Goal: Task Accomplishment & Management: Manage account settings

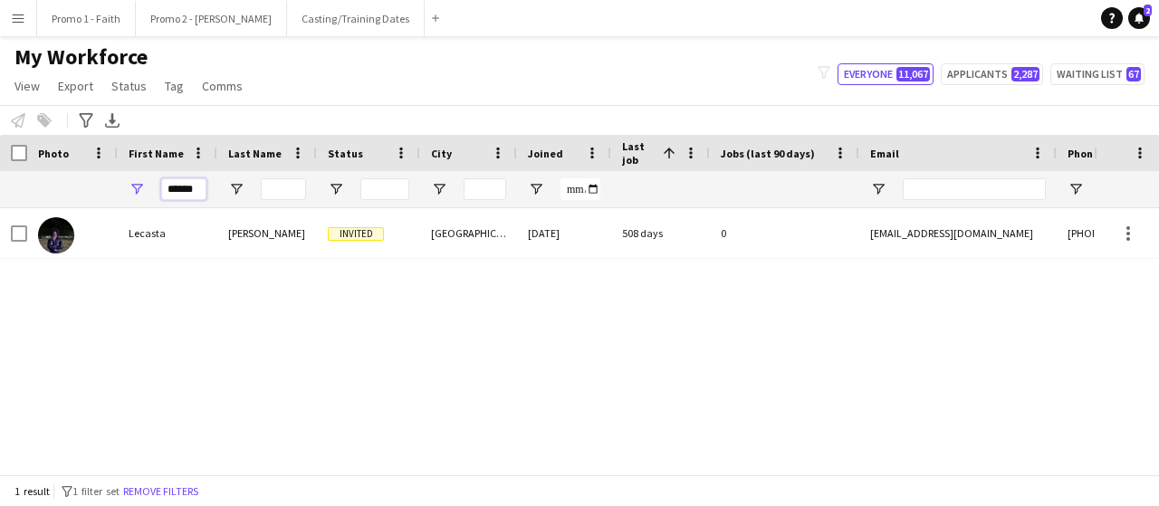
click at [193, 190] on input "******" at bounding box center [183, 189] width 45 height 22
type input "*"
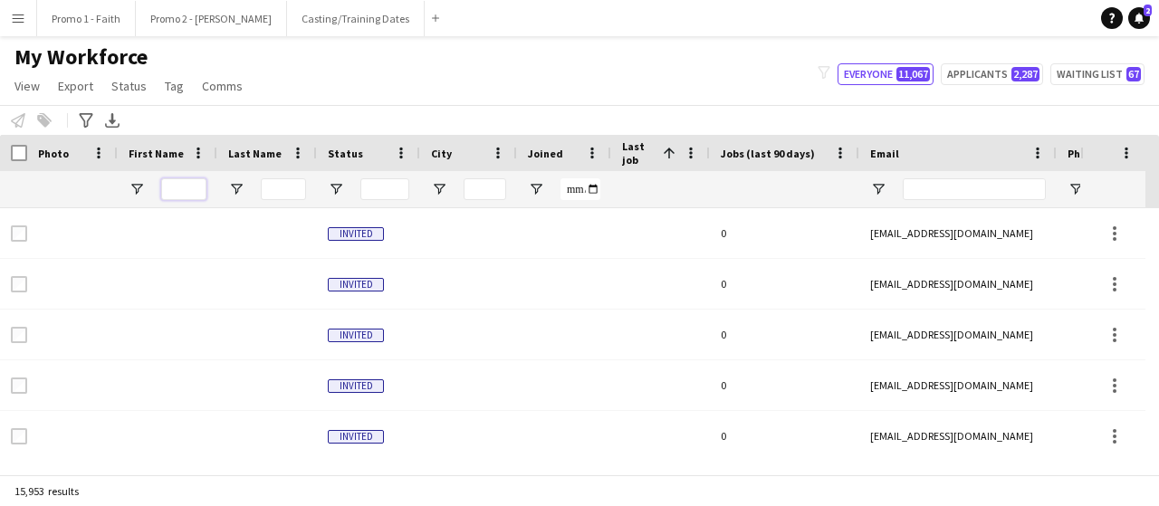
click at [182, 191] on input "First Name Filter Input" at bounding box center [183, 189] width 45 height 22
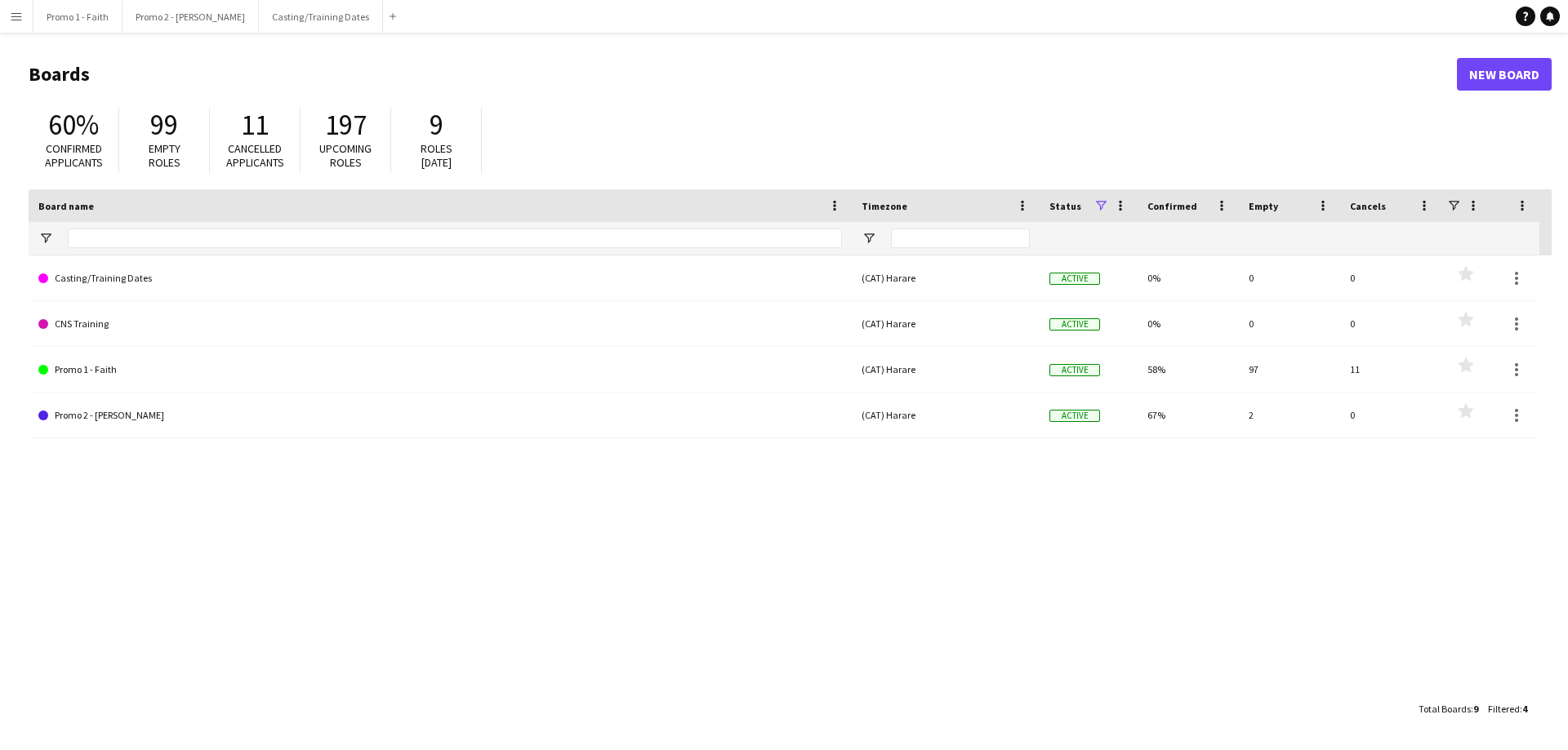
click at [9, 14] on button "Menu" at bounding box center [16, 16] width 32 height 32
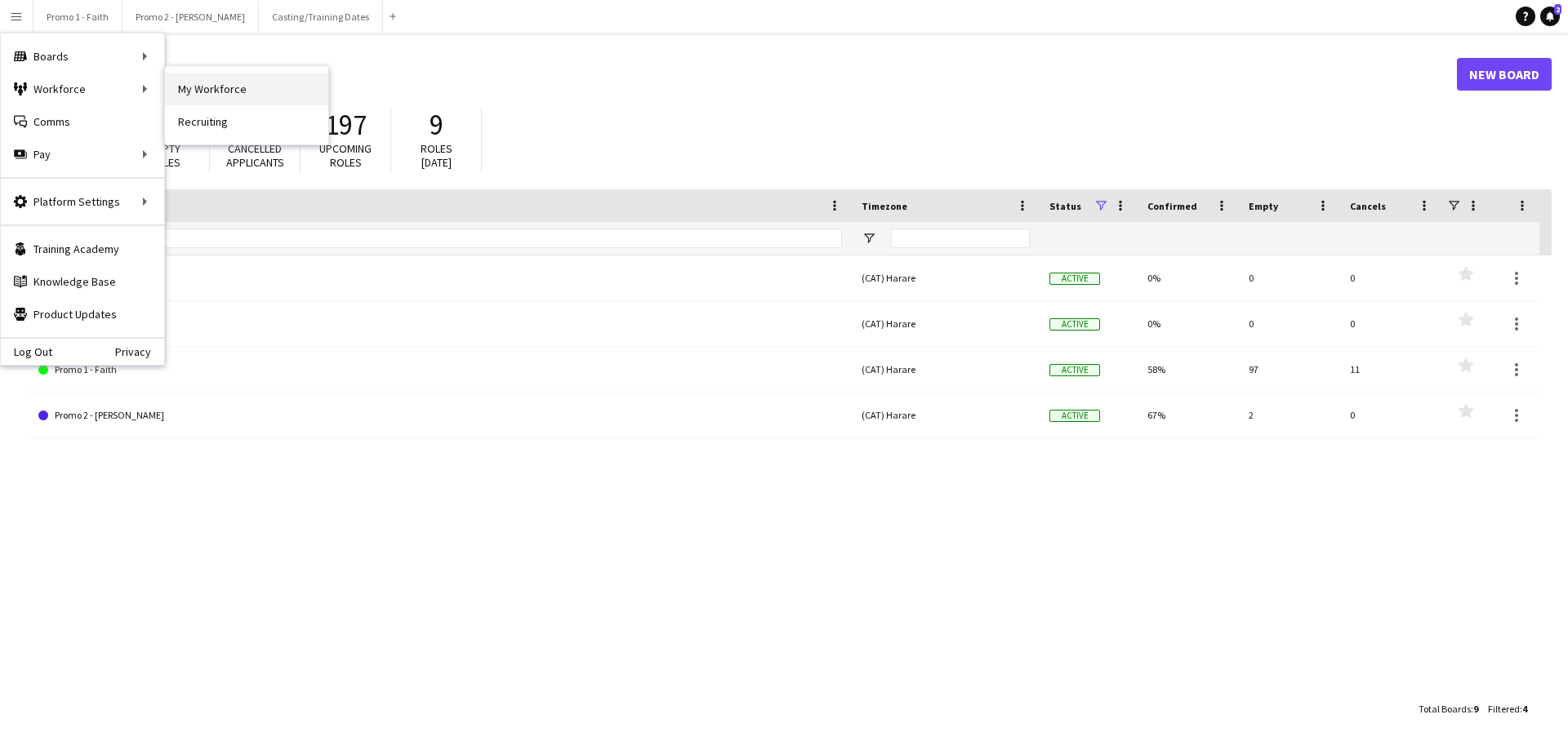
click at [227, 88] on link "My Workforce" at bounding box center [246, 89] width 163 height 32
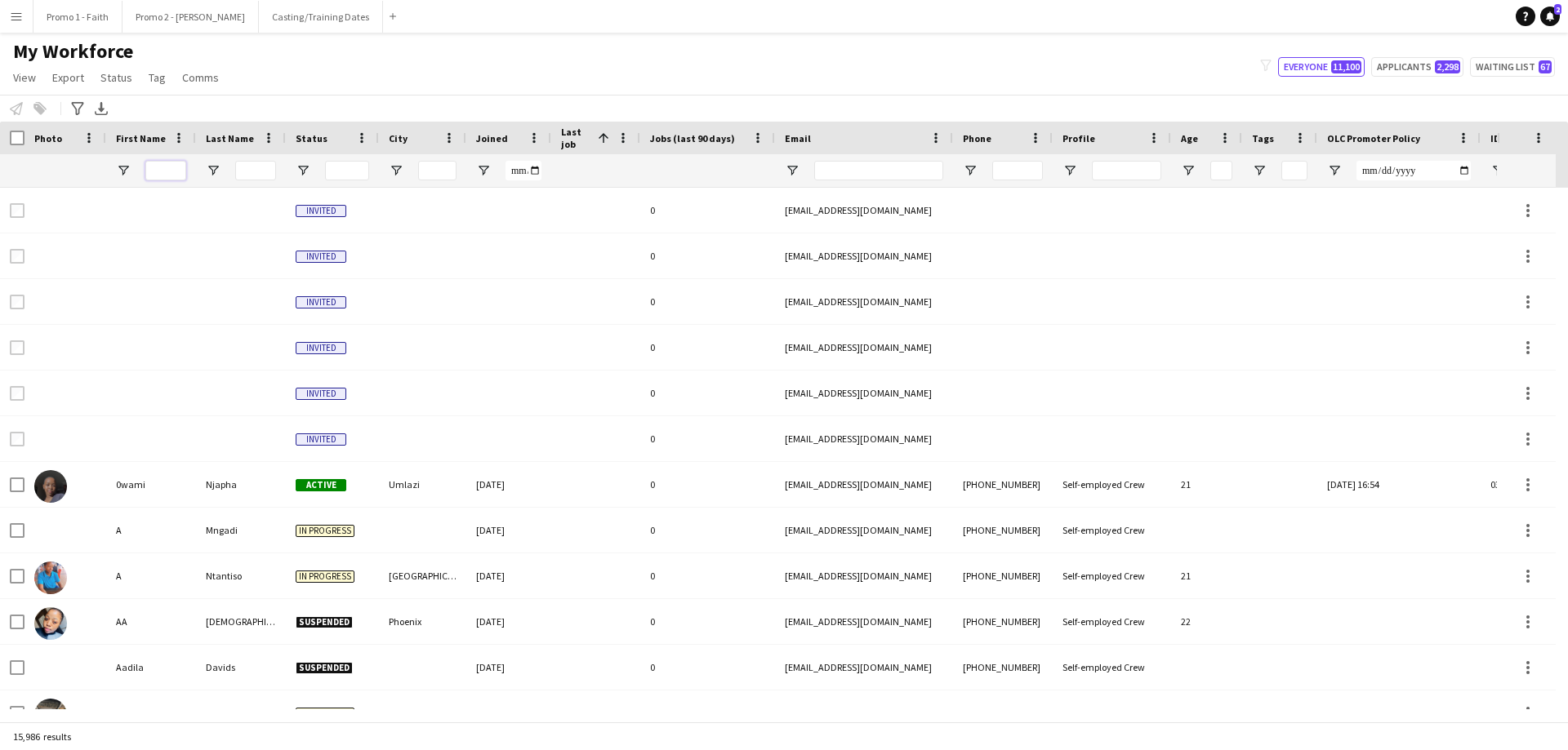
click at [165, 165] on input "First Name Filter Input" at bounding box center [165, 170] width 41 height 20
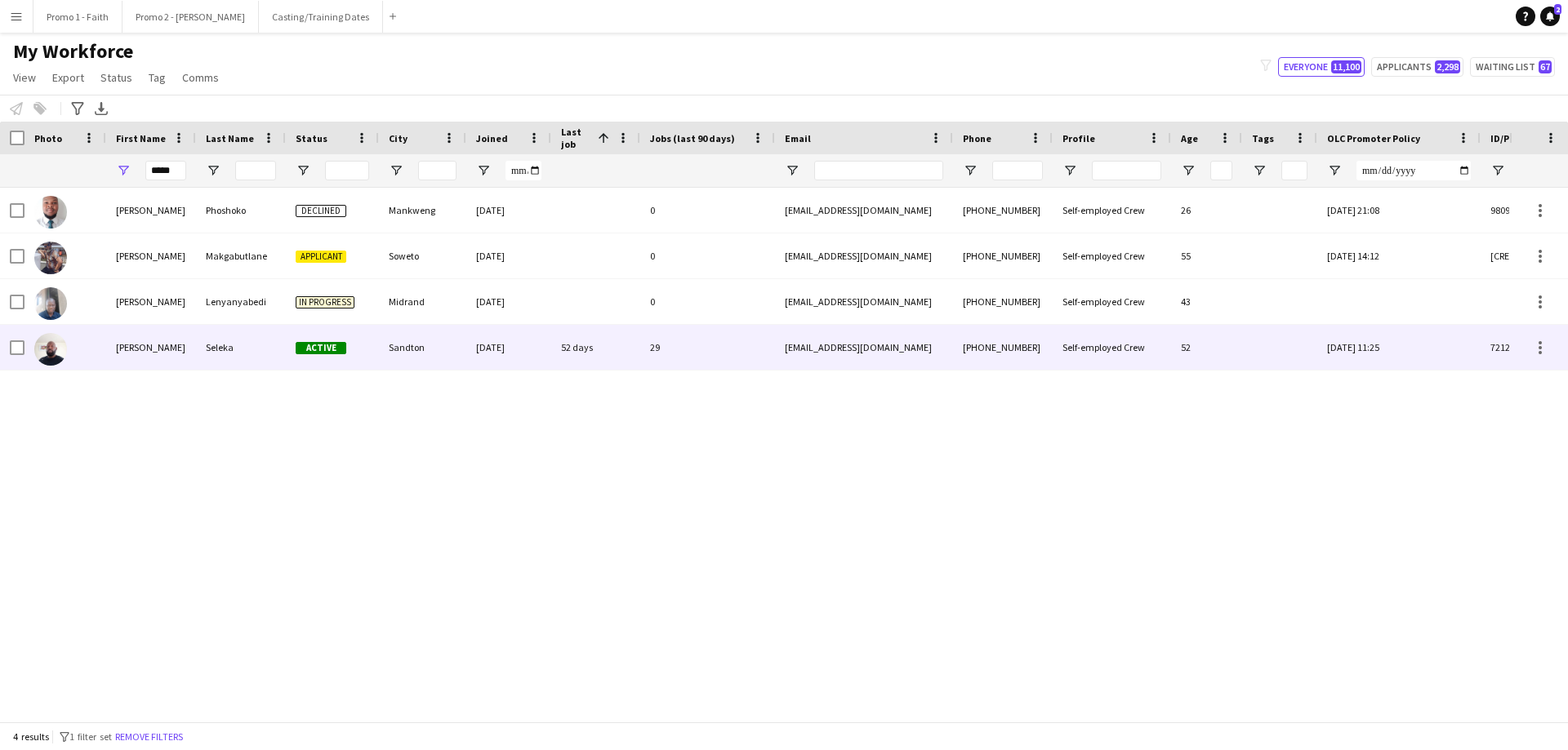
click at [417, 354] on div "Sandton" at bounding box center [422, 347] width 87 height 45
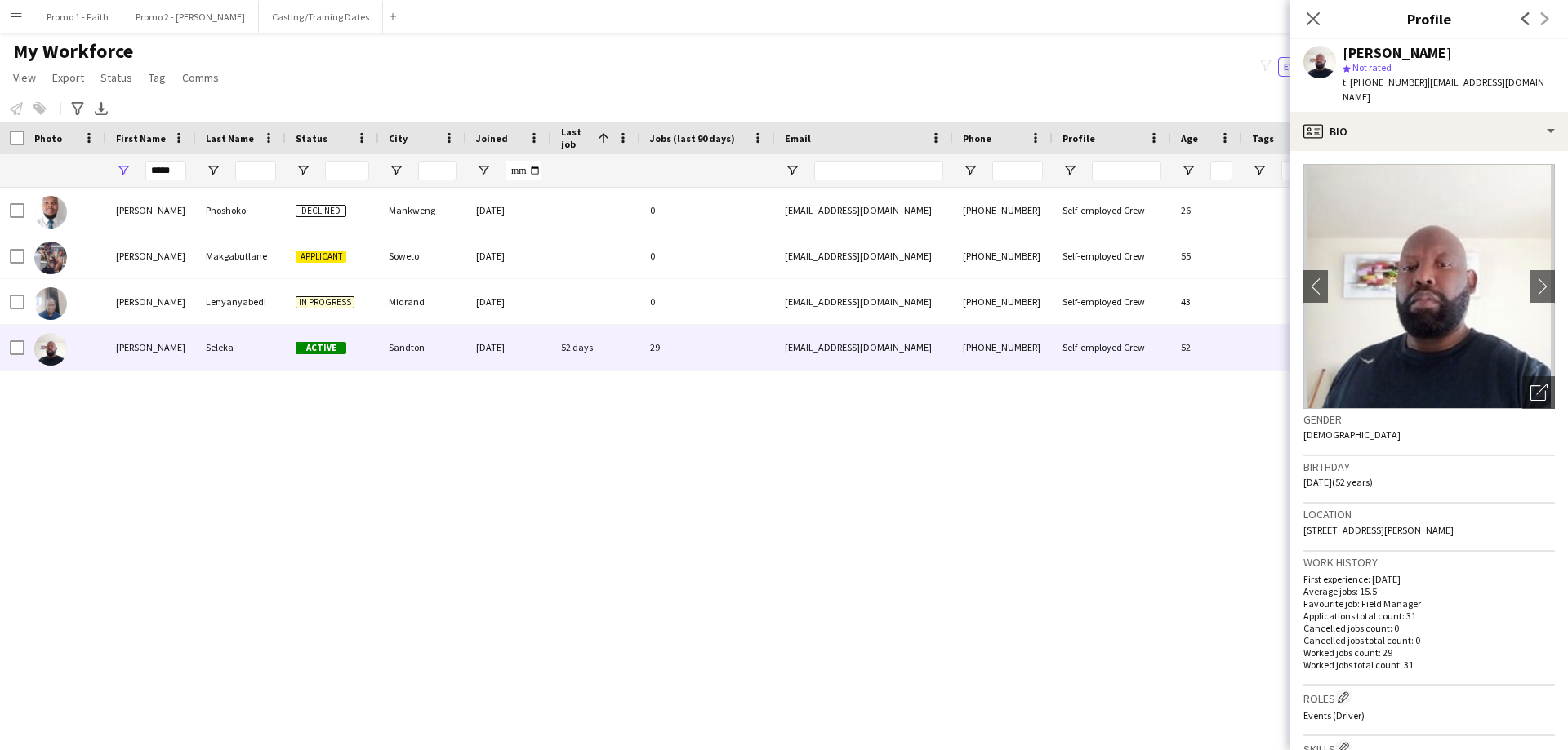
scroll to position [476, 0]
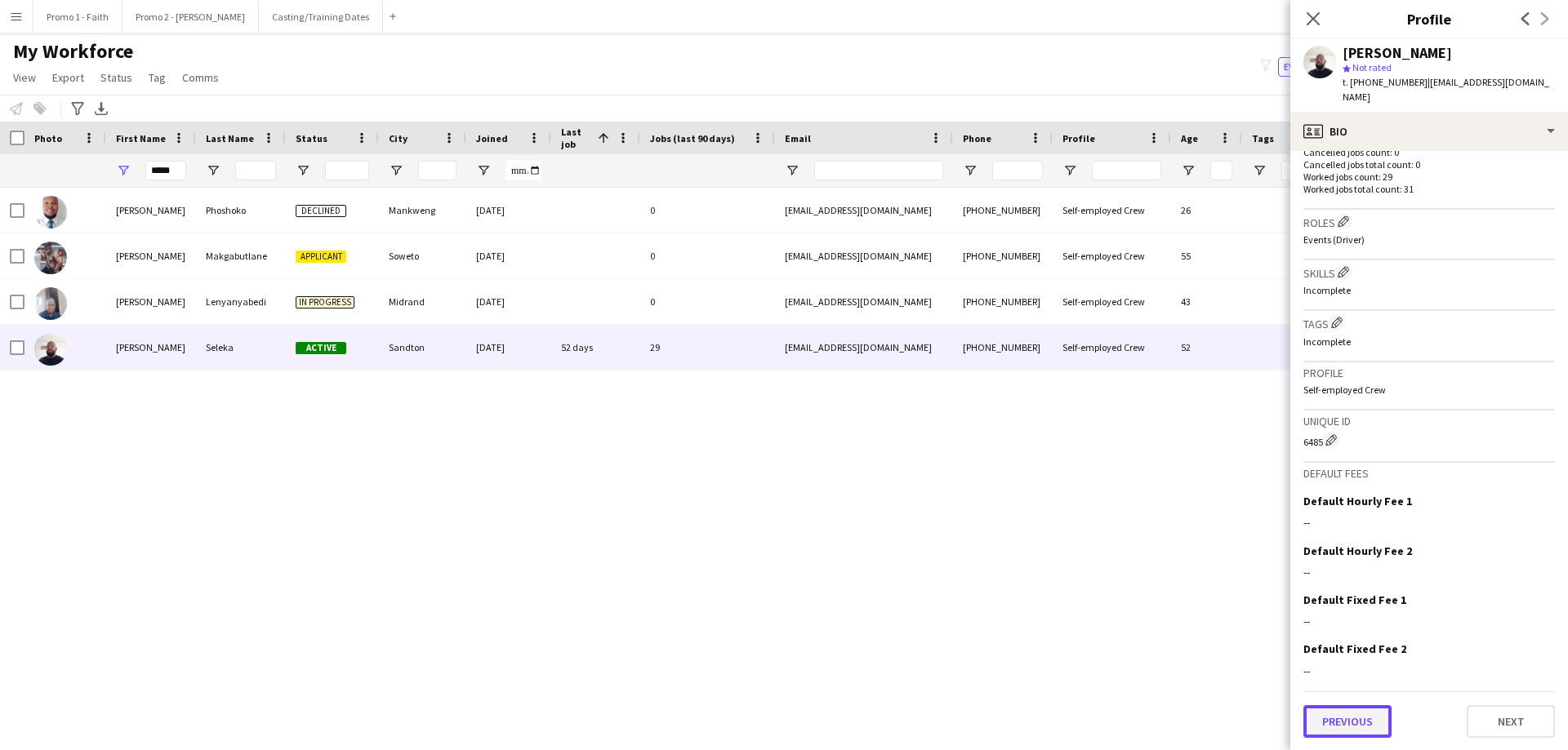
click at [1338, 719] on button "Previous" at bounding box center [1347, 721] width 88 height 32
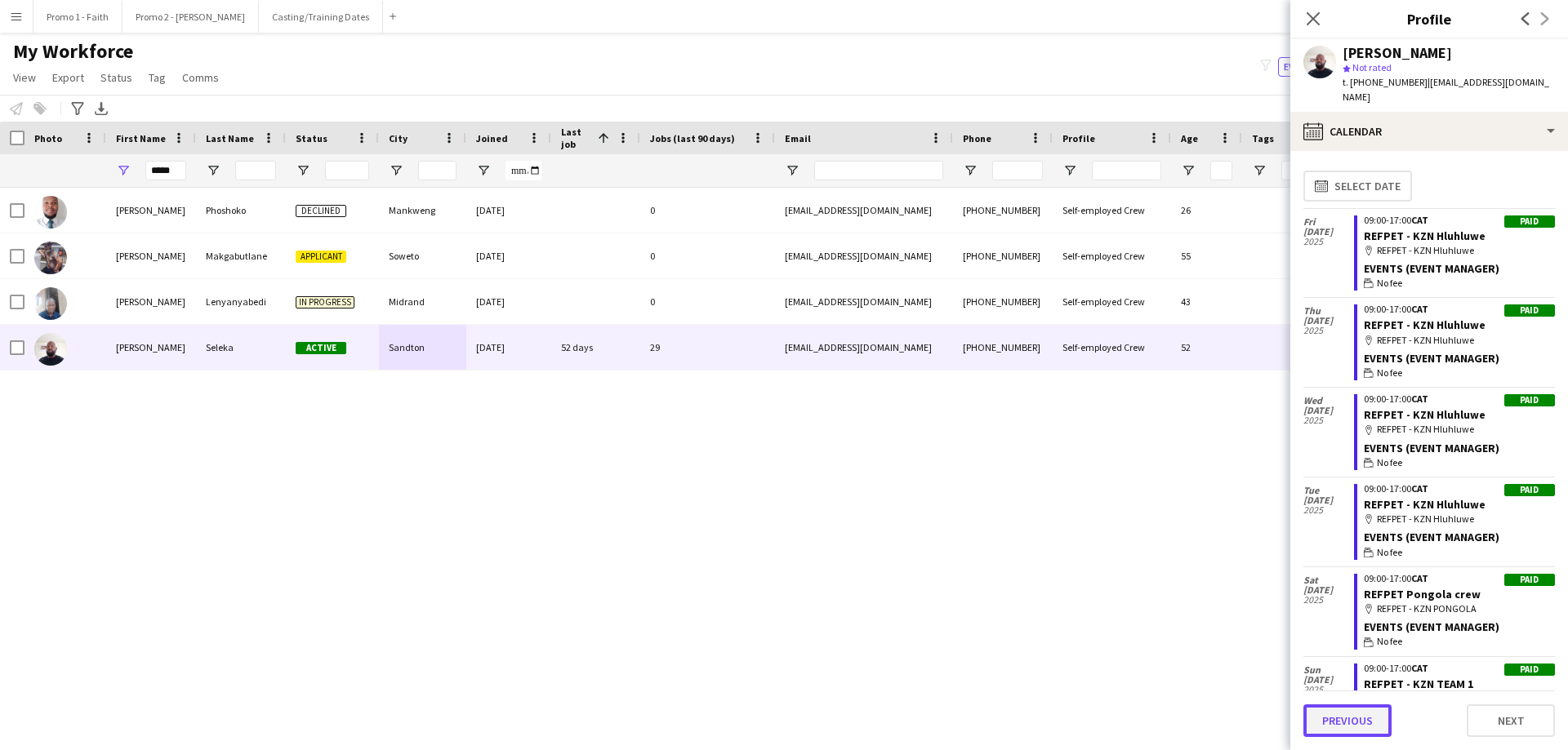
click at [1337, 718] on button "Previous" at bounding box center [1347, 721] width 88 height 32
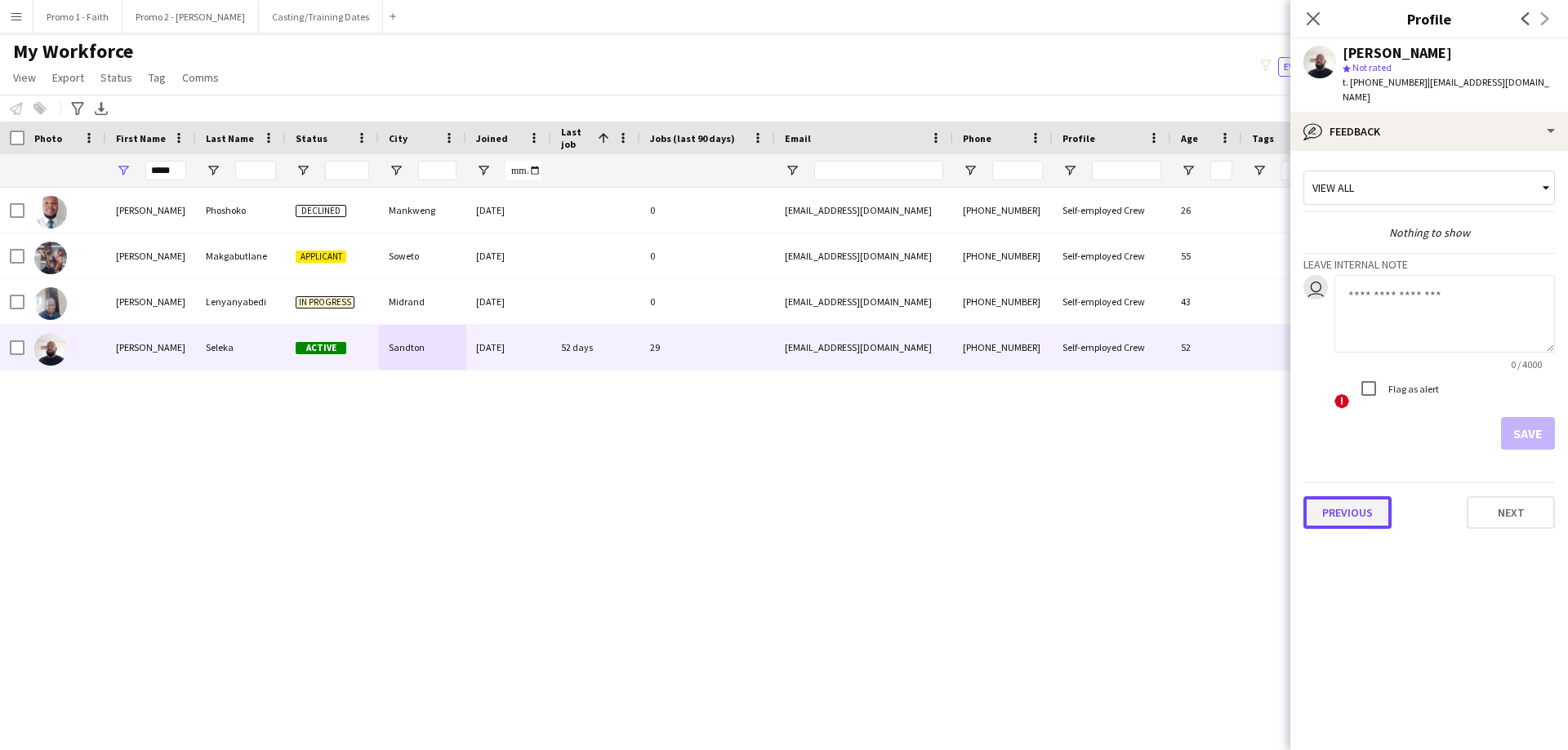
click at [1346, 497] on button "Previous" at bounding box center [1347, 513] width 88 height 32
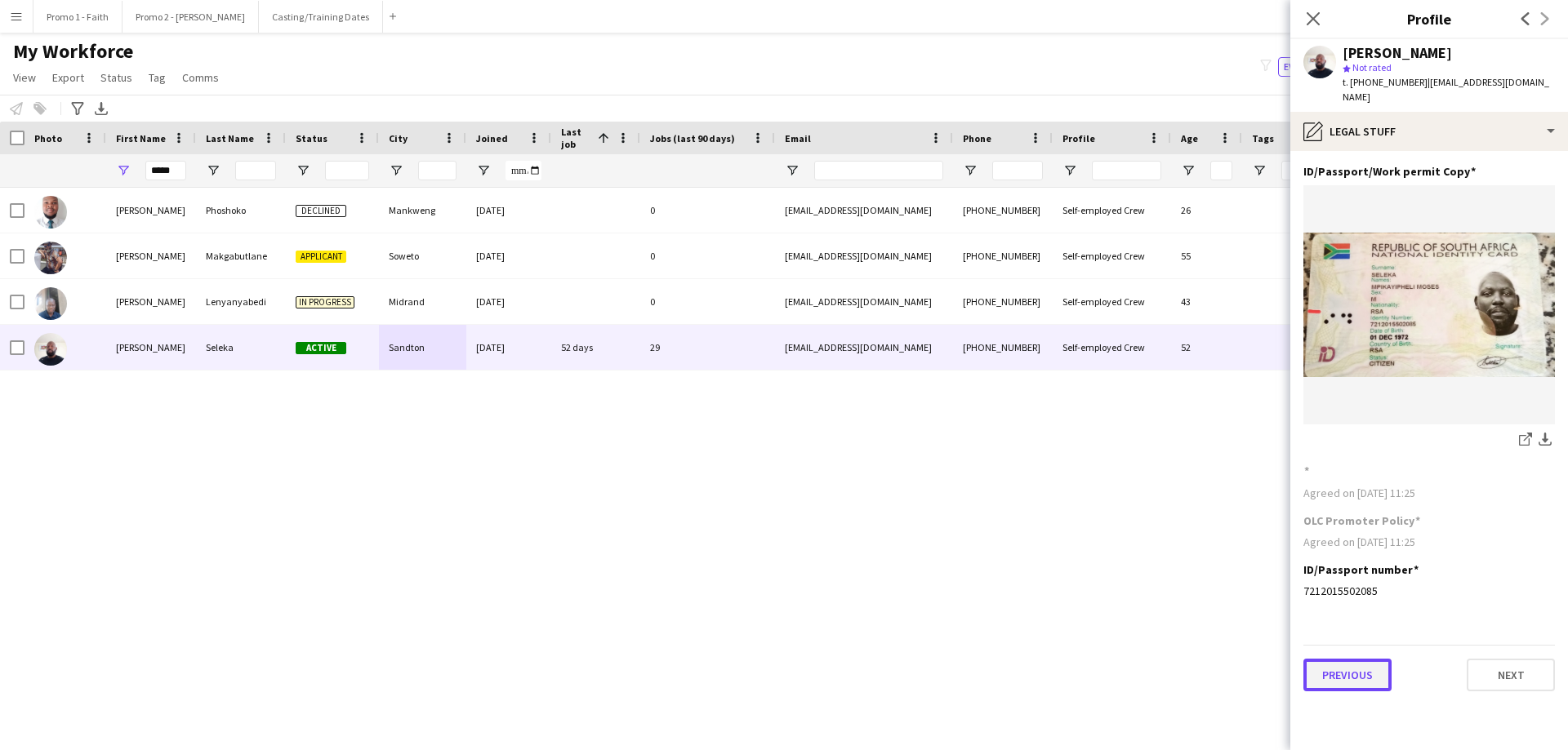
click at [1332, 659] on button "Previous" at bounding box center [1347, 675] width 88 height 32
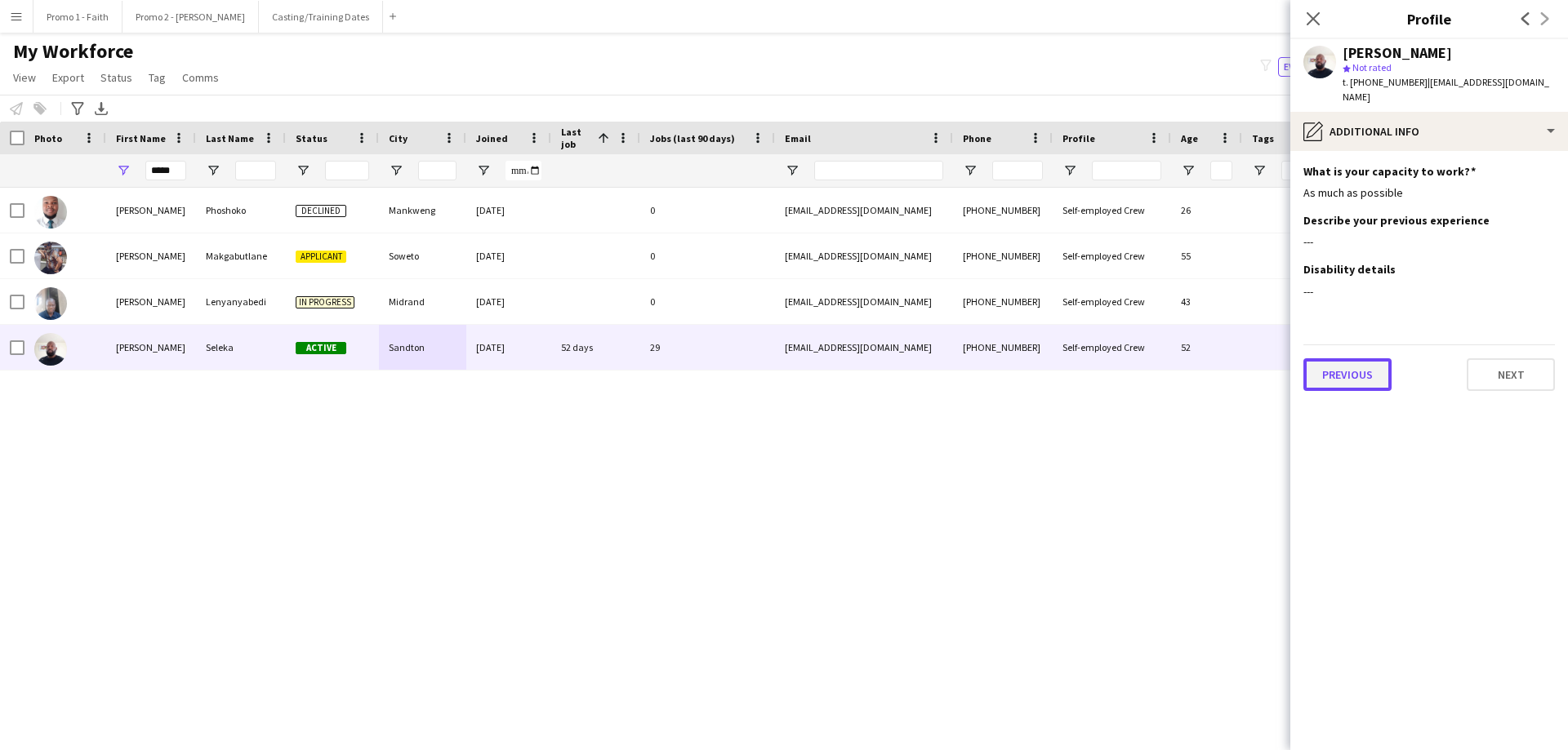
click at [1334, 359] on button "Previous" at bounding box center [1347, 375] width 88 height 32
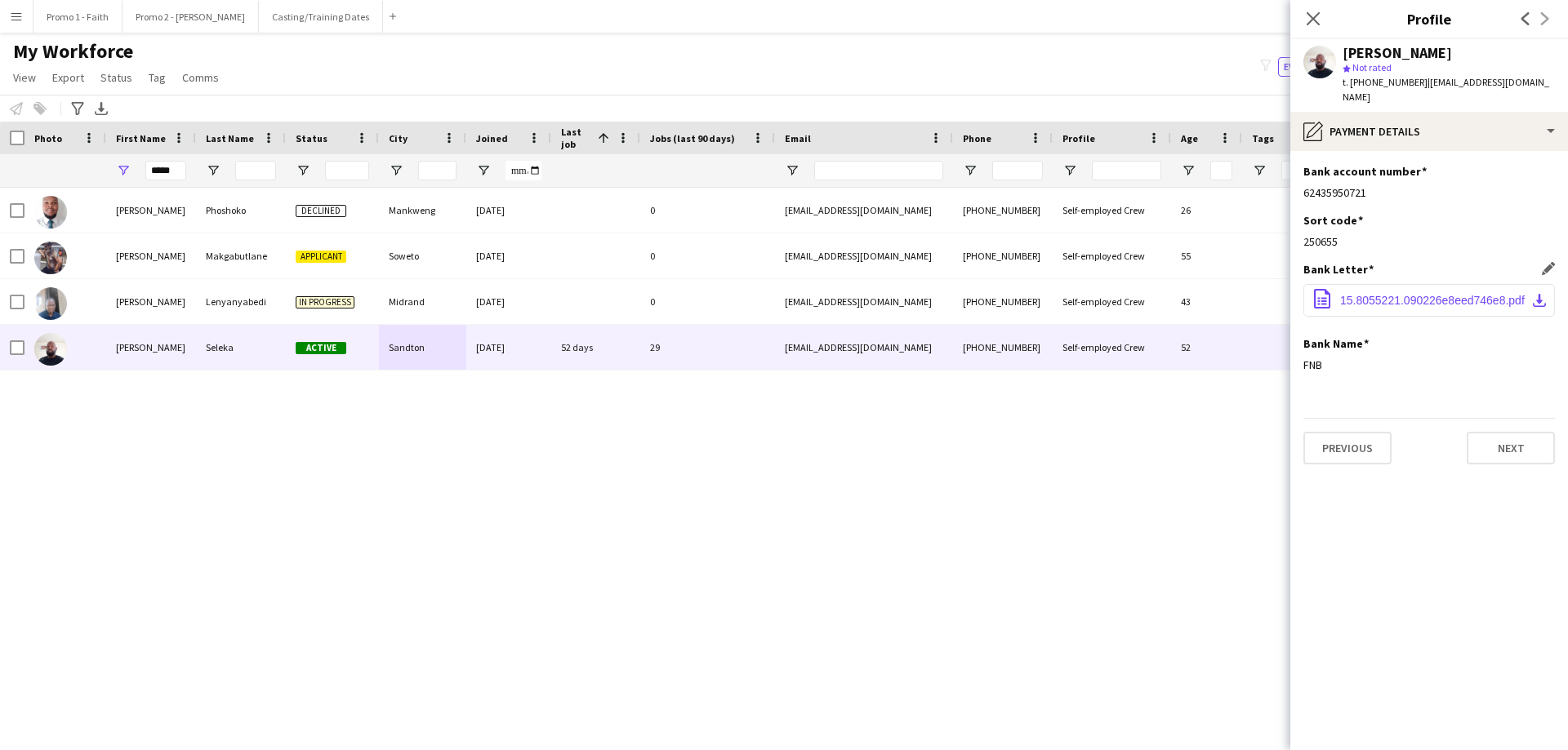
click at [1380, 294] on span "15.8055221.090226e8eed746e8.pdf" at bounding box center [1432, 300] width 185 height 13
click at [180, 169] on input "*****" at bounding box center [165, 170] width 41 height 20
type input "*"
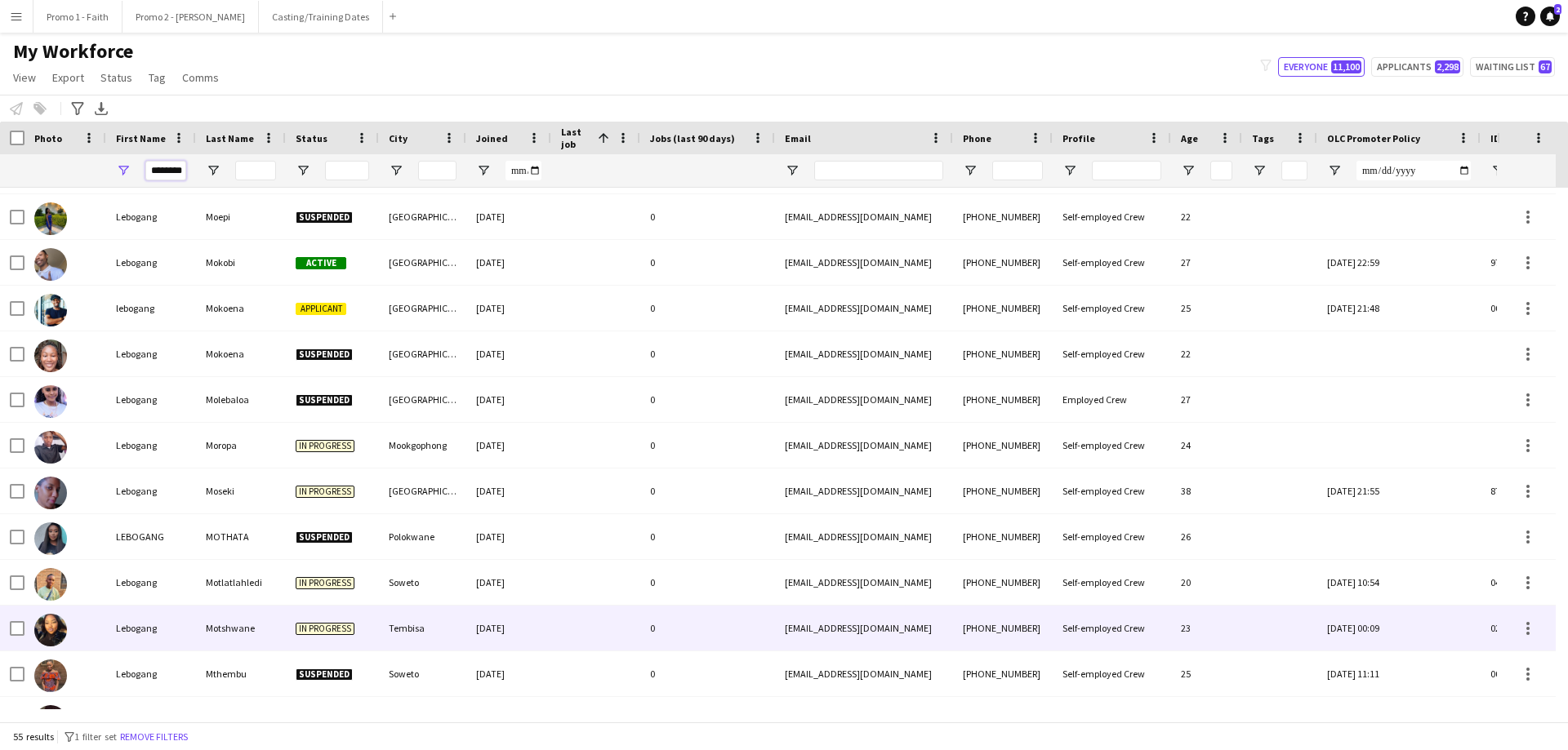
scroll to position [0, 0]
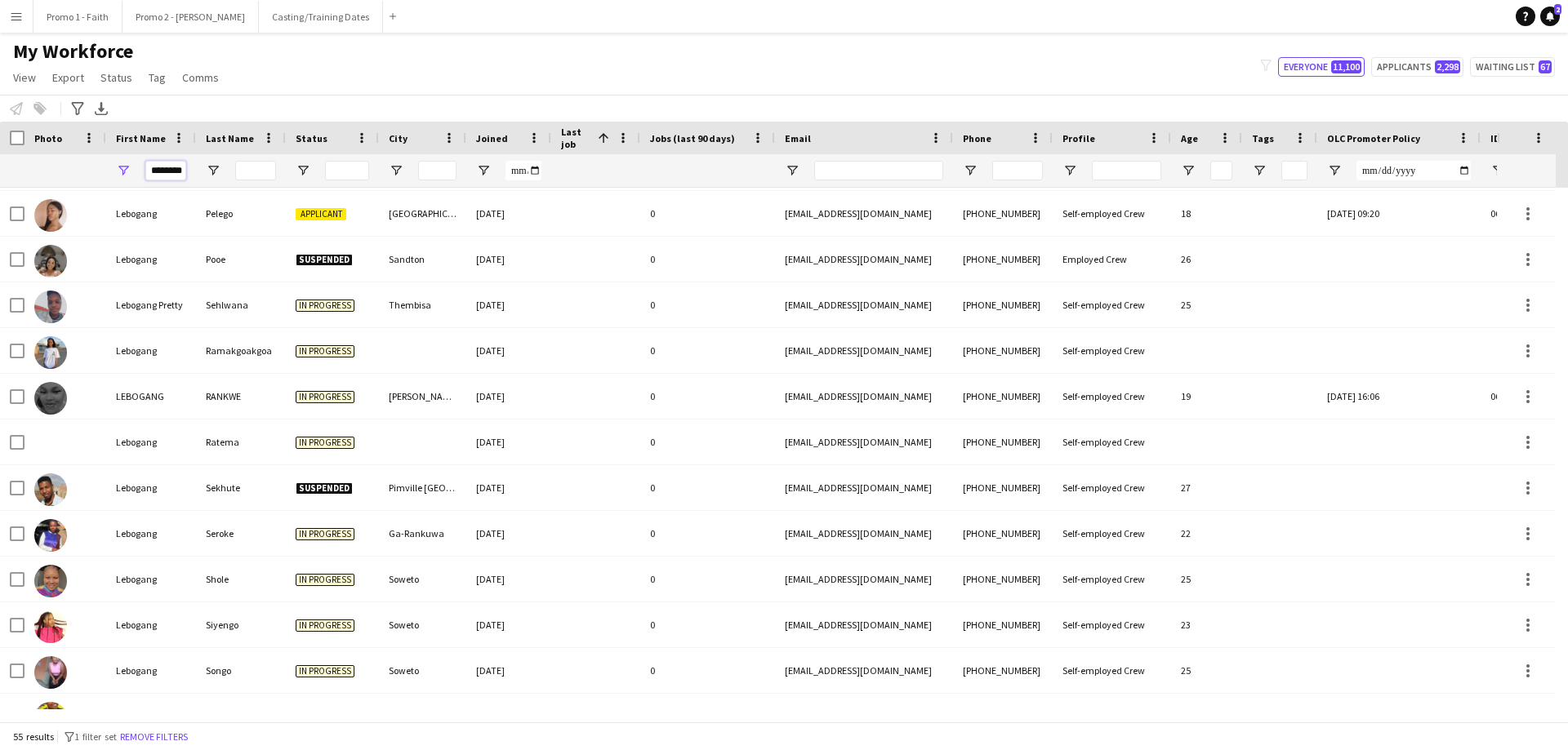
type input "********"
click at [261, 166] on input "Last Name Filter Input" at bounding box center [255, 170] width 41 height 20
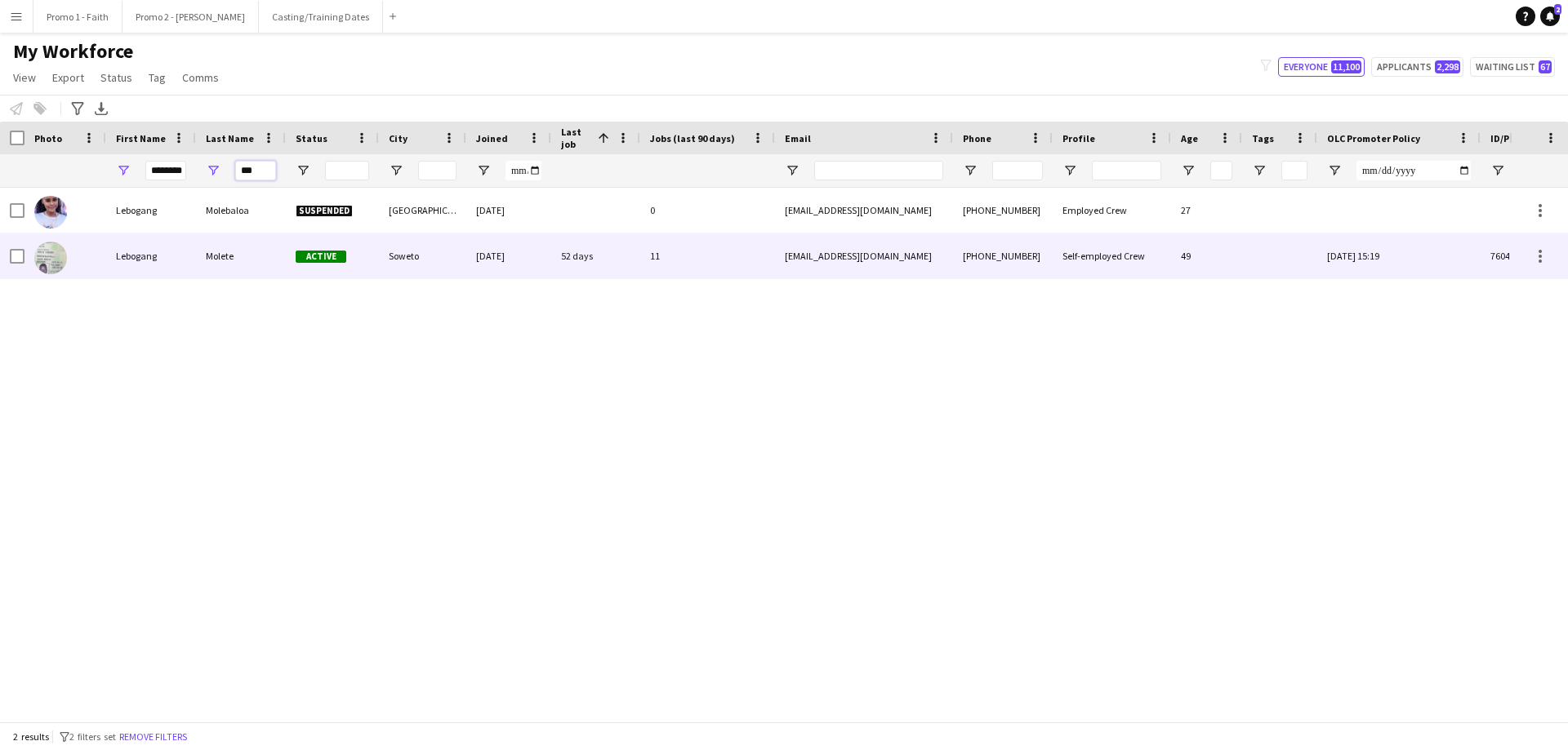
type input "***"
click at [231, 245] on div "Molete" at bounding box center [241, 256] width 90 height 45
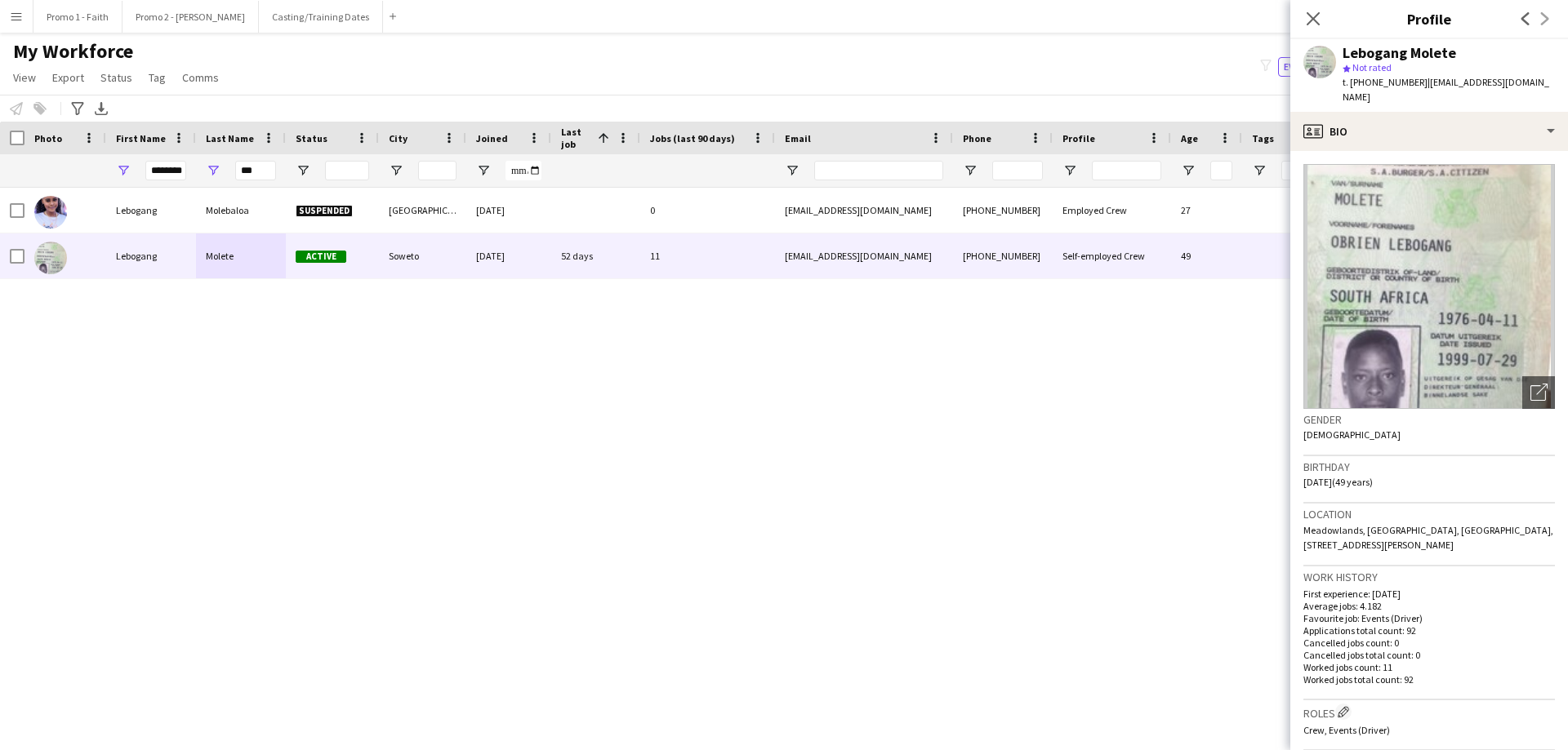
drag, startPoint x: 1310, startPoint y: 18, endPoint x: 1117, endPoint y: 45, distance: 194.9
click at [1310, 18] on icon "Close pop-in" at bounding box center [1313, 19] width 13 height 13
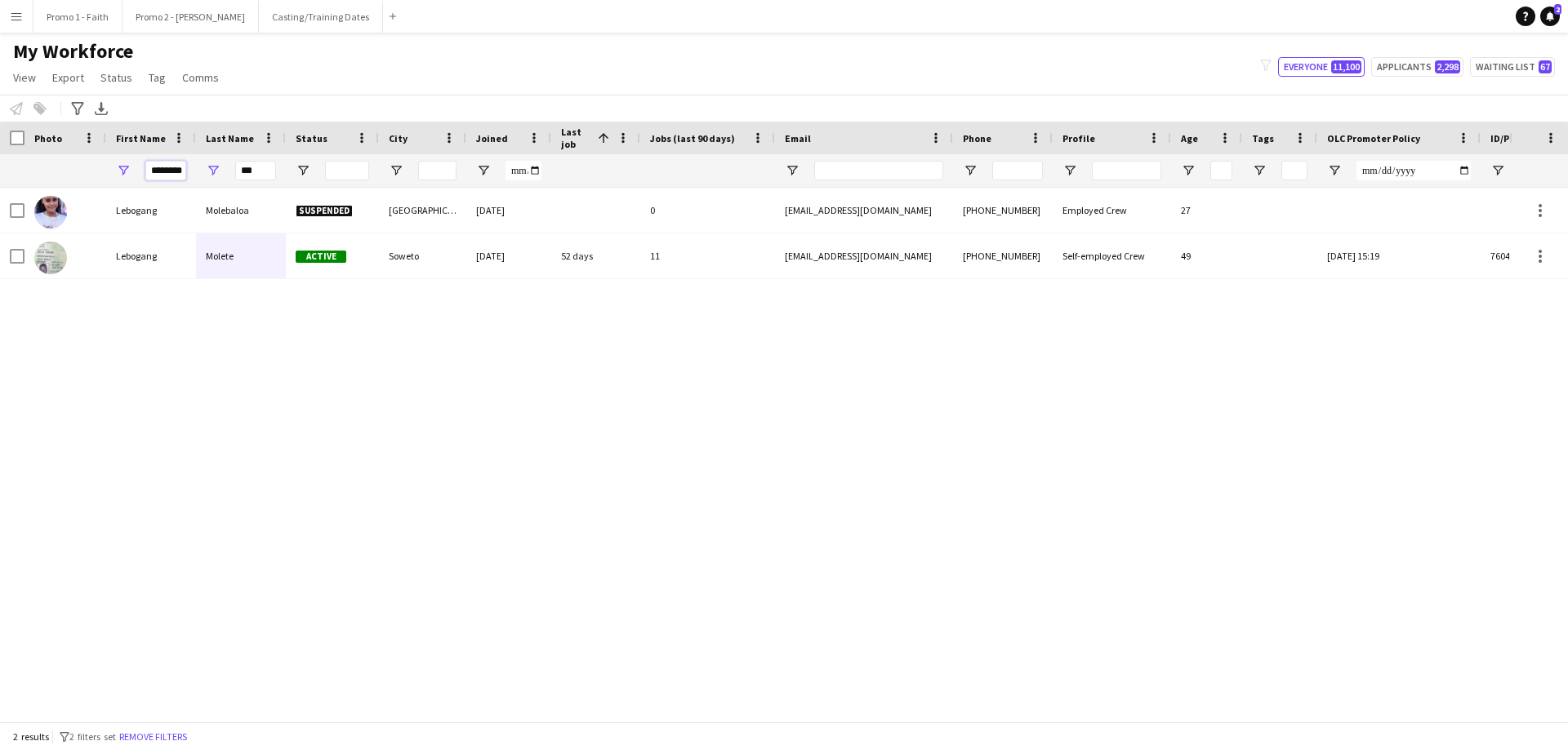
click at [152, 169] on input "********" at bounding box center [165, 170] width 41 height 20
drag, startPoint x: 148, startPoint y: 173, endPoint x: 202, endPoint y: 178, distance: 54.2
click at [150, 173] on input "********" at bounding box center [165, 170] width 41 height 20
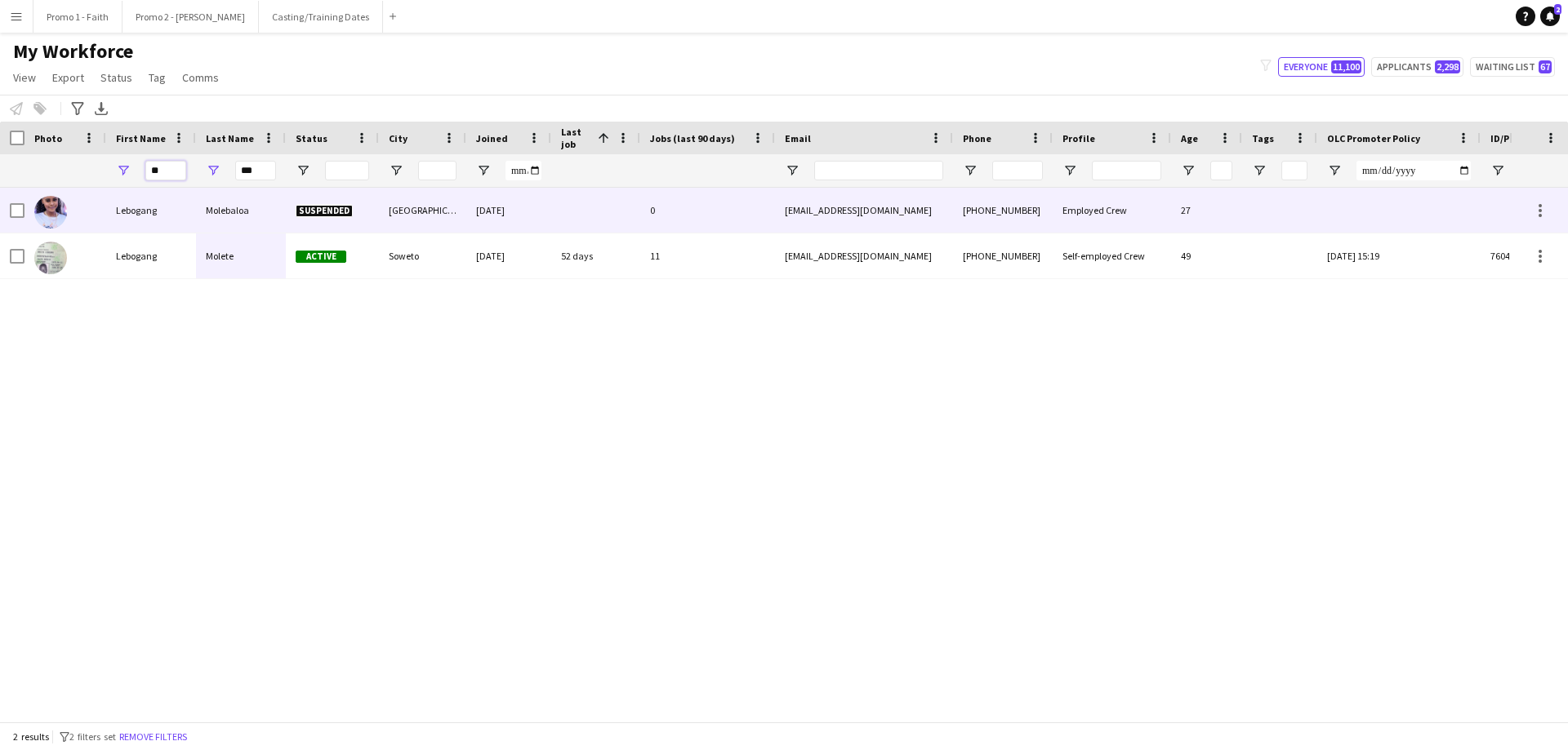
type input "*"
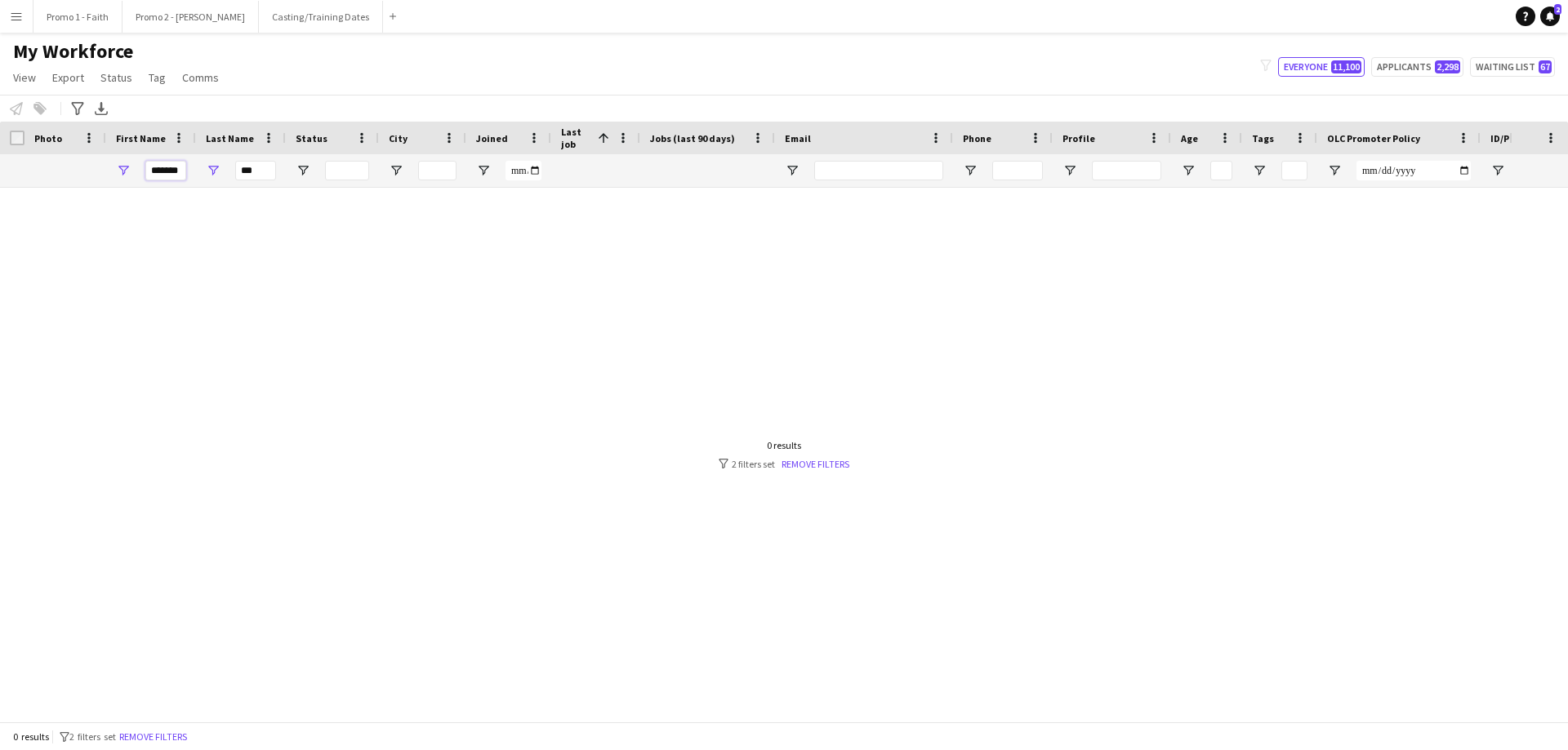
type input "*******"
click at [261, 169] on input "***" at bounding box center [255, 170] width 41 height 20
type input "*"
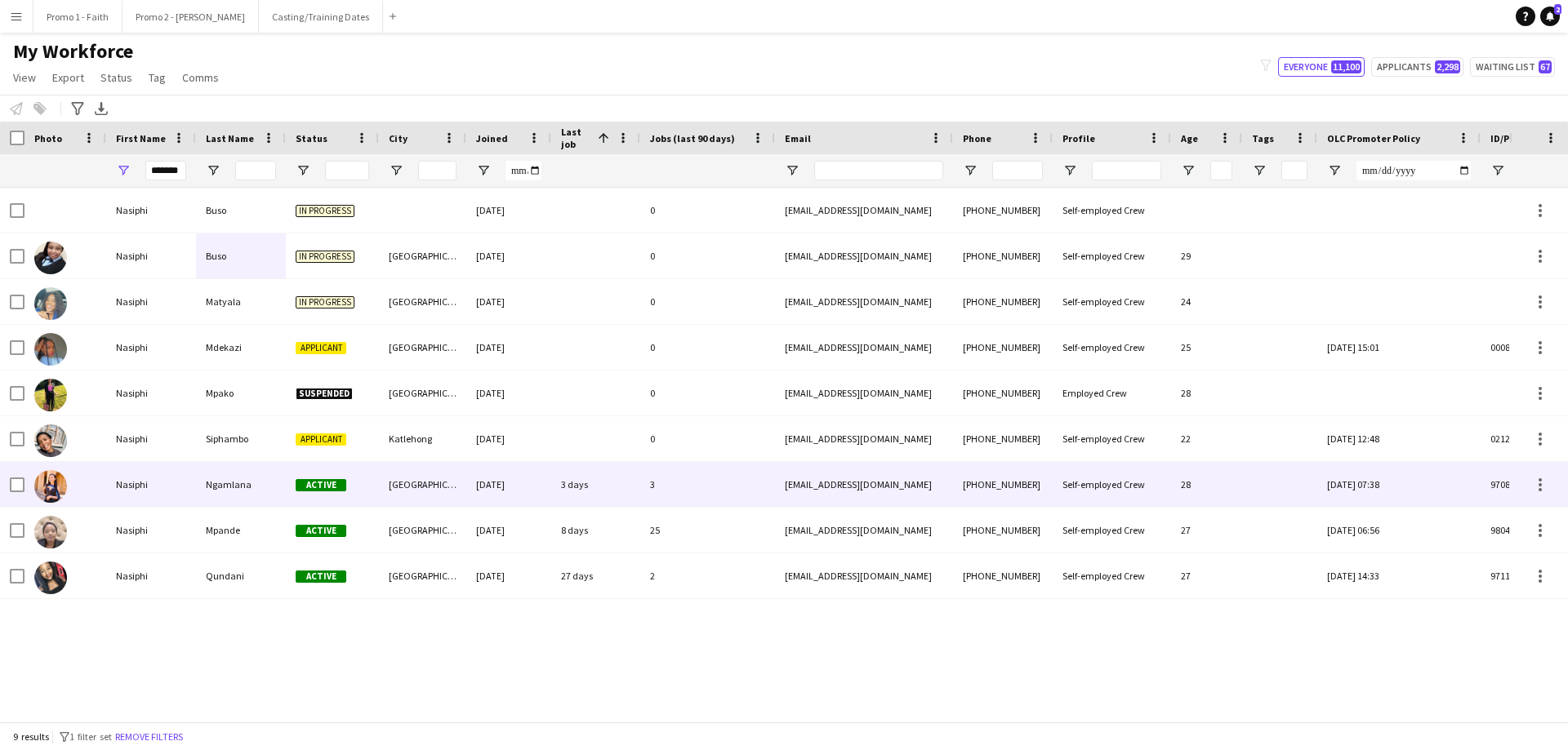
click at [263, 487] on div "Ngamlana" at bounding box center [241, 485] width 90 height 45
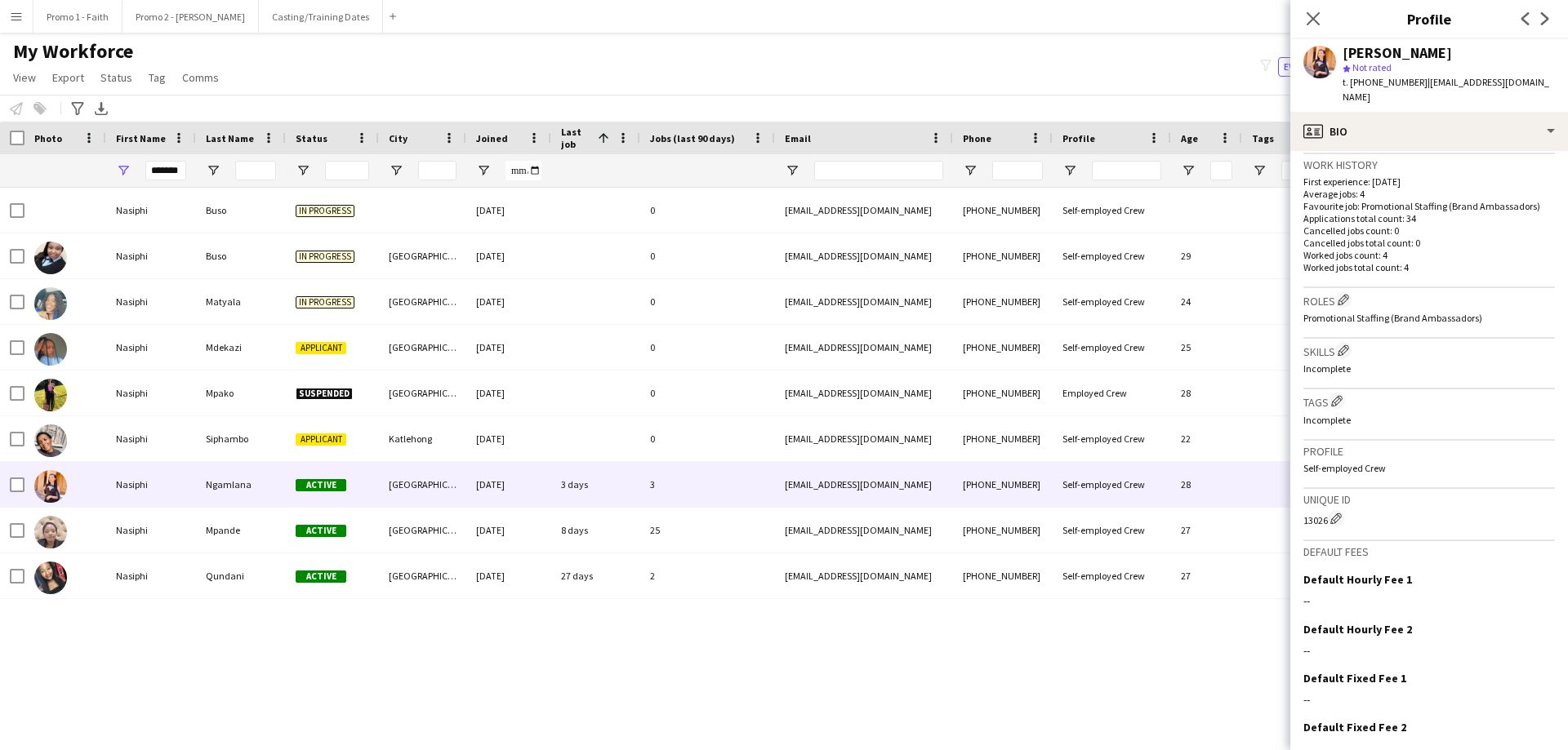
scroll to position [462, 0]
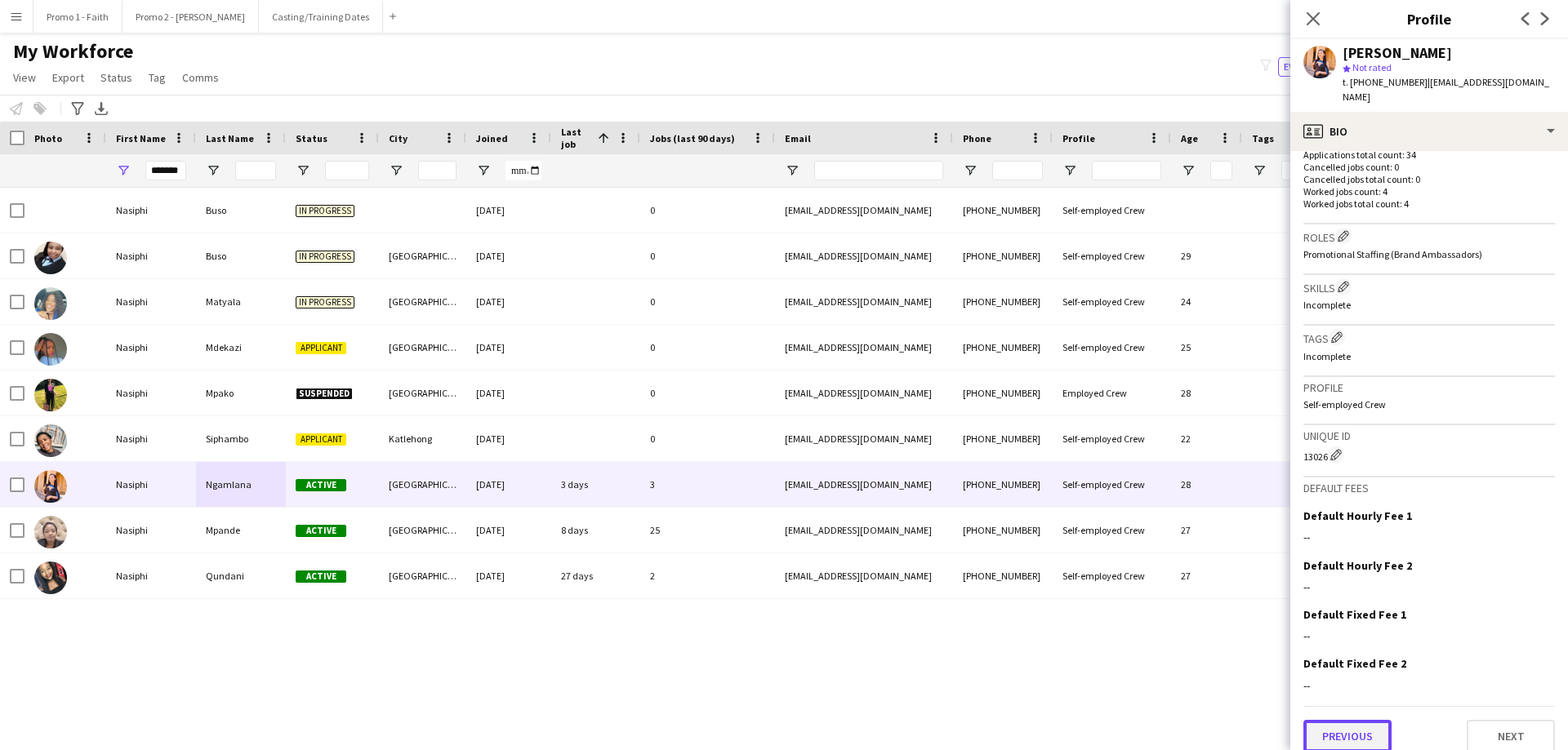
click at [1320, 720] on button "Previous" at bounding box center [1347, 736] width 88 height 32
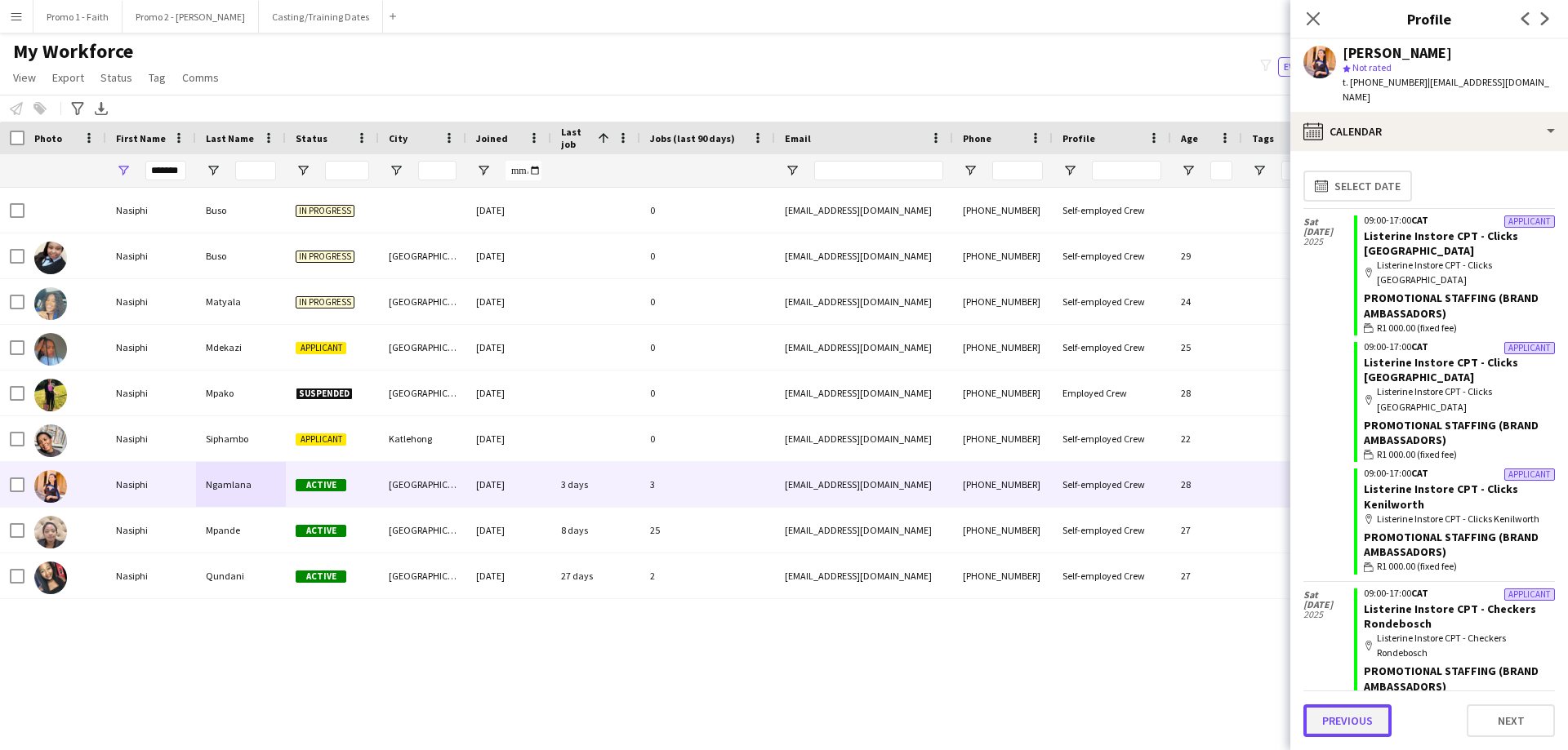
click at [1337, 729] on button "Previous" at bounding box center [1347, 721] width 88 height 32
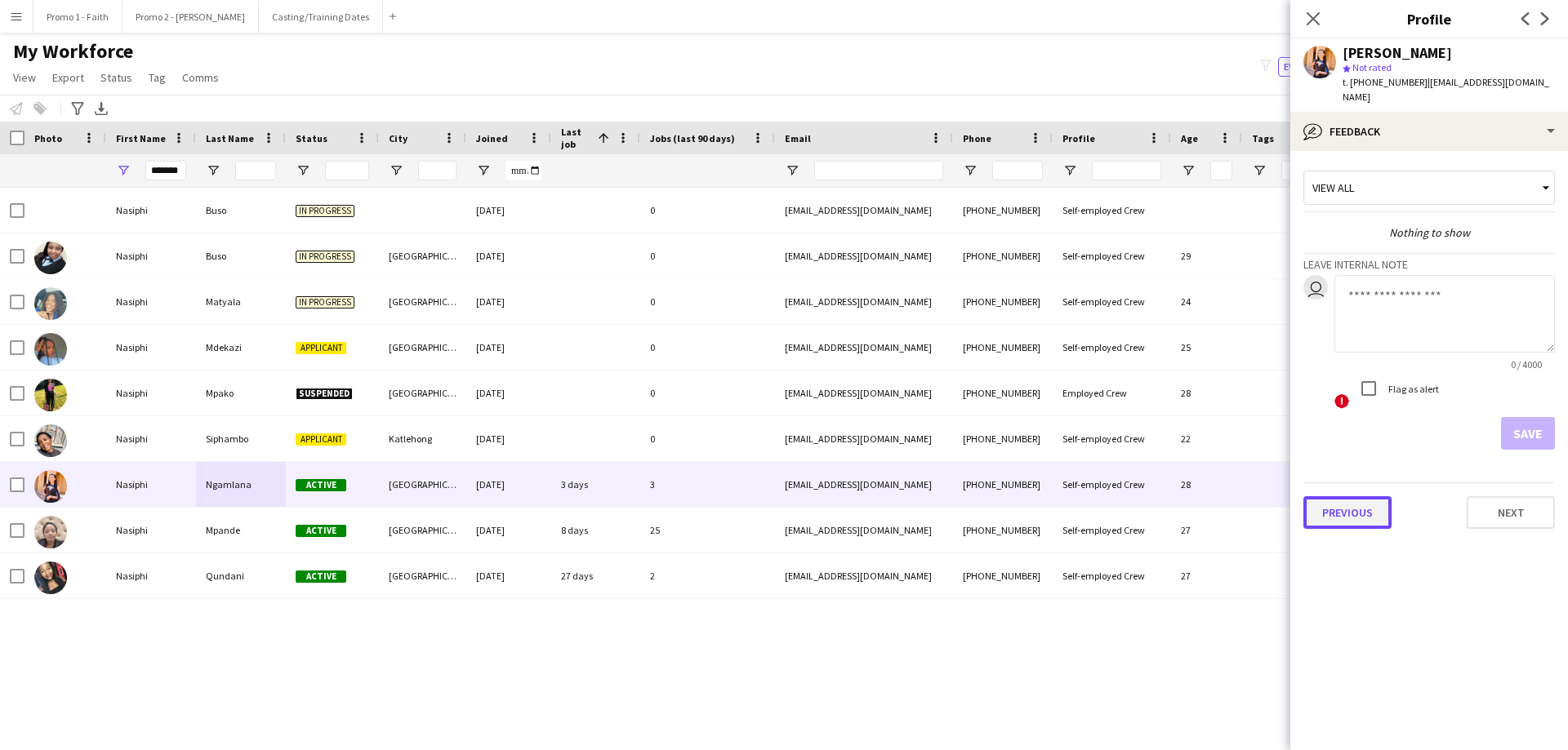
click at [1325, 497] on button "Previous" at bounding box center [1347, 513] width 88 height 32
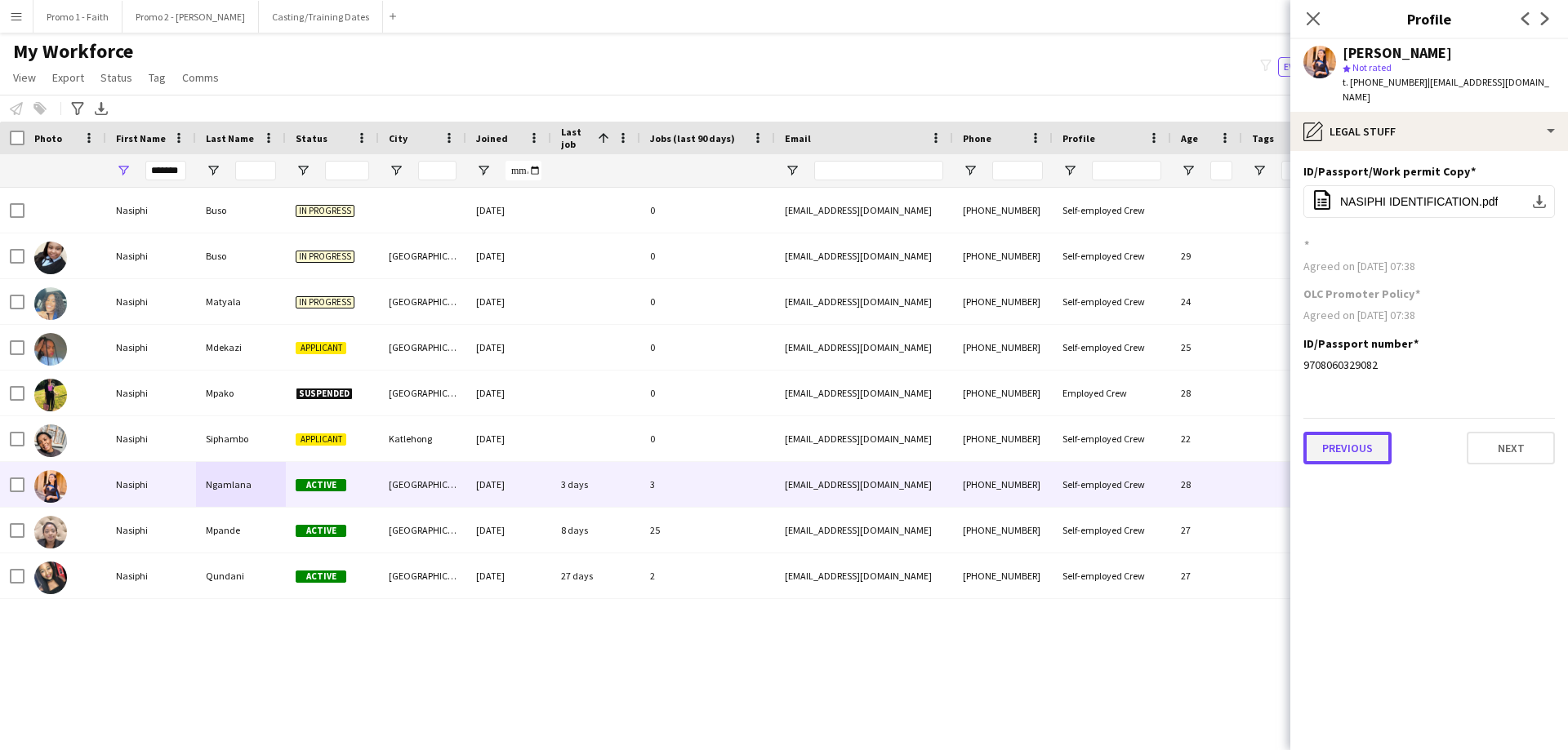
click at [1350, 435] on button "Previous" at bounding box center [1347, 448] width 88 height 32
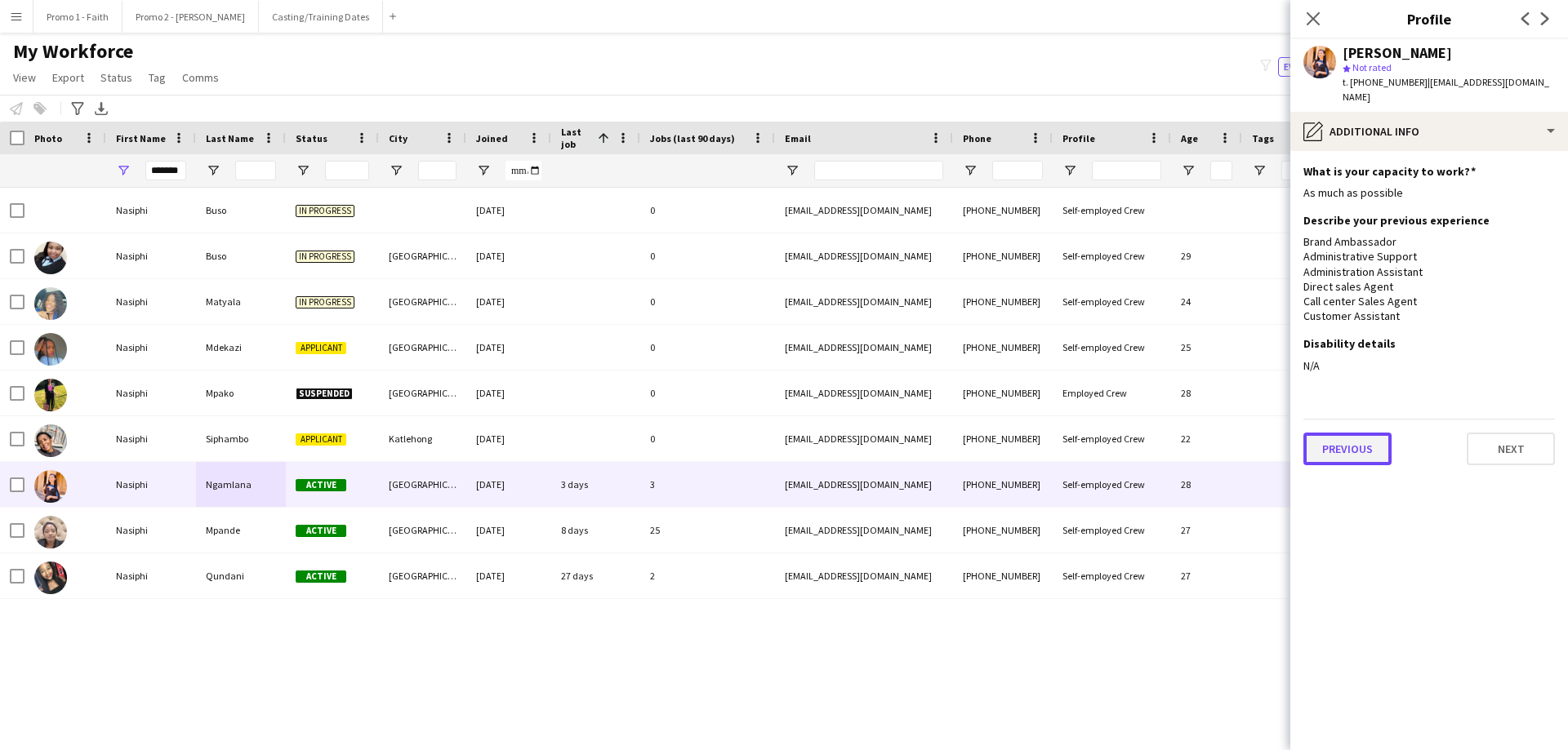
click at [1350, 435] on button "Previous" at bounding box center [1347, 449] width 88 height 32
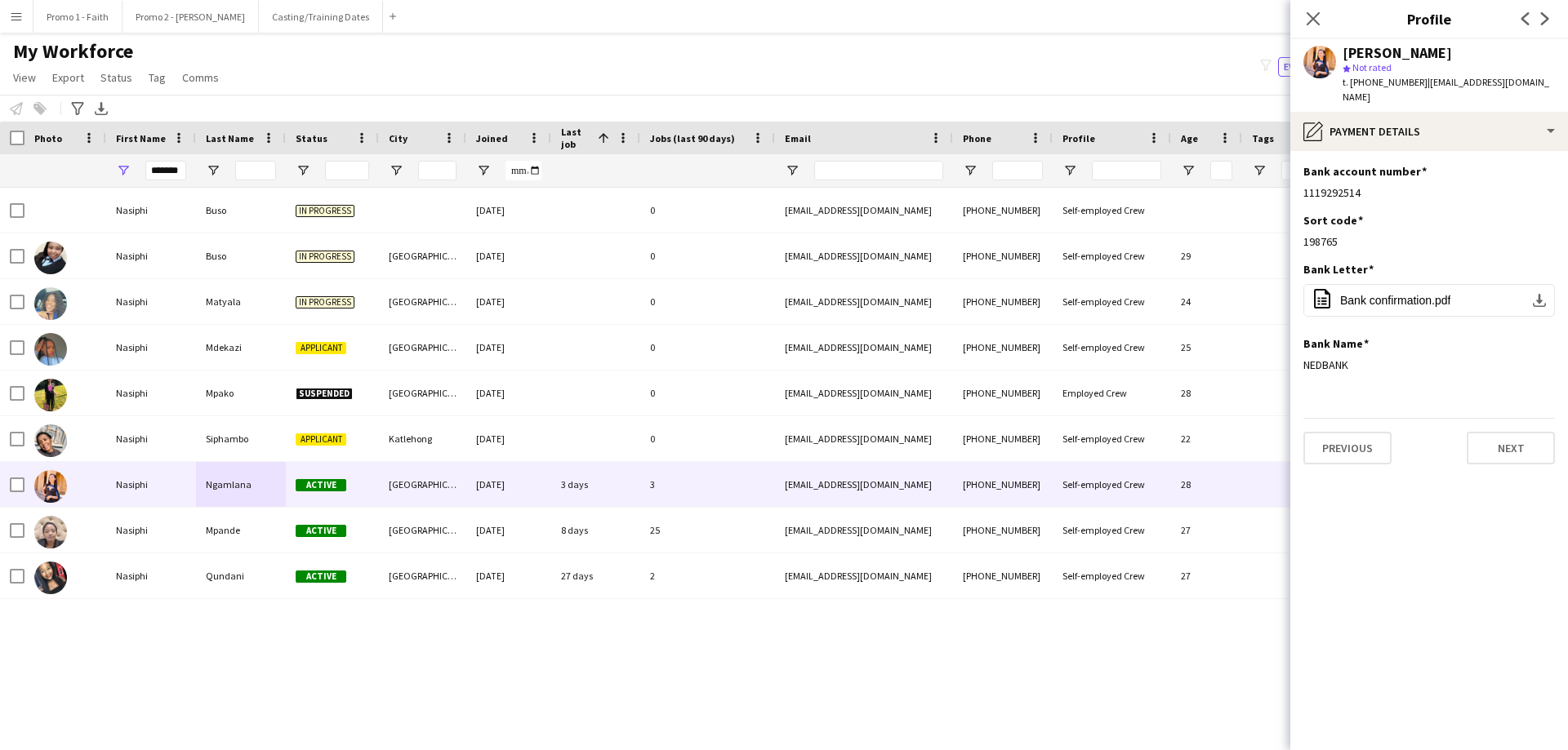
drag, startPoint x: 1307, startPoint y: 22, endPoint x: 723, endPoint y: 212, distance: 614.1
click at [1307, 22] on icon "Close pop-in" at bounding box center [1313, 19] width 13 height 13
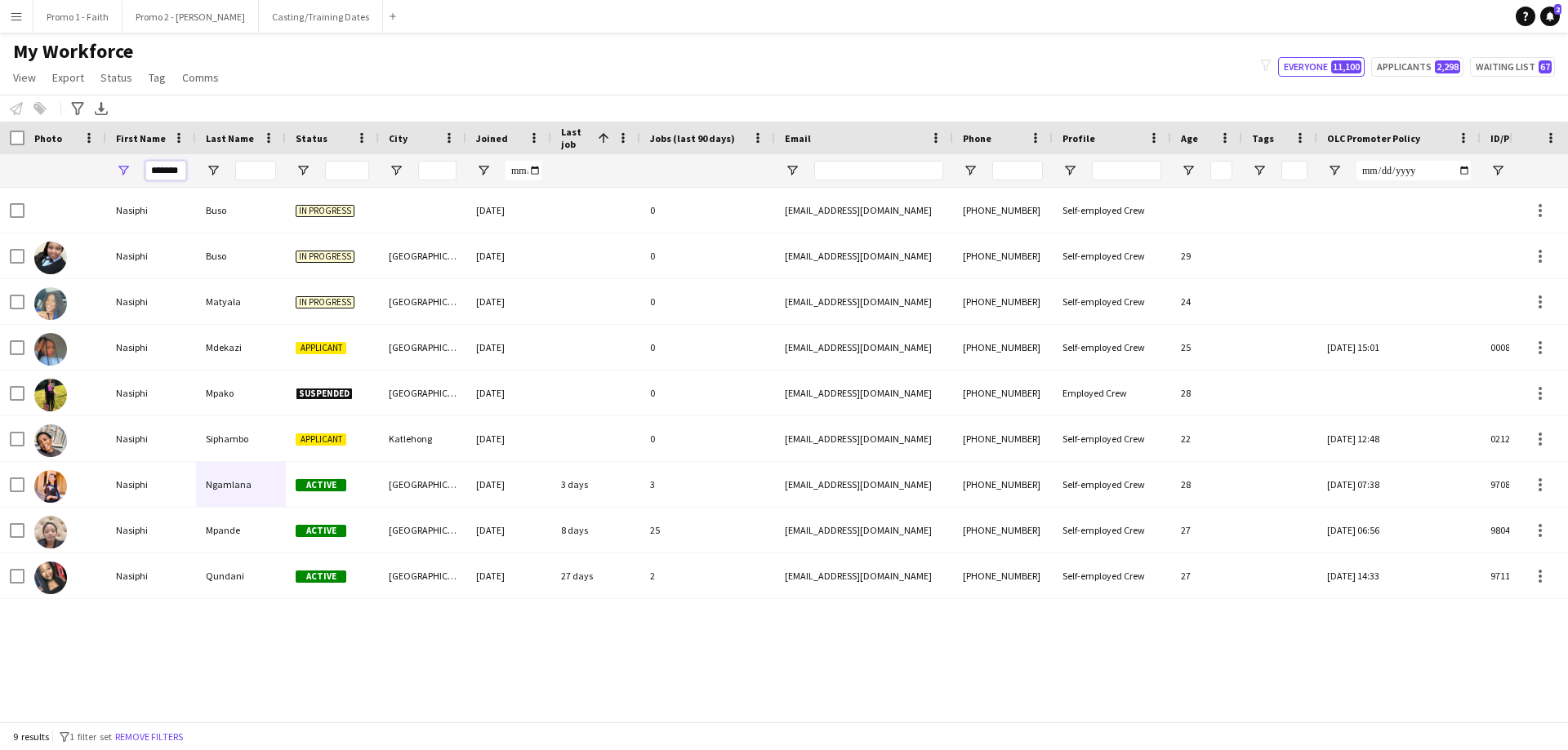
click at [179, 171] on input "*******" at bounding box center [165, 170] width 41 height 20
click at [184, 170] on input "*******" at bounding box center [165, 170] width 41 height 20
type input "*"
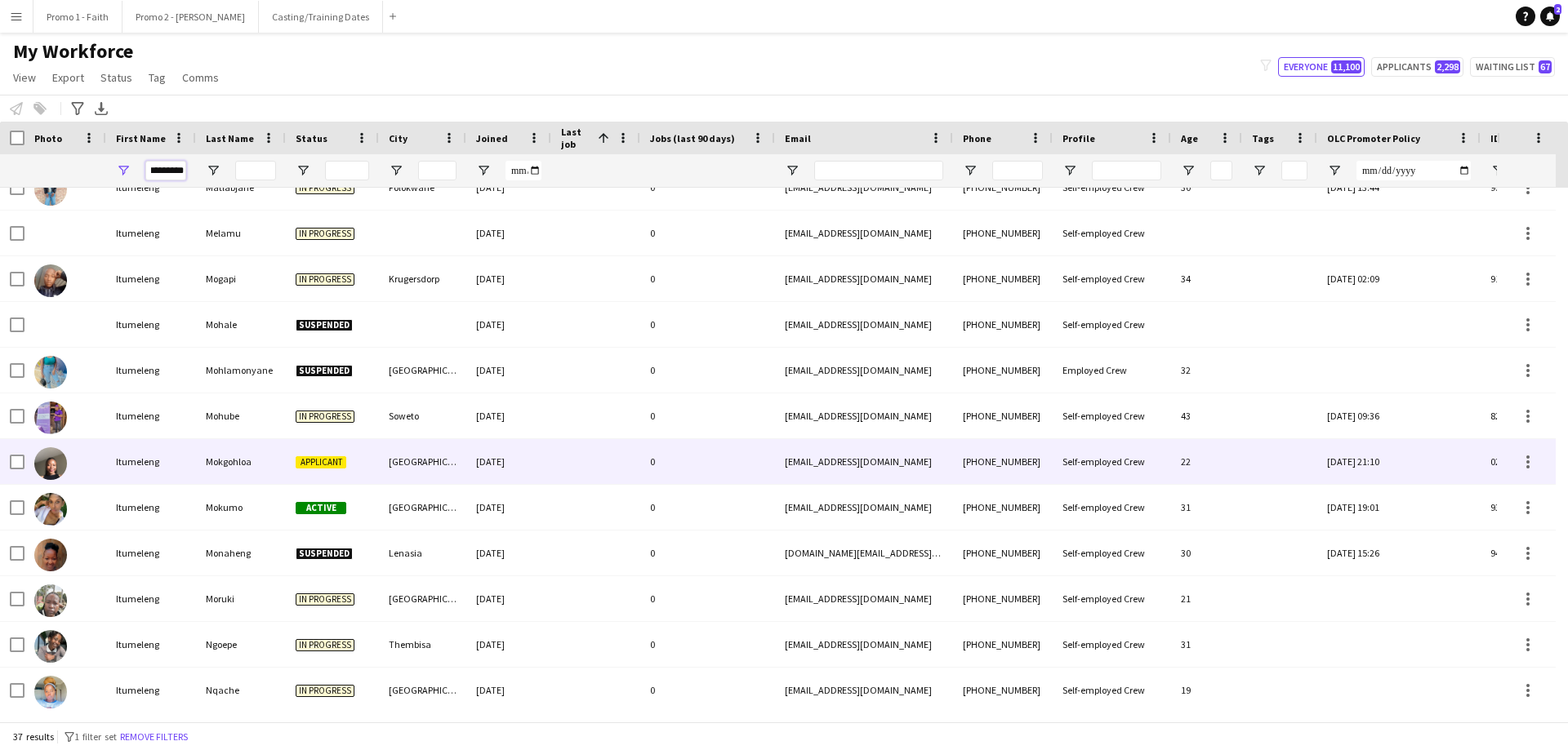
scroll to position [572, 0]
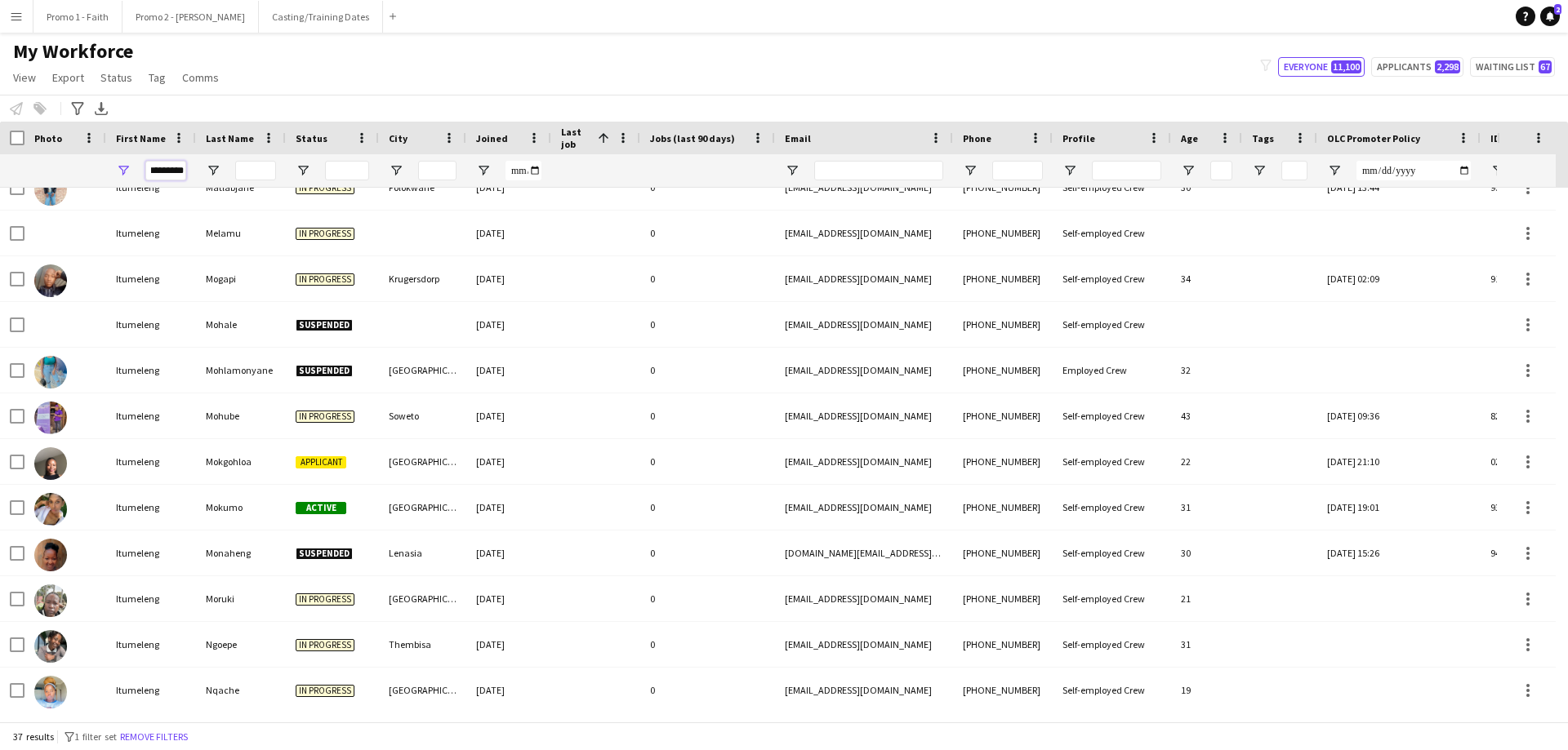
type input "*********"
click at [254, 169] on input "Last Name Filter Input" at bounding box center [255, 170] width 41 height 20
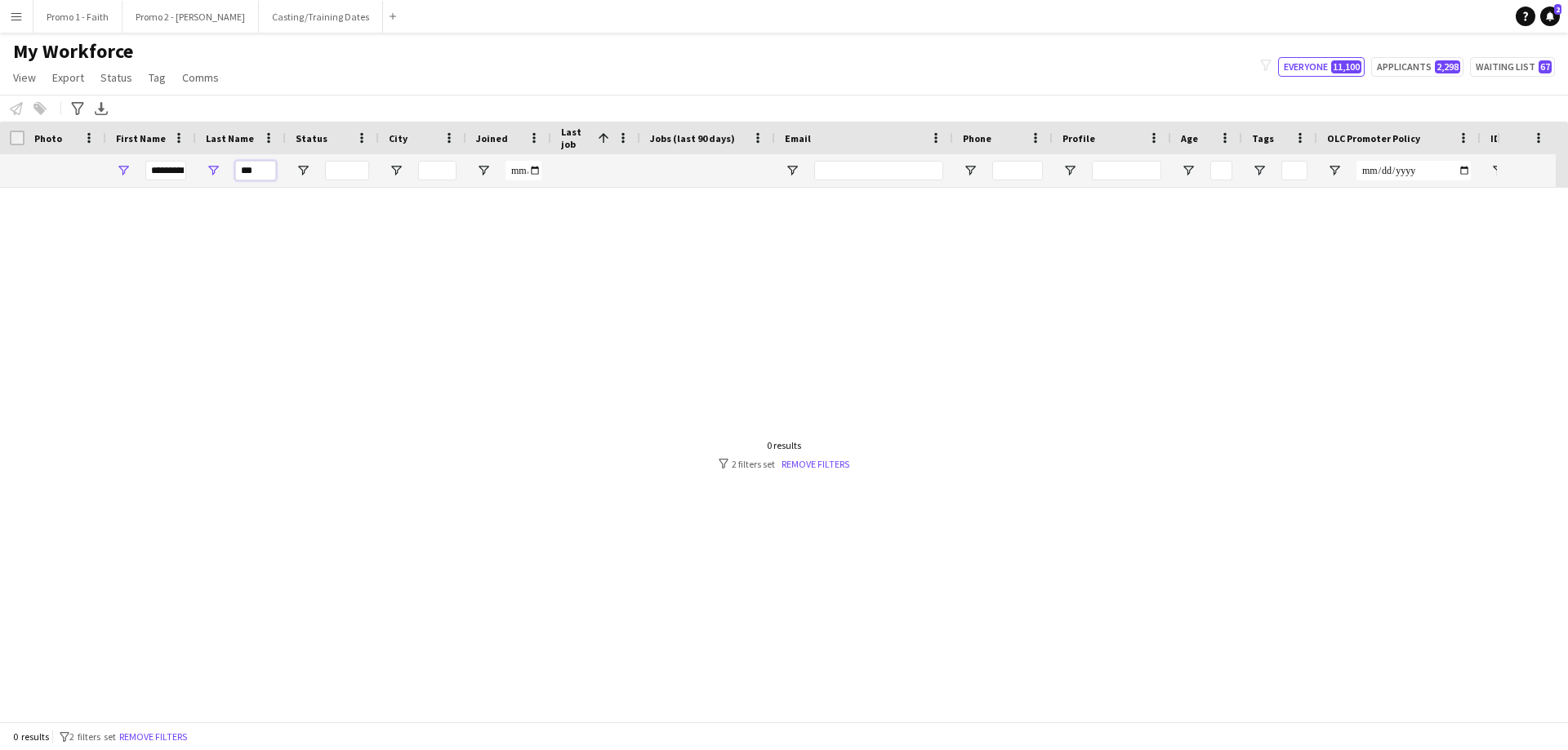
scroll to position [0, 0]
type input "***"
click at [184, 167] on input "*********" at bounding box center [165, 170] width 41 height 20
type input "*"
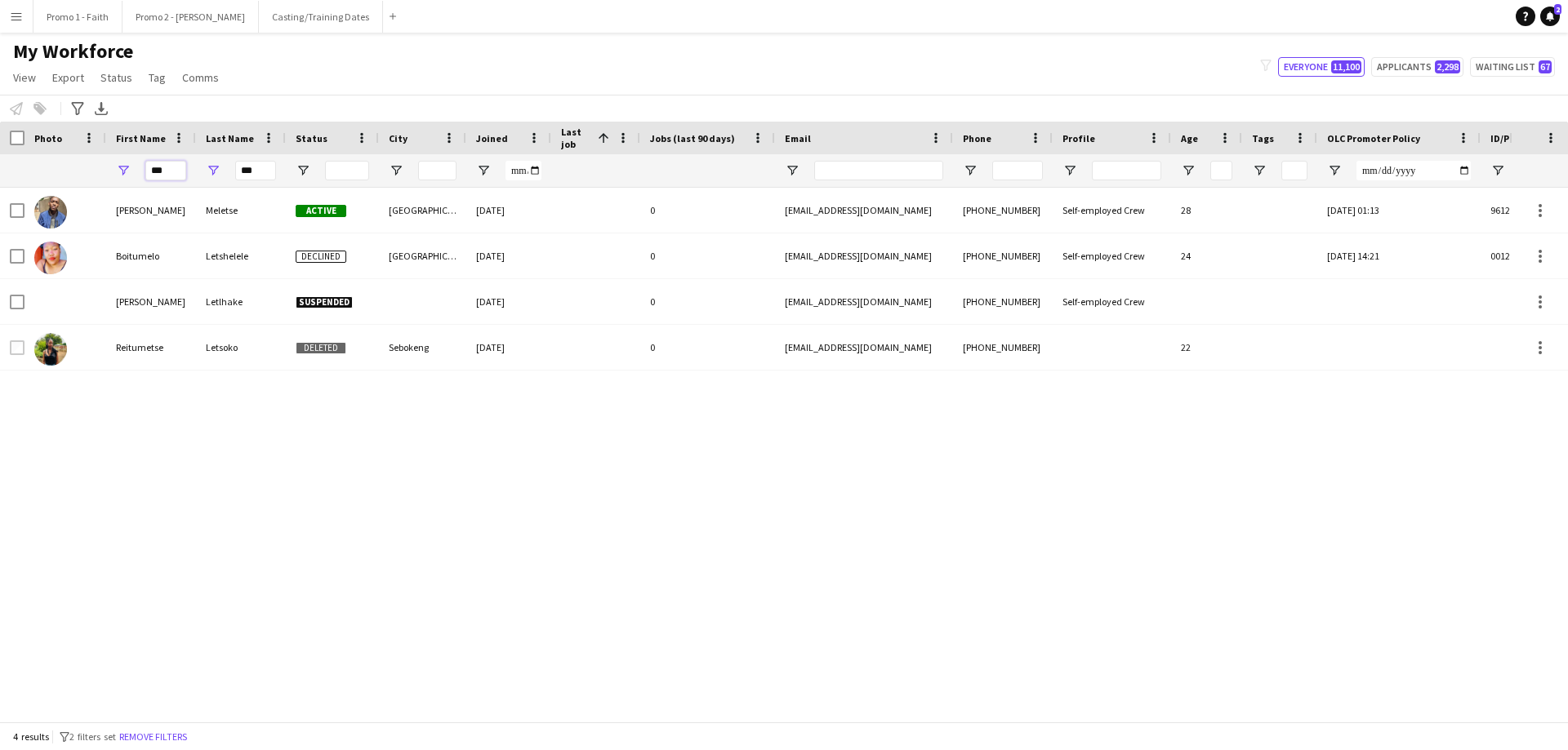
type input "***"
click at [253, 178] on input "***" at bounding box center [255, 170] width 41 height 20
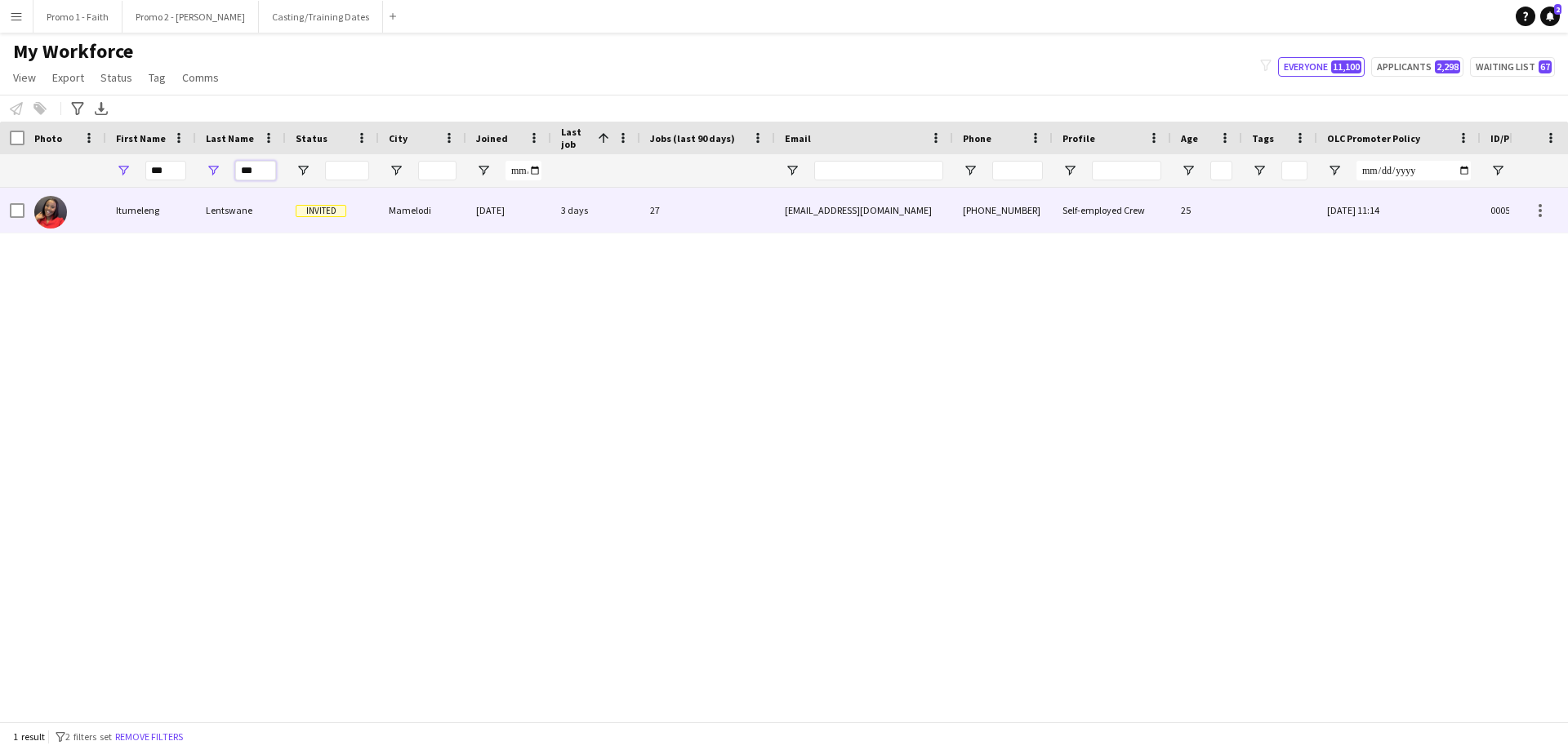
type input "***"
click at [228, 206] on div "Lentswane" at bounding box center [241, 210] width 90 height 45
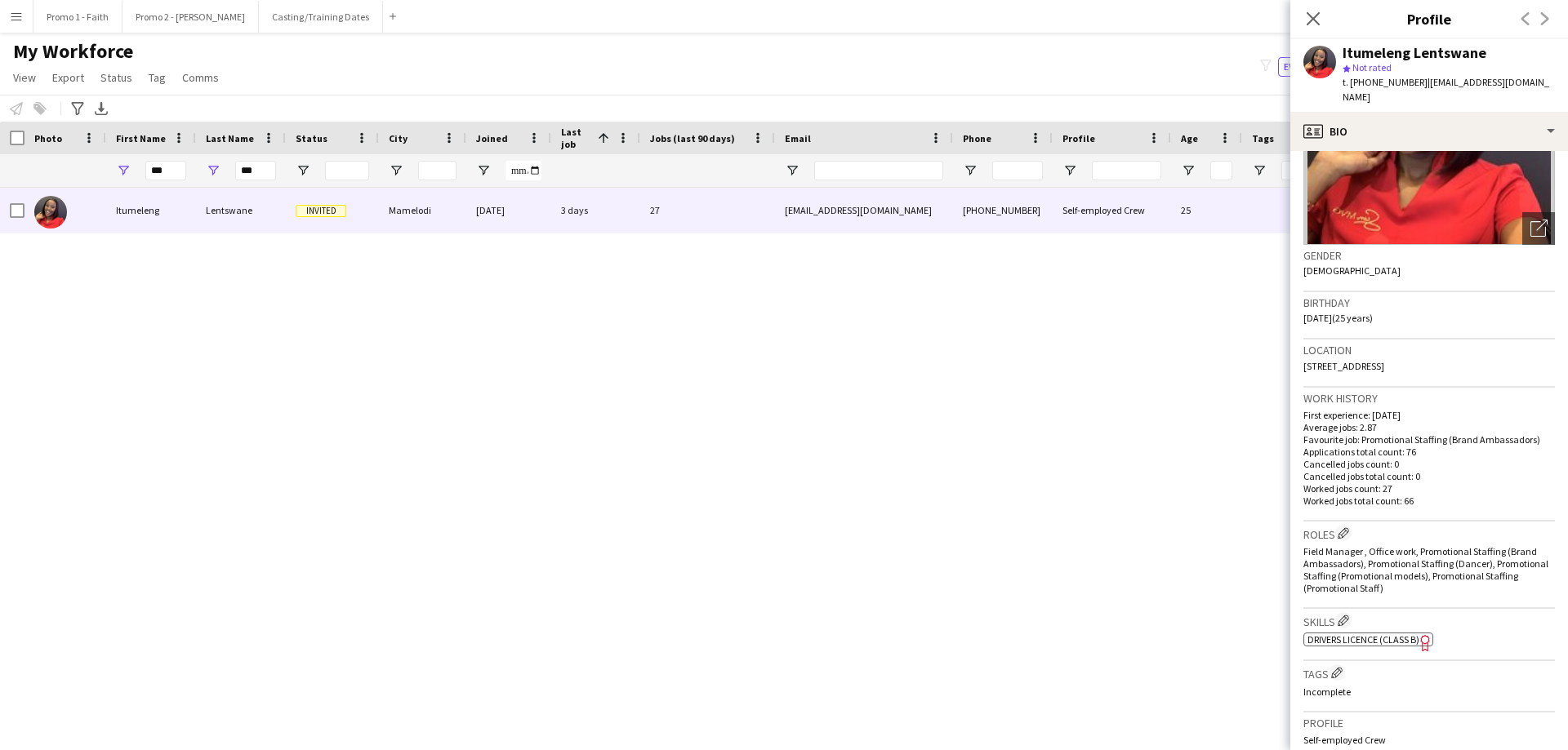
scroll to position [499, 0]
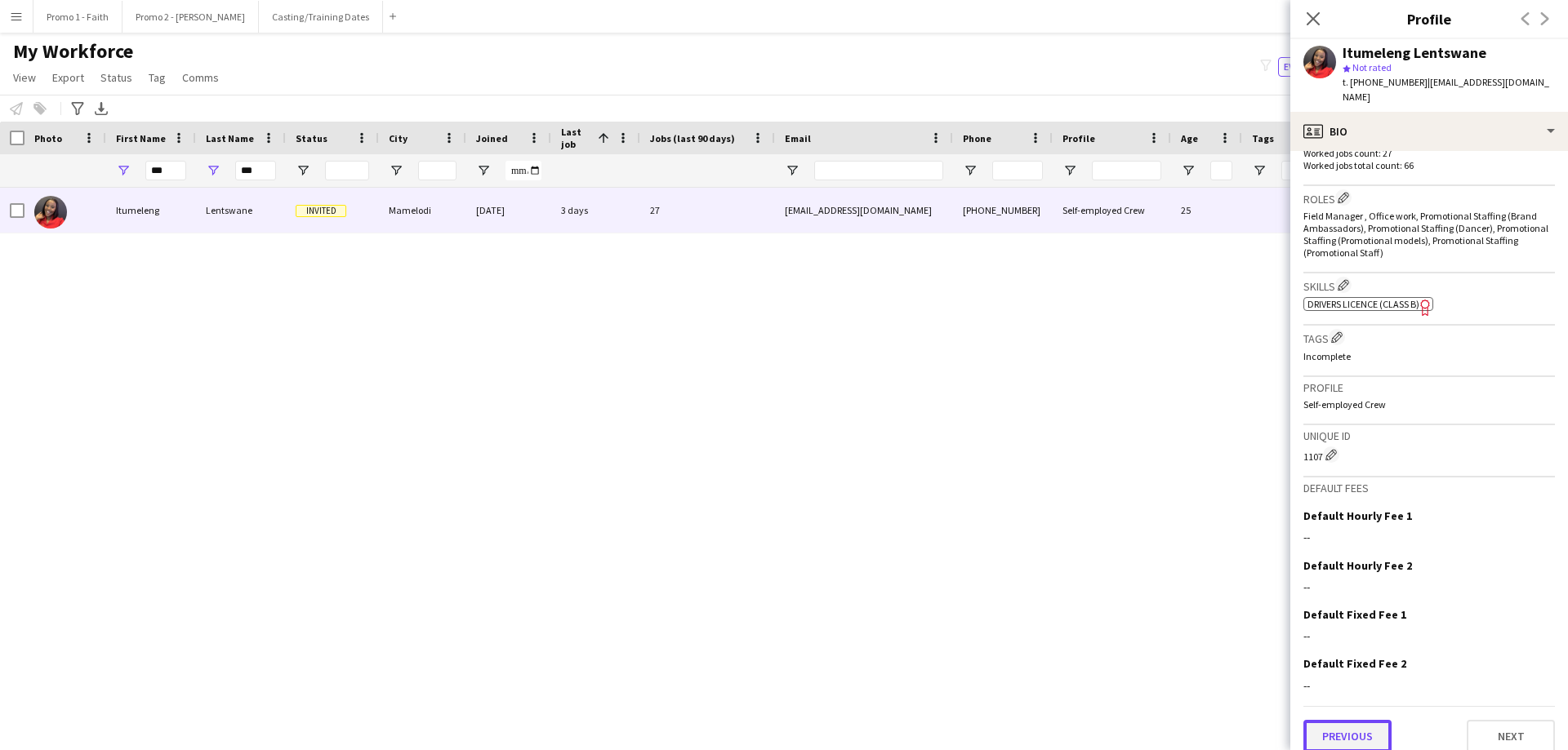
click at [1350, 727] on button "Previous" at bounding box center [1347, 736] width 88 height 32
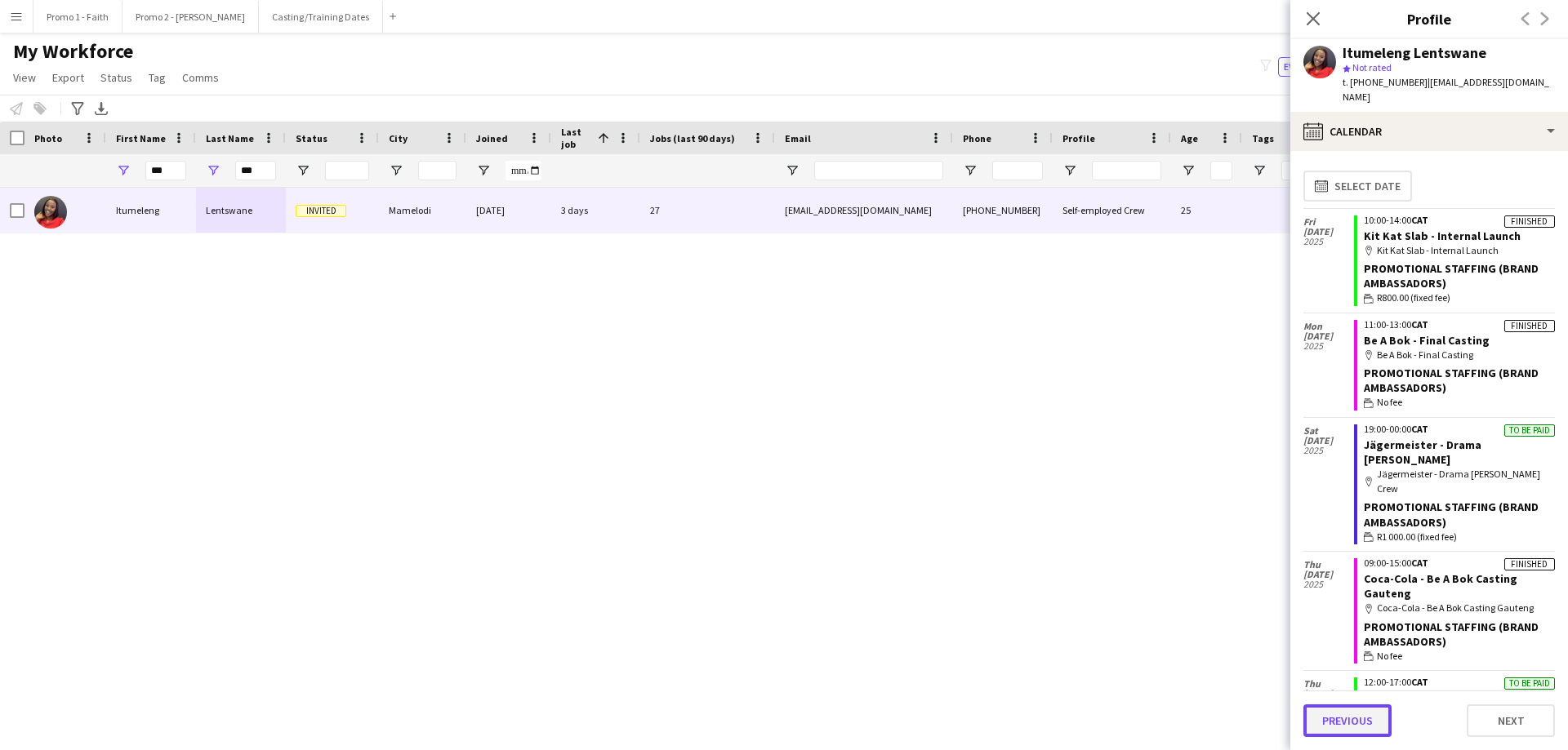
click at [1348, 726] on button "Previous" at bounding box center [1347, 721] width 88 height 32
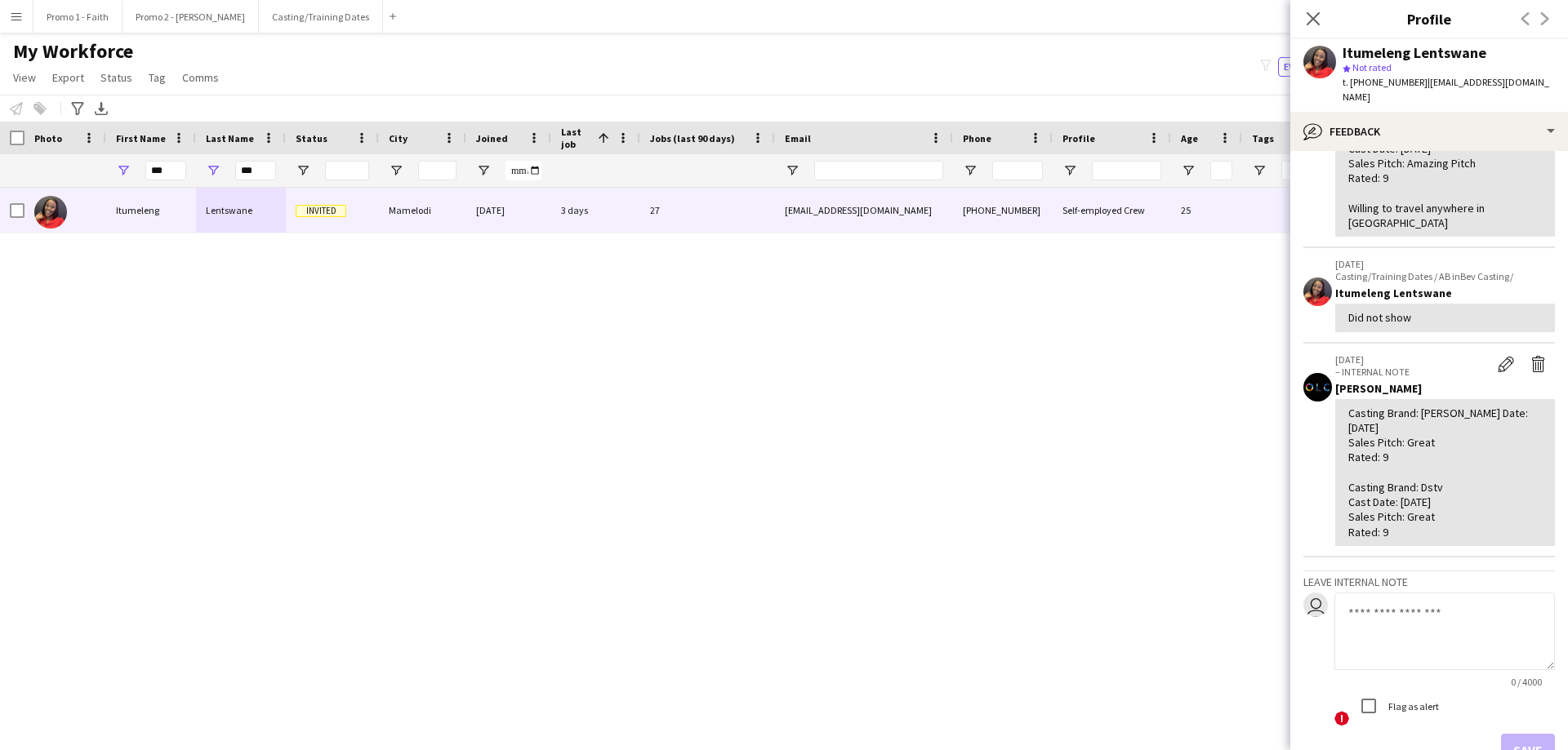
scroll to position [444, 0]
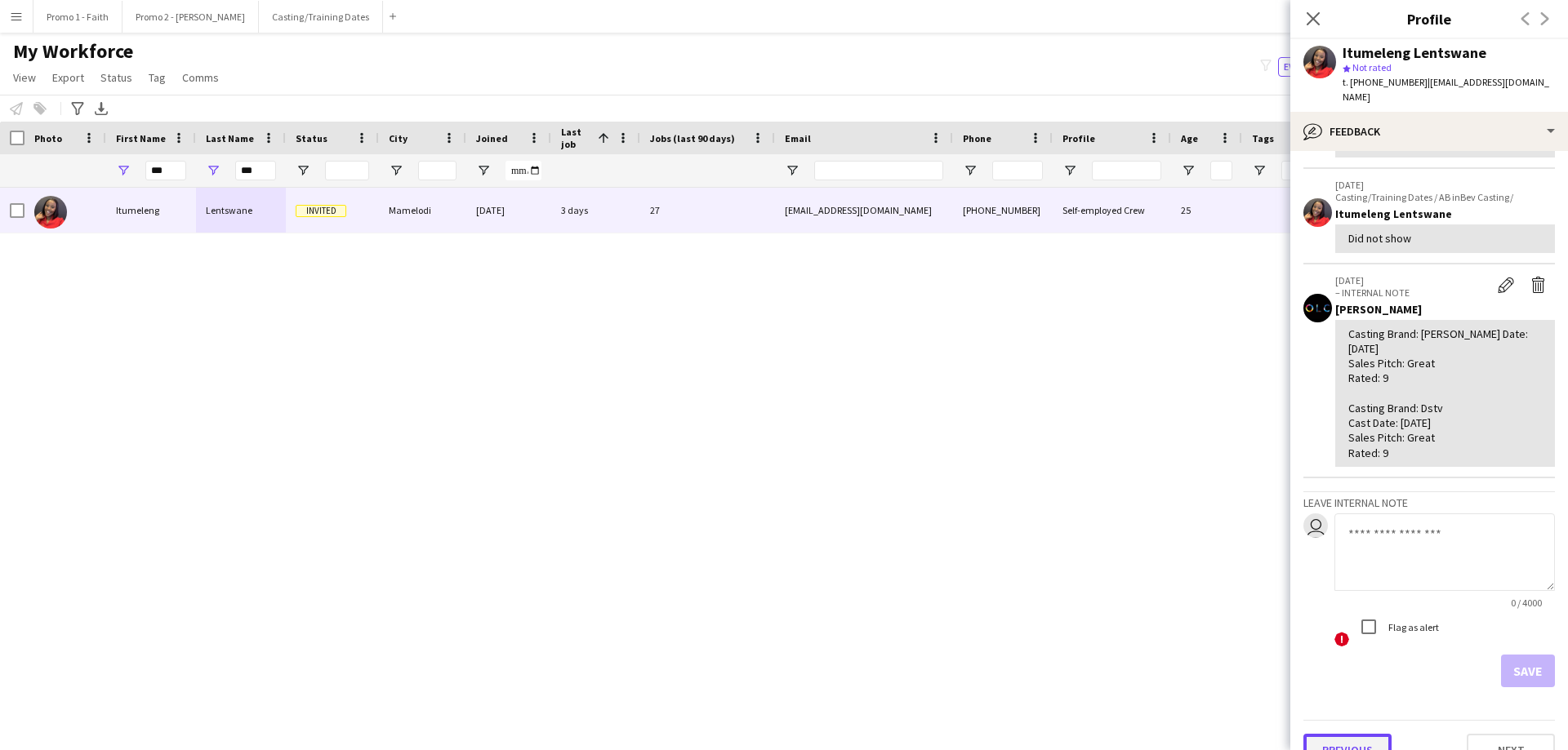
click at [1333, 734] on button "Previous" at bounding box center [1347, 750] width 88 height 32
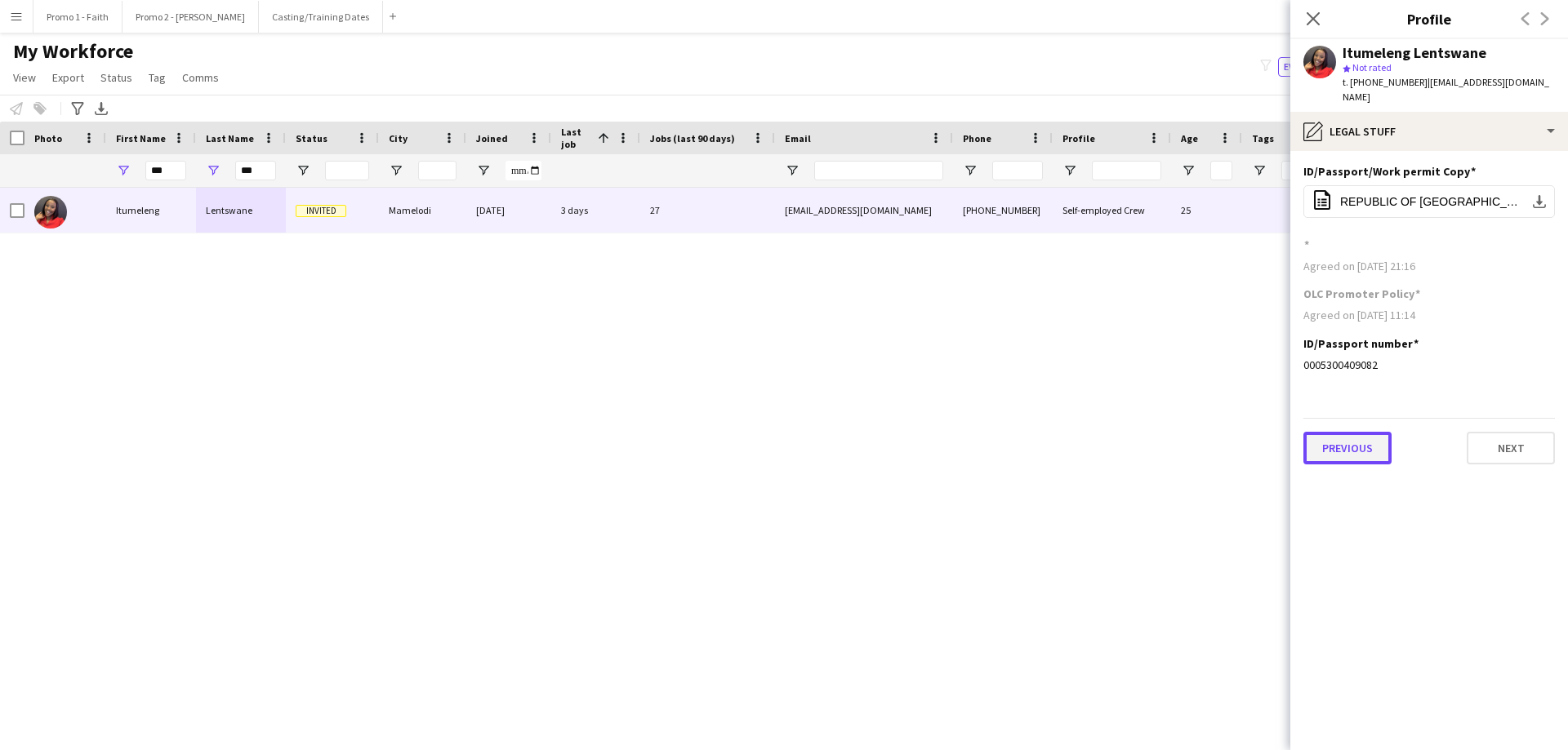
click at [1348, 440] on button "Previous" at bounding box center [1347, 448] width 88 height 32
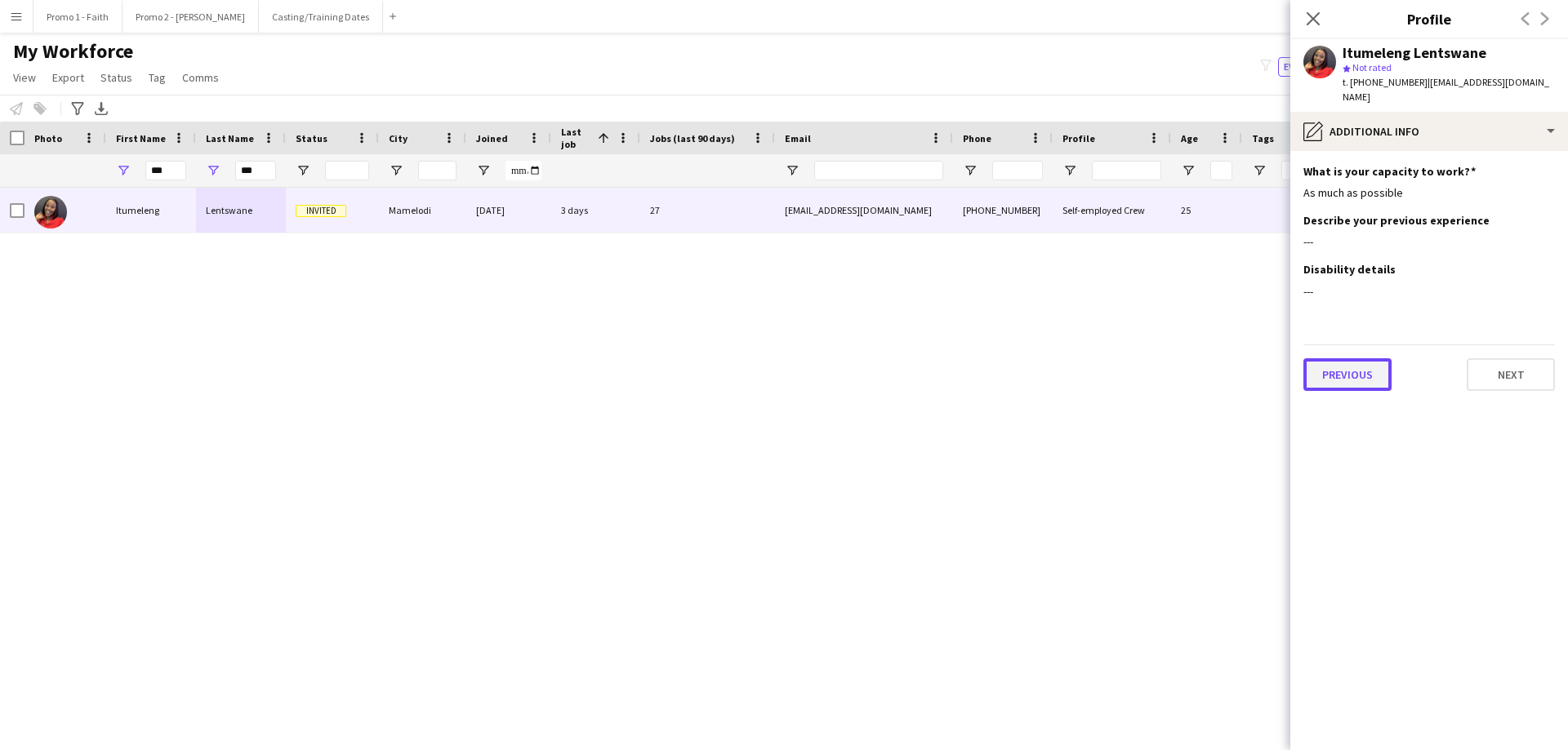
click at [1360, 375] on button "Previous" at bounding box center [1347, 375] width 88 height 32
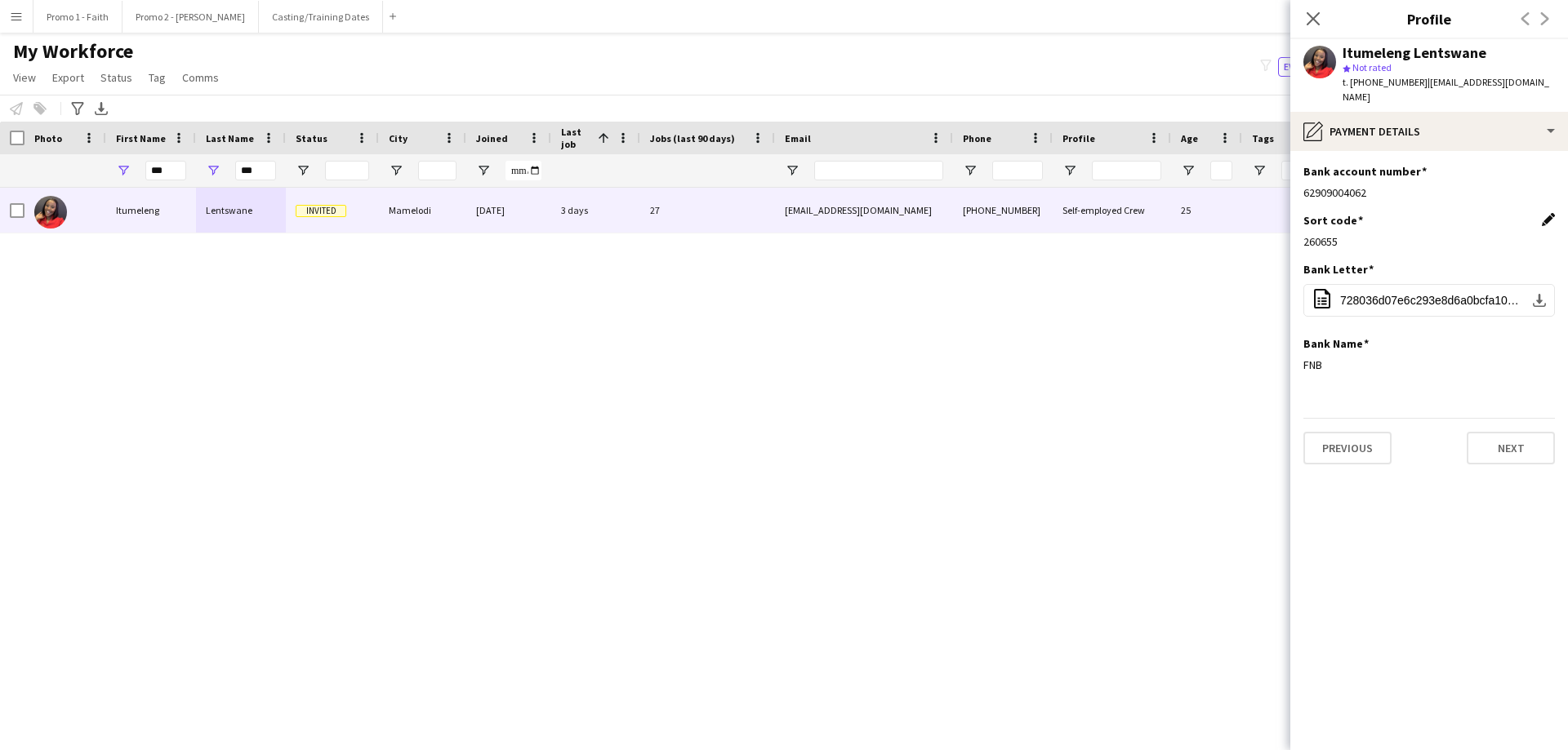
click at [1545, 213] on app-icon "Edit this field" at bounding box center [1548, 219] width 13 height 13
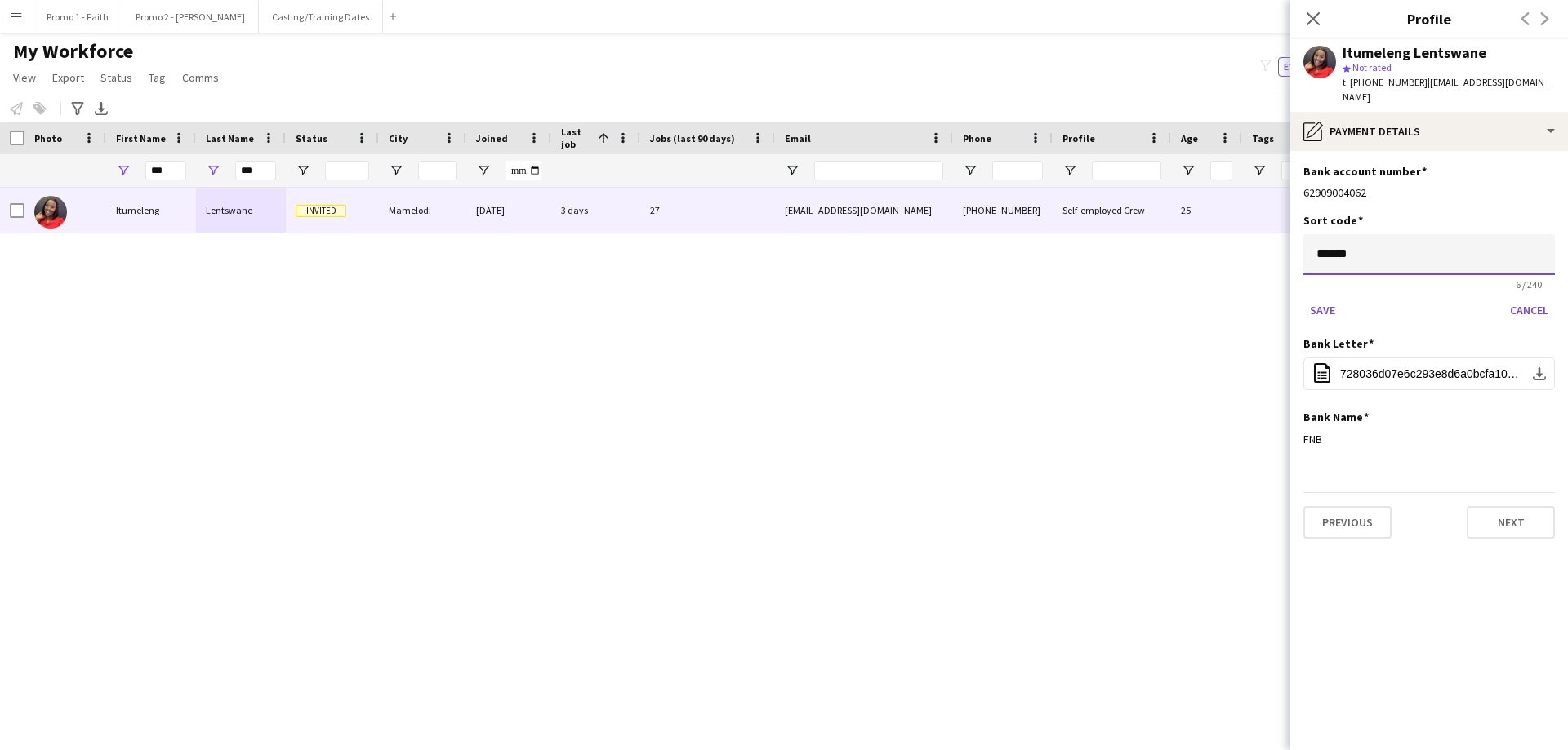
click at [1328, 240] on input "******" at bounding box center [1428, 254] width 252 height 41
type input "******"
click at [1325, 298] on button "Save" at bounding box center [1322, 310] width 39 height 26
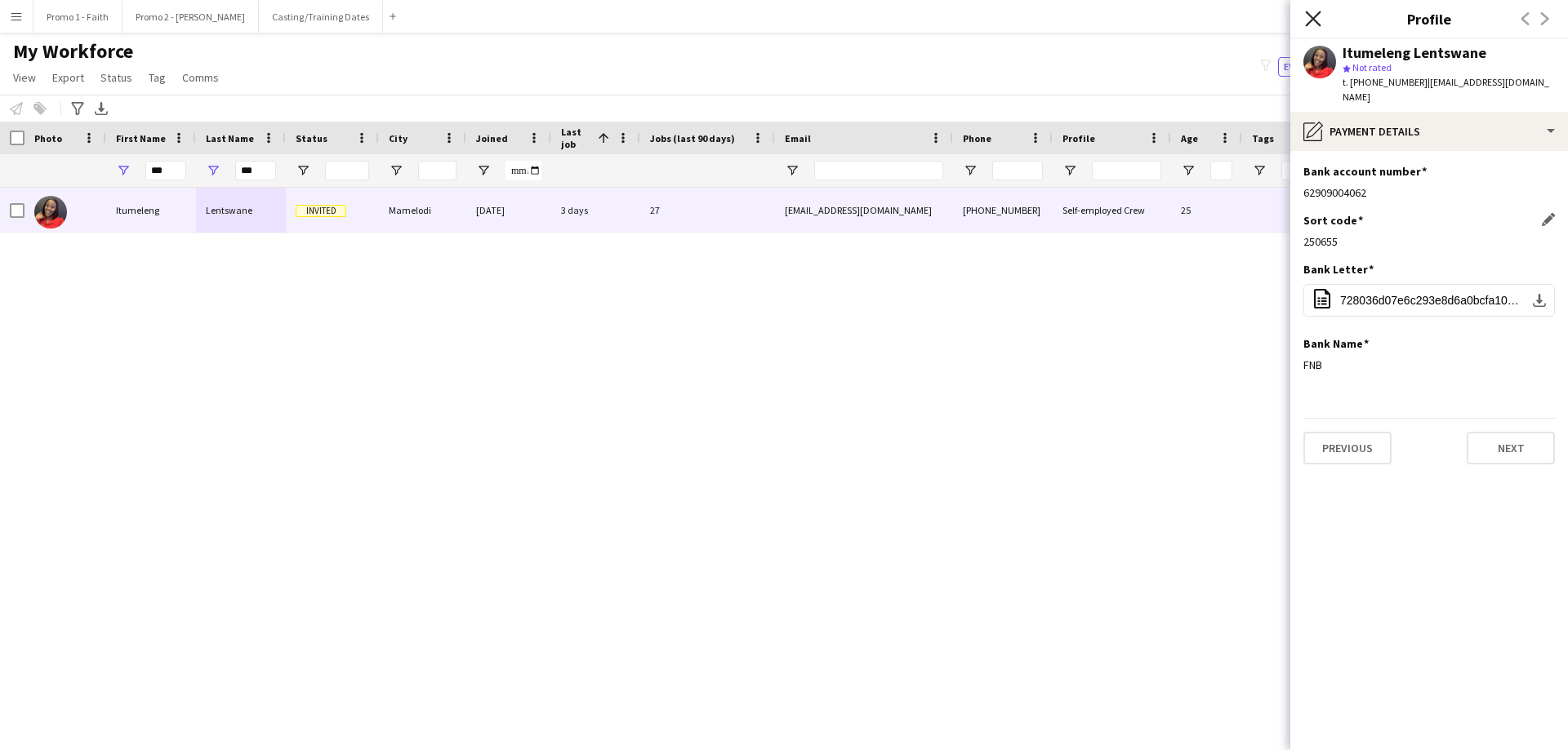
click at [1310, 15] on icon at bounding box center [1312, 18] width 15 height 15
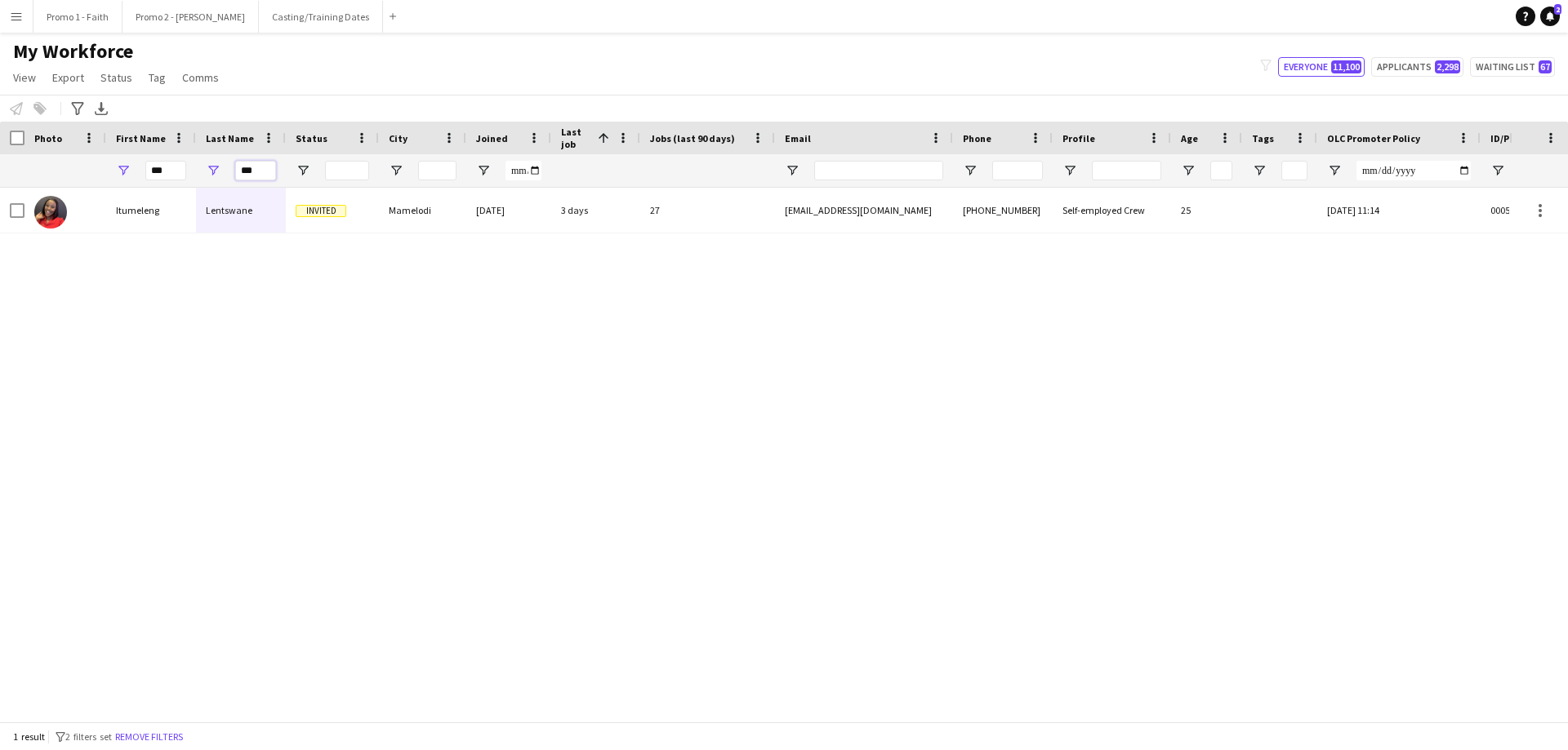
click at [259, 174] on input "***" at bounding box center [255, 170] width 41 height 20
type input "*"
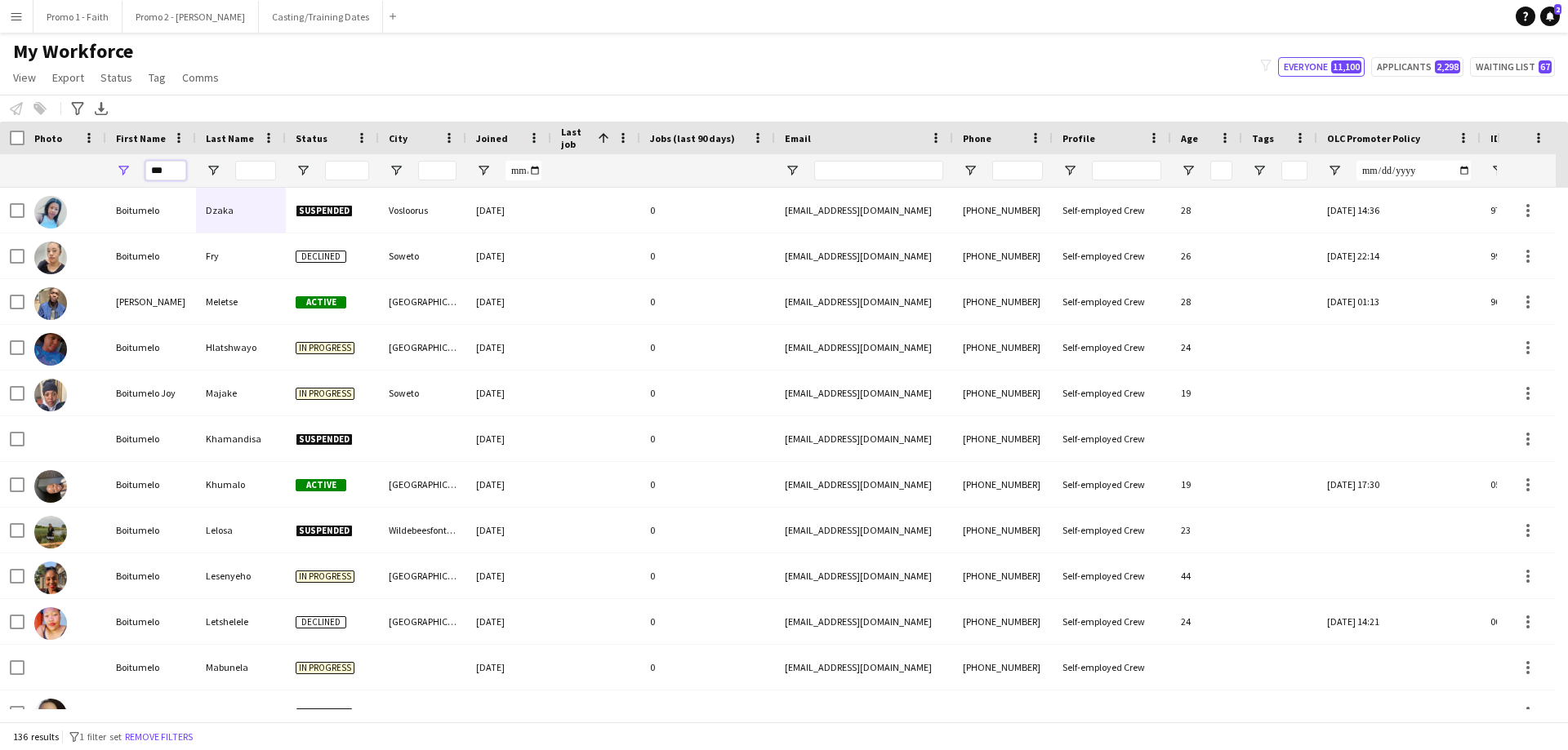
click at [164, 177] on input "***" at bounding box center [165, 170] width 41 height 20
type input "*"
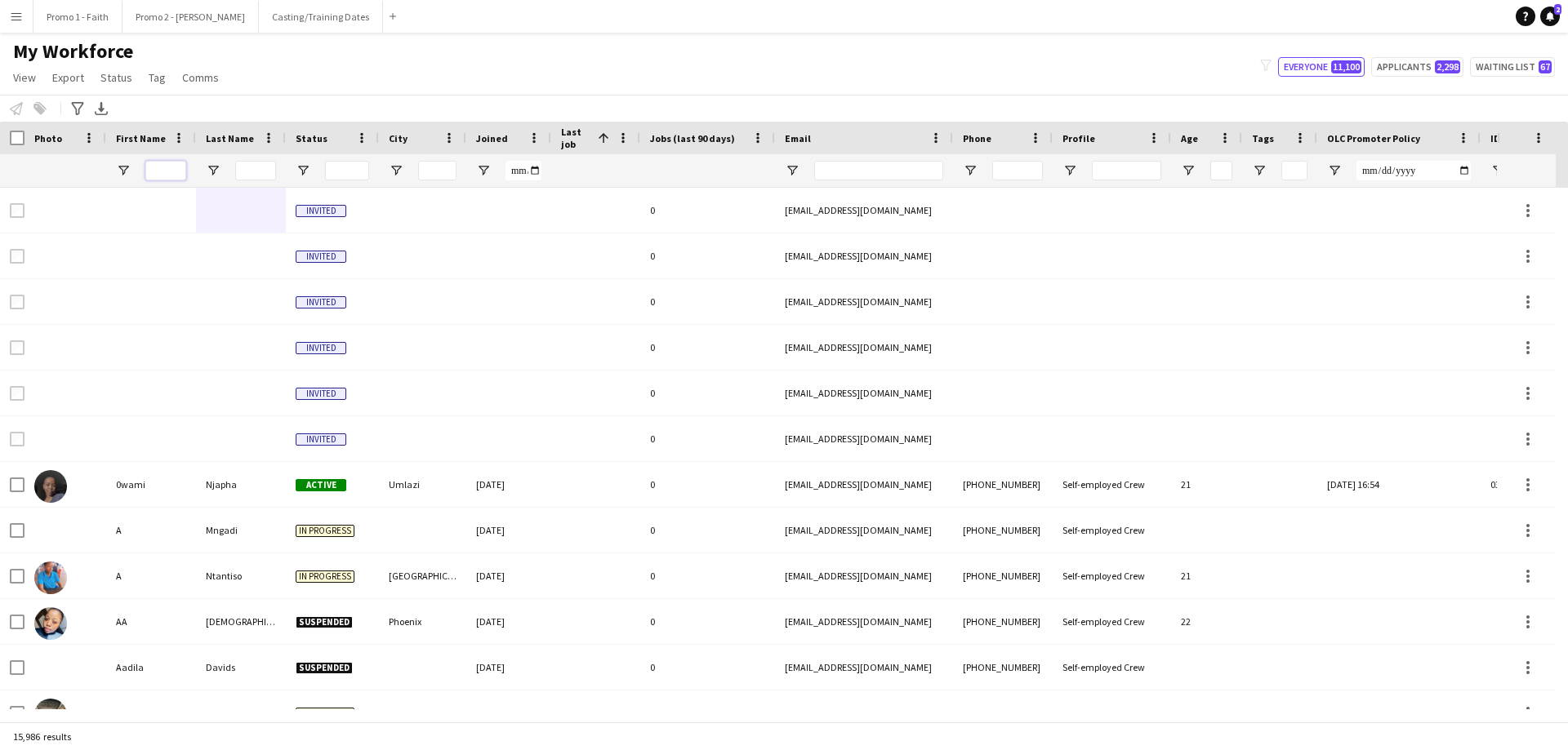
click at [170, 169] on input "First Name Filter Input" at bounding box center [165, 170] width 41 height 20
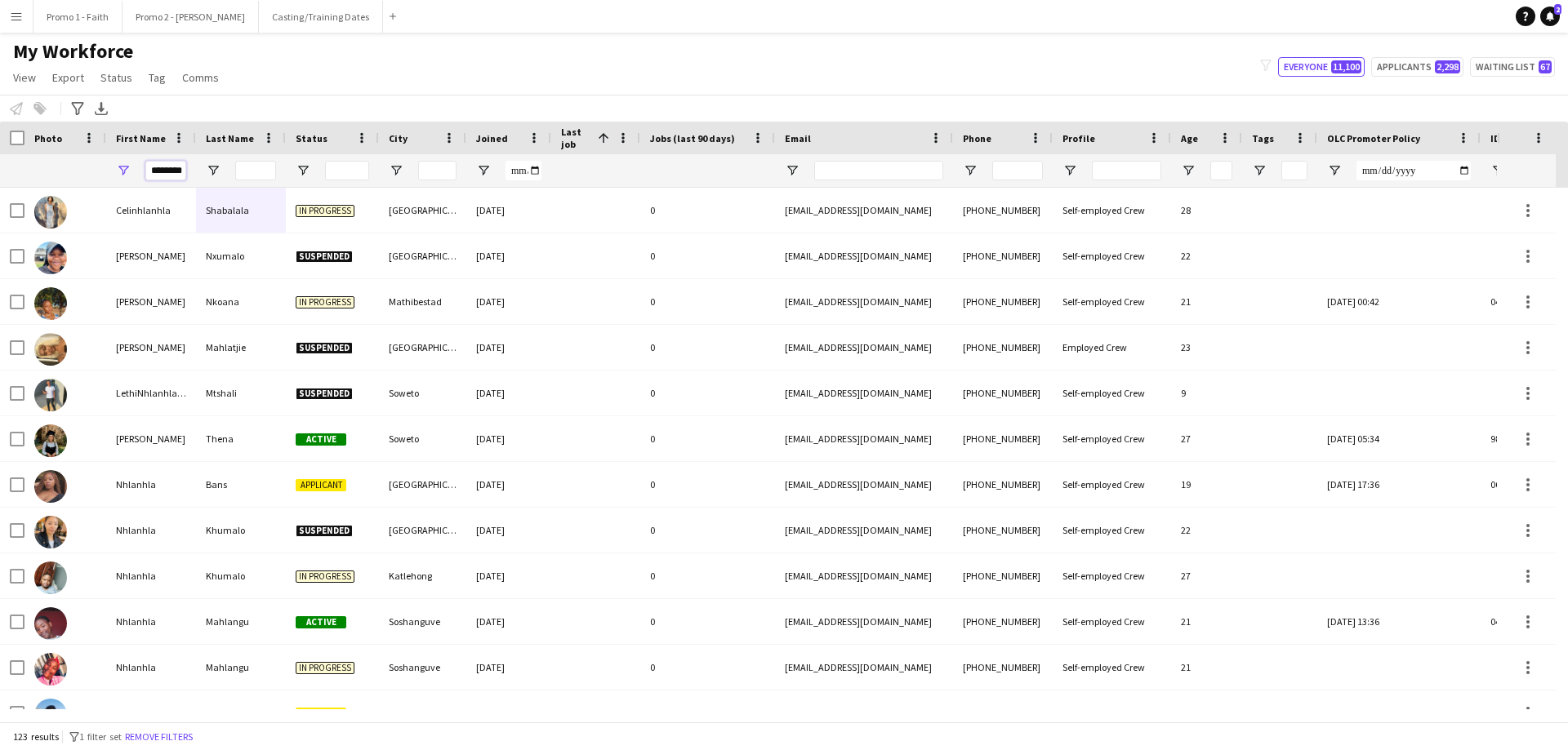
type input "********"
click at [249, 166] on input "Last Name Filter Input" at bounding box center [255, 170] width 41 height 20
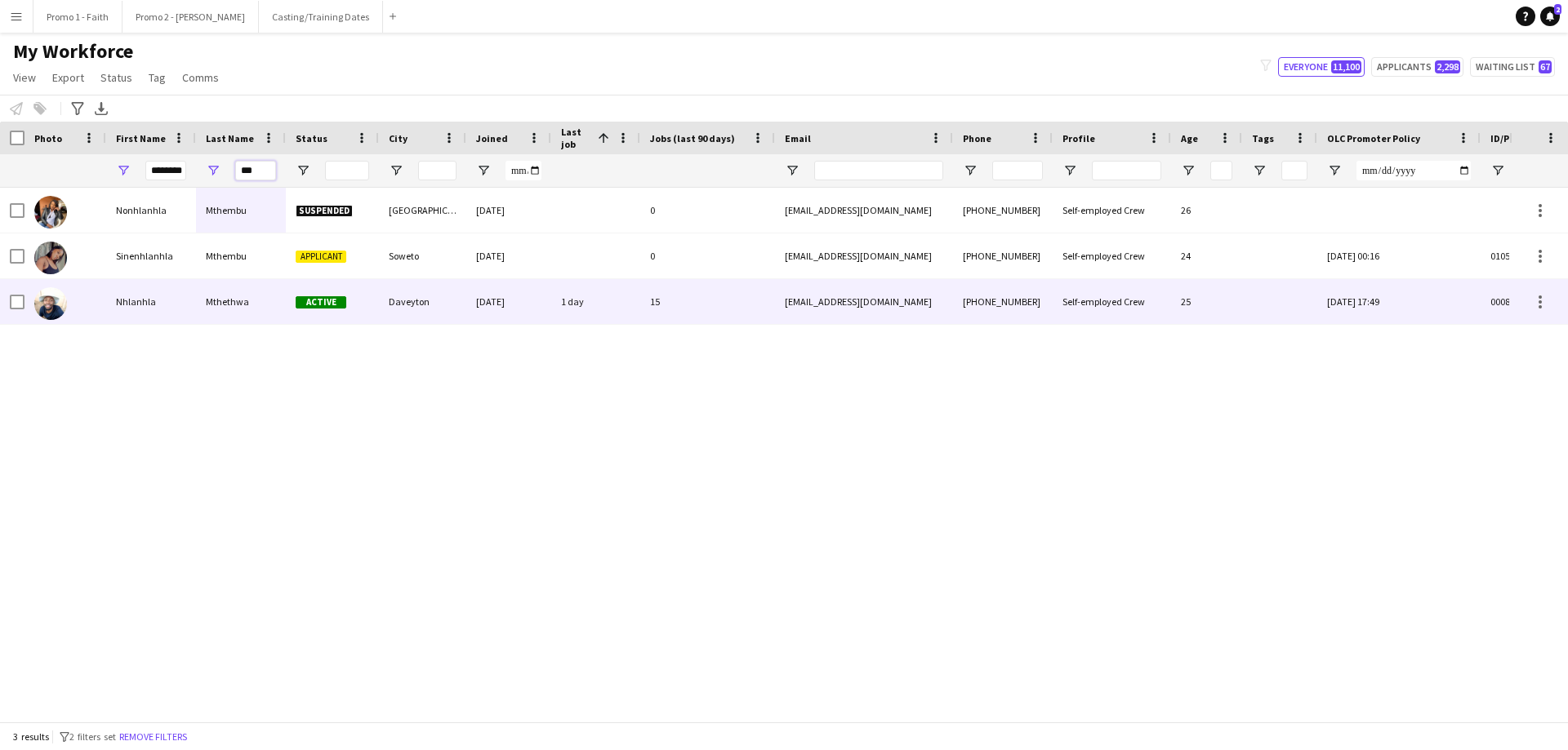
type input "***"
click at [247, 305] on div "Mthethwa" at bounding box center [241, 302] width 90 height 45
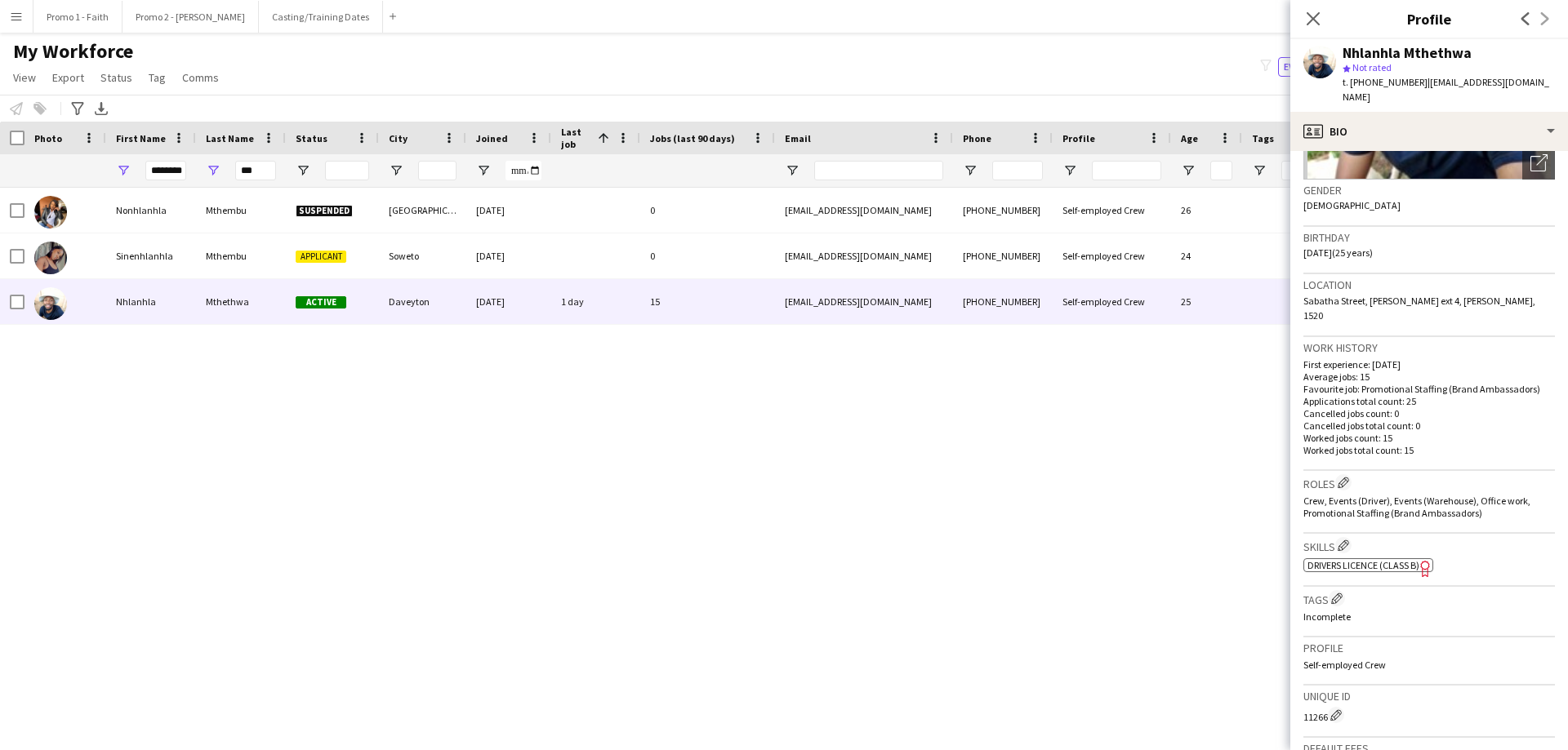
scroll to position [490, 0]
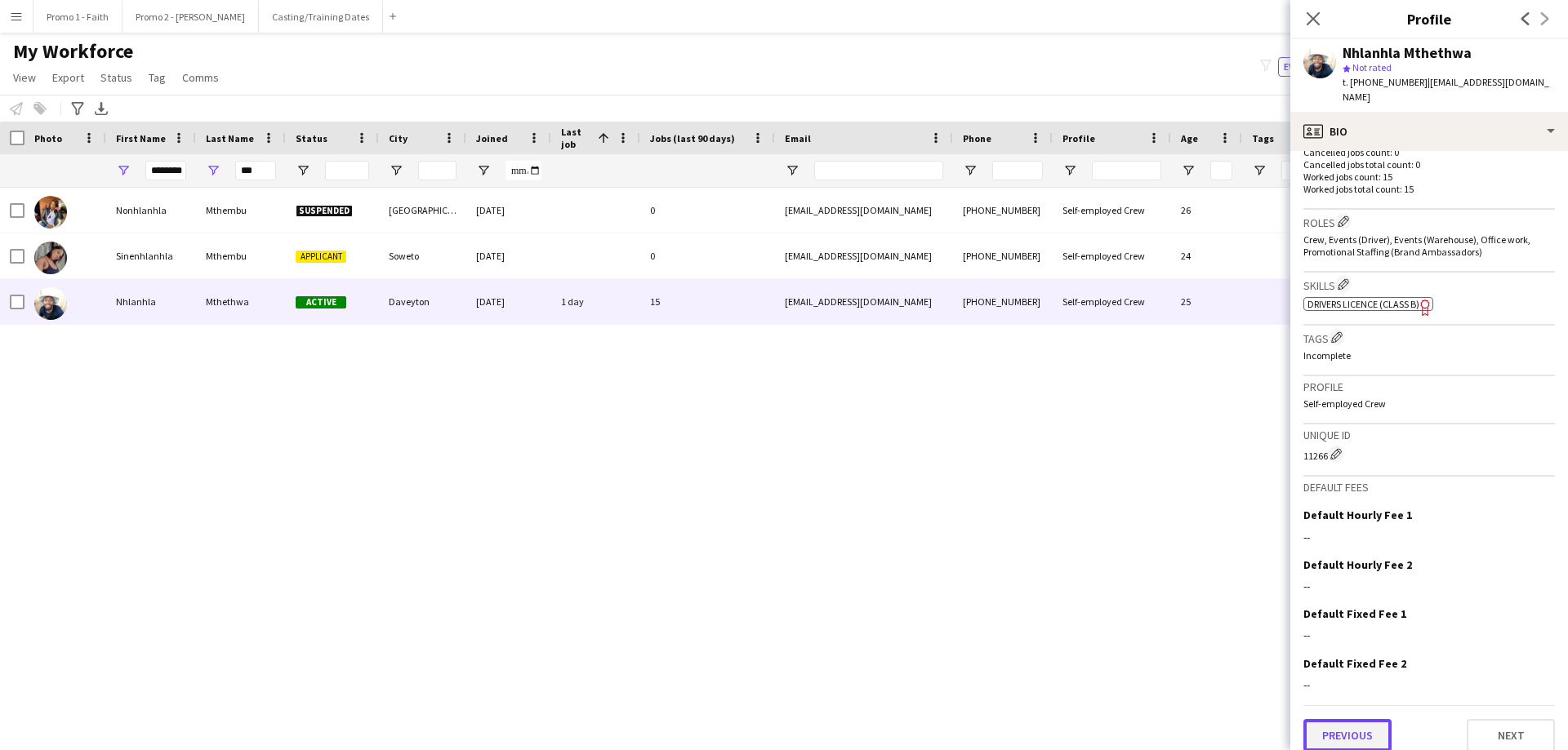
click at [1348, 734] on button "Previous" at bounding box center [1347, 736] width 88 height 32
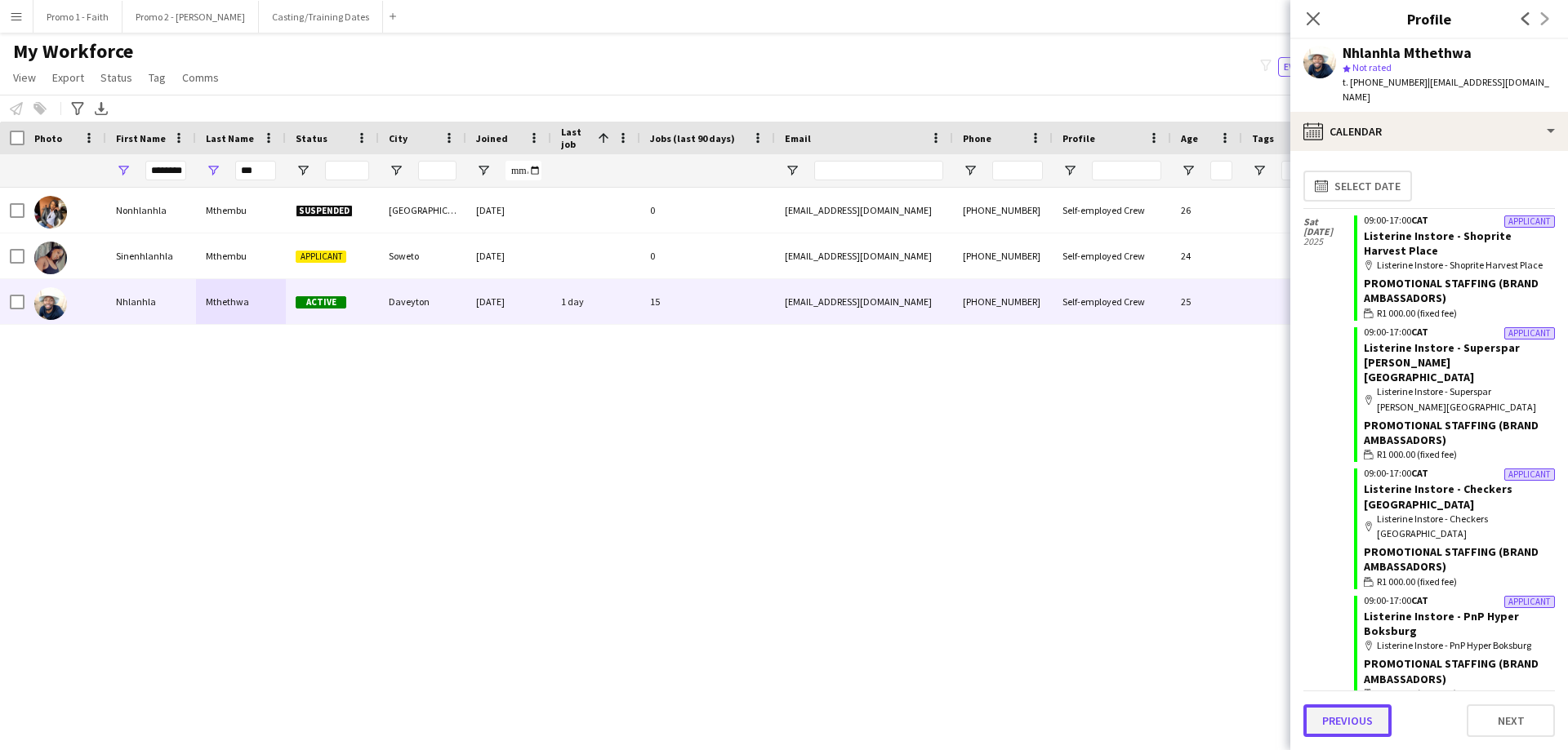
click at [1343, 720] on button "Previous" at bounding box center [1347, 721] width 88 height 32
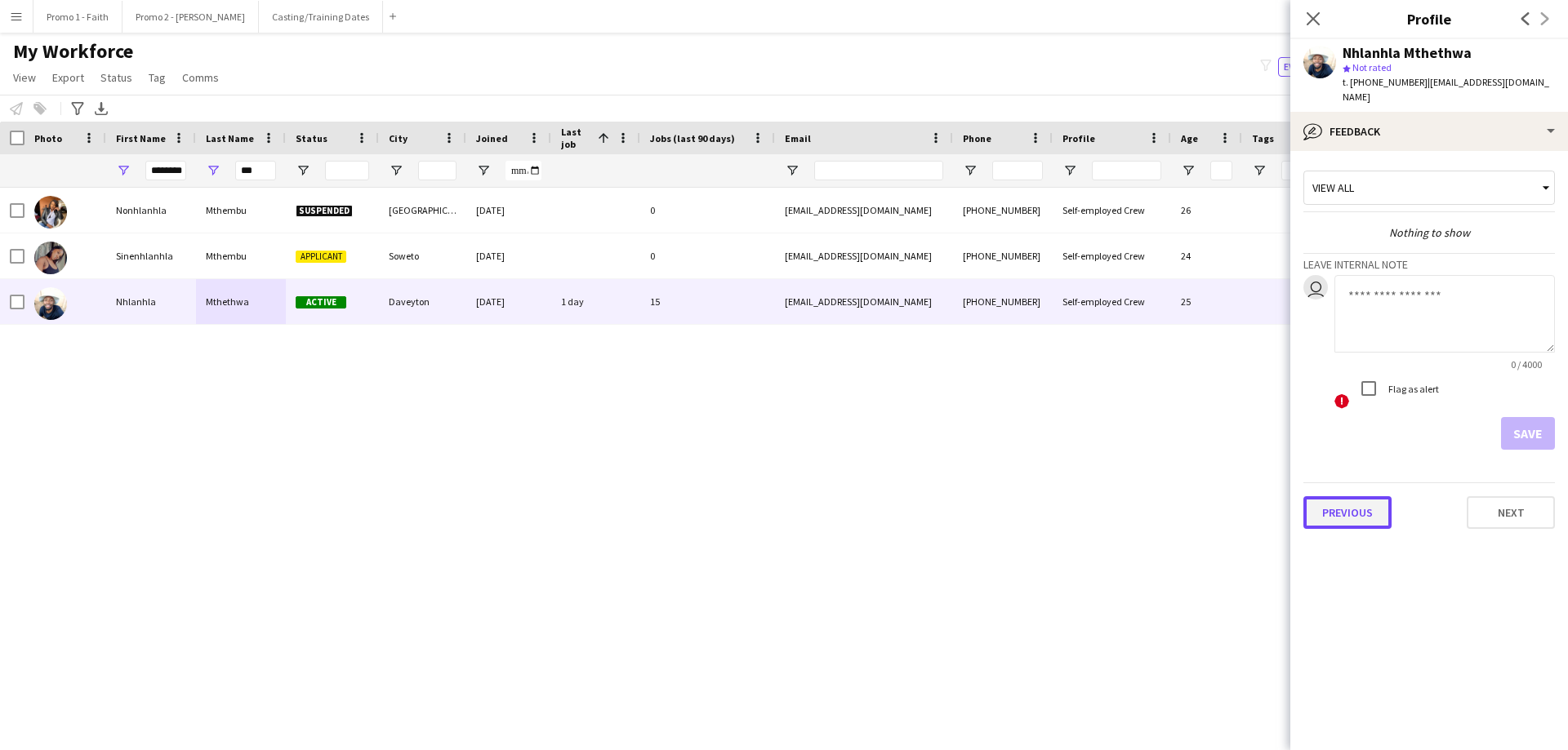
click at [1342, 520] on button "Previous" at bounding box center [1347, 513] width 88 height 32
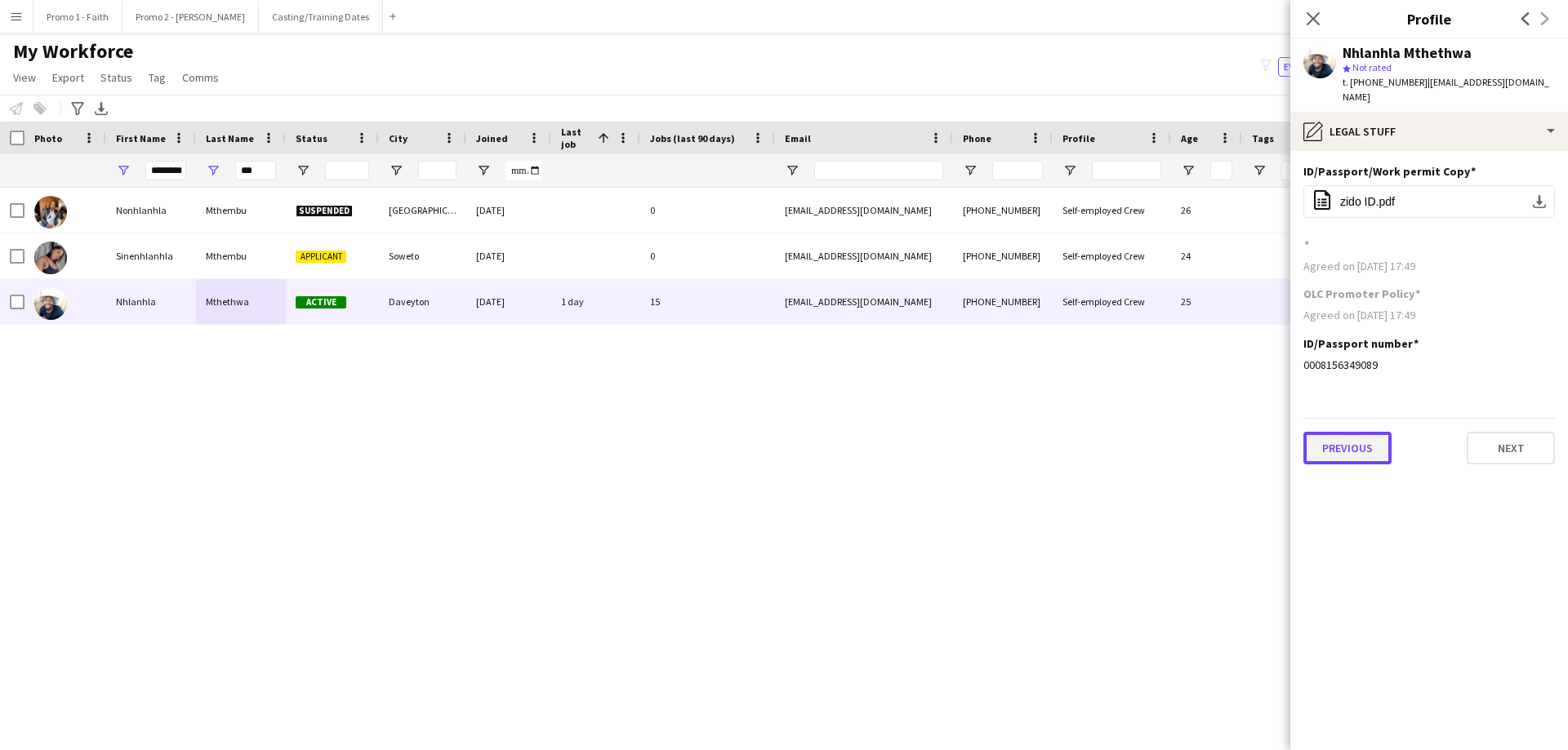
click at [1346, 446] on button "Previous" at bounding box center [1347, 448] width 88 height 32
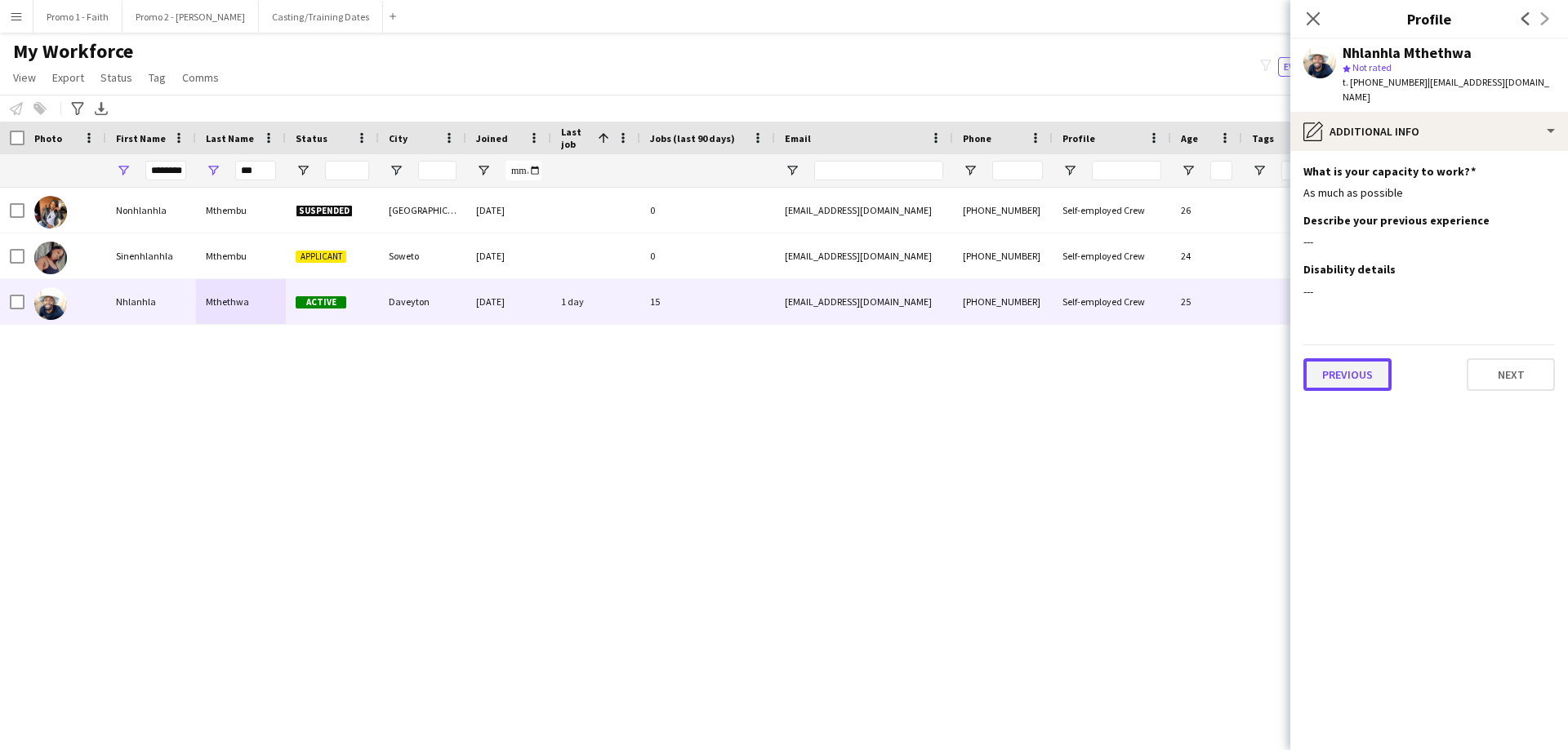
click at [1332, 381] on button "Previous" at bounding box center [1347, 375] width 88 height 32
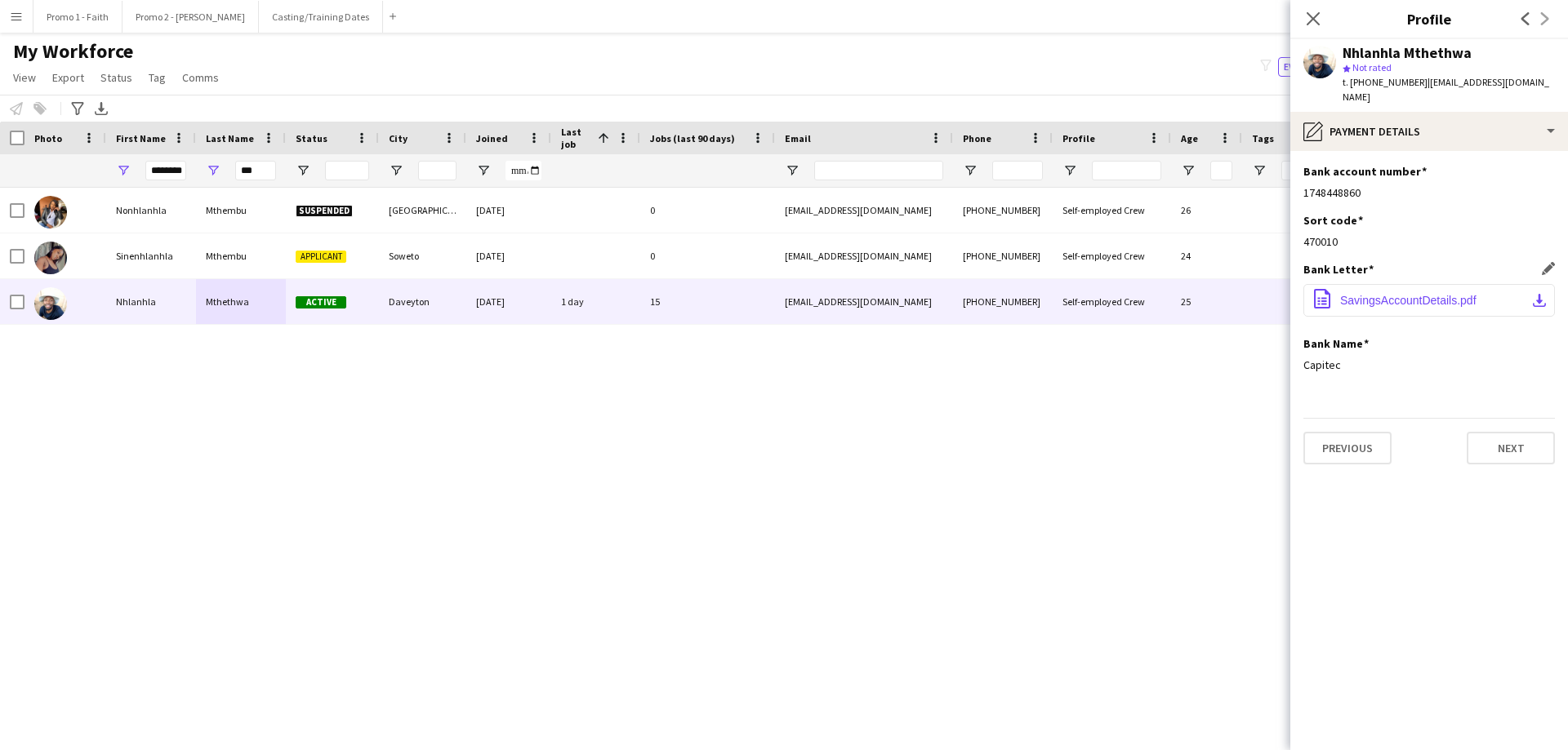
click at [1354, 300] on span "SavingsAccountDetails.pdf" at bounding box center [1408, 300] width 136 height 13
click at [1545, 301] on app-icon "download-bottom" at bounding box center [1539, 300] width 13 height 13
click at [149, 168] on input "********" at bounding box center [165, 170] width 41 height 20
type input "*"
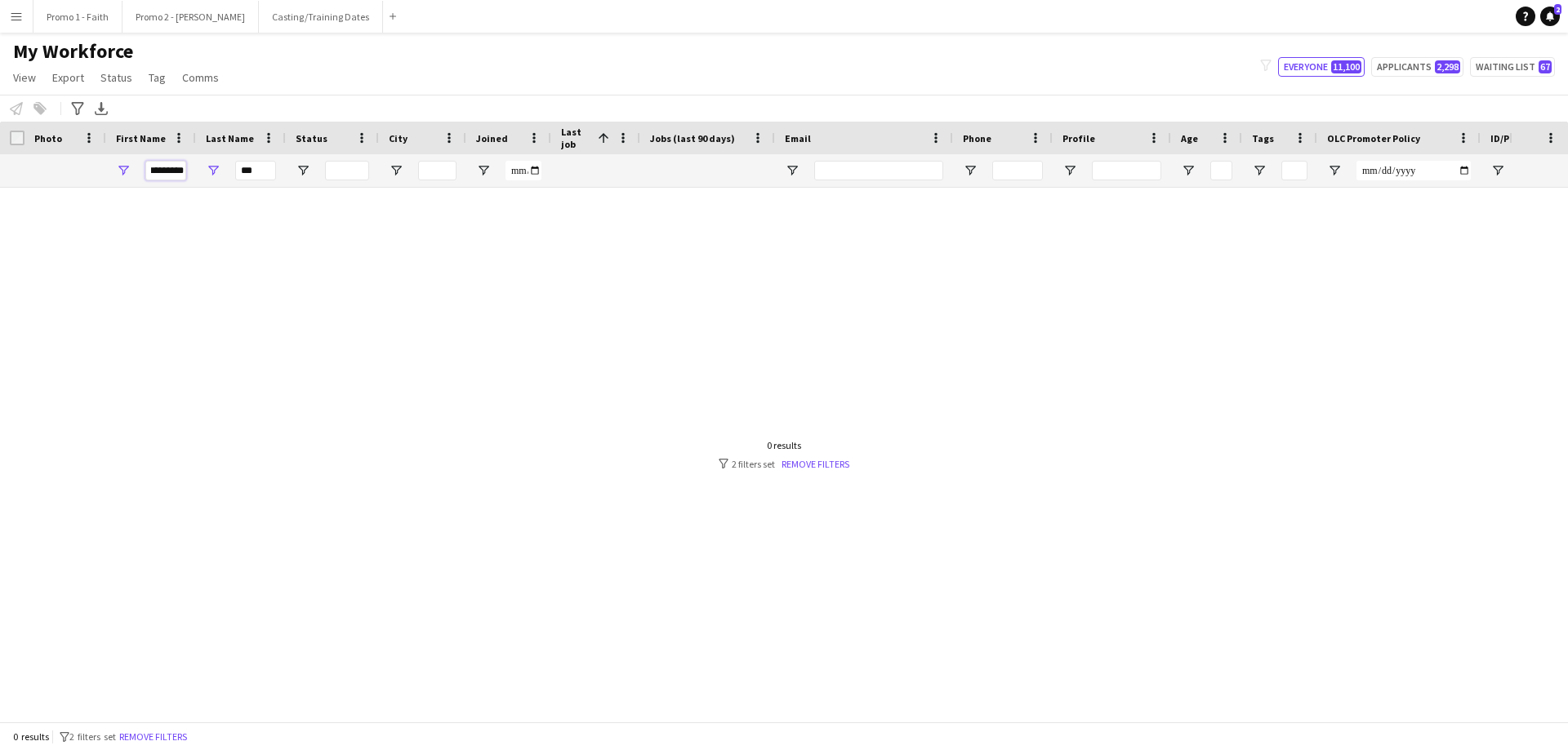
scroll to position [0, 13]
type input "*********"
click at [275, 171] on input "***" at bounding box center [255, 170] width 41 height 20
type input "*"
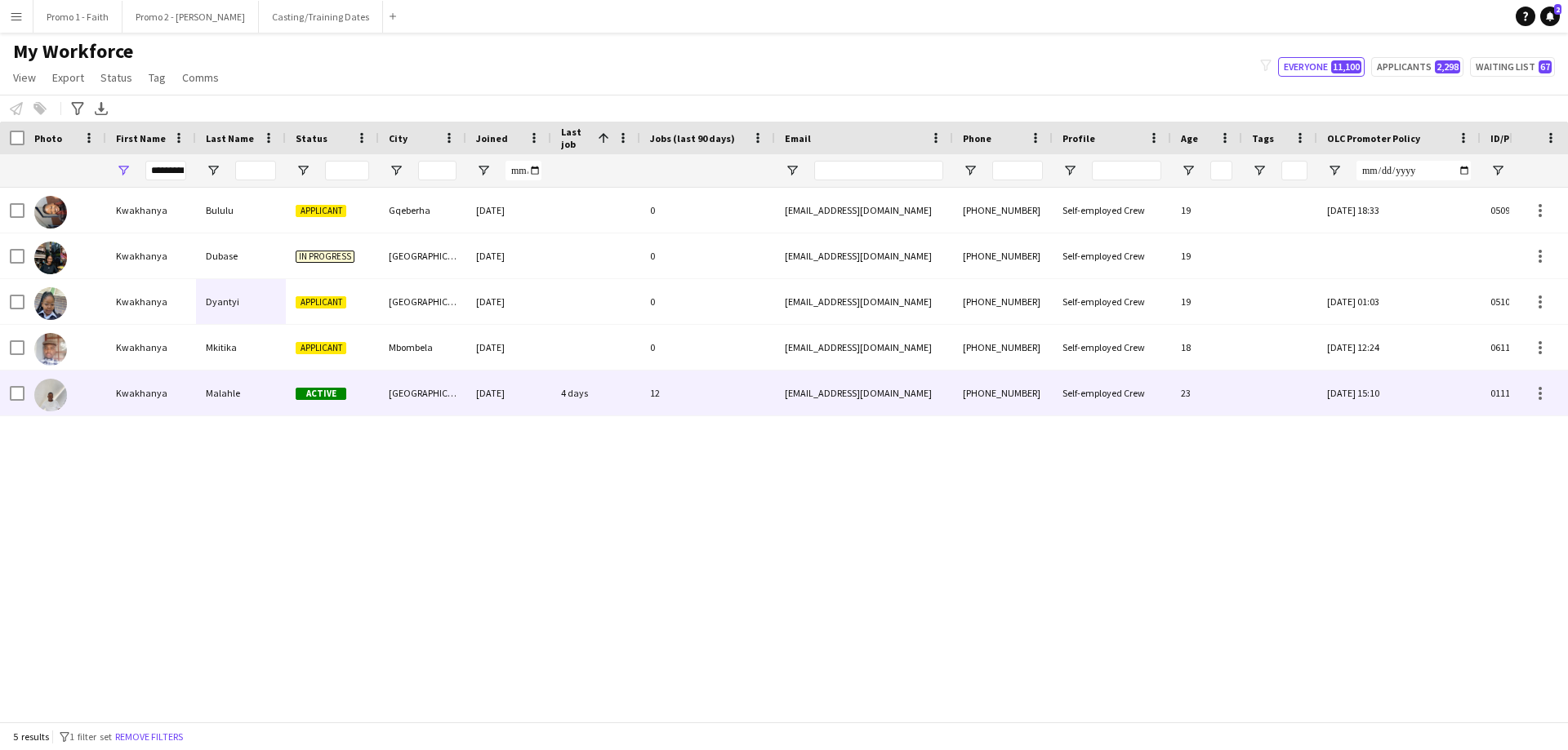
click at [234, 392] on div "Malahle" at bounding box center [241, 393] width 90 height 45
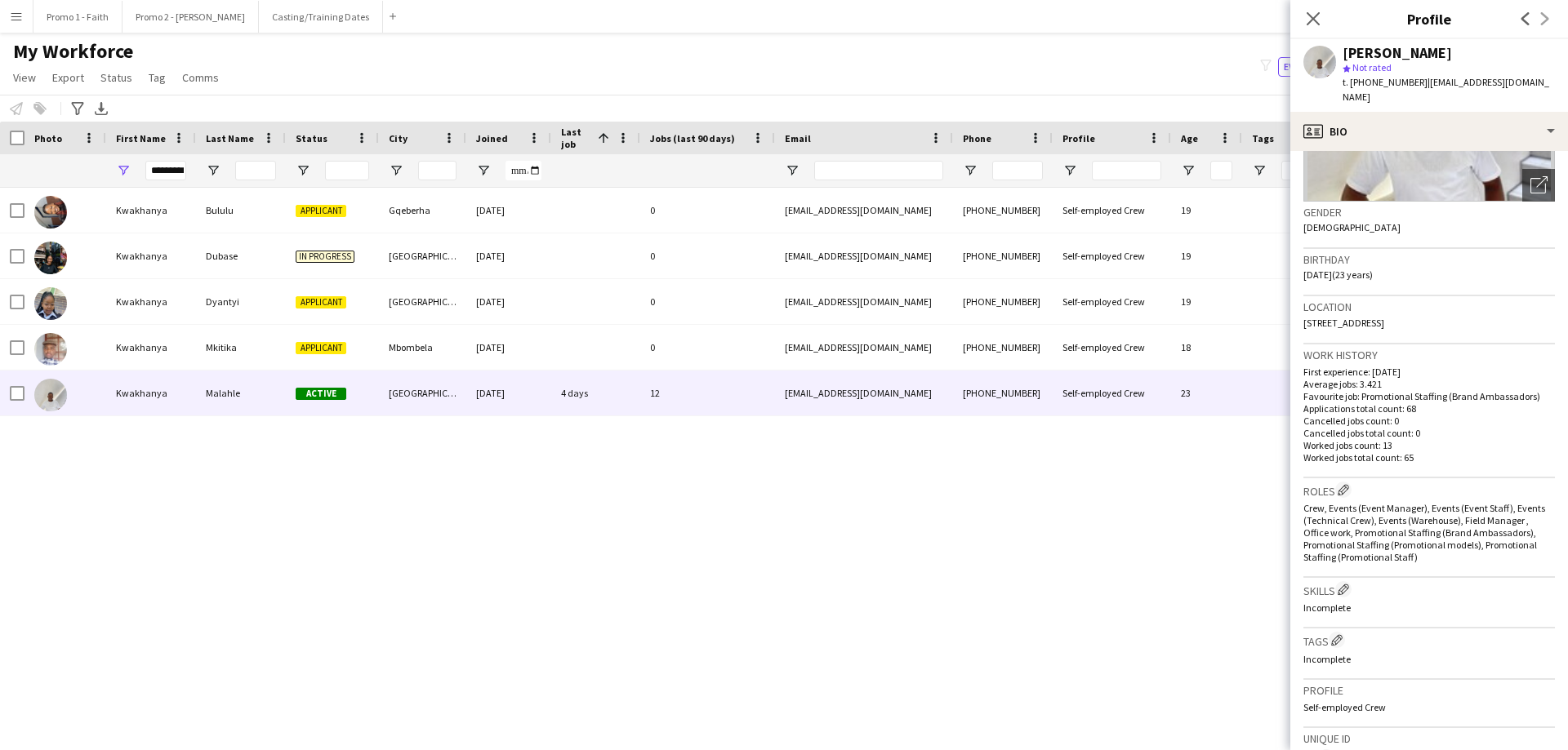
scroll to position [510, 0]
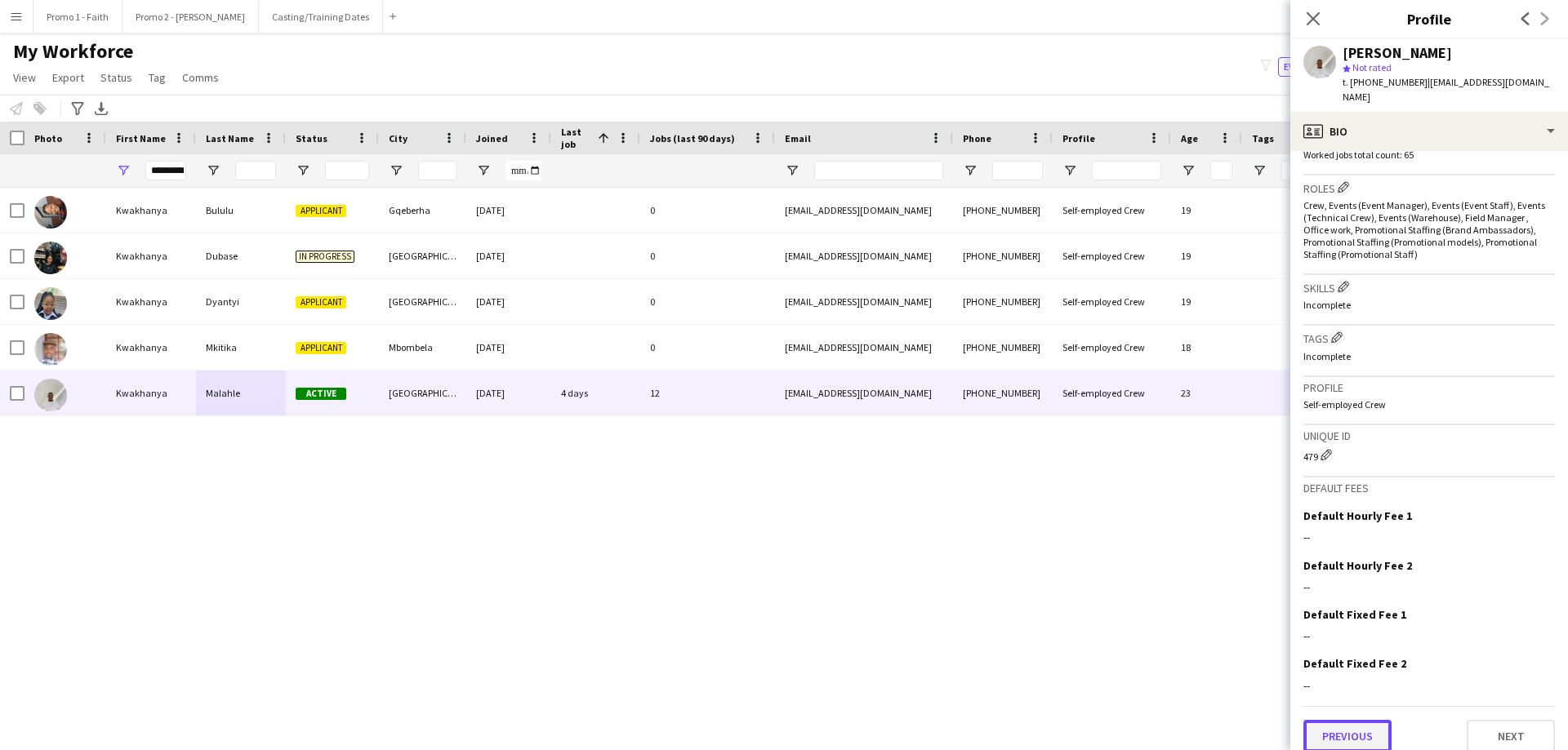
click at [1362, 725] on button "Previous" at bounding box center [1347, 736] width 88 height 32
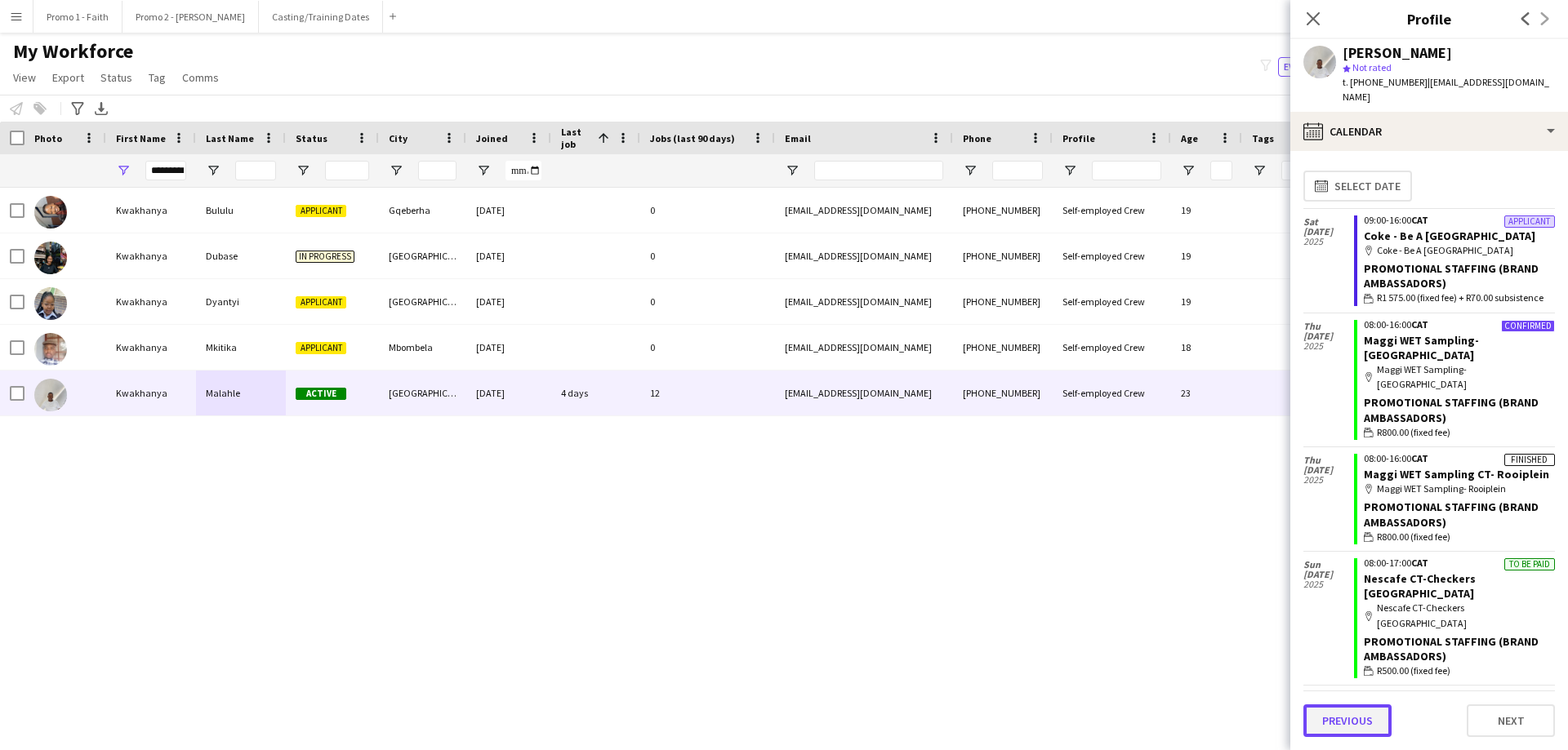
click at [1354, 709] on button "Previous" at bounding box center [1347, 721] width 88 height 32
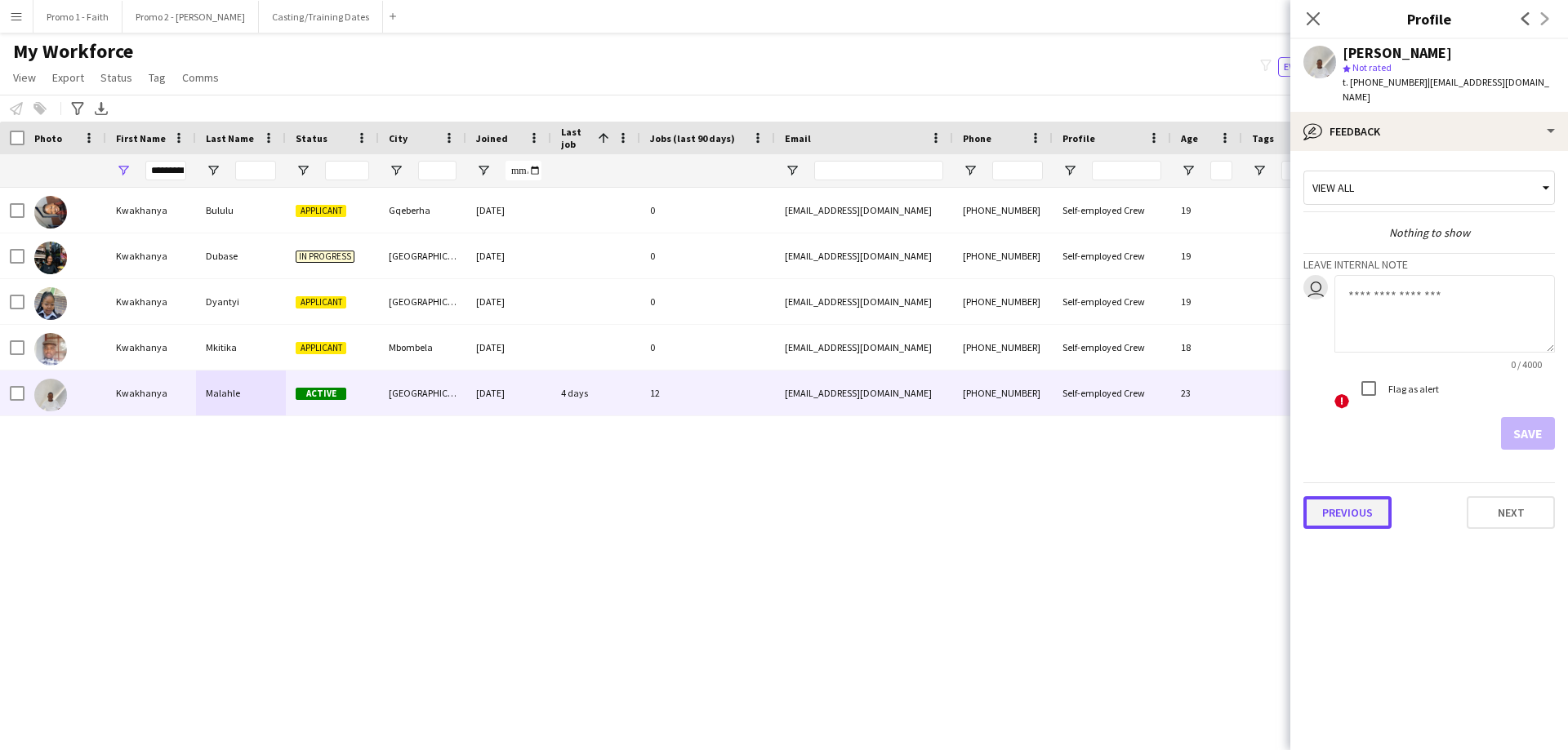
click at [1335, 508] on button "Previous" at bounding box center [1347, 513] width 88 height 32
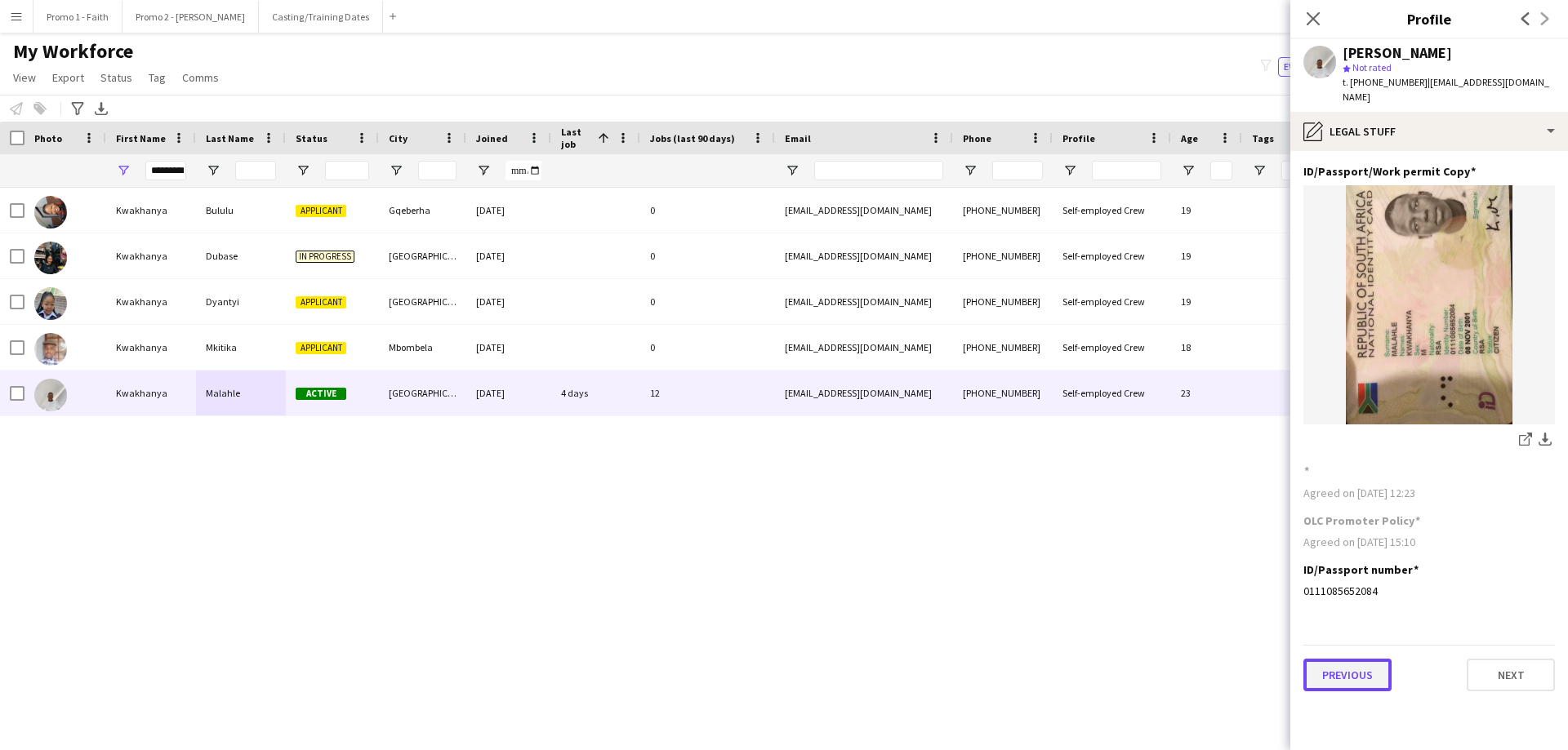
click at [1337, 659] on button "Previous" at bounding box center [1347, 675] width 88 height 32
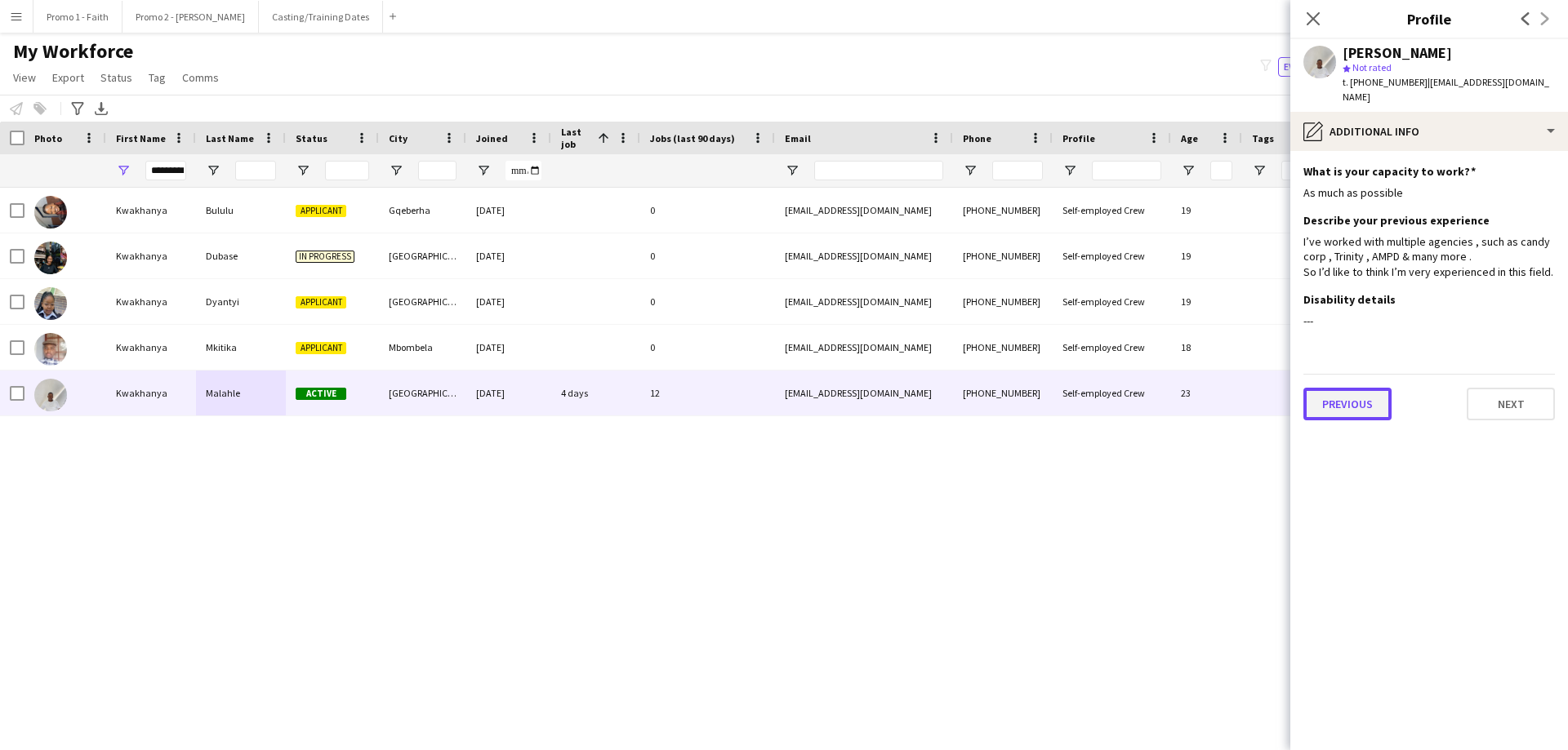
click at [1354, 397] on button "Previous" at bounding box center [1347, 404] width 88 height 32
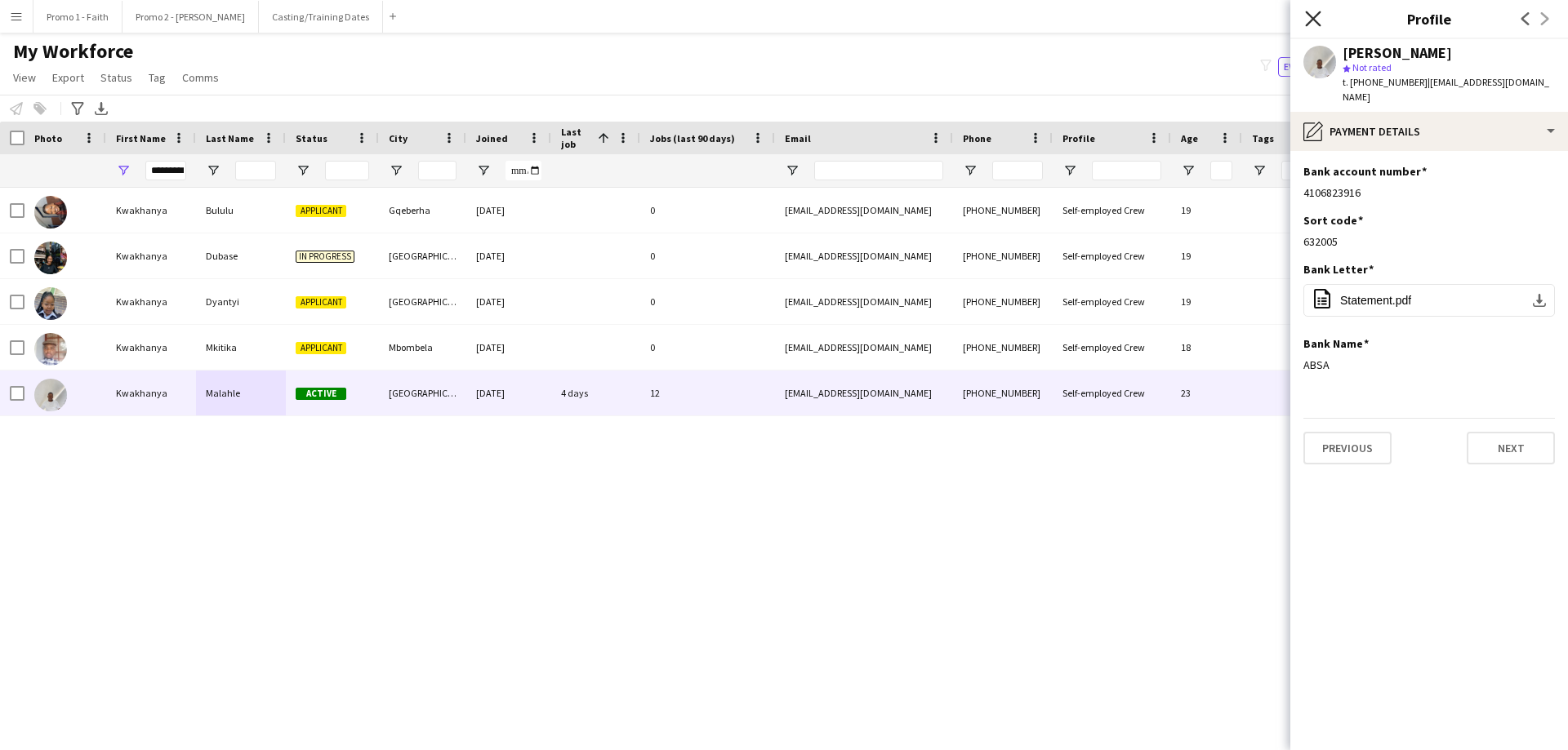
click at [1312, 14] on icon "Close pop-in" at bounding box center [1312, 18] width 15 height 15
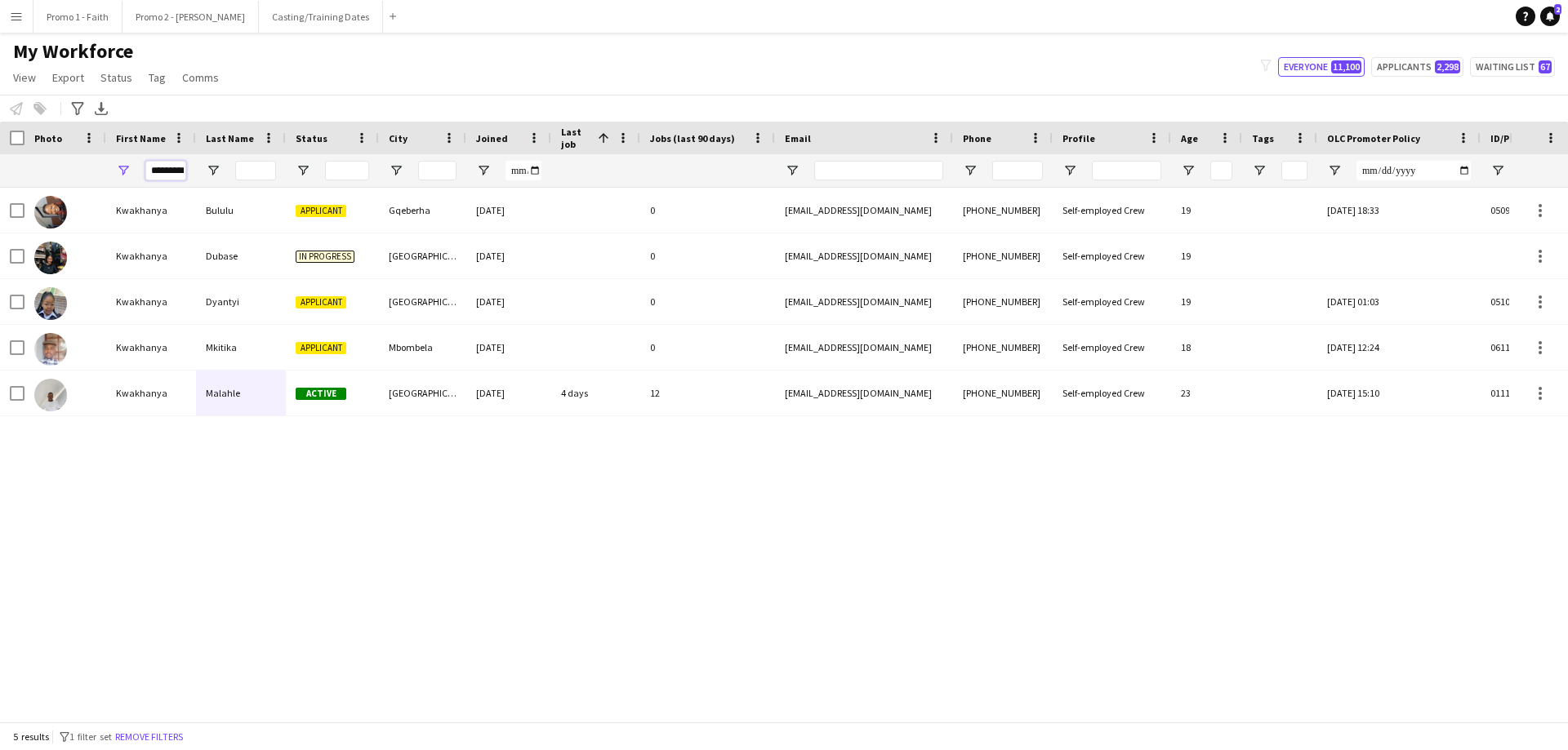
click at [151, 170] on input "*********" at bounding box center [165, 170] width 41 height 20
type input "*"
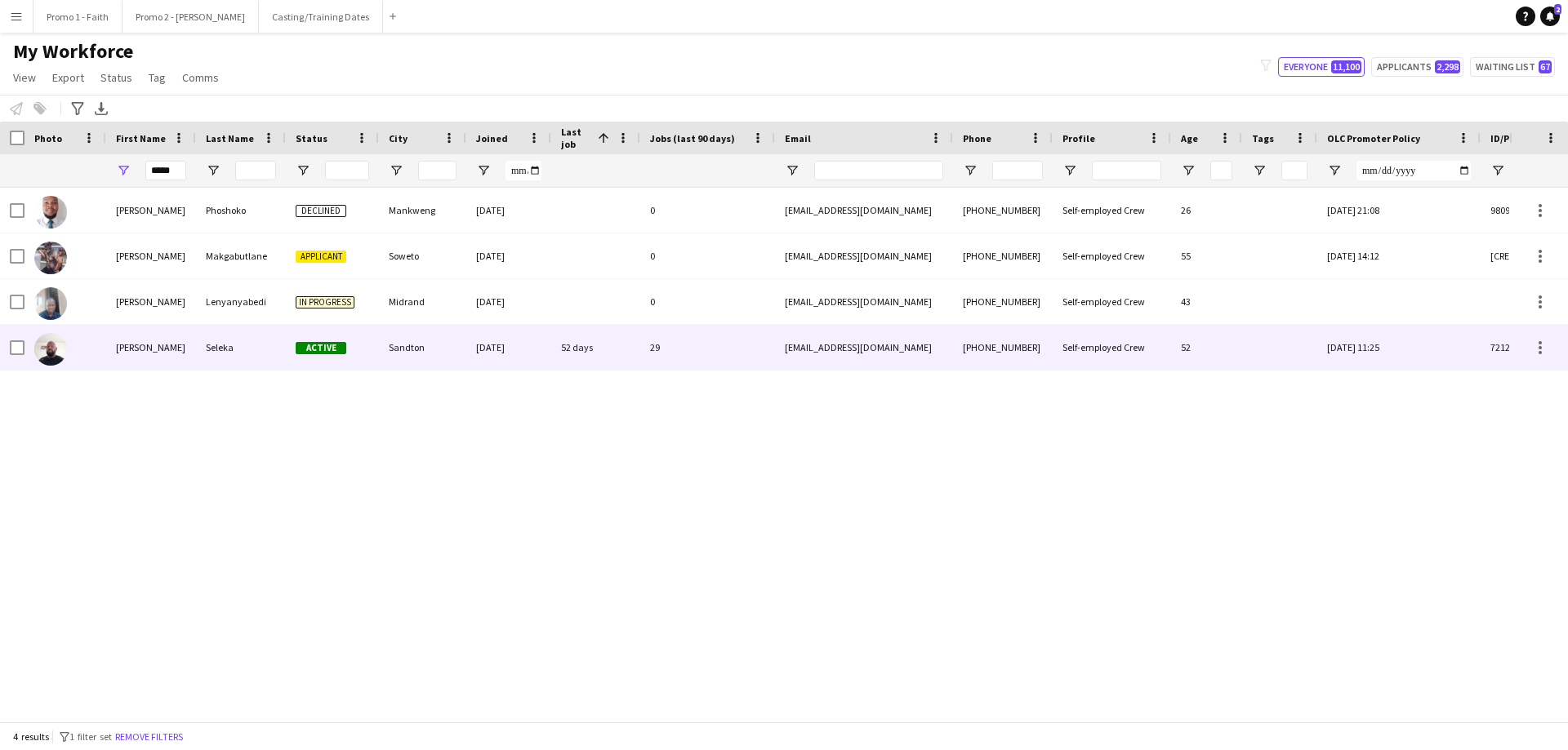
click at [278, 347] on div "Seleka" at bounding box center [241, 347] width 90 height 45
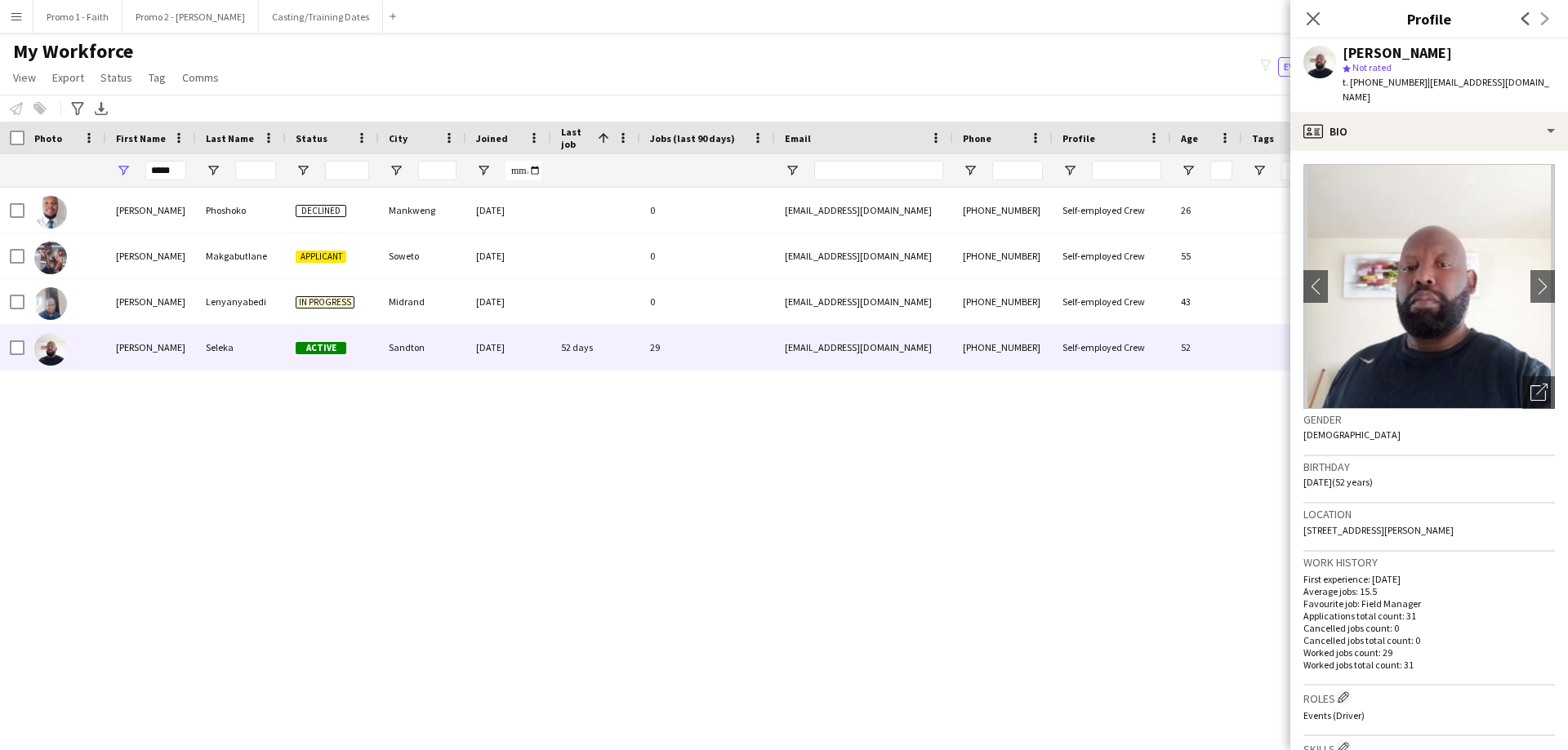
scroll to position [476, 0]
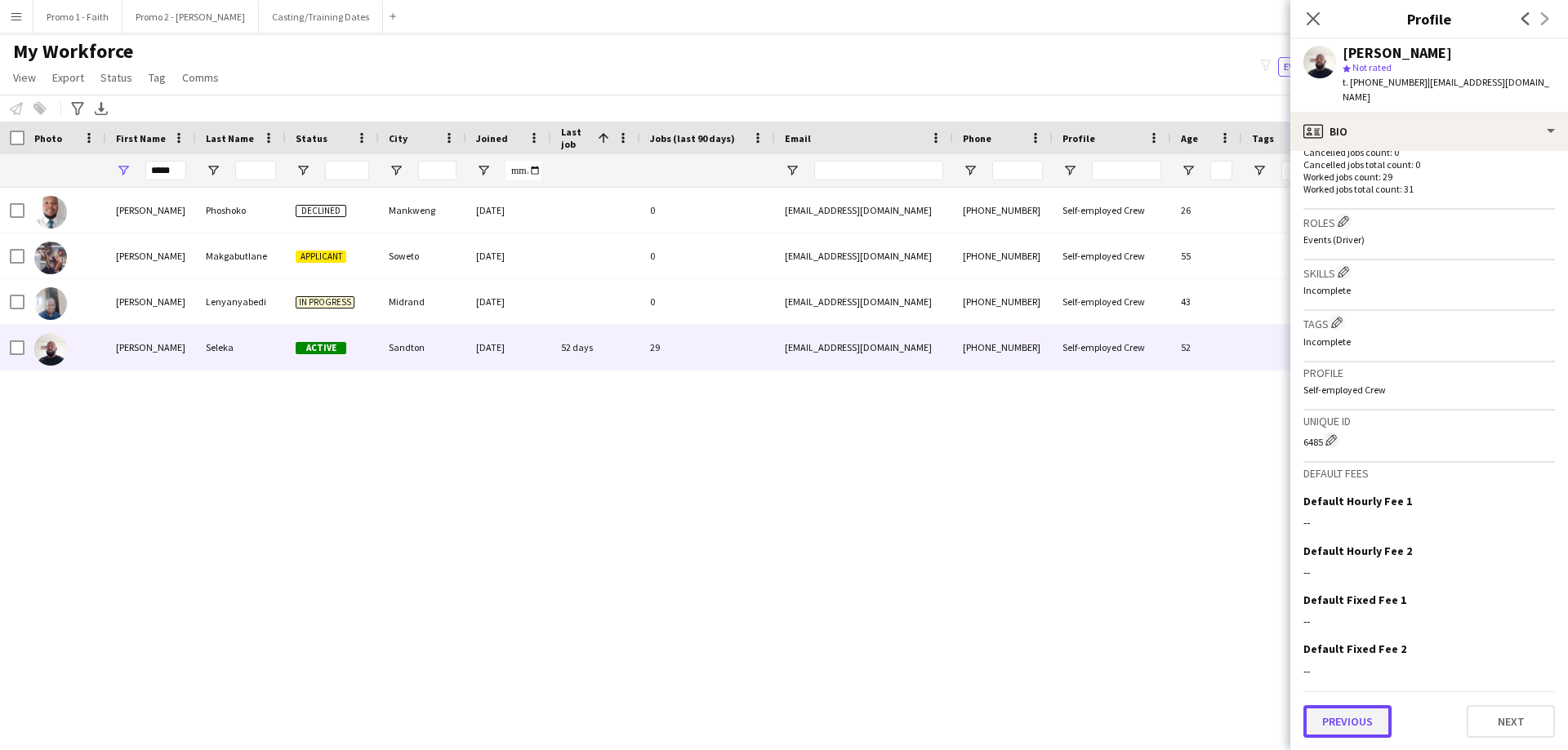
click at [1374, 723] on button "Previous" at bounding box center [1347, 721] width 88 height 32
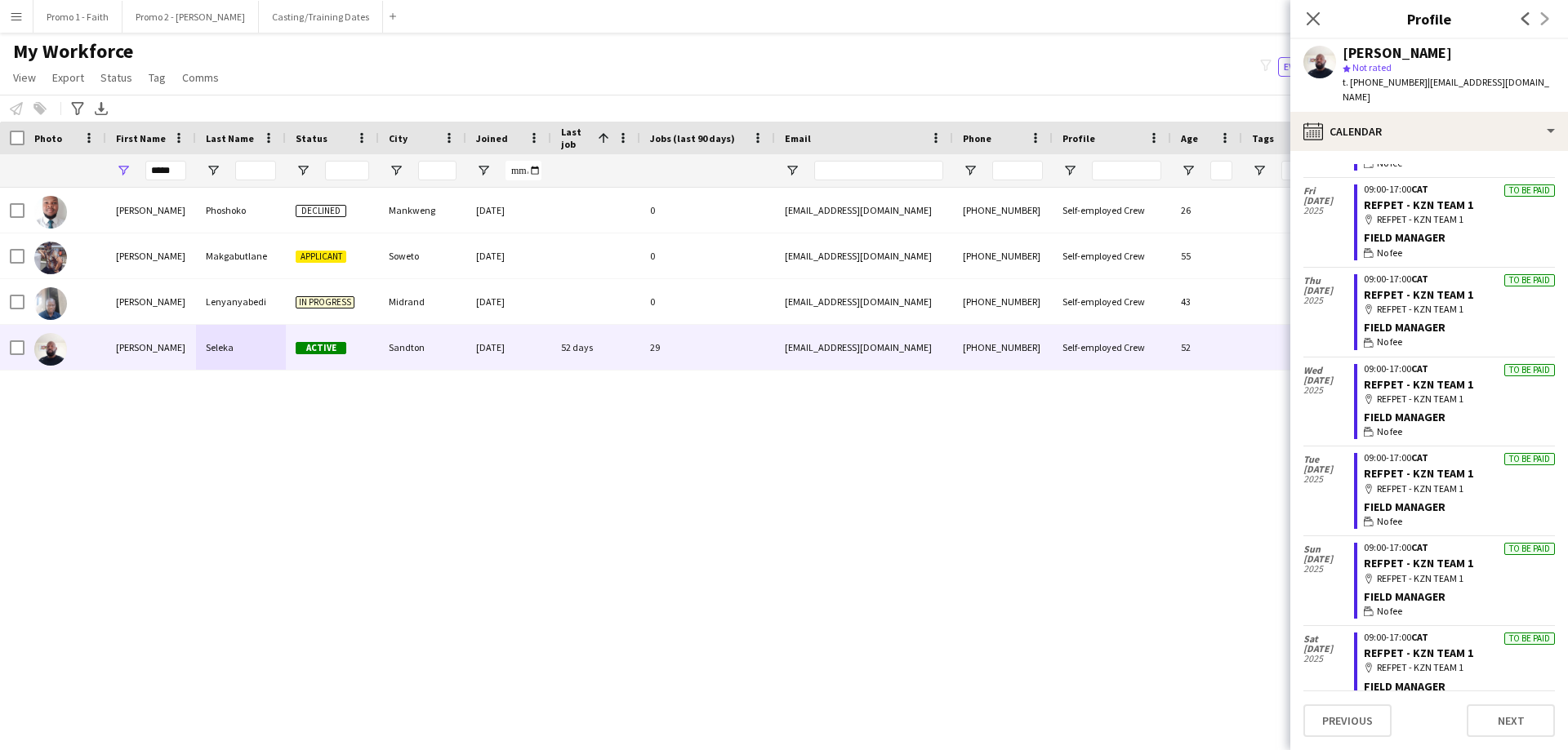
scroll to position [1949, 0]
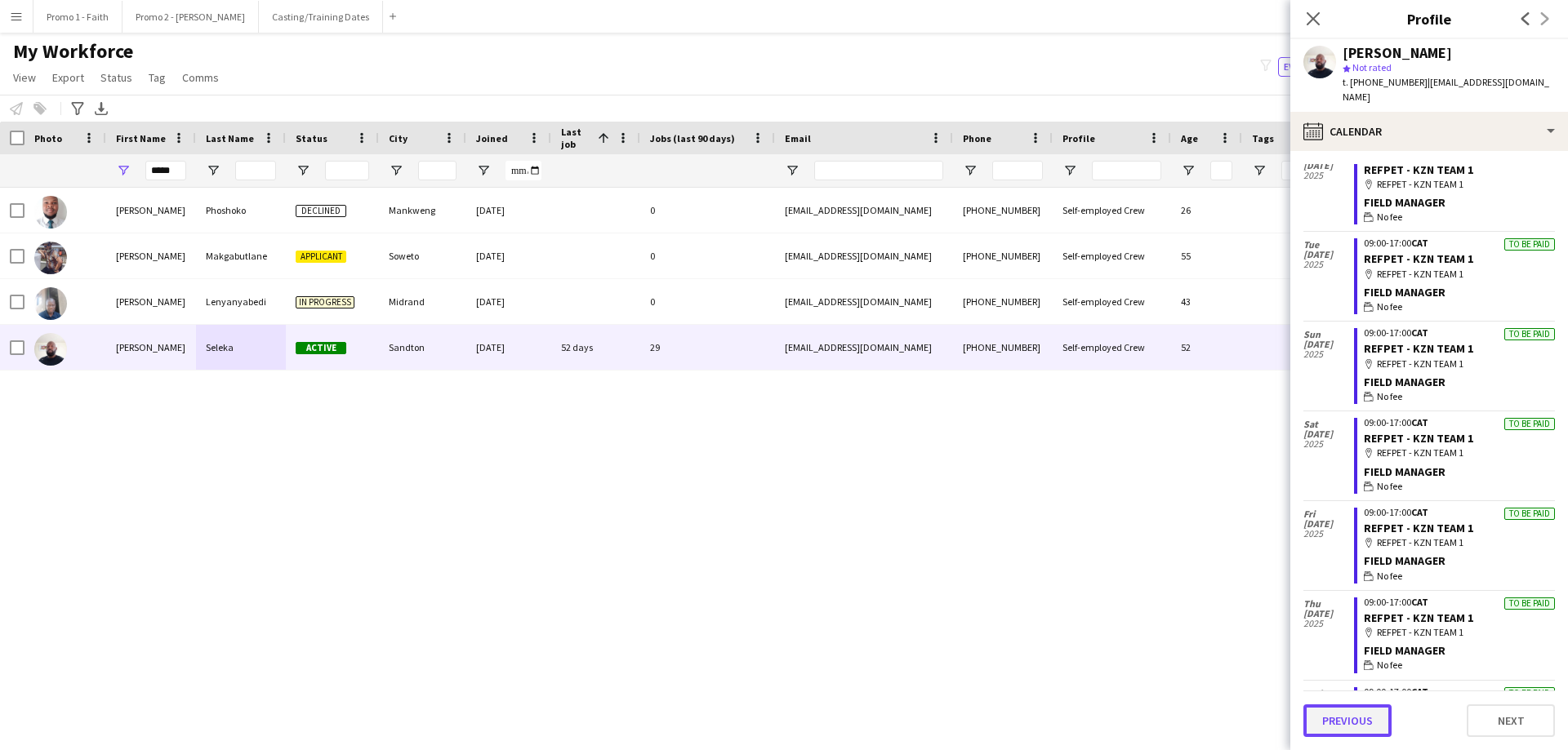
click at [1341, 727] on button "Previous" at bounding box center [1347, 721] width 88 height 32
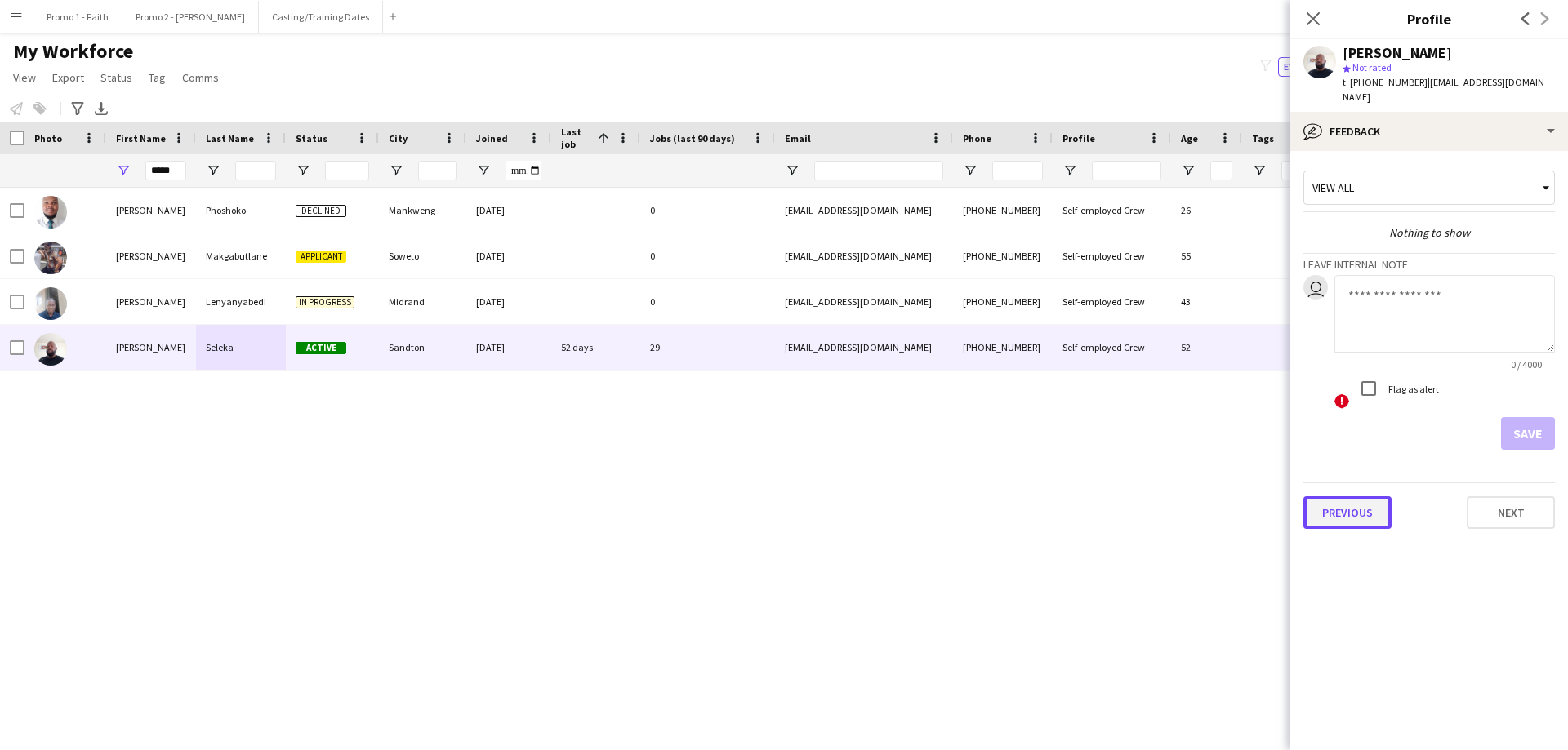
click at [1338, 498] on button "Previous" at bounding box center [1347, 513] width 88 height 32
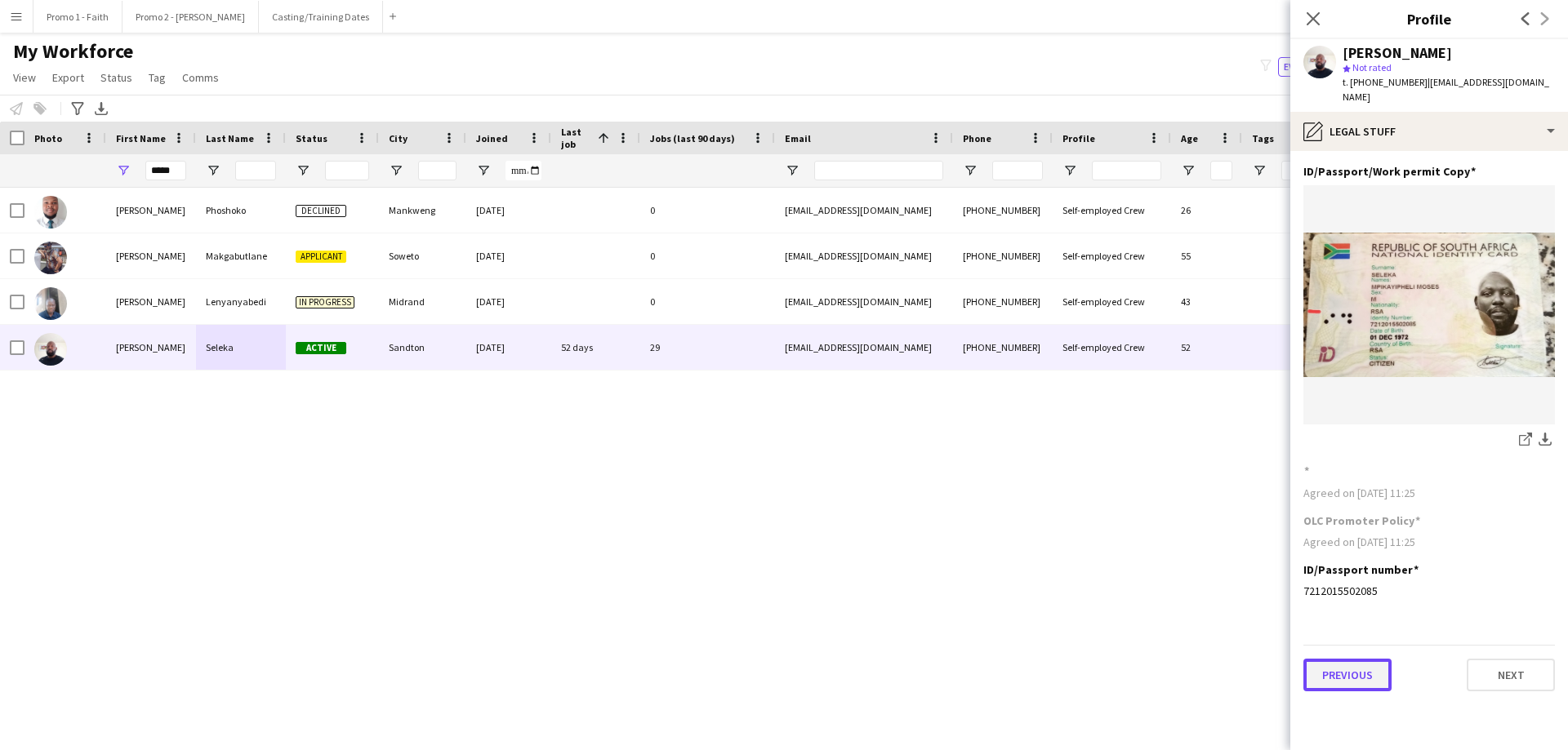
click at [1337, 662] on button "Previous" at bounding box center [1347, 675] width 88 height 32
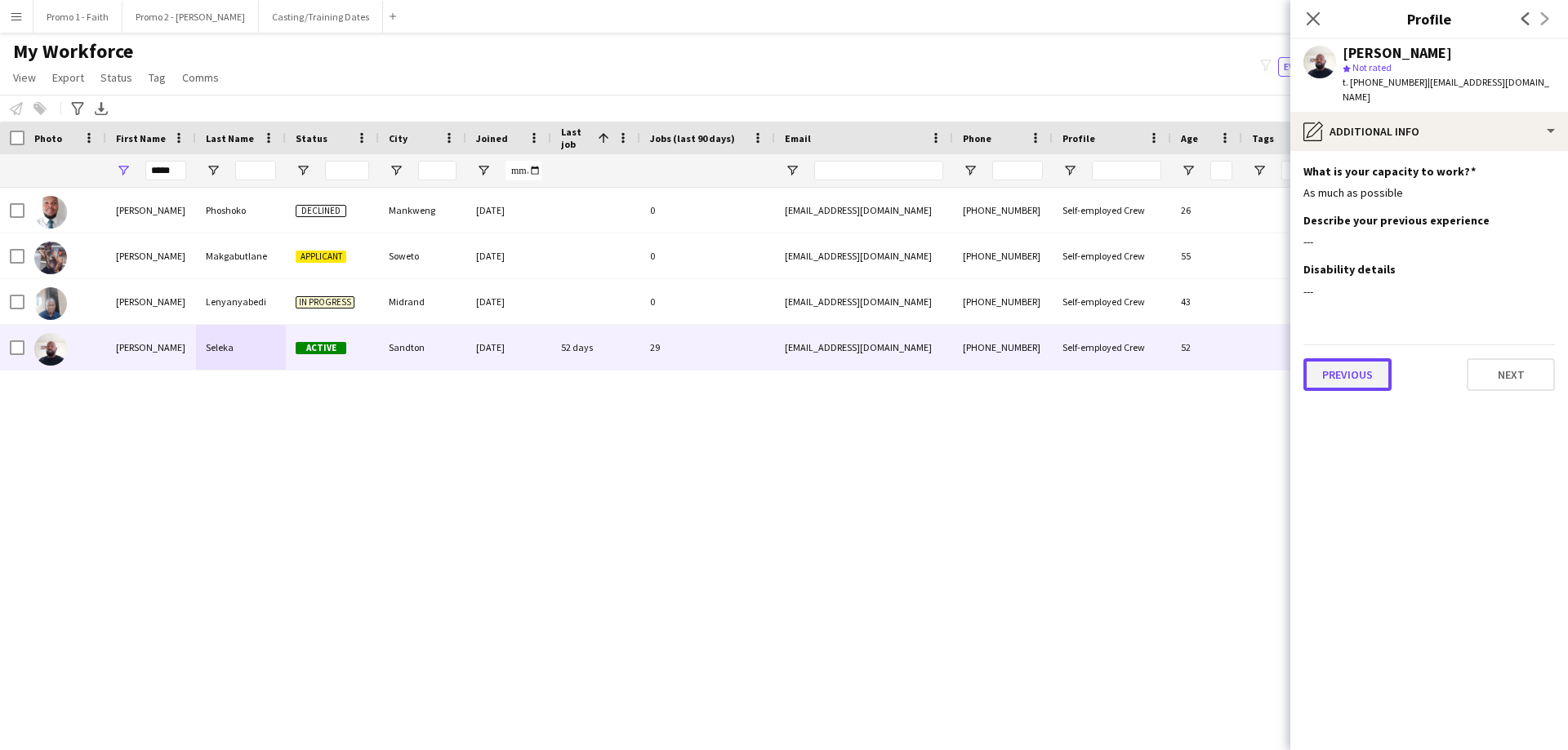
click at [1327, 362] on button "Previous" at bounding box center [1347, 375] width 88 height 32
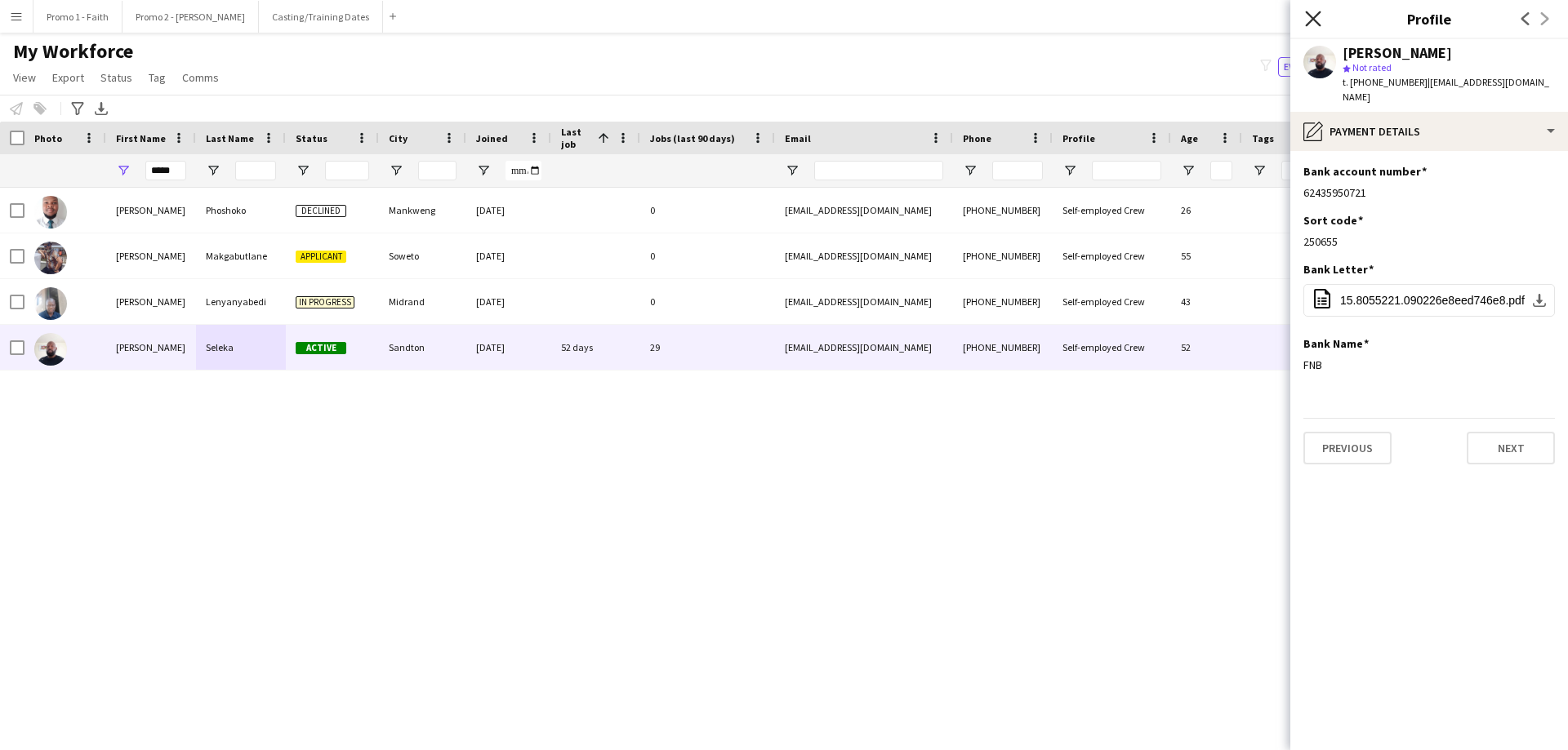
click at [1311, 17] on icon at bounding box center [1312, 18] width 15 height 15
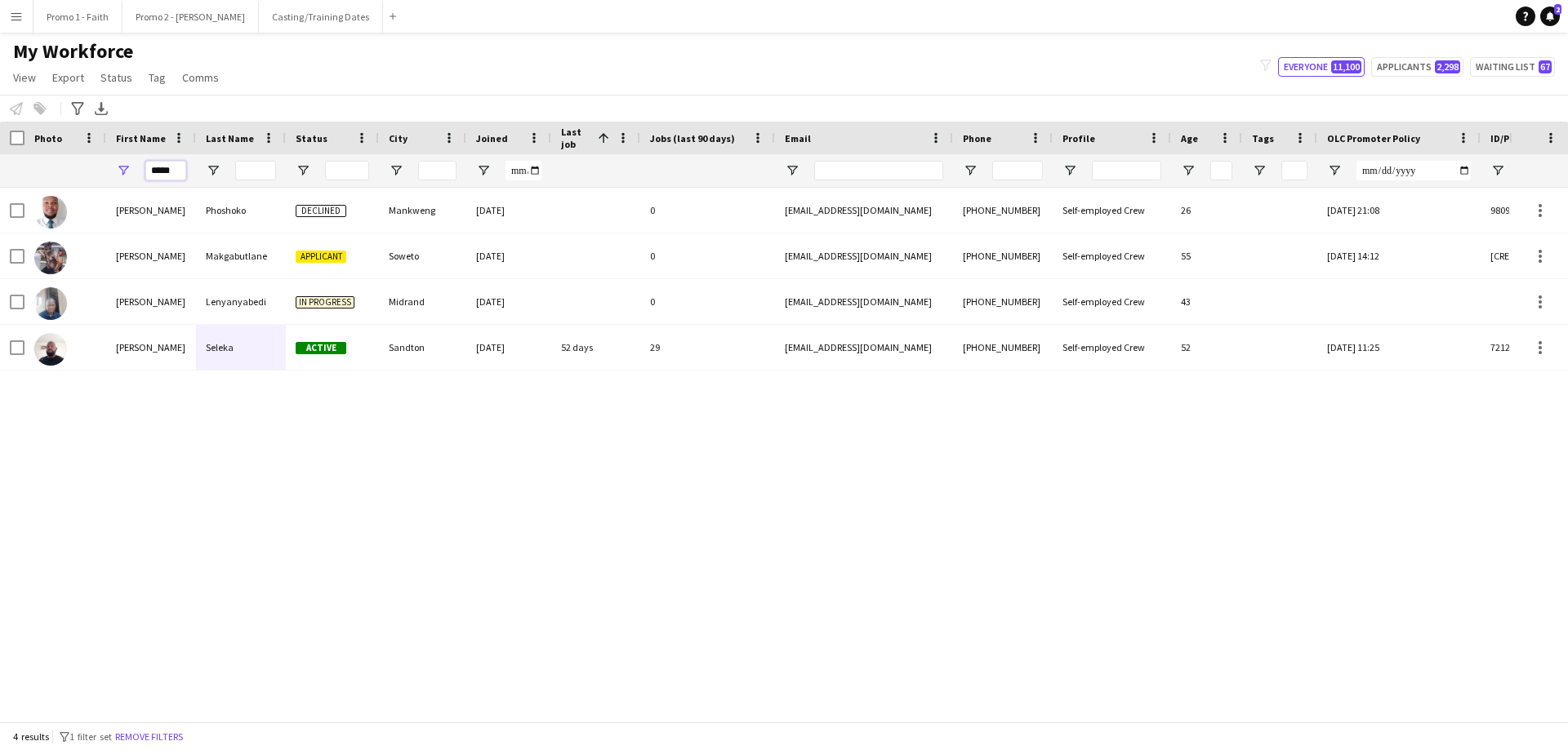
click at [180, 170] on input "*****" at bounding box center [165, 170] width 41 height 20
type input "*"
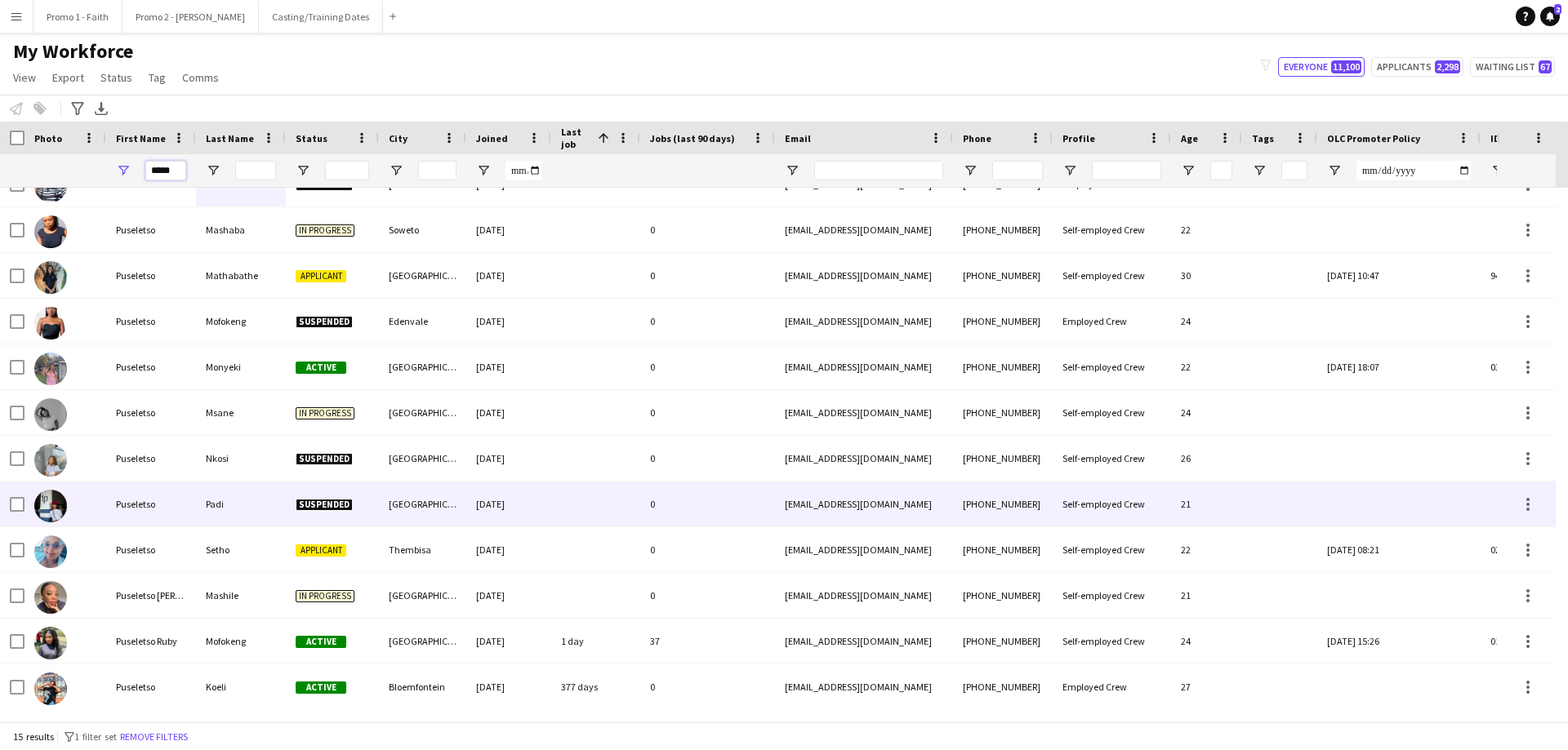
scroll to position [164, 0]
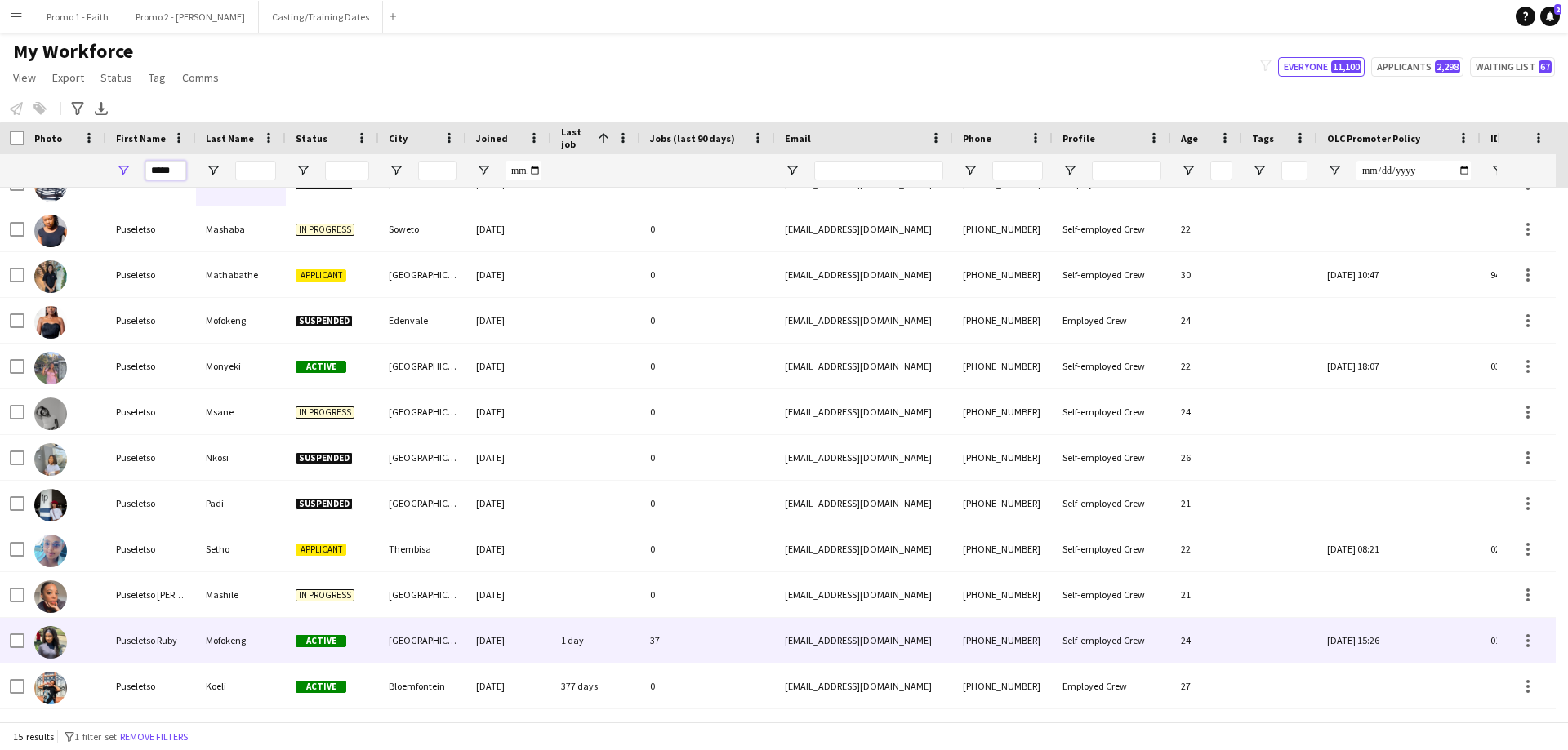
type input "*****"
click at [159, 642] on div "Puseletso Ruby" at bounding box center [151, 641] width 90 height 45
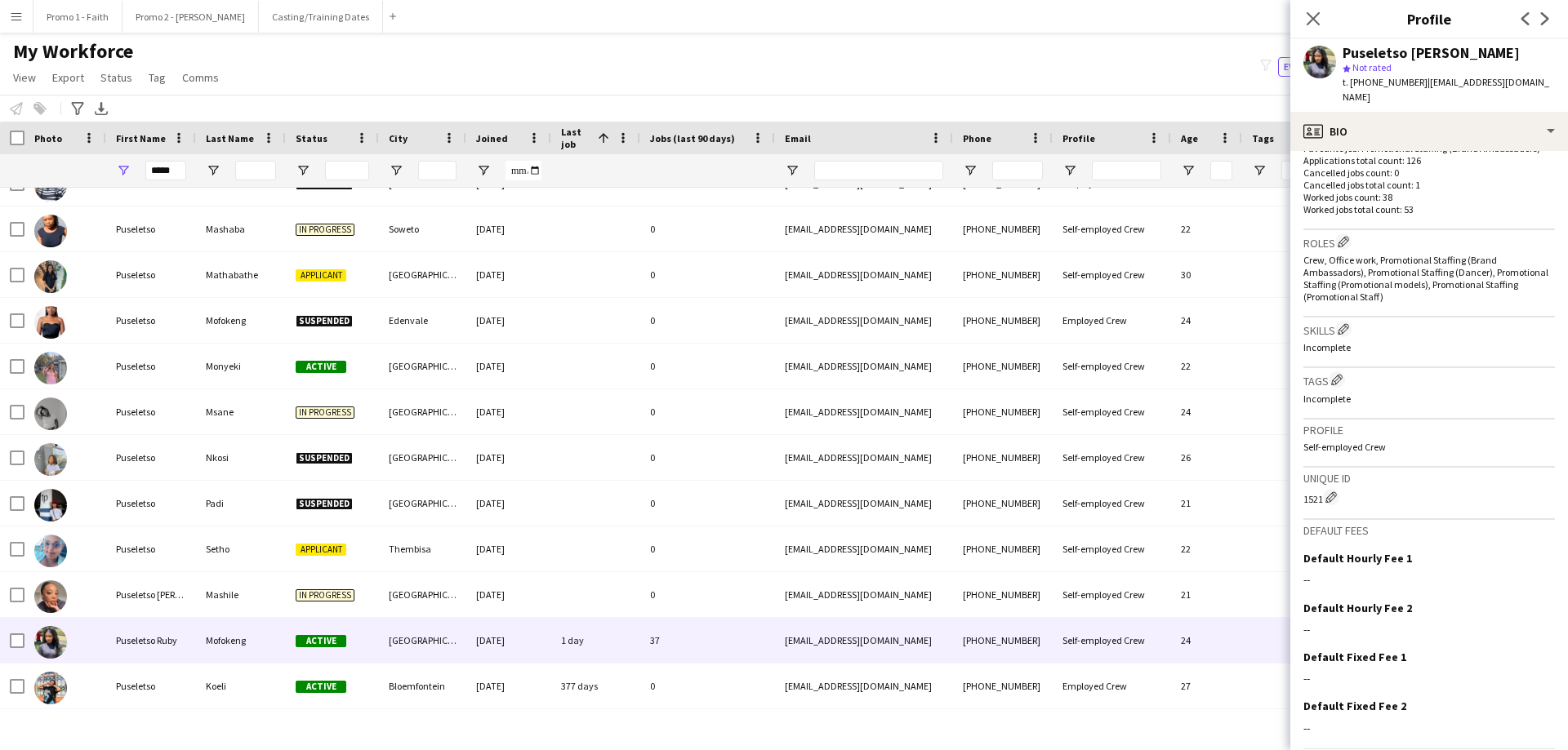
scroll to position [498, 0]
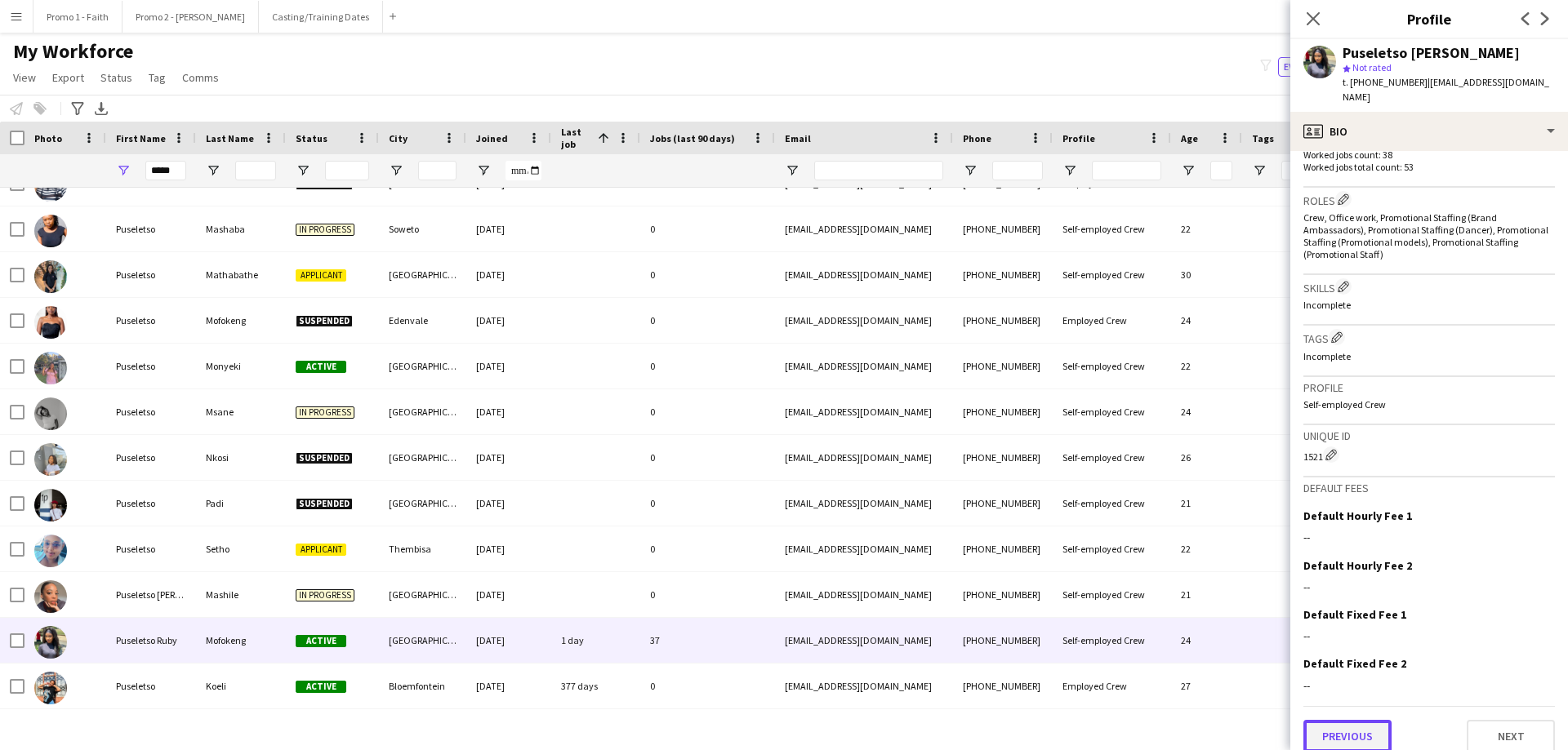
click at [1353, 720] on button "Previous" at bounding box center [1347, 736] width 88 height 32
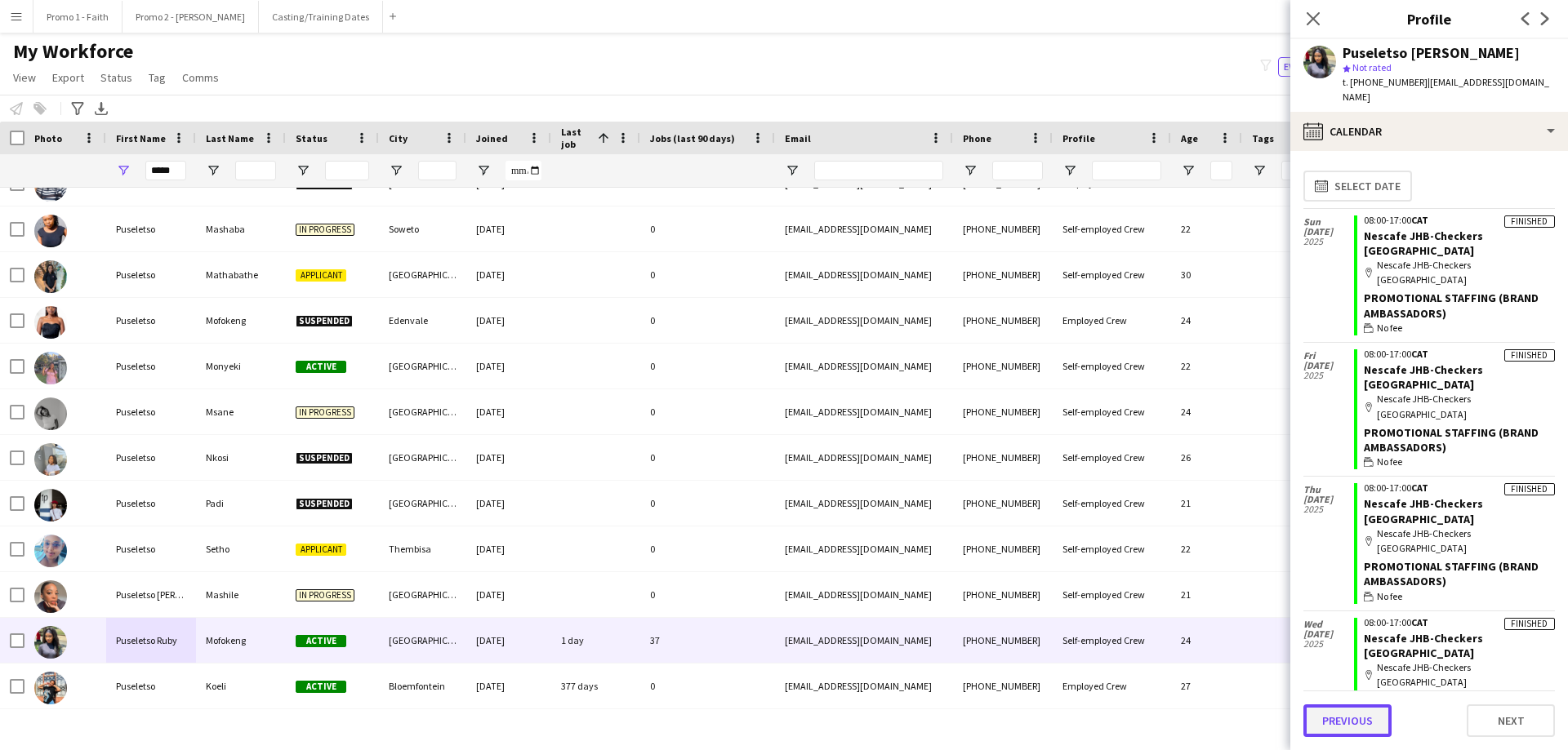
click at [1353, 721] on button "Previous" at bounding box center [1347, 721] width 88 height 32
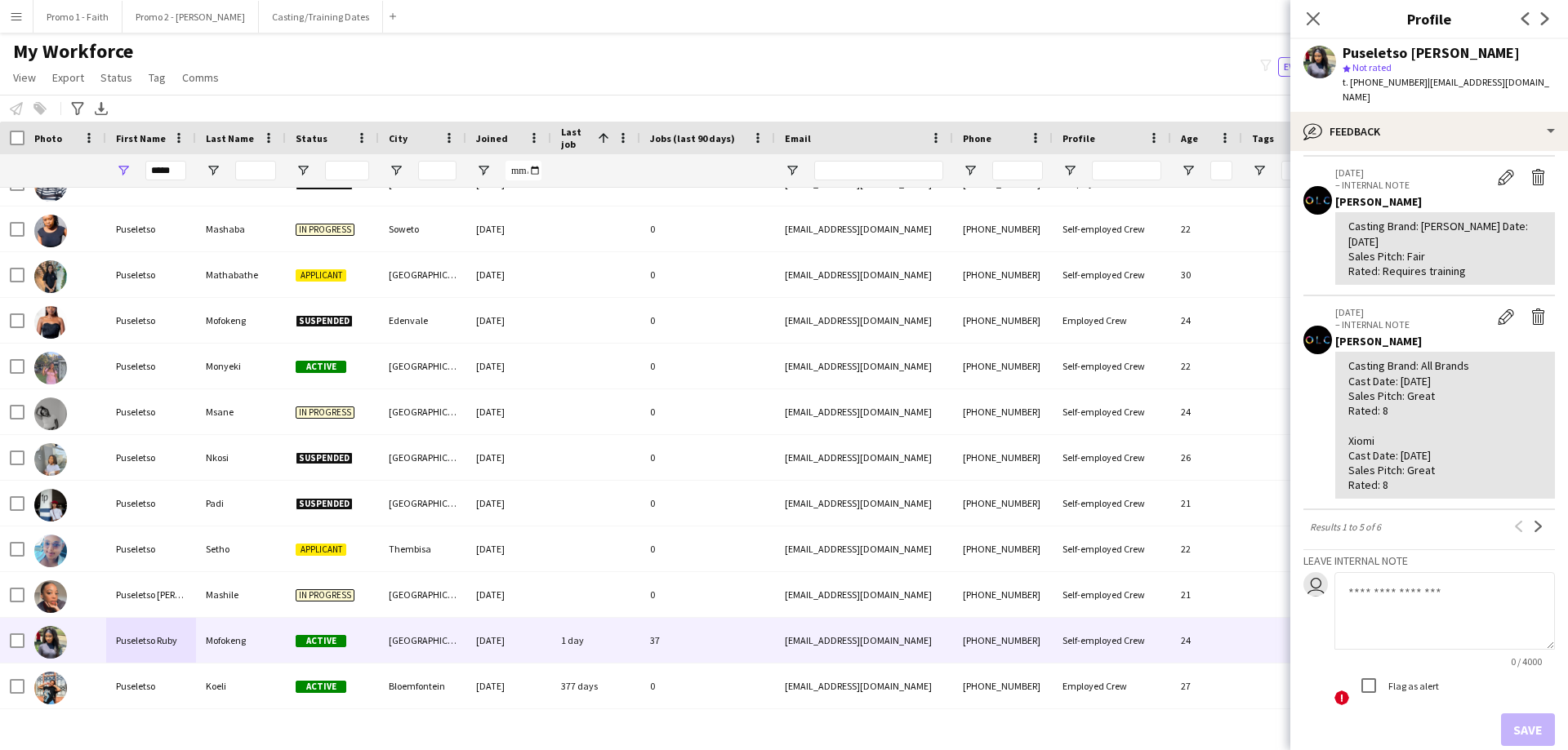
scroll to position [594, 0]
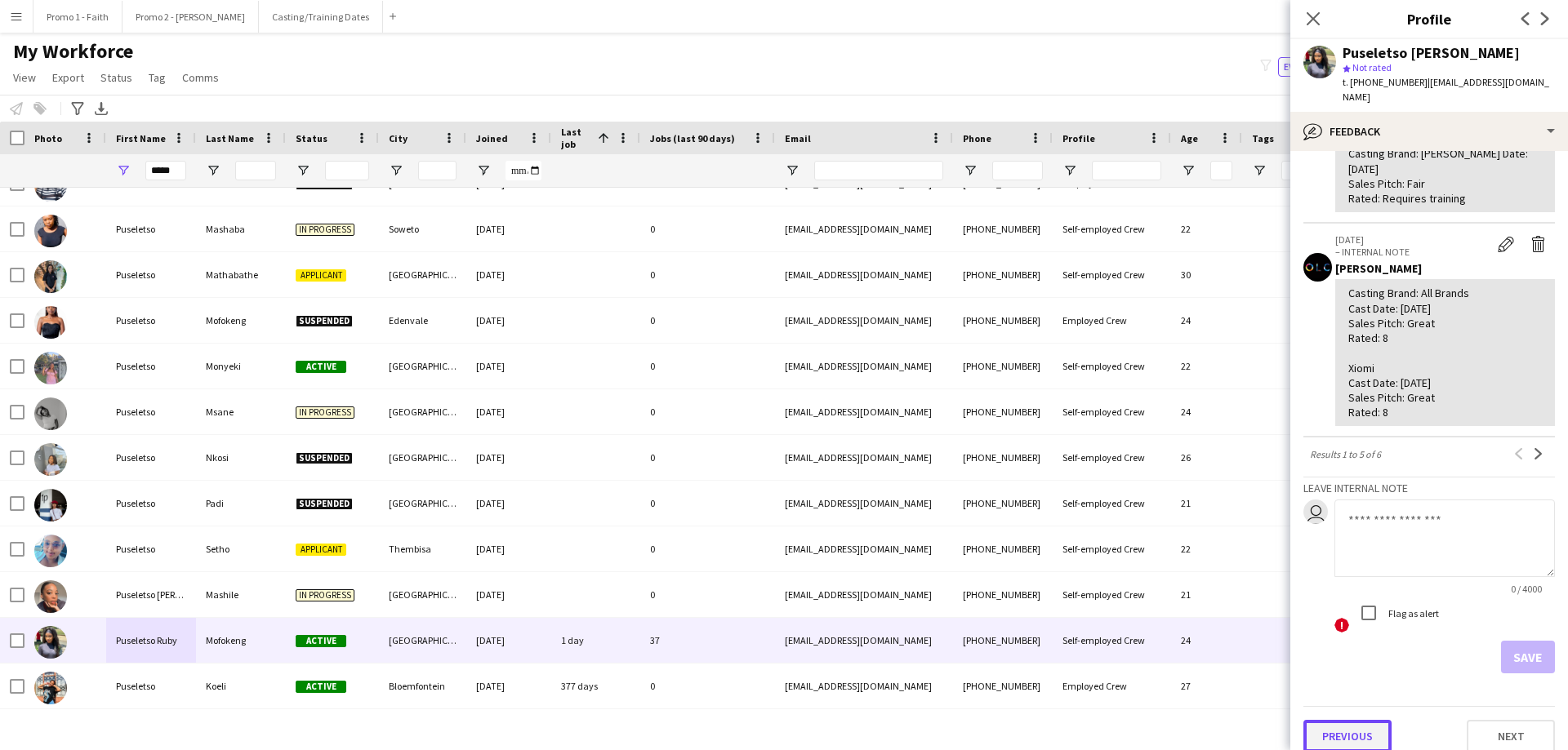
click at [1345, 720] on button "Previous" at bounding box center [1347, 736] width 88 height 32
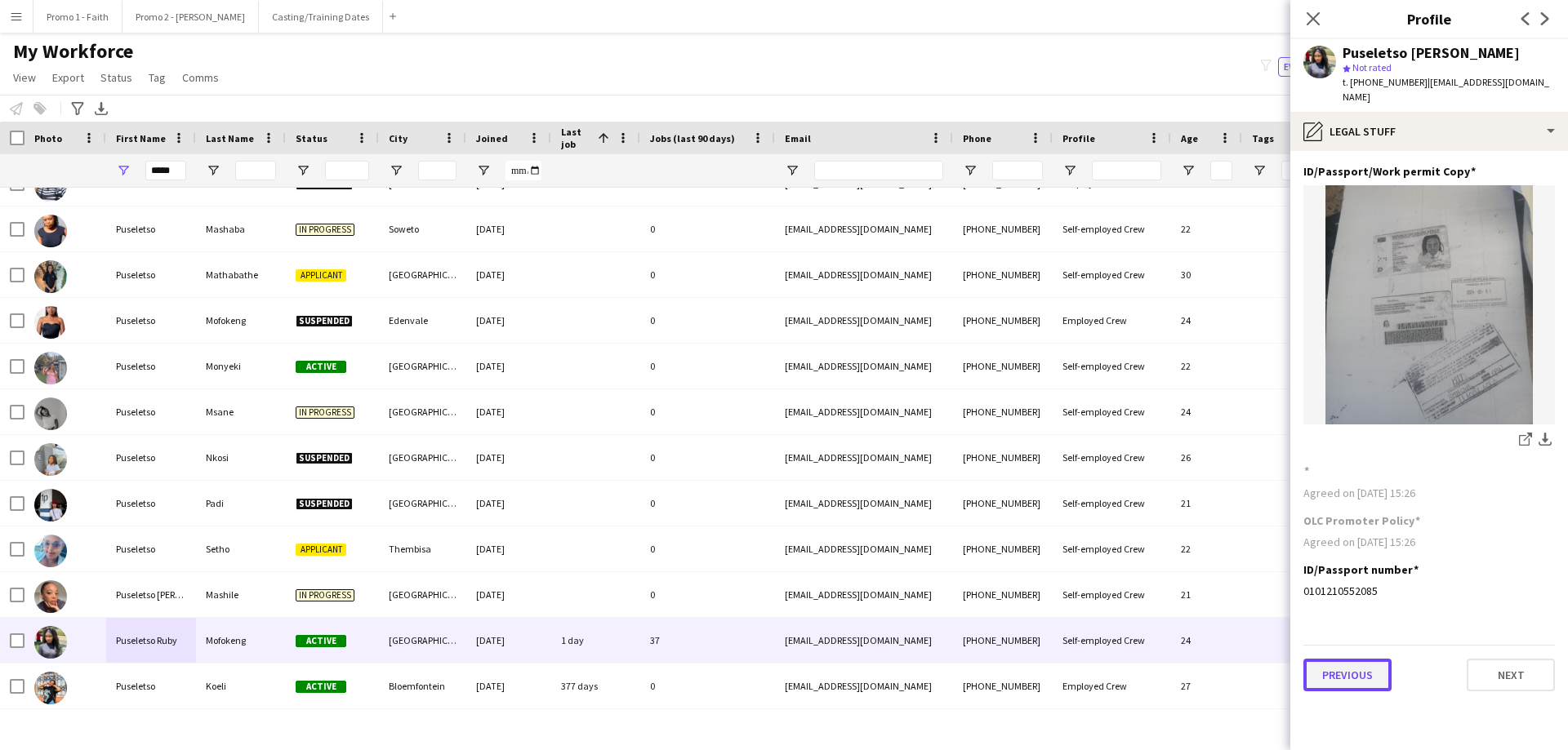
click at [1344, 672] on button "Previous" at bounding box center [1347, 675] width 88 height 32
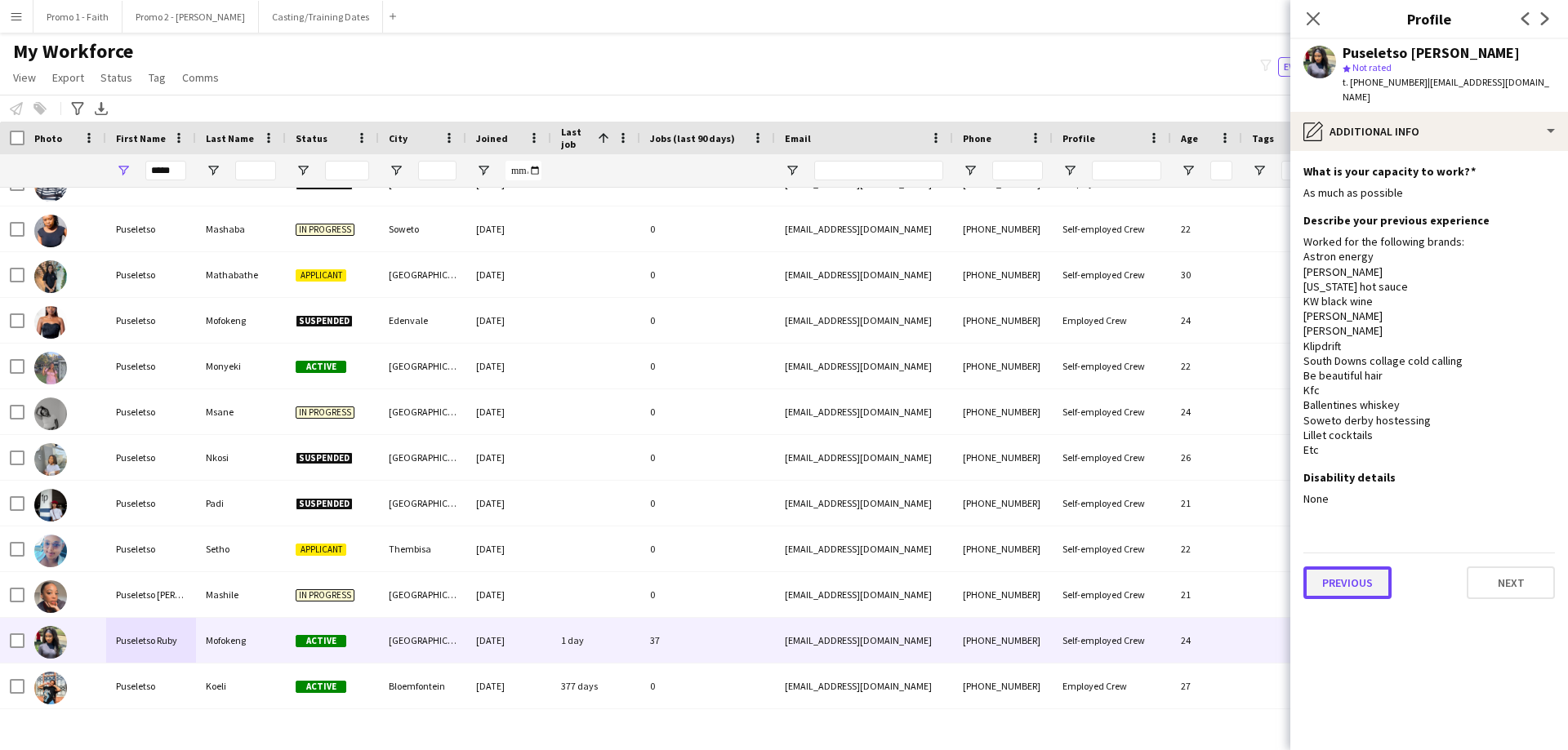
click at [1352, 576] on button "Previous" at bounding box center [1347, 583] width 88 height 32
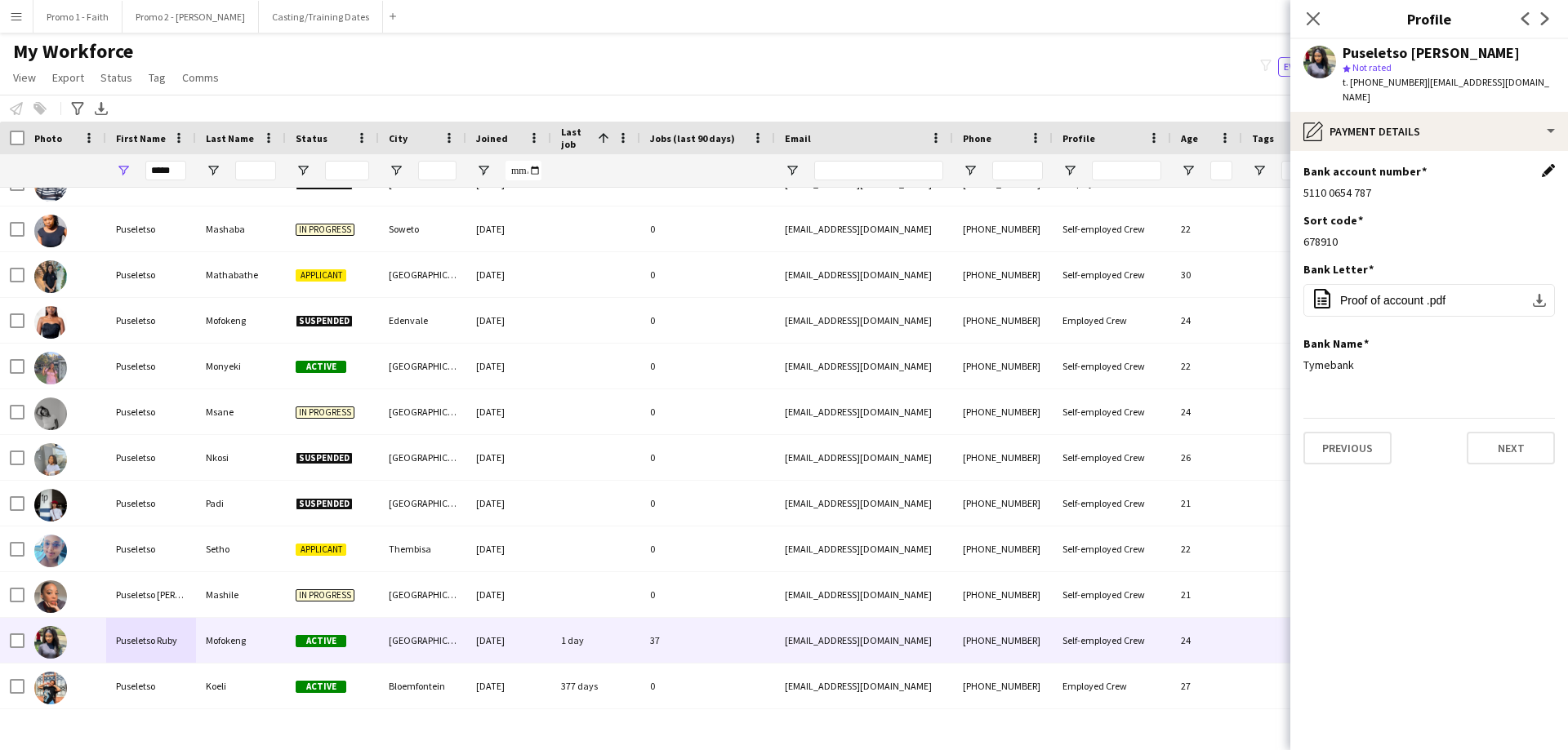
click at [1545, 164] on app-icon "Edit this field" at bounding box center [1548, 170] width 13 height 13
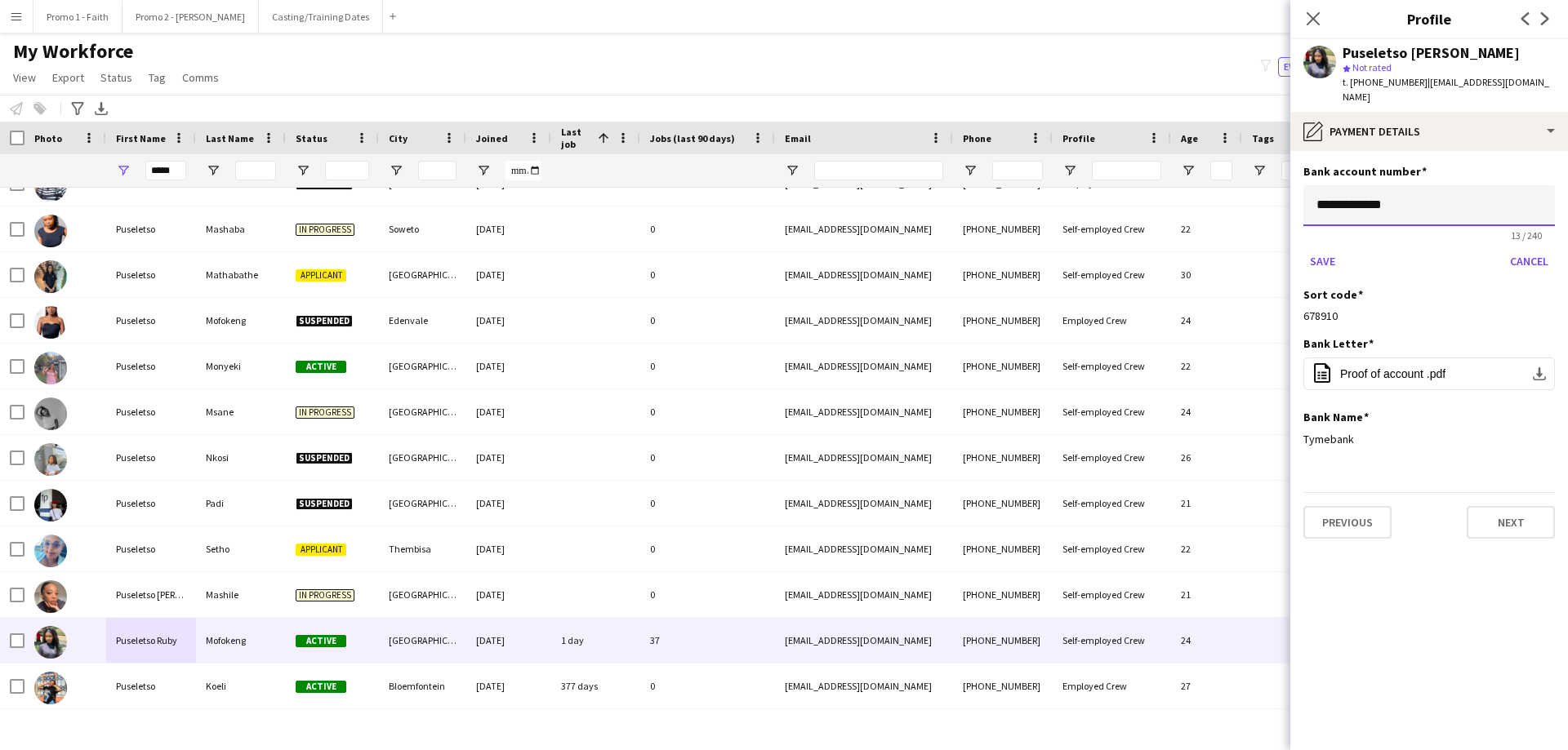
click at [1346, 186] on input "**********" at bounding box center [1428, 206] width 252 height 41
click at [1373, 186] on input "**********" at bounding box center [1428, 206] width 252 height 41
type input "**********"
click at [1325, 248] on button "Save" at bounding box center [1322, 261] width 39 height 26
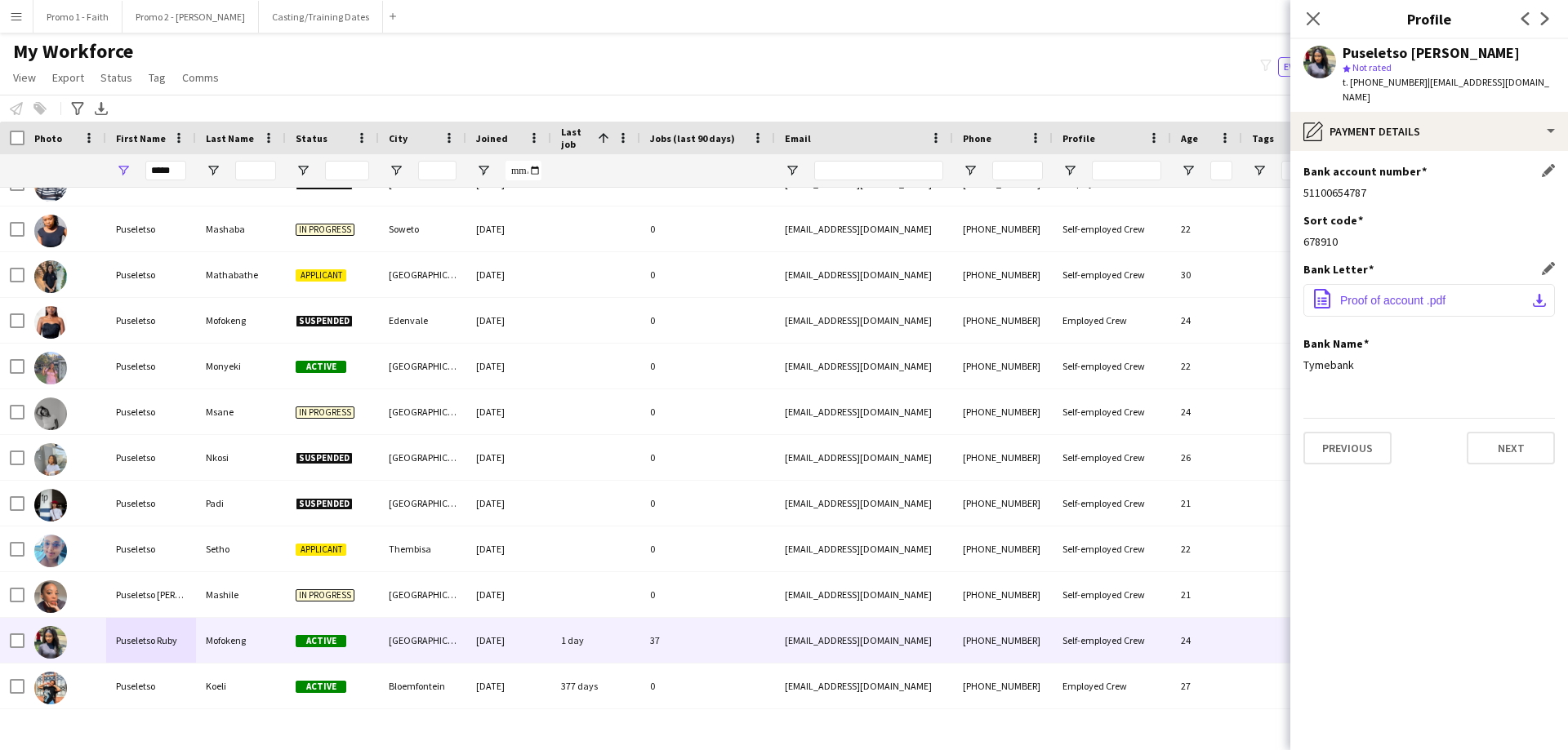
click at [1397, 294] on span "Proof of account .pdf" at bounding box center [1392, 300] width 105 height 13
click at [1379, 189] on div "Bank account number Edit this field 51100654787" at bounding box center [1428, 188] width 252 height 49
click at [1312, 17] on icon at bounding box center [1312, 18] width 15 height 15
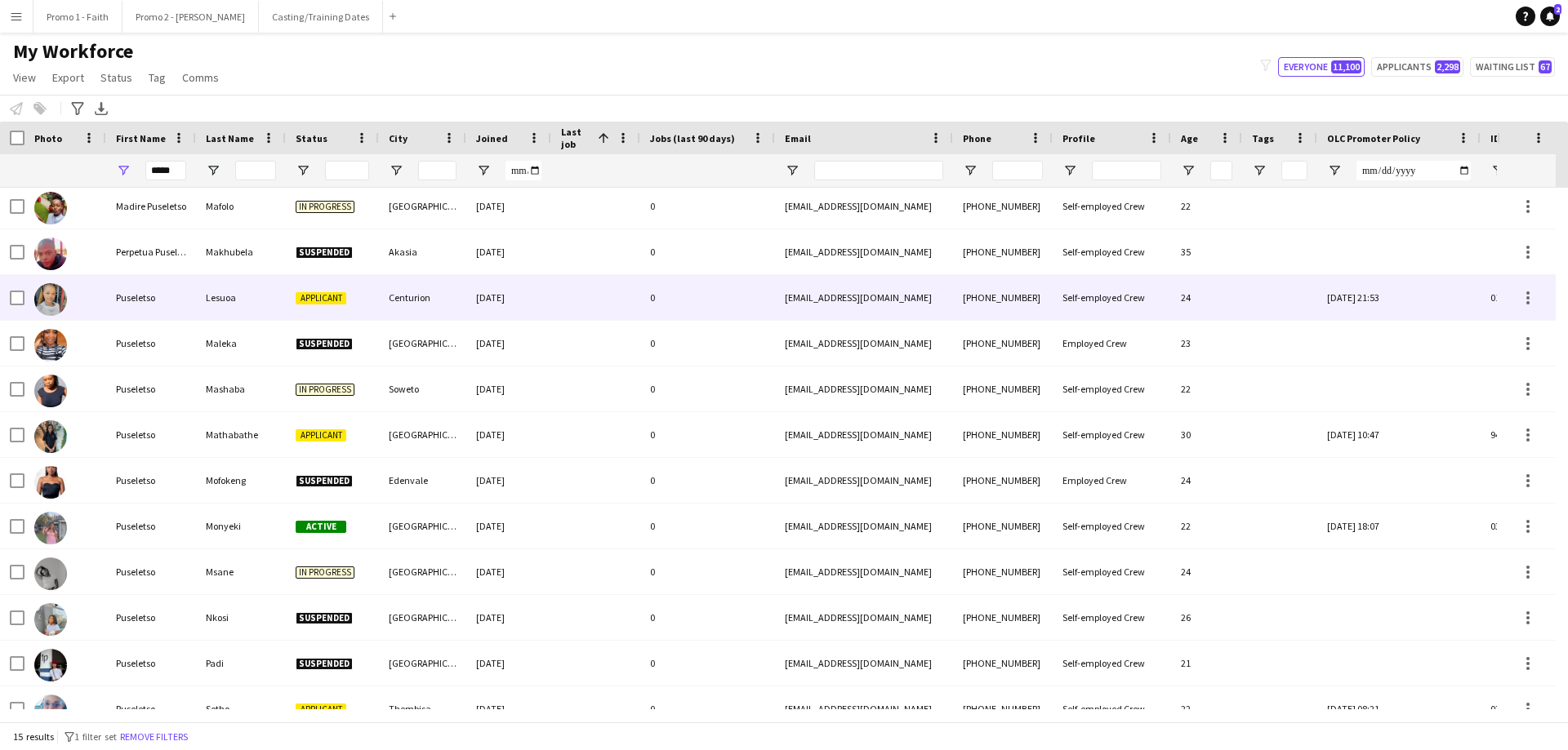
scroll to position [0, 0]
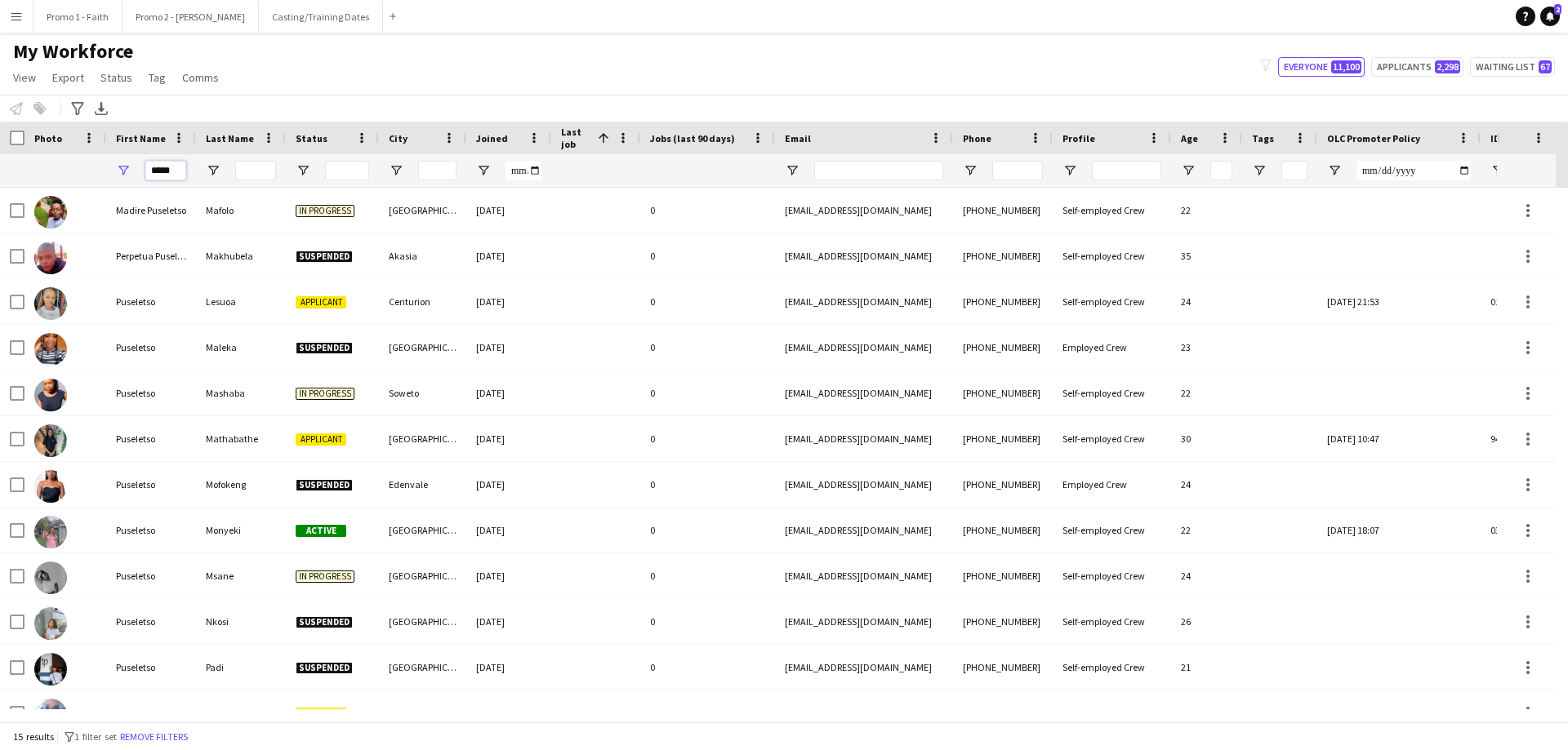
click at [176, 174] on input "*****" at bounding box center [165, 170] width 41 height 20
type input "*"
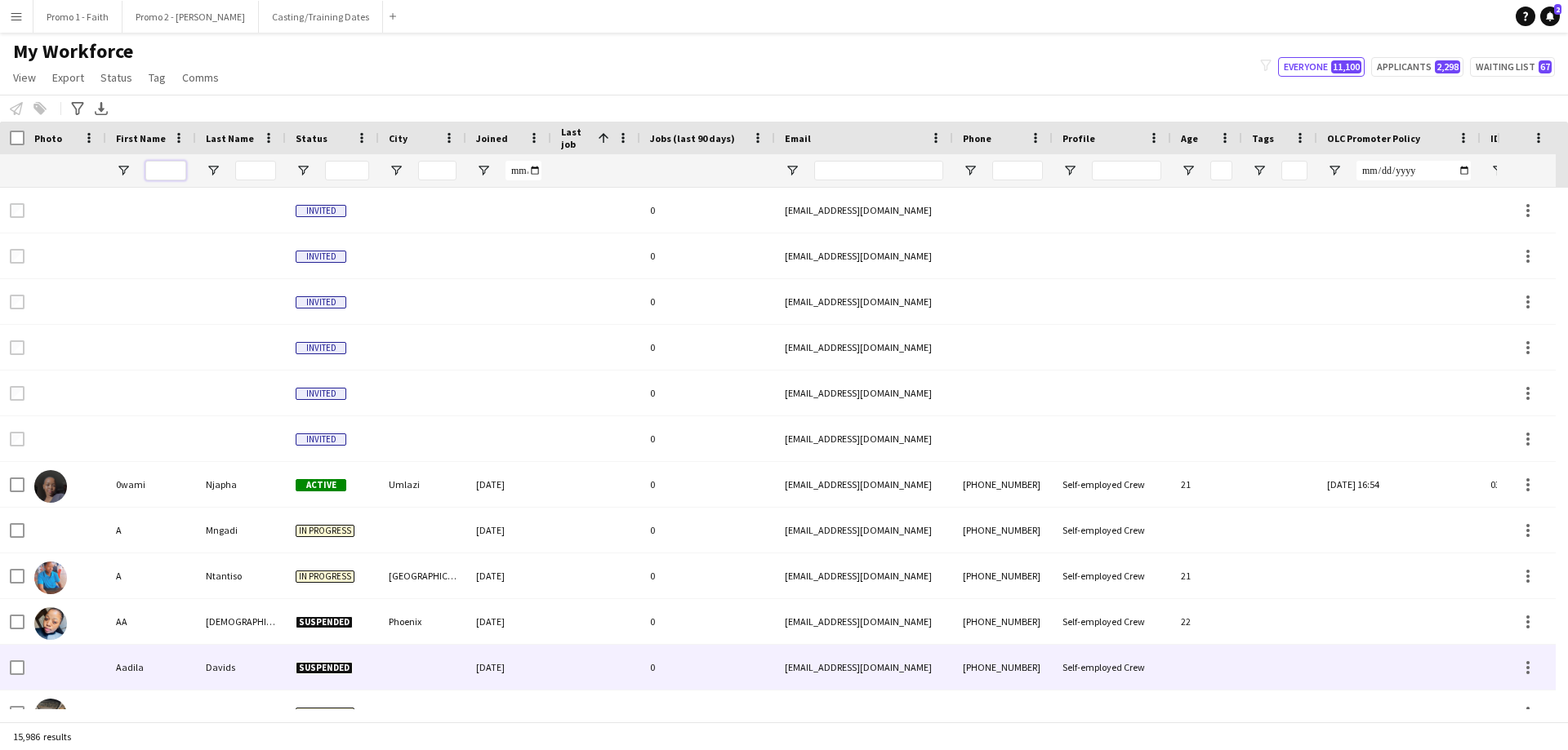
scroll to position [82, 0]
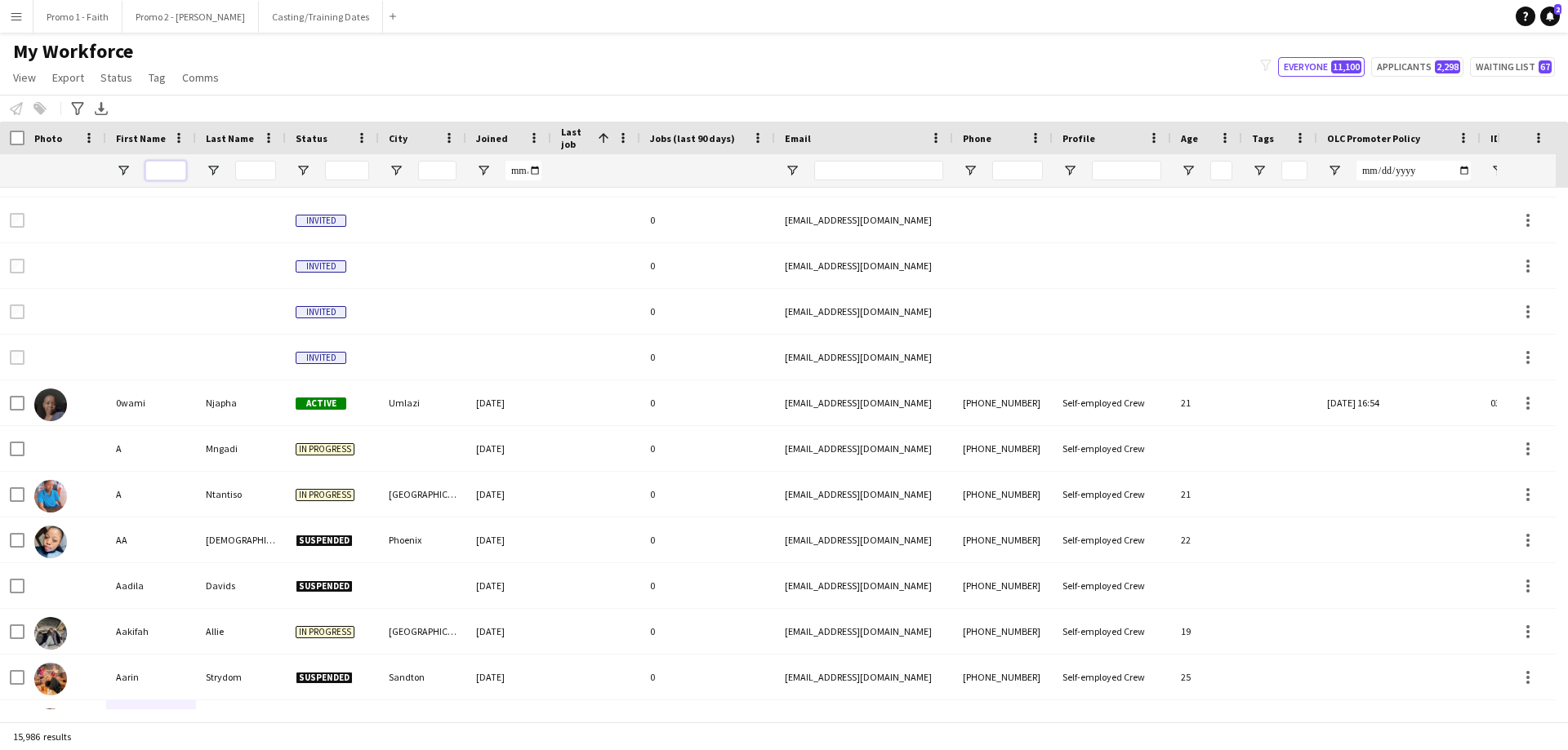
click at [157, 170] on input "First Name Filter Input" at bounding box center [165, 170] width 41 height 20
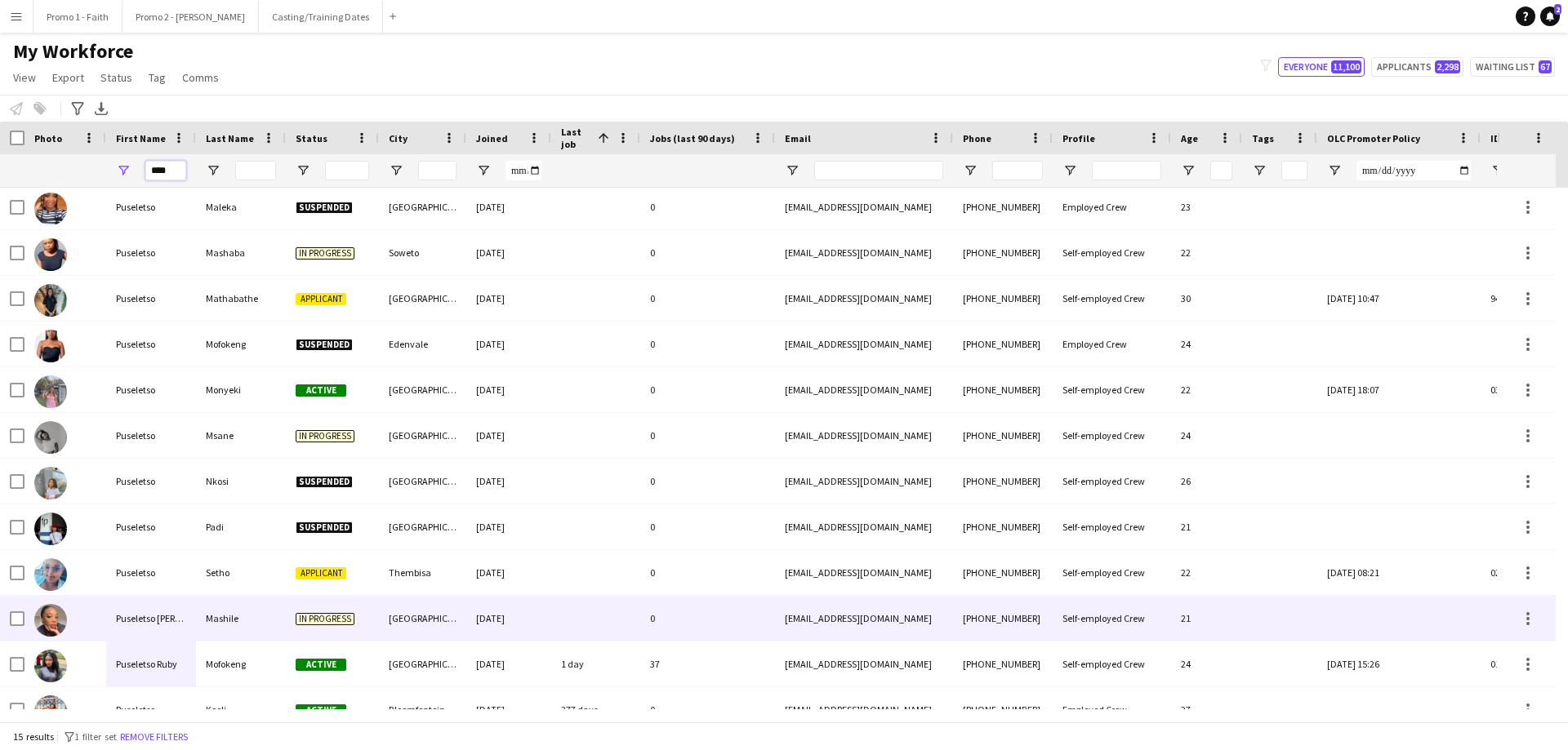
scroll to position [164, 0]
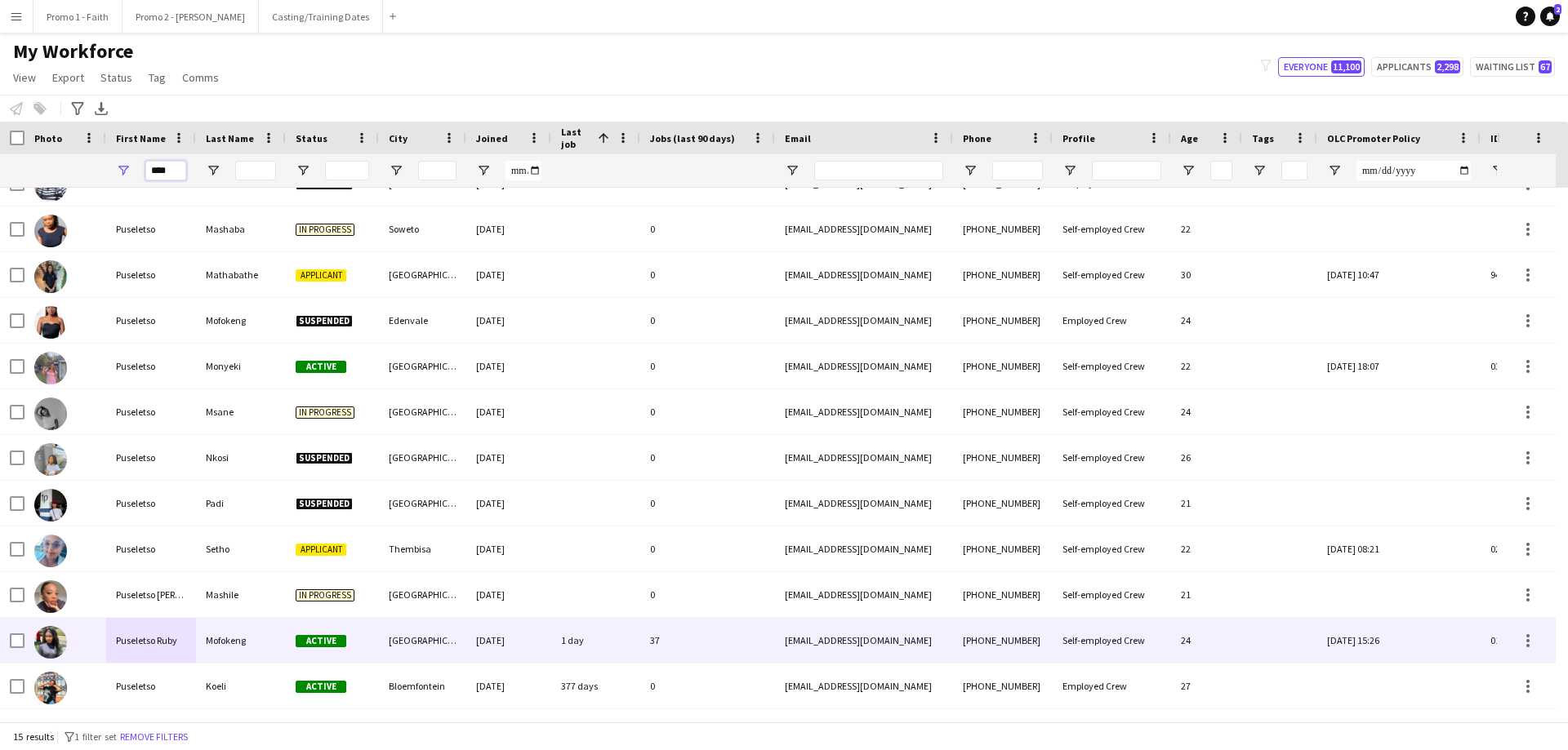
type input "****"
click at [155, 631] on div "Puseletso Ruby" at bounding box center [151, 641] width 90 height 45
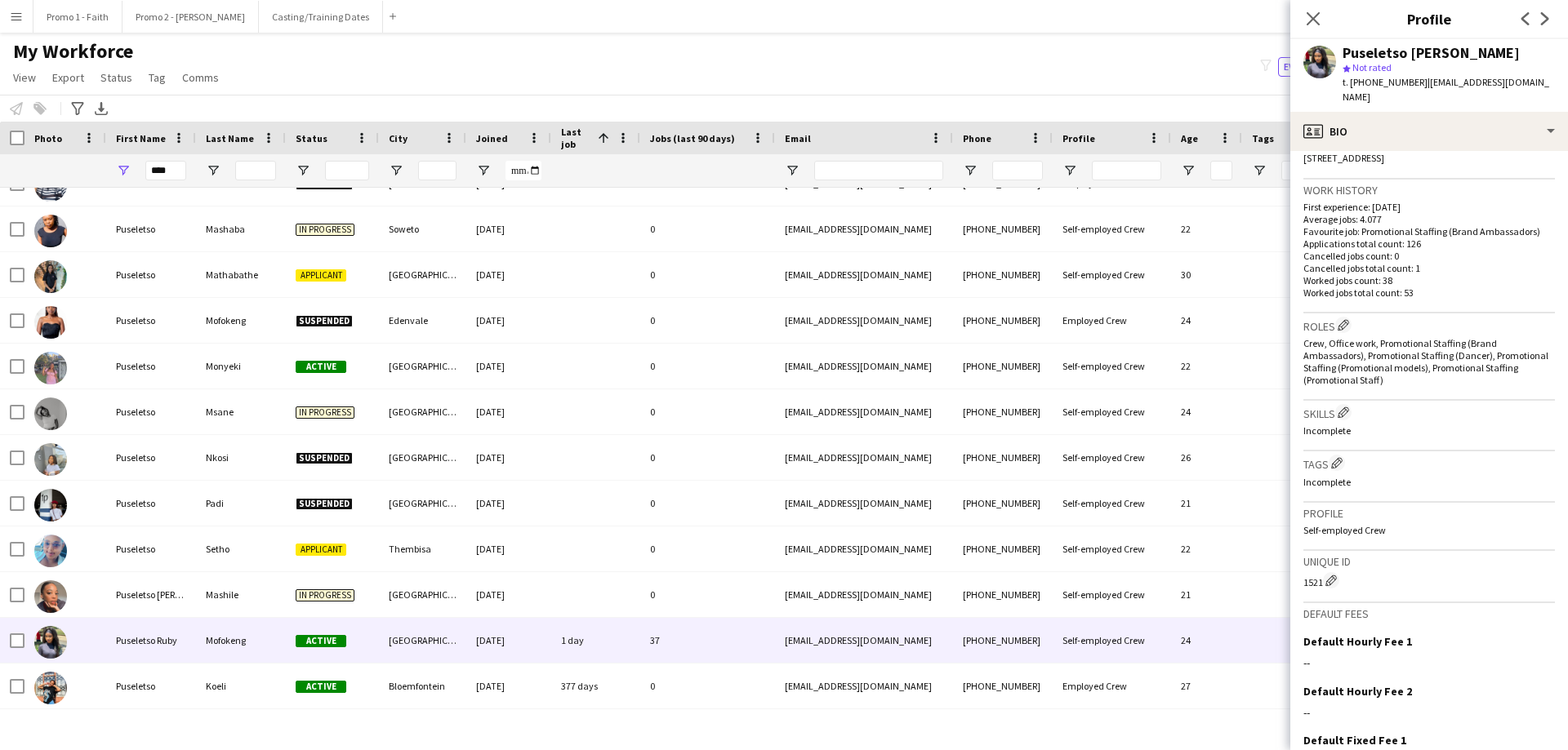
scroll to position [498, 0]
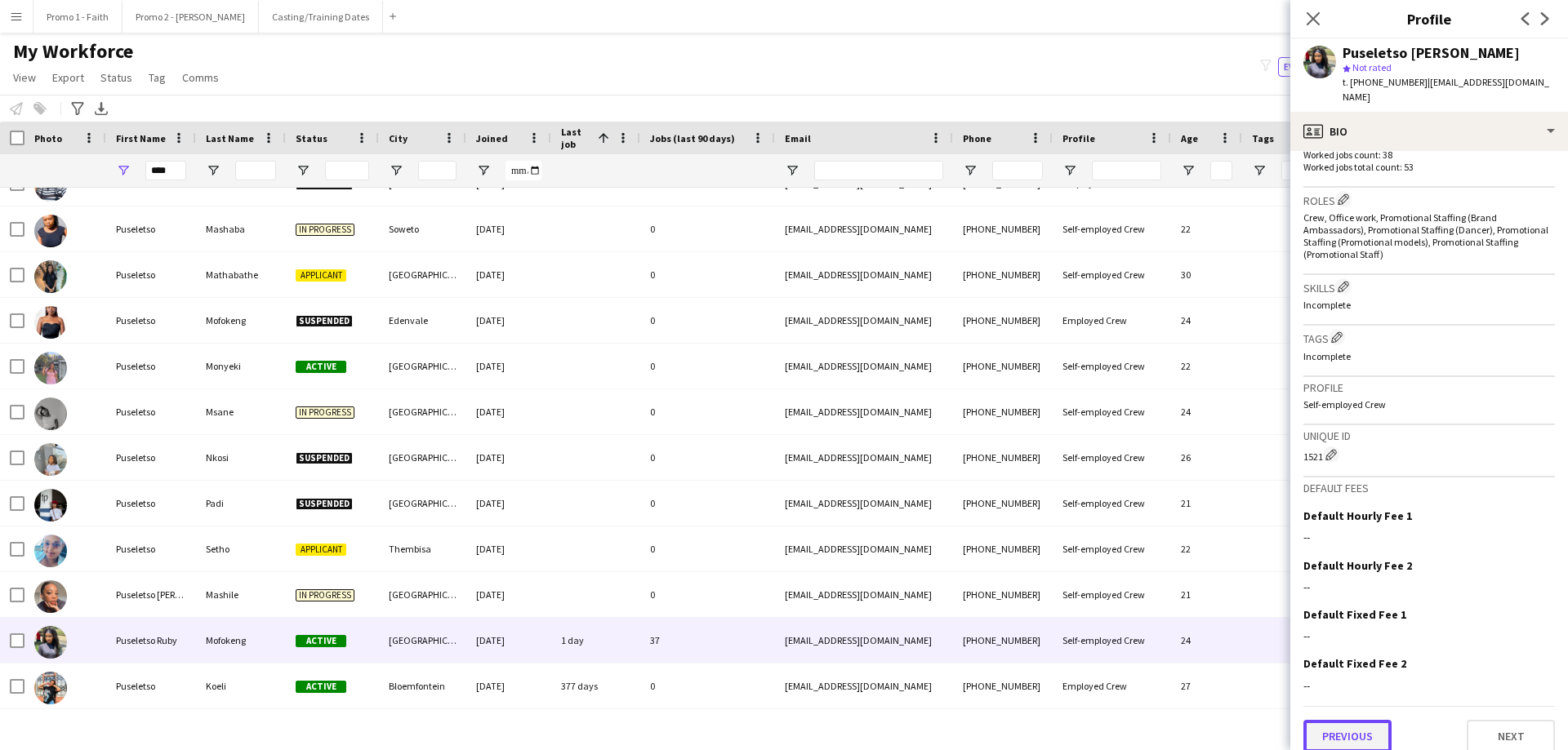
click at [1352, 725] on button "Previous" at bounding box center [1347, 736] width 88 height 32
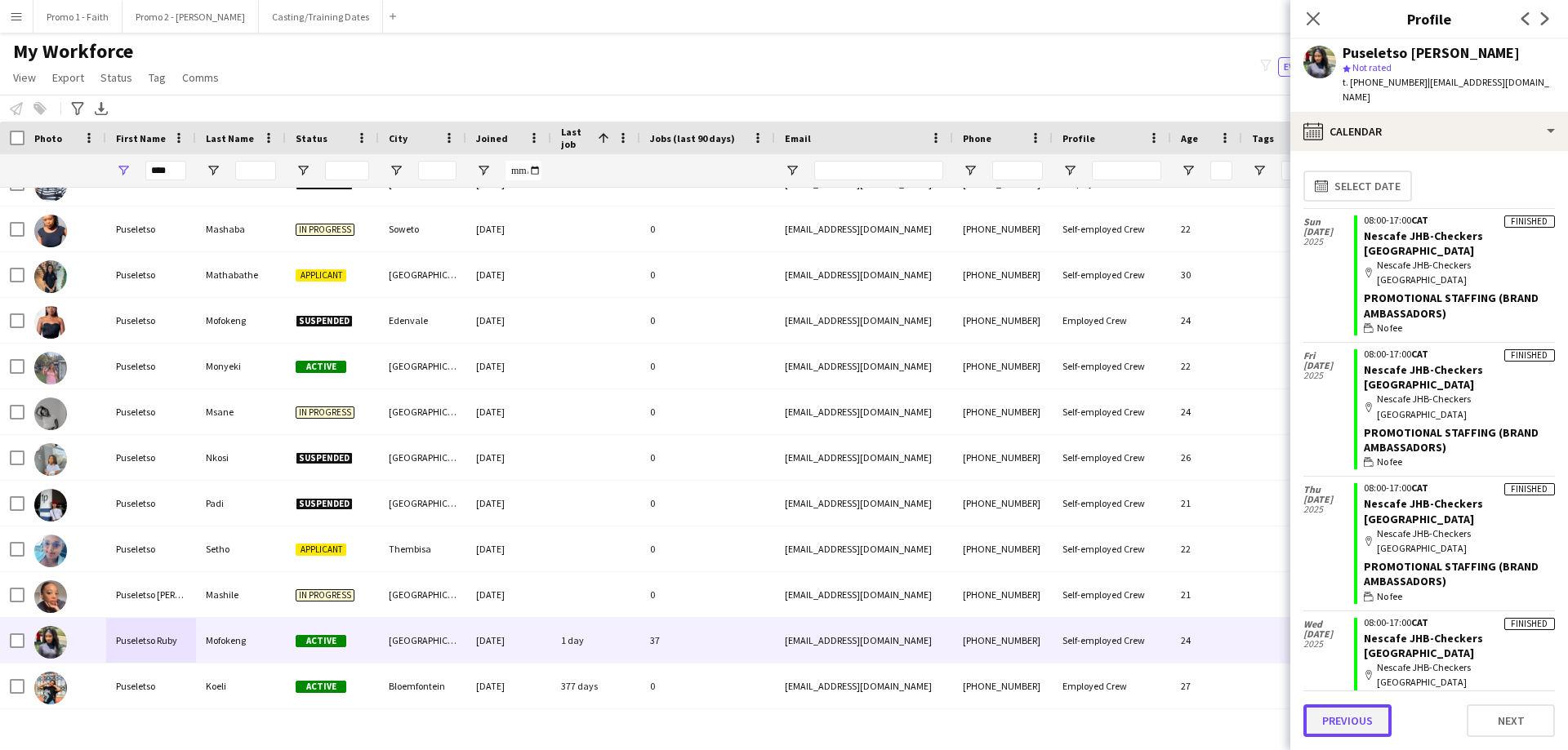
click at [1350, 723] on button "Previous" at bounding box center [1347, 721] width 88 height 32
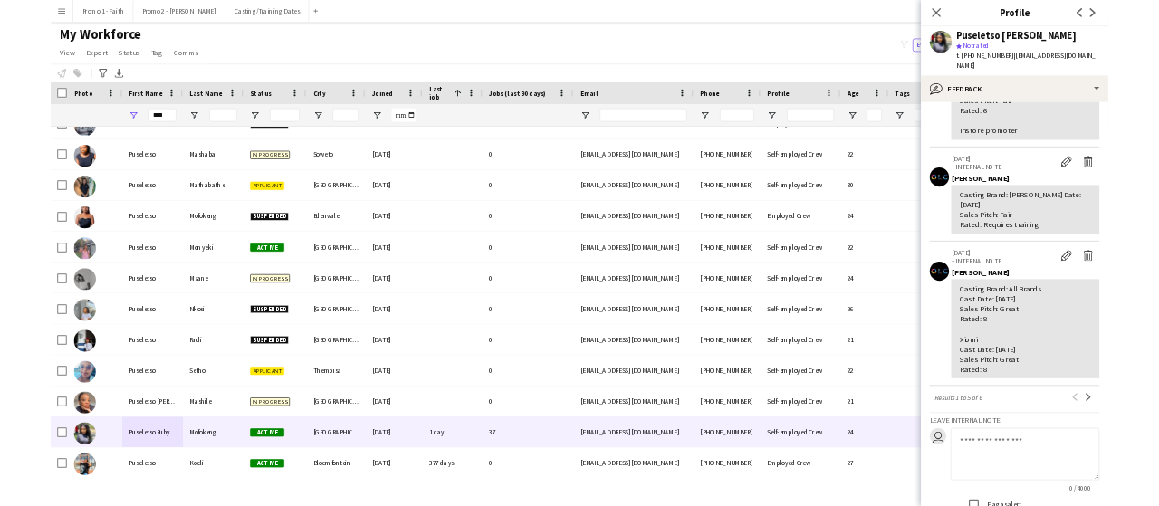
scroll to position [659, 0]
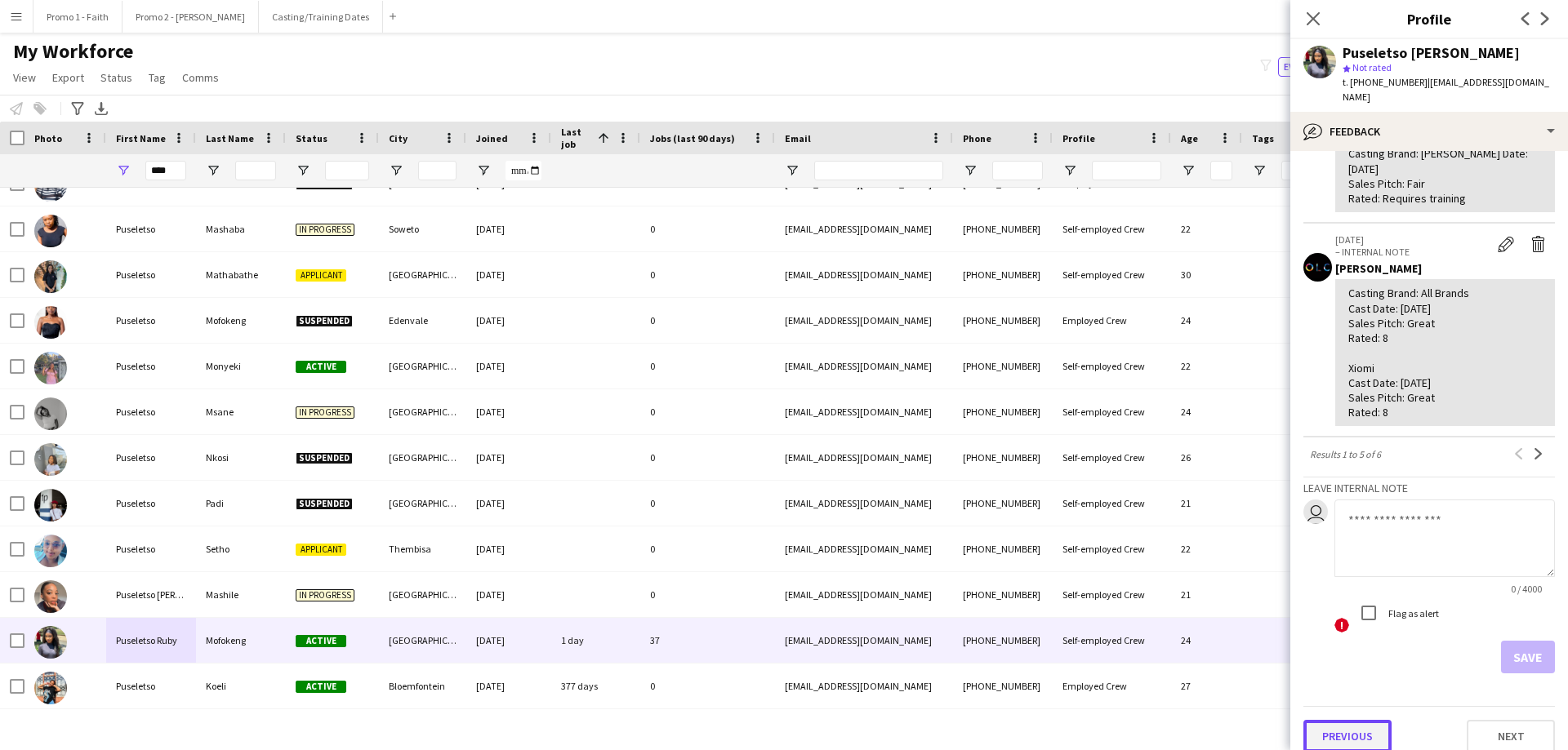
click at [1343, 720] on button "Previous" at bounding box center [1347, 736] width 88 height 32
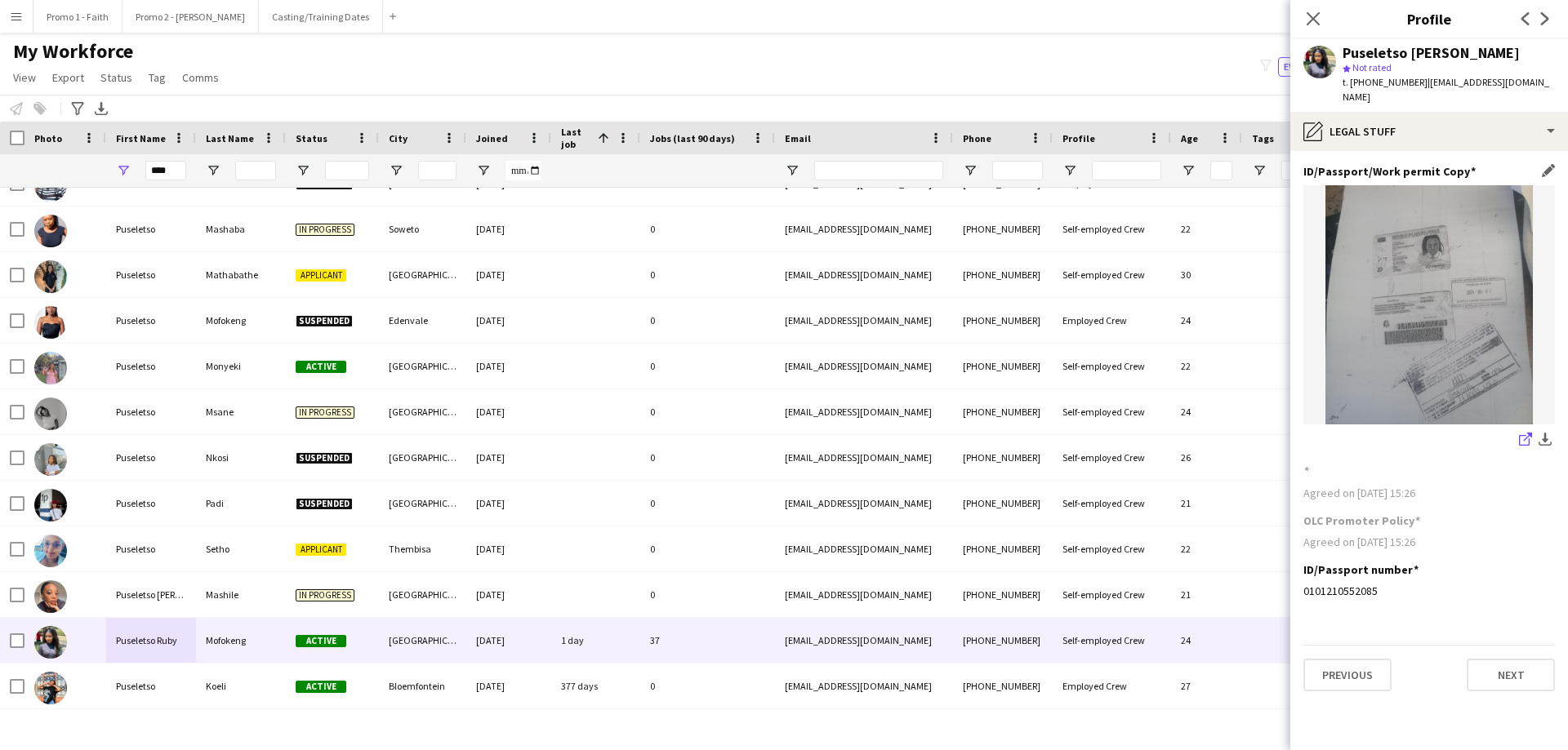
click at [1525, 433] on icon "share-external-link-1" at bounding box center [1526, 439] width 13 height 13
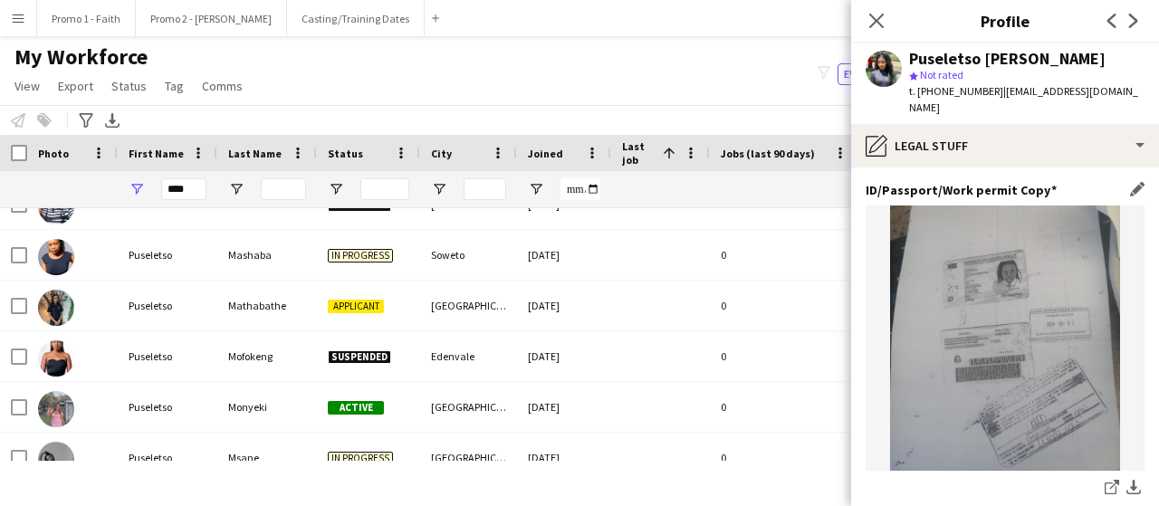
scroll to position [257, 0]
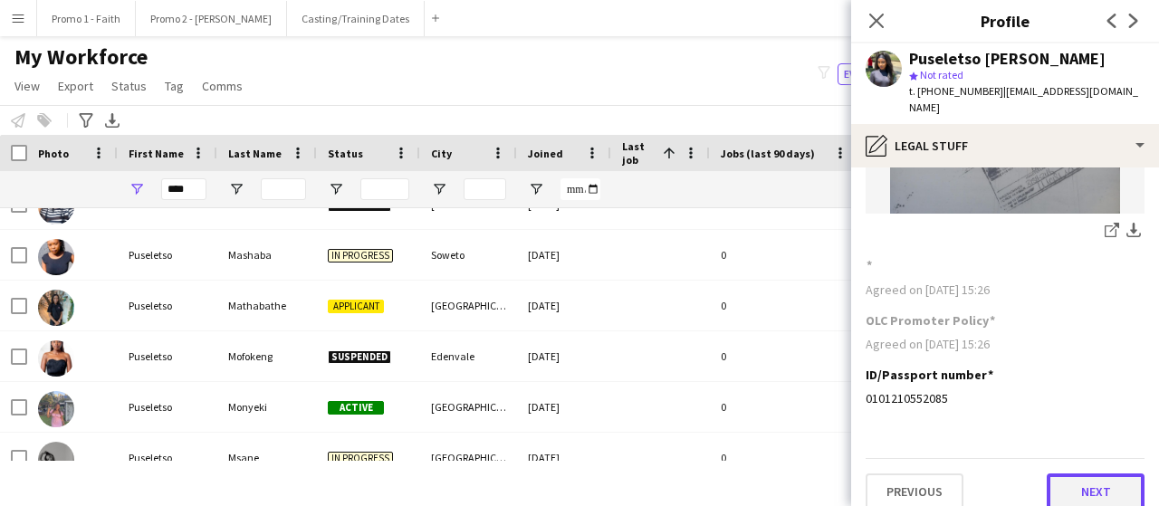
click at [1061, 474] on button "Next" at bounding box center [1096, 492] width 98 height 36
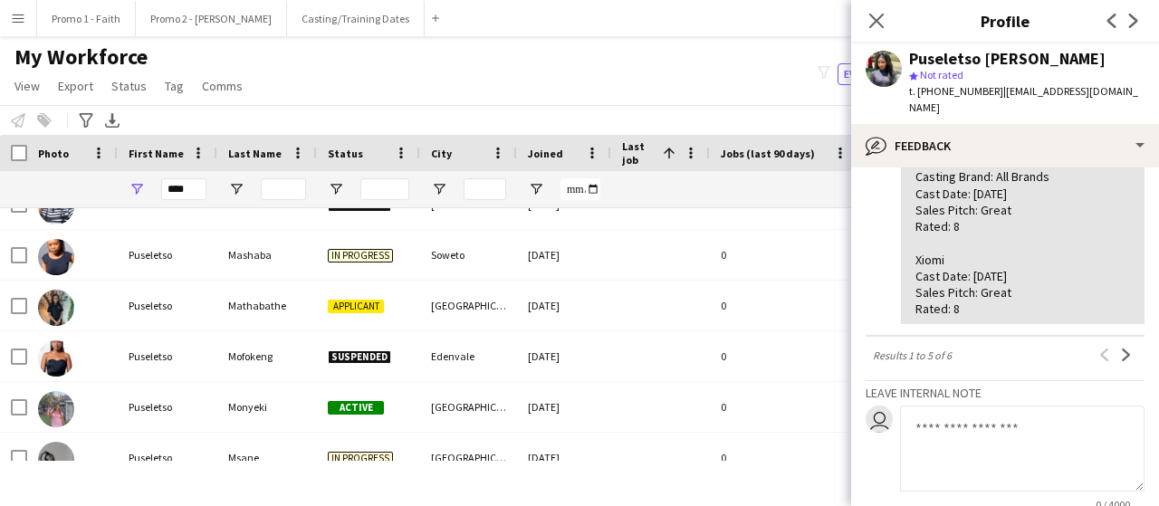
scroll to position [984, 0]
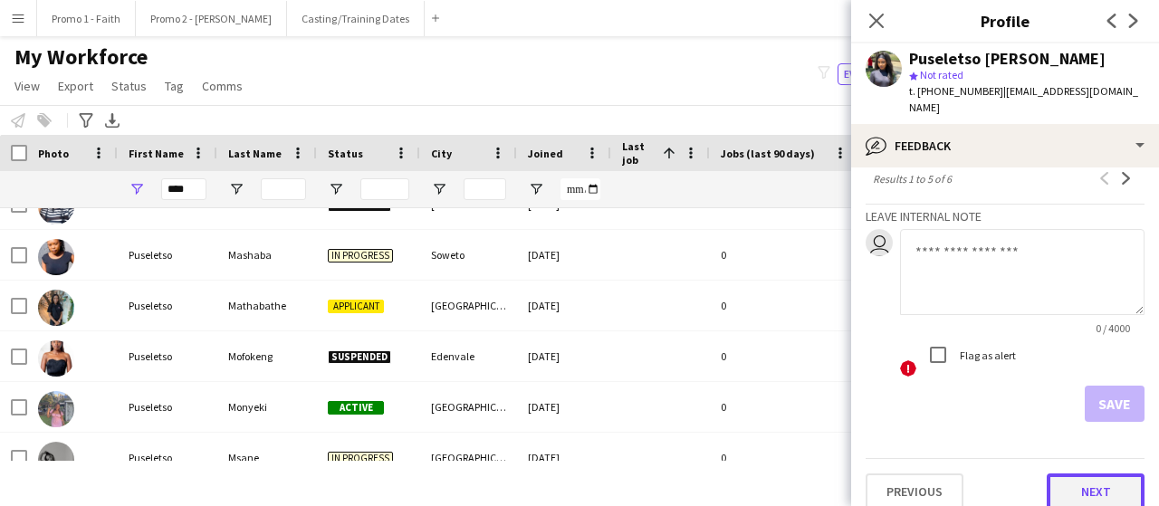
click at [1073, 475] on button "Next" at bounding box center [1096, 492] width 98 height 36
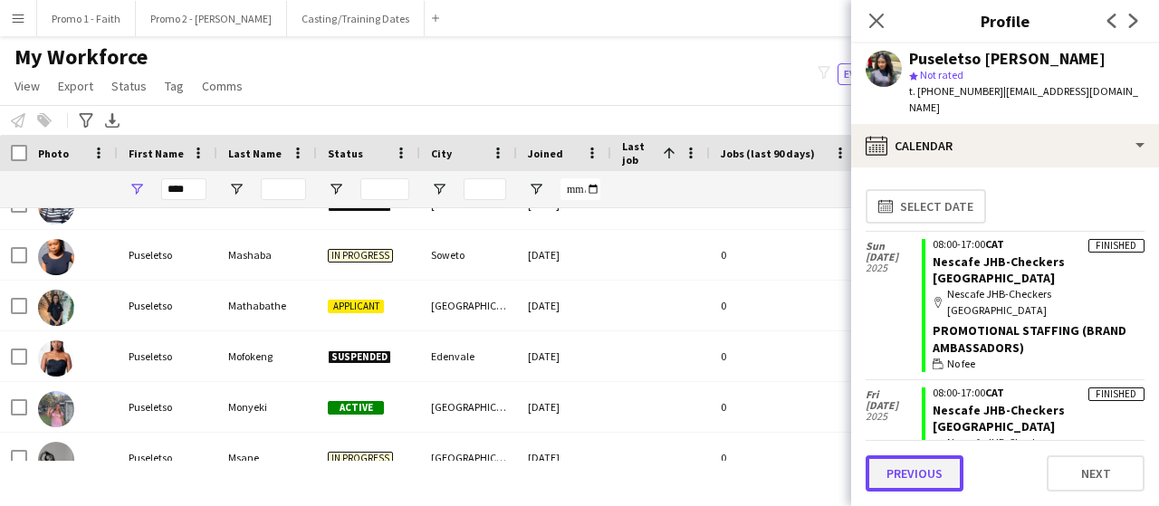
click at [920, 468] on button "Previous" at bounding box center [915, 474] width 98 height 36
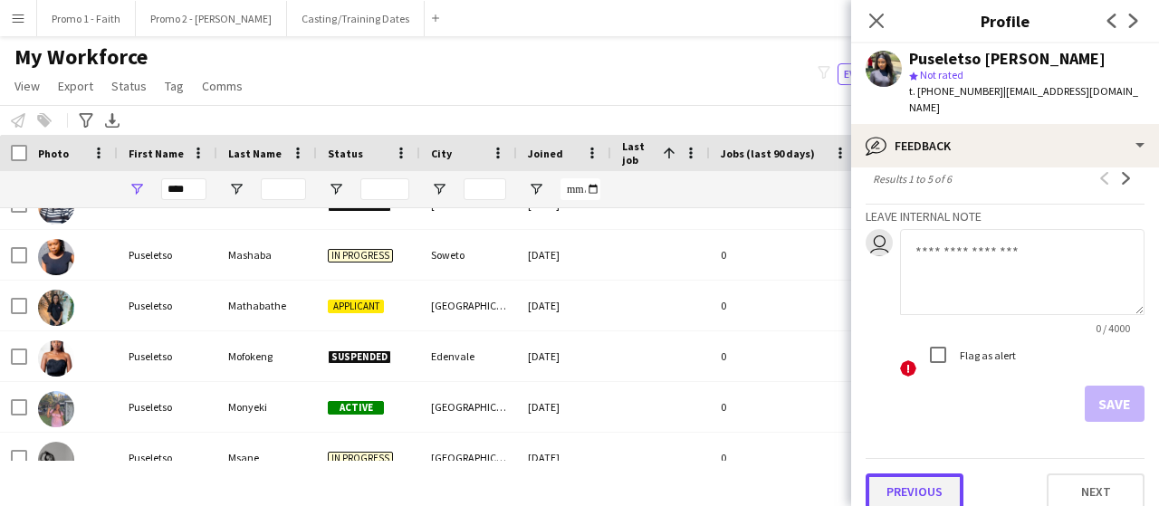
click at [900, 474] on button "Previous" at bounding box center [915, 492] width 98 height 36
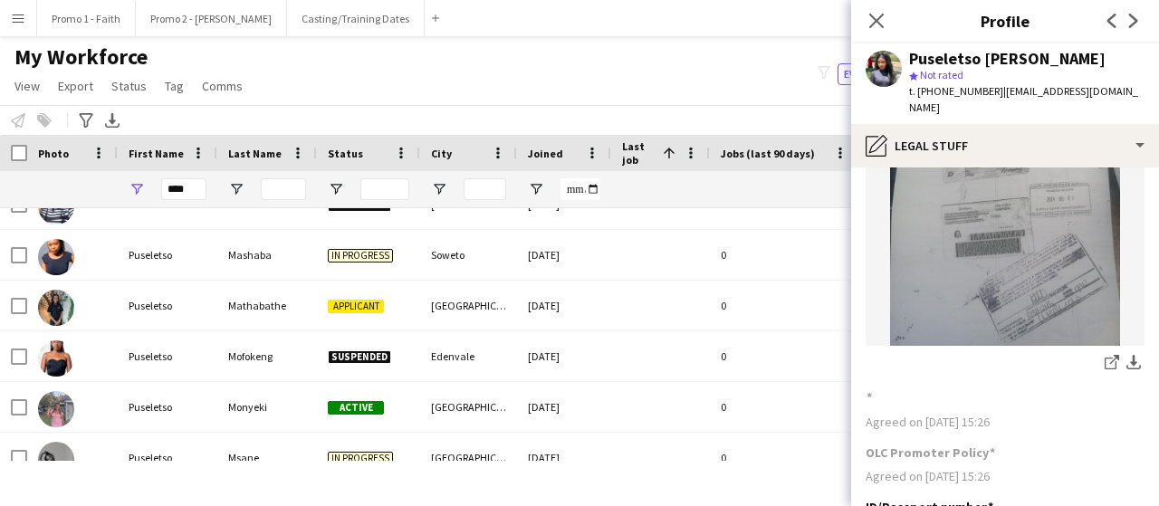
scroll to position [257, 0]
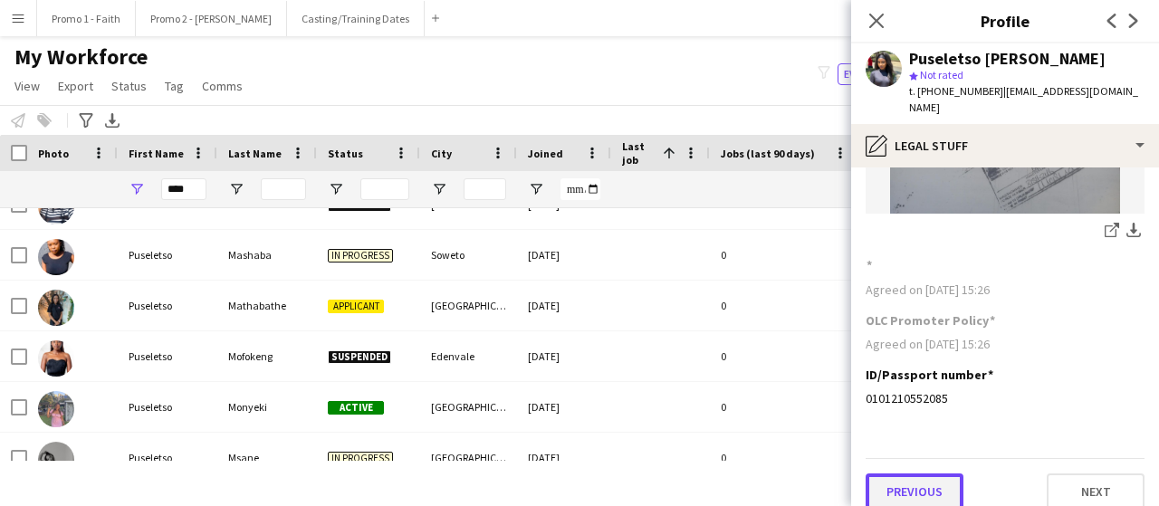
click at [935, 481] on button "Previous" at bounding box center [915, 492] width 98 height 36
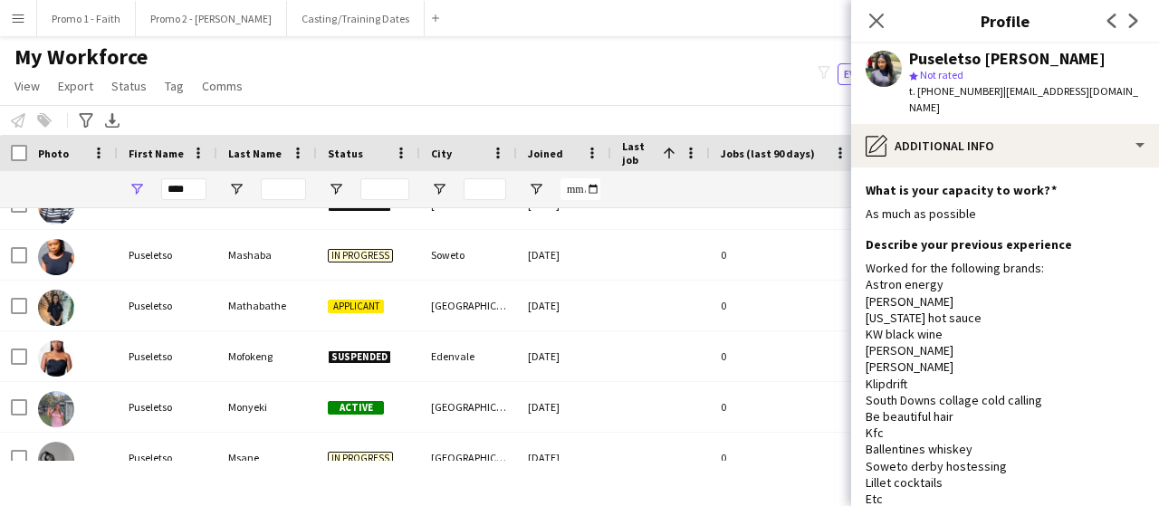
scroll to position [172, 0]
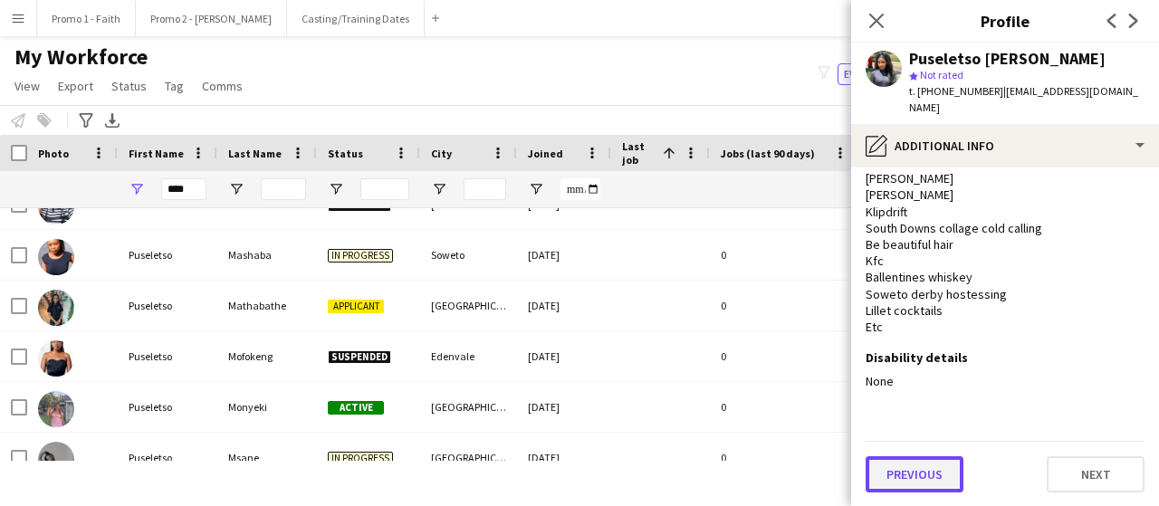
click at [911, 485] on button "Previous" at bounding box center [915, 474] width 98 height 36
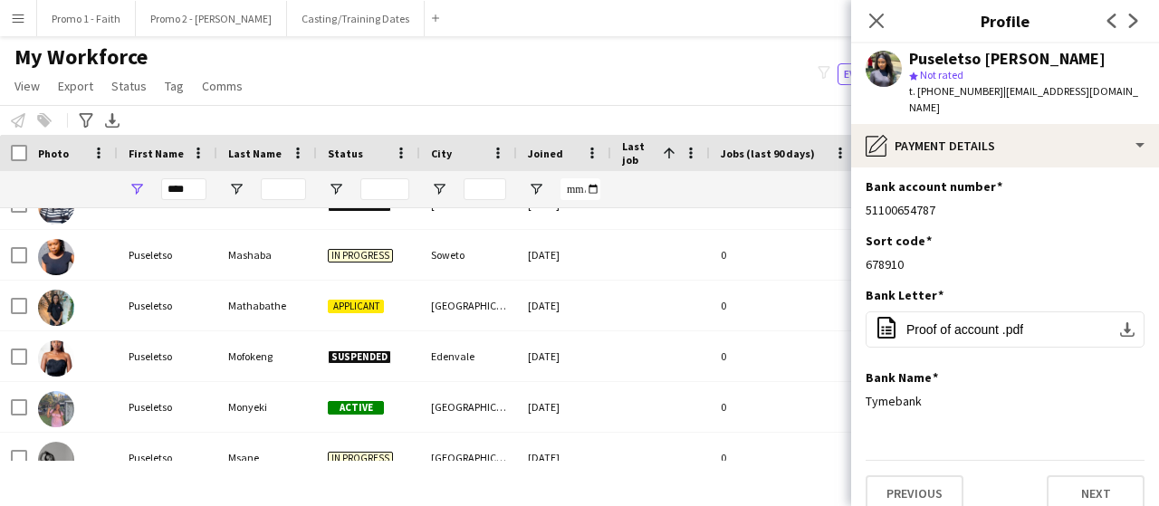
scroll to position [6, 0]
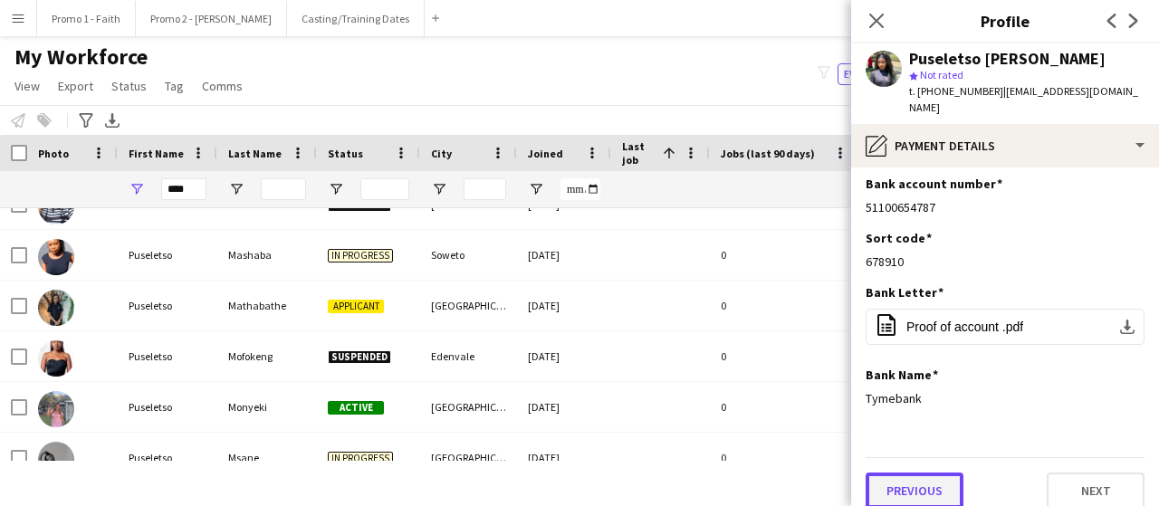
click at [901, 473] on button "Previous" at bounding box center [915, 491] width 98 height 36
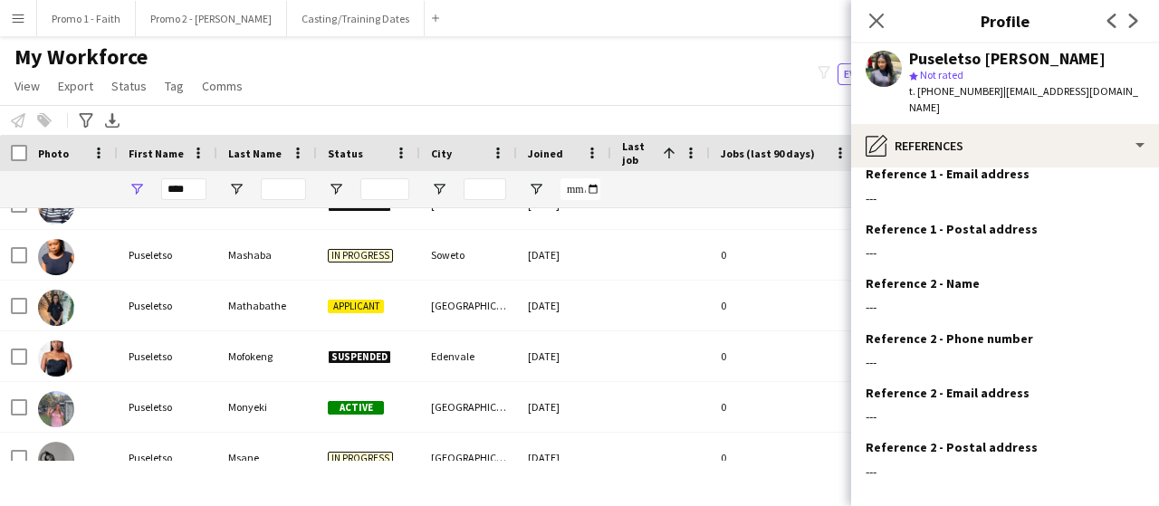
scroll to position [197, 0]
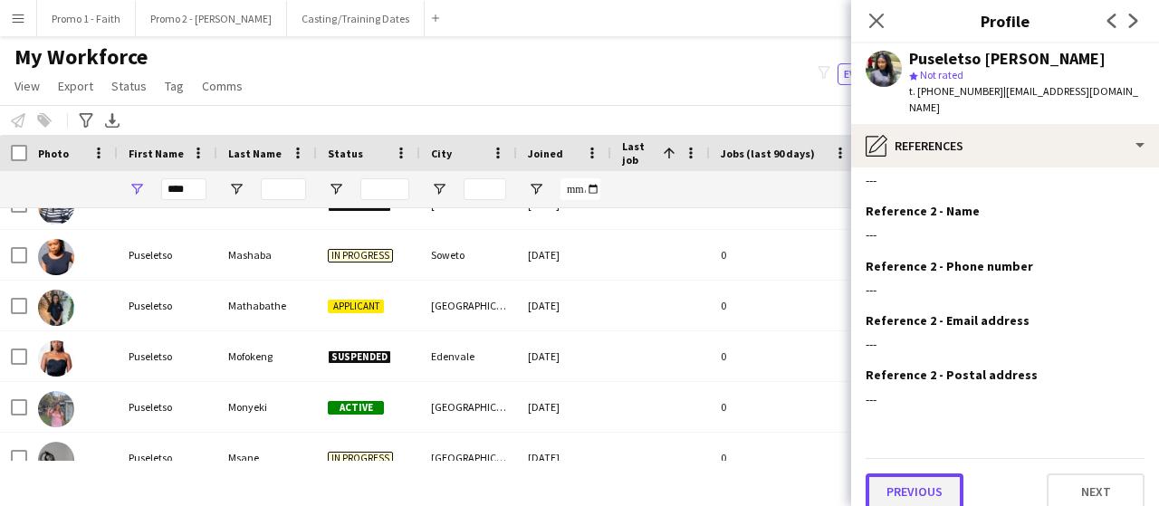
click at [904, 479] on button "Previous" at bounding box center [915, 492] width 98 height 36
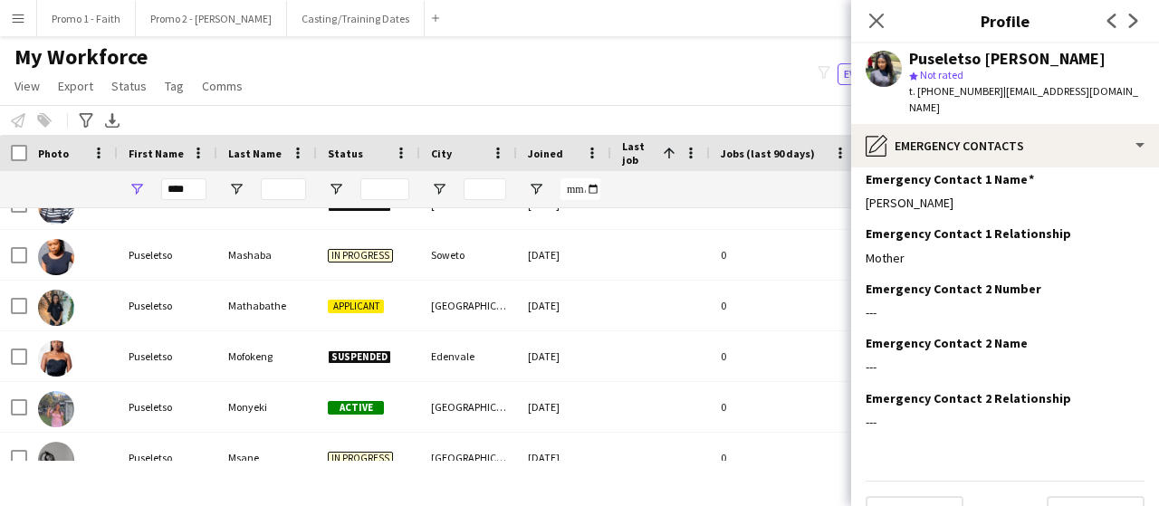
scroll to position [89, 0]
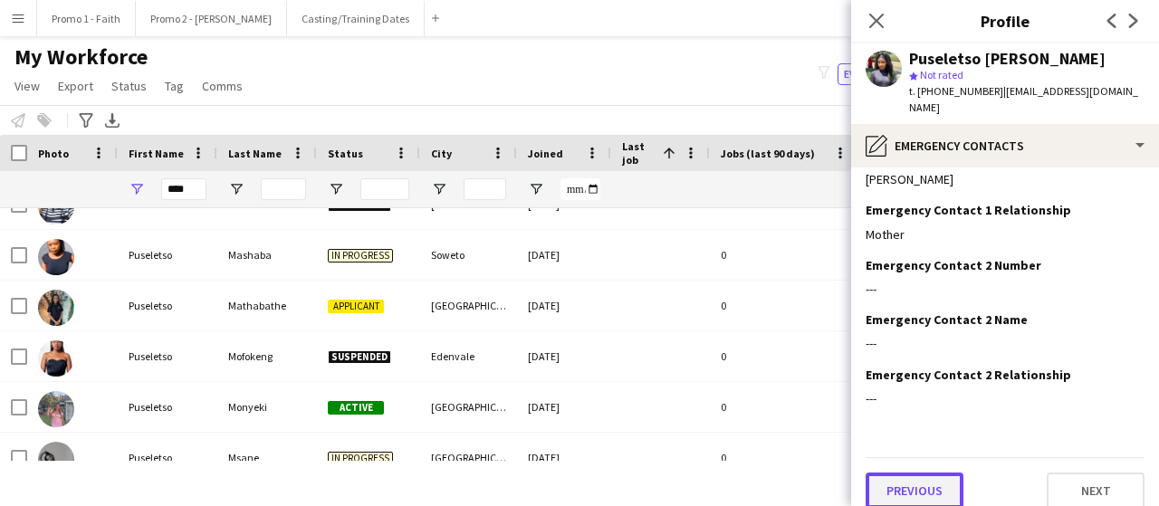
click at [909, 474] on button "Previous" at bounding box center [915, 491] width 98 height 36
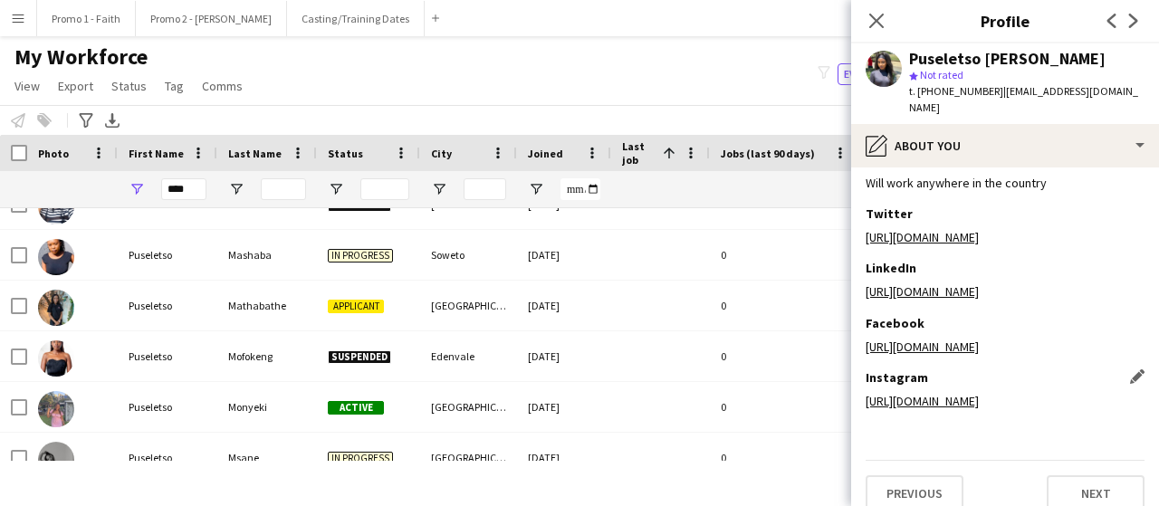
scroll to position [253, 0]
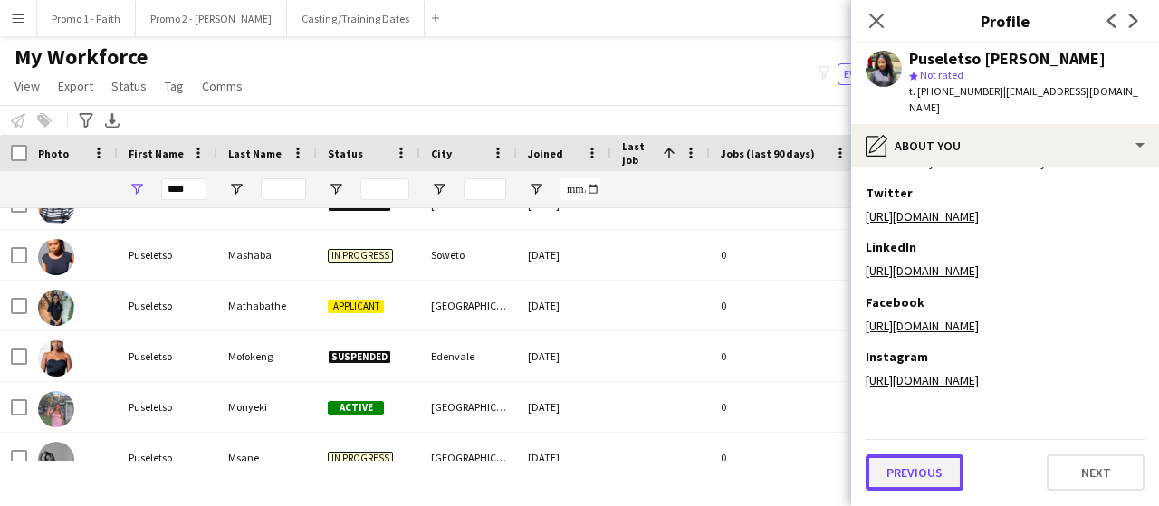
click at [911, 478] on button "Previous" at bounding box center [915, 473] width 98 height 36
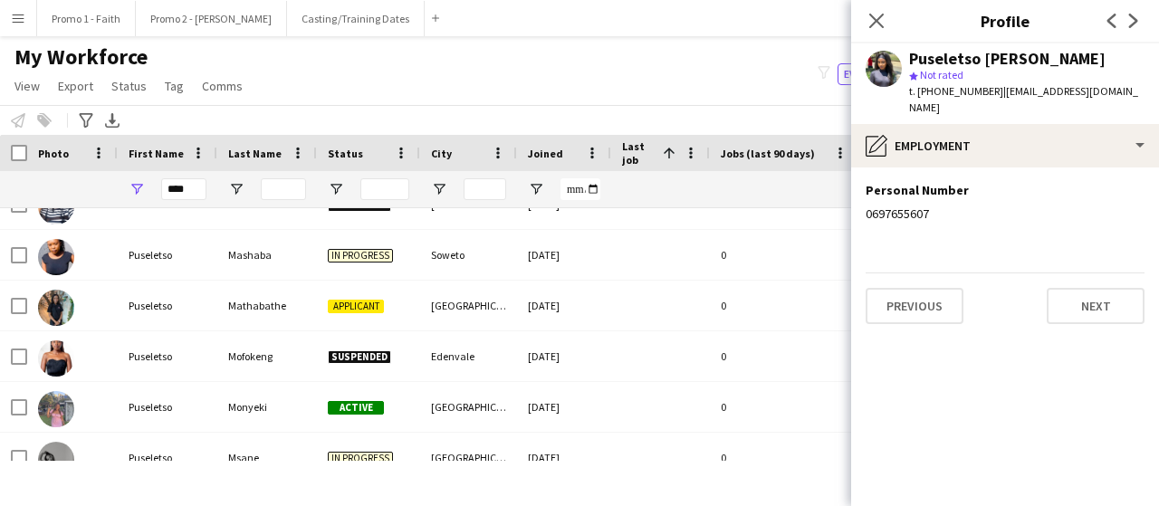
scroll to position [0, 0]
click at [918, 289] on button "Previous" at bounding box center [915, 306] width 98 height 36
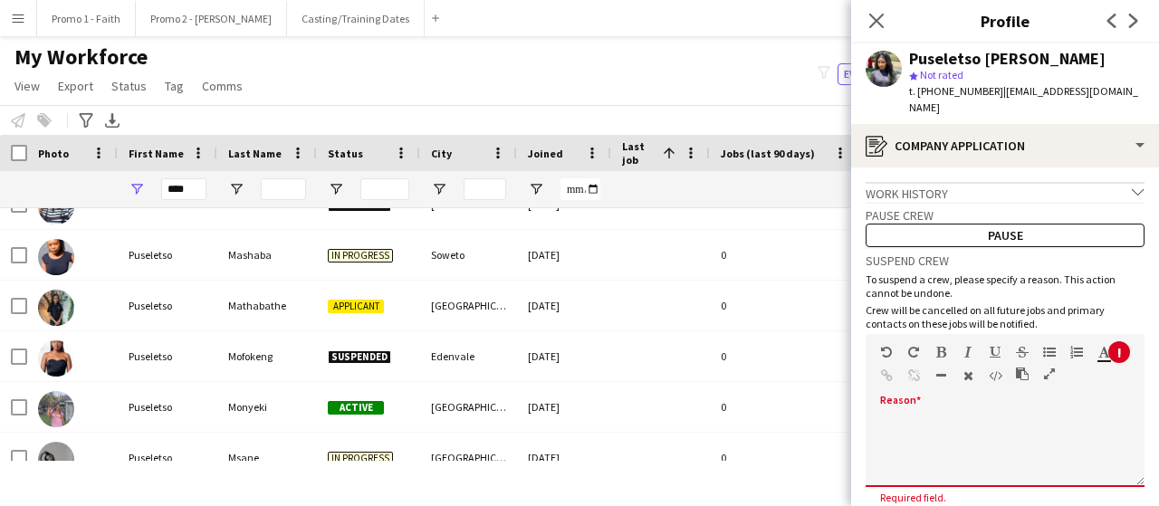
click at [929, 402] on div at bounding box center [1005, 444] width 279 height 85
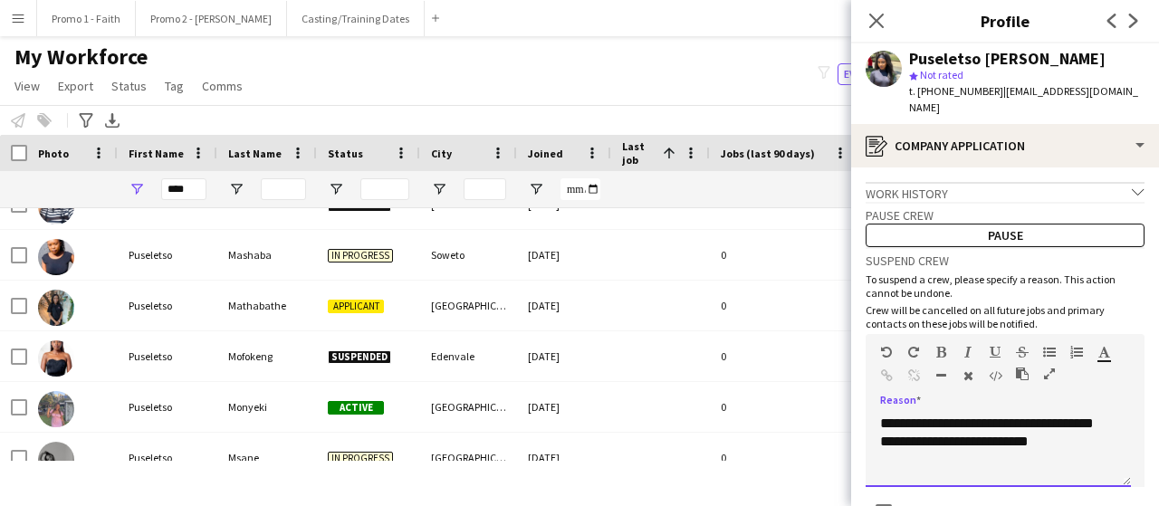
click at [1083, 423] on div "**********" at bounding box center [998, 451] width 265 height 72
click at [980, 432] on div "**********" at bounding box center [998, 451] width 265 height 72
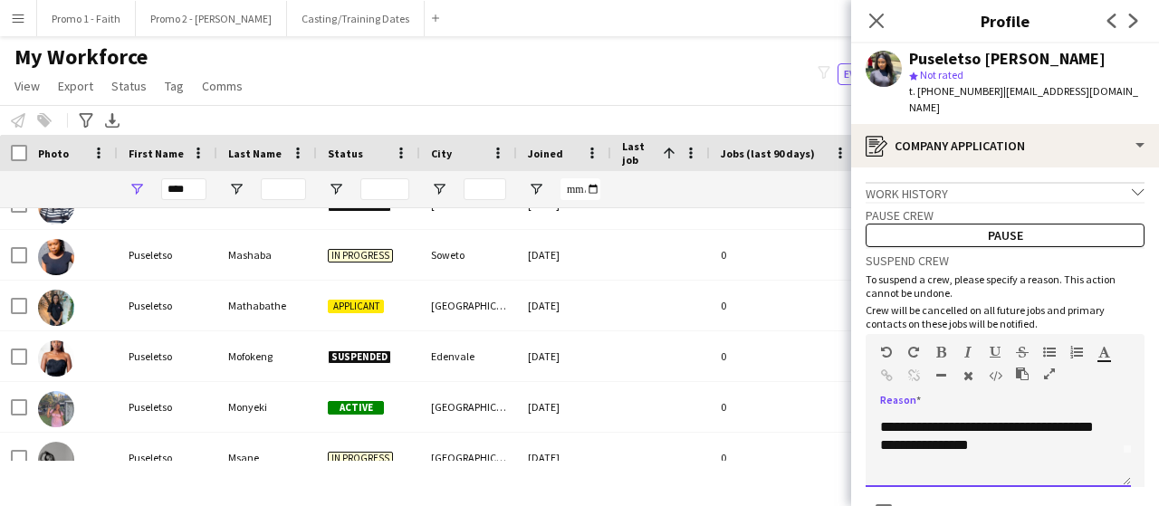
click at [1081, 421] on div "**********" at bounding box center [998, 451] width 265 height 72
click at [1000, 446] on div "**********" at bounding box center [998, 451] width 265 height 72
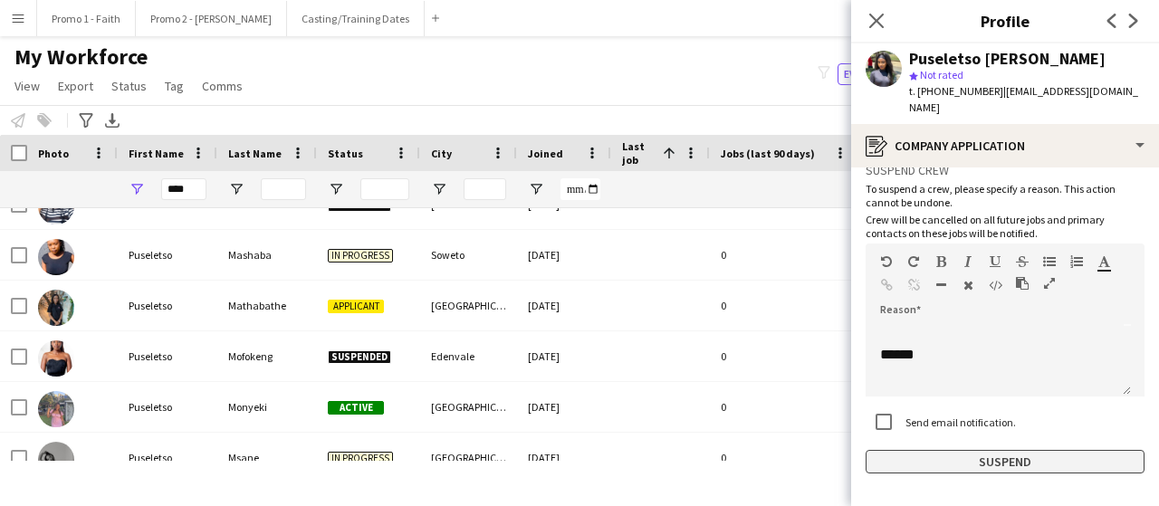
click at [995, 450] on button "Suspend" at bounding box center [1005, 462] width 279 height 24
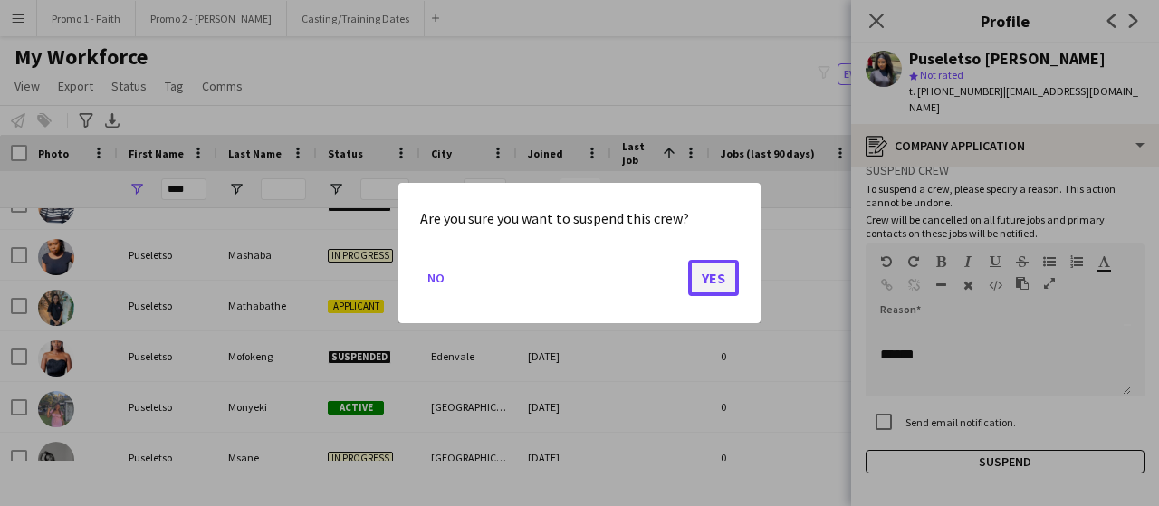
click at [721, 276] on button "Yes" at bounding box center [713, 278] width 51 height 36
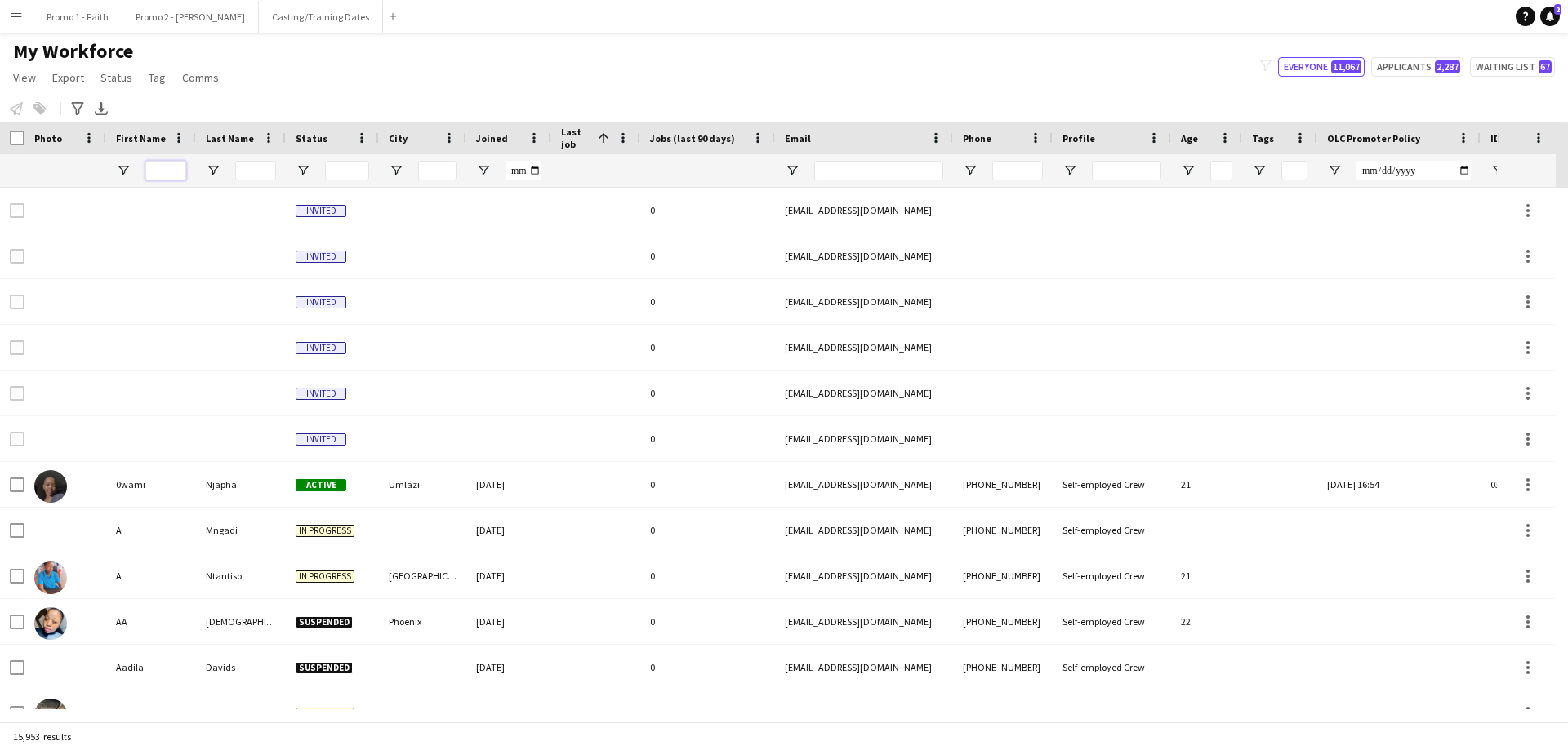
click at [168, 172] on input "First Name Filter Input" at bounding box center [165, 170] width 41 height 20
click at [160, 175] on input "First Name Filter Input" at bounding box center [165, 170] width 41 height 20
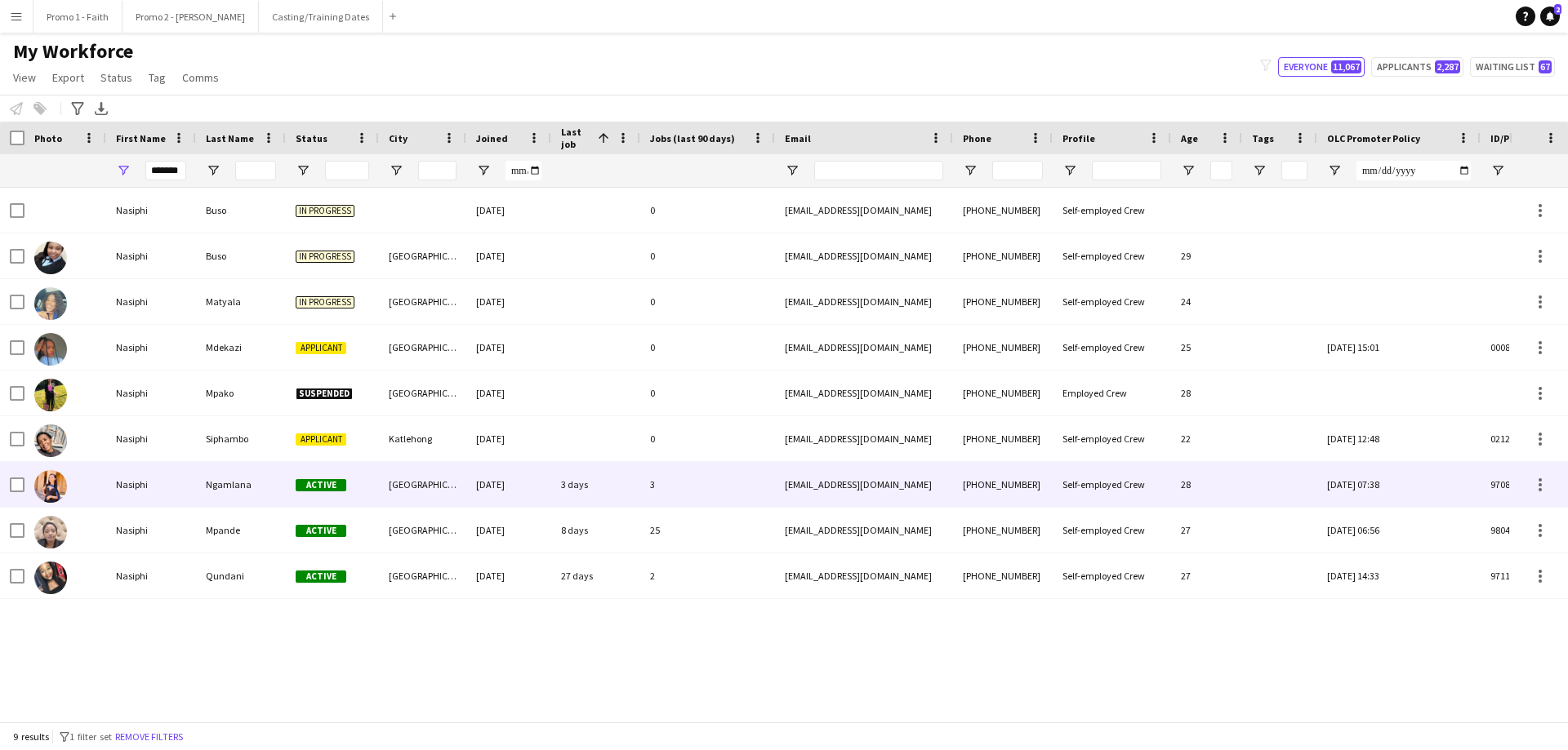
click at [149, 455] on div "Nasiphi" at bounding box center [151, 485] width 90 height 45
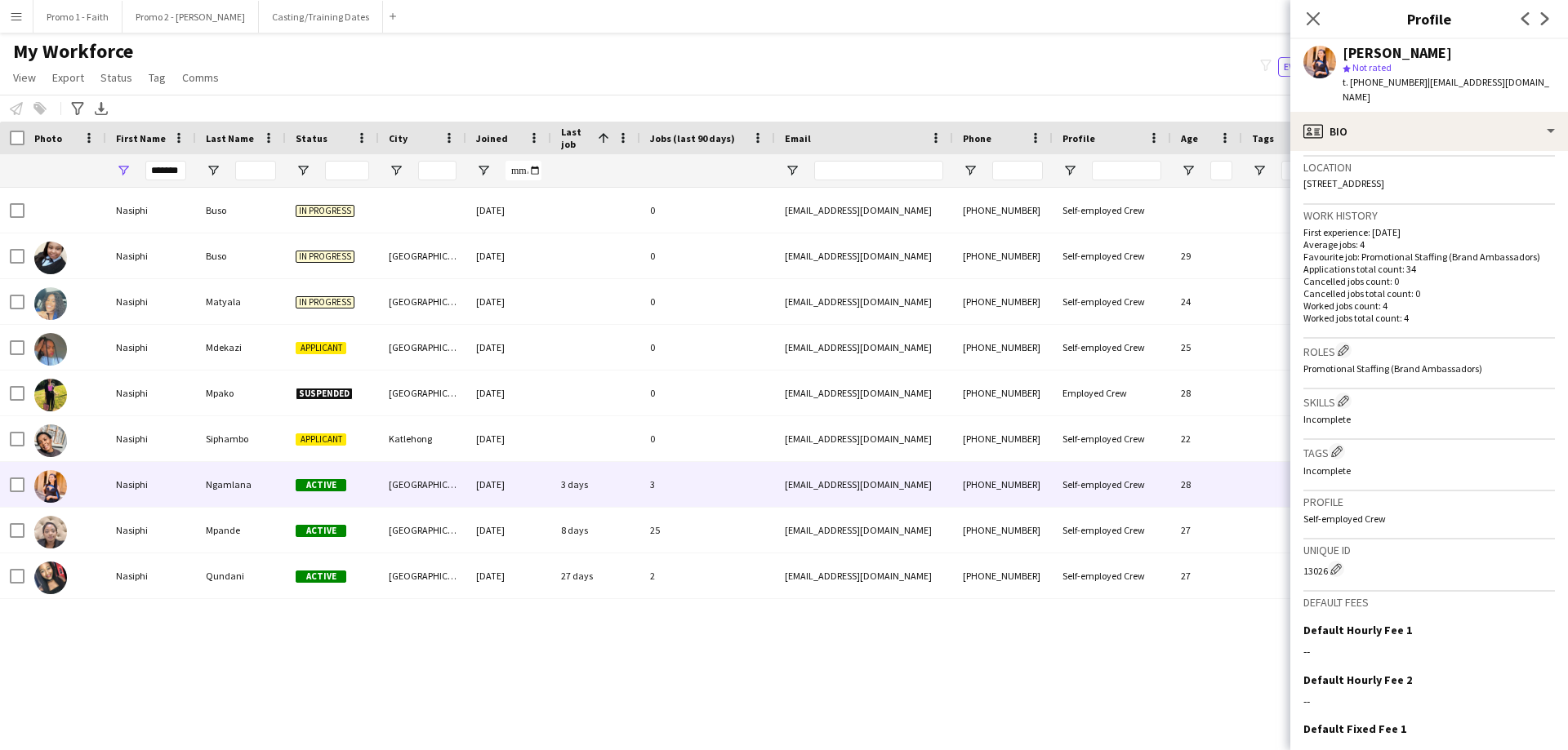
scroll to position [462, 0]
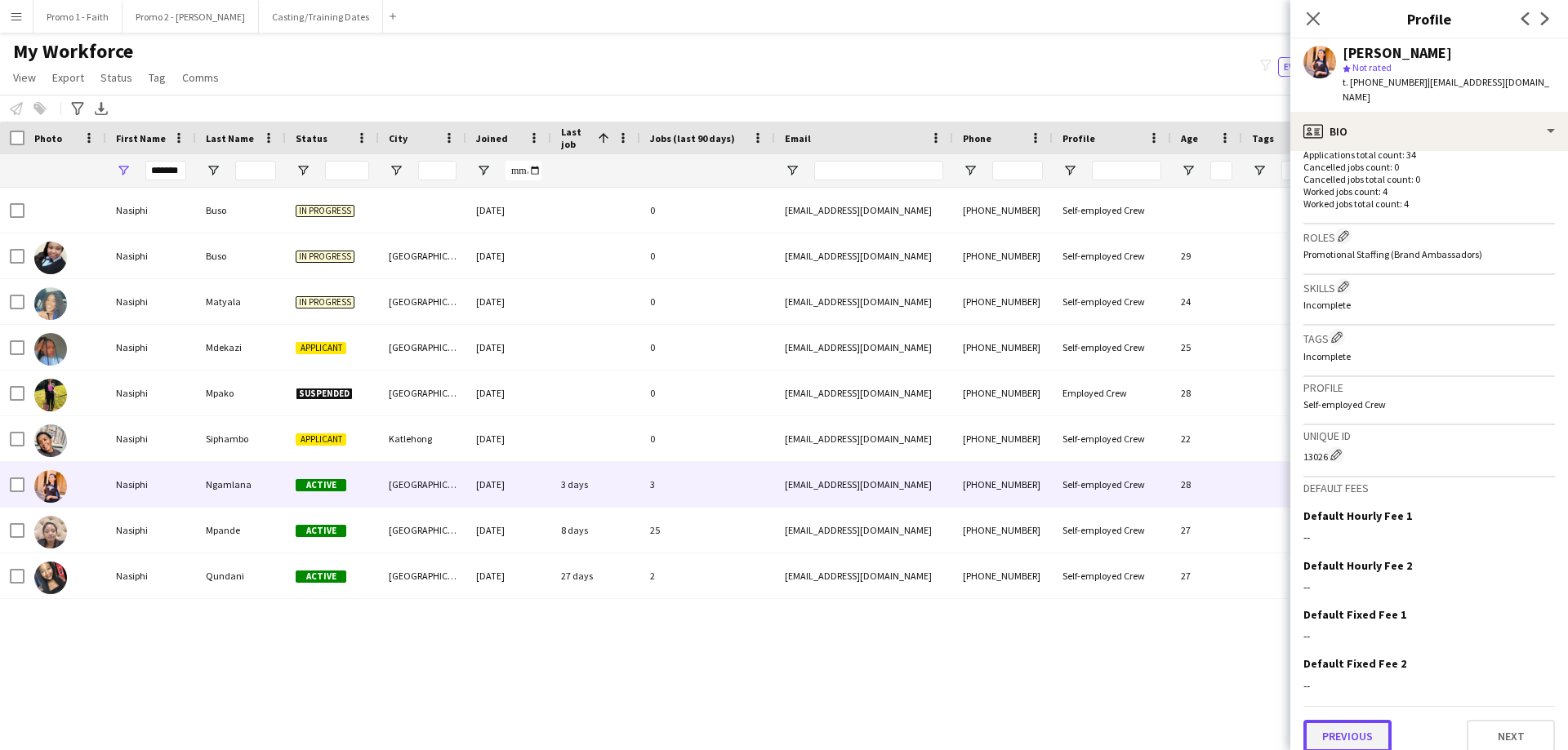
click at [1044, 455] on button "Previous" at bounding box center [1347, 736] width 88 height 32
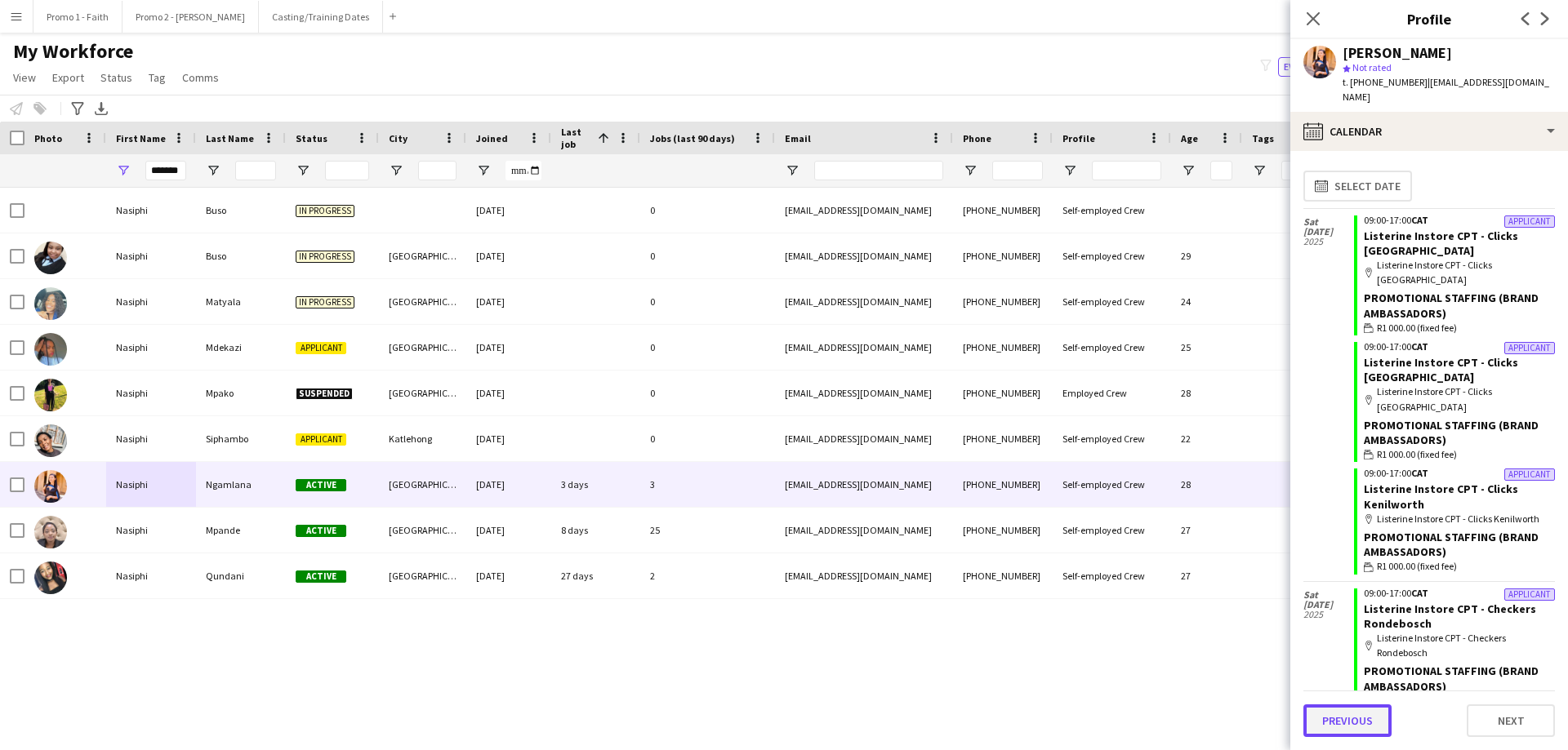
click at [1044, 455] on button "Previous" at bounding box center [1347, 721] width 88 height 32
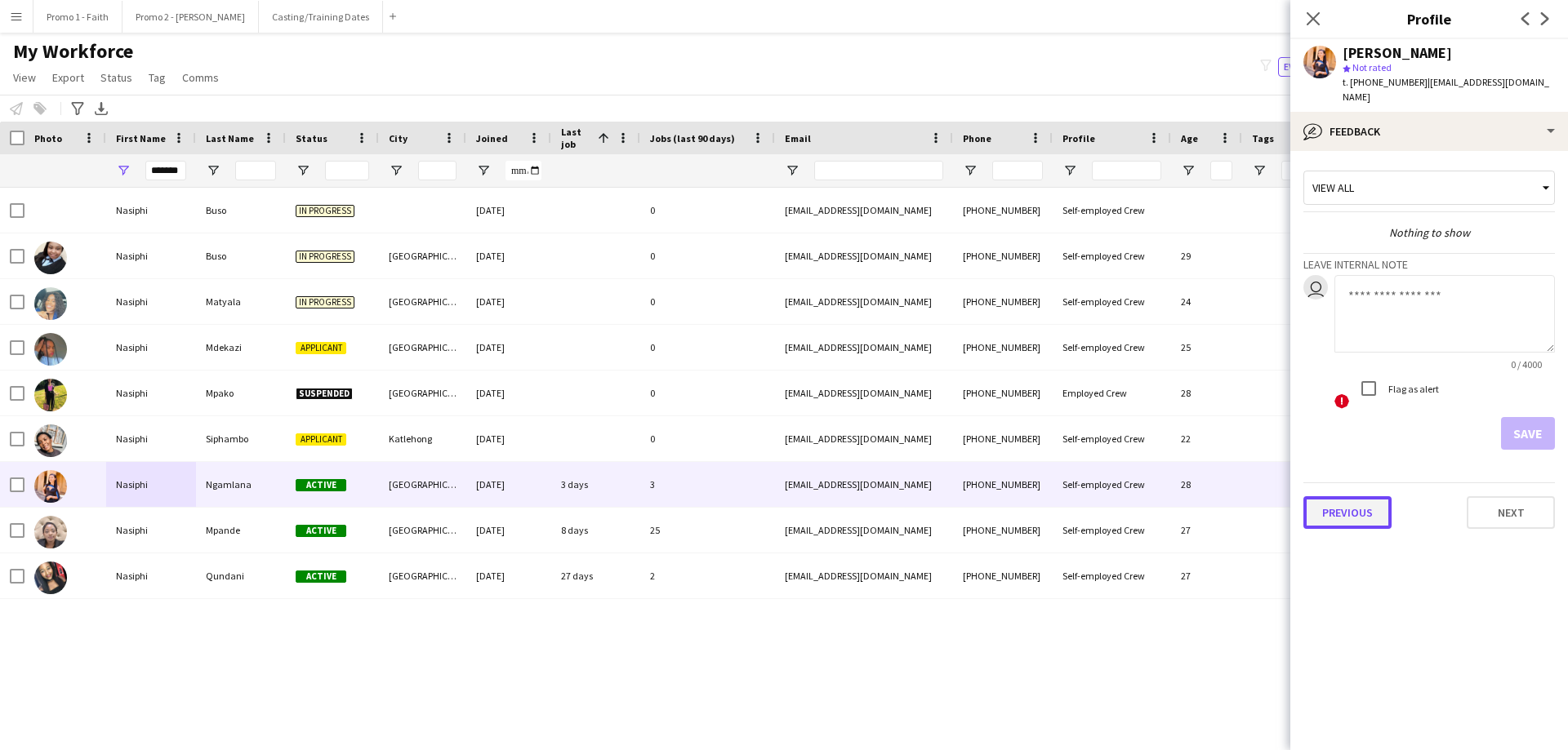
click at [1044, 455] on button "Previous" at bounding box center [1347, 513] width 88 height 32
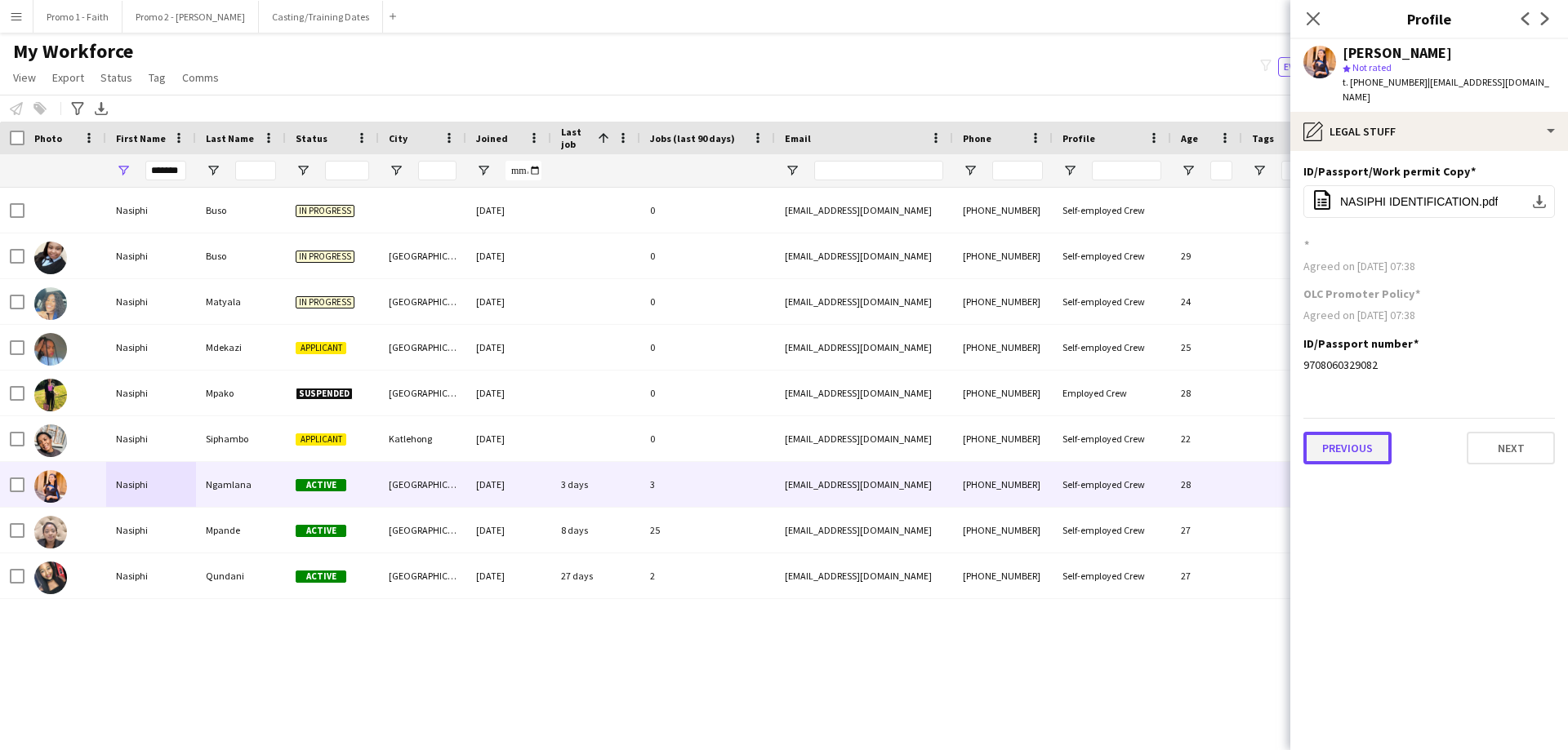
click at [1044, 440] on button "Previous" at bounding box center [1347, 448] width 88 height 32
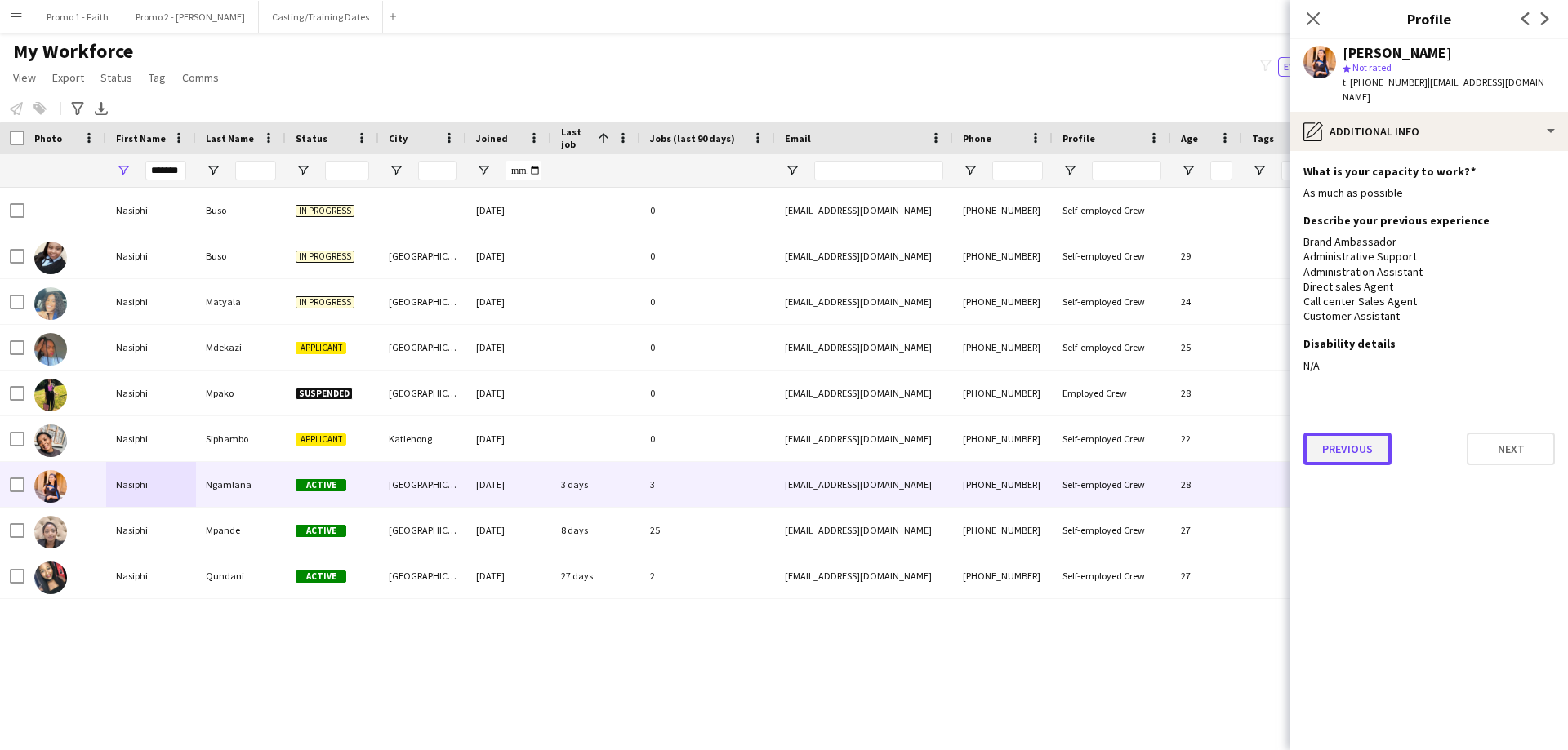
click at [1044, 433] on button "Previous" at bounding box center [1347, 449] width 88 height 32
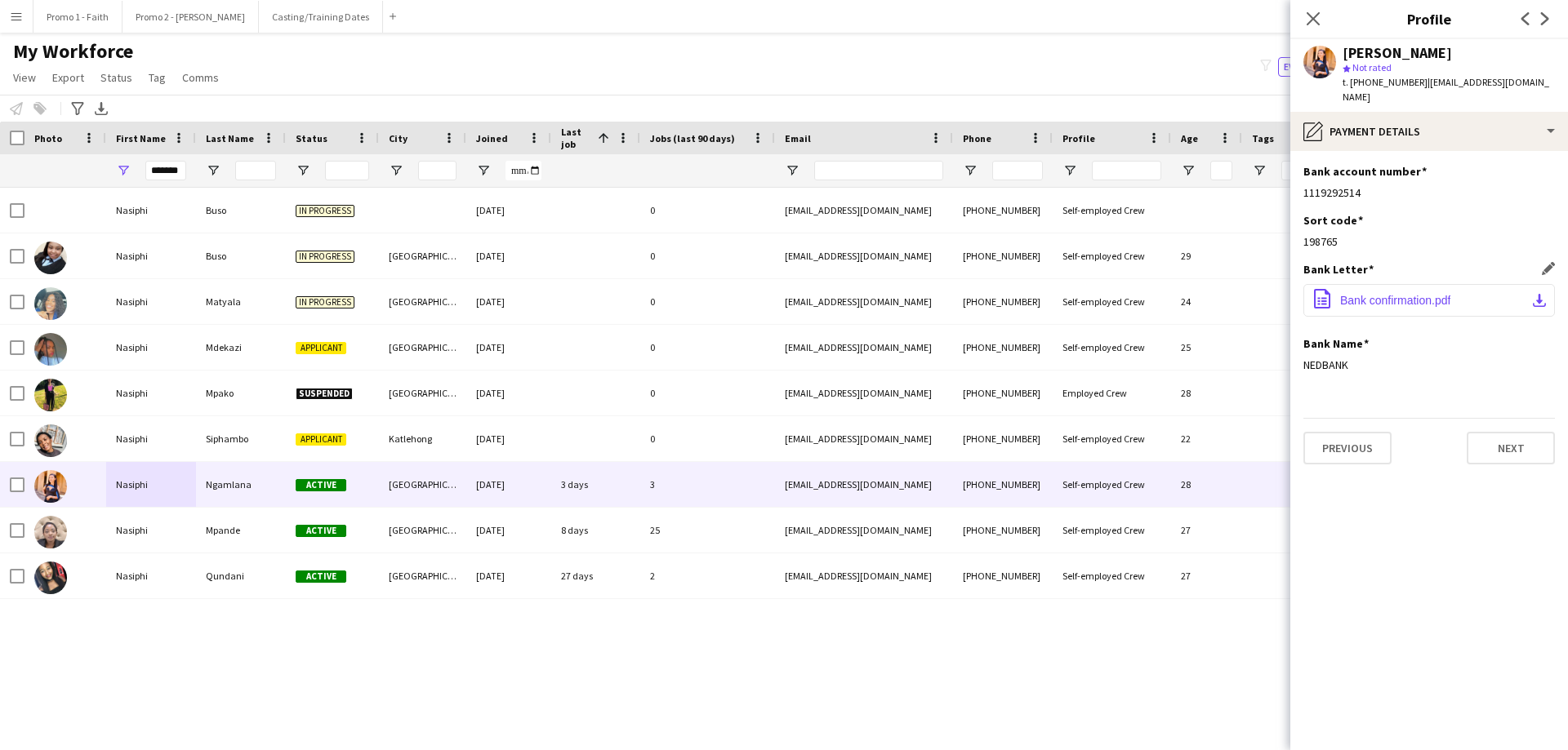
click at [1044, 294] on span "Bank confirmation.pdf" at bounding box center [1395, 300] width 110 height 13
click at [182, 162] on input "*******" at bounding box center [165, 170] width 41 height 20
type input "*"
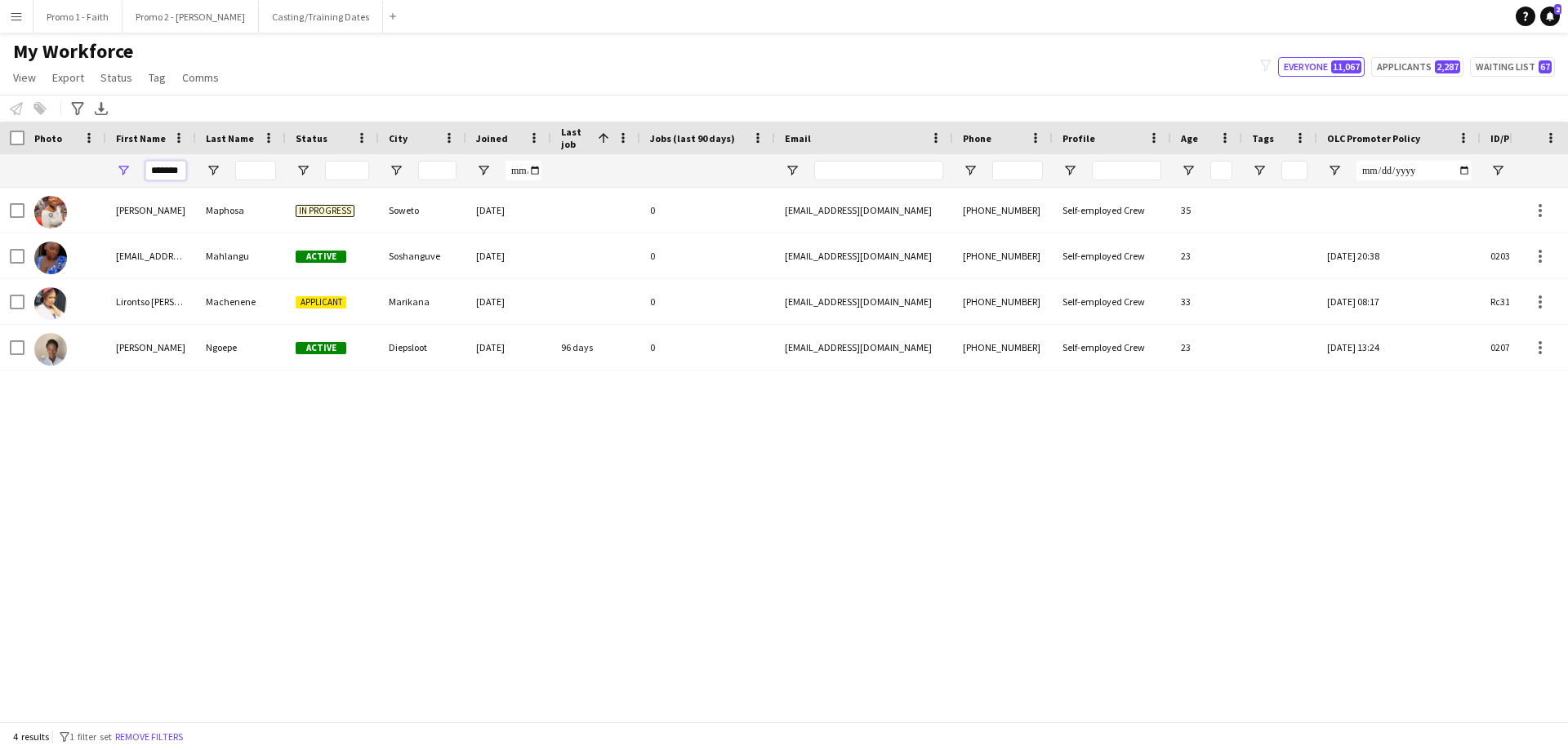
scroll to position [0, 0]
type input "*"
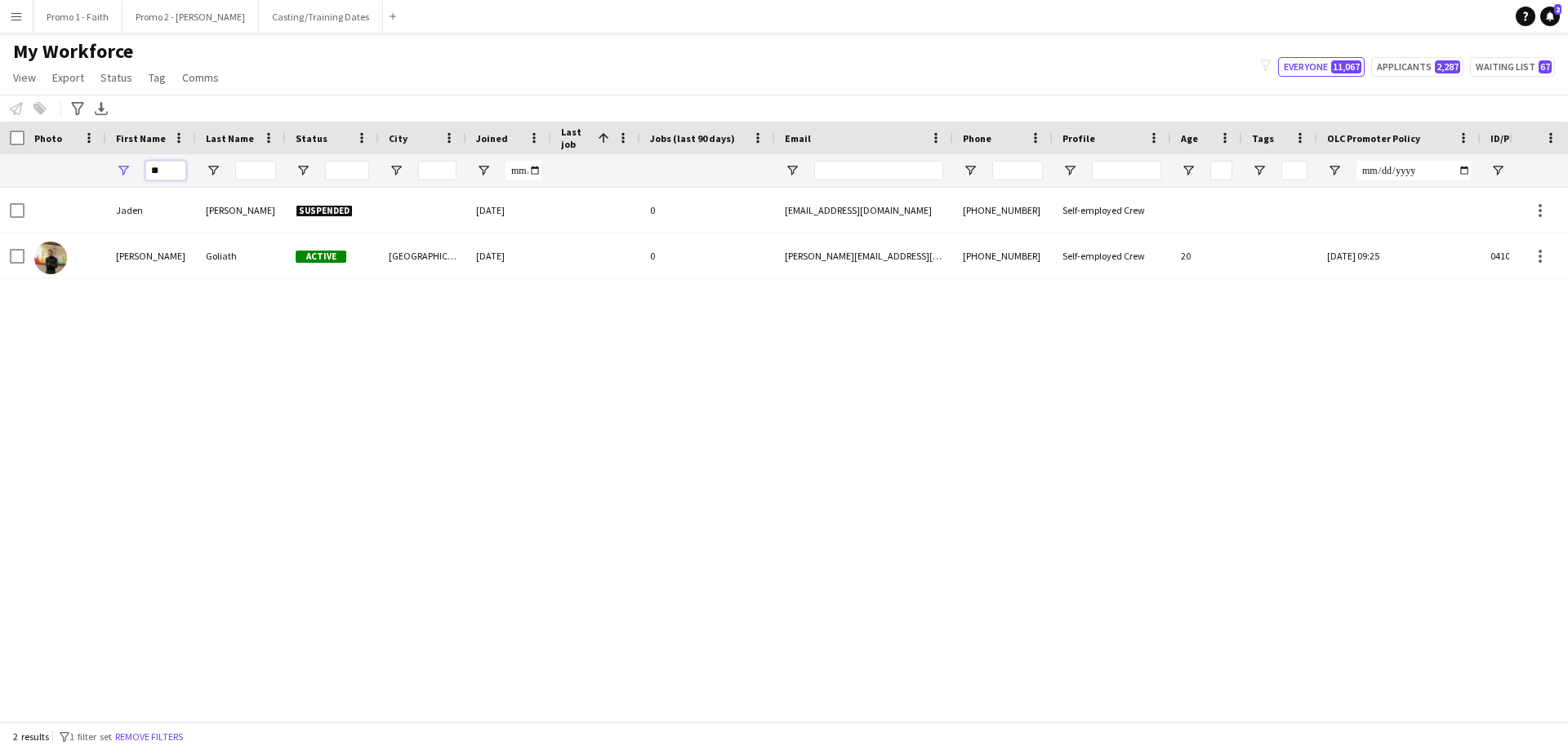
type input "*"
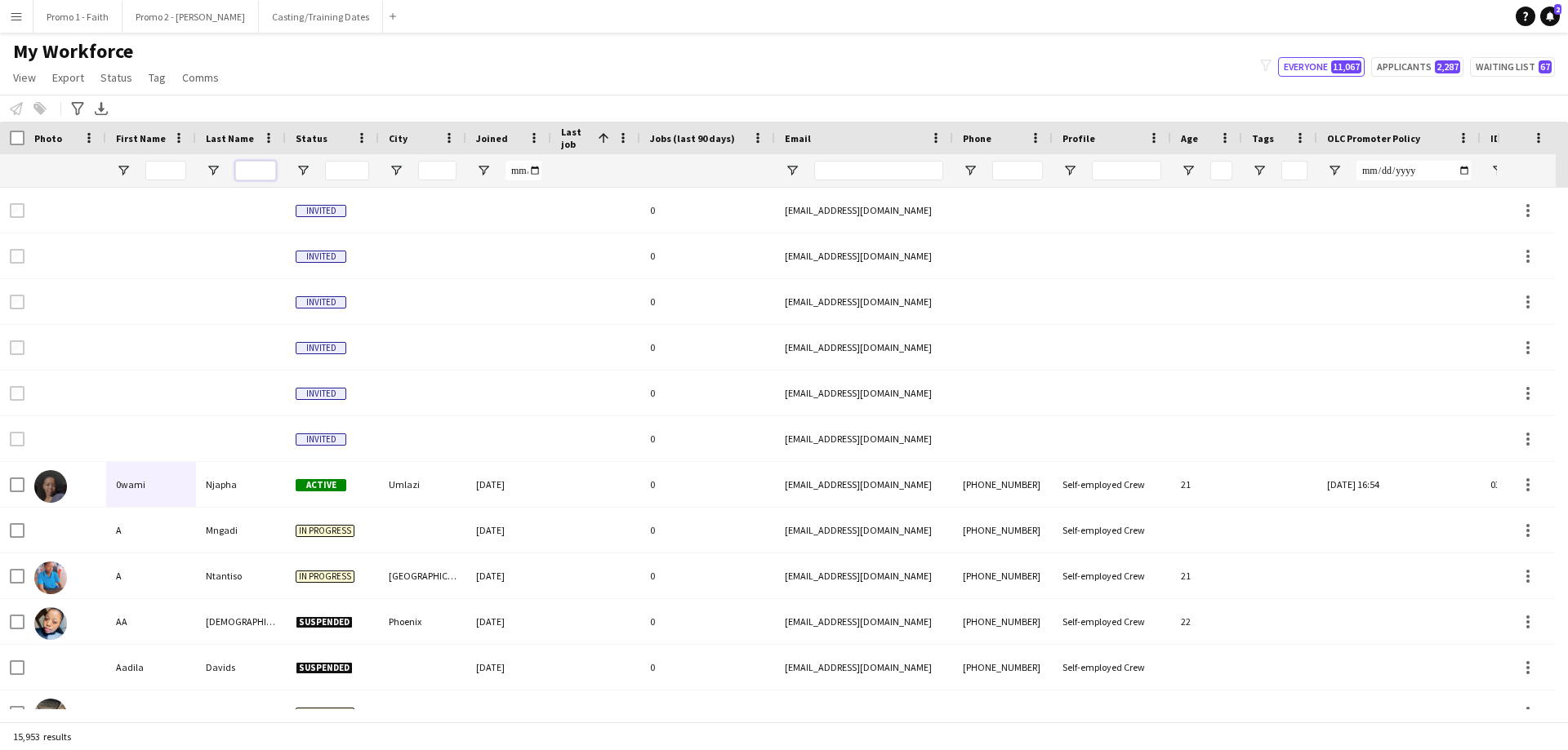
click at [255, 178] on input "Last Name Filter Input" at bounding box center [255, 170] width 41 height 20
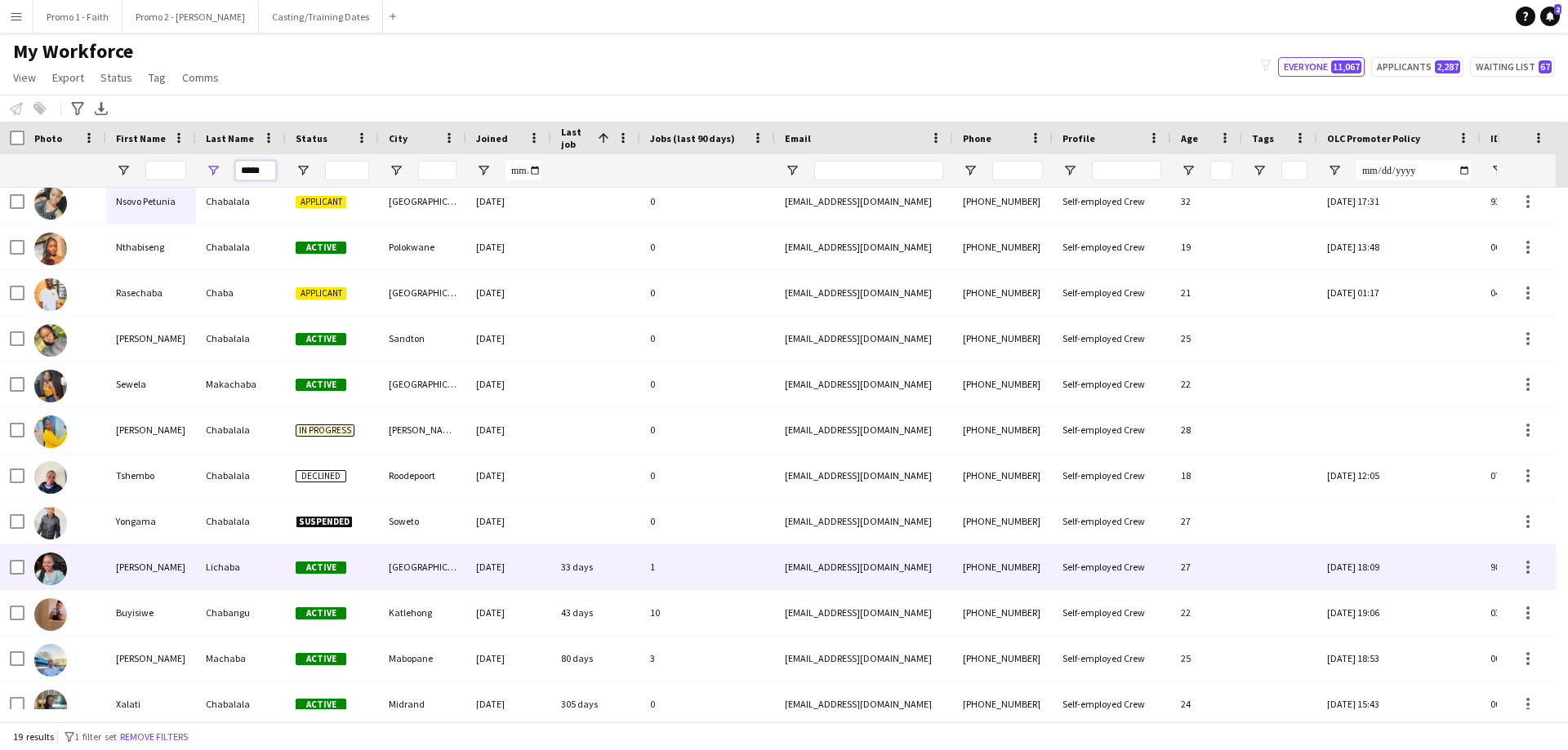
scroll to position [326, 0]
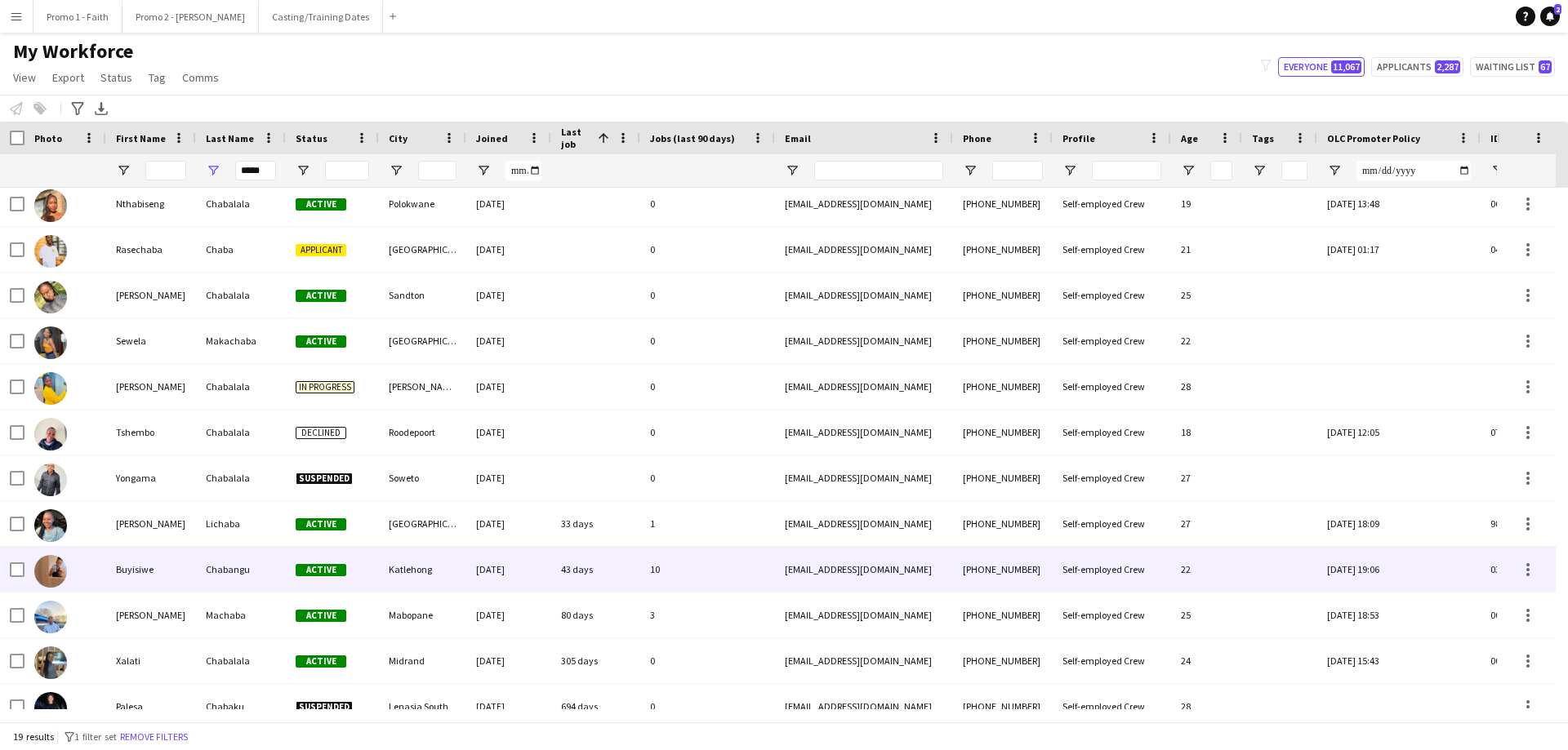
click at [238, 455] on div "Chabangu" at bounding box center [241, 570] width 90 height 45
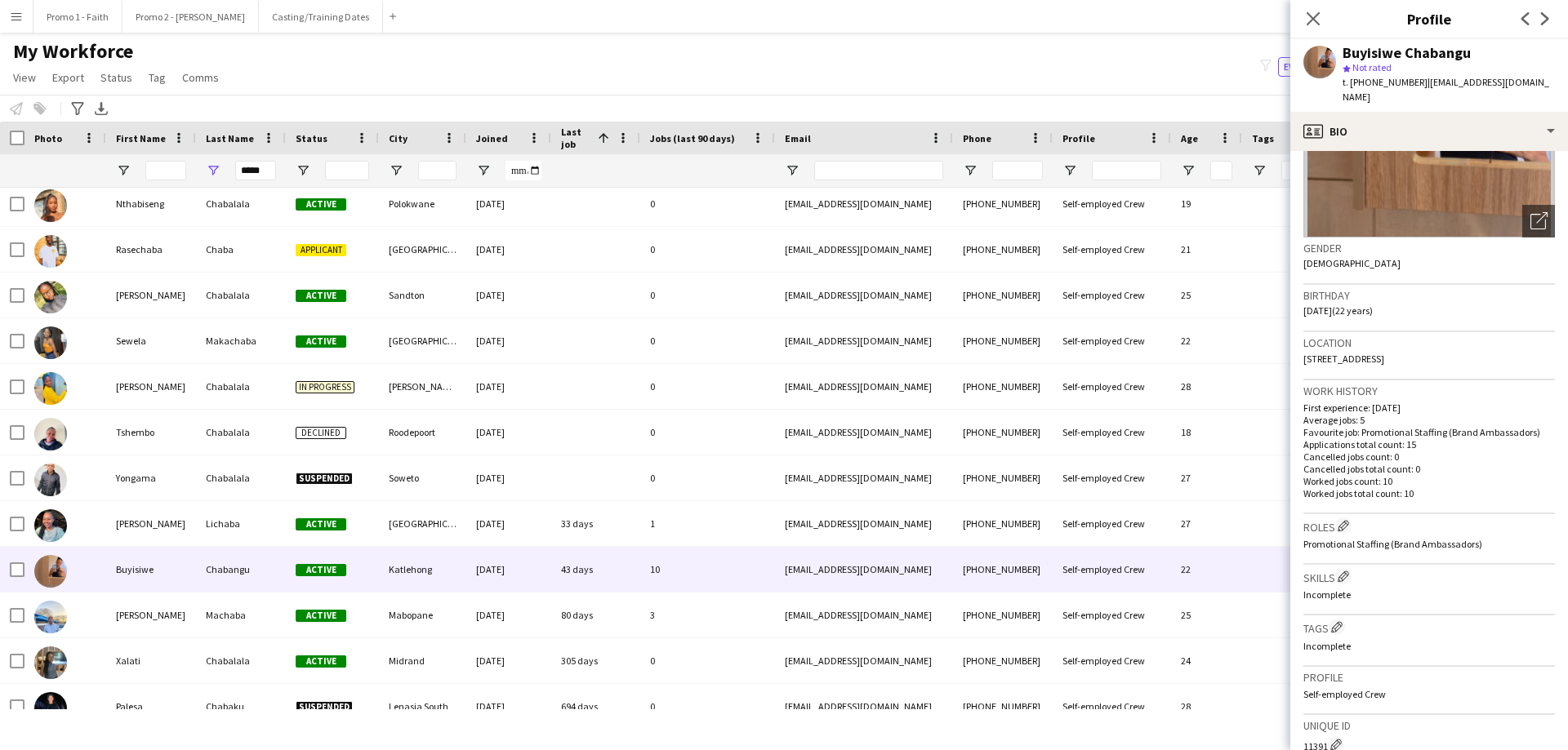
scroll to position [462, 0]
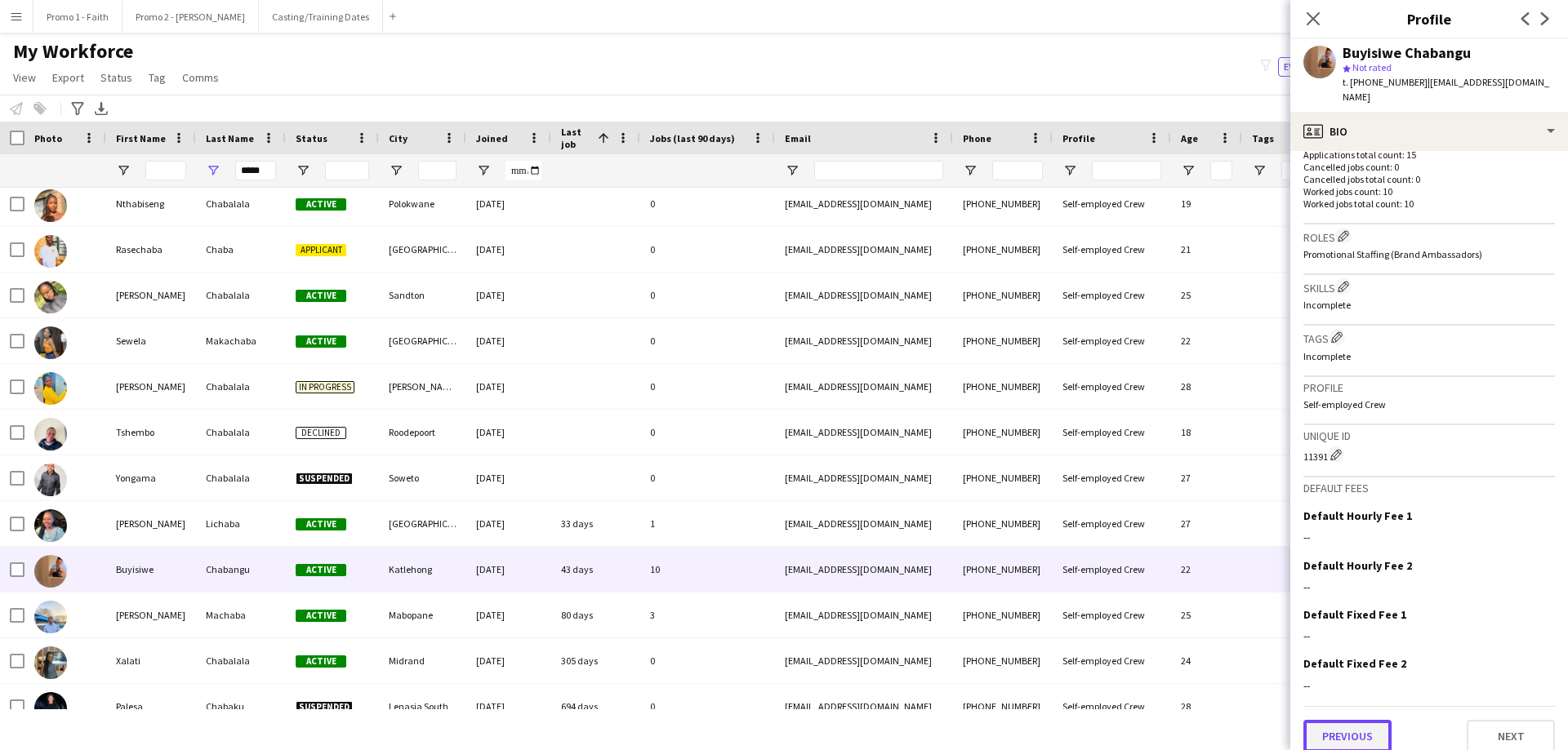
click at [1044, 455] on button "Previous" at bounding box center [1347, 736] width 88 height 32
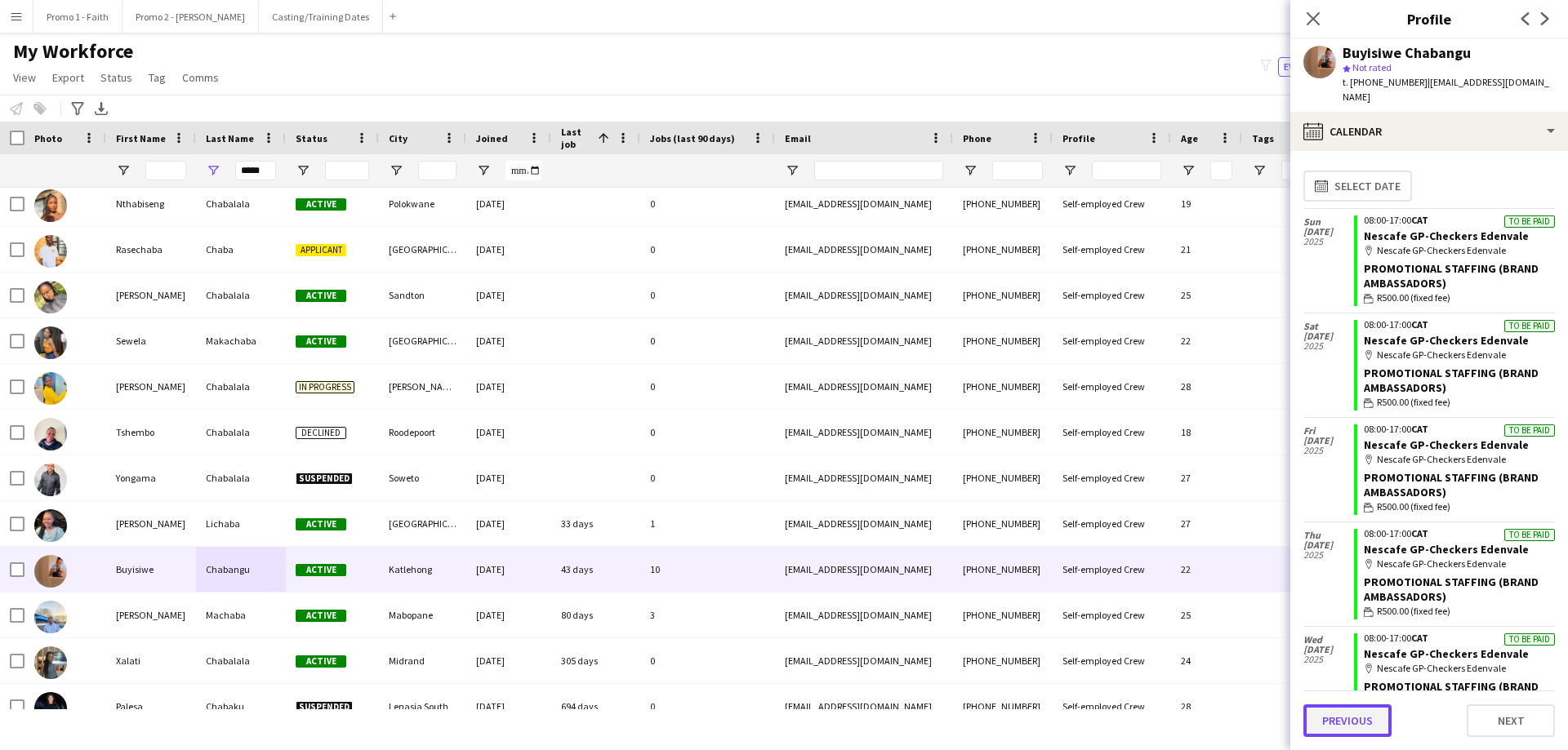
click at [1044, 455] on button "Previous" at bounding box center [1347, 721] width 88 height 32
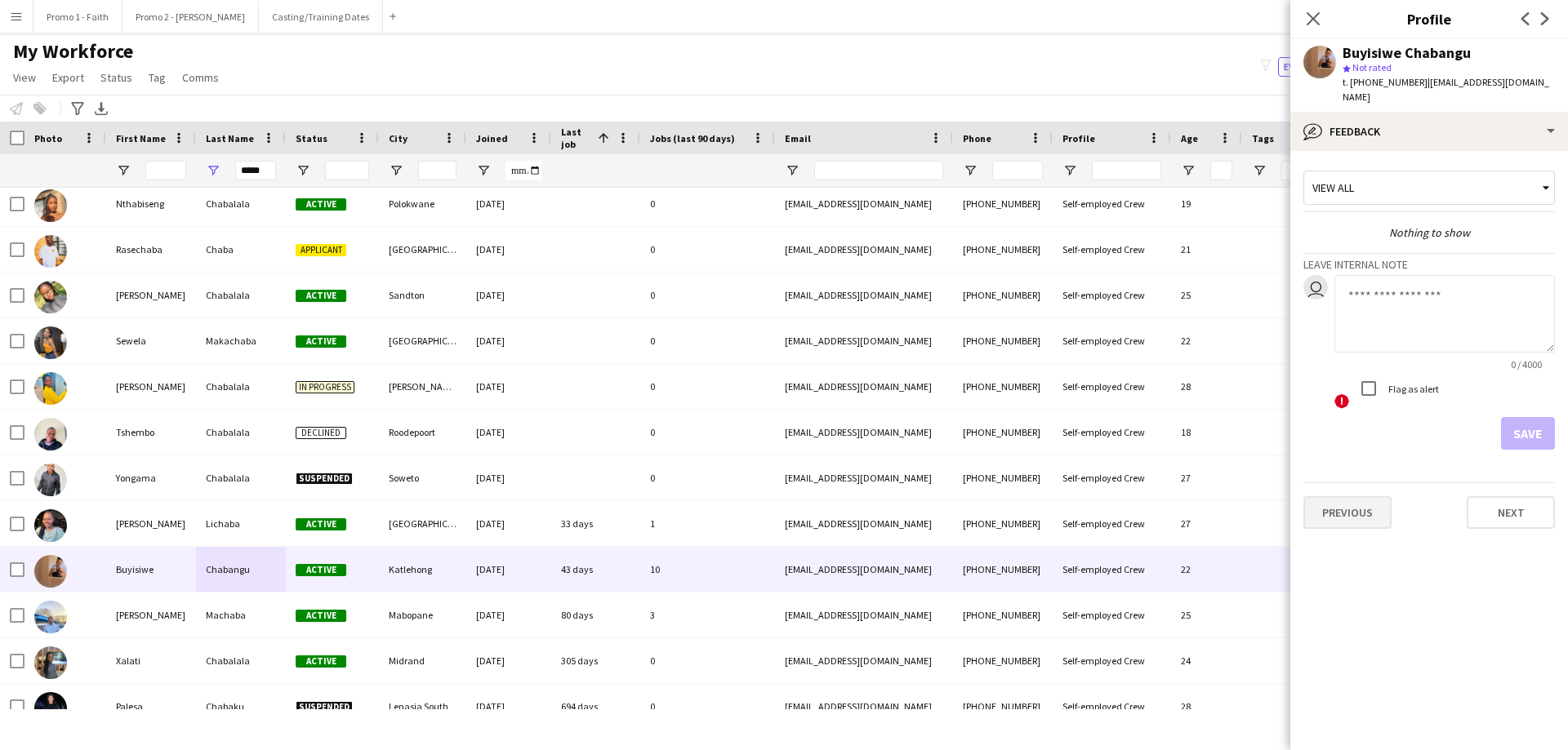
drag, startPoint x: 1342, startPoint y: 480, endPoint x: 1342, endPoint y: 494, distance: 14.0
click at [1044, 455] on div "Previous Next" at bounding box center [1428, 506] width 252 height 47
click at [1044, 455] on button "Previous" at bounding box center [1347, 513] width 88 height 32
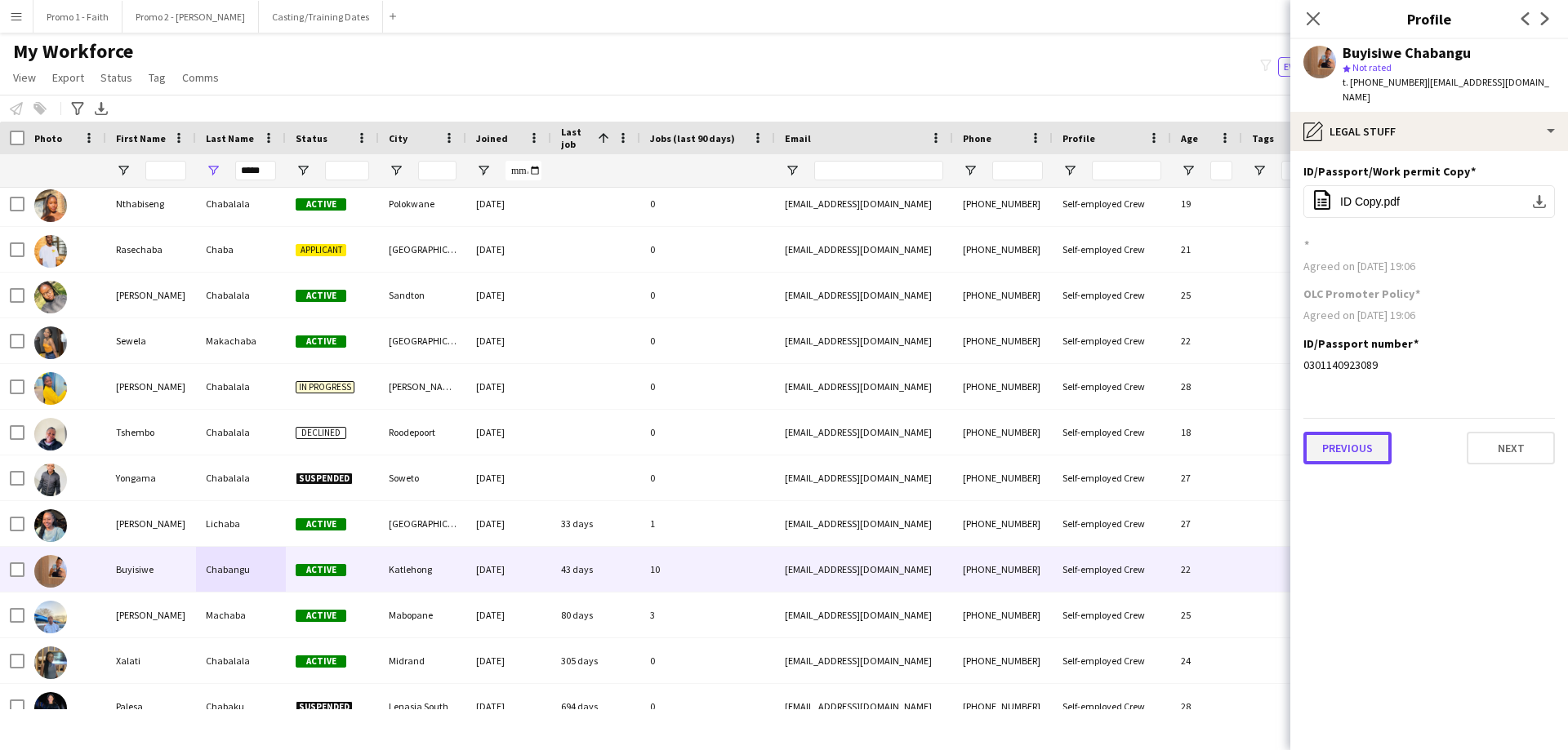
click at [1044, 435] on button "Previous" at bounding box center [1347, 448] width 88 height 32
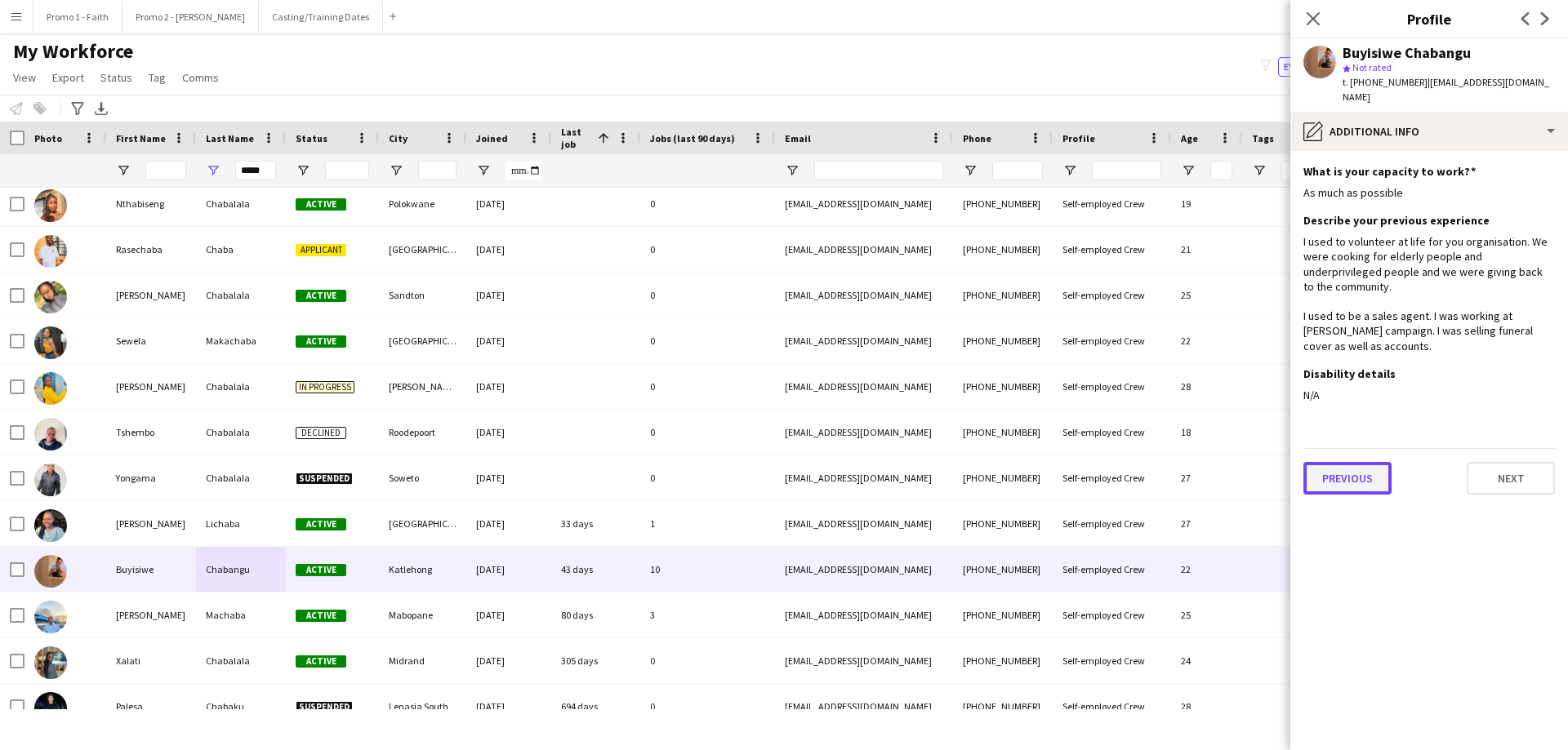
click at [1044, 455] on button "Previous" at bounding box center [1347, 479] width 88 height 32
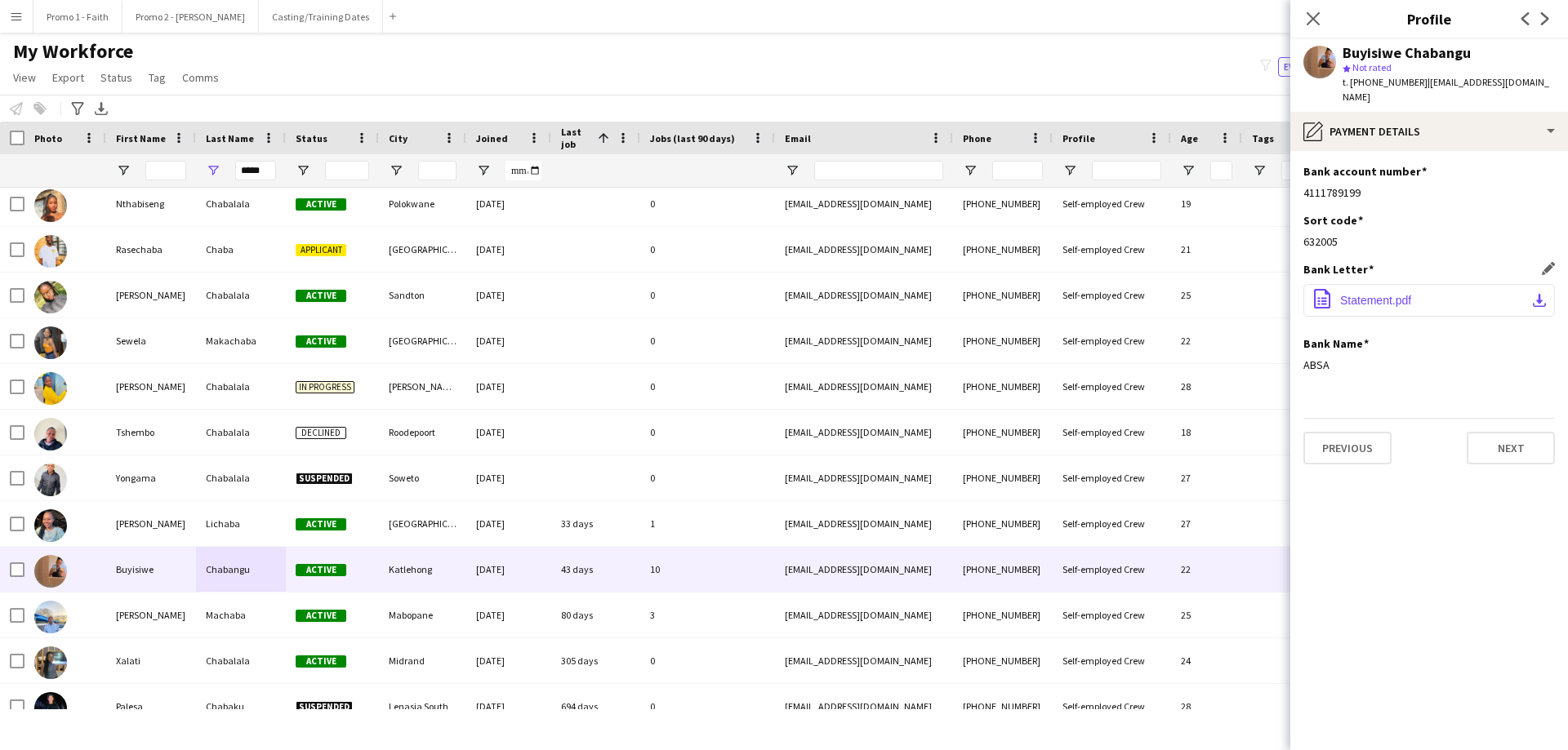
click at [1044, 294] on span "Statement.pdf" at bounding box center [1375, 300] width 71 height 13
click at [268, 172] on input "*****" at bounding box center [255, 170] width 41 height 20
type input "*"
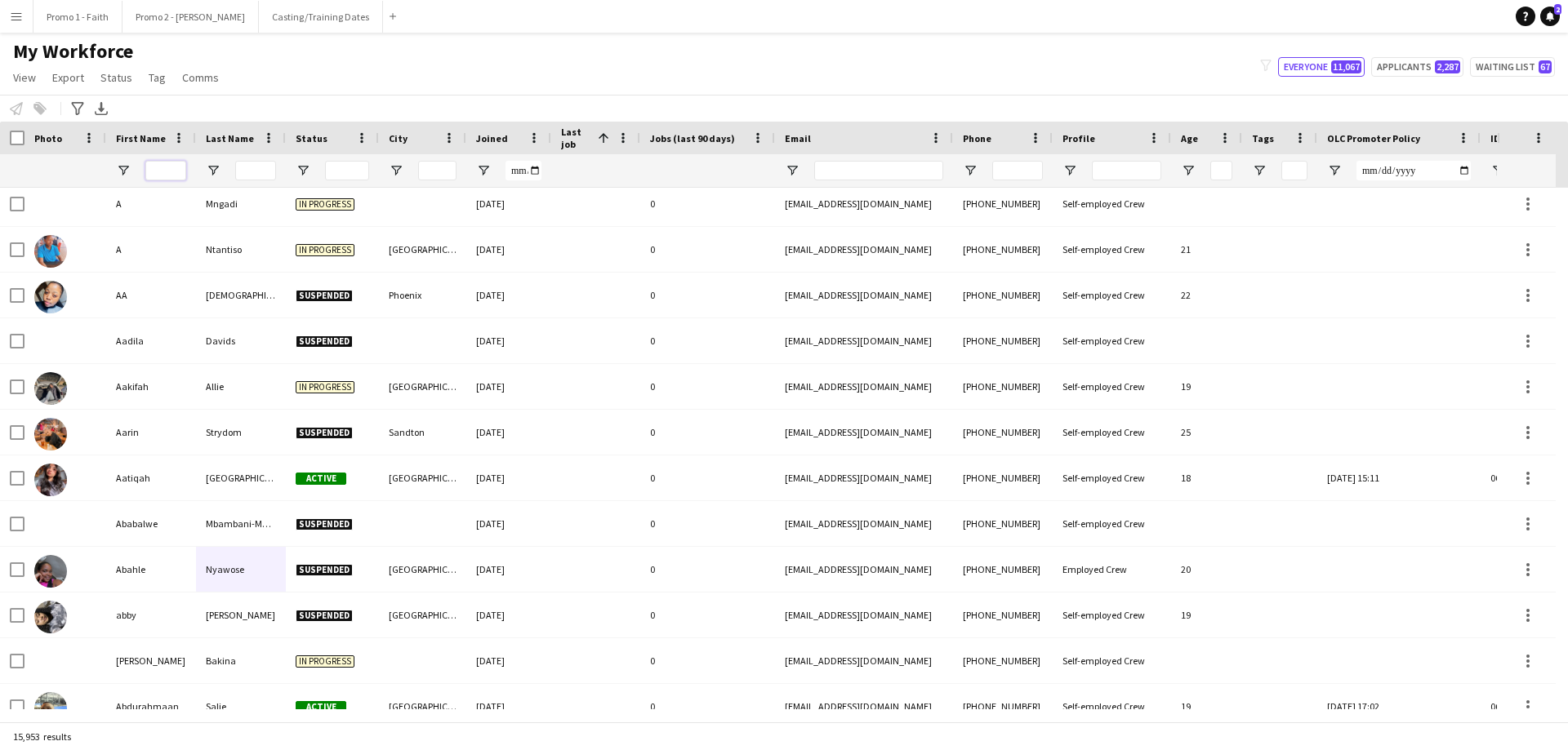
click at [171, 169] on input "First Name Filter Input" at bounding box center [165, 170] width 41 height 20
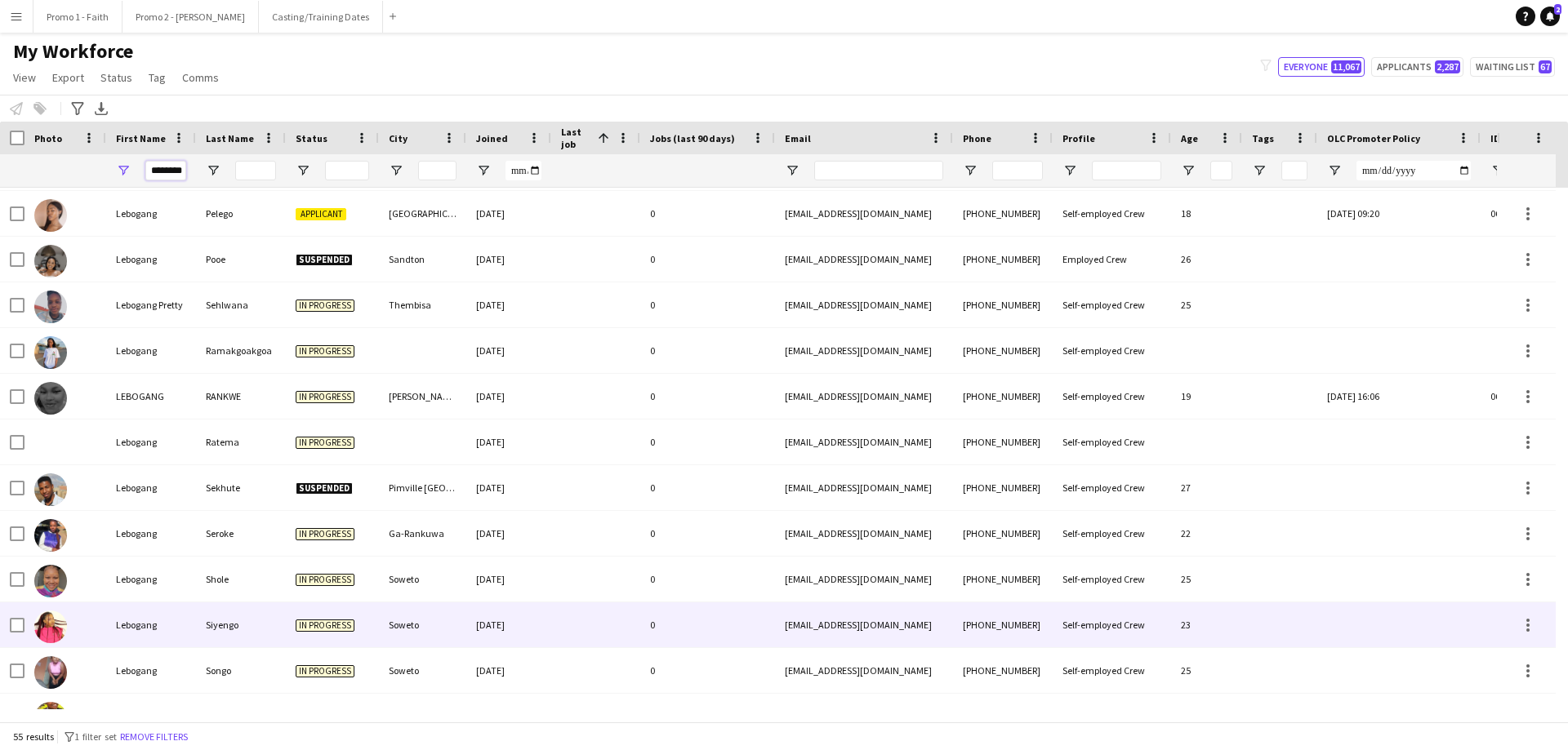
scroll to position [0, 0]
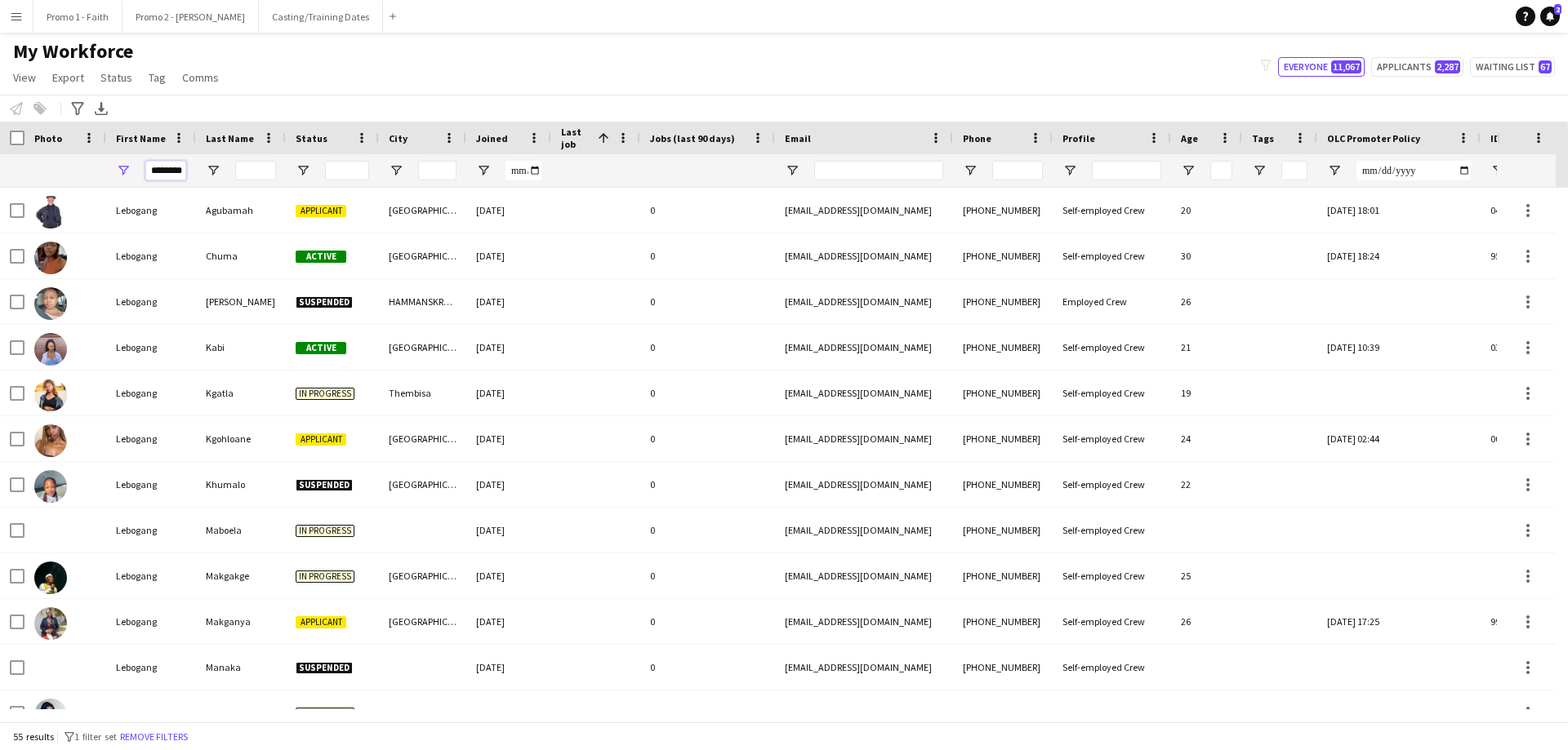
type input "********"
click at [249, 169] on input "Last Name Filter Input" at bounding box center [255, 170] width 41 height 20
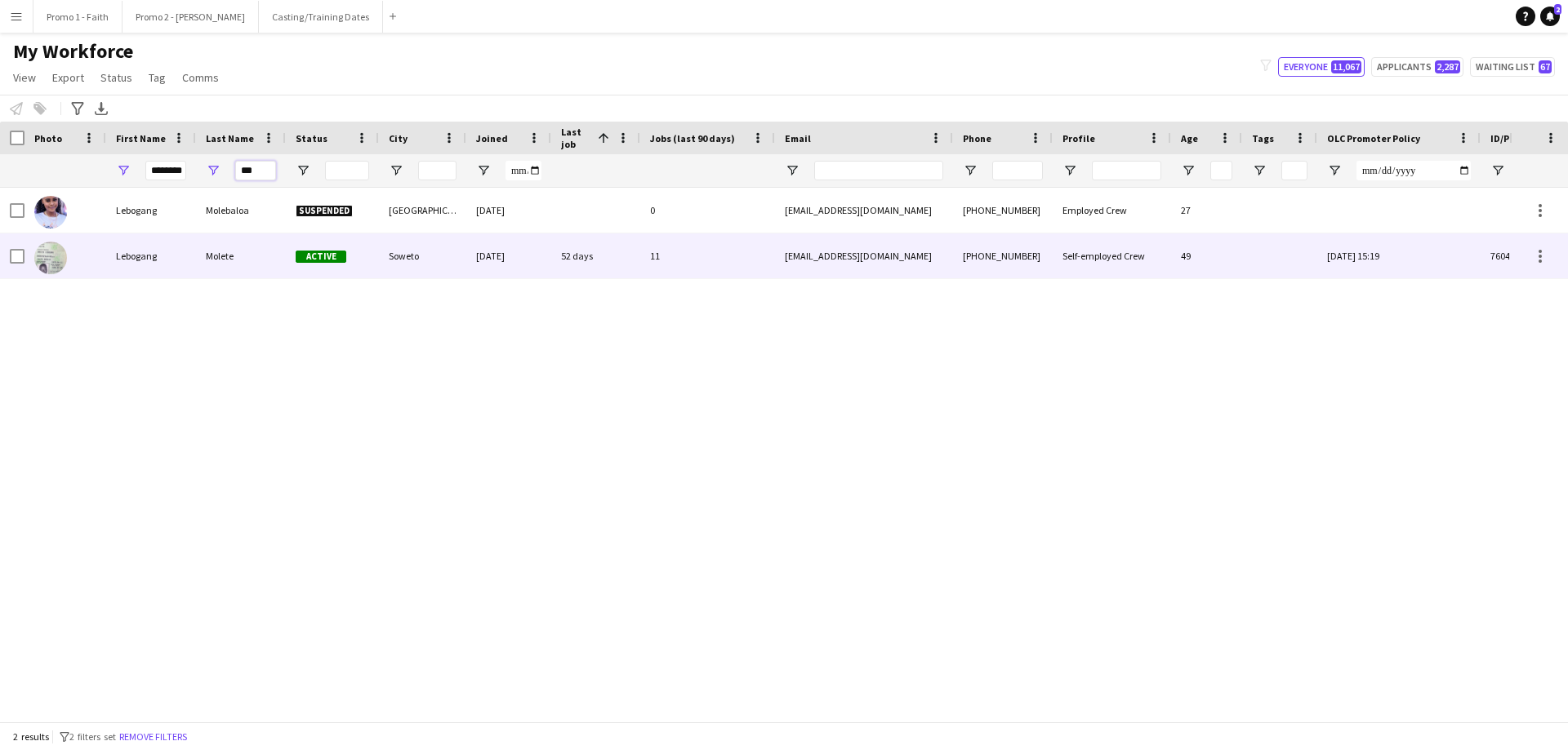
type input "***"
click at [243, 257] on div "Molete" at bounding box center [241, 256] width 90 height 45
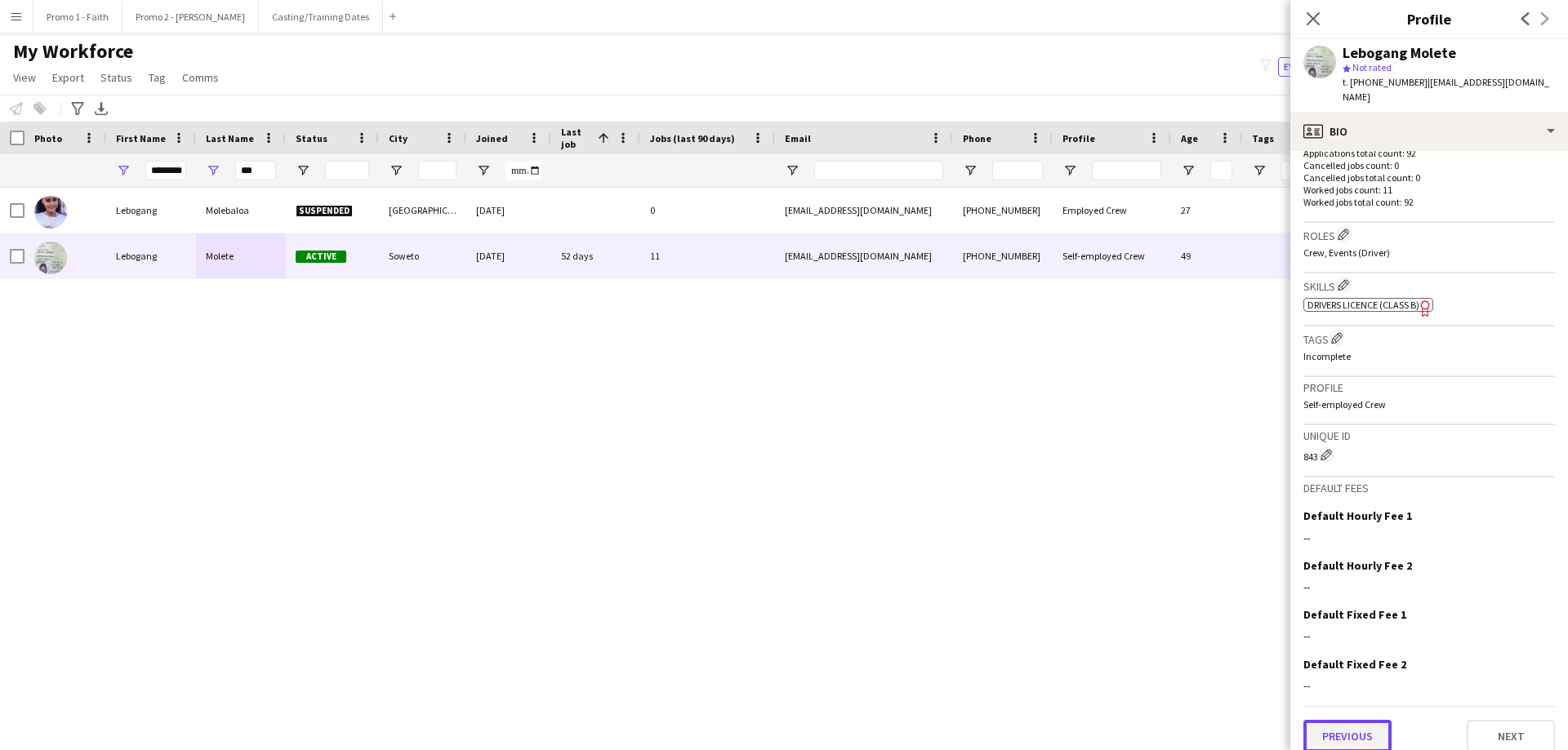
click at [1044, 455] on button "Previous" at bounding box center [1347, 736] width 88 height 32
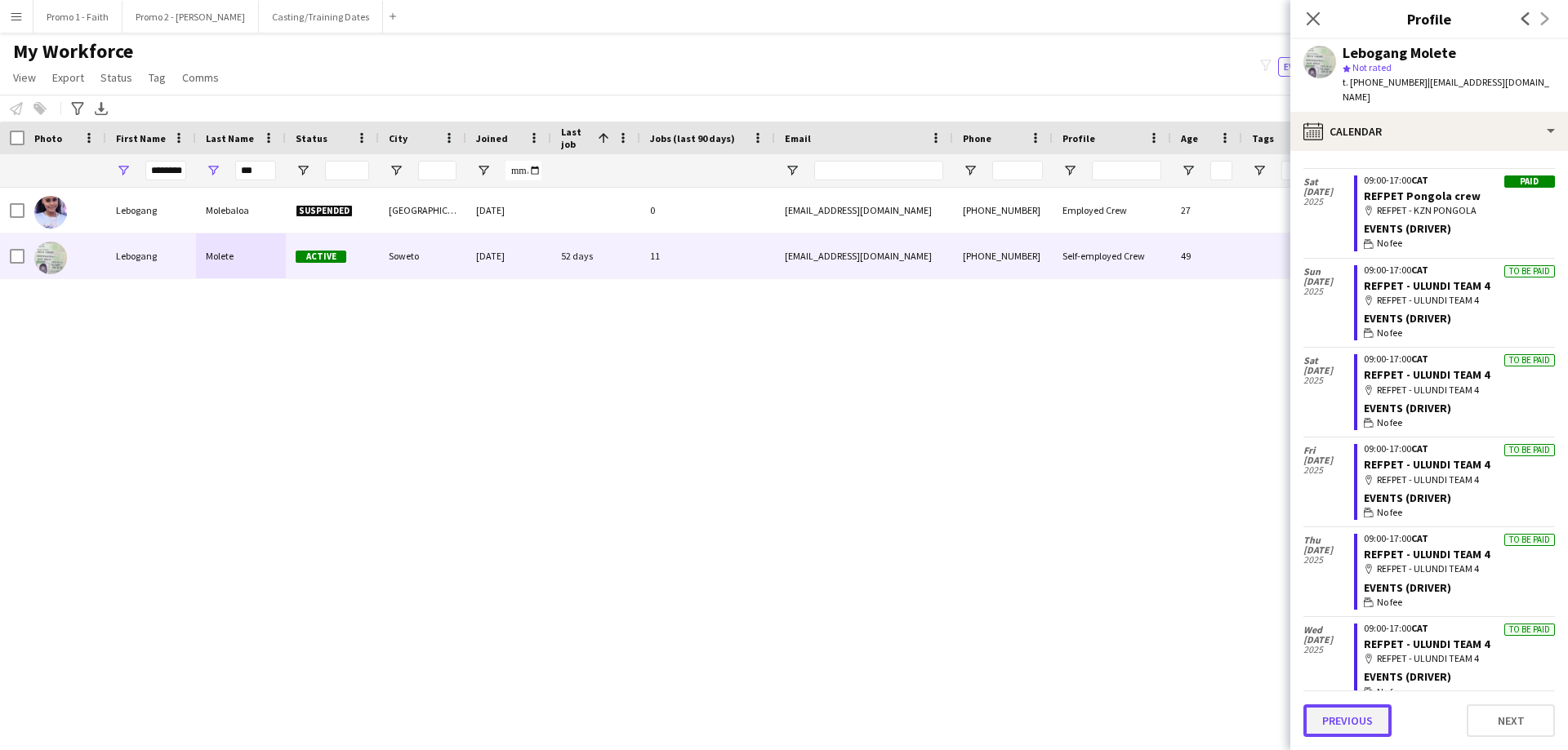
click at [1044, 455] on button "Previous" at bounding box center [1347, 721] width 88 height 32
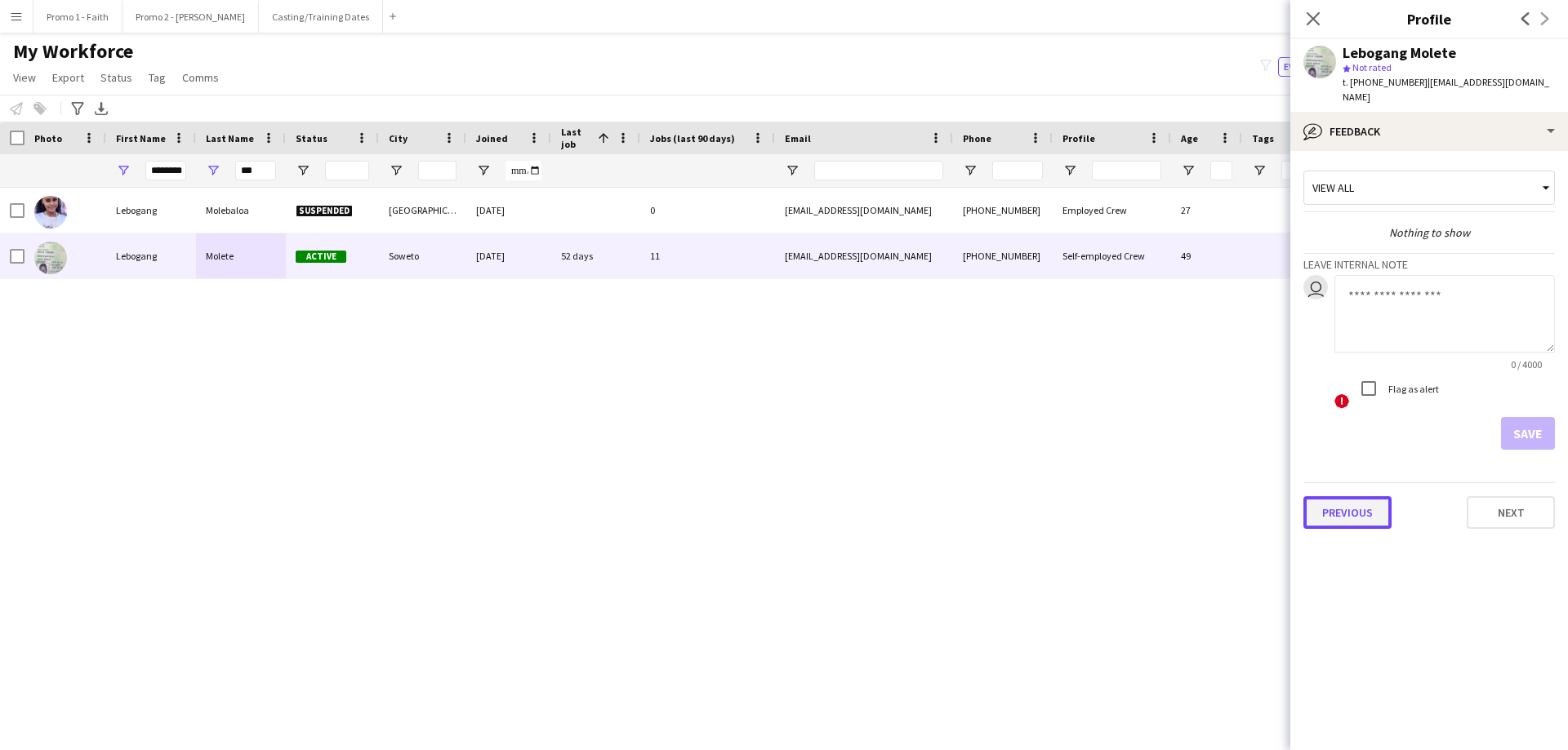
click at [1044, 455] on button "Previous" at bounding box center [1347, 513] width 88 height 32
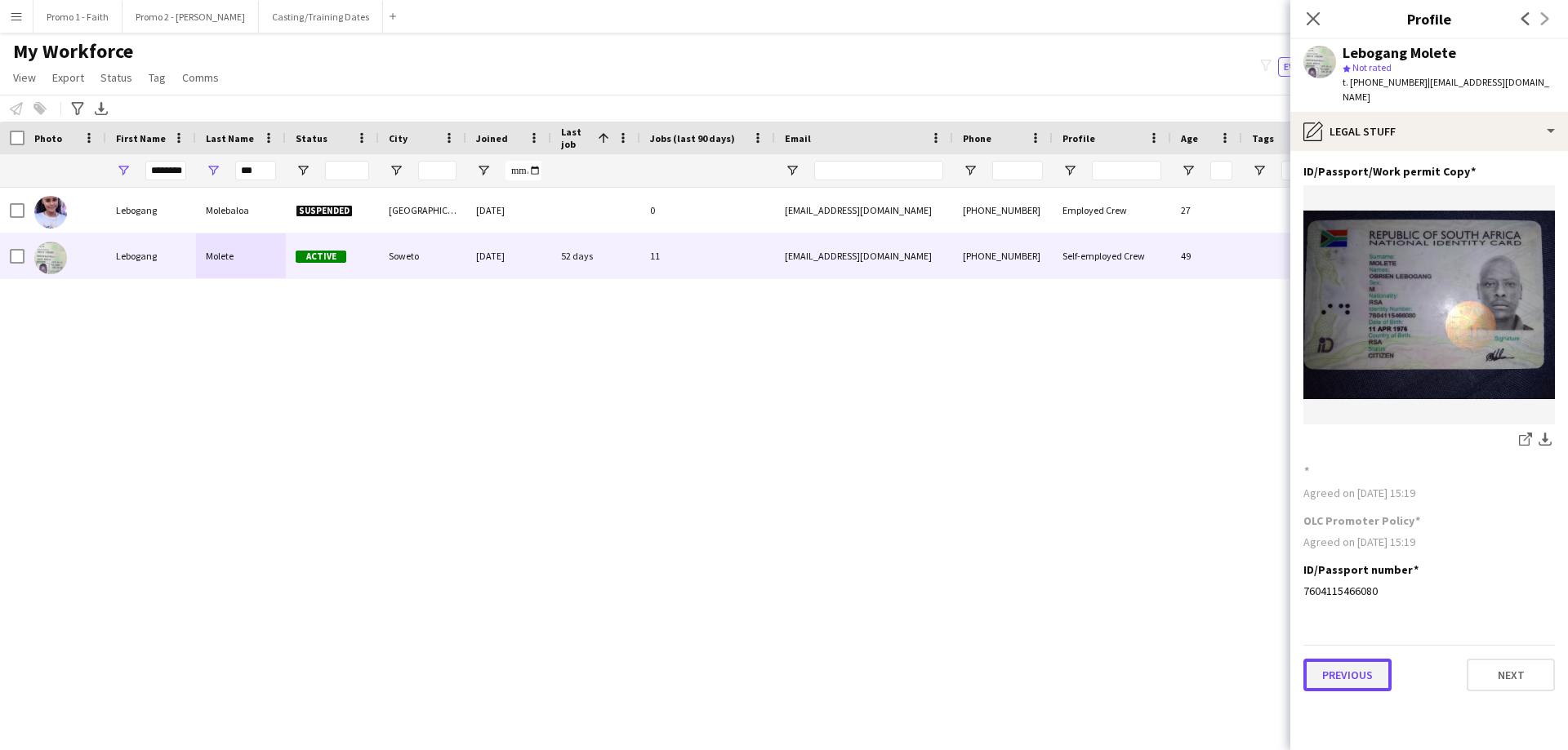
click at [1044, 455] on button "Previous" at bounding box center [1347, 675] width 88 height 32
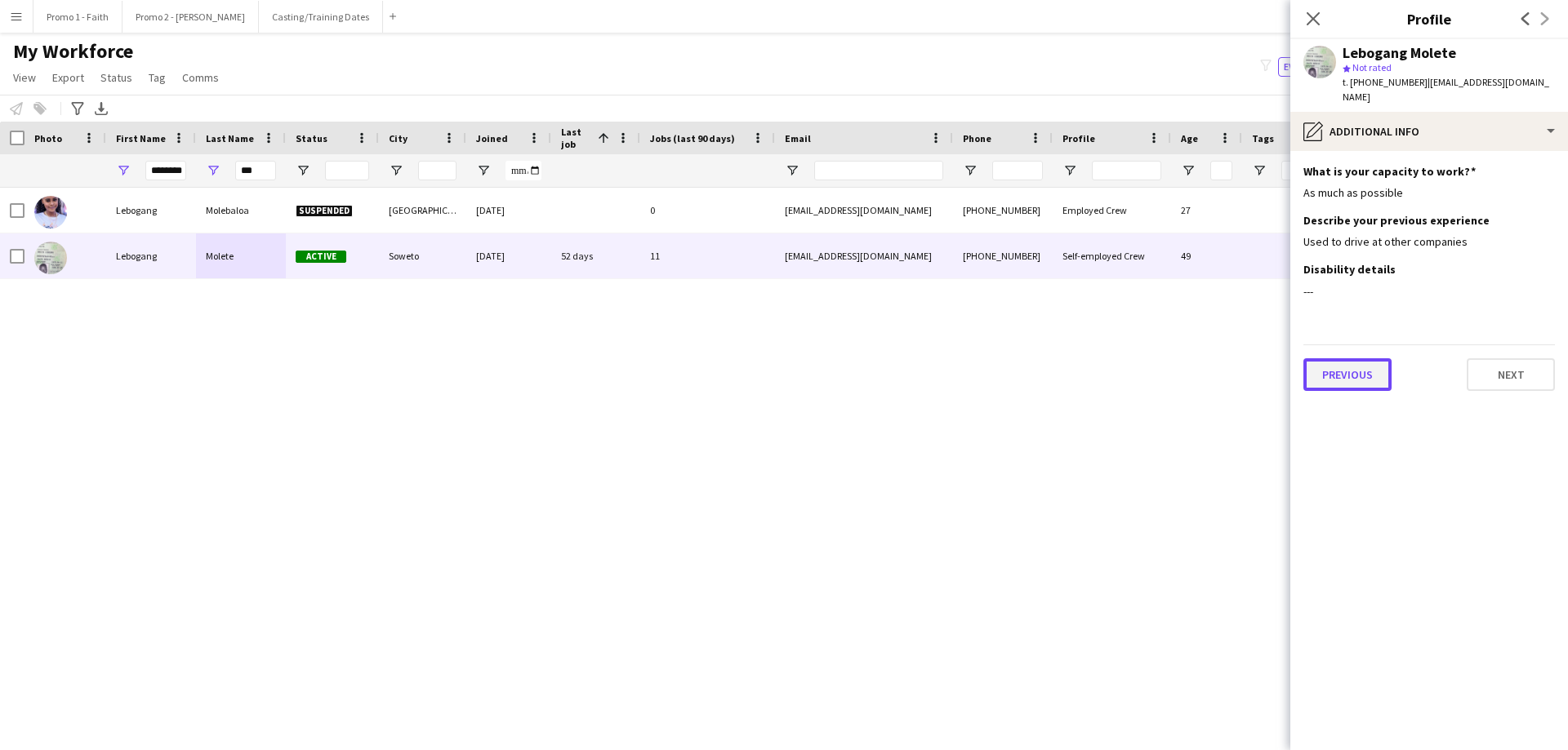
click at [1044, 361] on button "Previous" at bounding box center [1347, 375] width 88 height 32
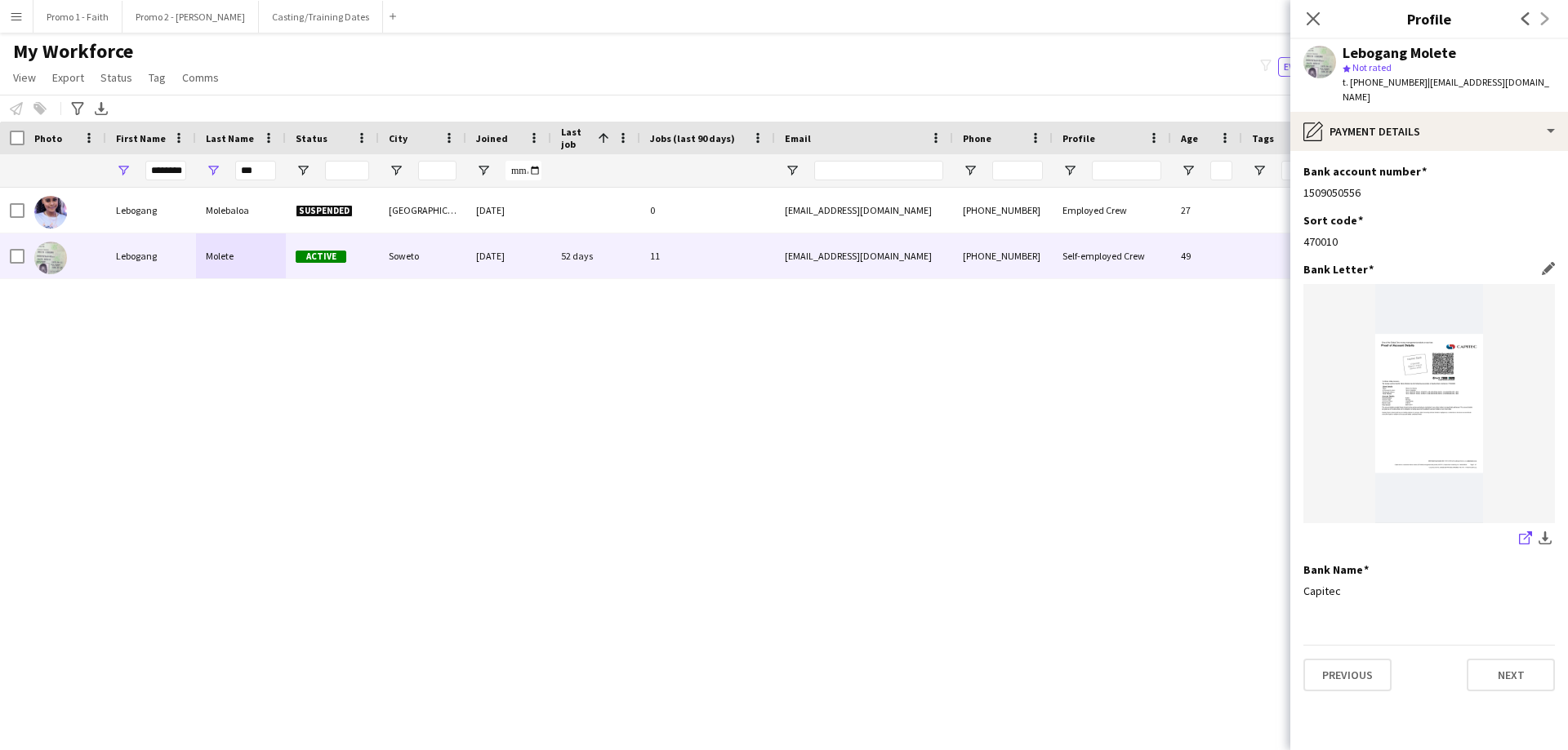
click at [1044, 455] on icon at bounding box center [1527, 535] width 8 height 8
click at [1044, 455] on app-icon "download-bottom" at bounding box center [1545, 539] width 13 height 15
click at [147, 173] on input "********" at bounding box center [165, 170] width 41 height 20
type input "*"
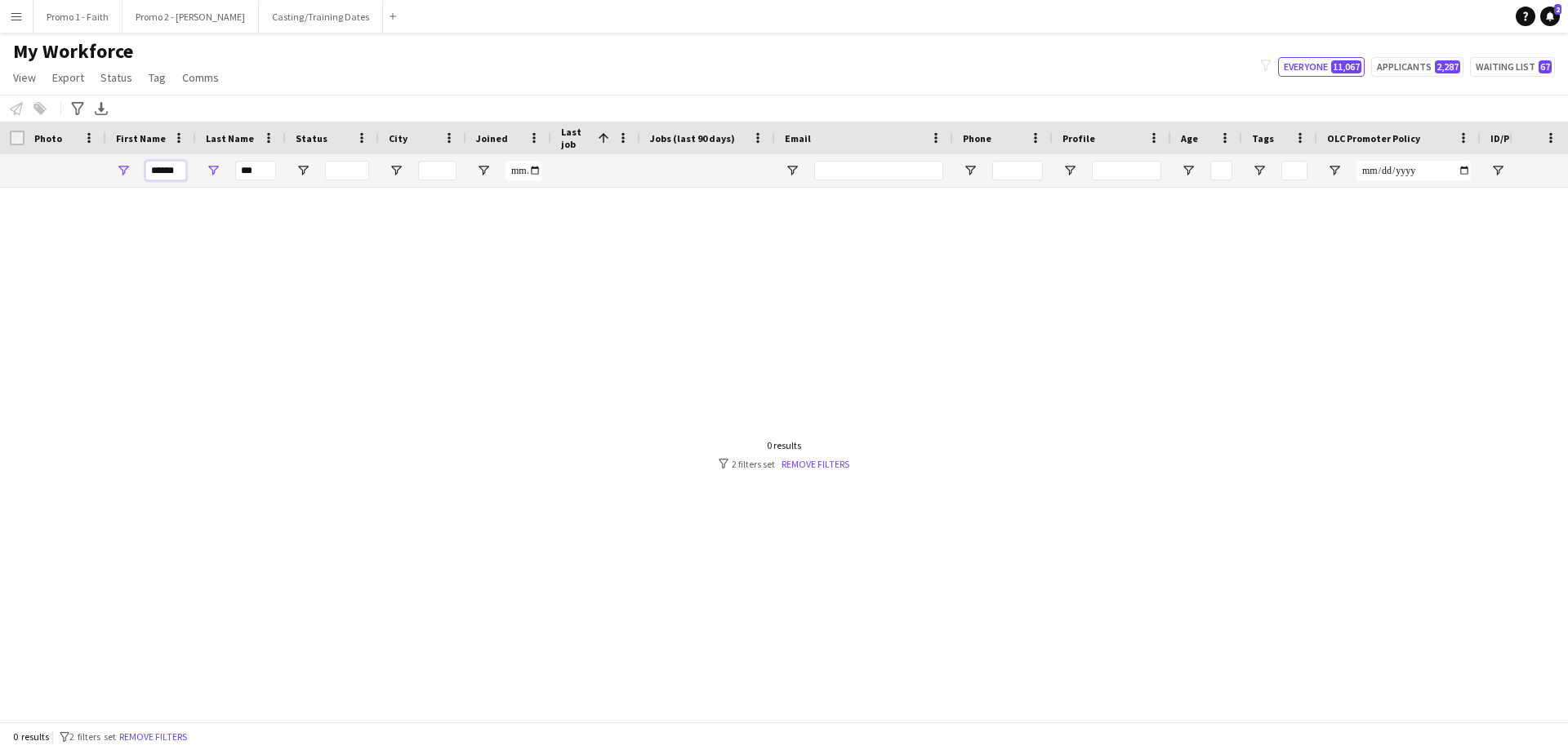
type input "******"
click at [260, 169] on input "***" at bounding box center [255, 170] width 41 height 20
type input "*"
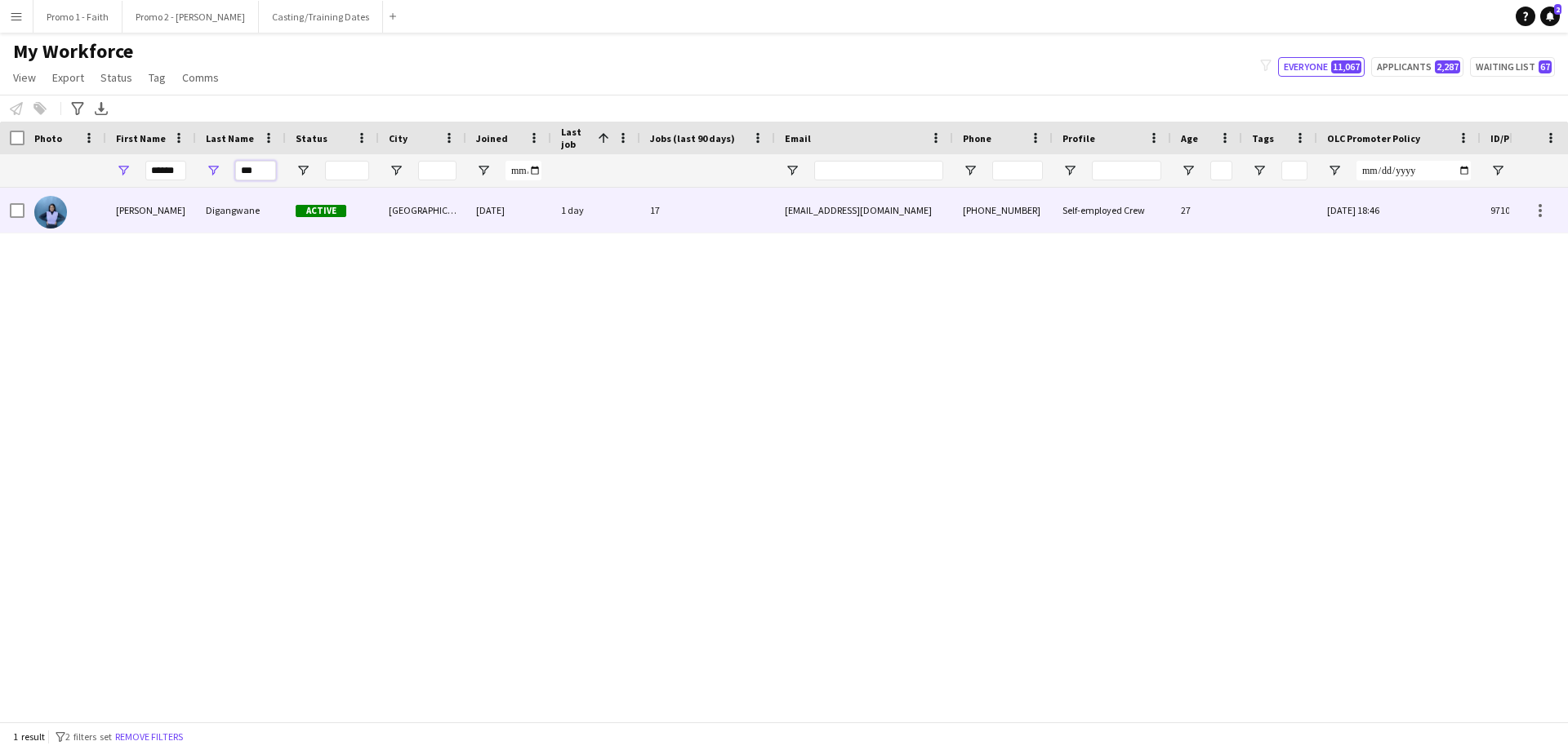
type input "***"
click at [254, 212] on div "Digangwane" at bounding box center [241, 210] width 90 height 45
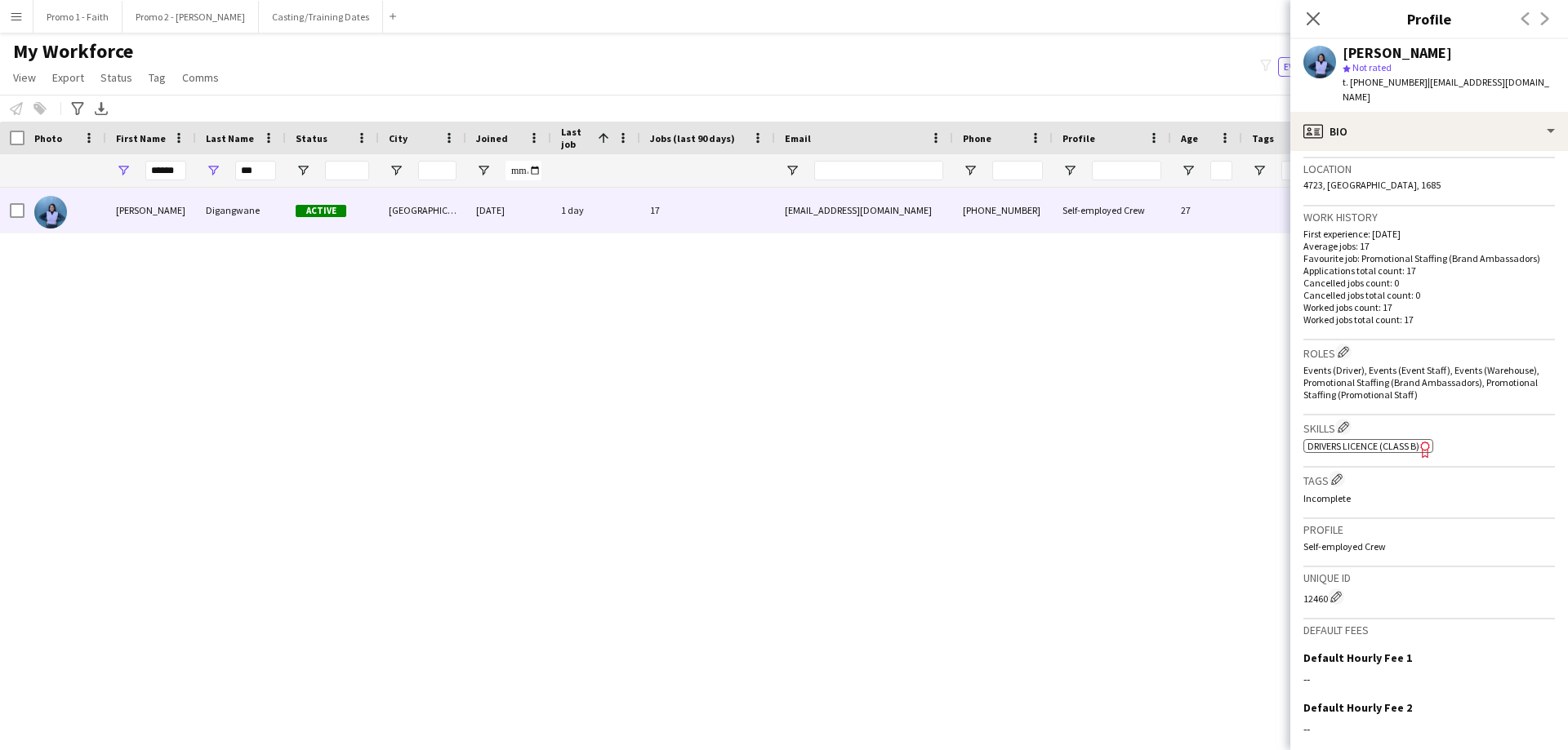
scroll to position [488, 0]
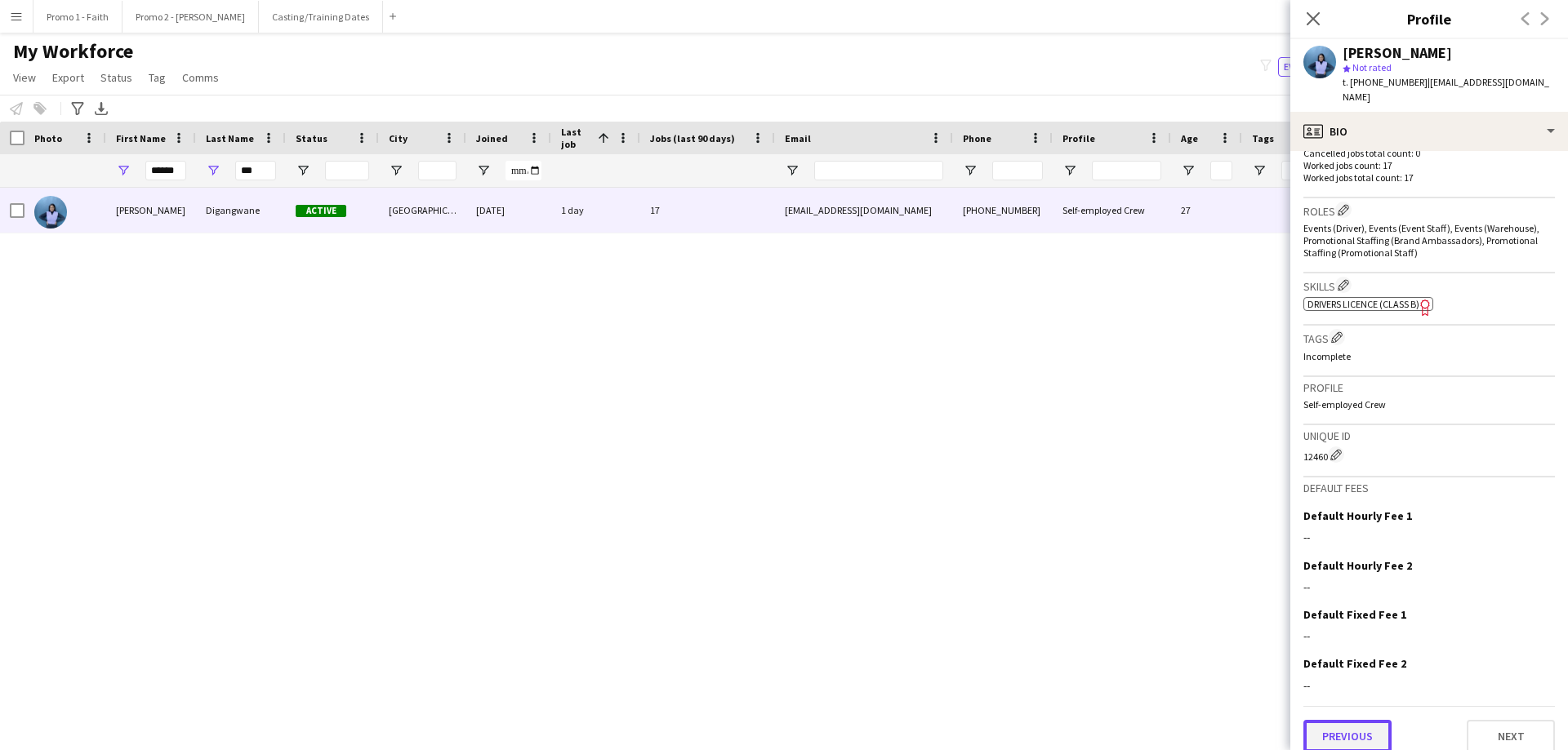
click at [1044, 455] on button "Previous" at bounding box center [1347, 736] width 88 height 32
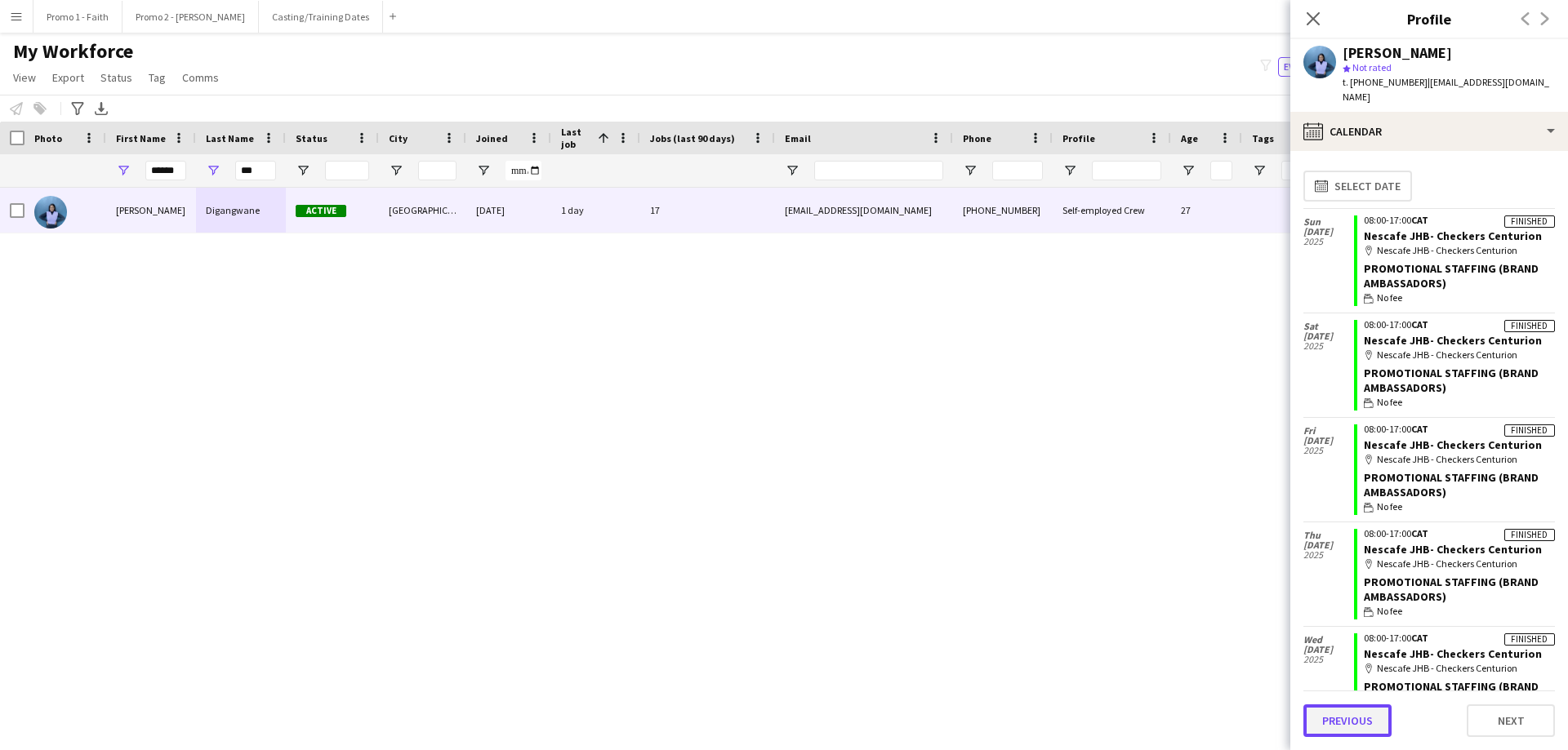
click at [1044, 455] on button "Previous" at bounding box center [1347, 721] width 88 height 32
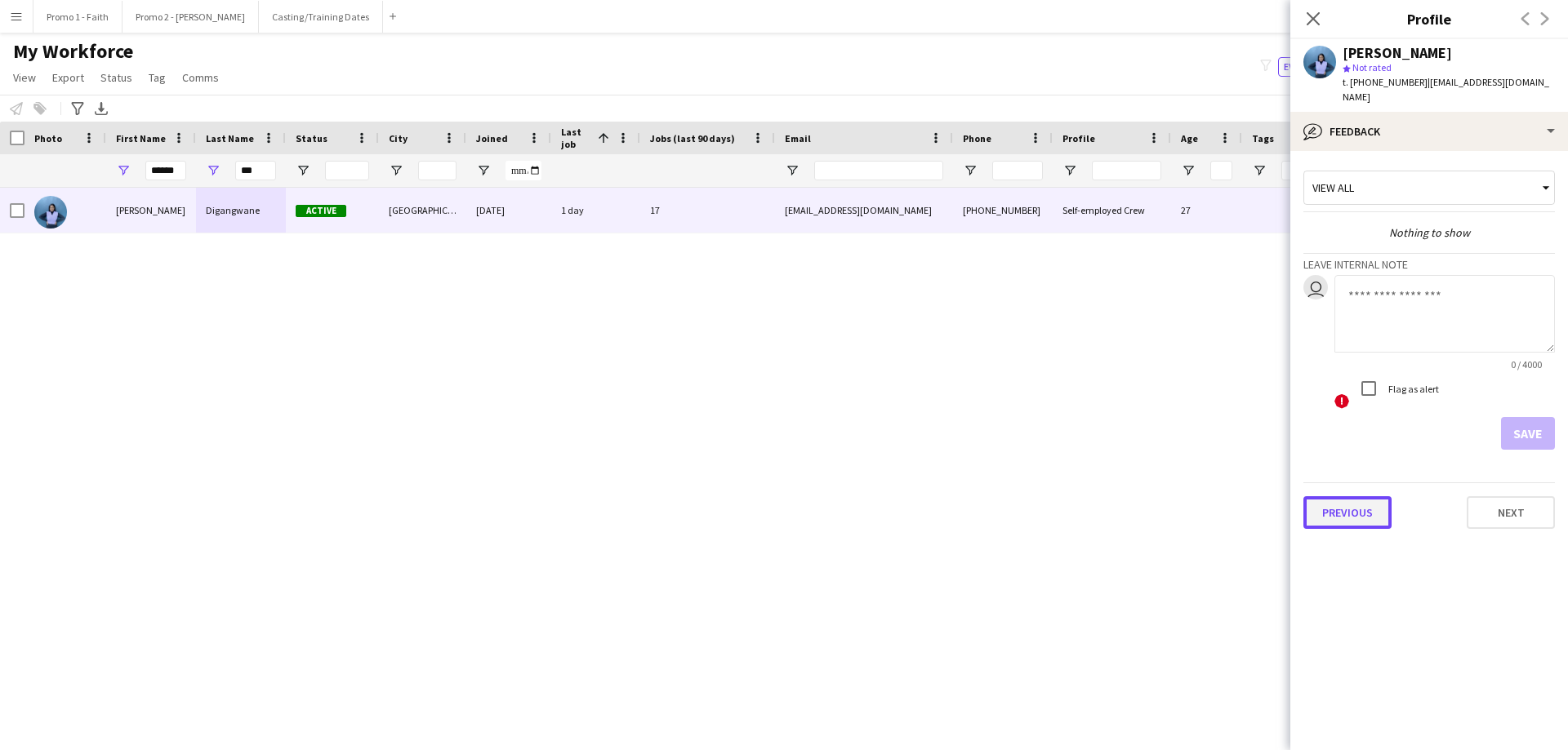
click at [1044, 455] on button "Previous" at bounding box center [1347, 513] width 88 height 32
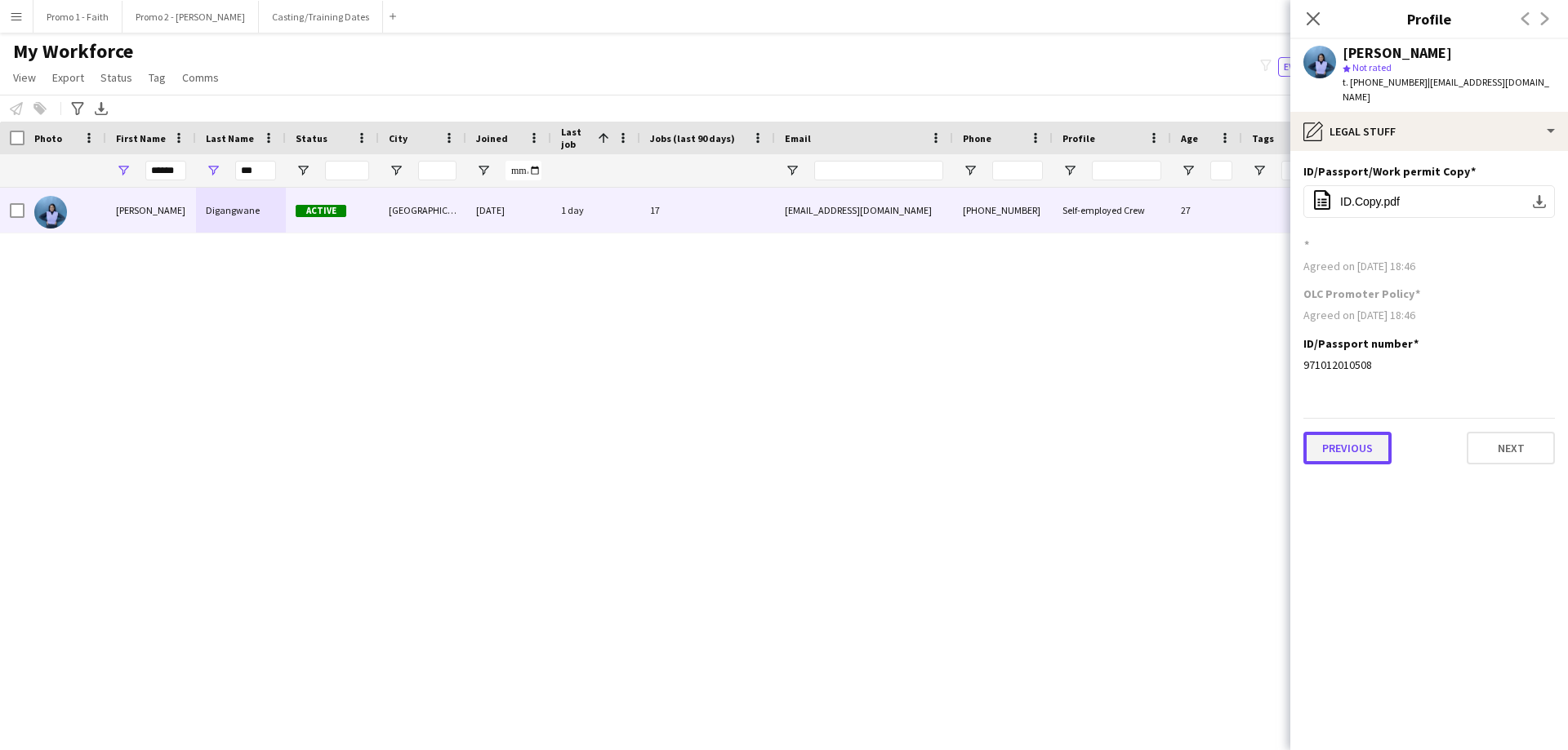
click at [1044, 432] on button "Previous" at bounding box center [1347, 448] width 88 height 32
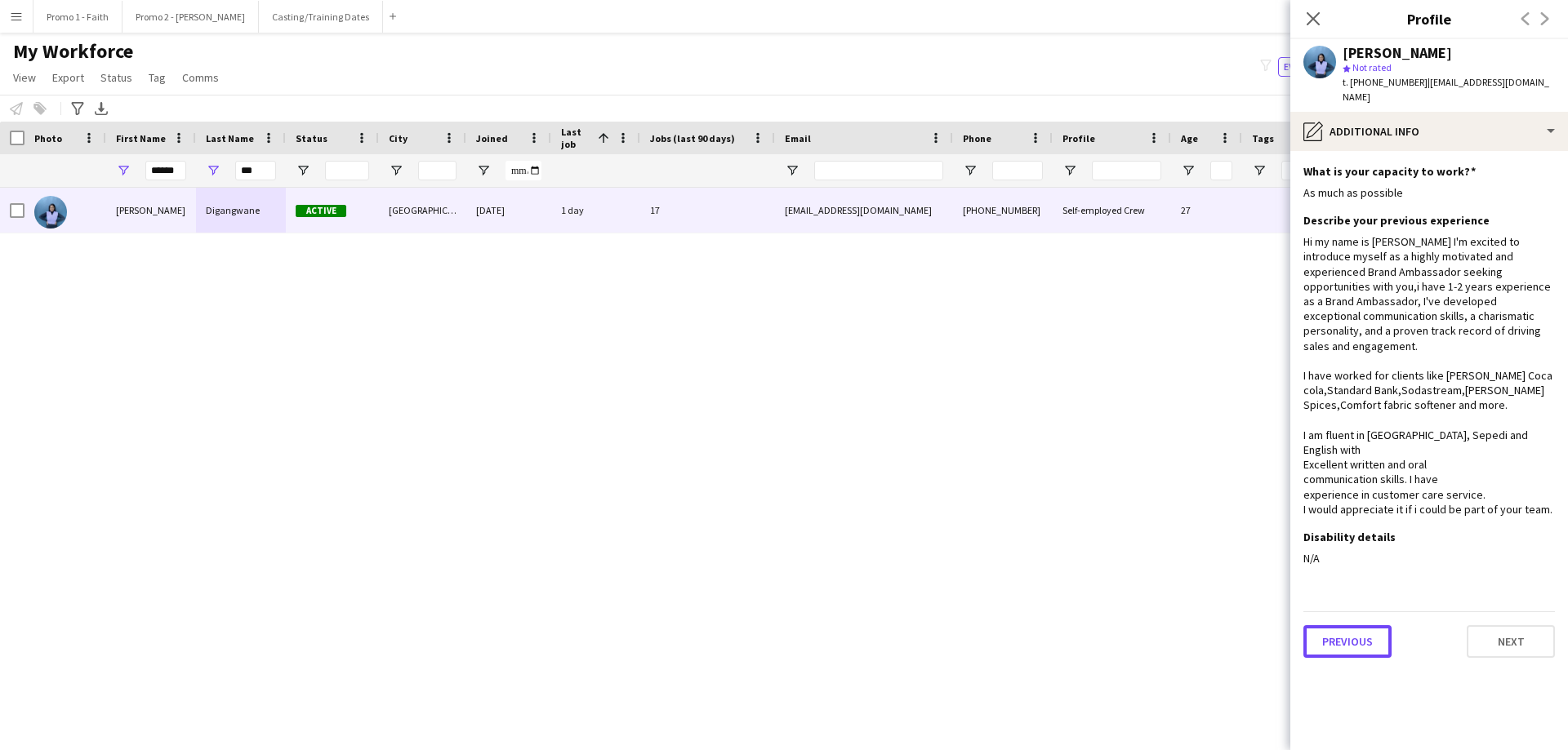
click at [1044, 455] on button "Previous" at bounding box center [1347, 642] width 88 height 32
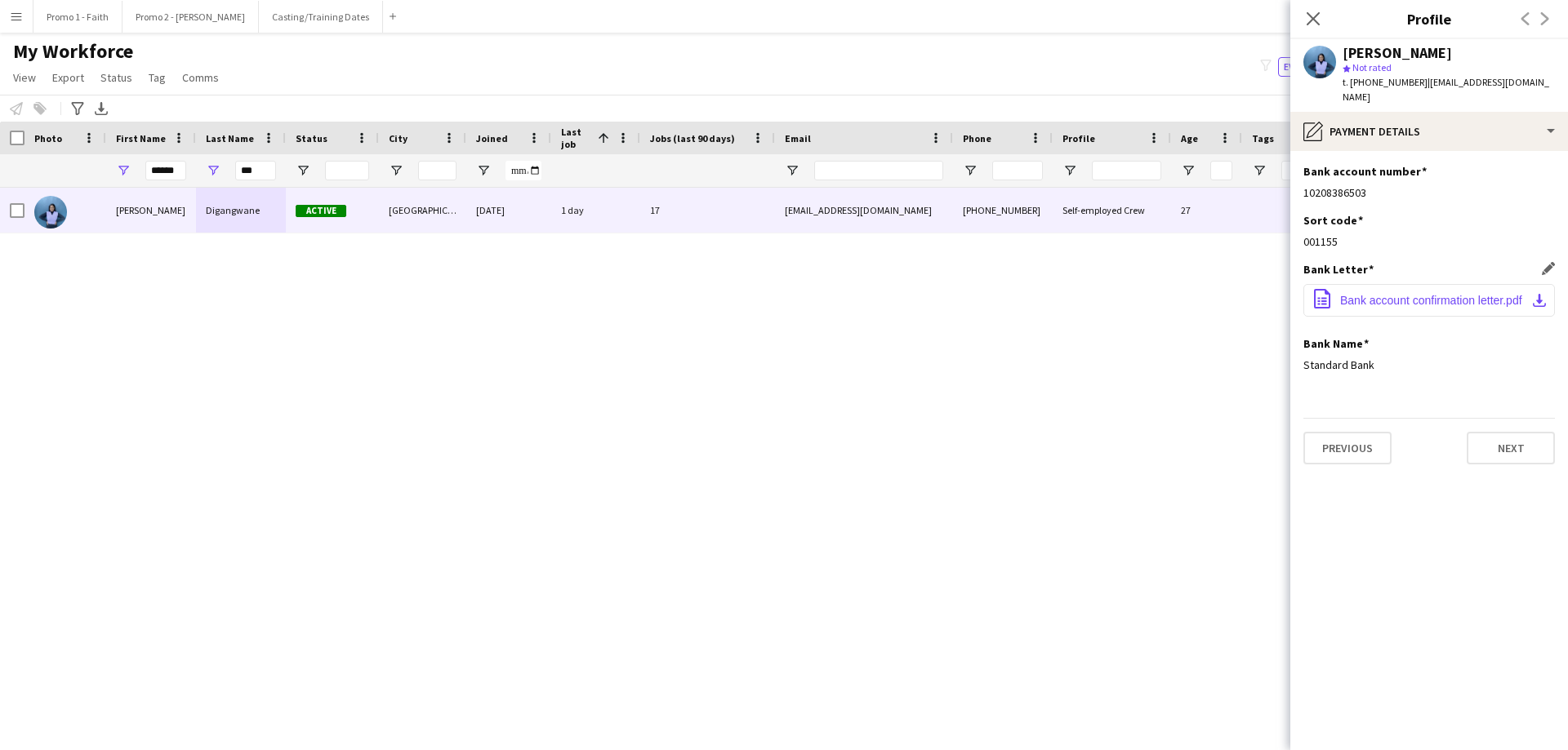
click at [1044, 294] on span "Bank account confirmation letter.pdf" at bounding box center [1431, 300] width 182 height 13
click at [184, 172] on input "******" at bounding box center [165, 170] width 41 height 20
type input "*"
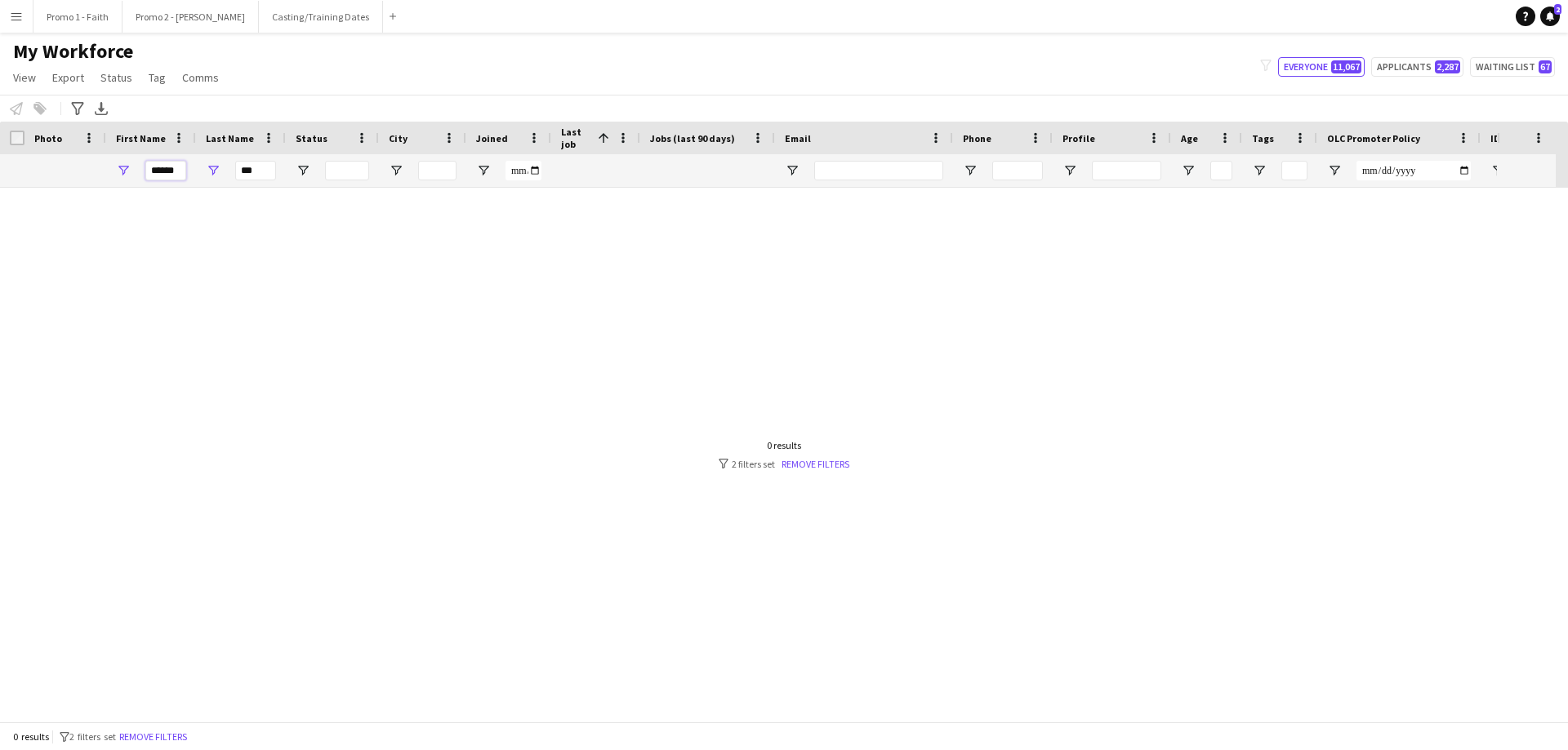
type input "******"
click at [258, 175] on input "***" at bounding box center [255, 170] width 41 height 20
type input "*"
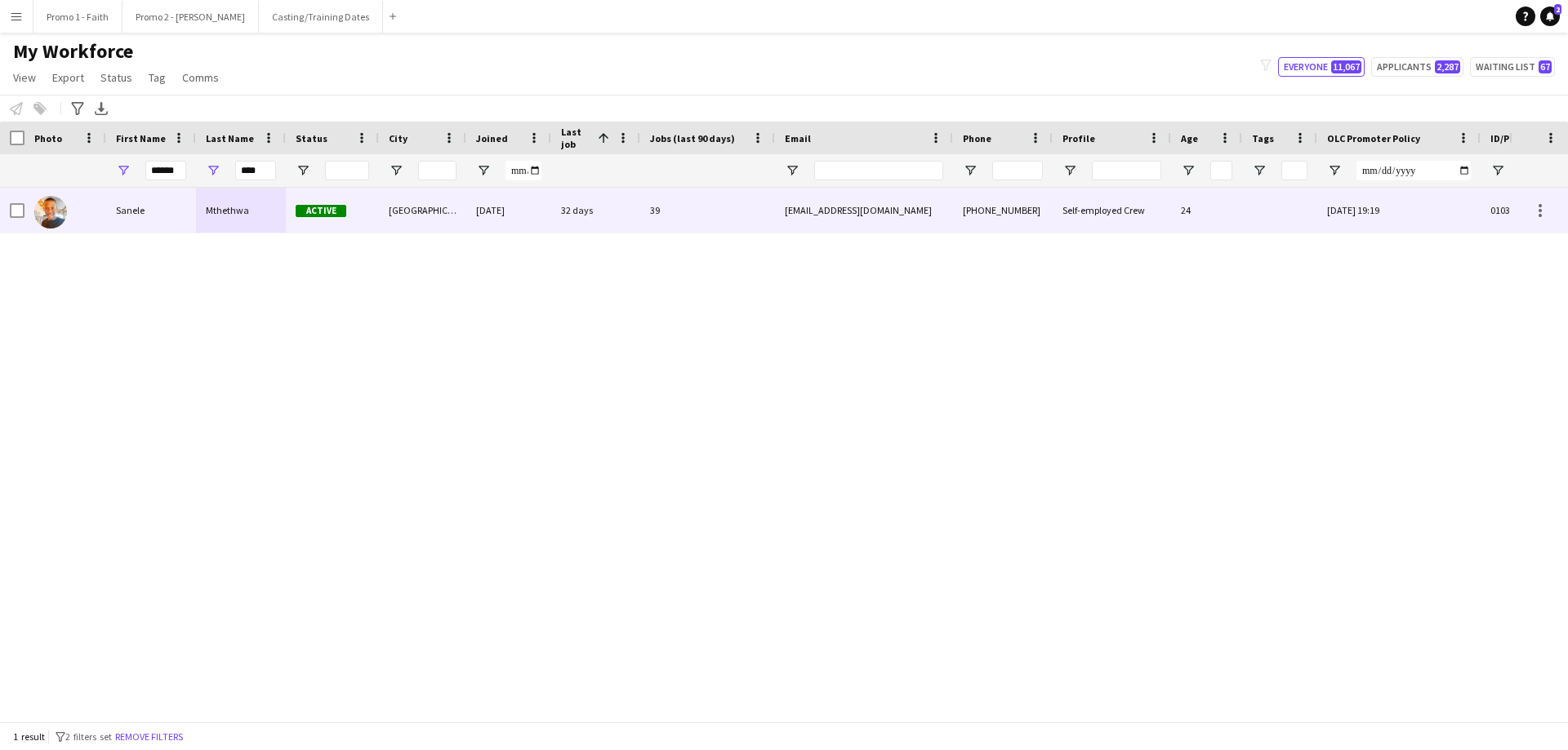
click at [245, 208] on div "Mthethwa" at bounding box center [241, 210] width 90 height 45
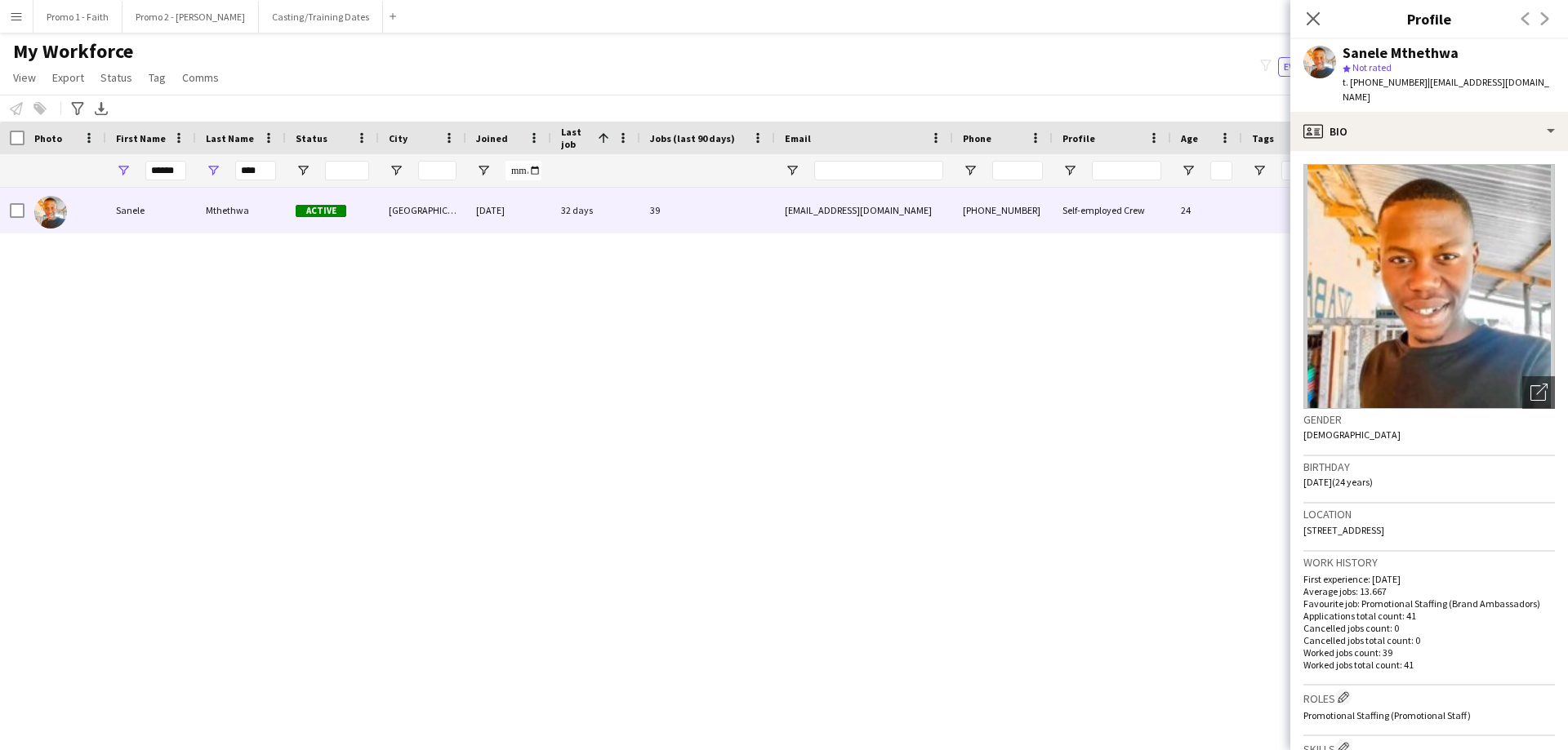
scroll to position [462, 0]
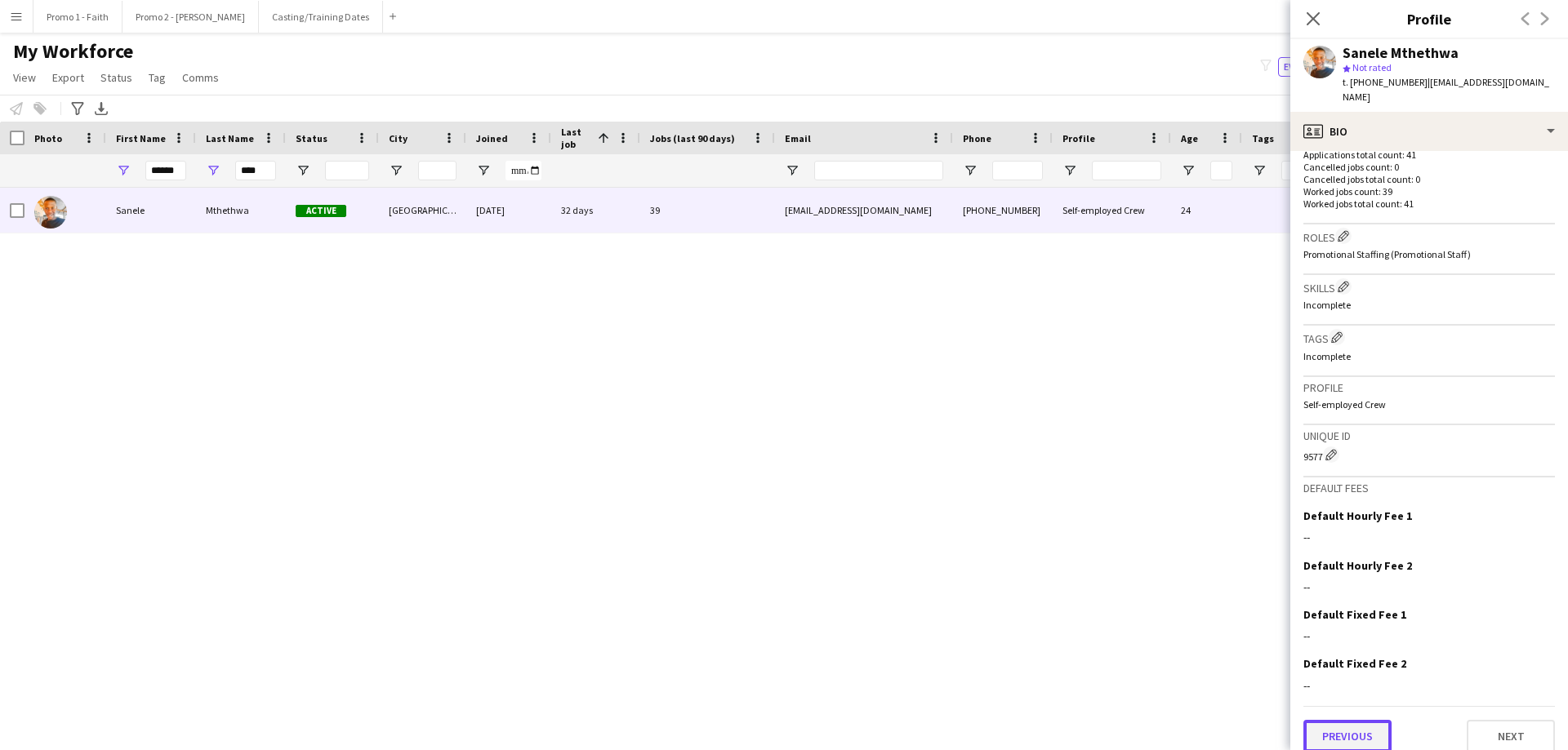
click at [1044, 455] on button "Previous" at bounding box center [1347, 736] width 88 height 32
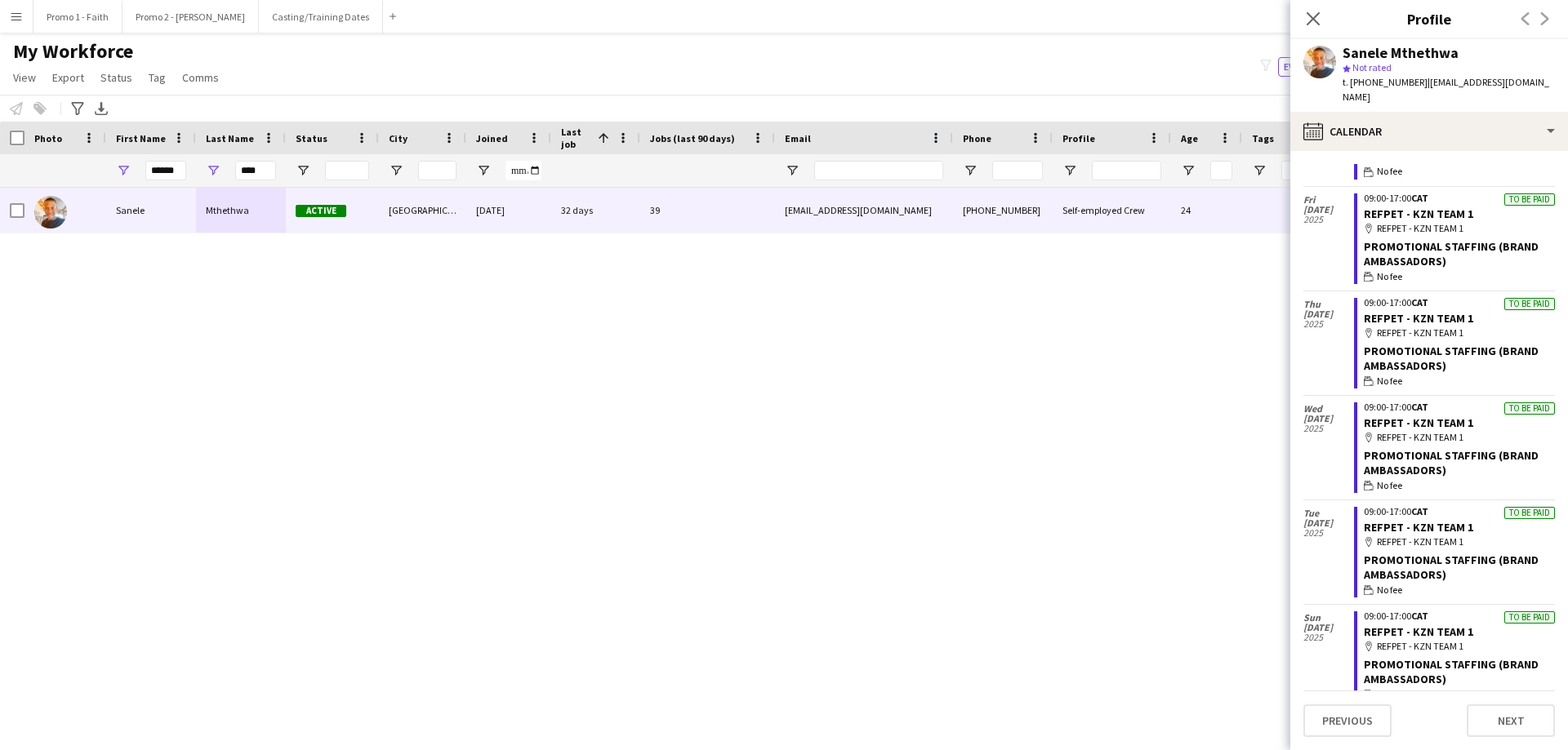
scroll to position [547, 0]
click at [1044, 455] on button "Previous" at bounding box center [1347, 721] width 88 height 32
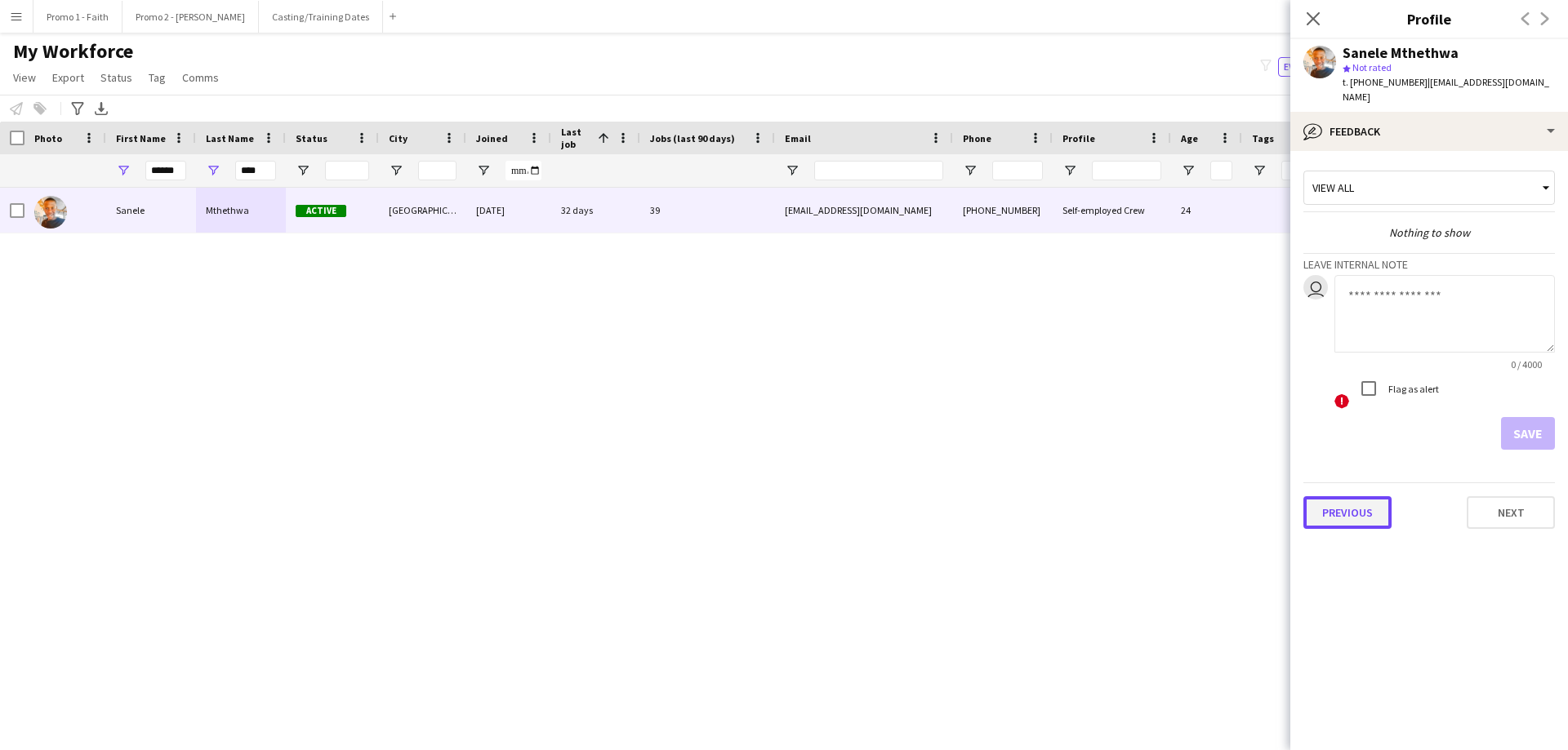
click at [1044, 455] on button "Previous" at bounding box center [1347, 513] width 88 height 32
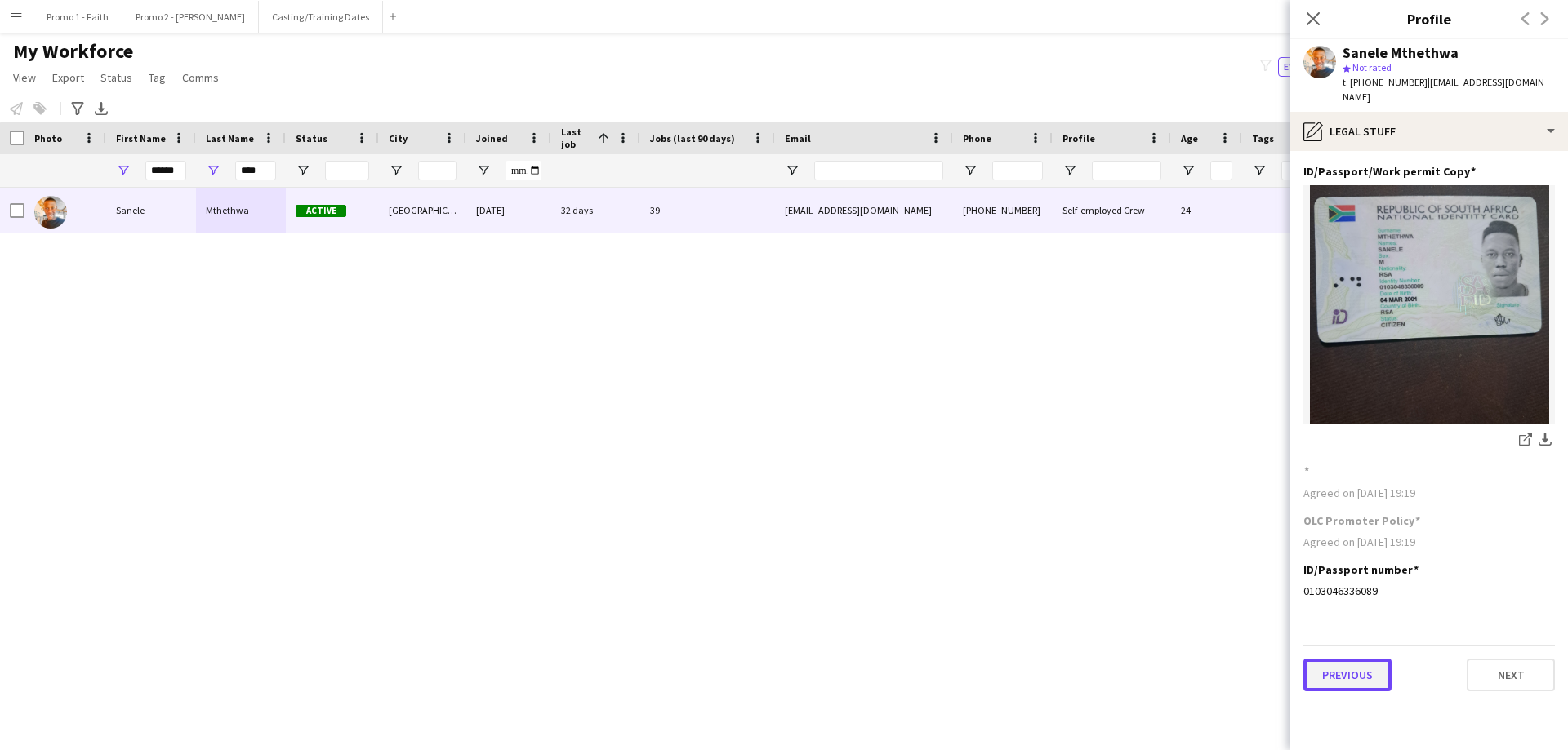
click at [1044, 455] on button "Previous" at bounding box center [1347, 675] width 88 height 32
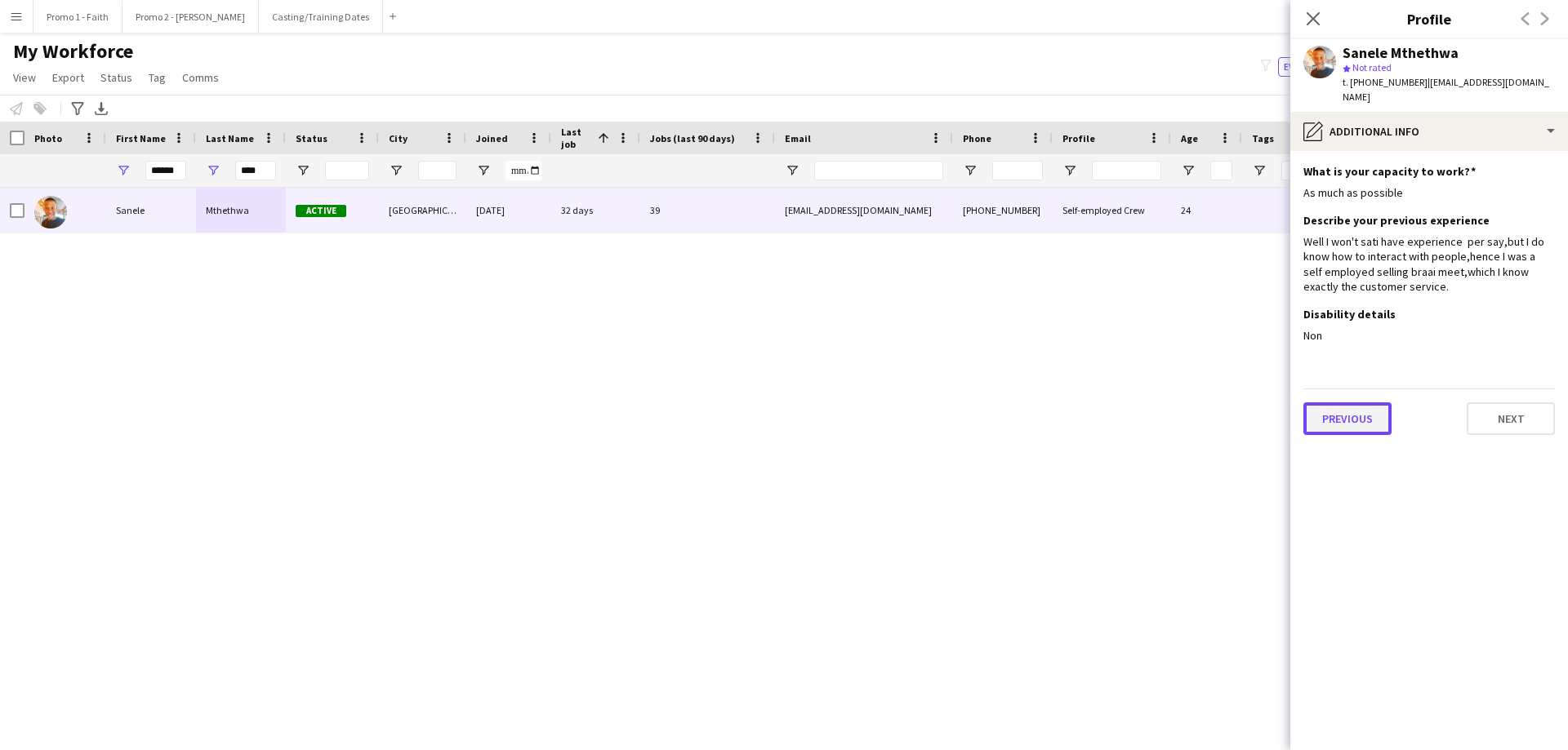
click at [1044, 402] on button "Previous" at bounding box center [1347, 418] width 88 height 32
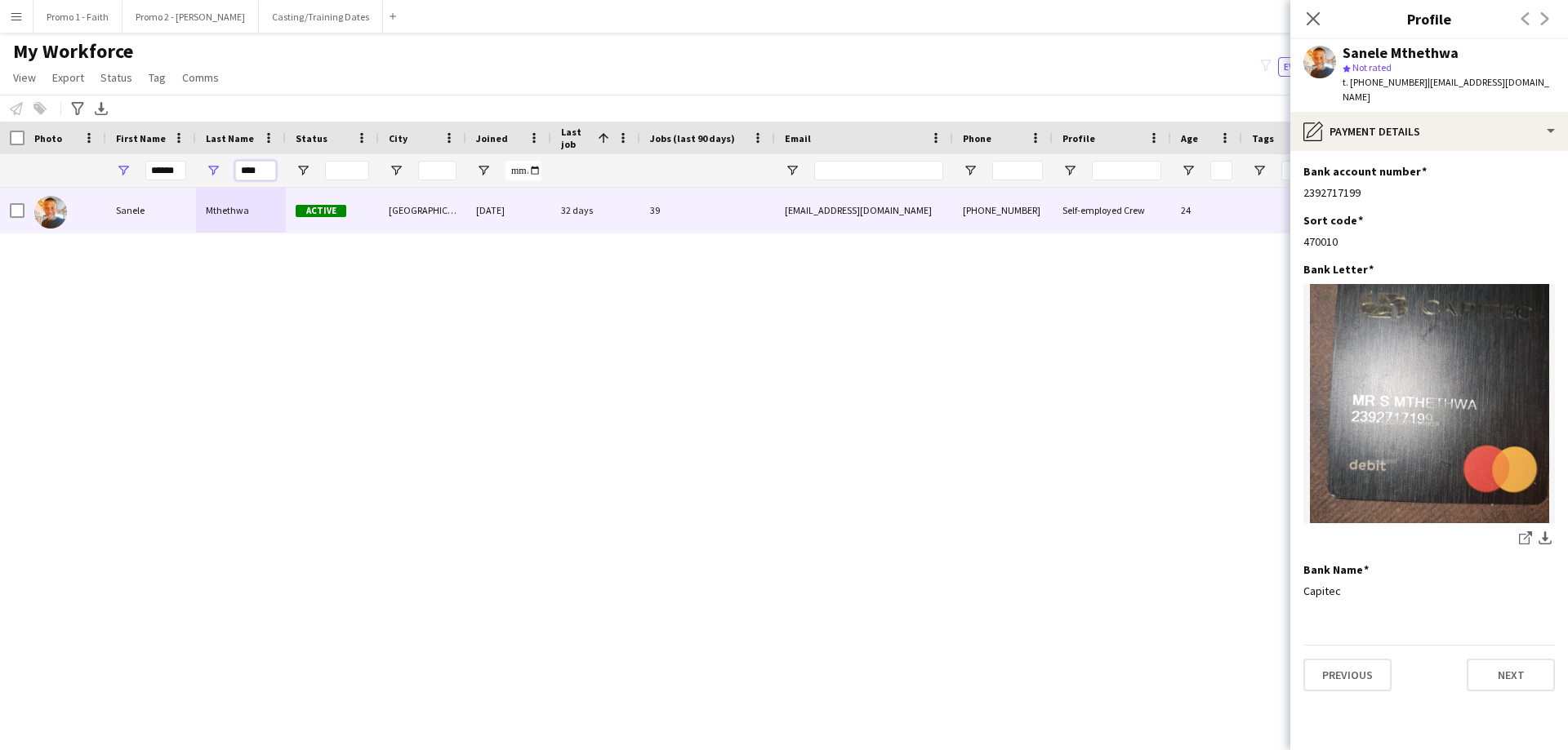
click at [264, 169] on input "****" at bounding box center [255, 170] width 41 height 20
type input "*"
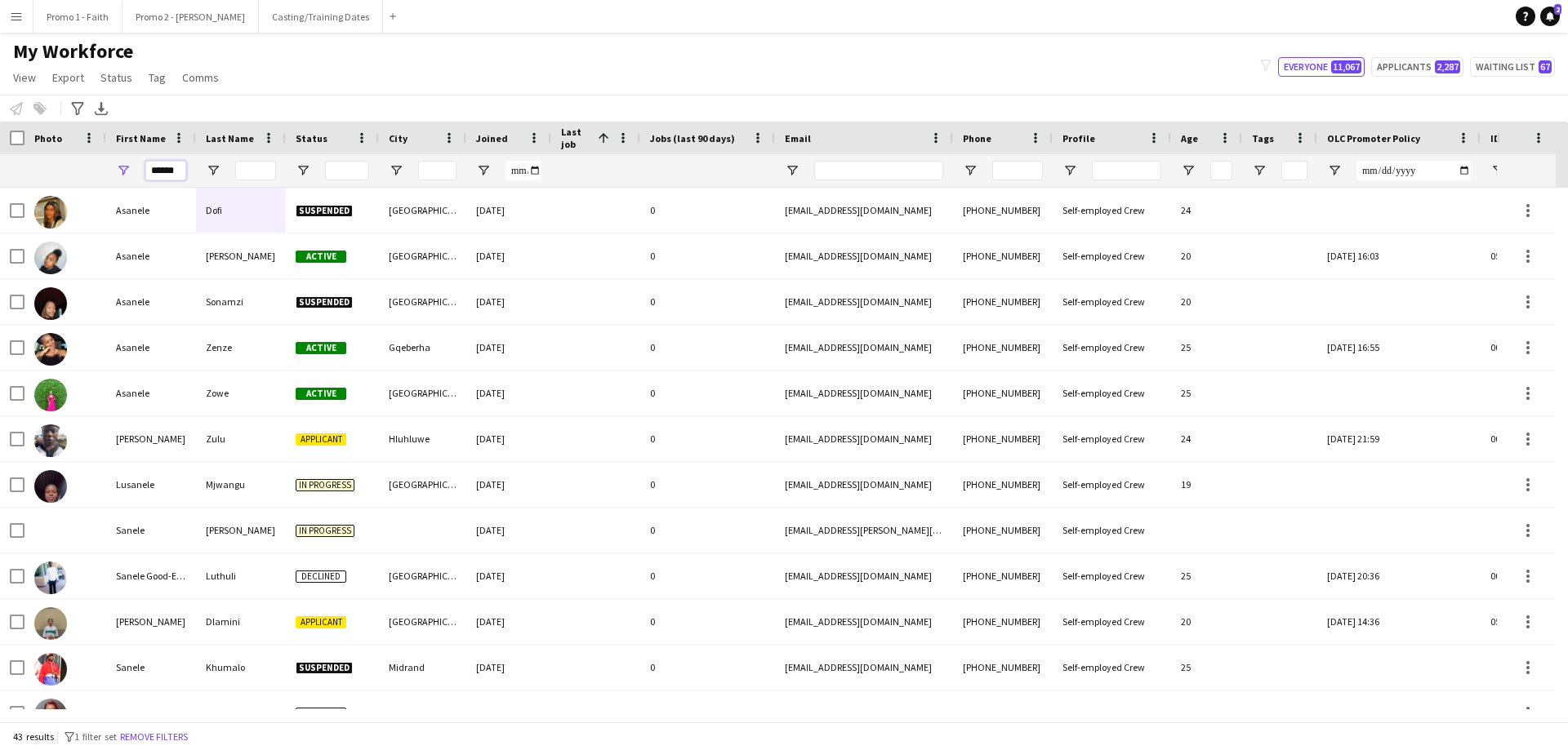
click at [180, 171] on input "******" at bounding box center [165, 170] width 41 height 20
type input "*"
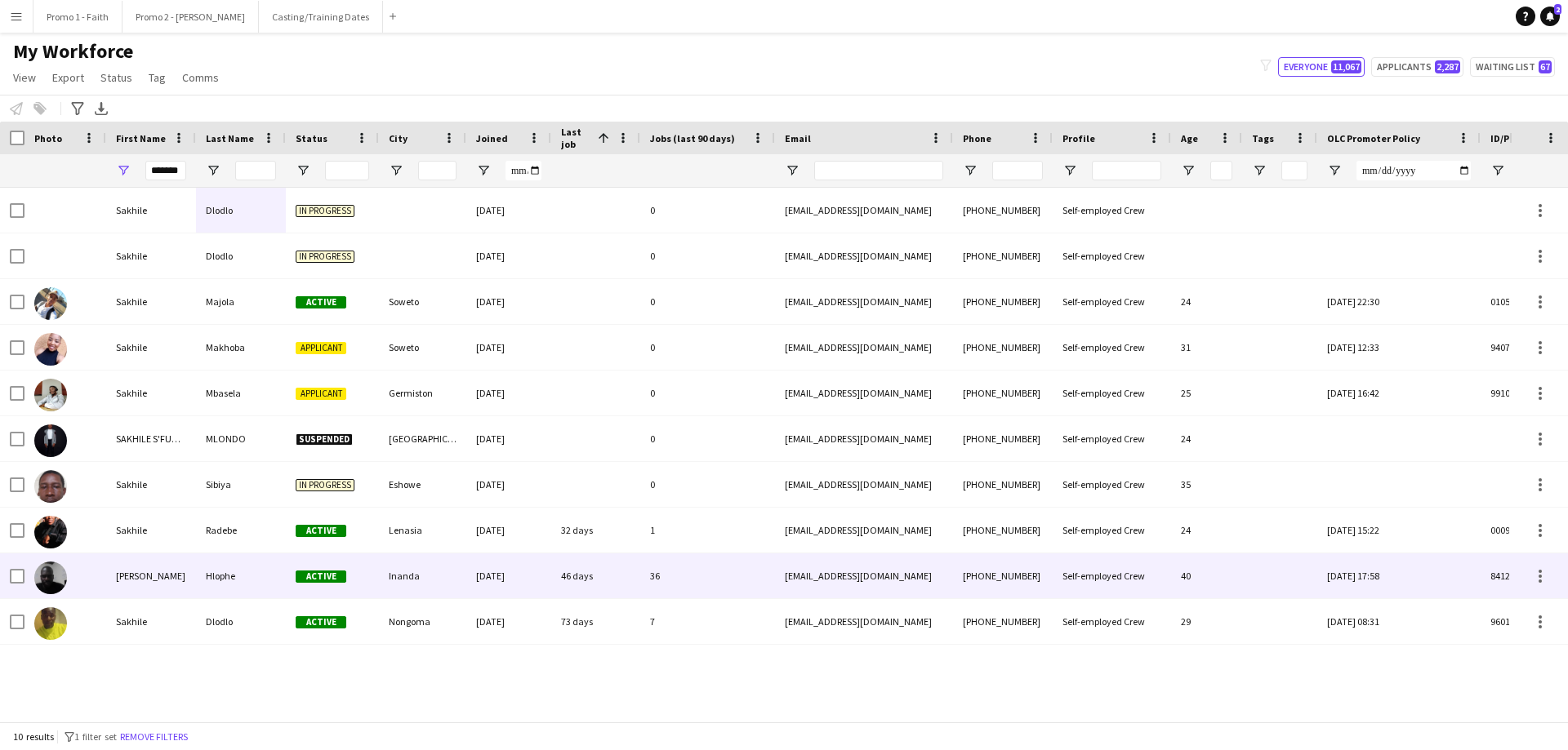
scroll to position [0, 0]
click at [204, 455] on div "Hlophe" at bounding box center [241, 576] width 90 height 45
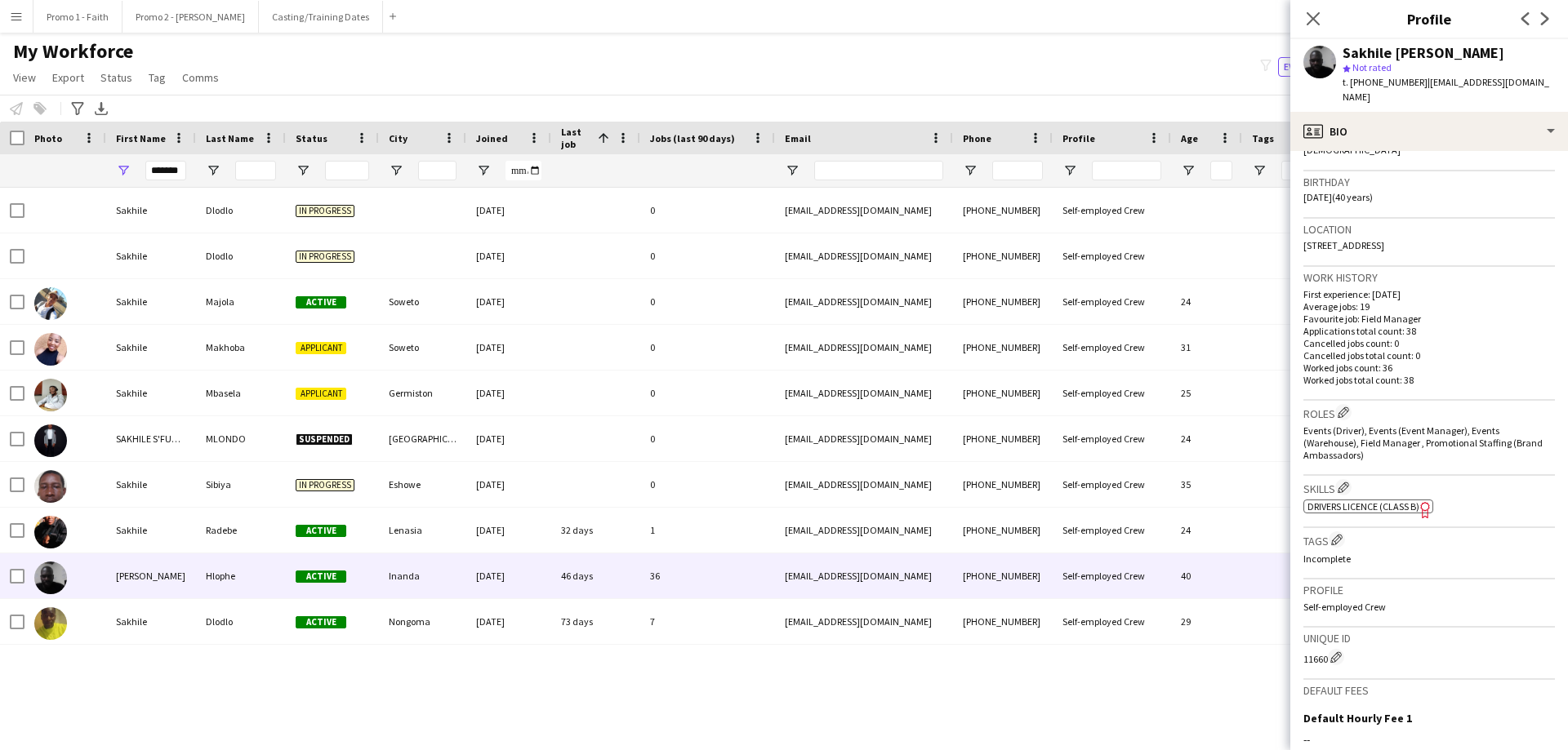
scroll to position [488, 0]
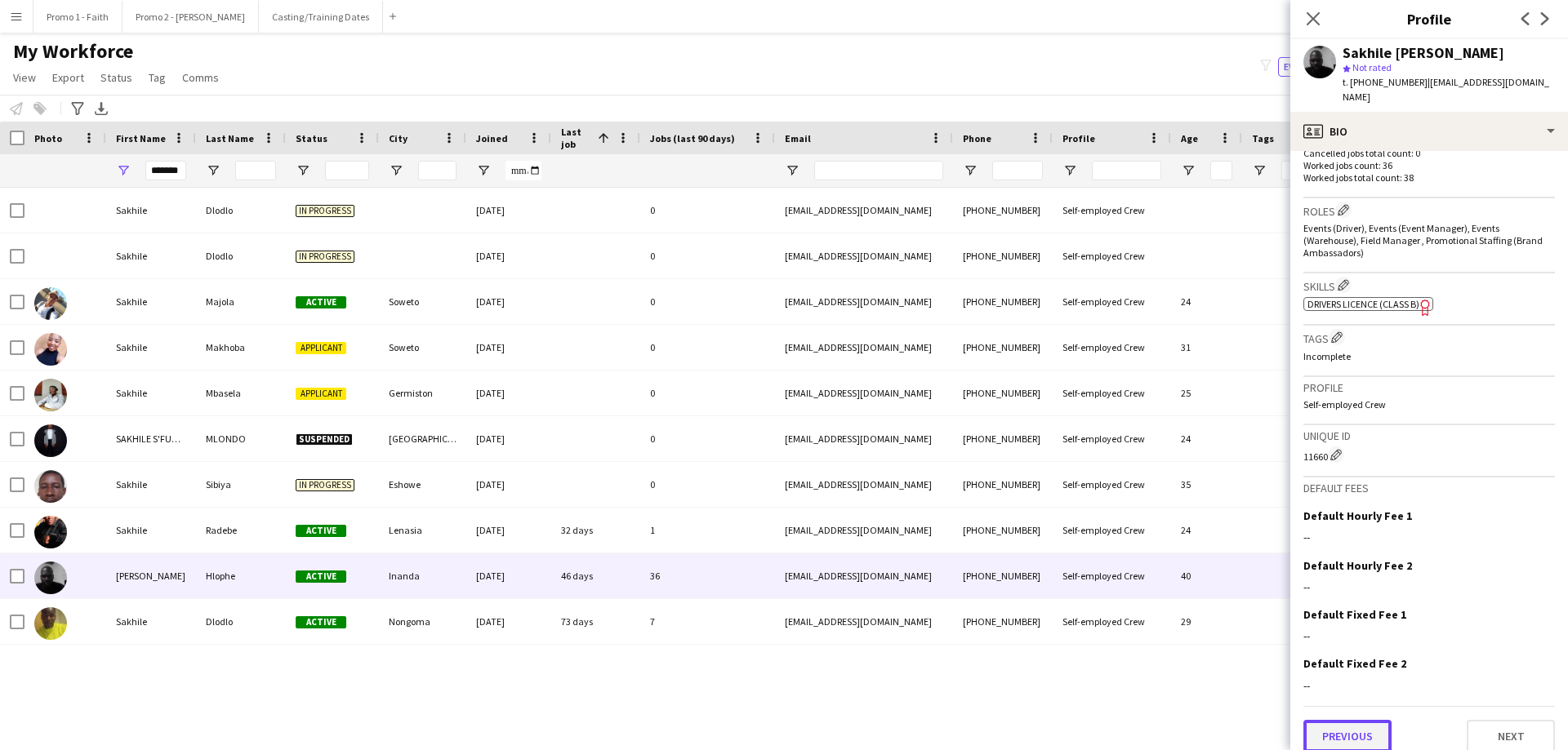
click at [1044, 455] on button "Previous" at bounding box center [1347, 736] width 88 height 32
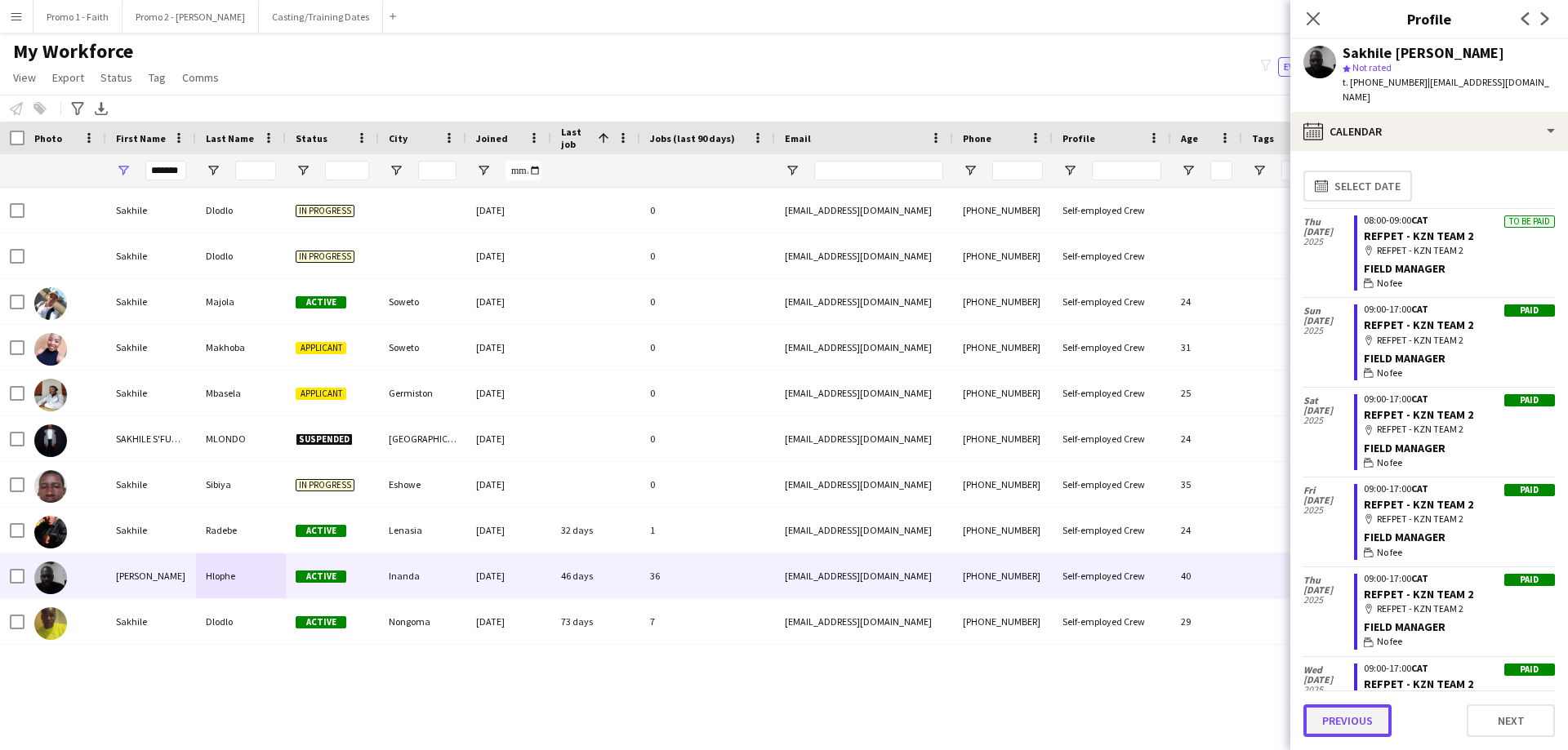
click at [1044, 455] on button "Previous" at bounding box center [1347, 721] width 88 height 32
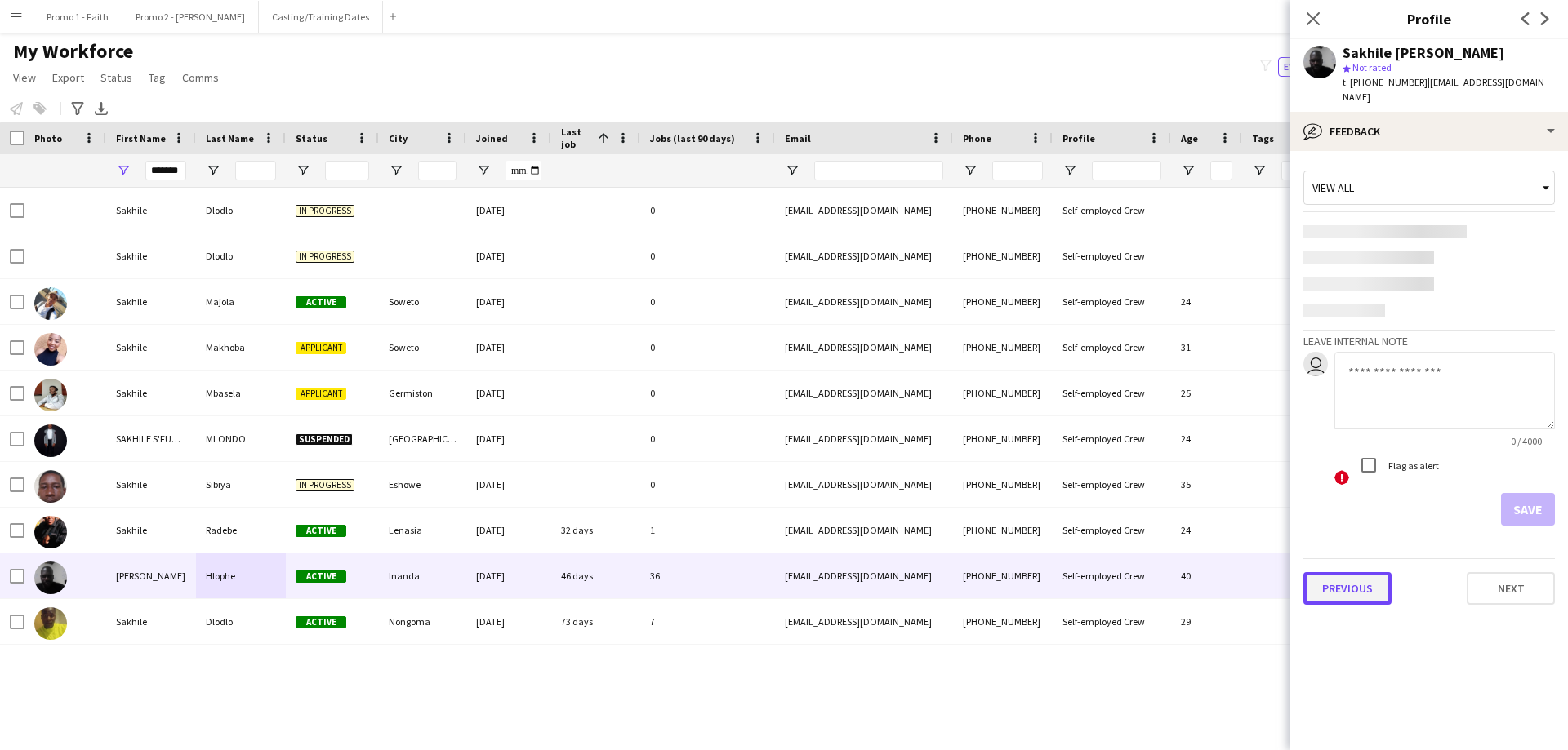
click at [1044, 455] on button "Previous" at bounding box center [1347, 589] width 88 height 32
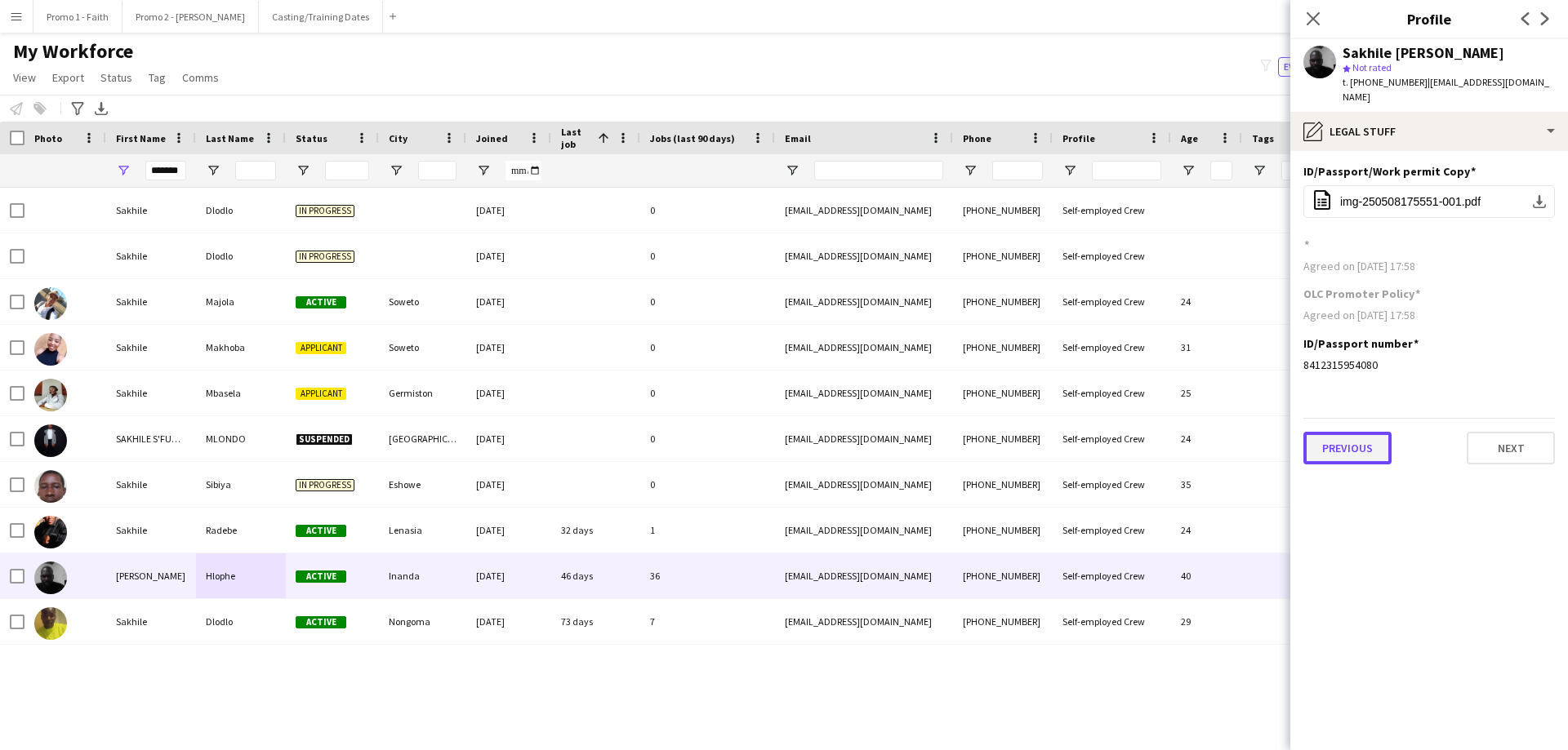
click at [1044, 434] on button "Previous" at bounding box center [1347, 448] width 88 height 32
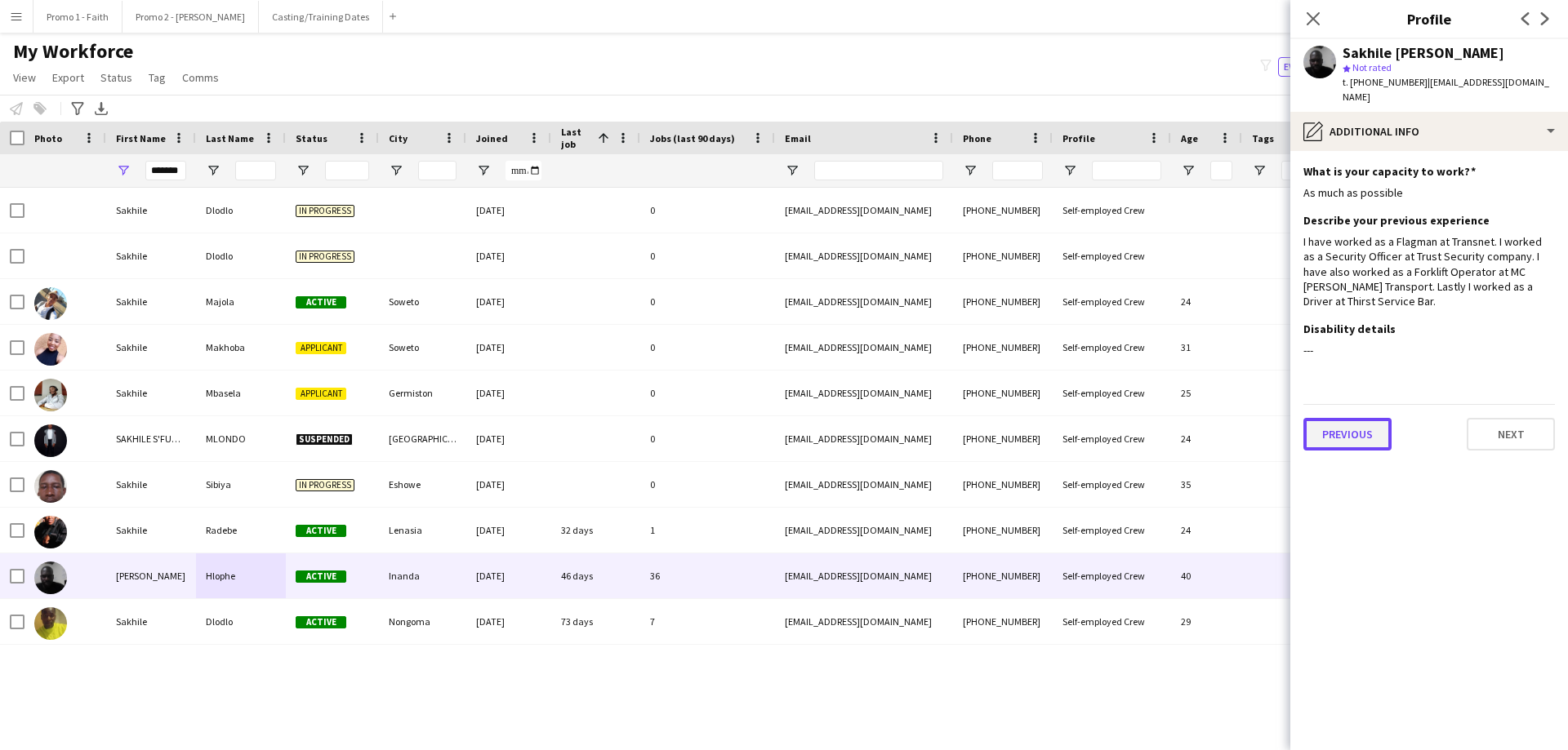
click at [1044, 434] on button "Previous" at bounding box center [1347, 434] width 88 height 32
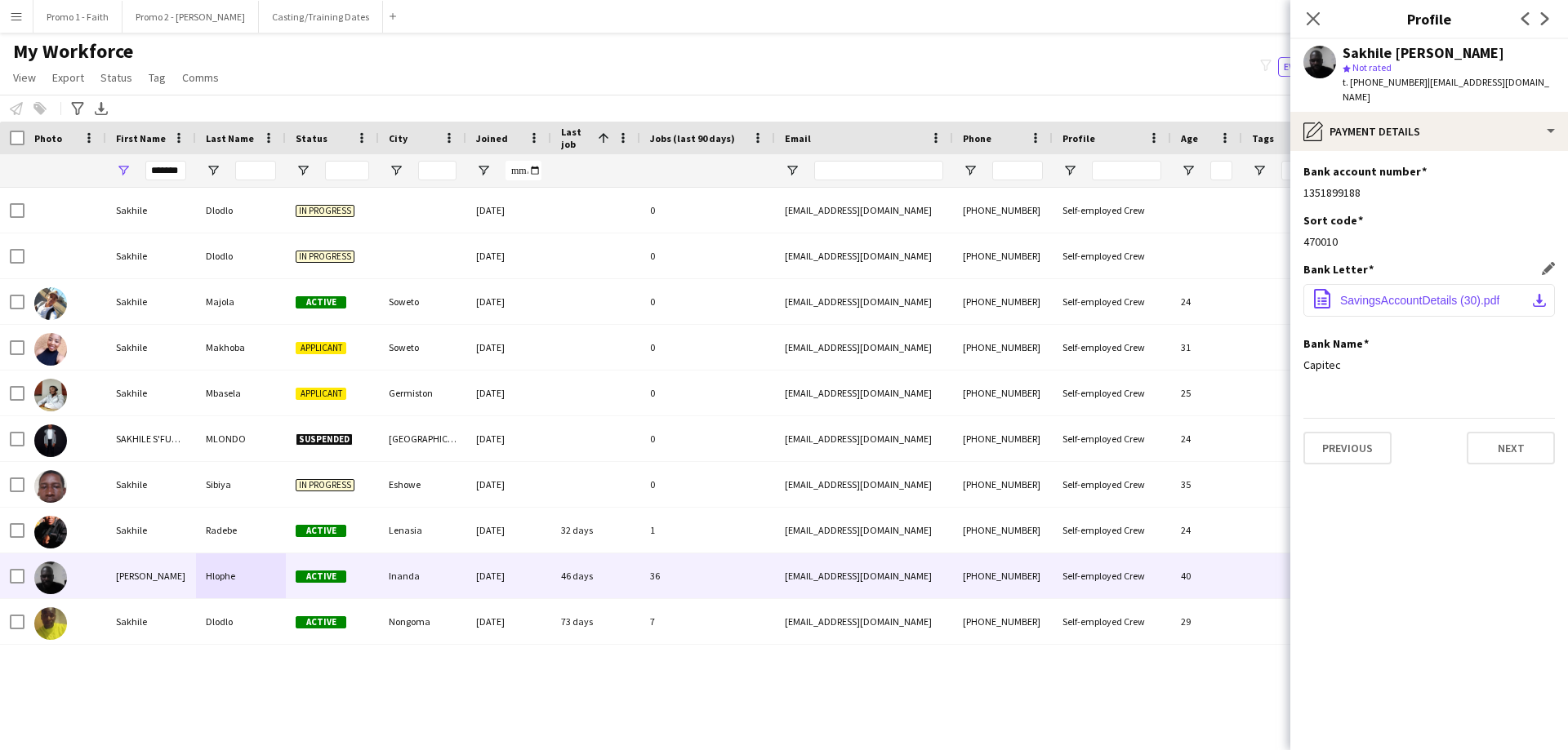
click at [1044, 284] on button "office-file-sheet SavingsAccountDetails (30).pdf download-bottom" at bounding box center [1428, 300] width 252 height 32
click at [151, 167] on input "*******" at bounding box center [165, 170] width 41 height 20
type input "*"
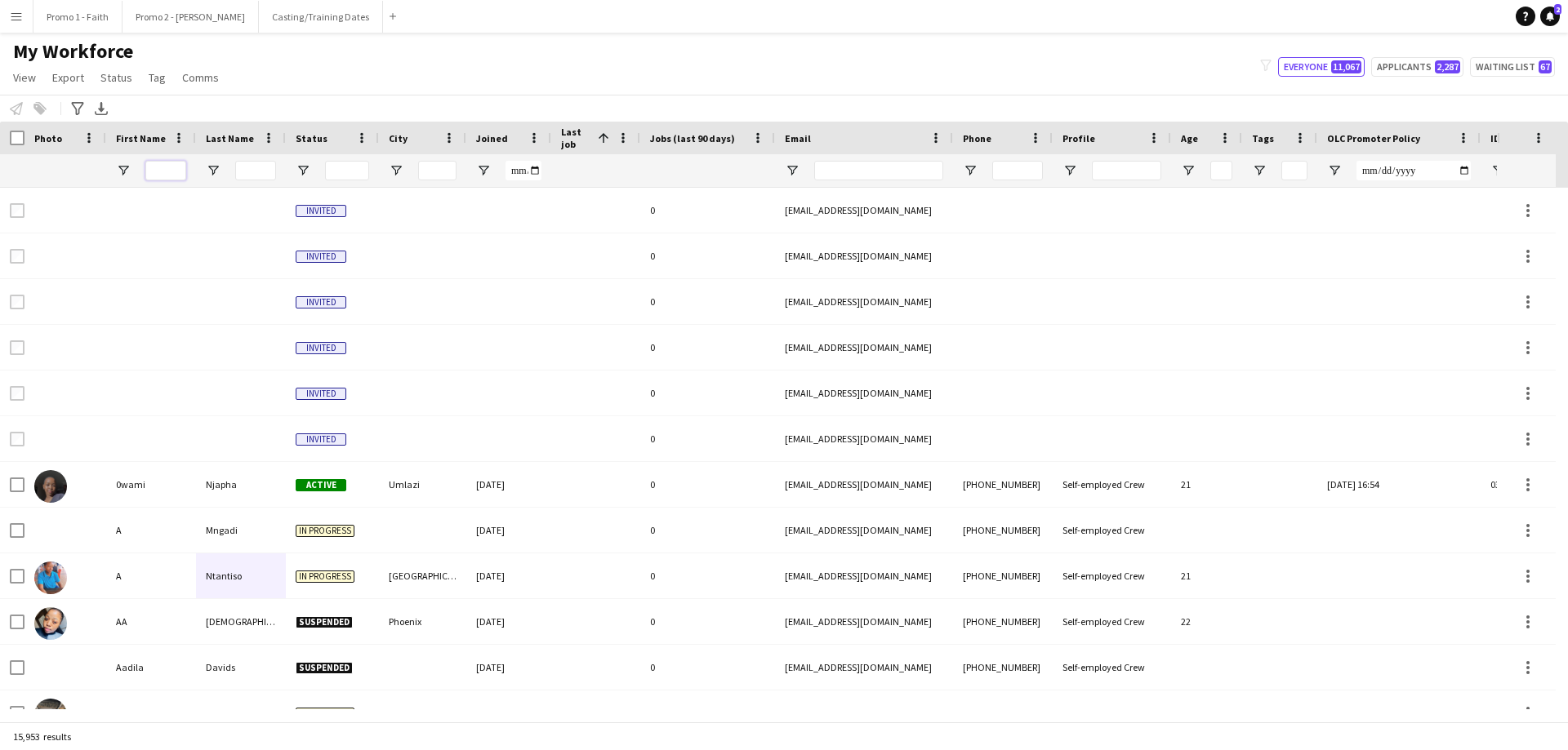
click at [178, 170] on input "First Name Filter Input" at bounding box center [165, 170] width 41 height 20
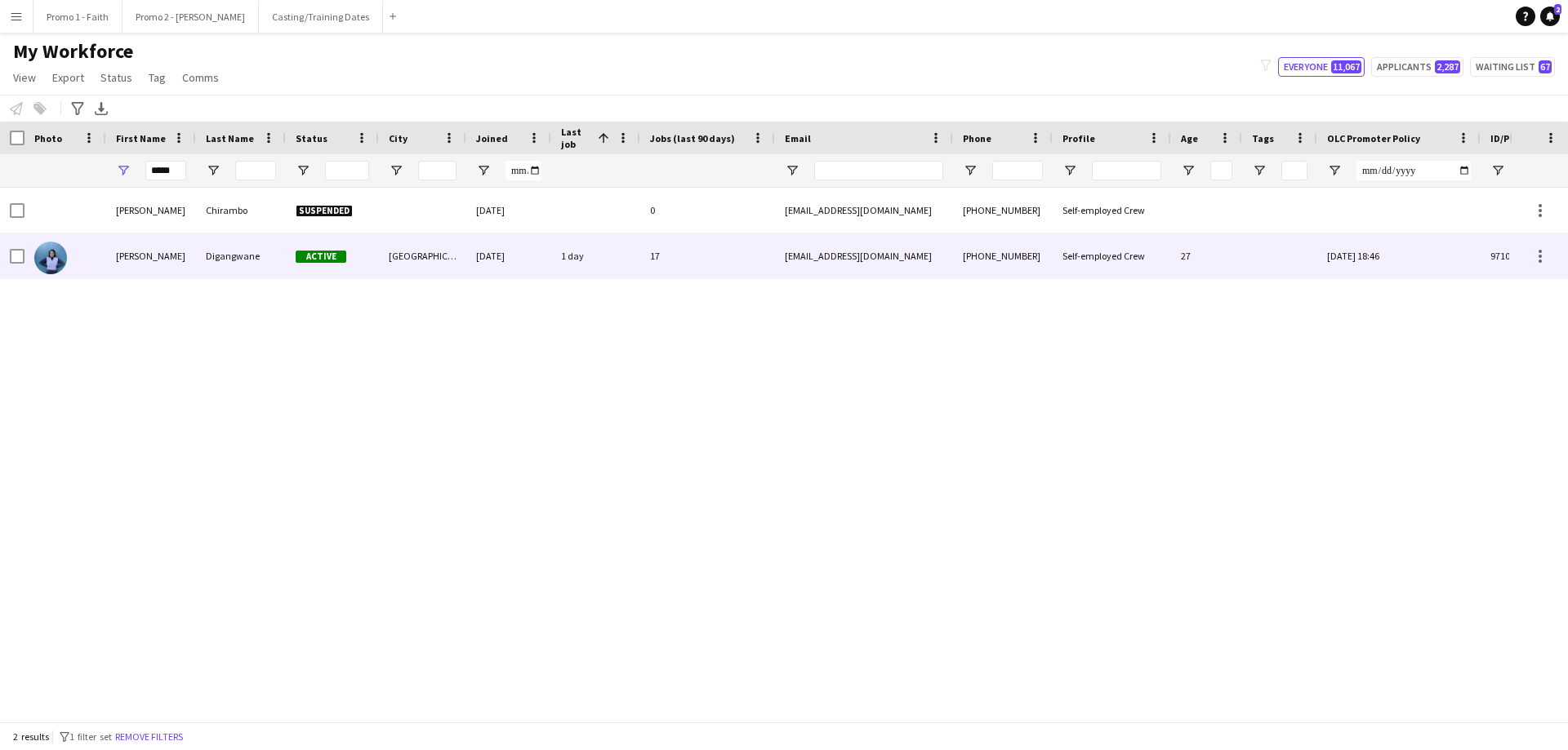
click at [211, 262] on div "Digangwane" at bounding box center [241, 256] width 90 height 45
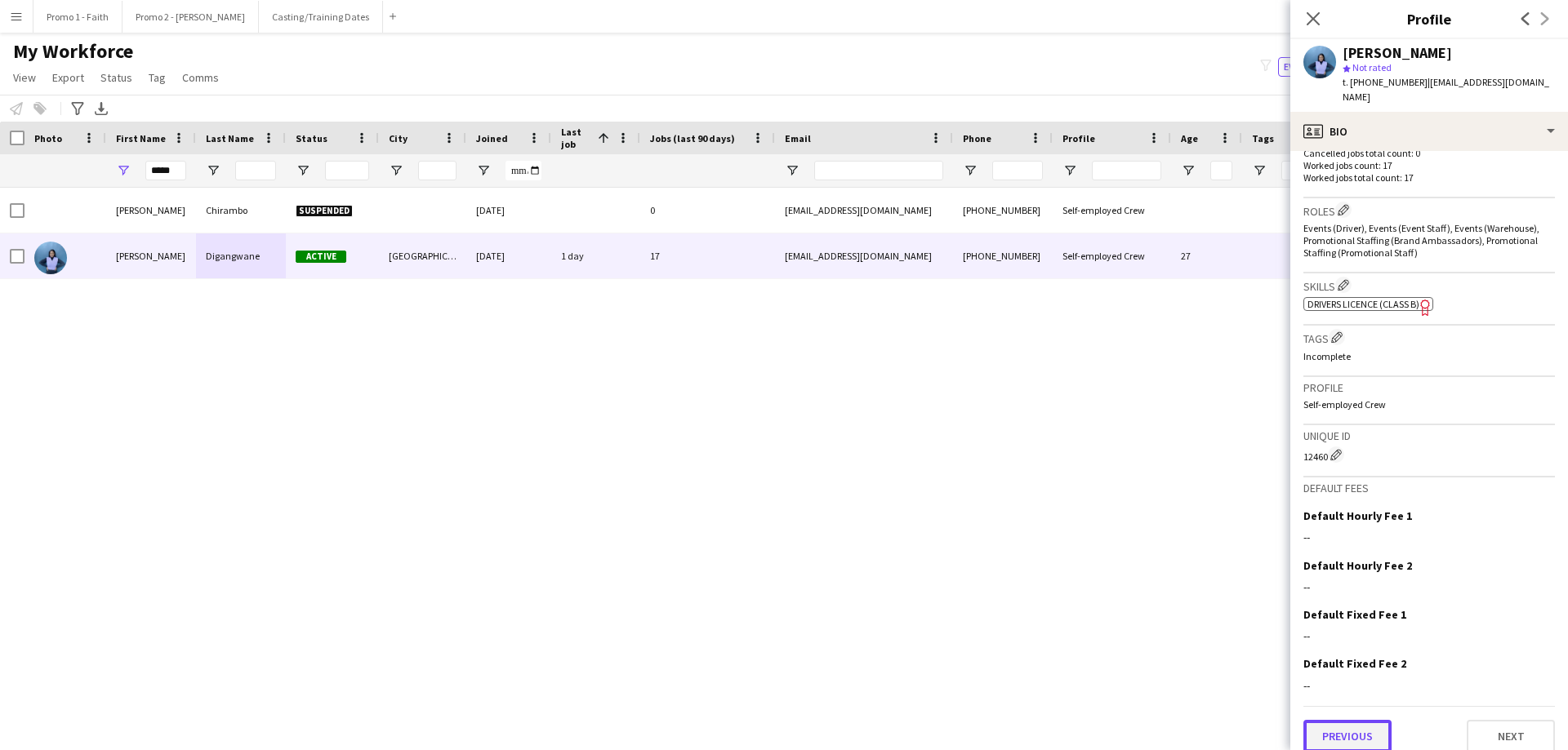
click at [1044, 455] on button "Previous" at bounding box center [1347, 736] width 88 height 32
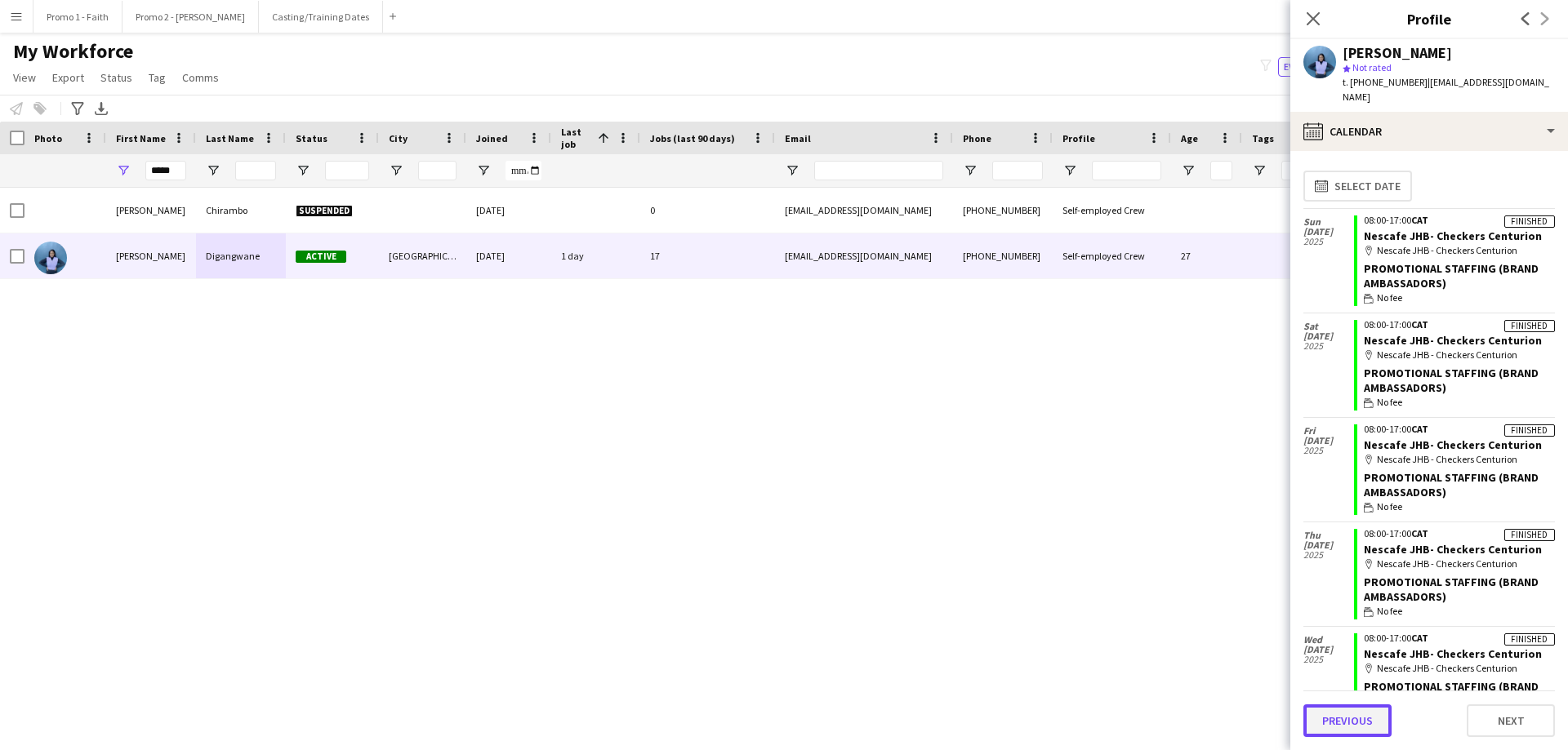
click at [1044, 455] on button "Previous" at bounding box center [1347, 721] width 88 height 32
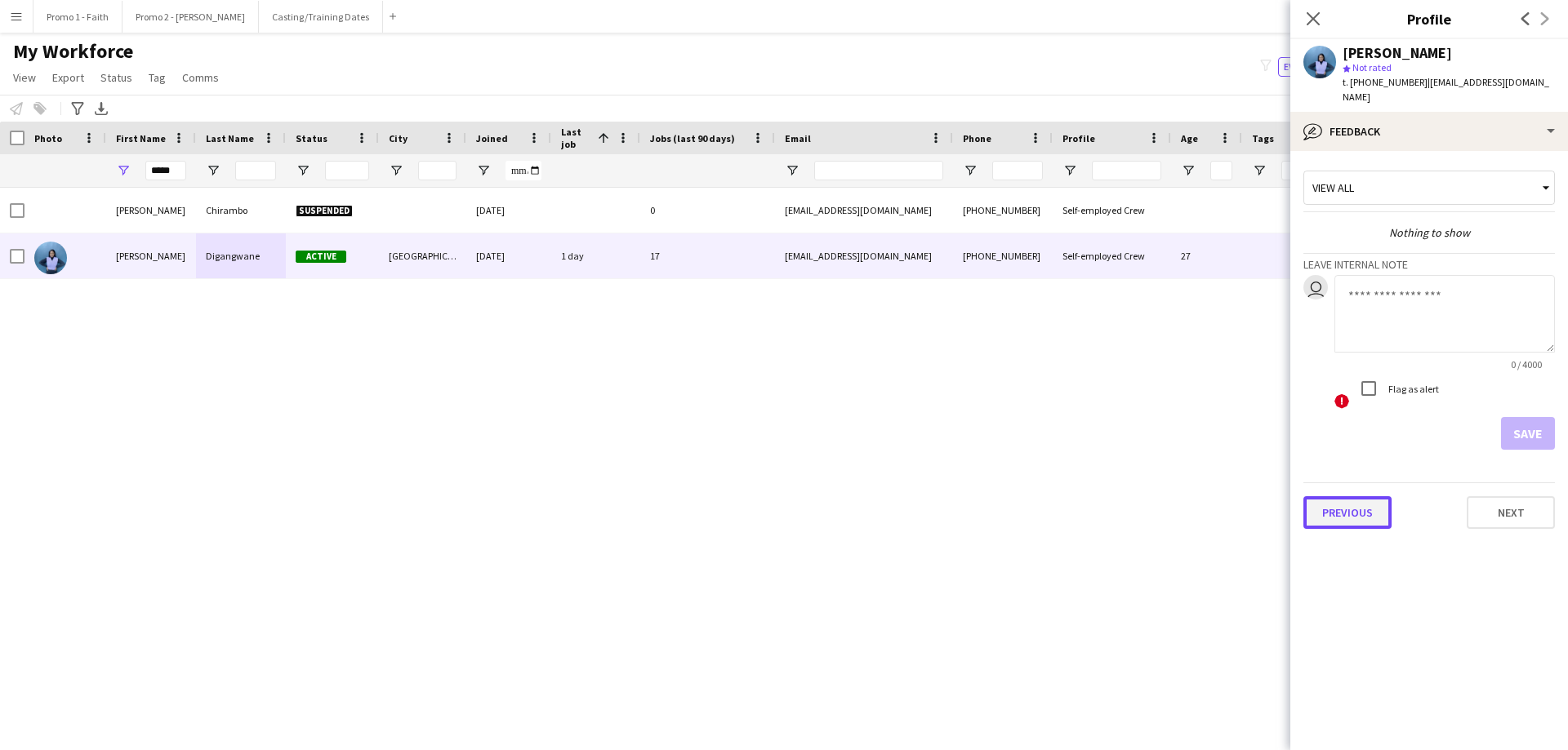
click at [1044, 455] on button "Previous" at bounding box center [1347, 513] width 88 height 32
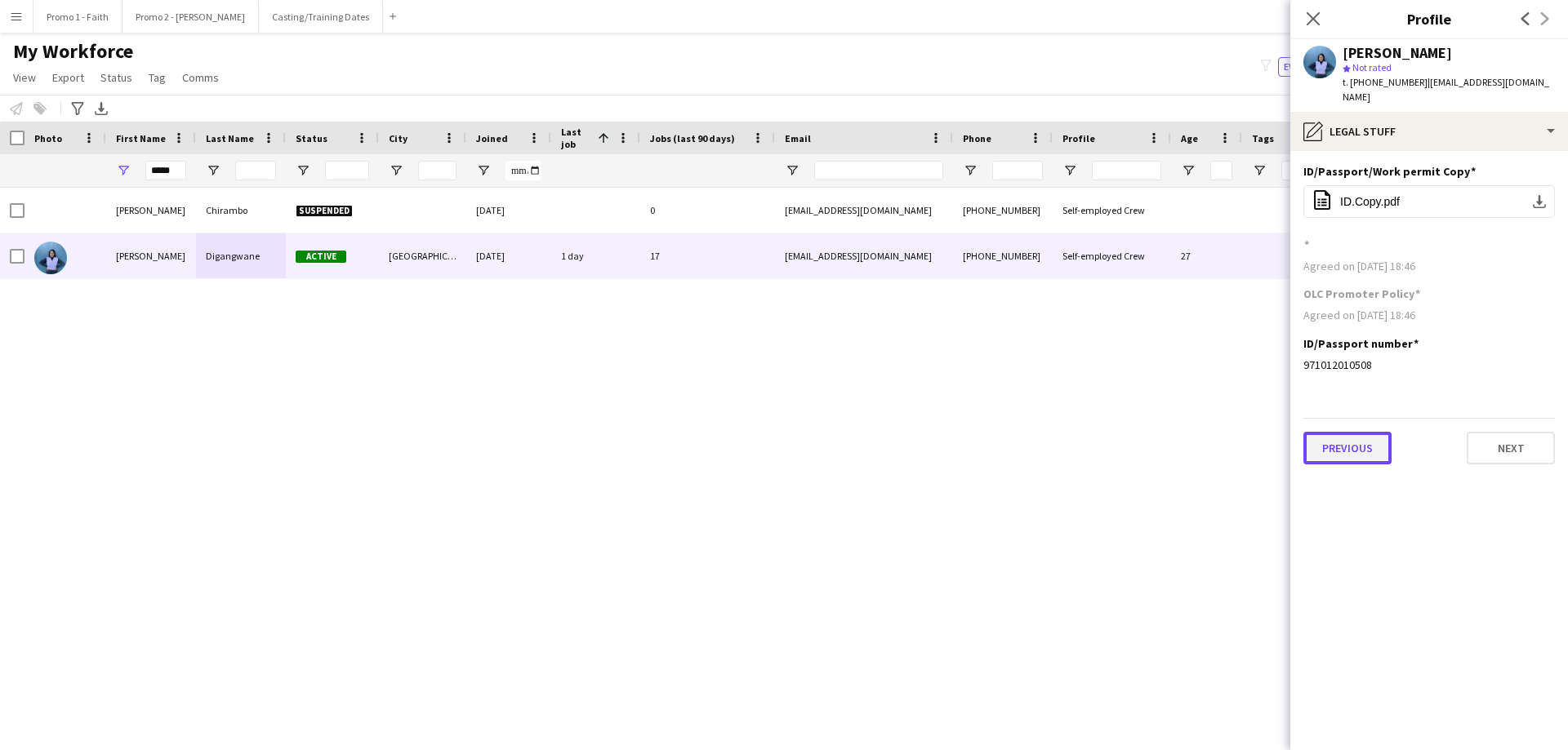
click at [1044, 449] on button "Previous" at bounding box center [1347, 448] width 88 height 32
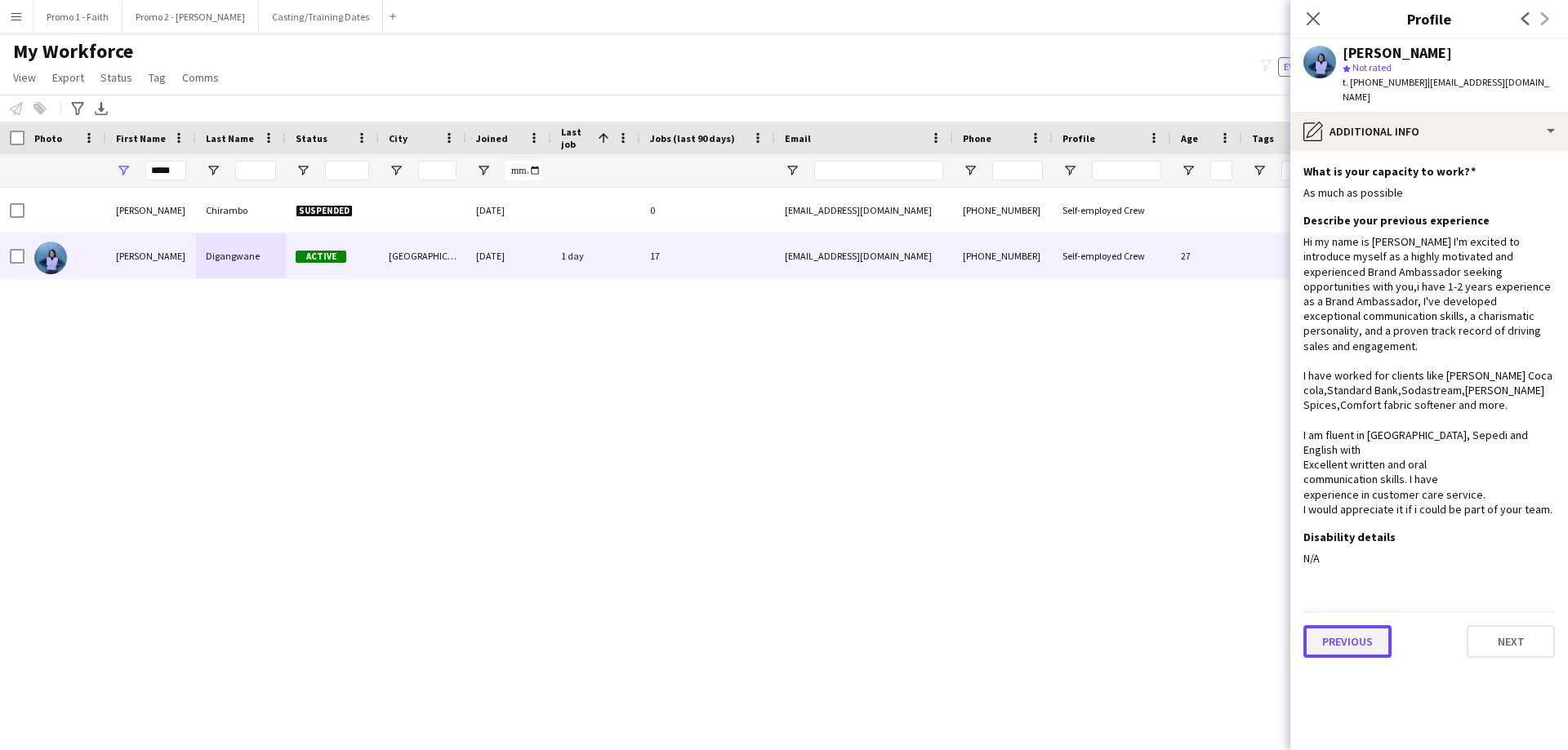
click at [1044, 455] on button "Previous" at bounding box center [1347, 642] width 88 height 32
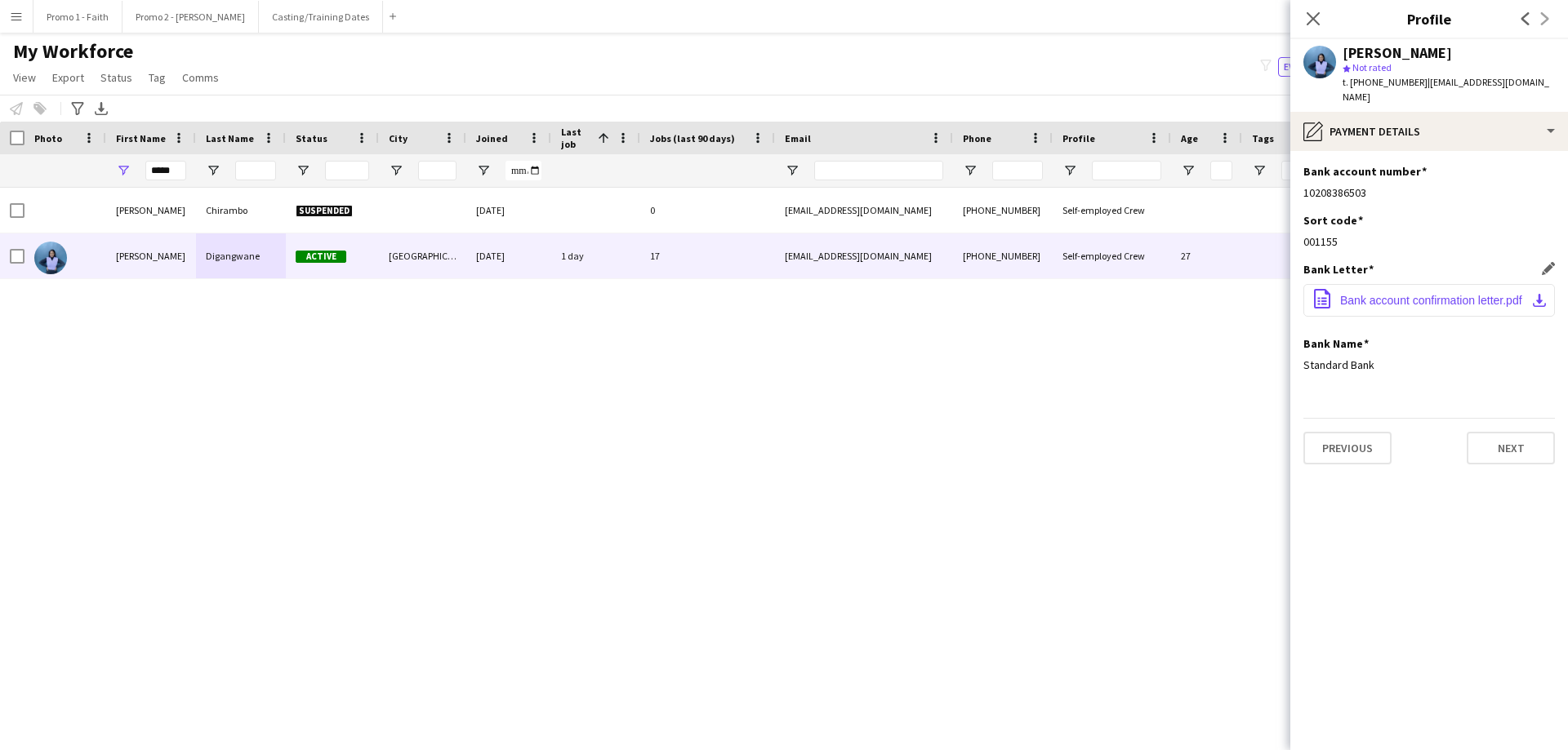
click at [1044, 294] on span "Bank account confirmation letter.pdf" at bounding box center [1431, 300] width 182 height 13
click at [182, 172] on input "*****" at bounding box center [165, 170] width 41 height 20
type input "*"
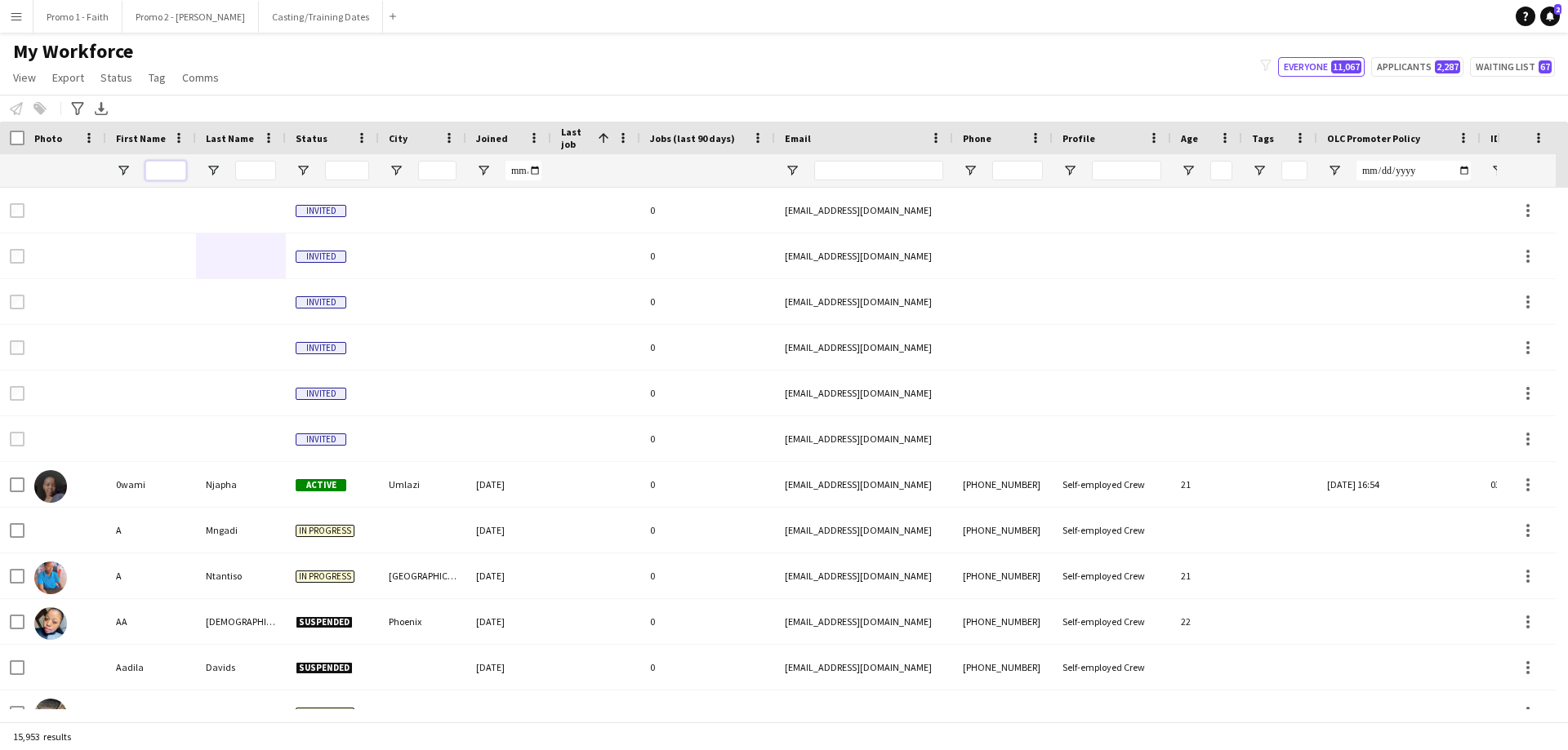
click at [161, 178] on input "First Name Filter Input" at bounding box center [165, 170] width 41 height 20
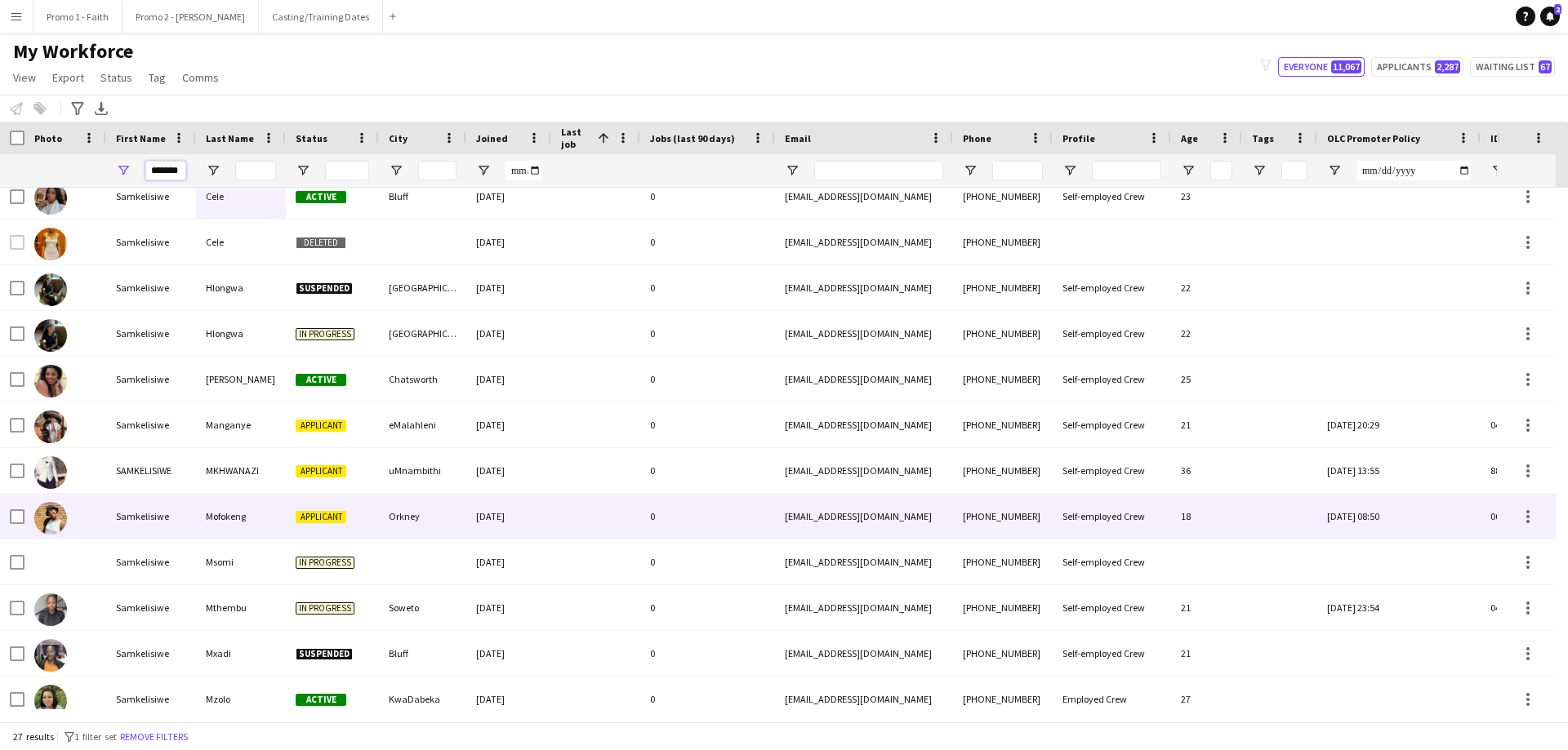
scroll to position [0, 0]
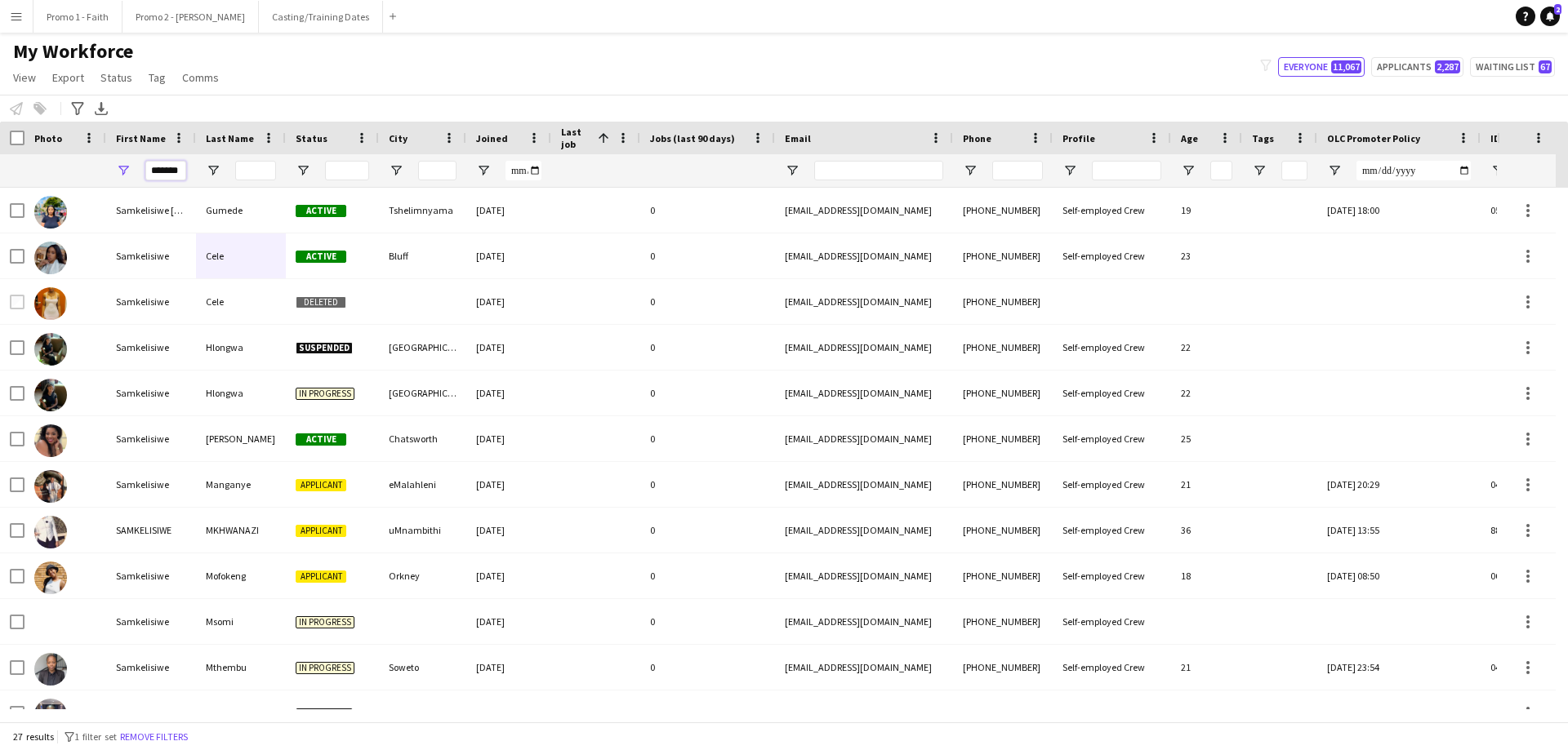
type input "*******"
click at [255, 169] on input "Last Name Filter Input" at bounding box center [255, 170] width 41 height 20
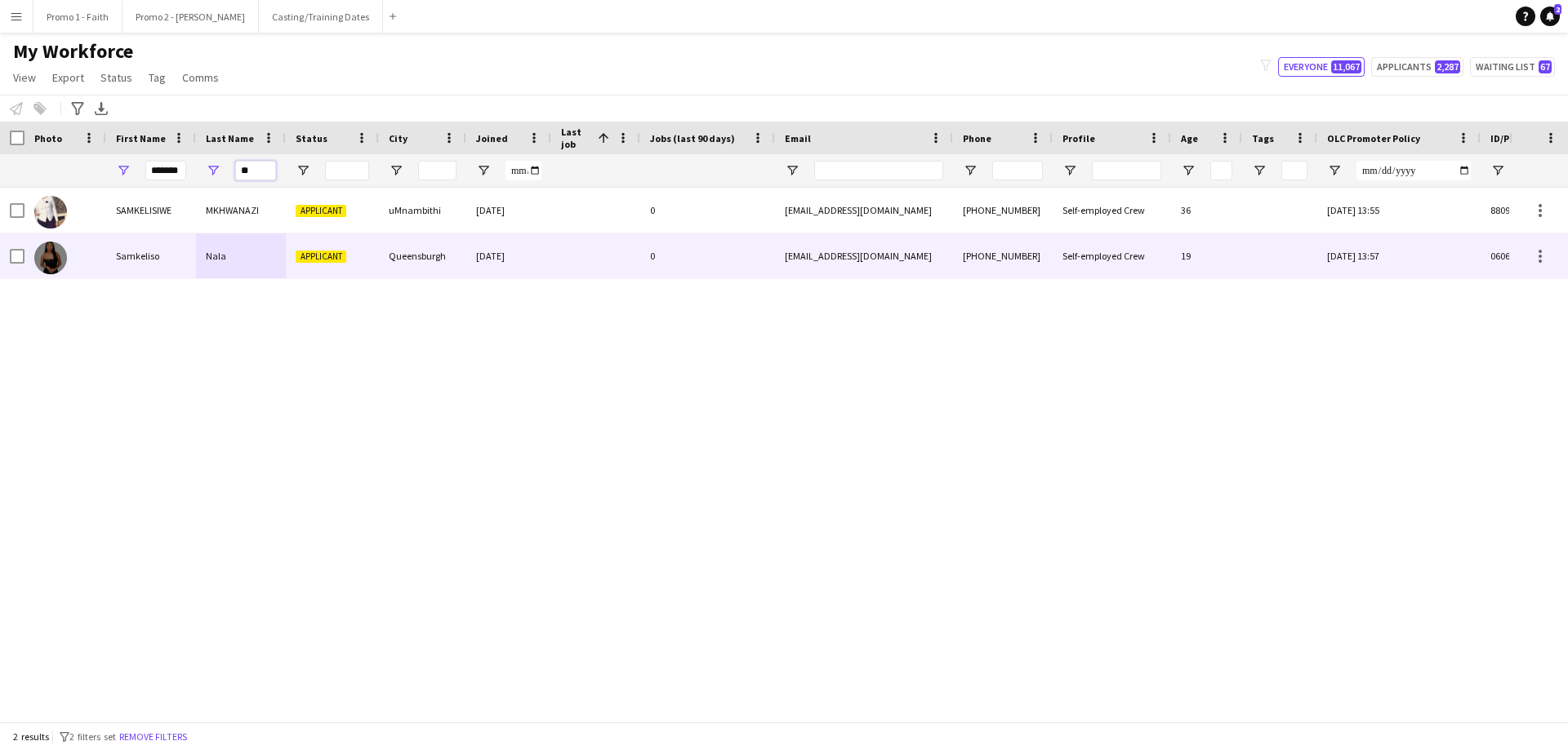
type input "**"
click at [231, 258] on div "Nala" at bounding box center [241, 256] width 90 height 45
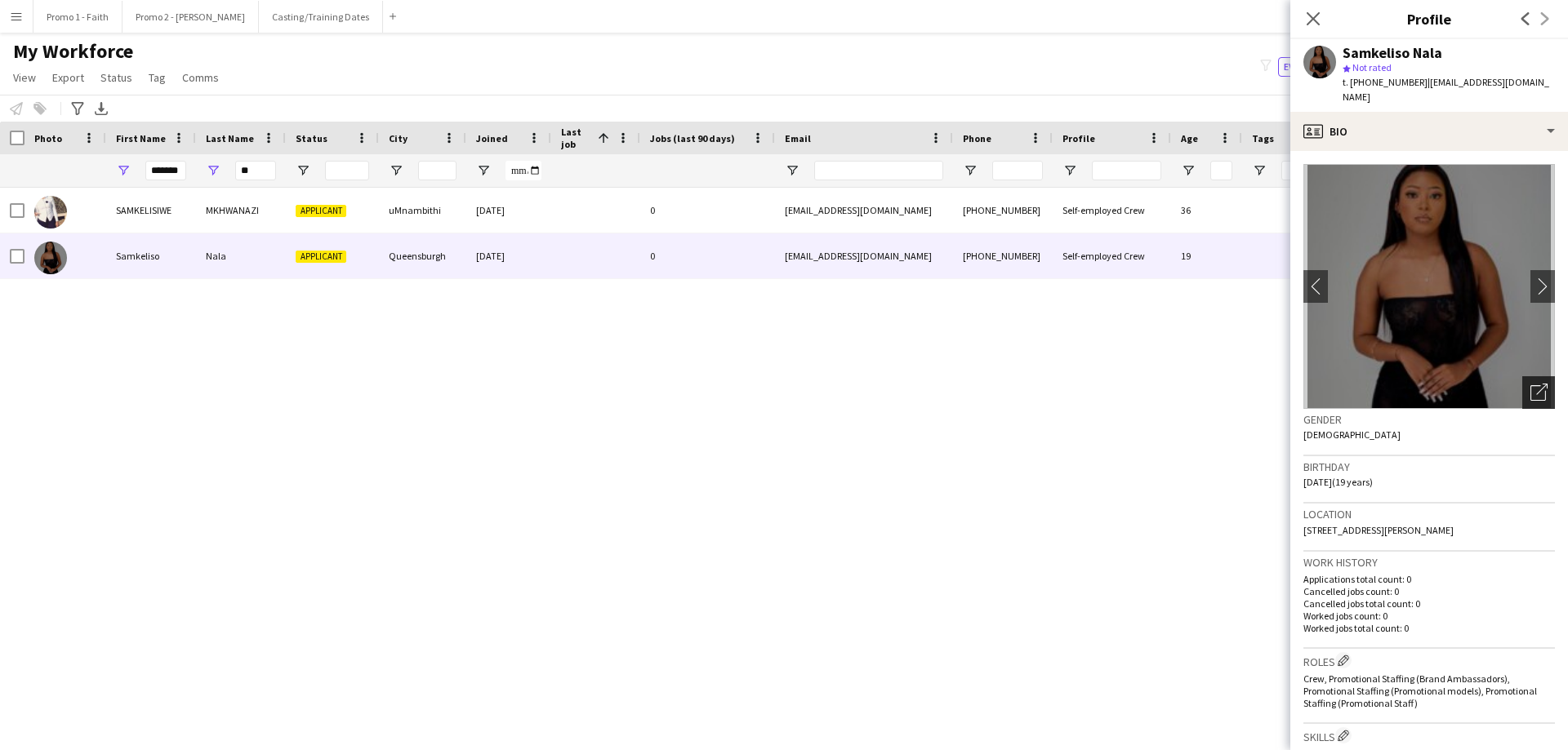
click at [1044, 384] on icon at bounding box center [1542, 389] width 12 height 12
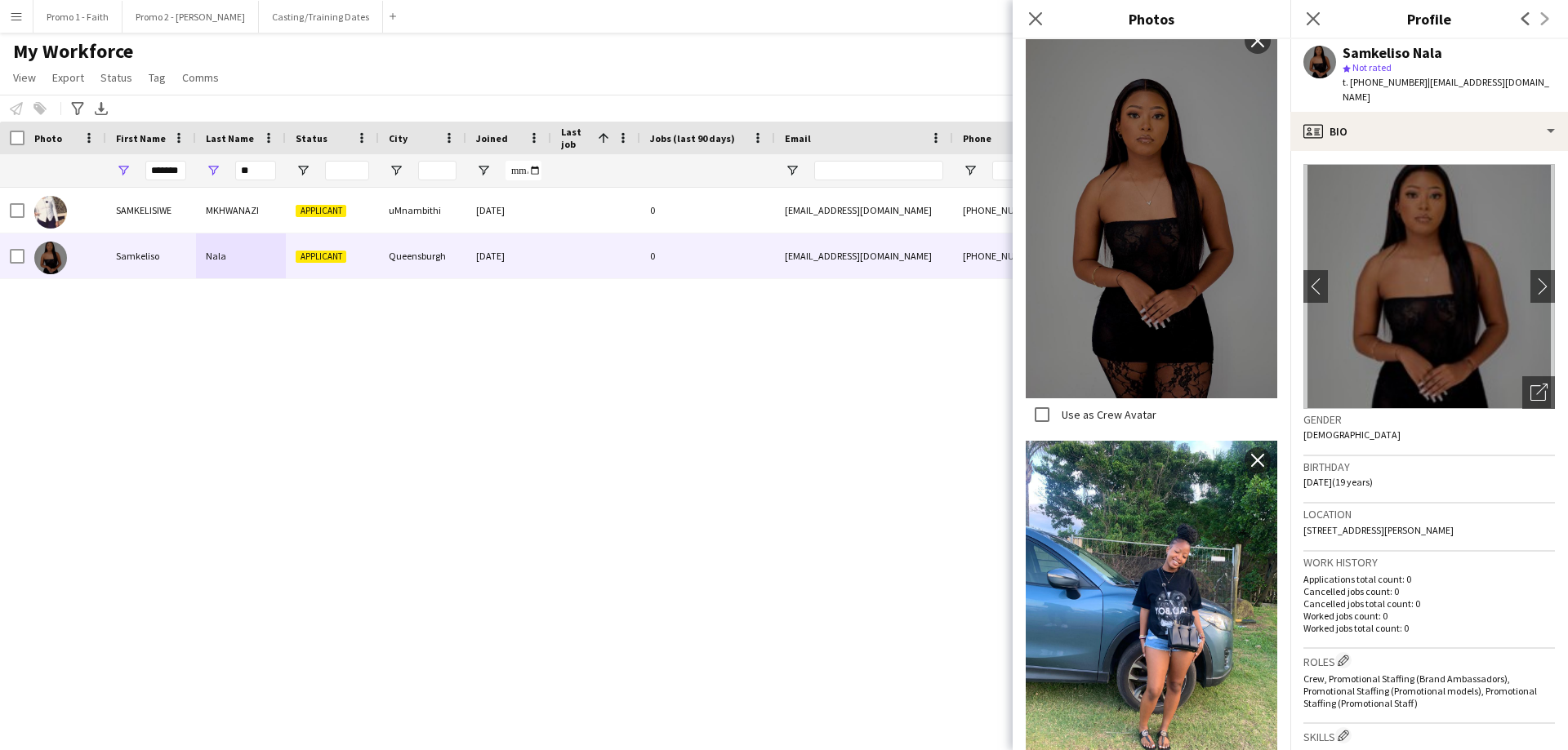
scroll to position [449, 0]
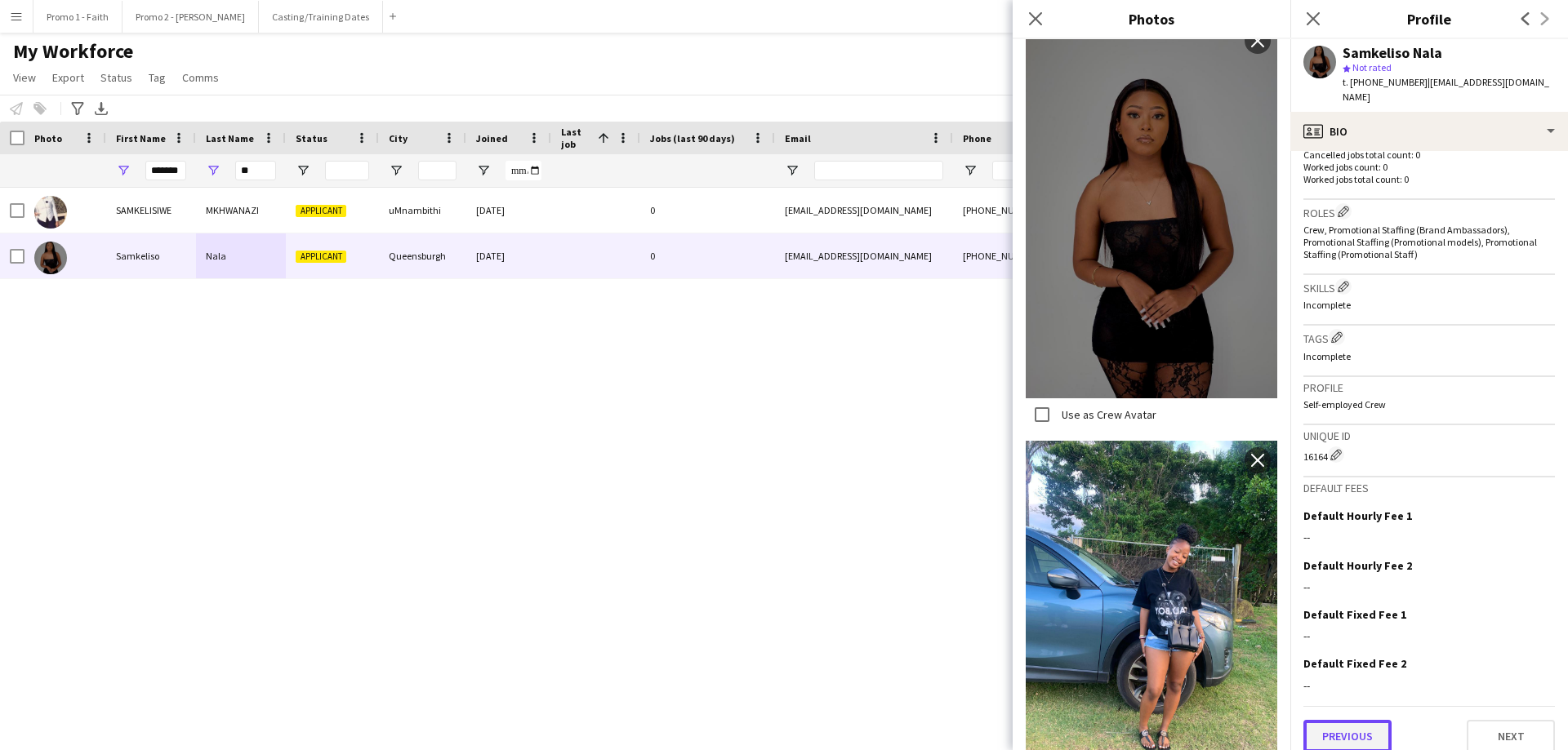
click at [1044, 455] on button "Previous" at bounding box center [1347, 736] width 88 height 32
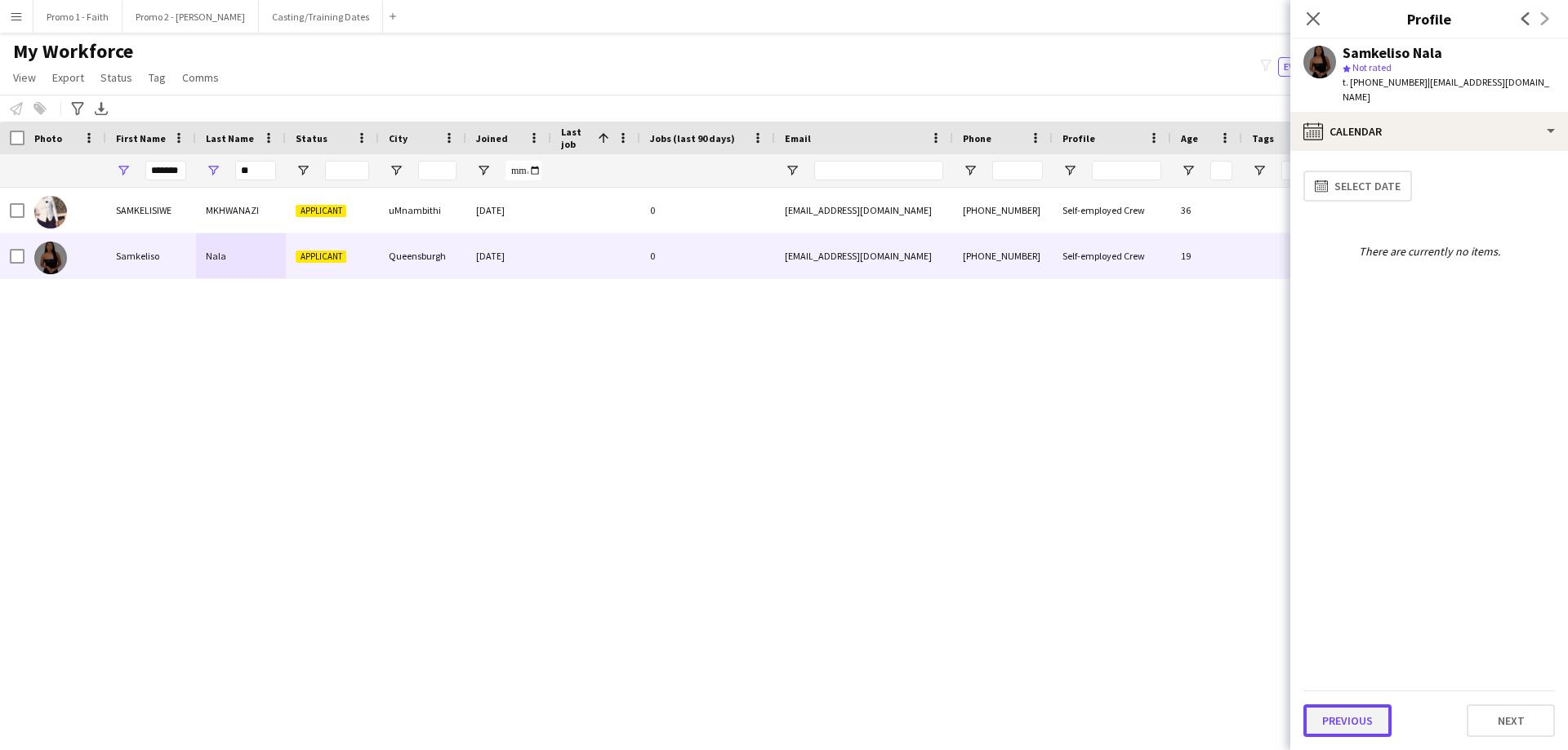
click at [1044, 455] on button "Previous" at bounding box center [1347, 721] width 88 height 32
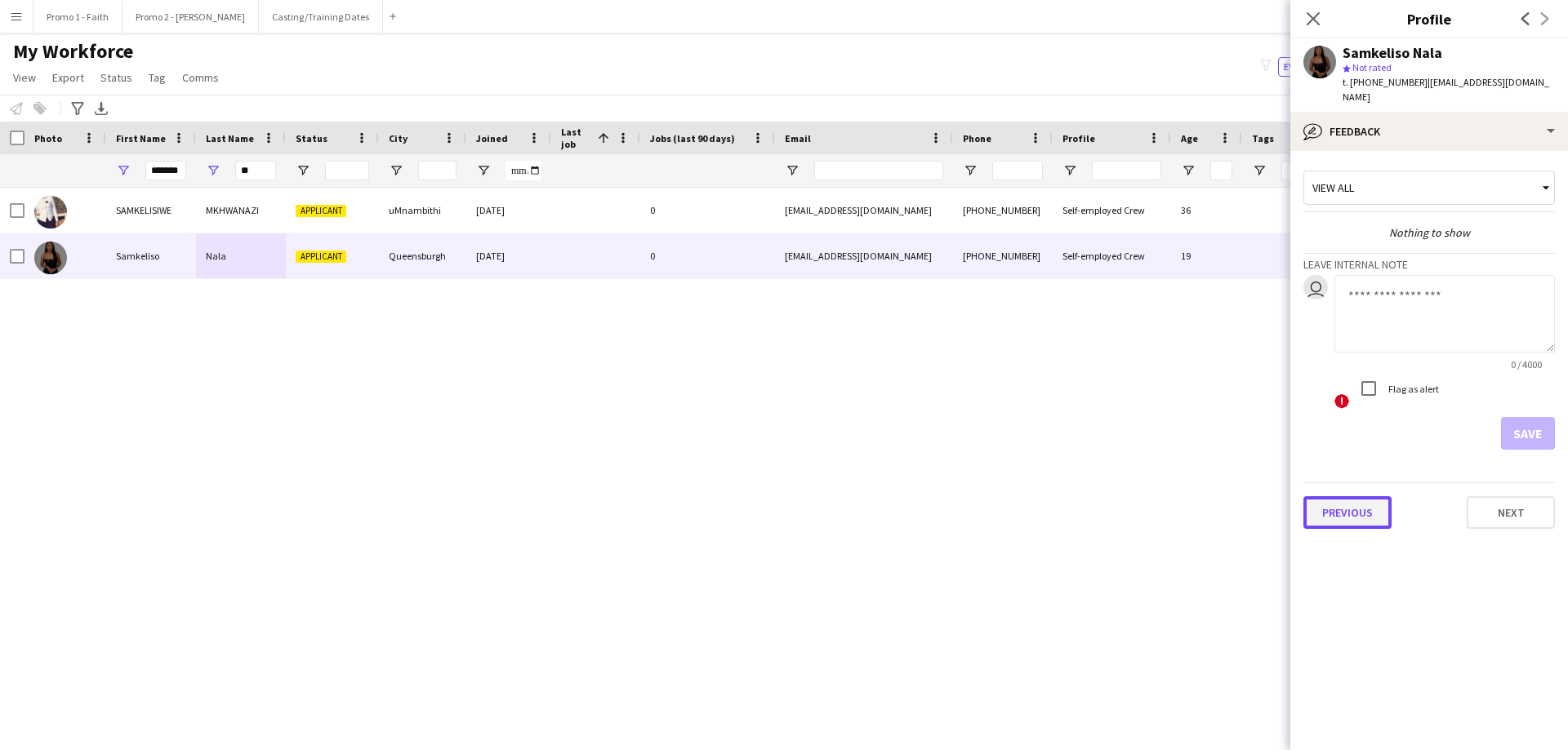
click at [1044, 455] on button "Previous" at bounding box center [1347, 513] width 88 height 32
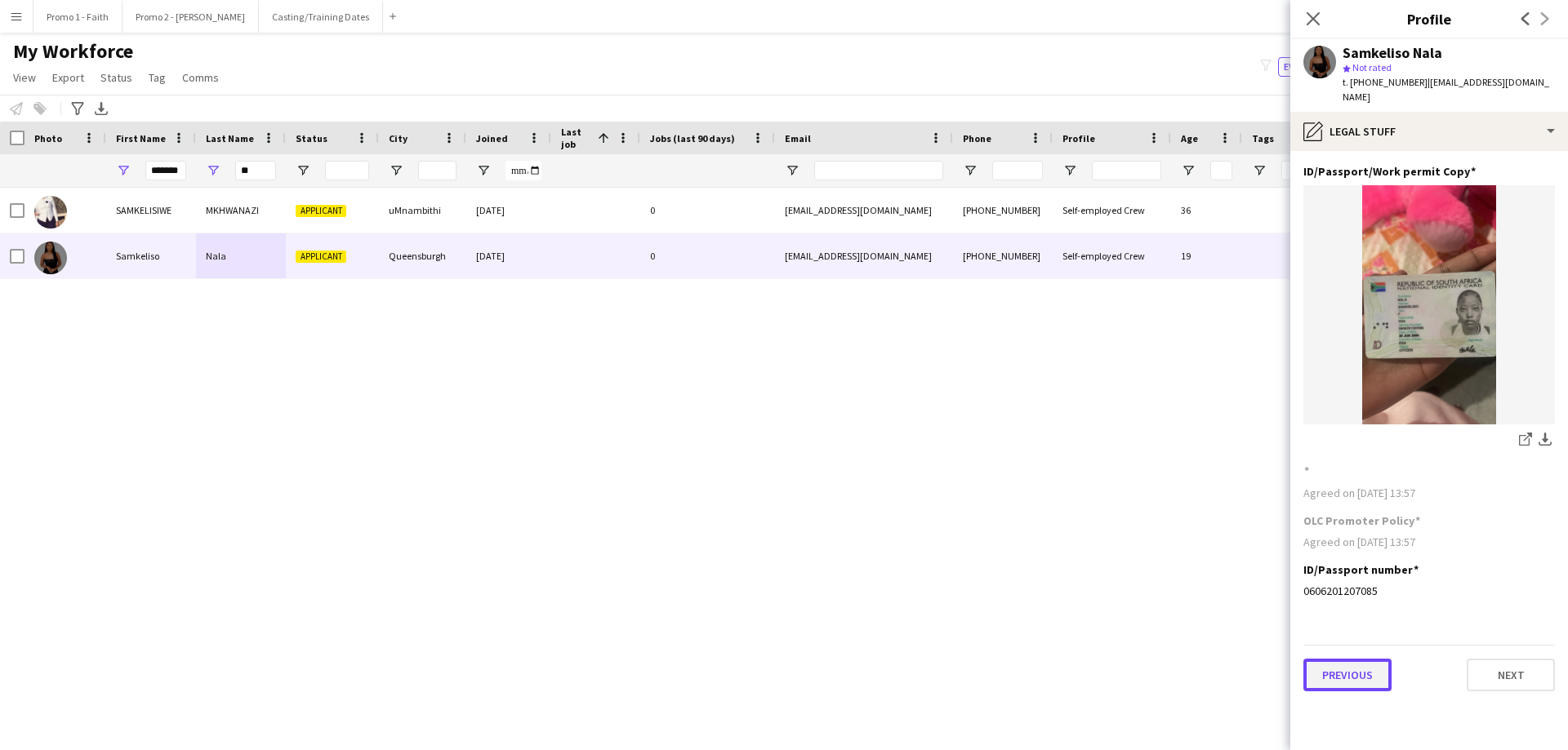
click at [1044, 455] on button "Previous" at bounding box center [1347, 675] width 88 height 32
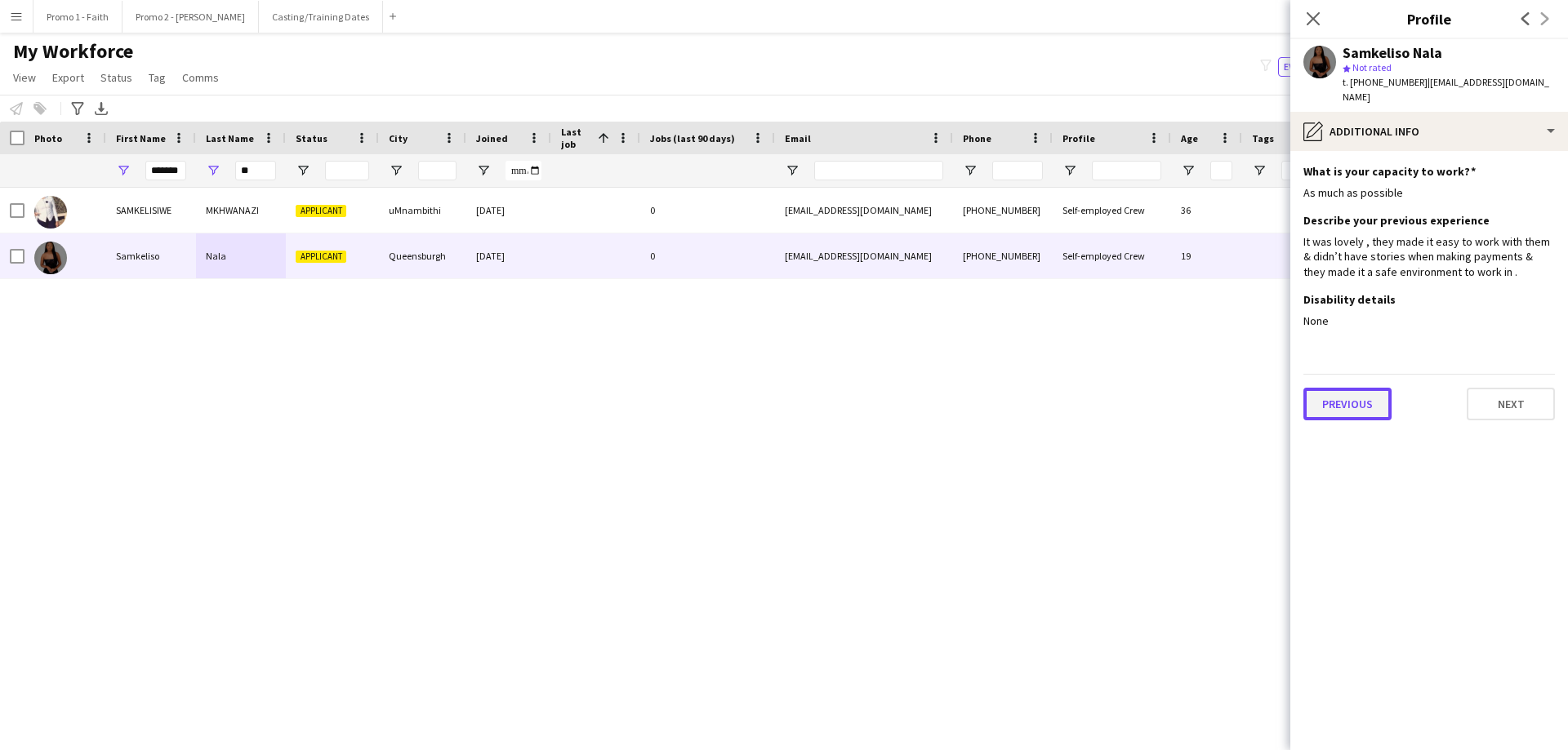
click at [1044, 388] on button "Previous" at bounding box center [1347, 404] width 88 height 32
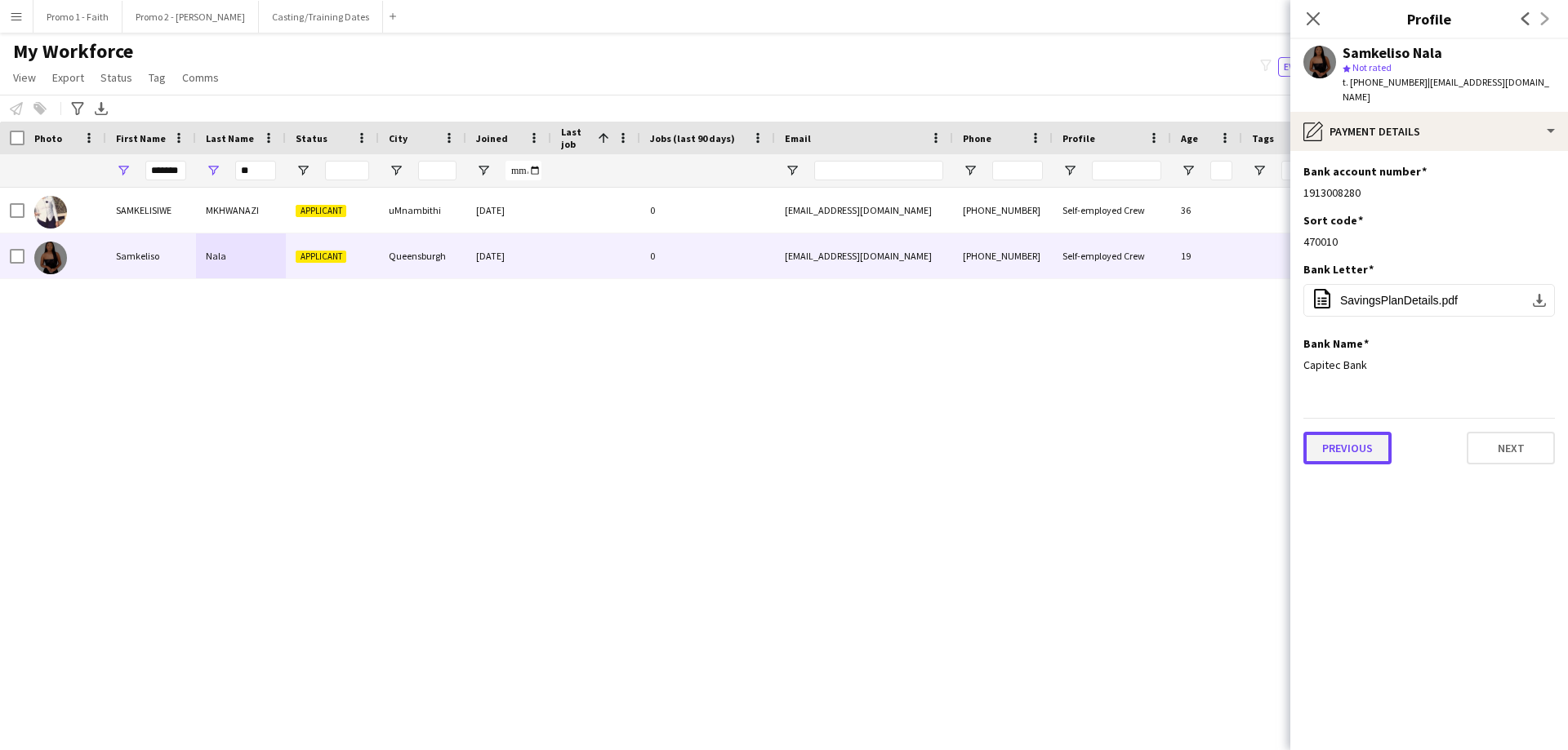
click at [1044, 432] on button "Previous" at bounding box center [1347, 448] width 88 height 32
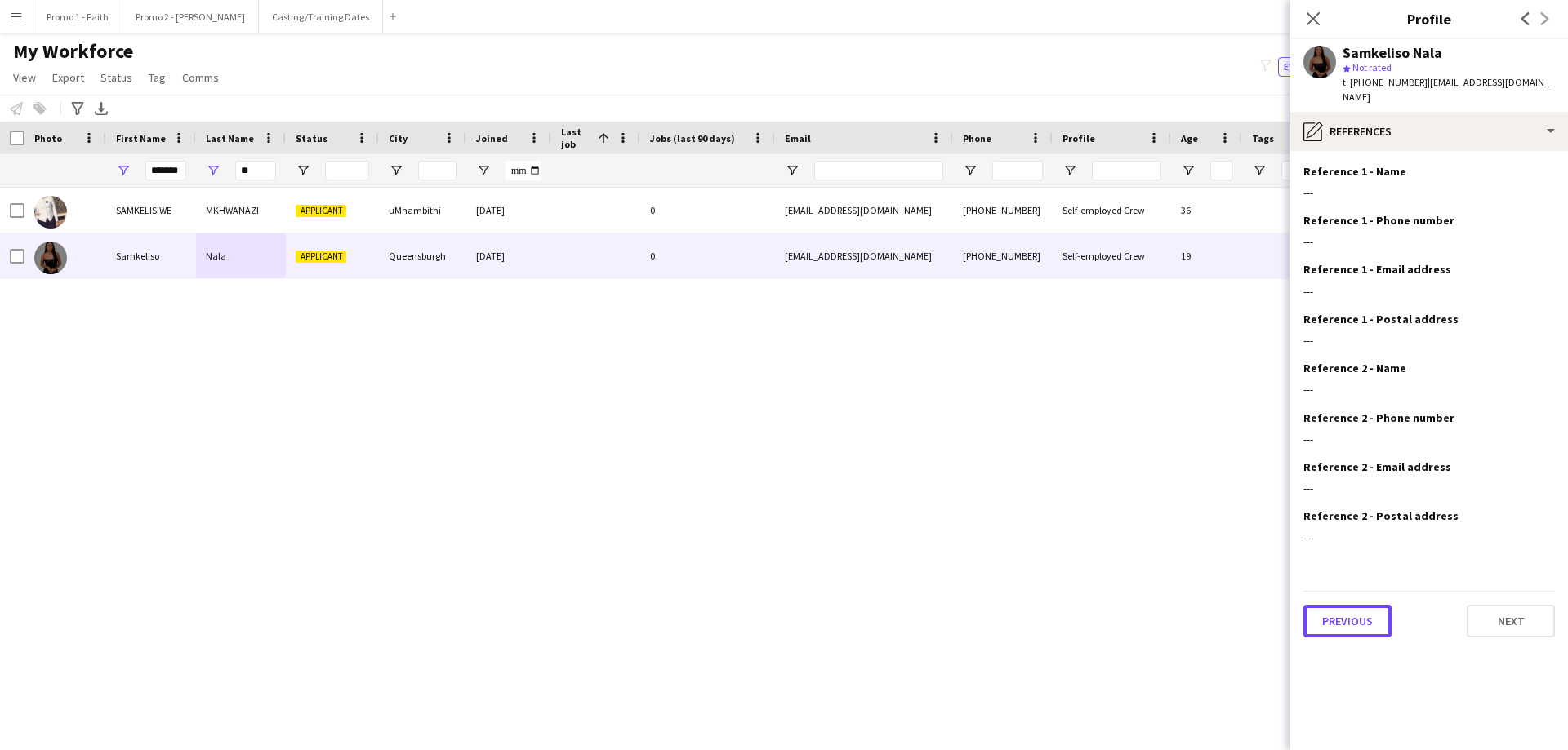
click at [1044, 455] on button "Previous" at bounding box center [1347, 621] width 88 height 32
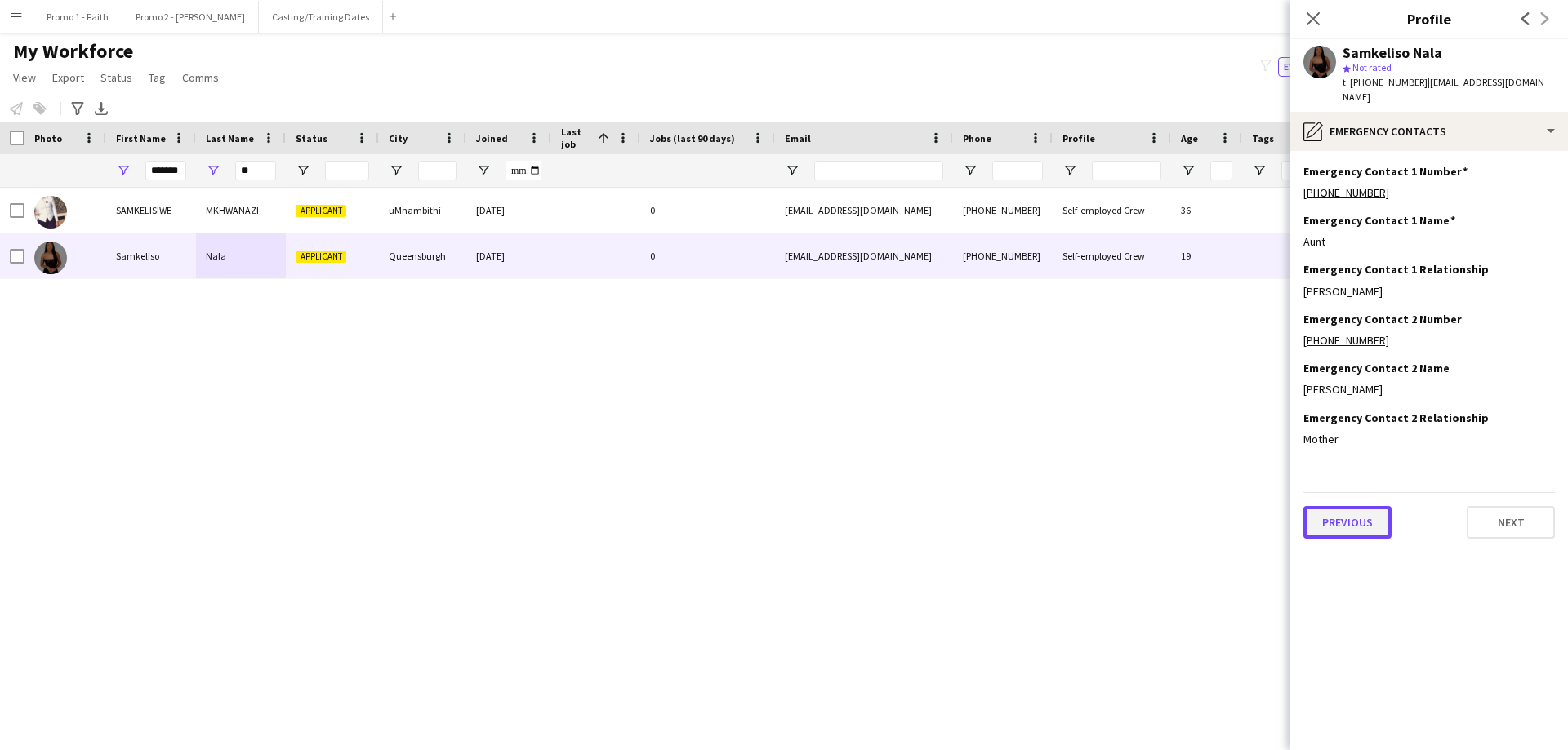
click at [1044, 455] on button "Previous" at bounding box center [1347, 523] width 88 height 32
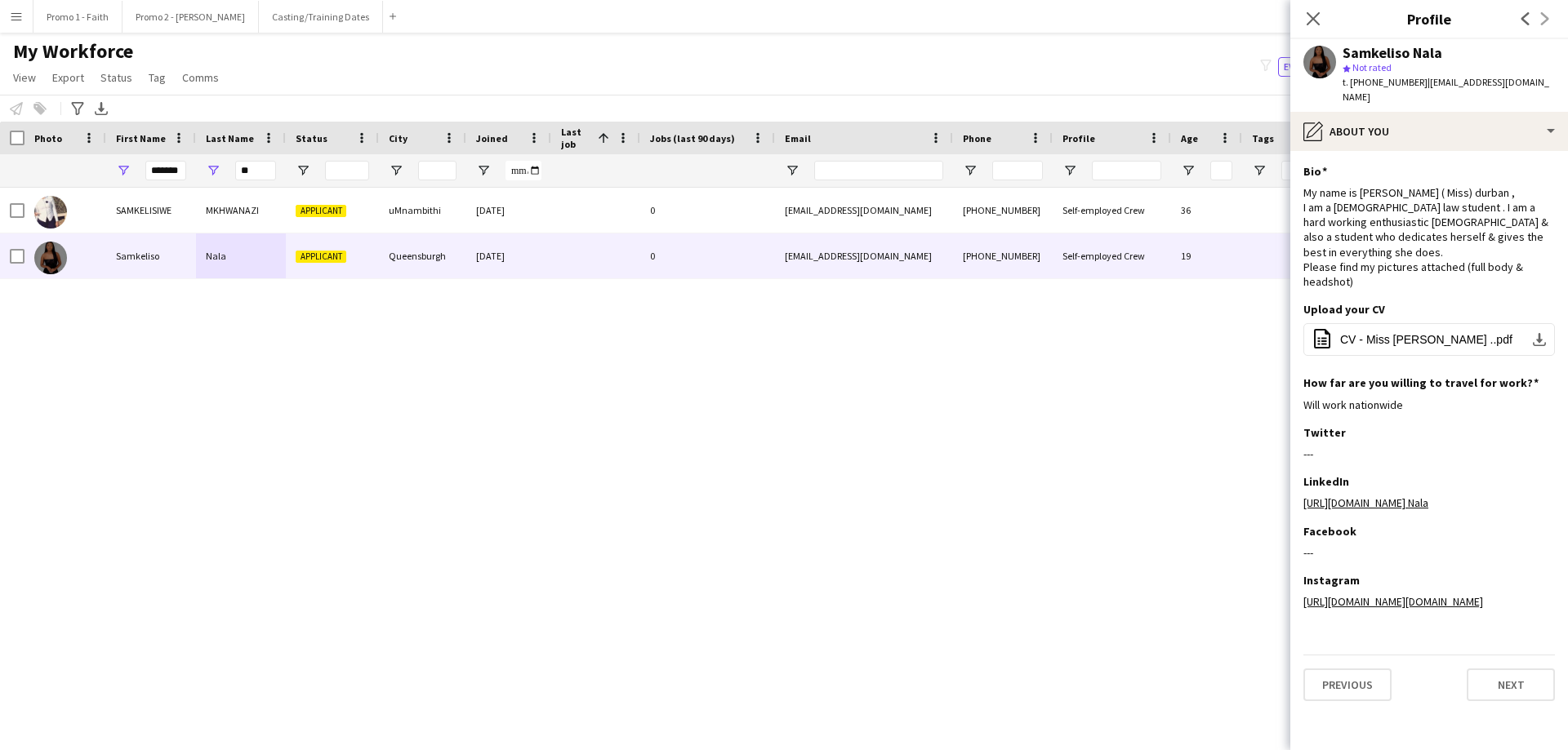
drag, startPoint x: 1415, startPoint y: 82, endPoint x: 1567, endPoint y: 71, distance: 152.4
click at [1044, 71] on app-profile-header "Samkeliso Nala star Not rated t. [PHONE_NUMBER] | [EMAIL_ADDRESS][DOMAIN_NAME]" at bounding box center [1429, 75] width 278 height 73
click at [1044, 80] on span "| [EMAIL_ADDRESS][DOMAIN_NAME]" at bounding box center [1445, 89] width 206 height 27
drag, startPoint x: 1415, startPoint y: 81, endPoint x: 1547, endPoint y: 78, distance: 132.0
click at [1044, 78] on span "| [EMAIL_ADDRESS][DOMAIN_NAME]" at bounding box center [1445, 89] width 206 height 27
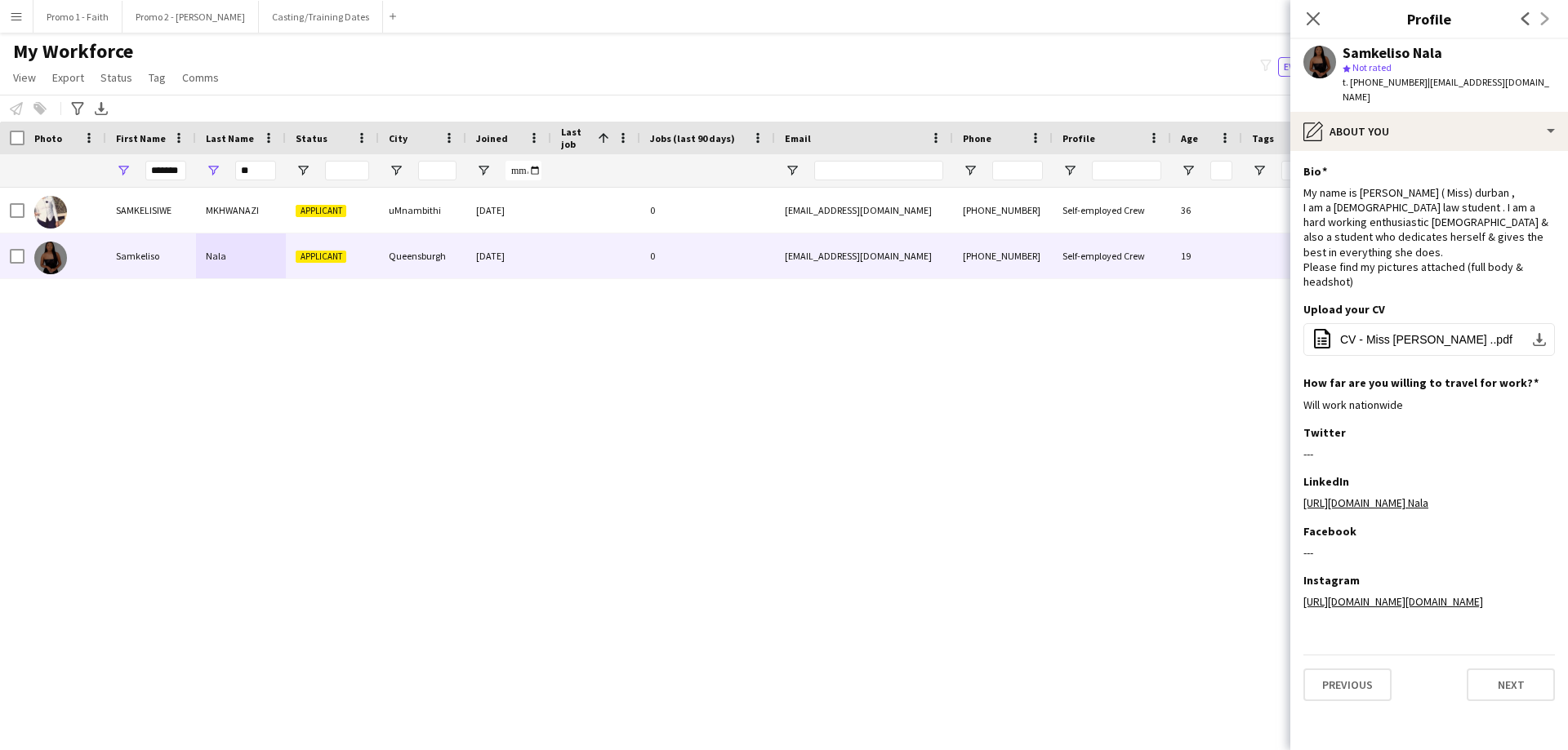
copy span "[EMAIL_ADDRESS][DOMAIN_NAME]"
click at [1044, 455] on button "Previous" at bounding box center [1347, 685] width 88 height 32
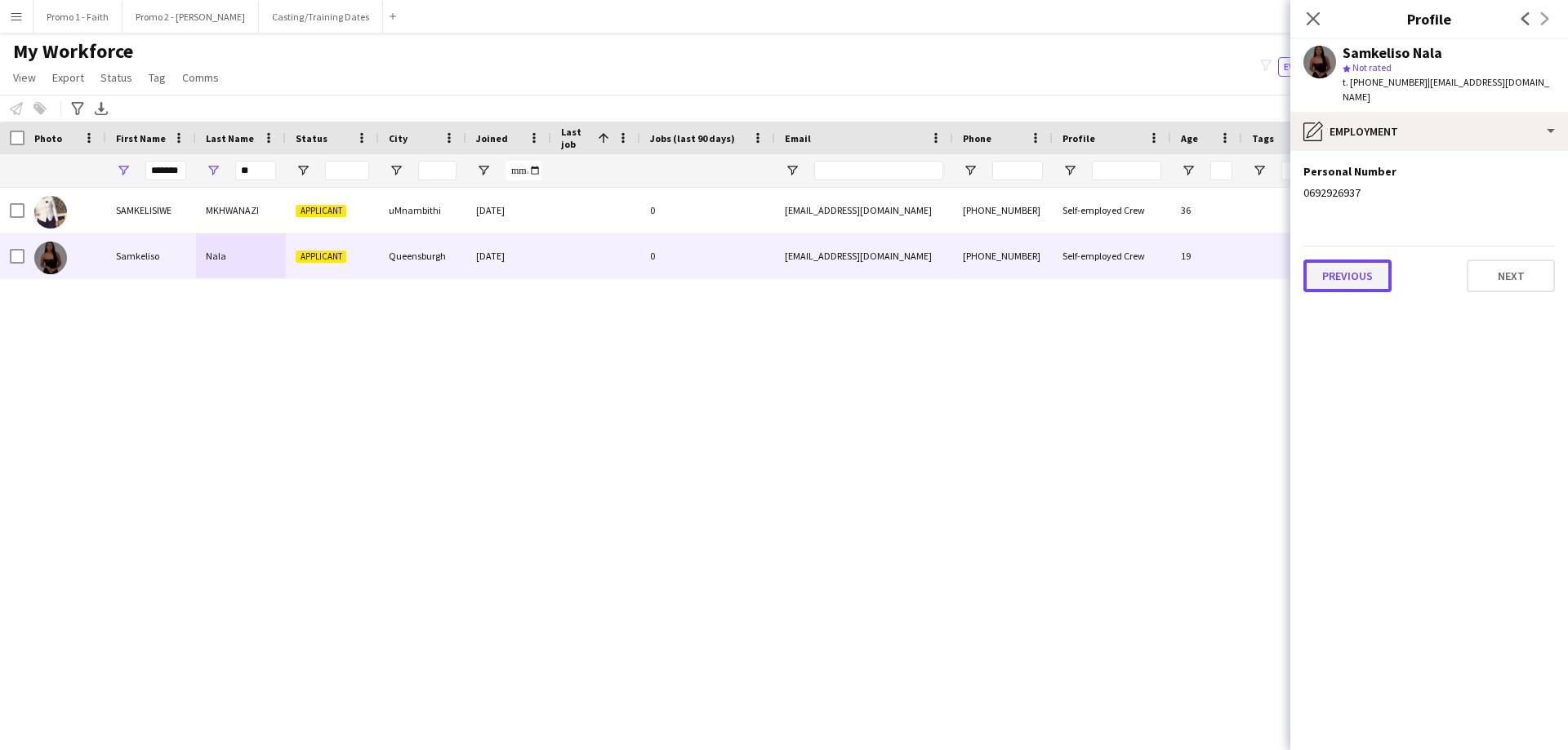
click at [1044, 260] on button "Previous" at bounding box center [1347, 276] width 88 height 32
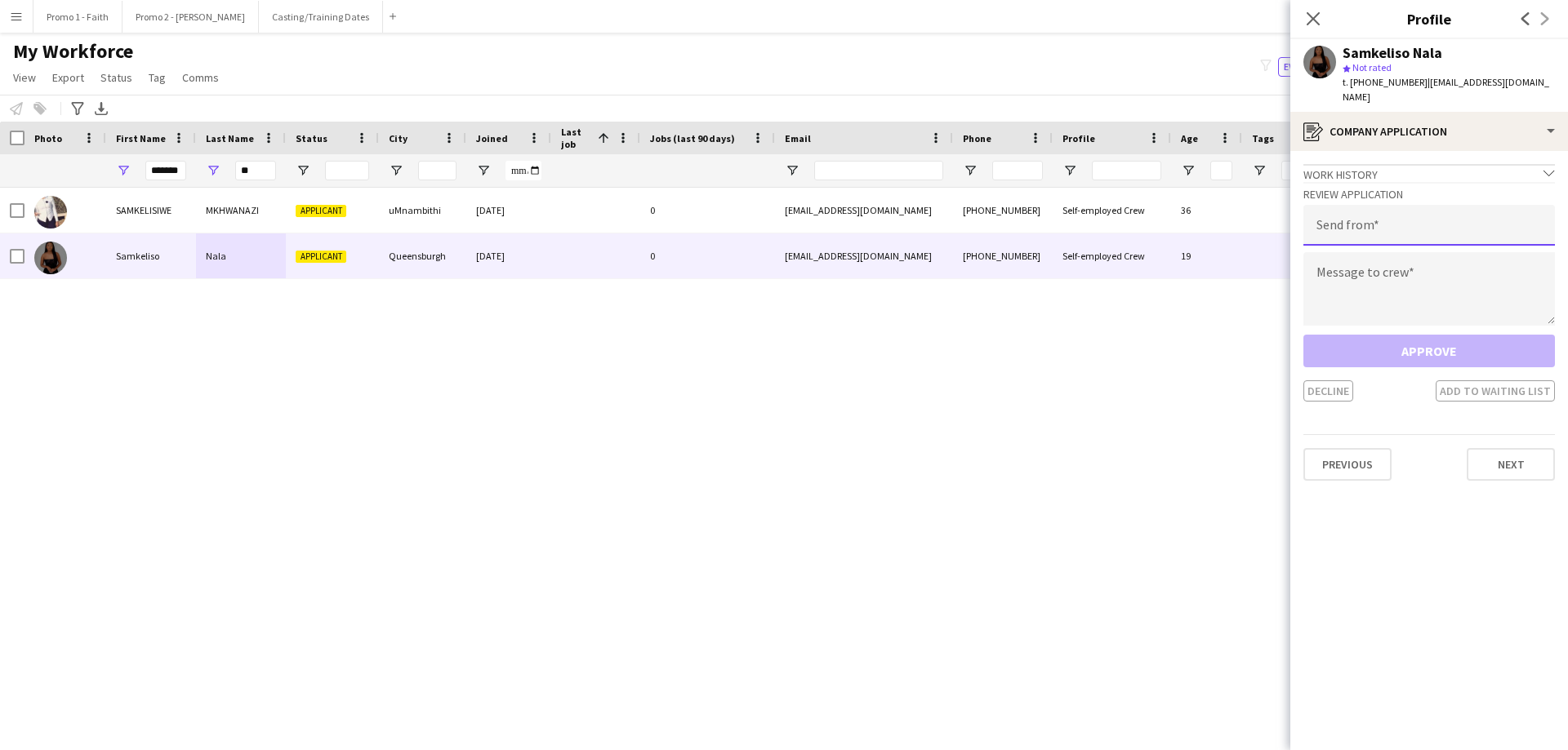
click at [1044, 211] on input "email" at bounding box center [1428, 224] width 252 height 41
paste input "**********"
type input "**********"
click at [1044, 266] on textarea at bounding box center [1428, 289] width 252 height 74
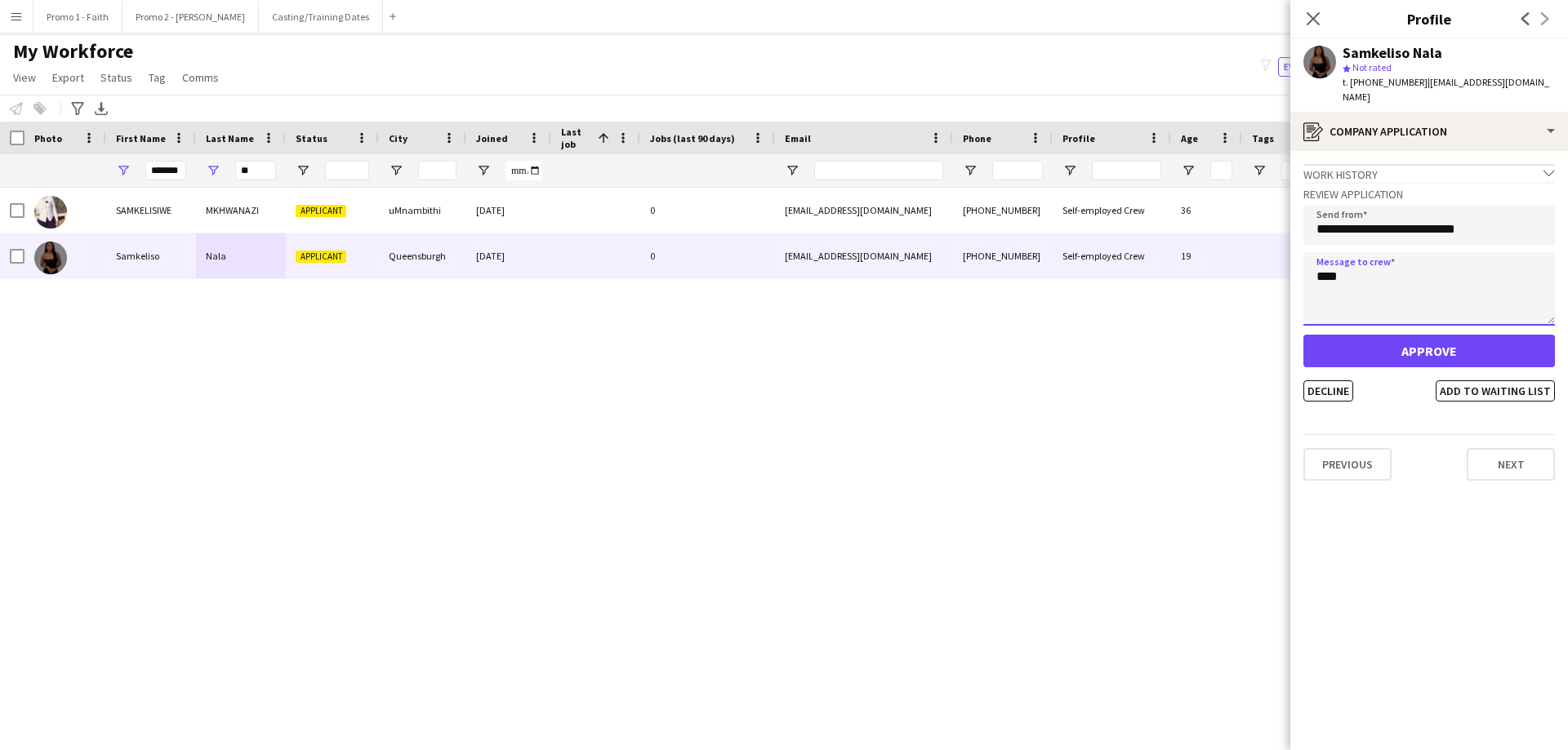
type textarea "****"
drag, startPoint x: 1460, startPoint y: 339, endPoint x: 1452, endPoint y: 347, distance: 11.3
click at [1044, 340] on button "Approve" at bounding box center [1428, 351] width 252 height 32
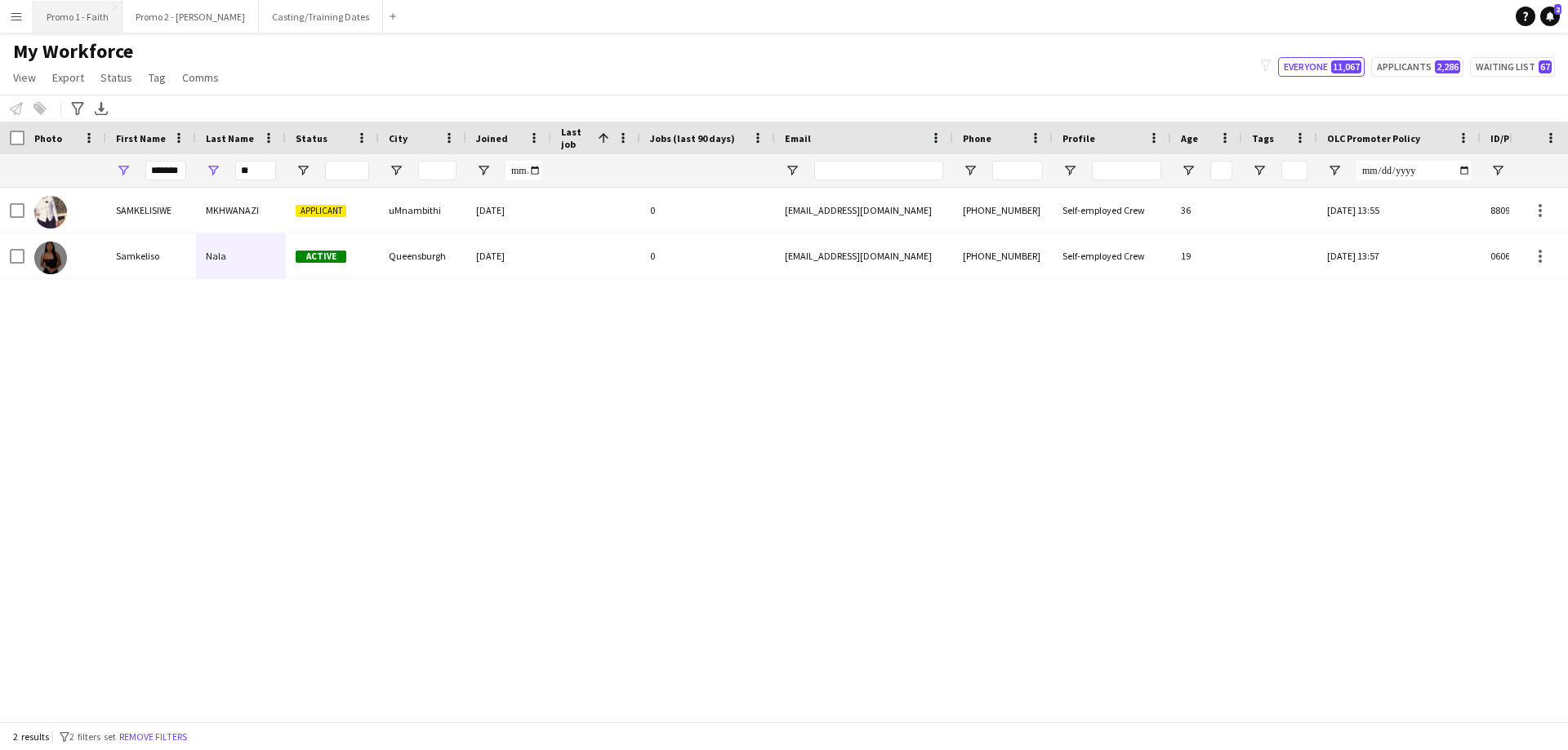
click at [73, 10] on button "Promo 1 - Faith Close" at bounding box center [78, 16] width 89 height 32
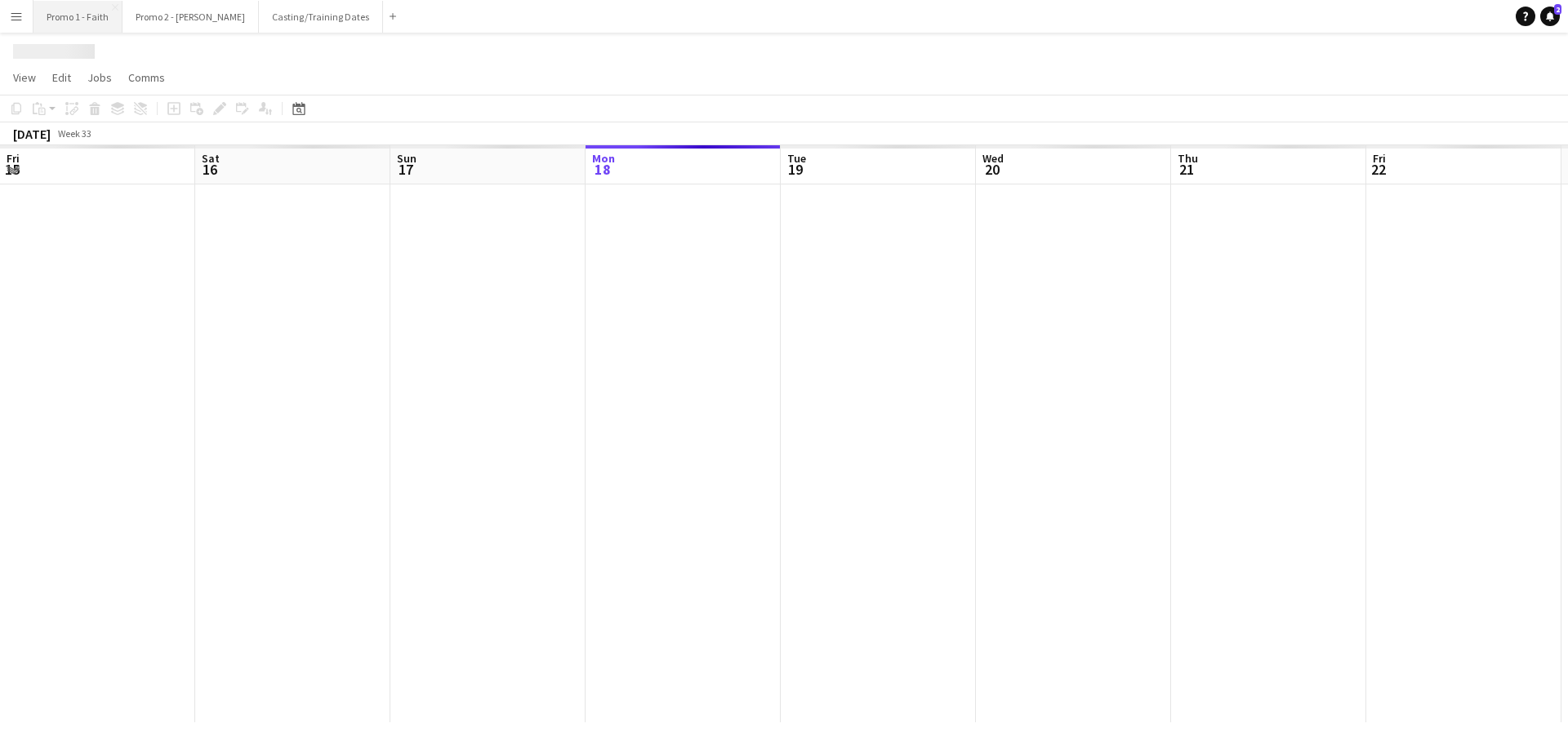
scroll to position [0, 390]
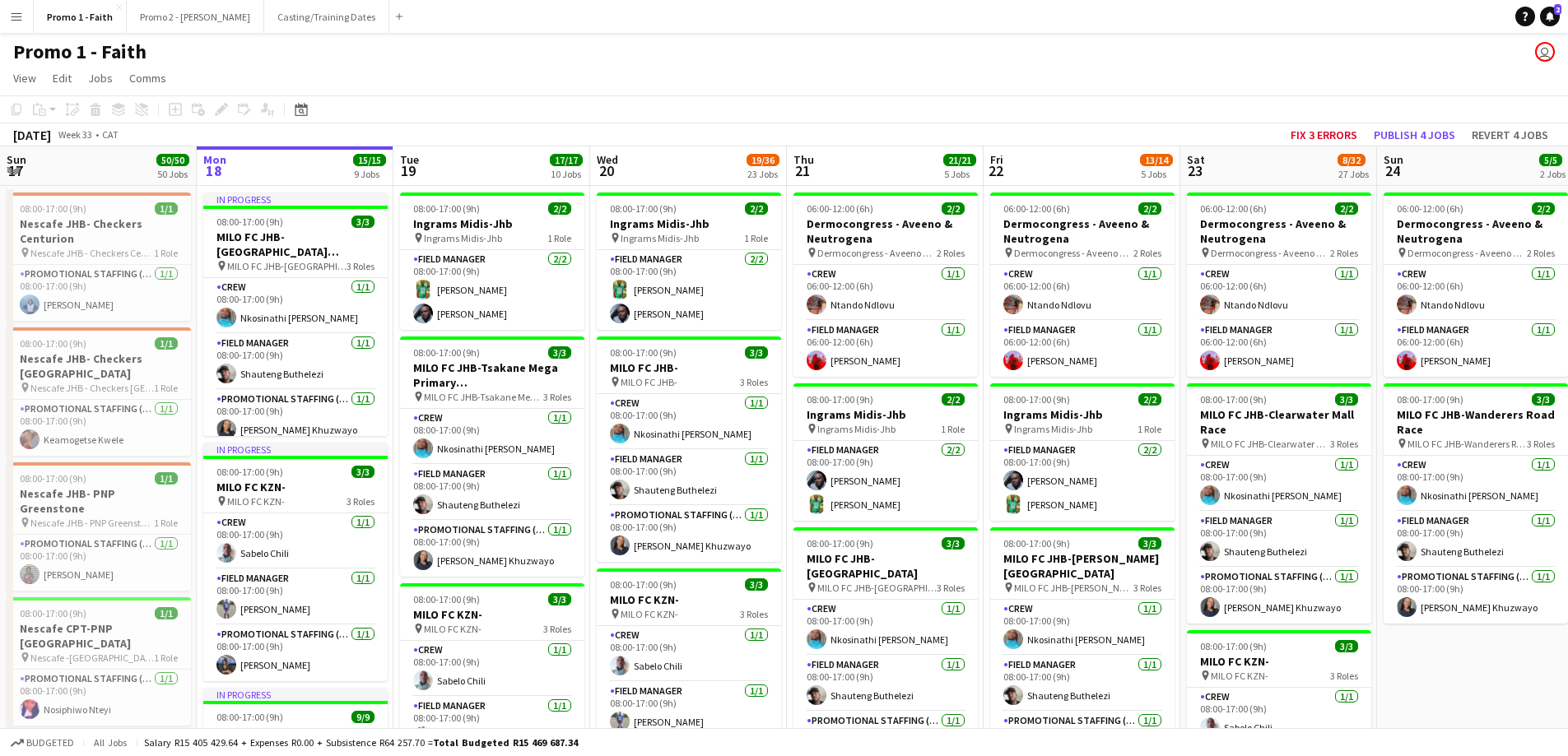
click at [11, 23] on button "Menu" at bounding box center [16, 16] width 33 height 33
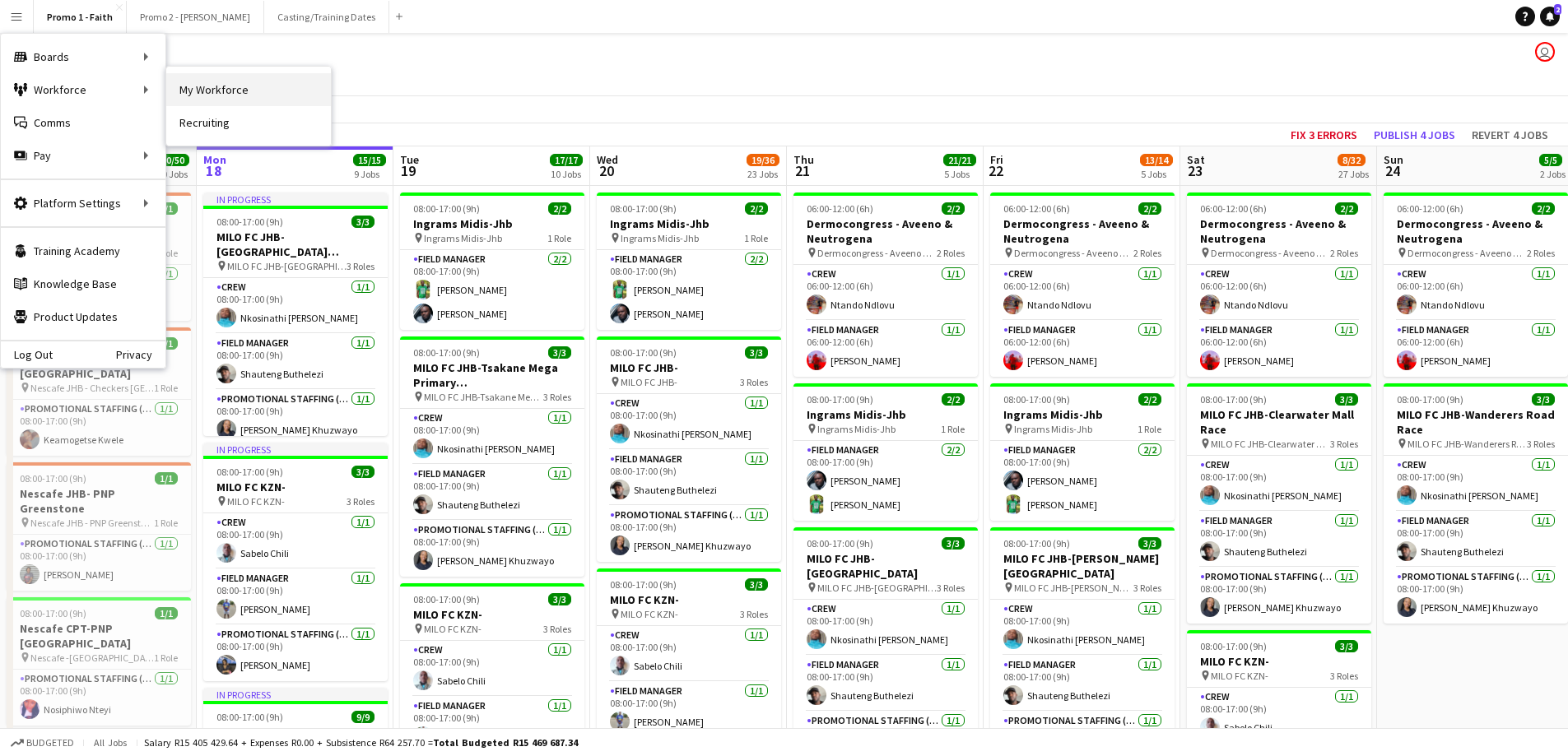
click at [190, 92] on link "My Workforce" at bounding box center [248, 90] width 165 height 33
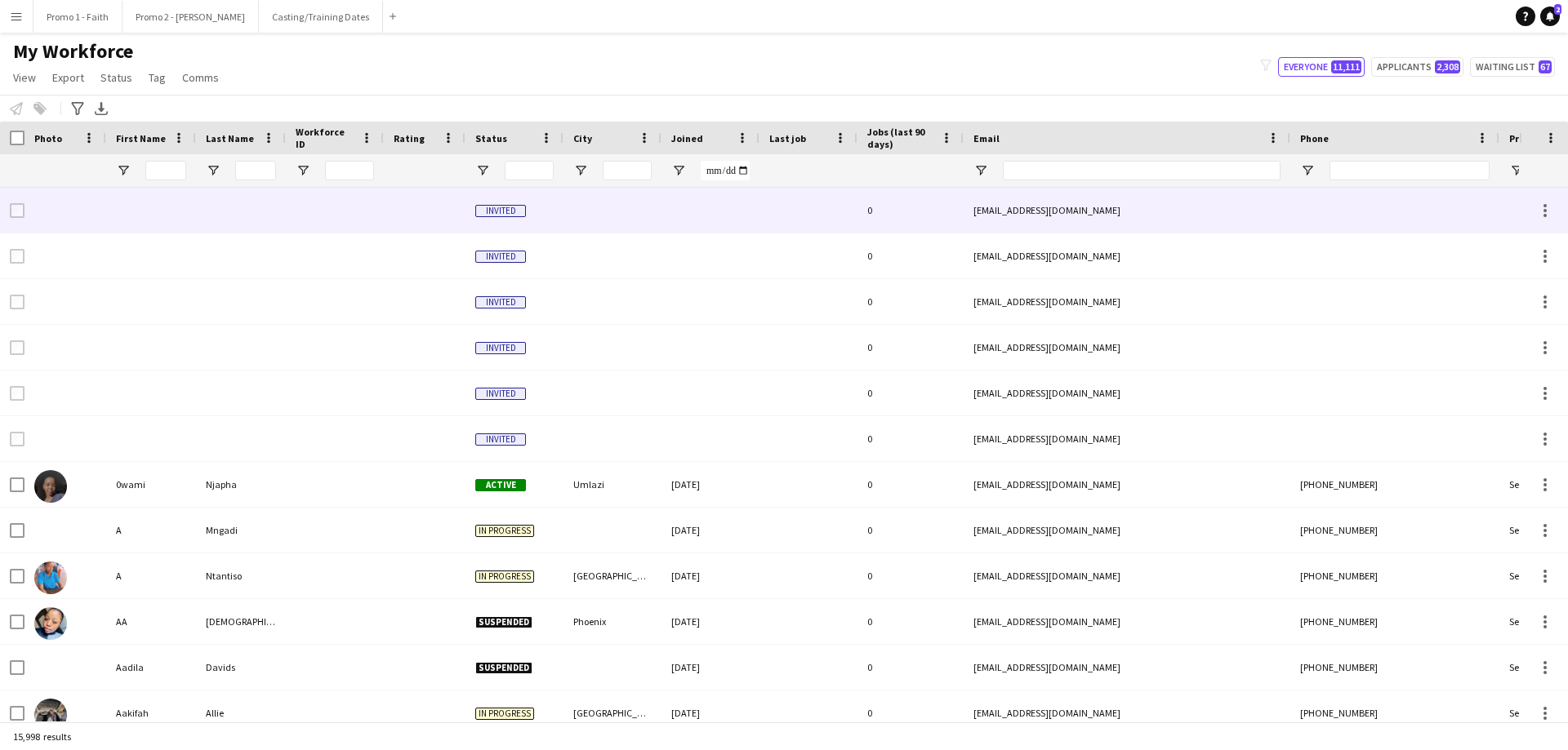
type input "*******"
type input "**"
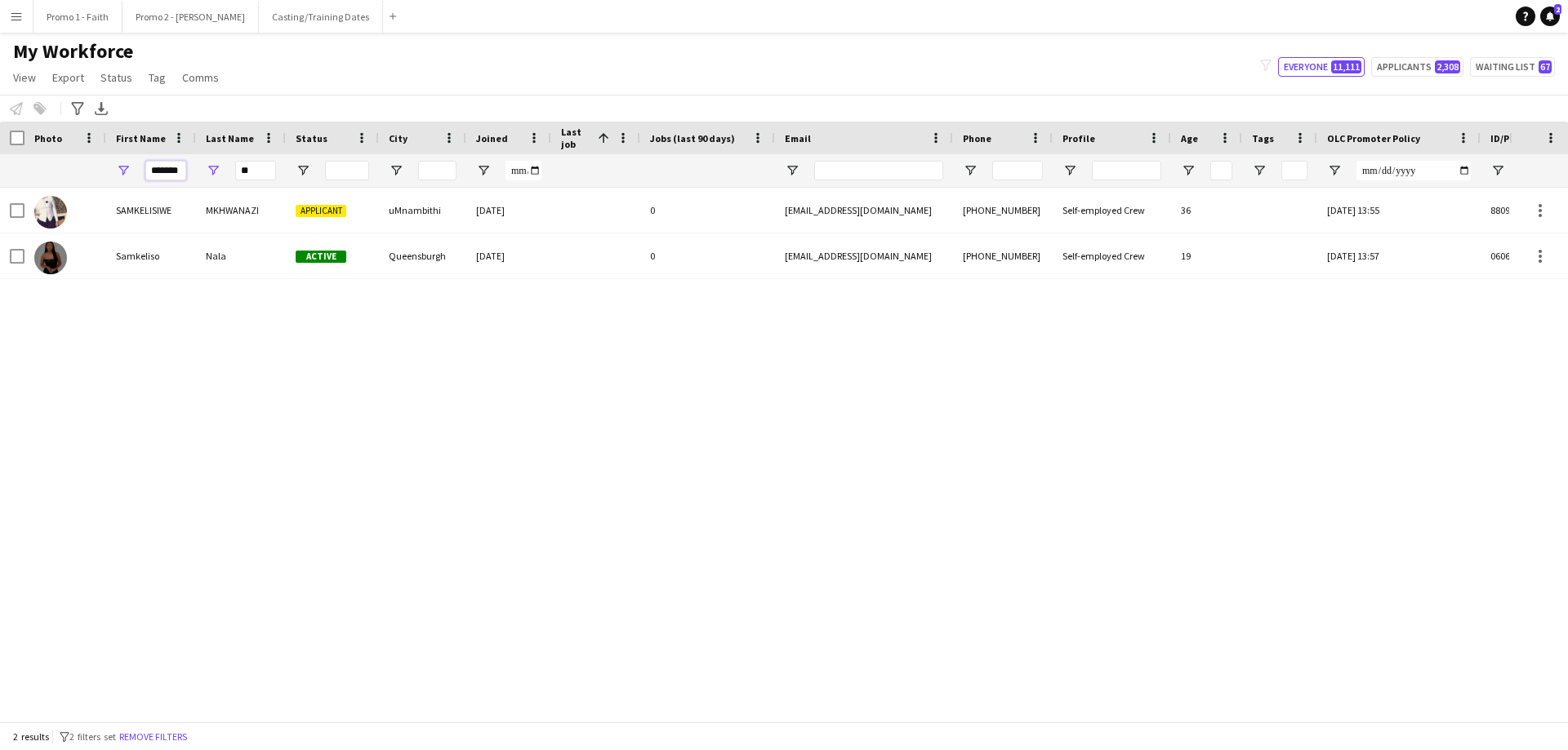
click at [151, 169] on input "*******" at bounding box center [165, 170] width 41 height 20
type input "*"
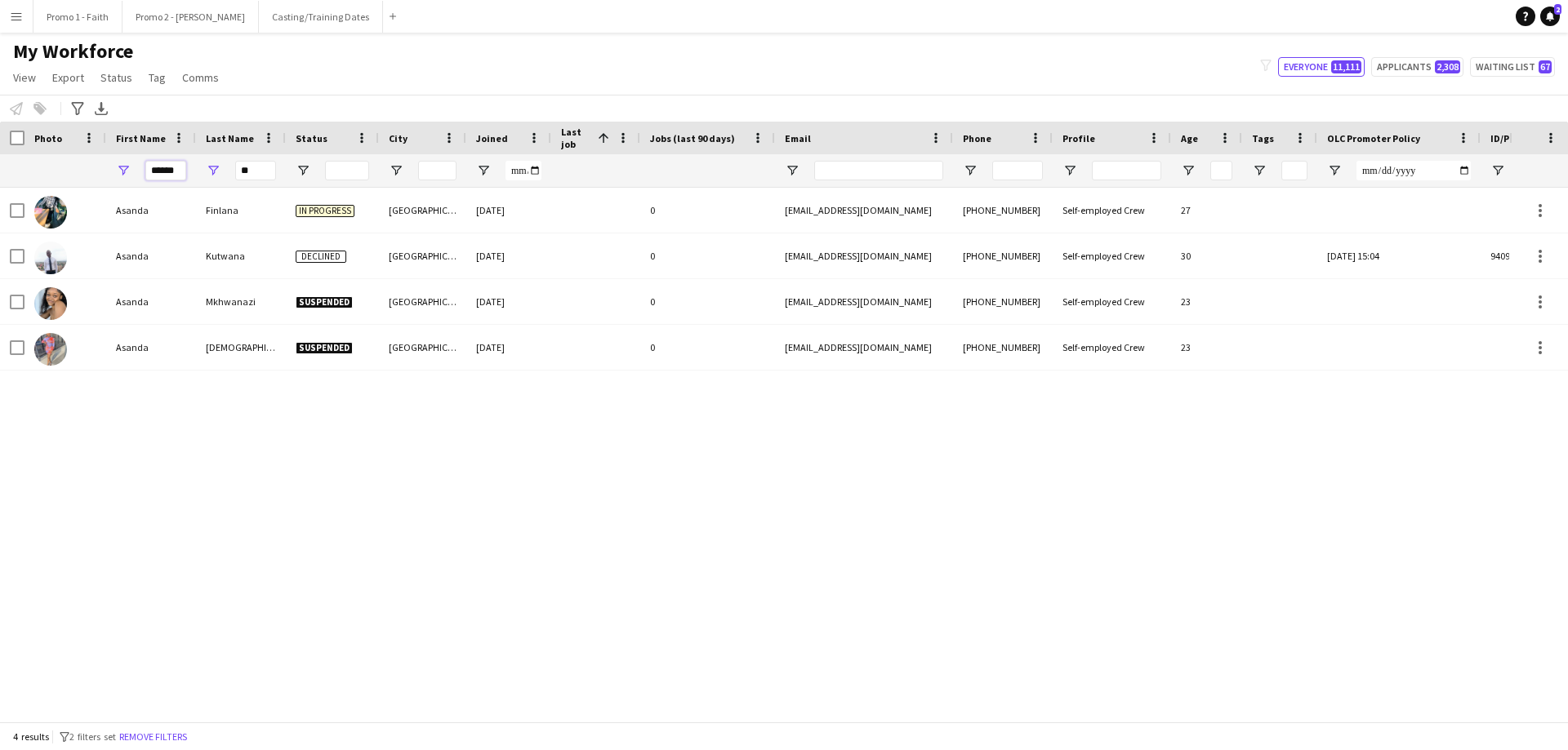
type input "******"
click at [264, 170] on input "**" at bounding box center [255, 170] width 41 height 20
type input "*"
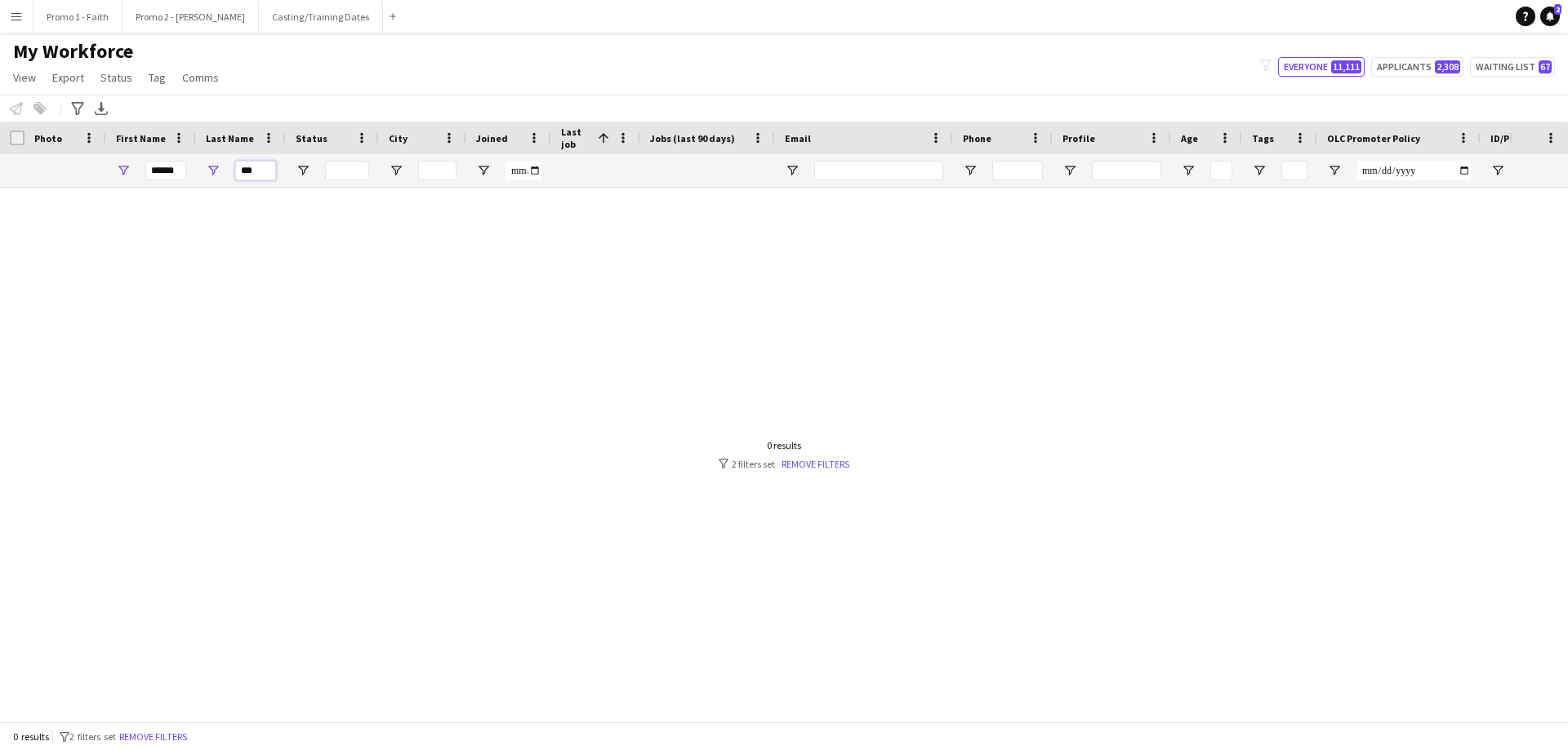
type input "***"
click at [179, 169] on input "******" at bounding box center [165, 170] width 41 height 20
type input "*"
type input "*********"
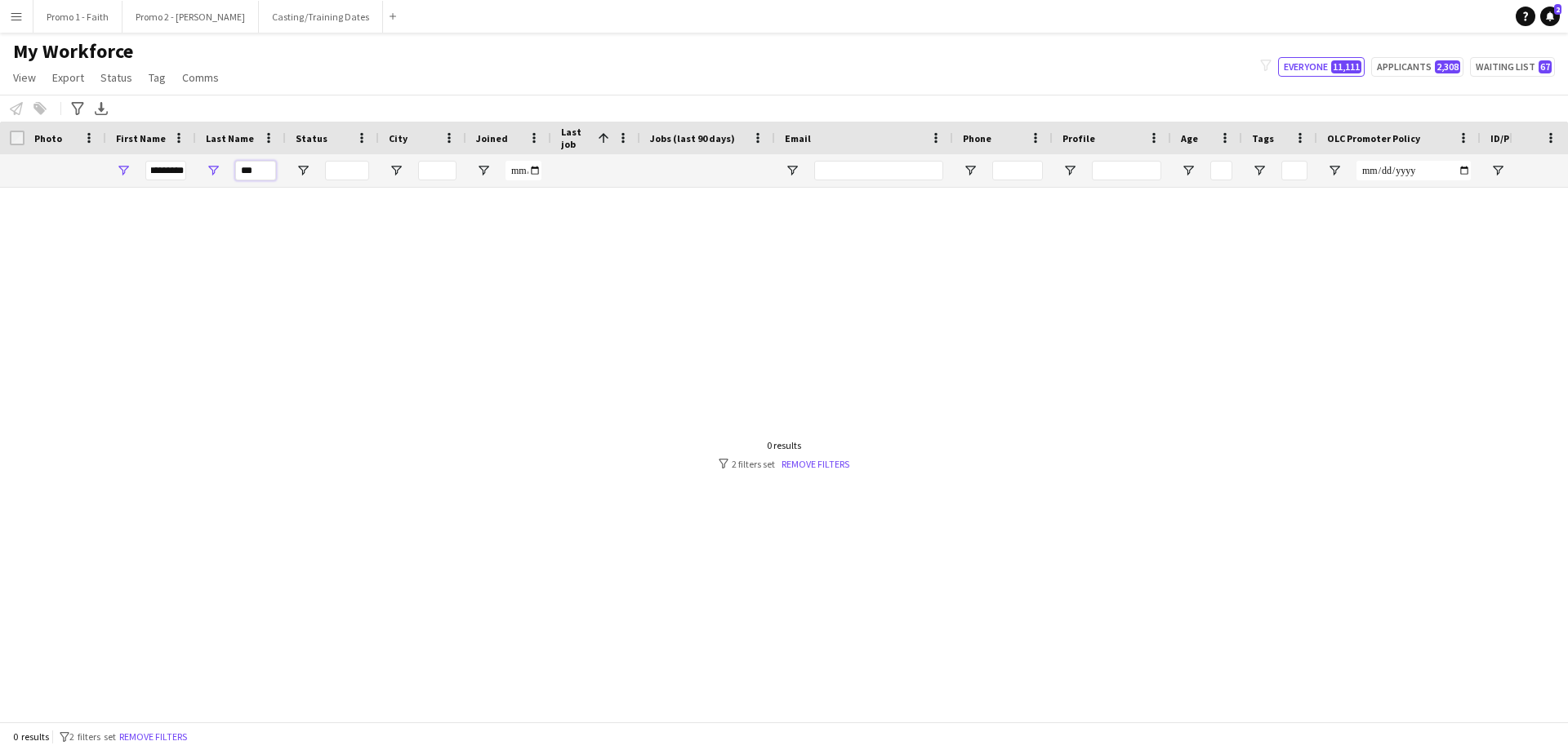
click at [264, 172] on input "***" at bounding box center [255, 170] width 41 height 20
type input "*"
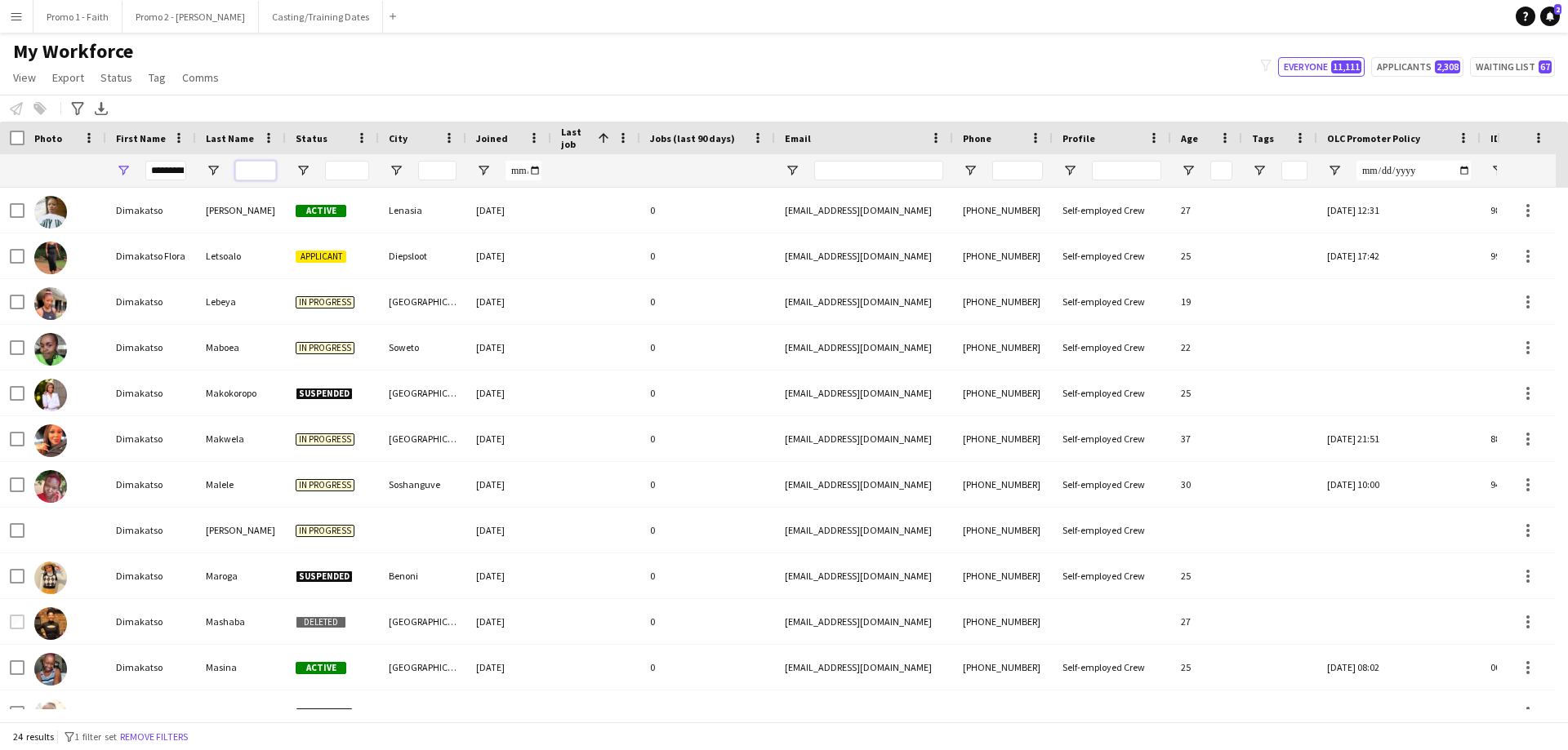
click at [247, 165] on input "Last Name Filter Input" at bounding box center [255, 170] width 41 height 20
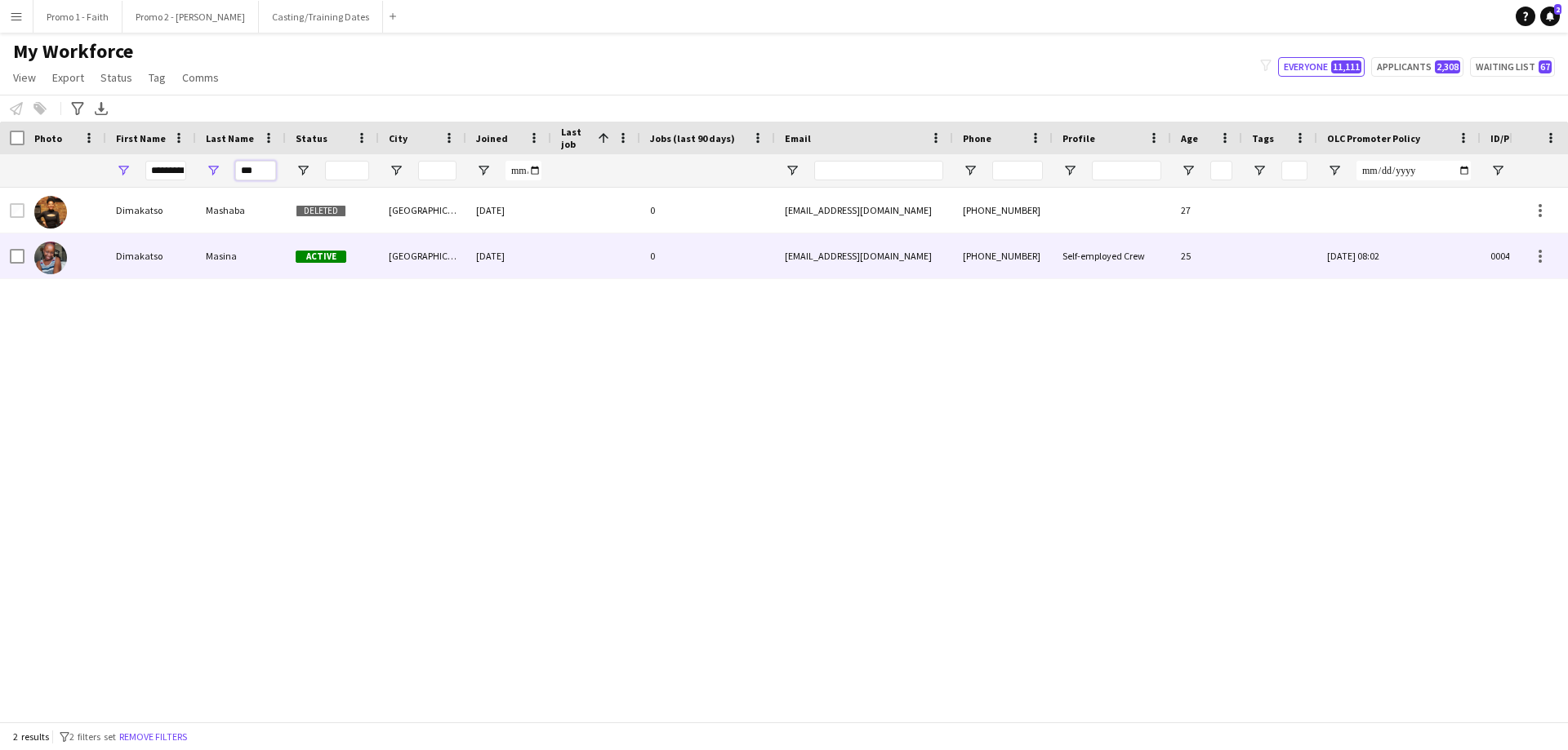
type input "***"
click at [261, 245] on div "Masina" at bounding box center [241, 256] width 90 height 45
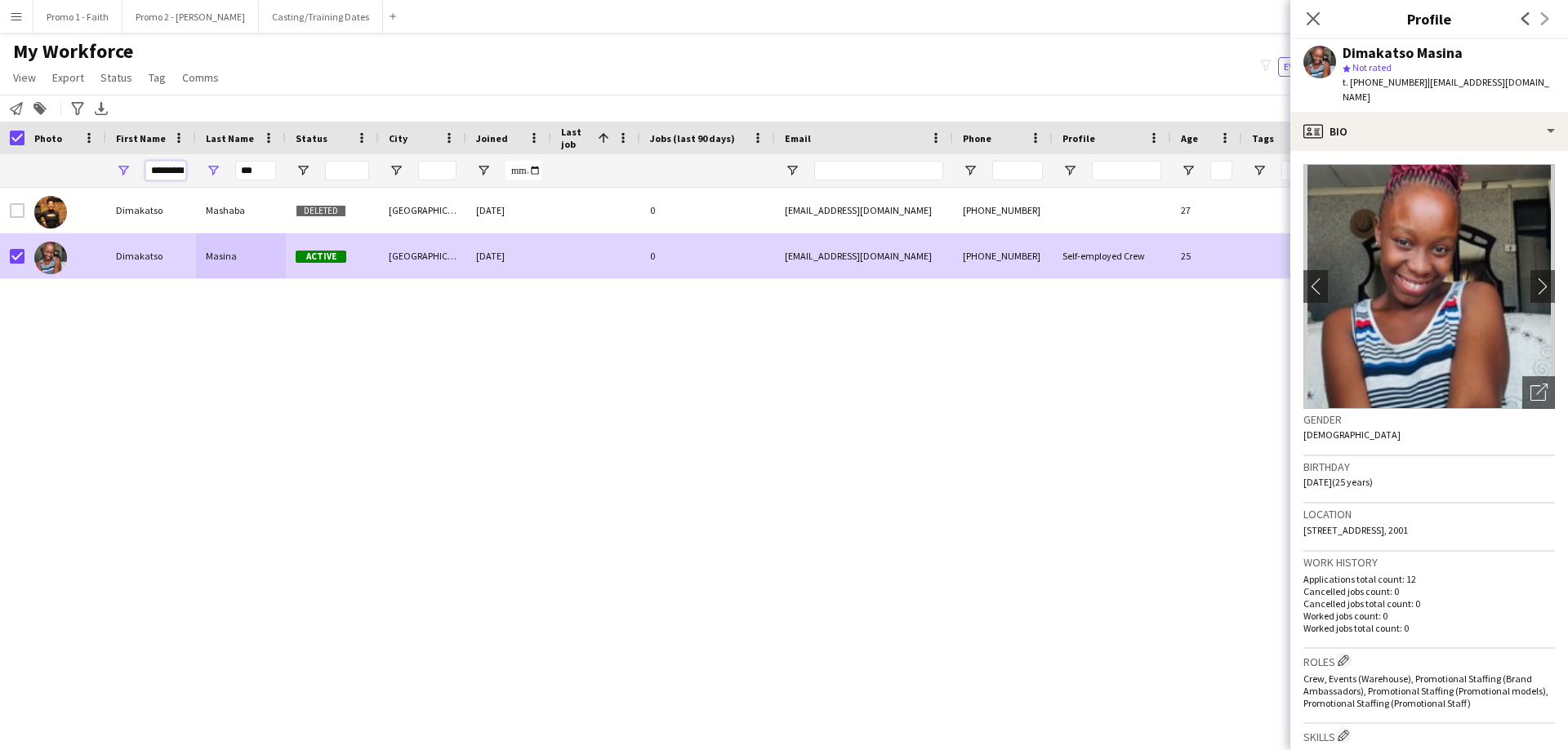
click at [147, 174] on input "*********" at bounding box center [165, 170] width 41 height 20
type input "*"
click at [259, 169] on input "***" at bounding box center [255, 170] width 41 height 20
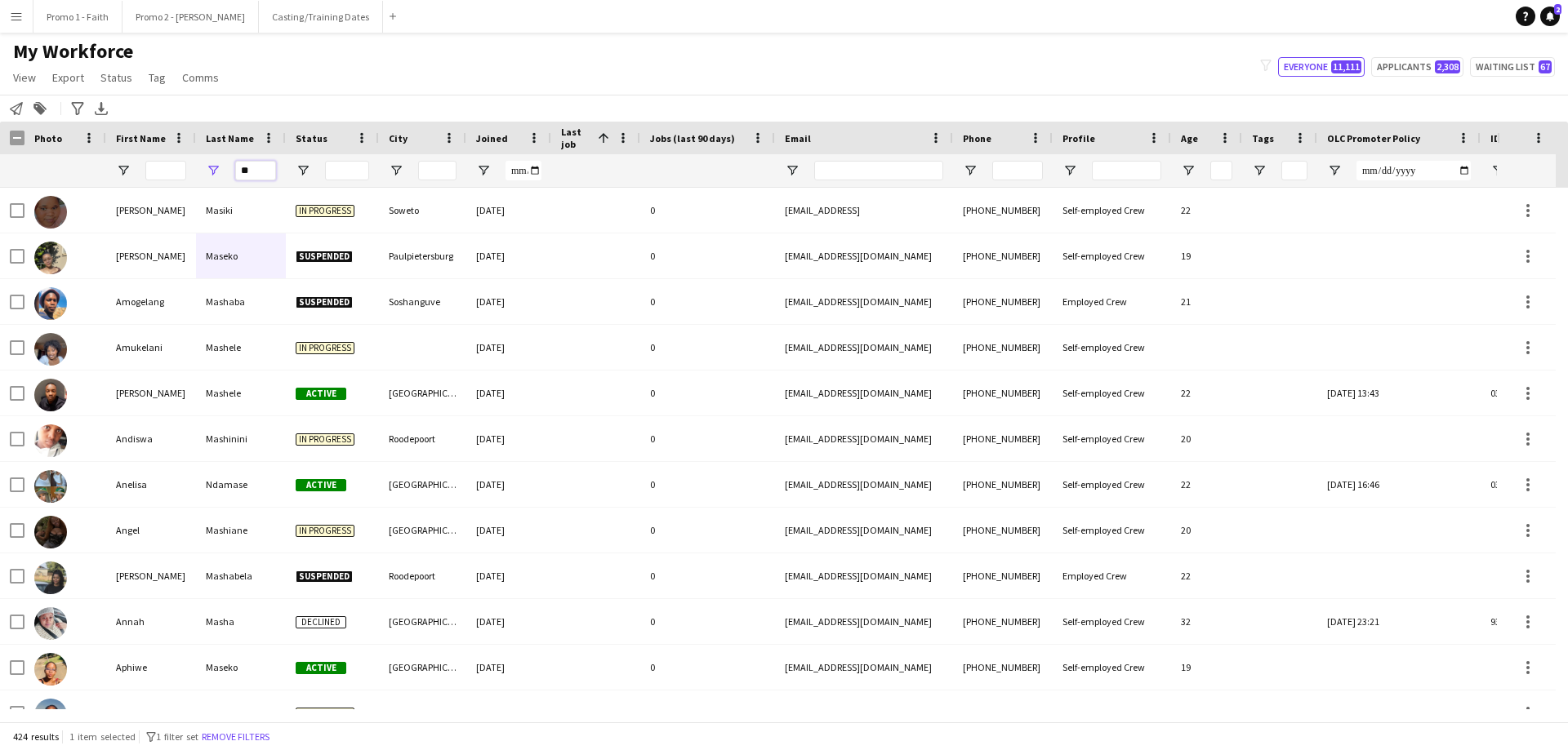
type input "*"
click at [160, 163] on input "First Name Filter Input" at bounding box center [165, 170] width 41 height 20
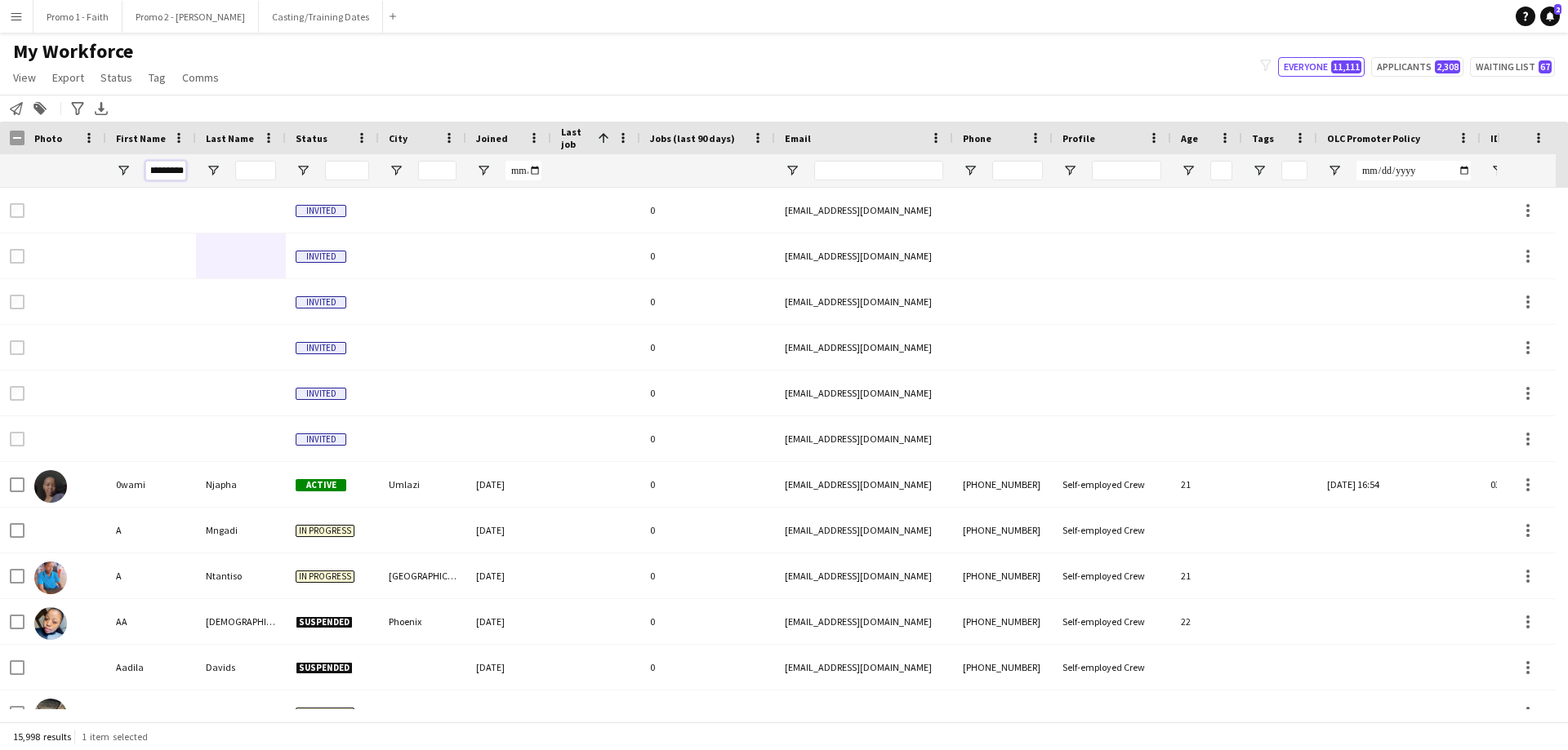
scroll to position [0, 10]
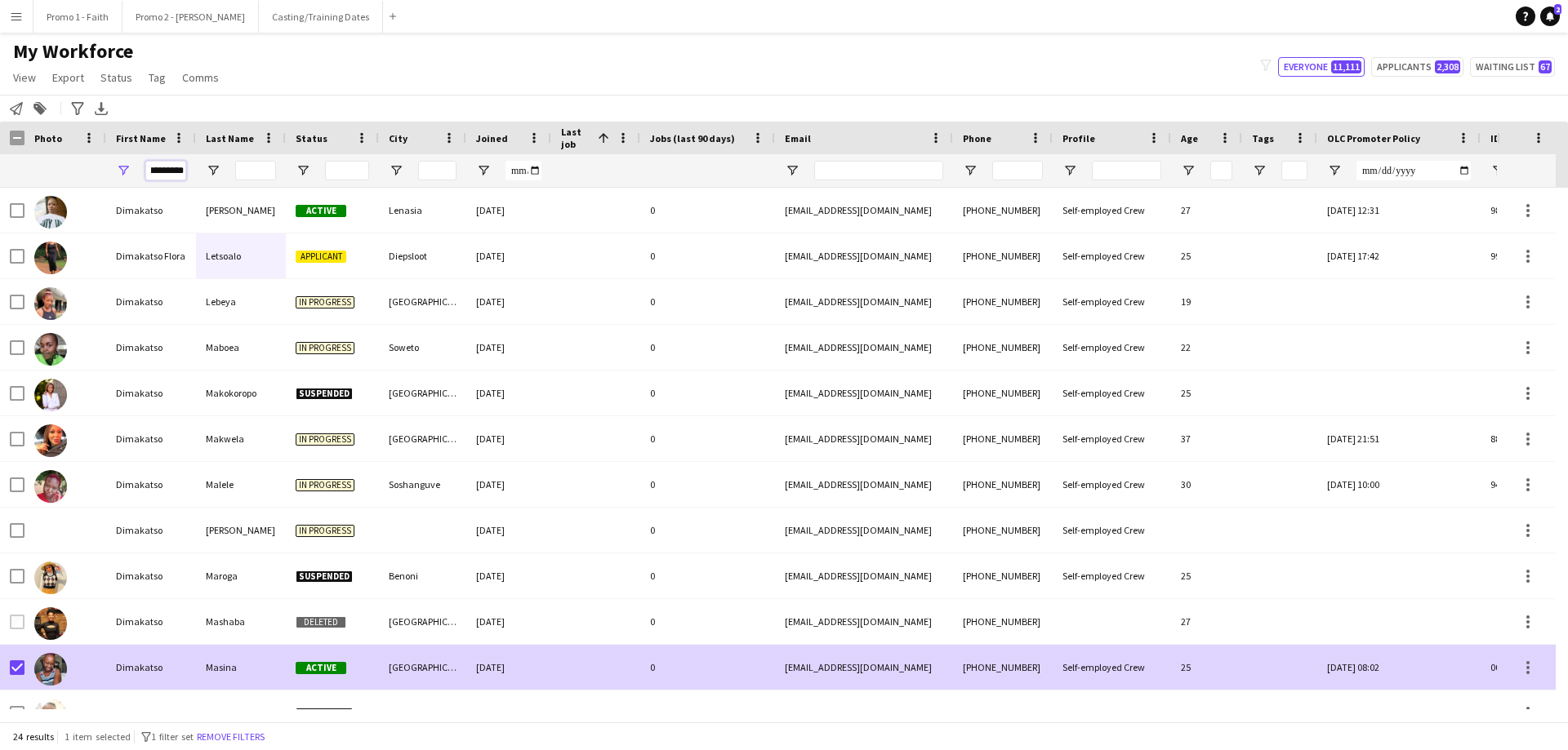
type input "*********"
click at [166, 455] on div "Dimakatso" at bounding box center [151, 667] width 90 height 45
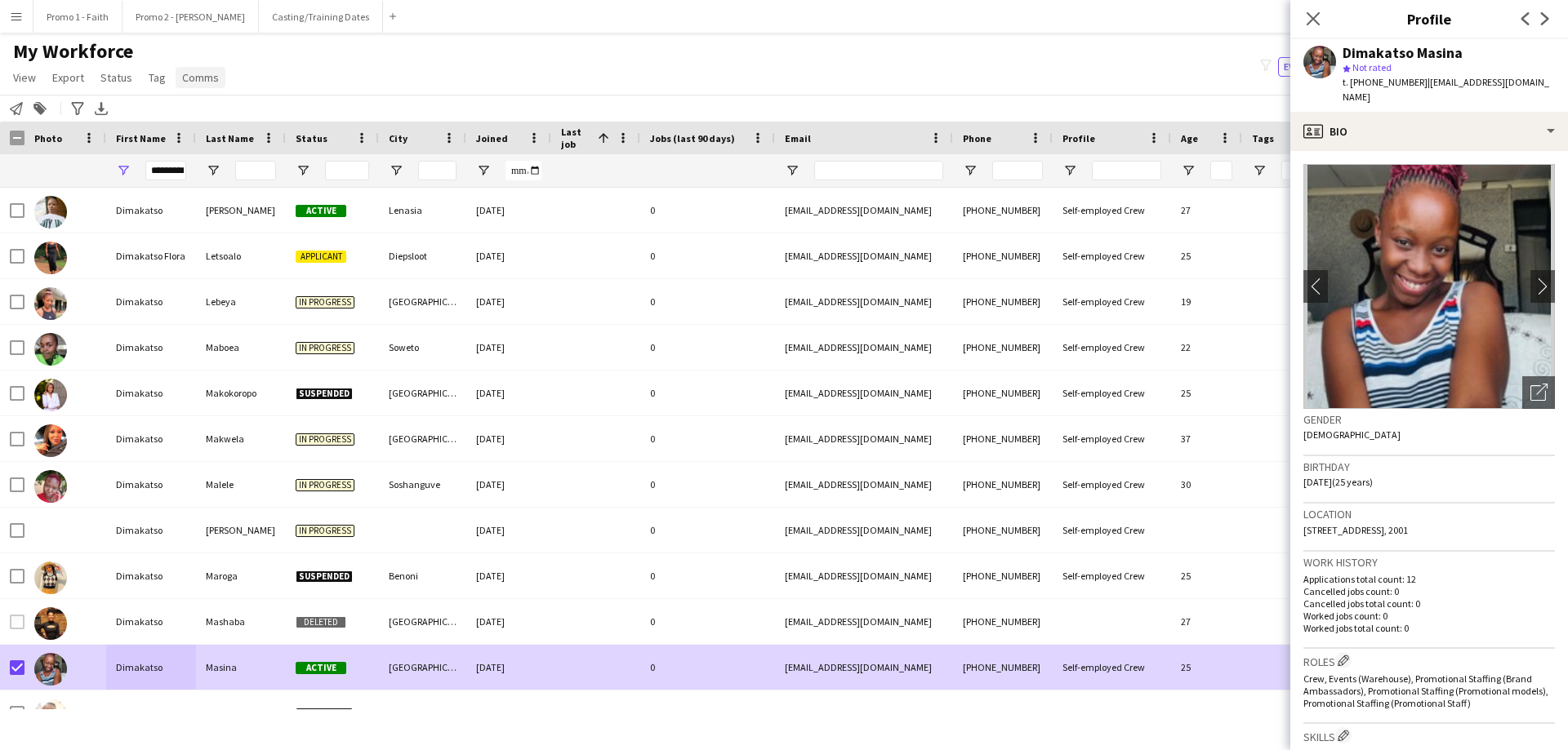
click at [194, 75] on span "Comms" at bounding box center [200, 78] width 37 height 14
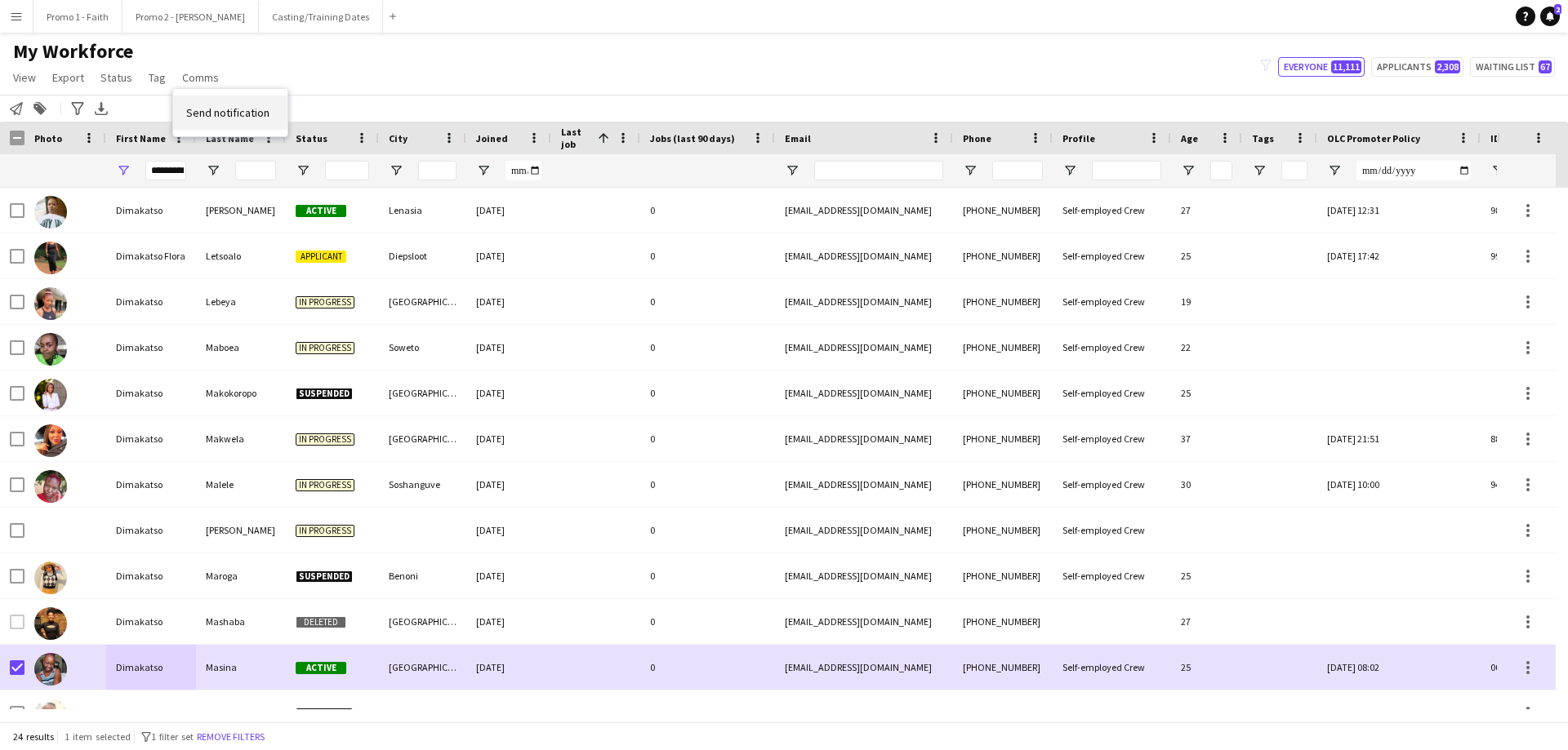
click at [209, 103] on link "Send notification" at bounding box center [230, 113] width 115 height 34
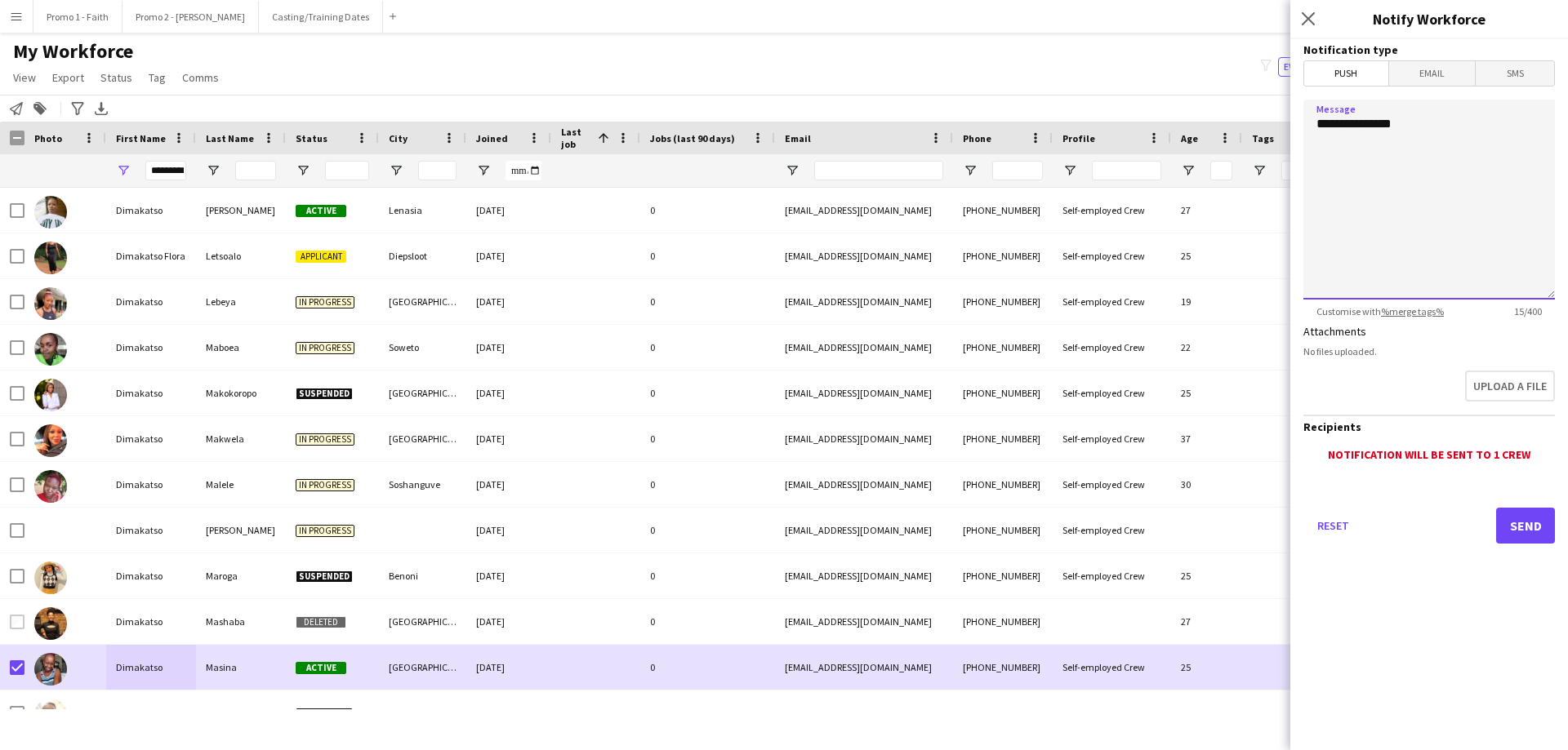
drag, startPoint x: 1433, startPoint y: 123, endPoint x: 1176, endPoint y: 129, distance: 257.1
click at [1044, 129] on body "Menu Boards Boards Boards All jobs Status Workforce Workforce My Workforce Recr…" at bounding box center [784, 375] width 1568 height 750
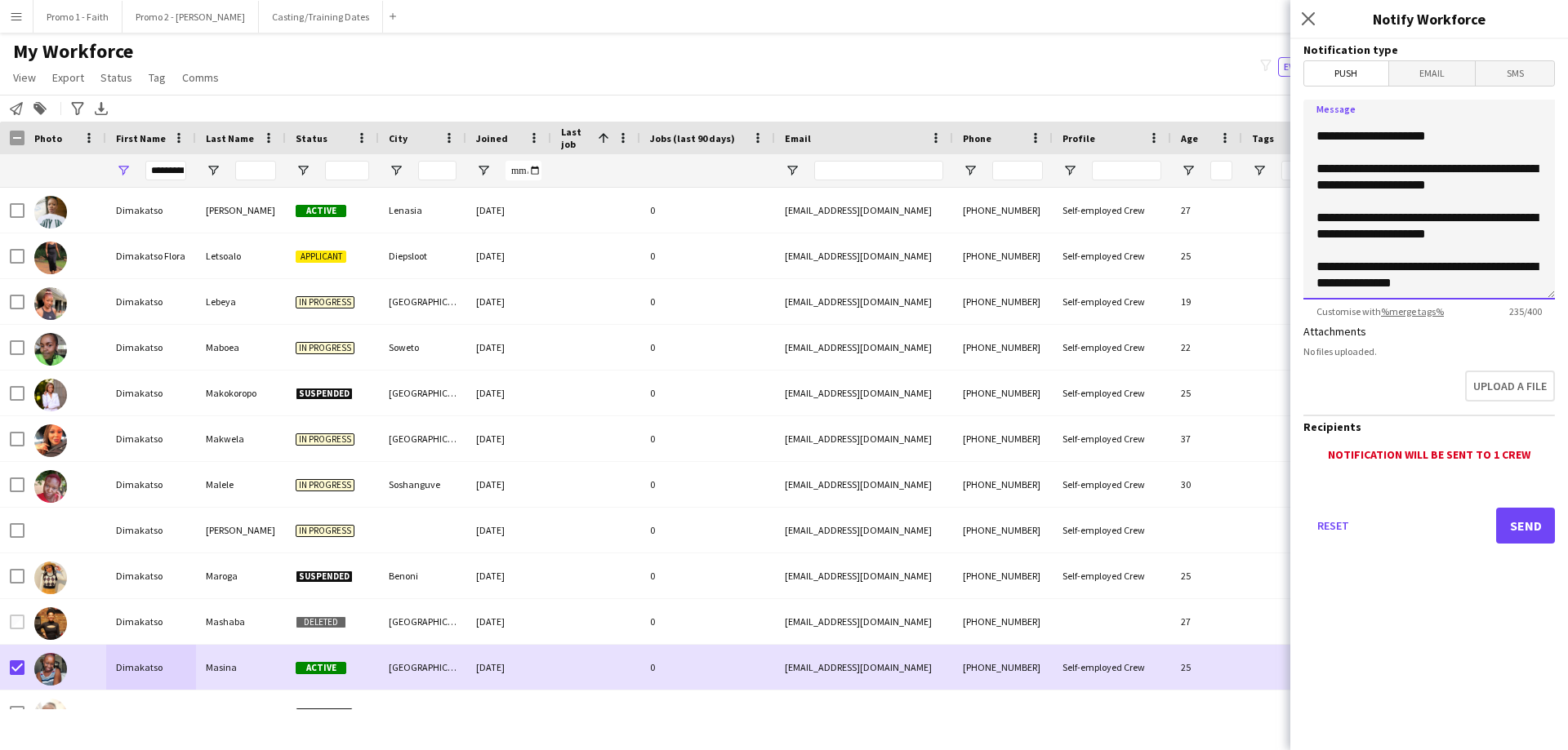
scroll to position [47, 0]
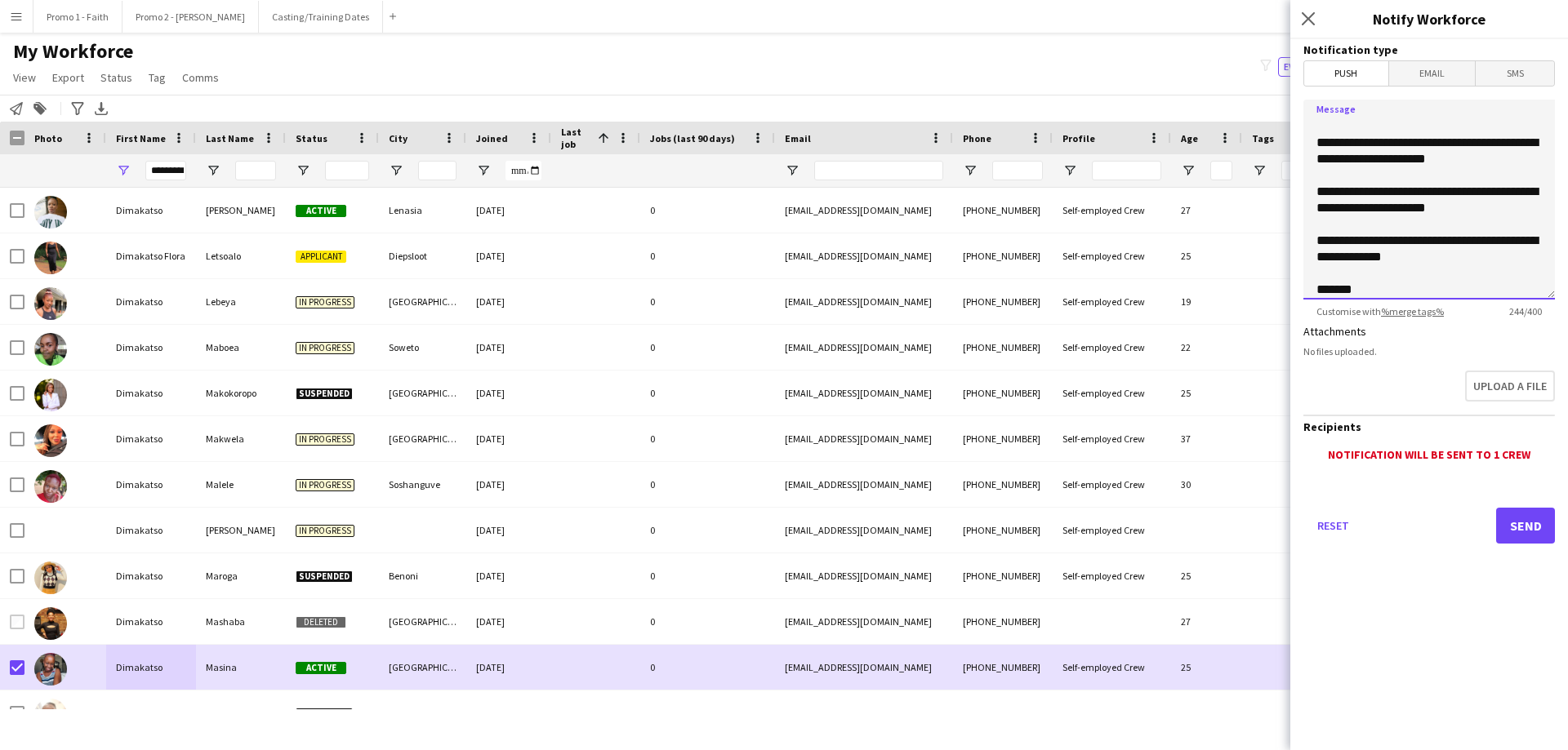
type textarea "**********"
click at [1044, 455] on button "Send" at bounding box center [1525, 526] width 59 height 36
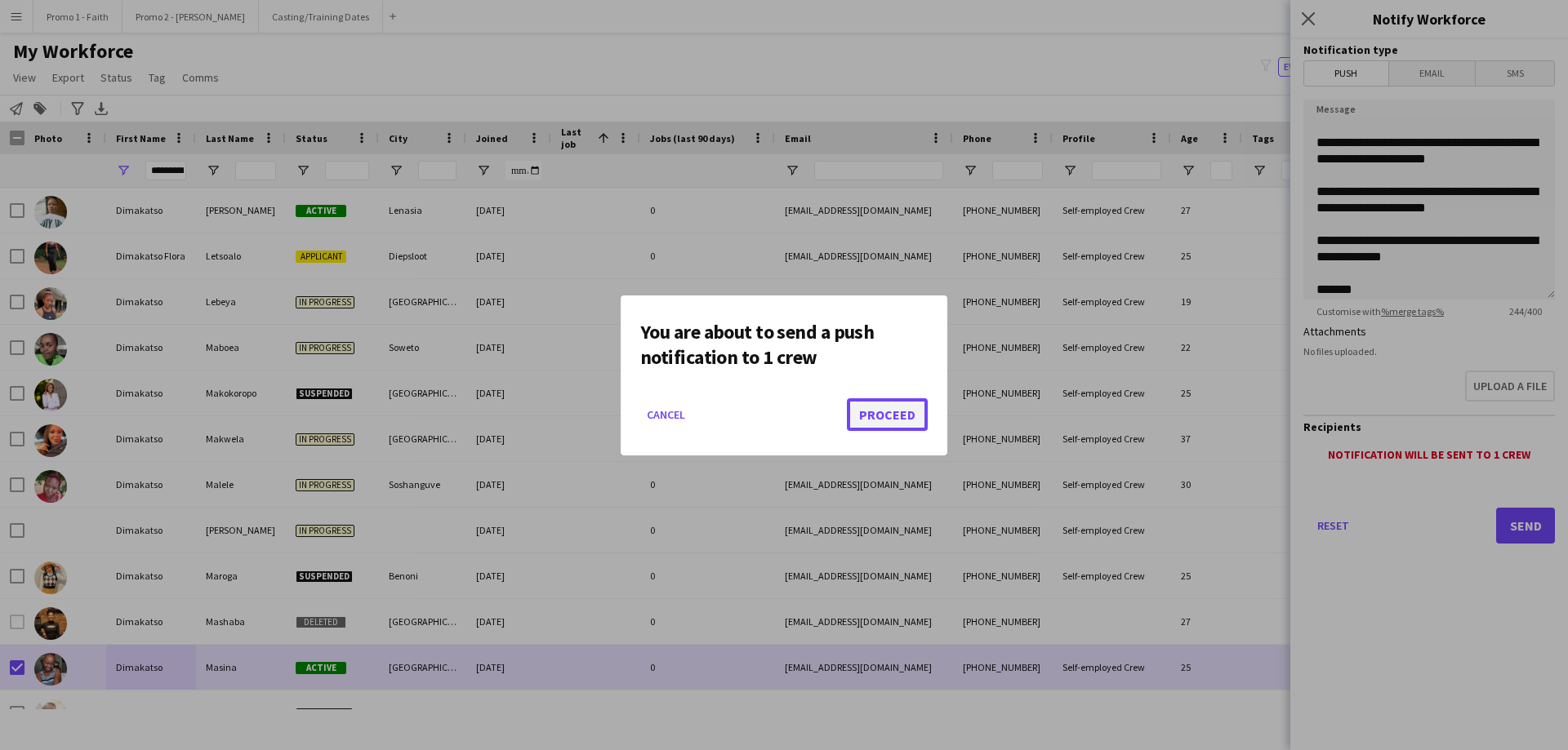
click at [874, 422] on button "Proceed" at bounding box center [887, 415] width 81 height 32
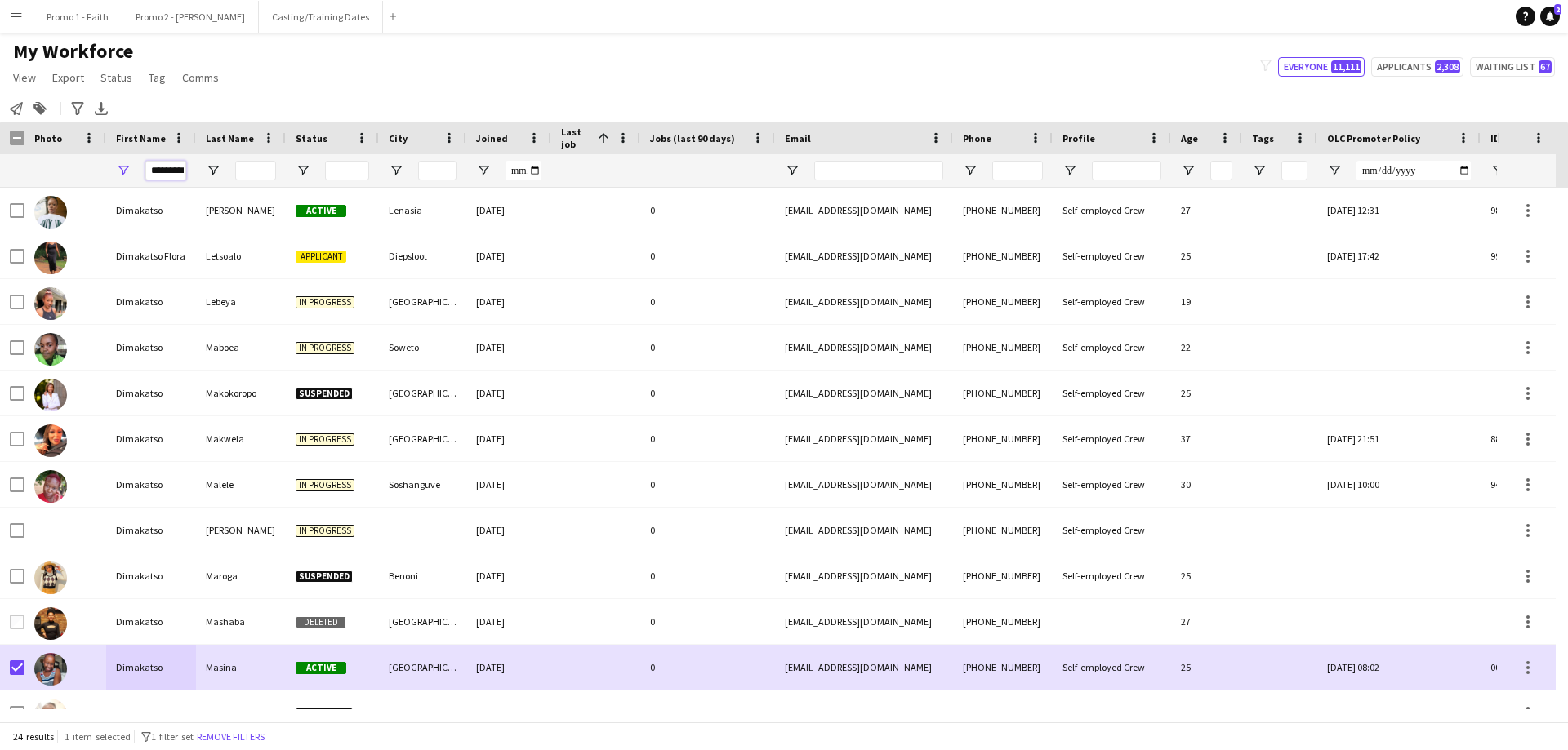
click at [146, 169] on input "*********" at bounding box center [165, 170] width 41 height 20
type input "*"
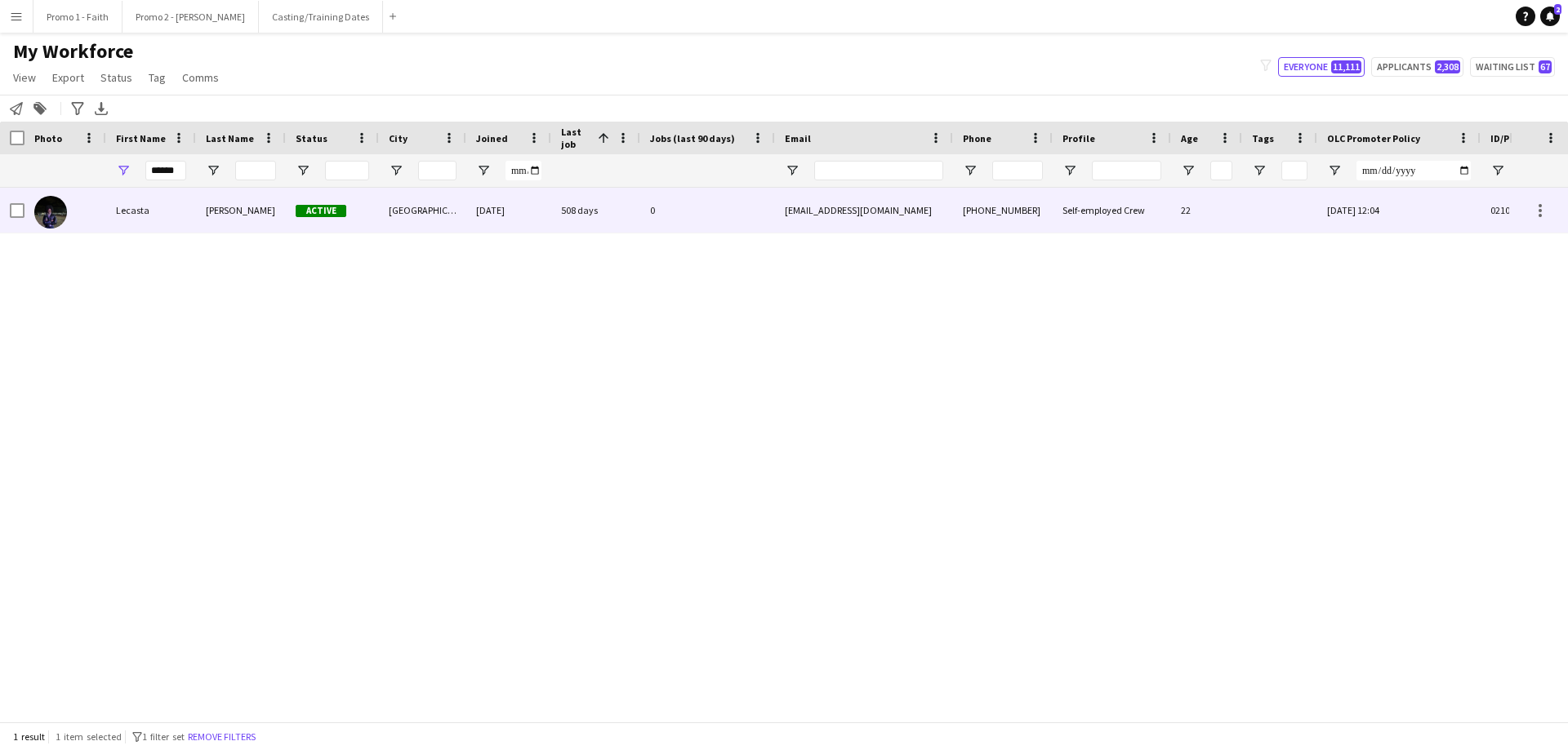
click at [206, 206] on div "[PERSON_NAME]" at bounding box center [241, 210] width 90 height 45
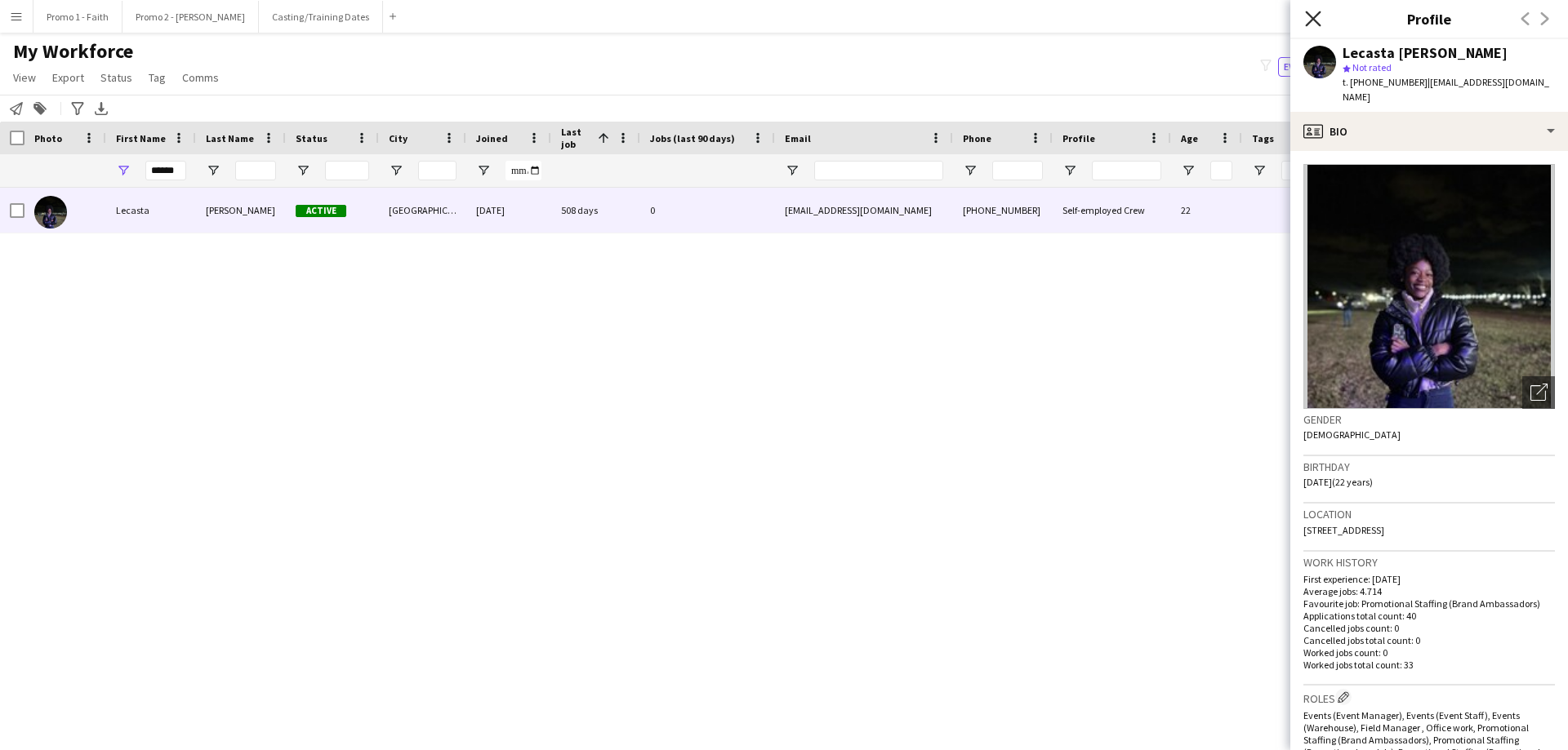
click at [1044, 14] on icon at bounding box center [1312, 18] width 15 height 15
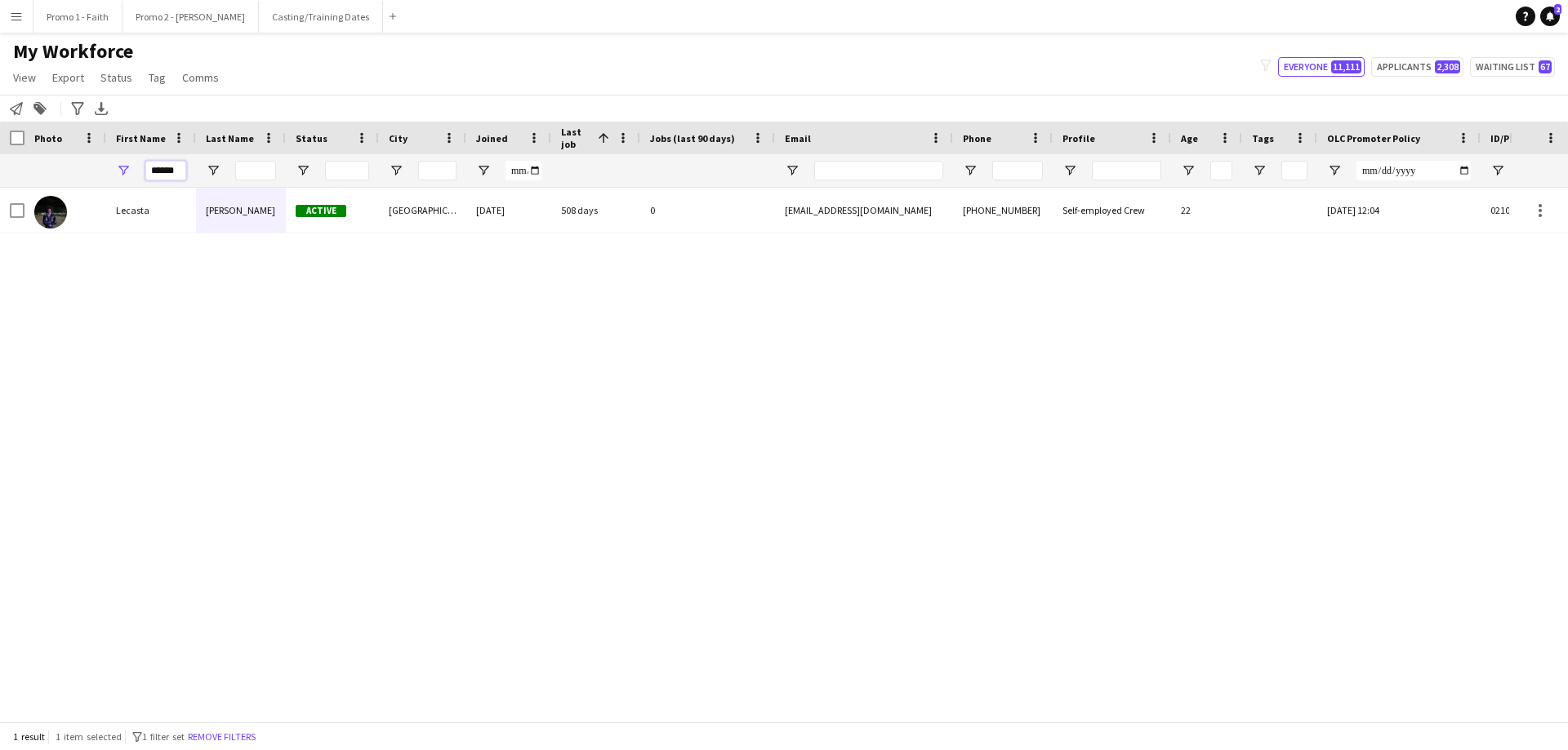
click at [179, 169] on input "******" at bounding box center [165, 170] width 41 height 20
type input "*"
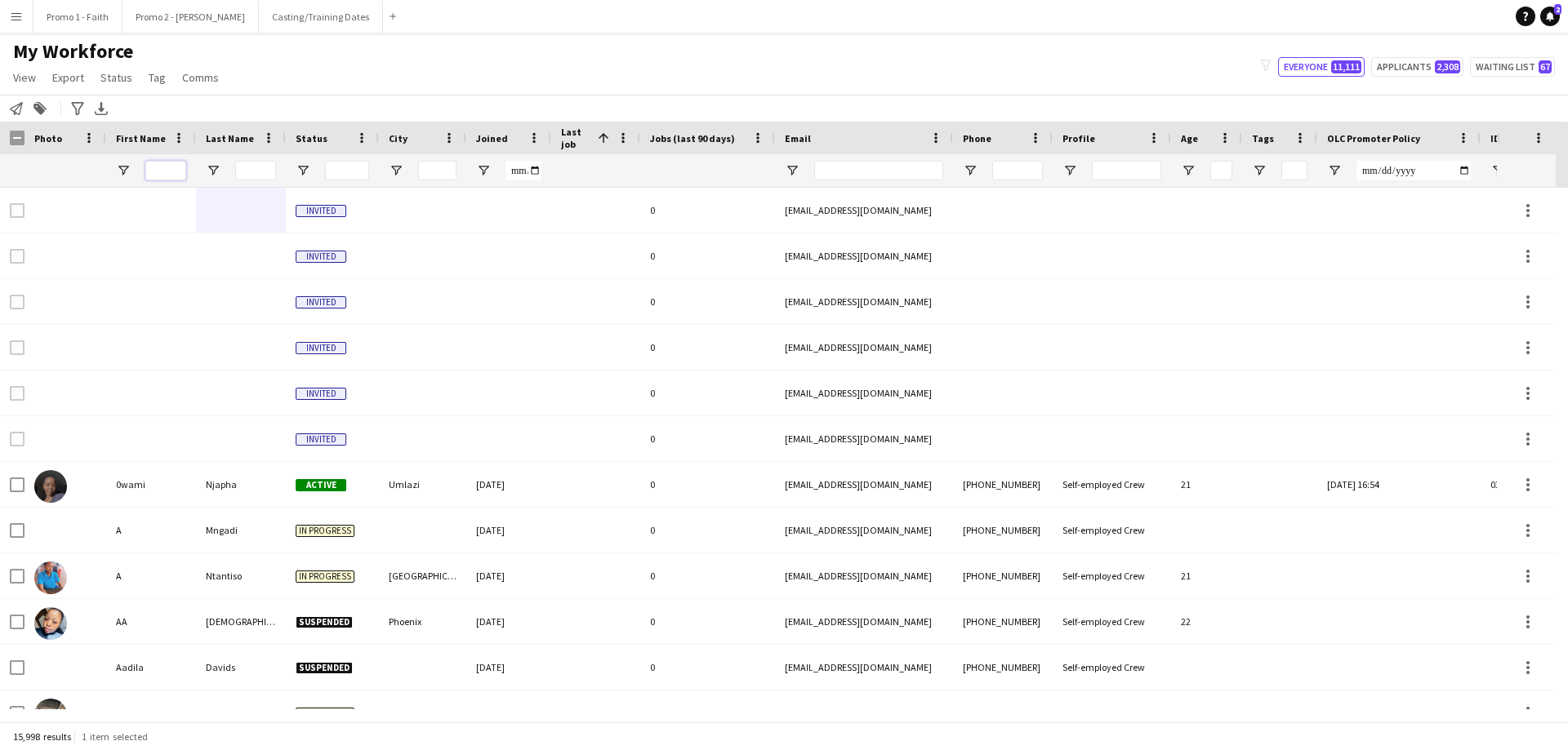
click at [167, 169] on input "First Name Filter Input" at bounding box center [165, 170] width 41 height 20
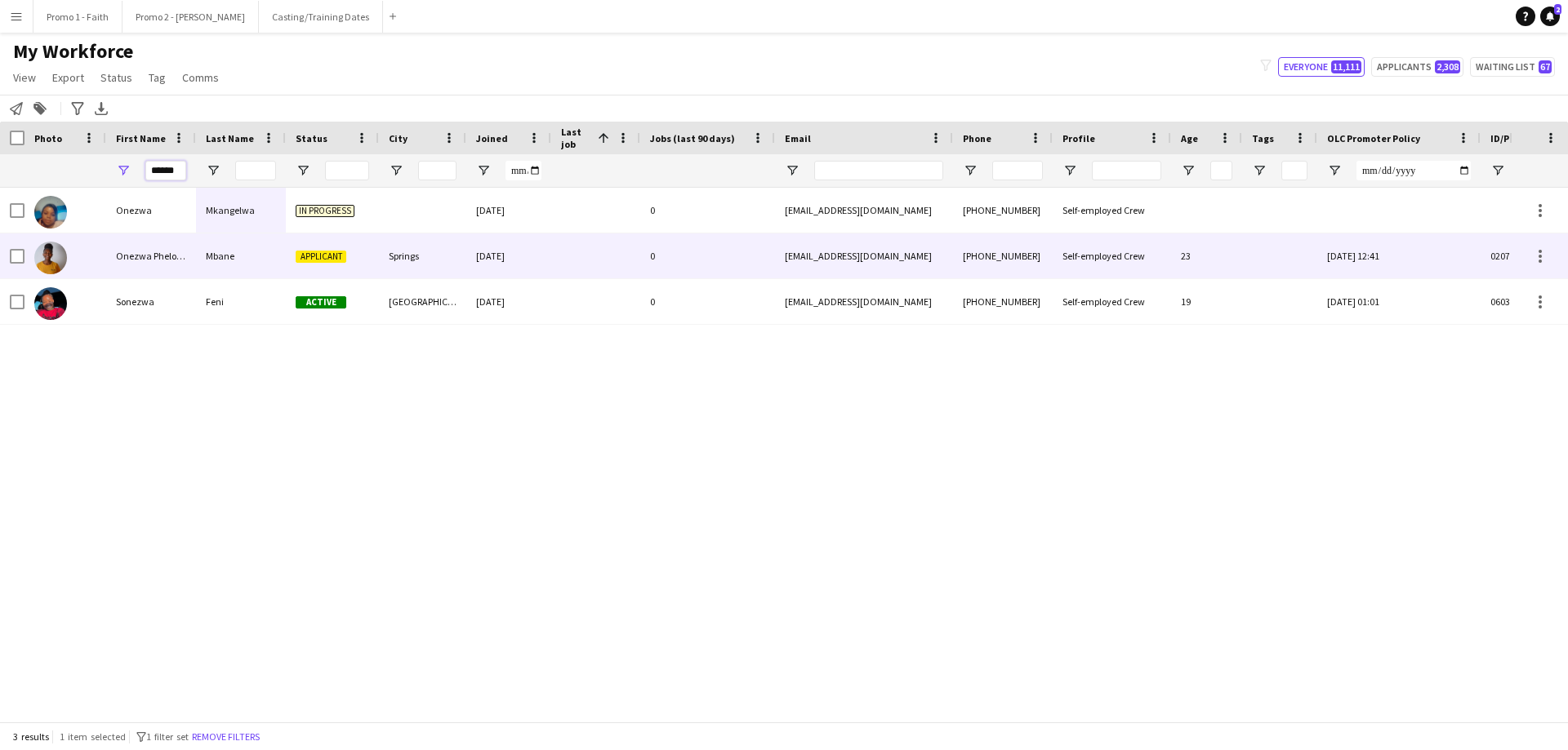
type input "******"
click at [237, 252] on div "Mbane" at bounding box center [241, 256] width 90 height 45
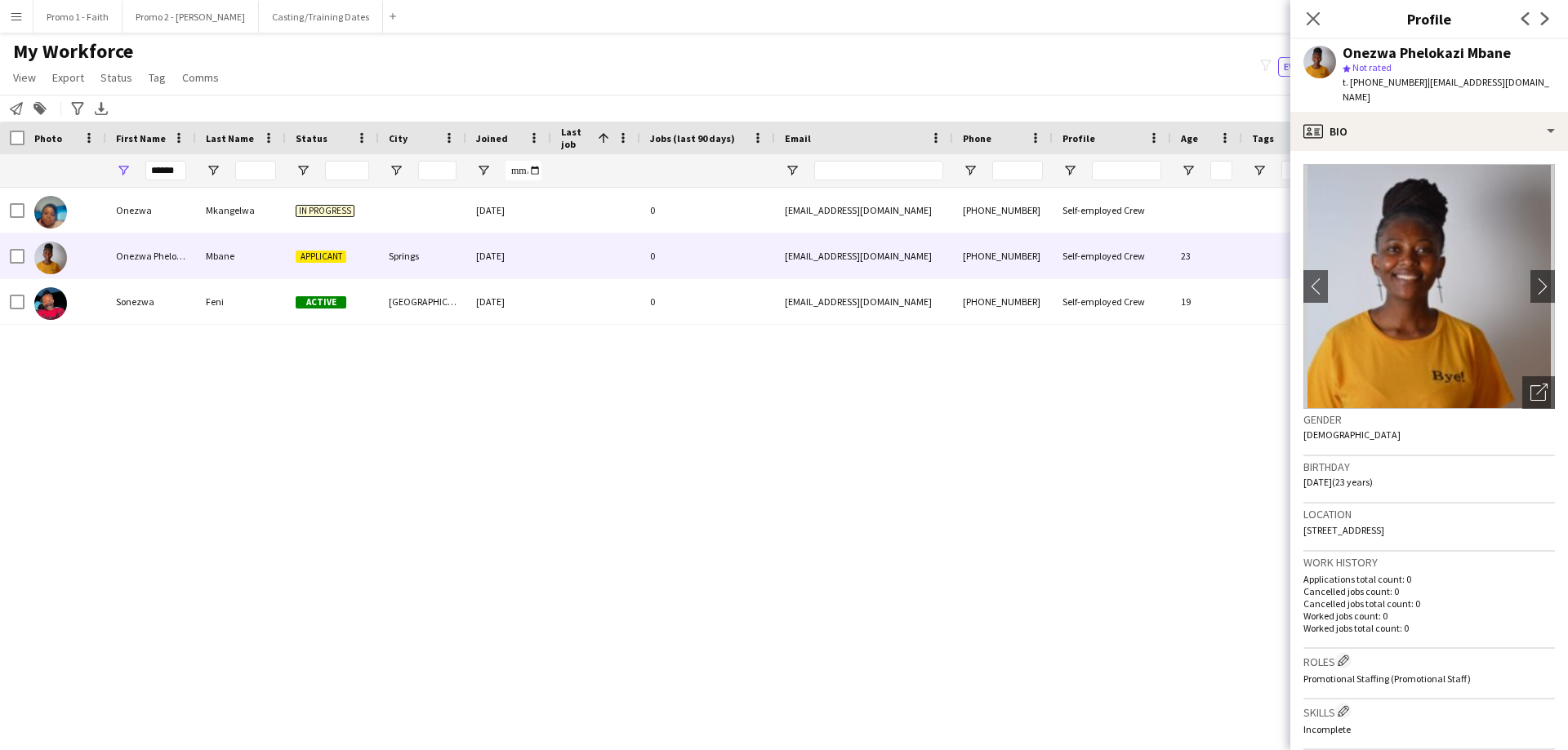
drag, startPoint x: 1523, startPoint y: 377, endPoint x: 1505, endPoint y: 376, distance: 18.0
click at [1044, 384] on icon "Open photos pop-in" at bounding box center [1538, 392] width 17 height 17
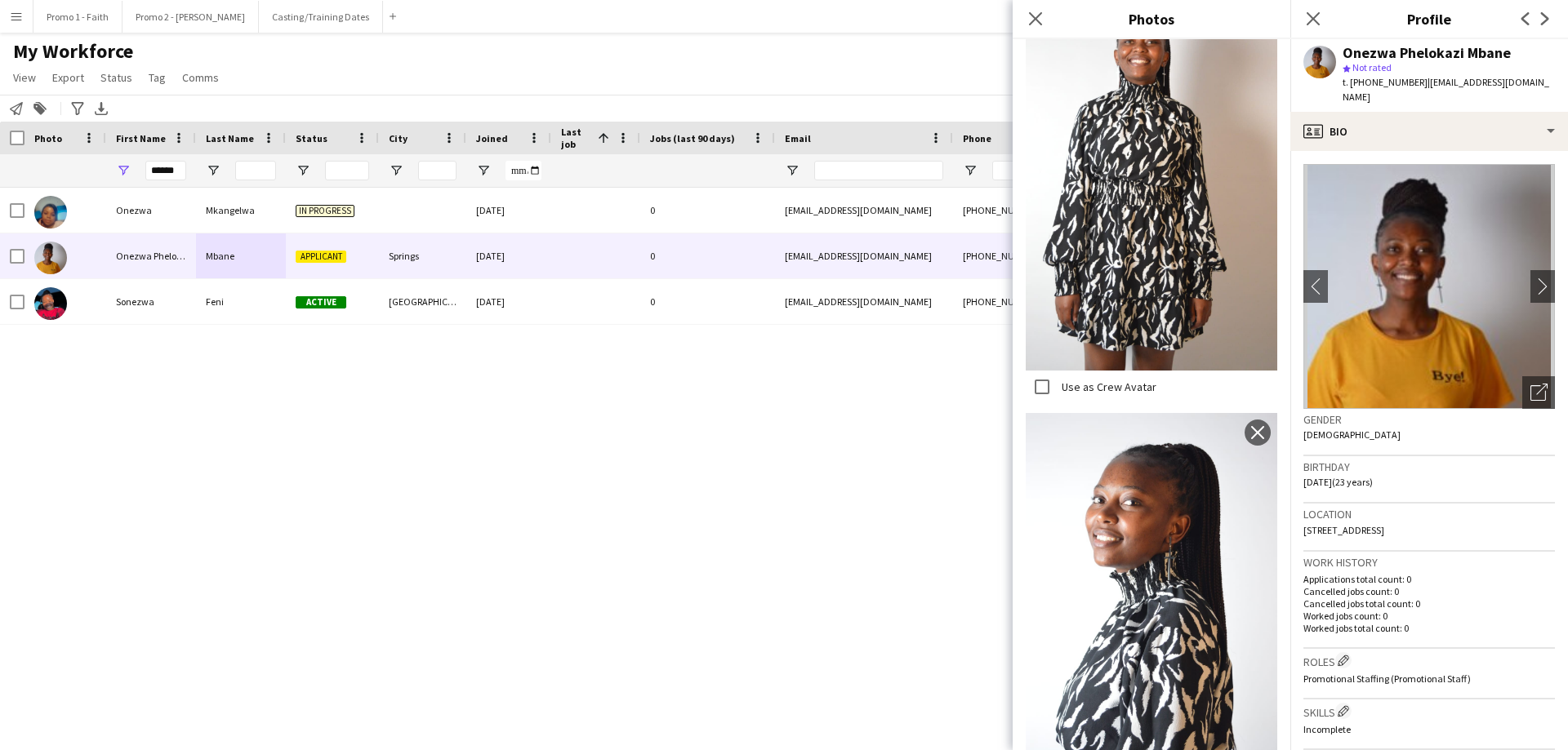
scroll to position [425, 0]
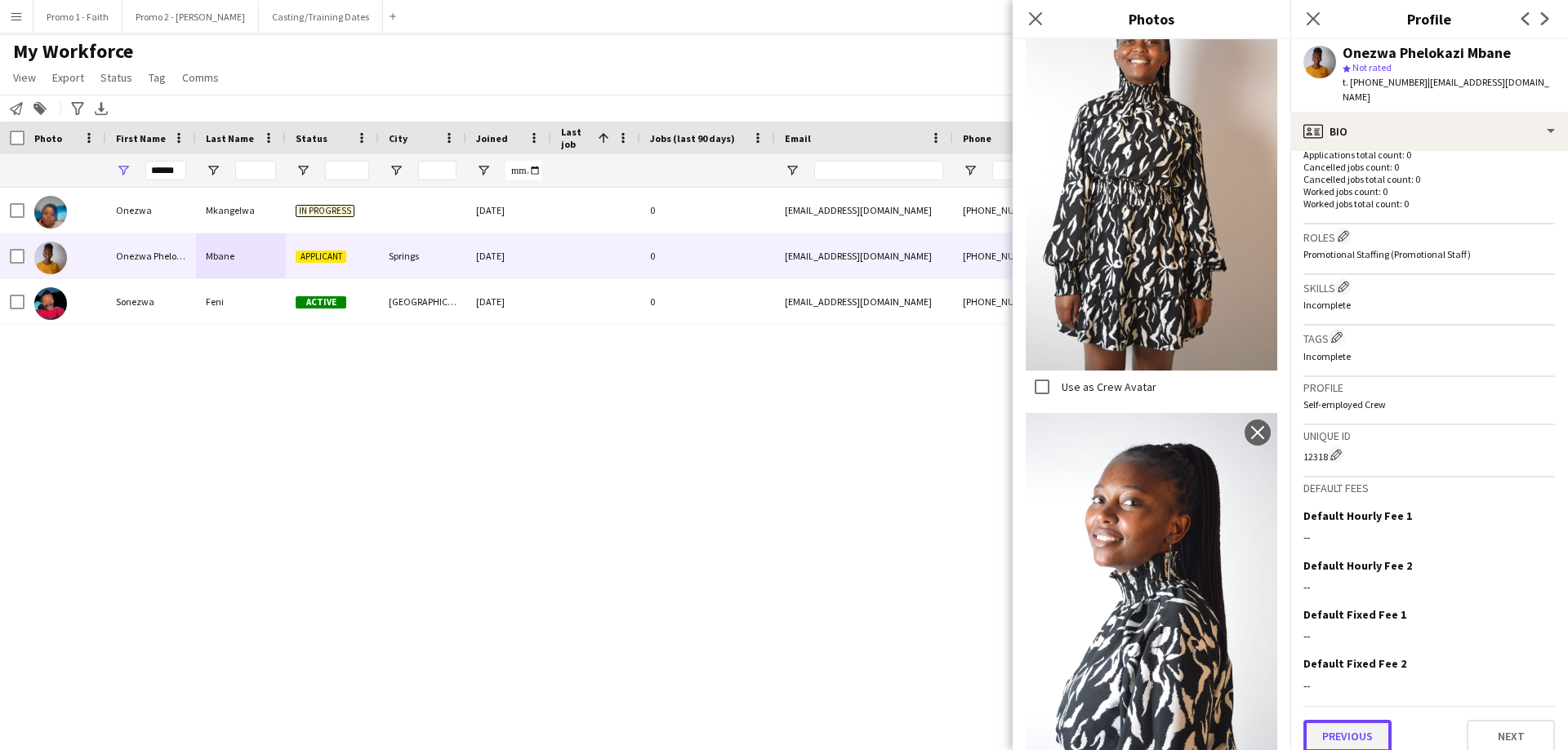
click at [1044, 455] on button "Previous" at bounding box center [1347, 736] width 88 height 32
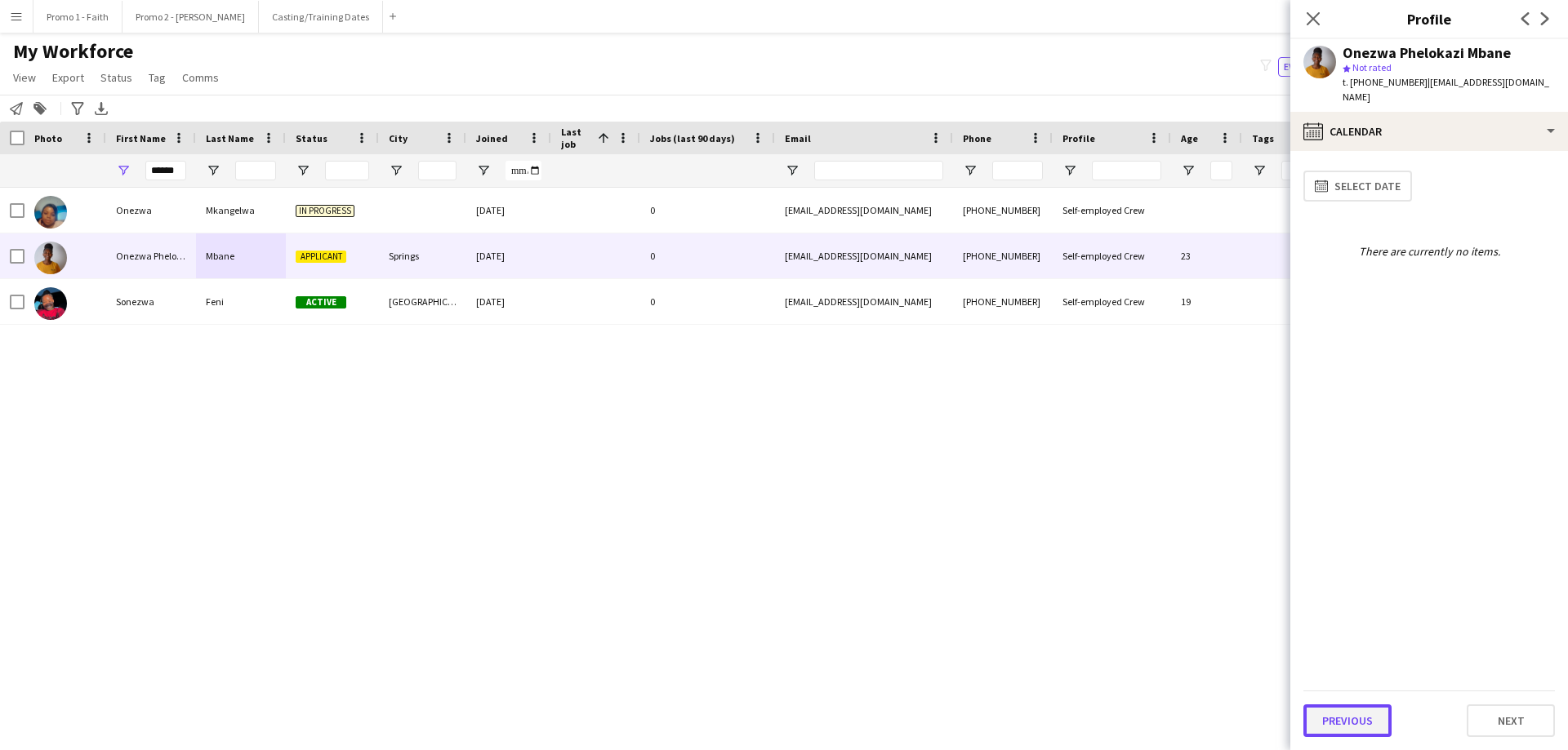
click at [1044, 455] on button "Previous" at bounding box center [1347, 721] width 88 height 32
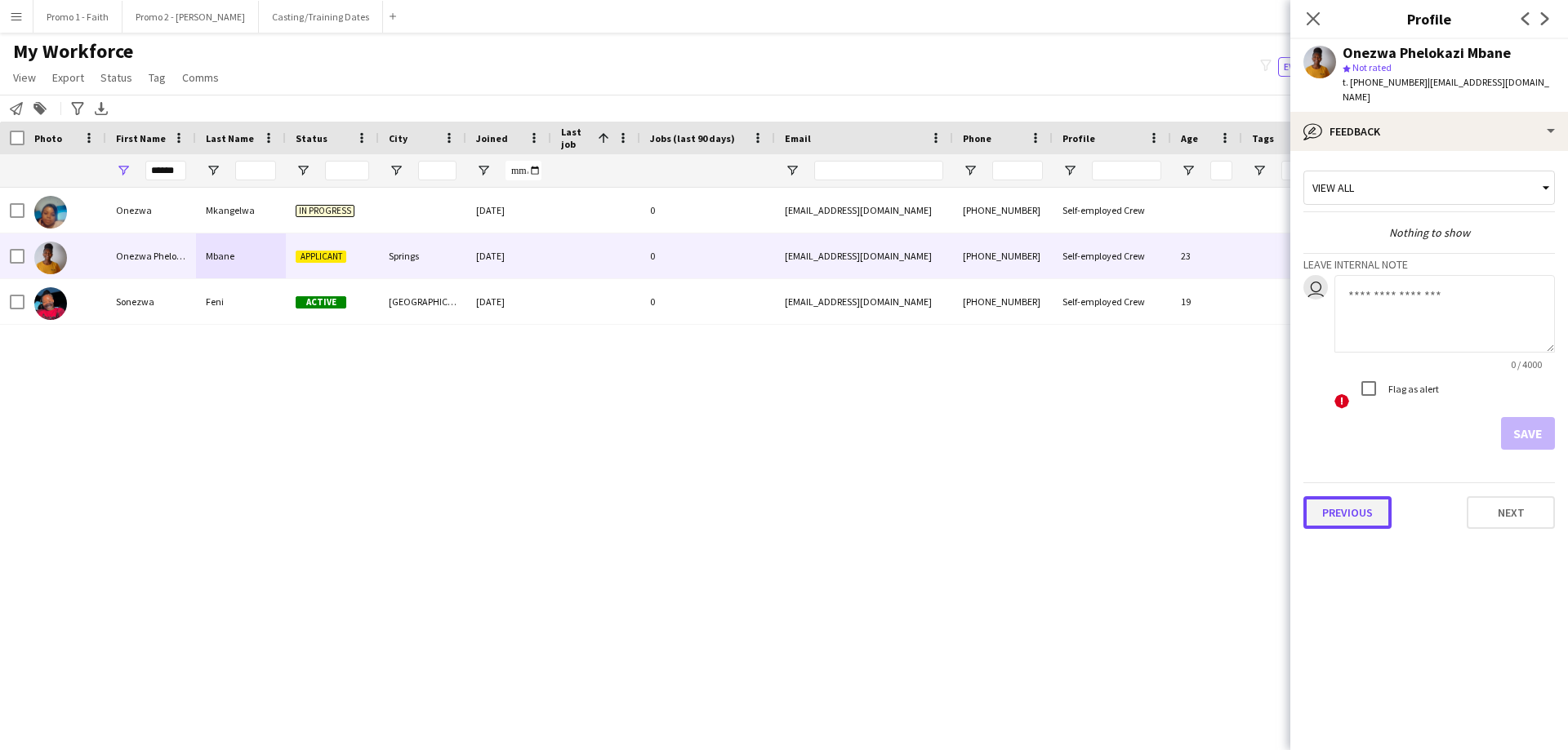
click at [1044, 455] on button "Previous" at bounding box center [1347, 513] width 88 height 32
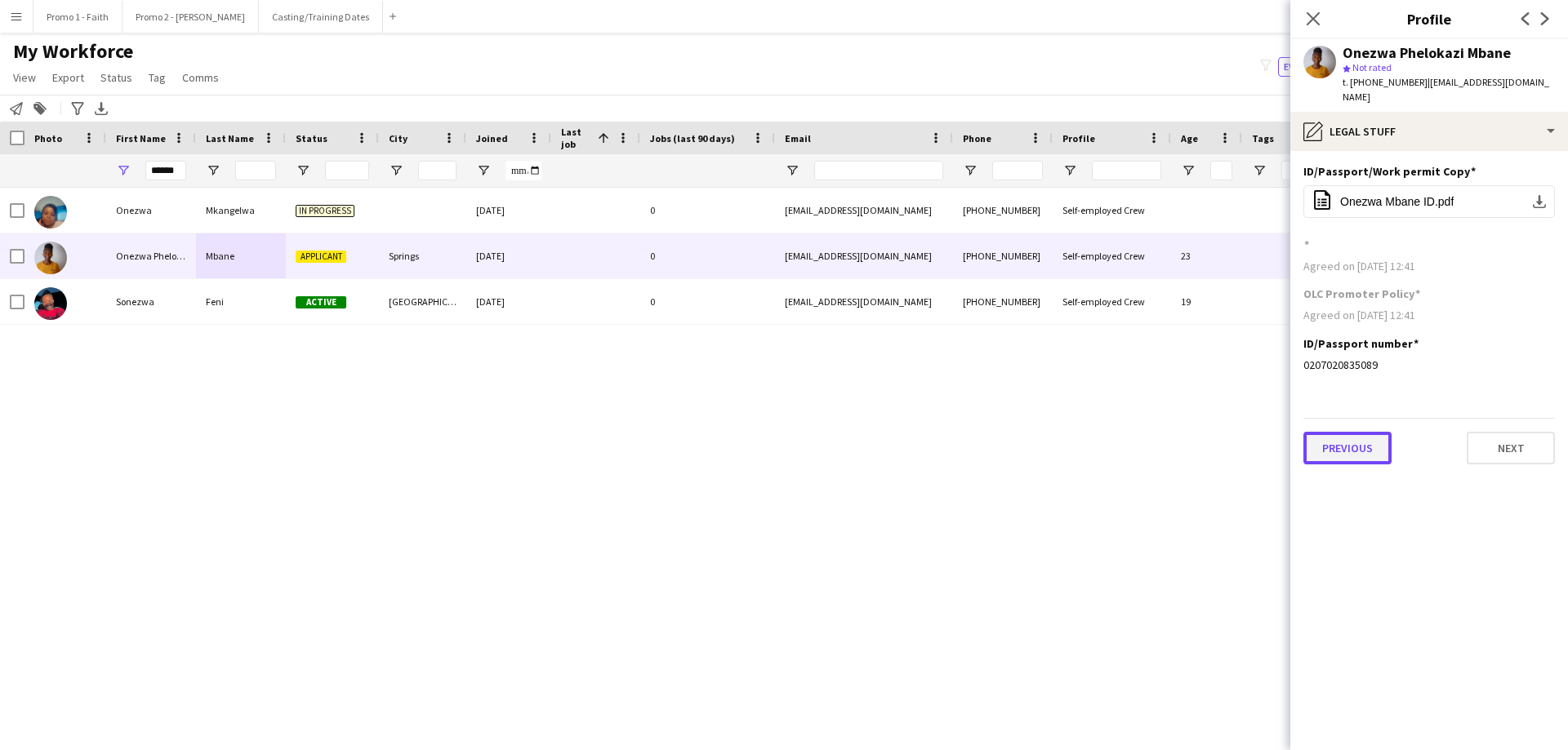
click at [1044, 432] on button "Previous" at bounding box center [1347, 448] width 88 height 32
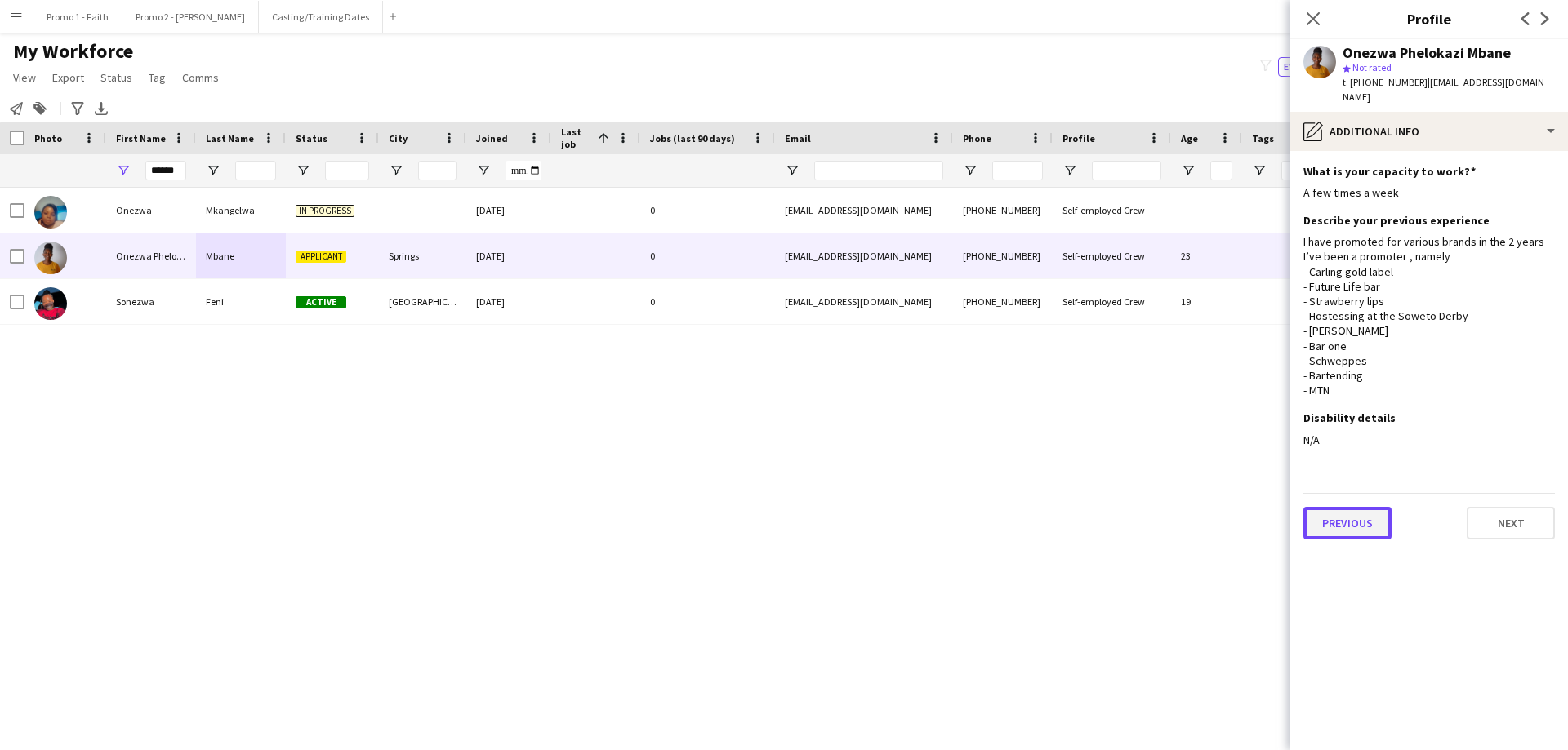
click at [1044, 455] on button "Previous" at bounding box center [1347, 523] width 88 height 32
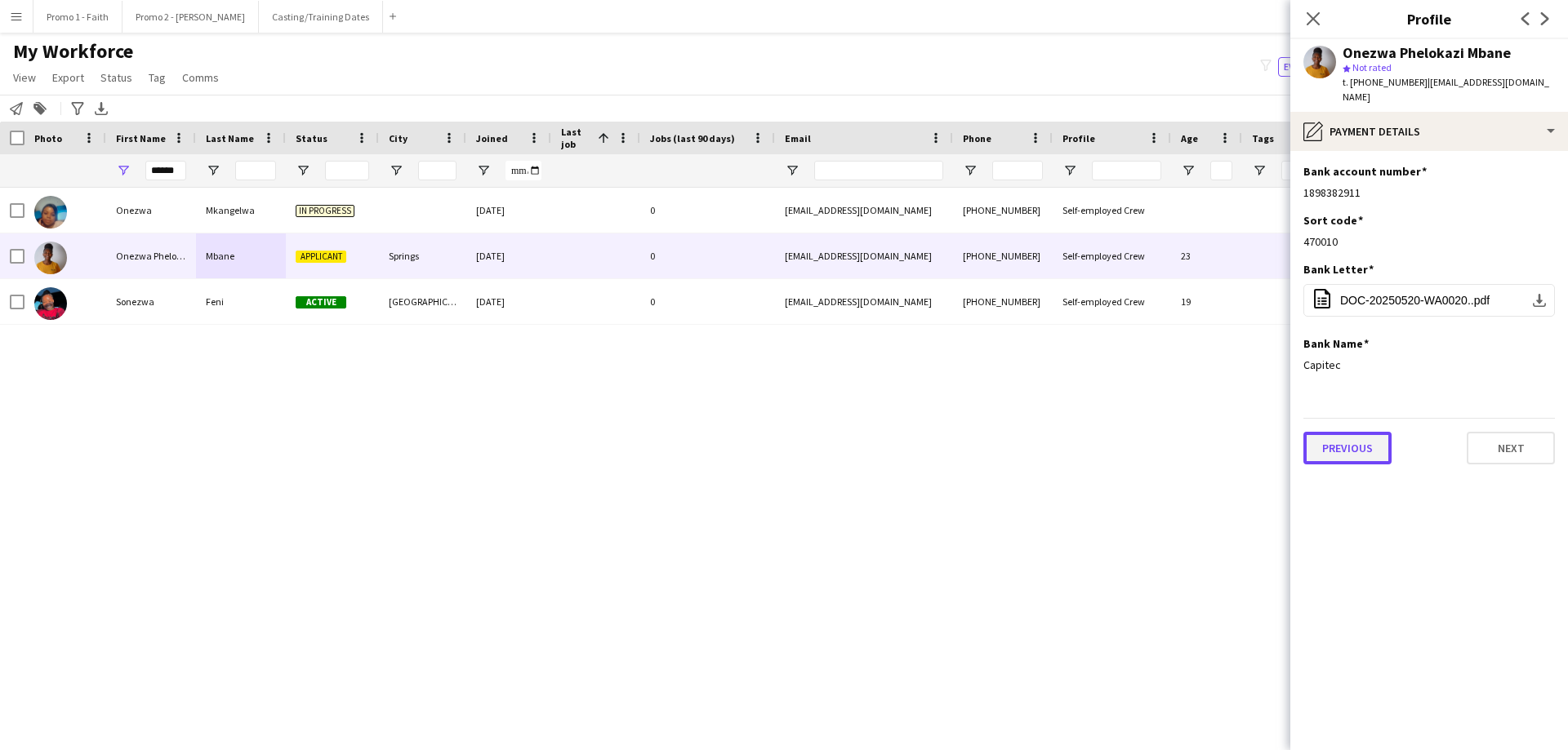
click at [1044, 432] on button "Previous" at bounding box center [1347, 448] width 88 height 32
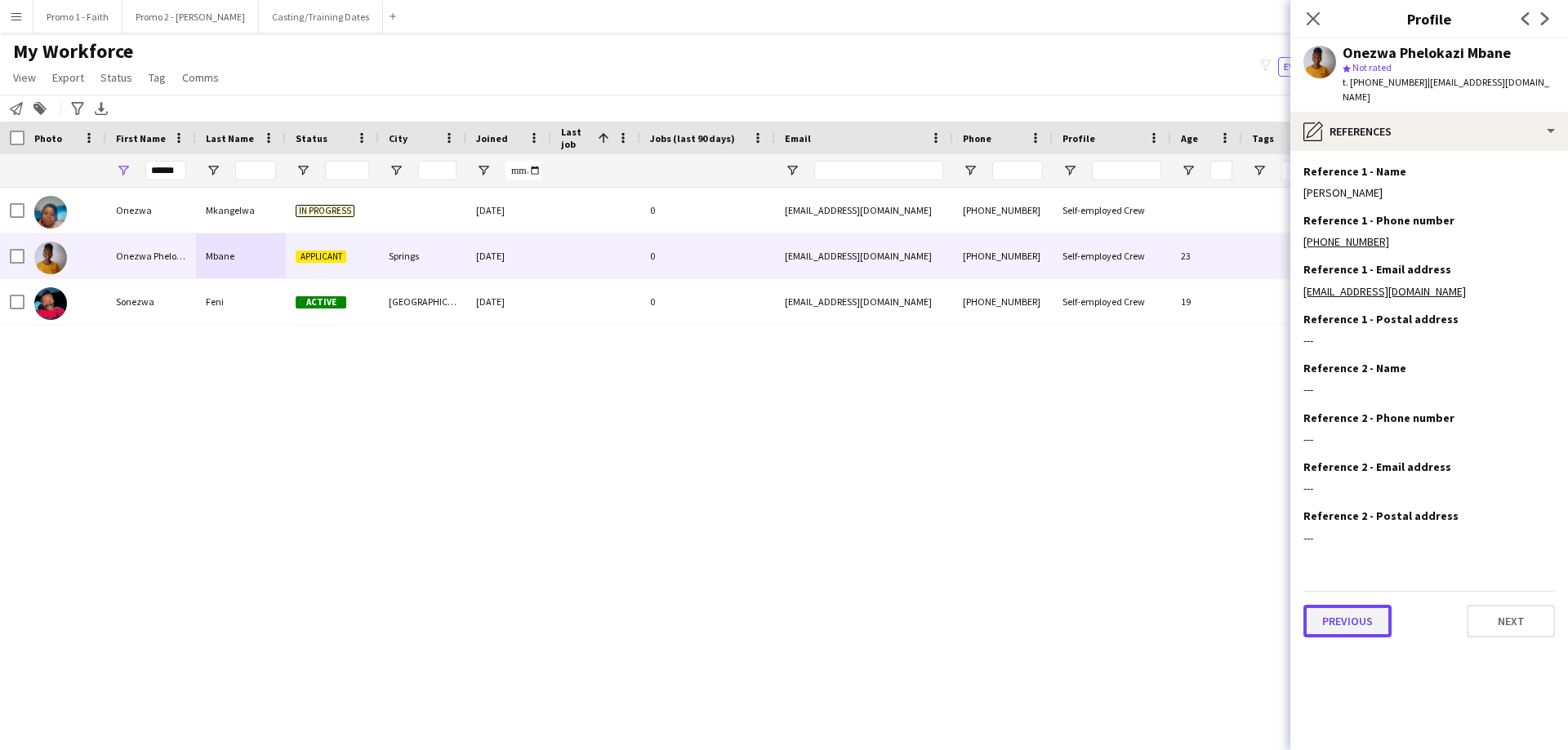
click at [1044, 455] on button "Previous" at bounding box center [1347, 621] width 88 height 32
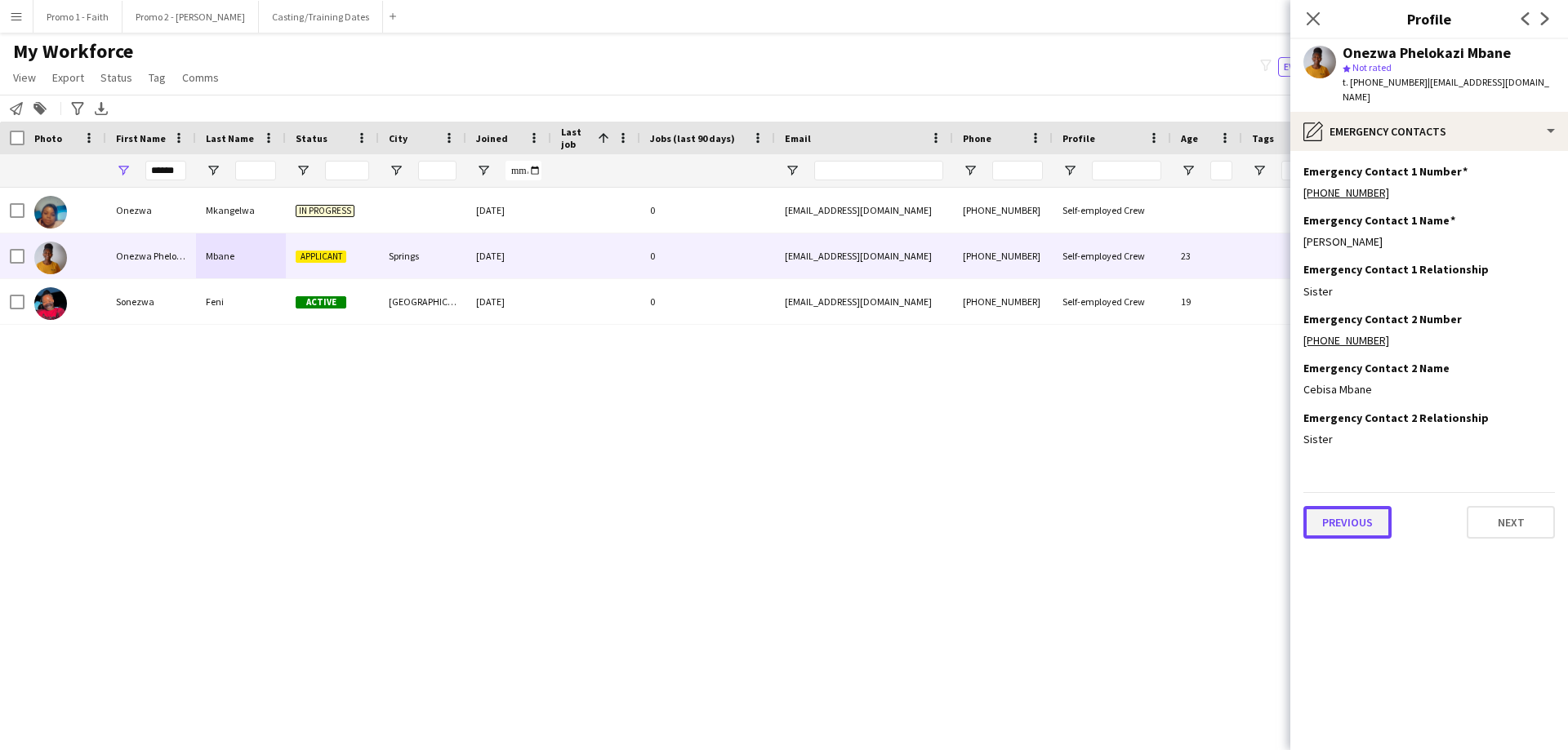
click at [1044, 455] on button "Previous" at bounding box center [1347, 523] width 88 height 32
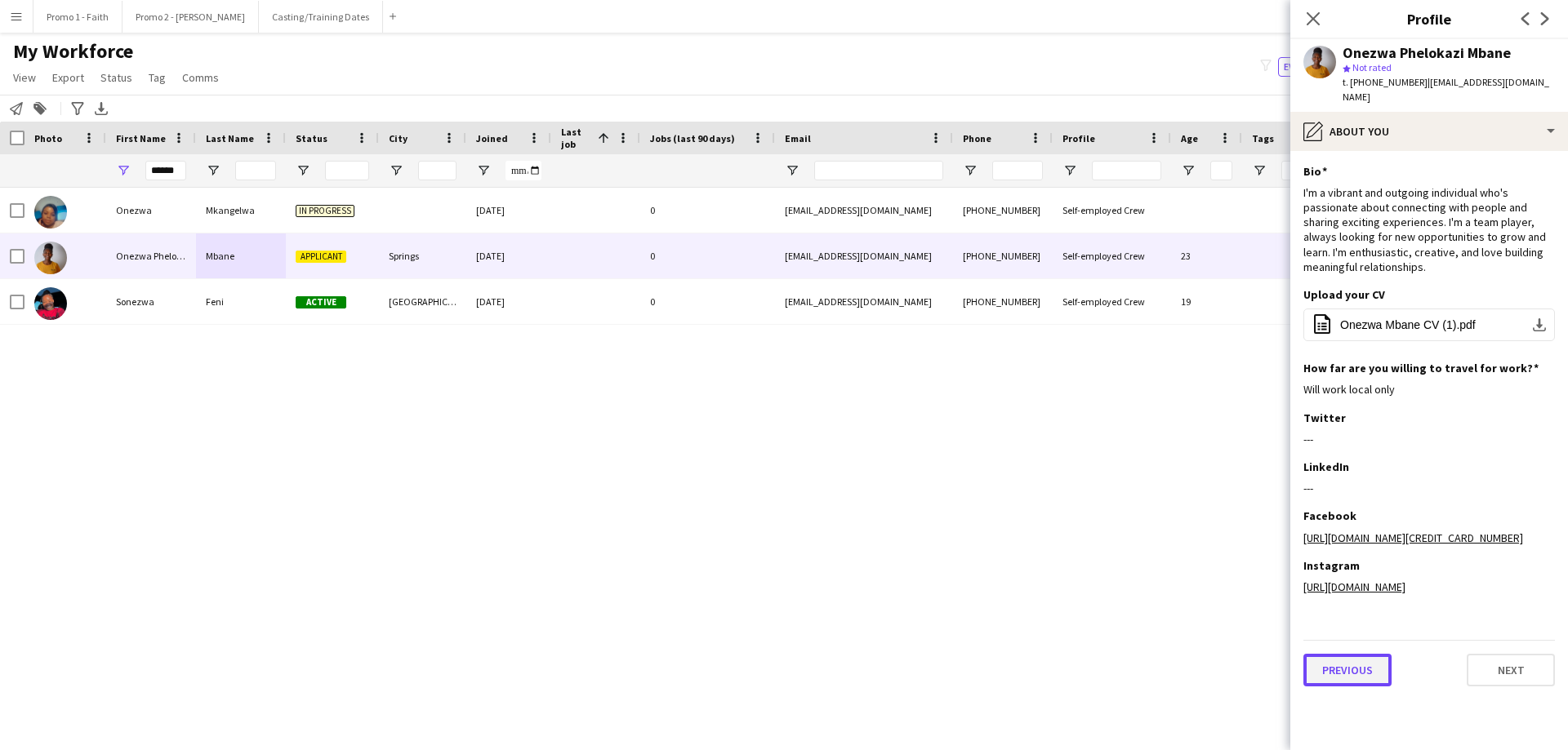
click at [1044, 455] on button "Previous" at bounding box center [1347, 670] width 88 height 32
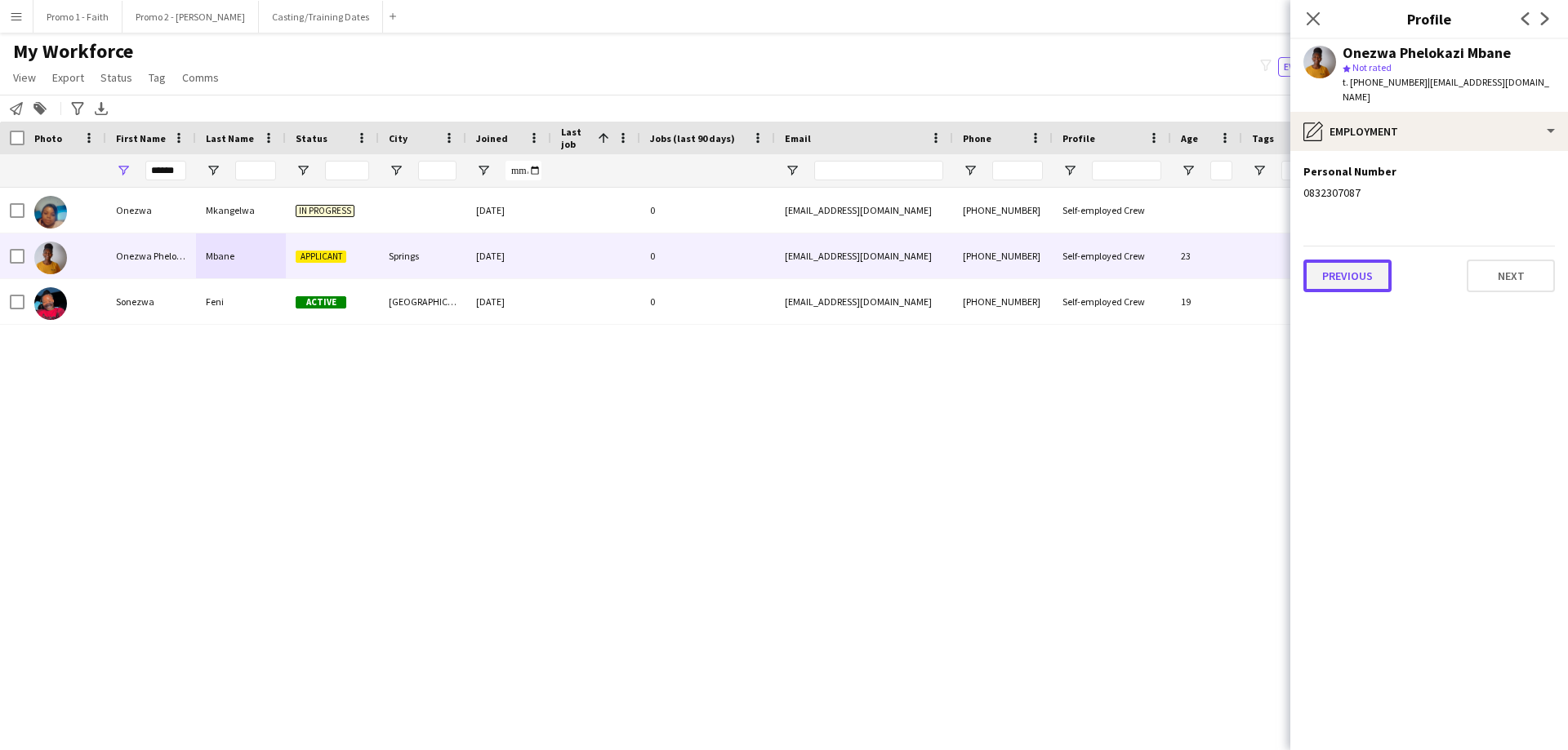
click at [1044, 271] on button "Previous" at bounding box center [1347, 276] width 88 height 32
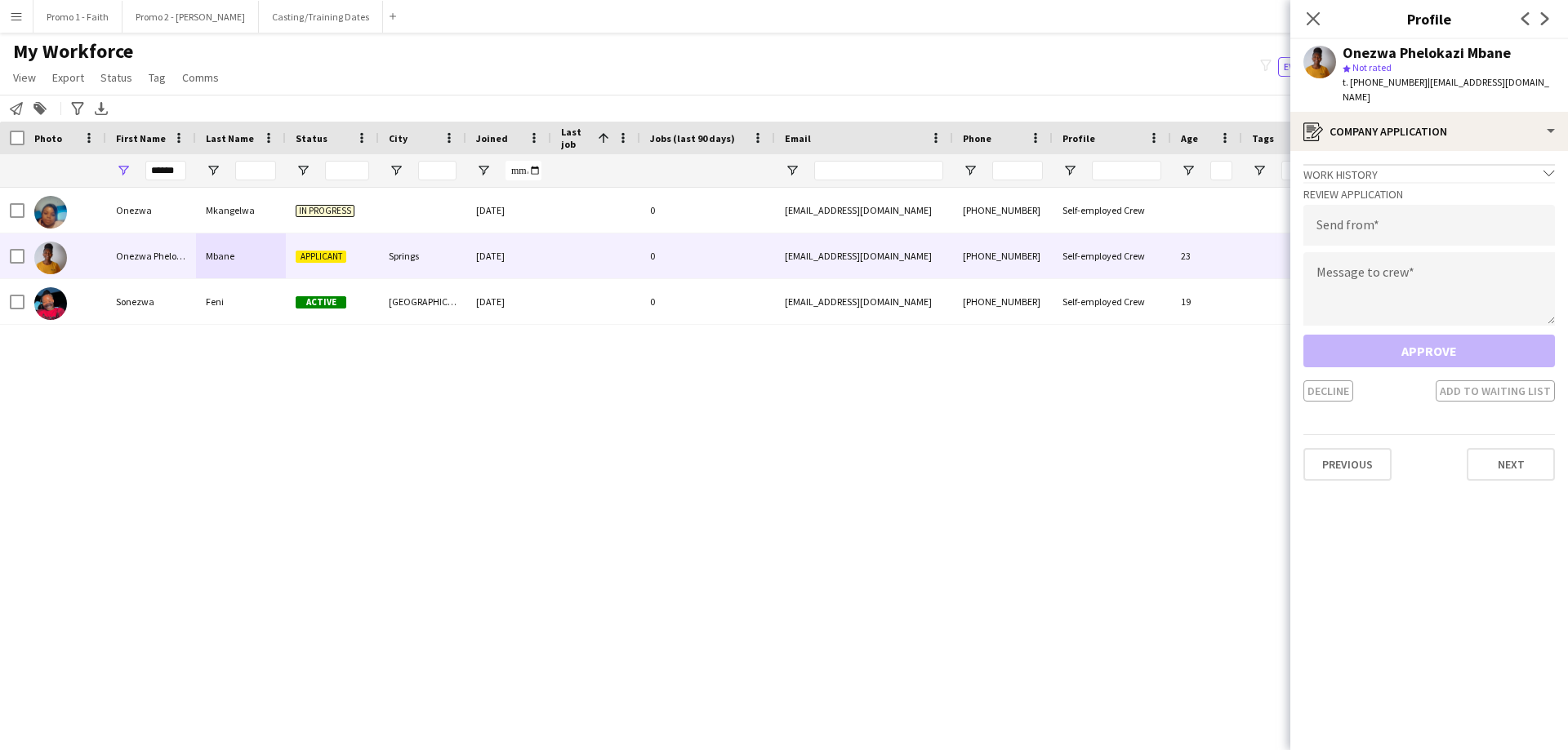
drag, startPoint x: 1415, startPoint y: 82, endPoint x: 1567, endPoint y: 74, distance: 152.2
click at [1044, 74] on app-profile-header "Onezwa Phelokazi Mbane star Not rated t. [PHONE_NUMBER] | [EMAIL_ADDRESS][DOMAI…" at bounding box center [1429, 75] width 278 height 73
click at [1044, 74] on div "star Not rated" at bounding box center [1448, 68] width 212 height 14
drag, startPoint x: 1416, startPoint y: 85, endPoint x: 1562, endPoint y: 78, distance: 146.2
click at [1044, 78] on app-profile-header "Onezwa Phelokazi Mbane star Not rated t. [PHONE_NUMBER] | [EMAIL_ADDRESS][DOMAI…" at bounding box center [1429, 75] width 278 height 73
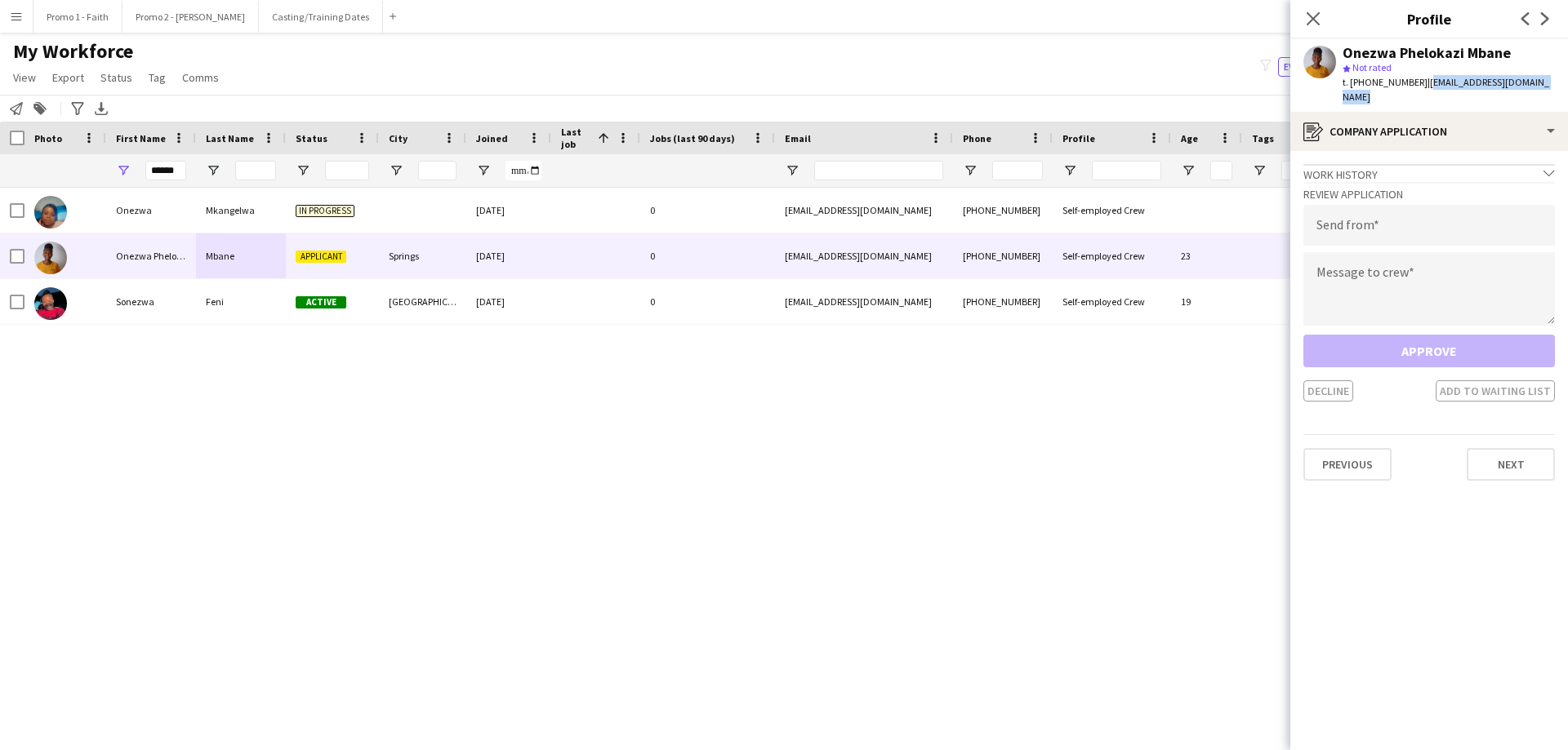
copy span "[EMAIL_ADDRESS][DOMAIN_NAME]"
click at [1044, 212] on input "email" at bounding box center [1428, 224] width 252 height 41
paste input "**********"
type input "**********"
click at [1044, 269] on textarea at bounding box center [1428, 289] width 252 height 74
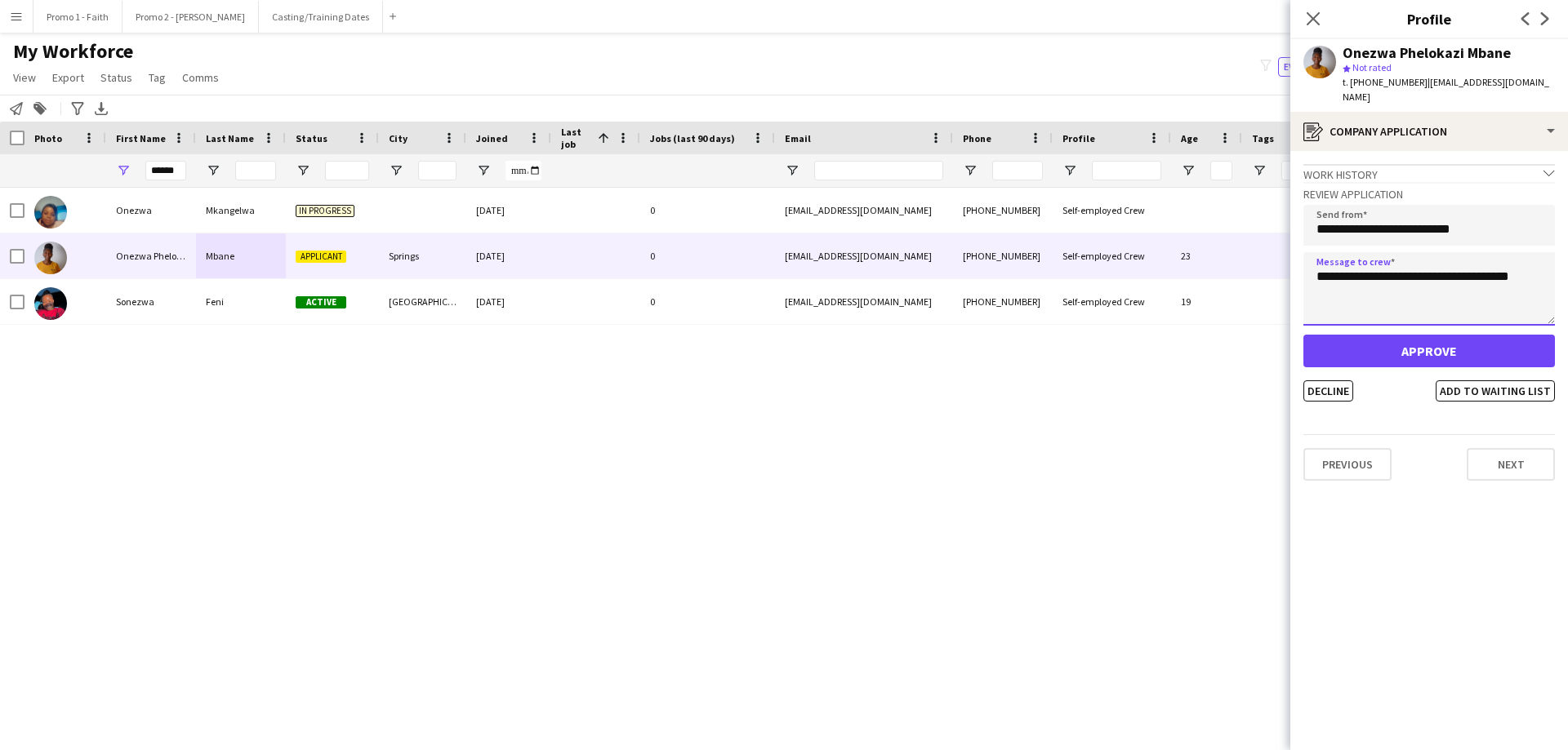
type textarea "**********"
click at [1044, 334] on button "Approve" at bounding box center [1428, 351] width 252 height 32
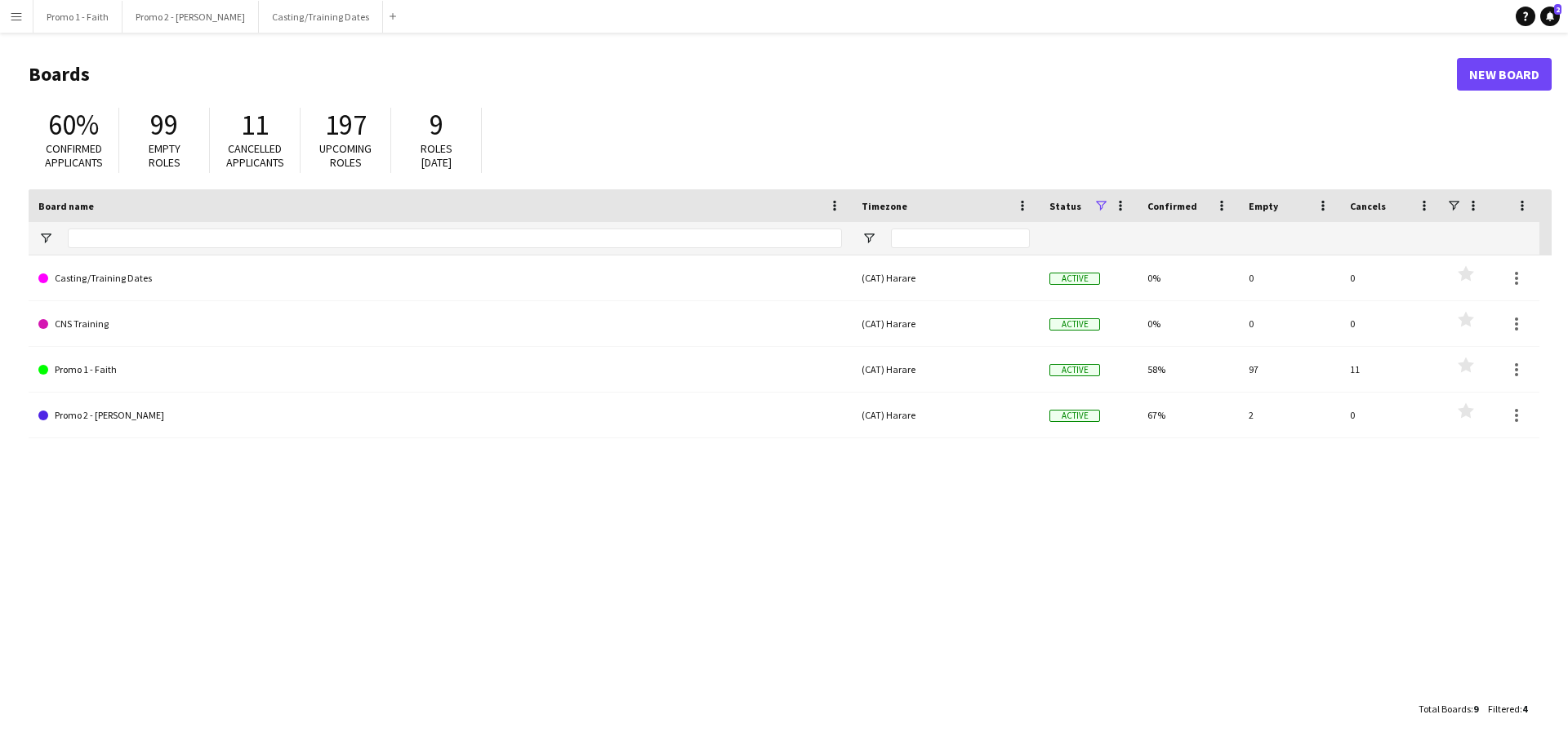
click at [14, 18] on app-icon "Menu" at bounding box center [16, 16] width 13 height 13
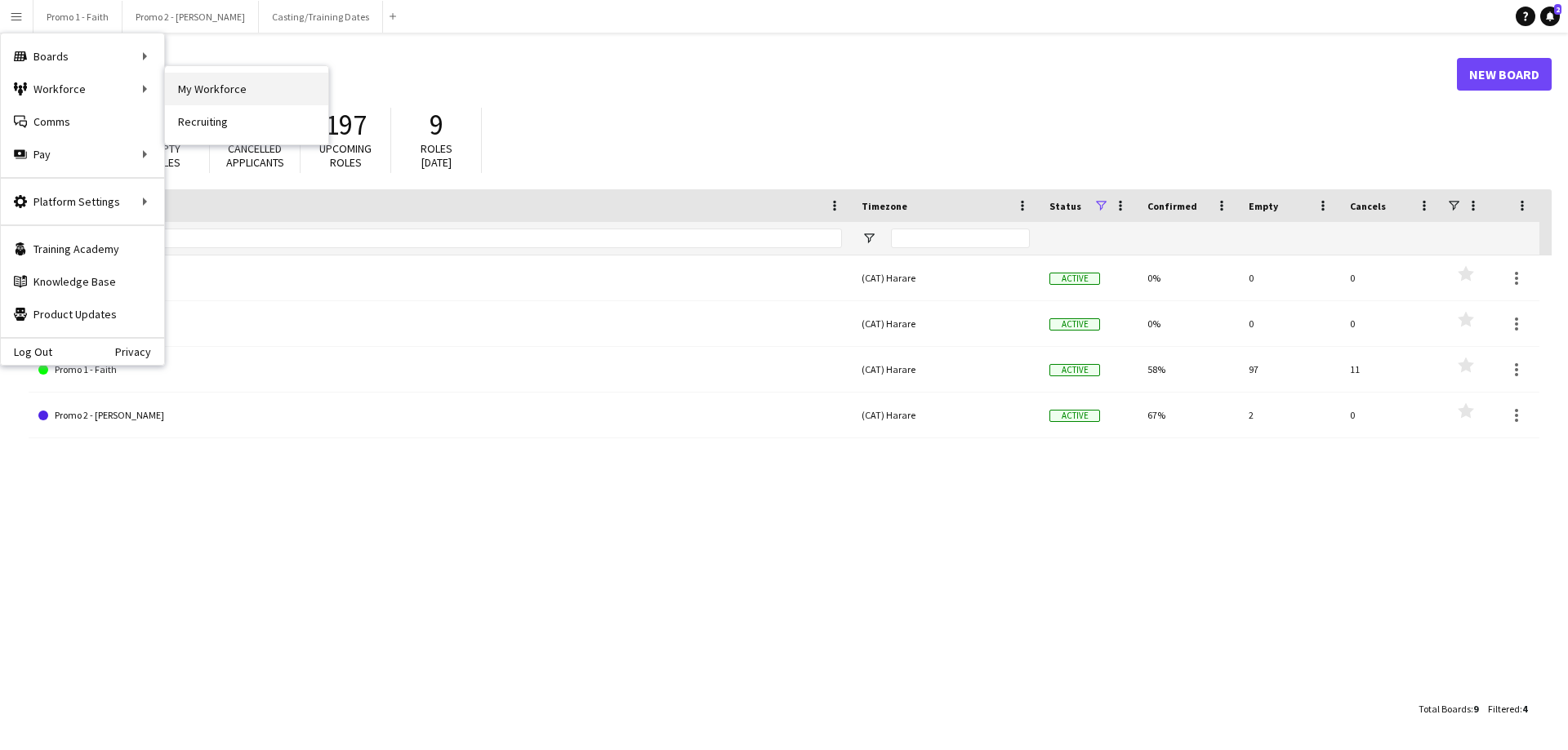
click at [208, 86] on link "My Workforce" at bounding box center [246, 89] width 163 height 32
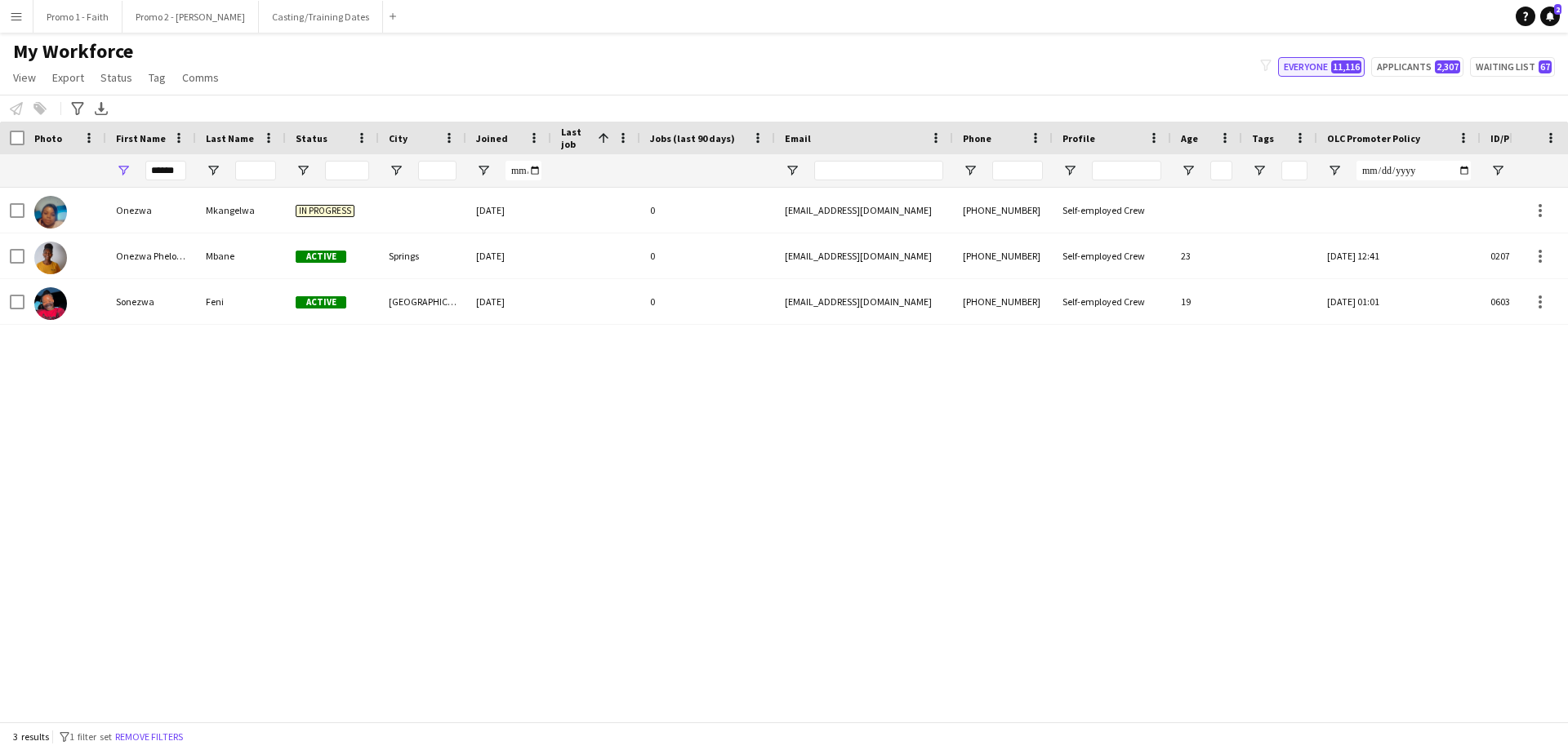
click at [1044, 65] on button "Everyone 11,116" at bounding box center [1321, 67] width 87 height 20
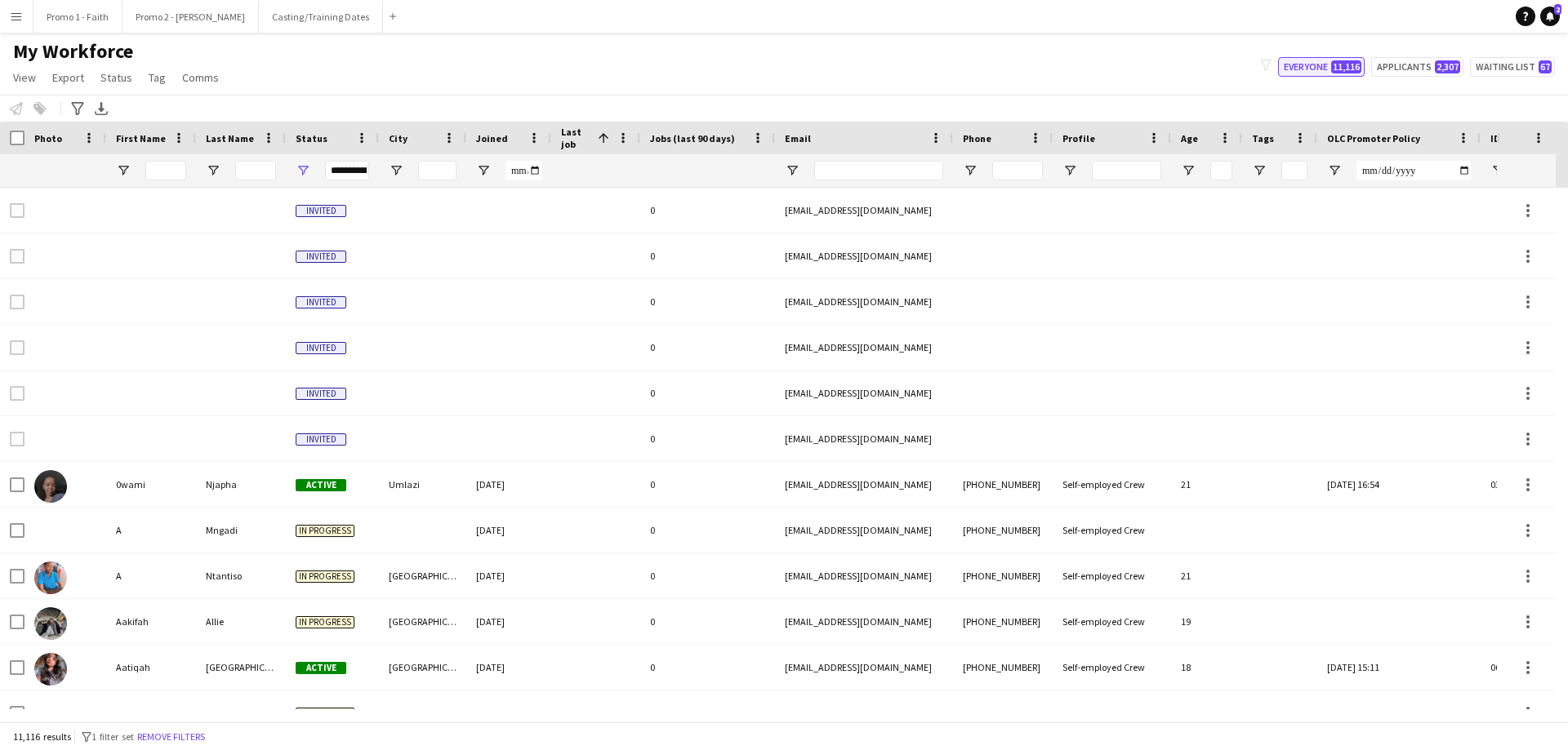
click at [1044, 65] on button "Everyone 11,116" at bounding box center [1321, 67] width 87 height 20
click at [1044, 69] on button "Applicants 2,307" at bounding box center [1417, 67] width 92 height 20
type input "**********"
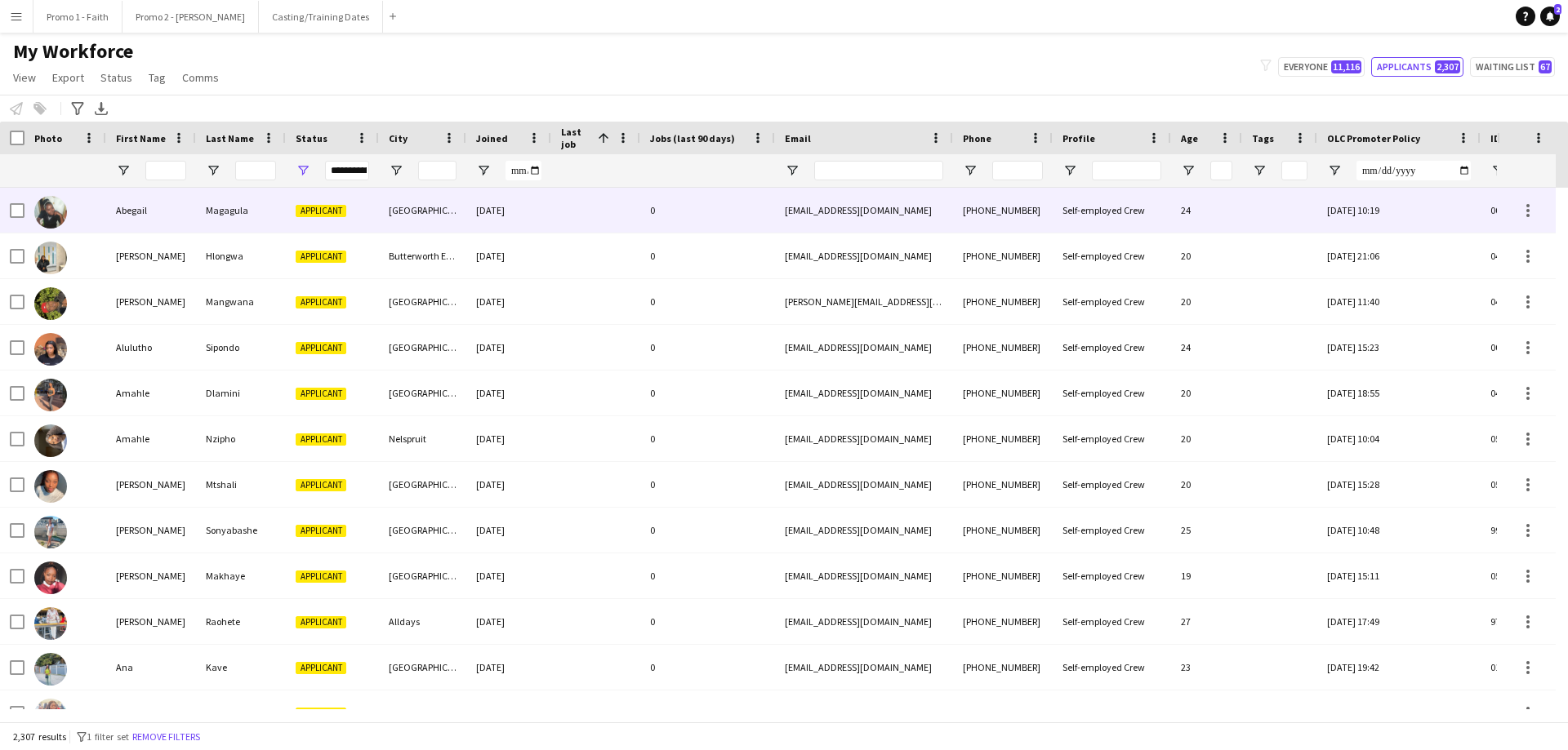
click at [531, 215] on div "[DATE]" at bounding box center [509, 210] width 85 height 45
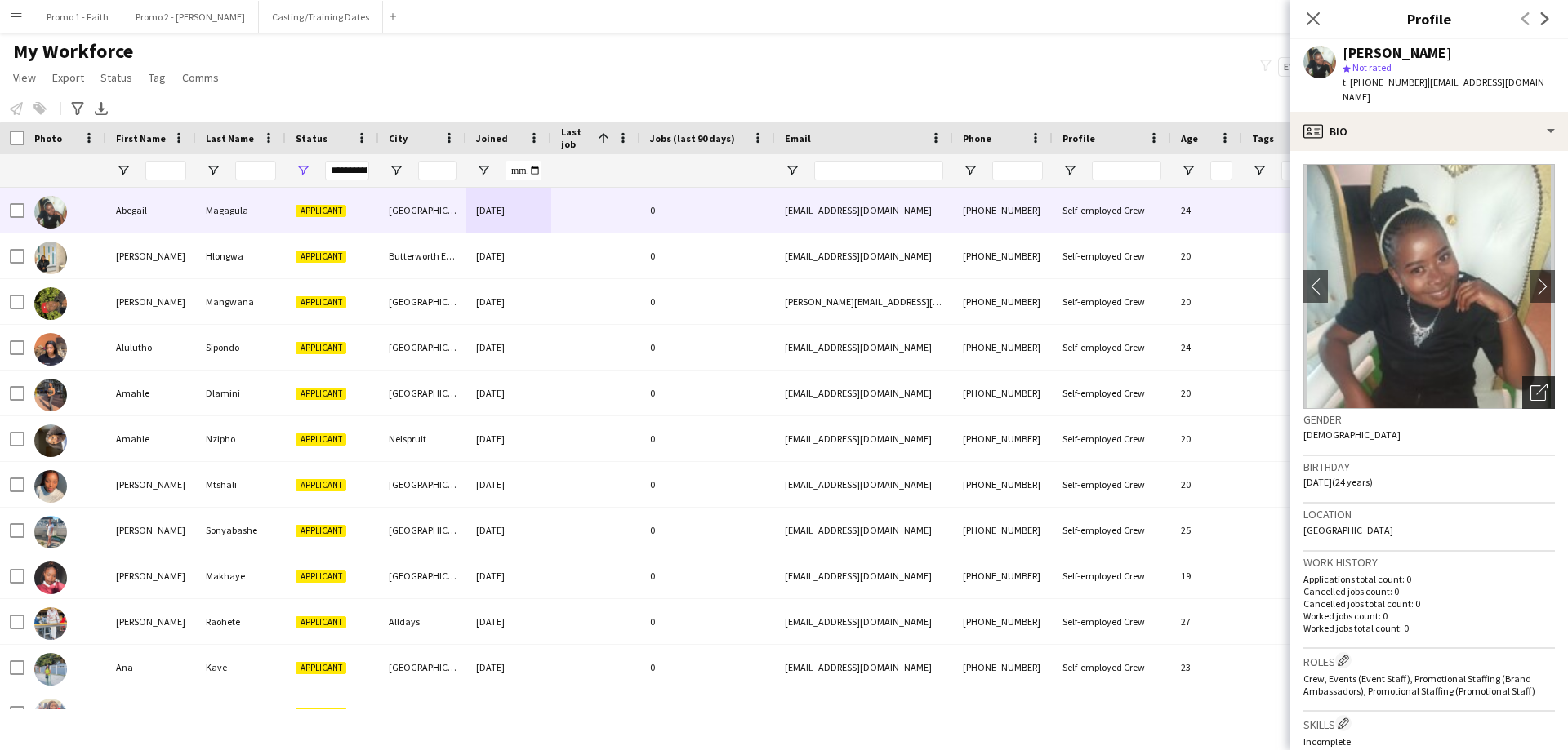
click at [1044, 384] on icon "Open photos pop-in" at bounding box center [1538, 392] width 17 height 17
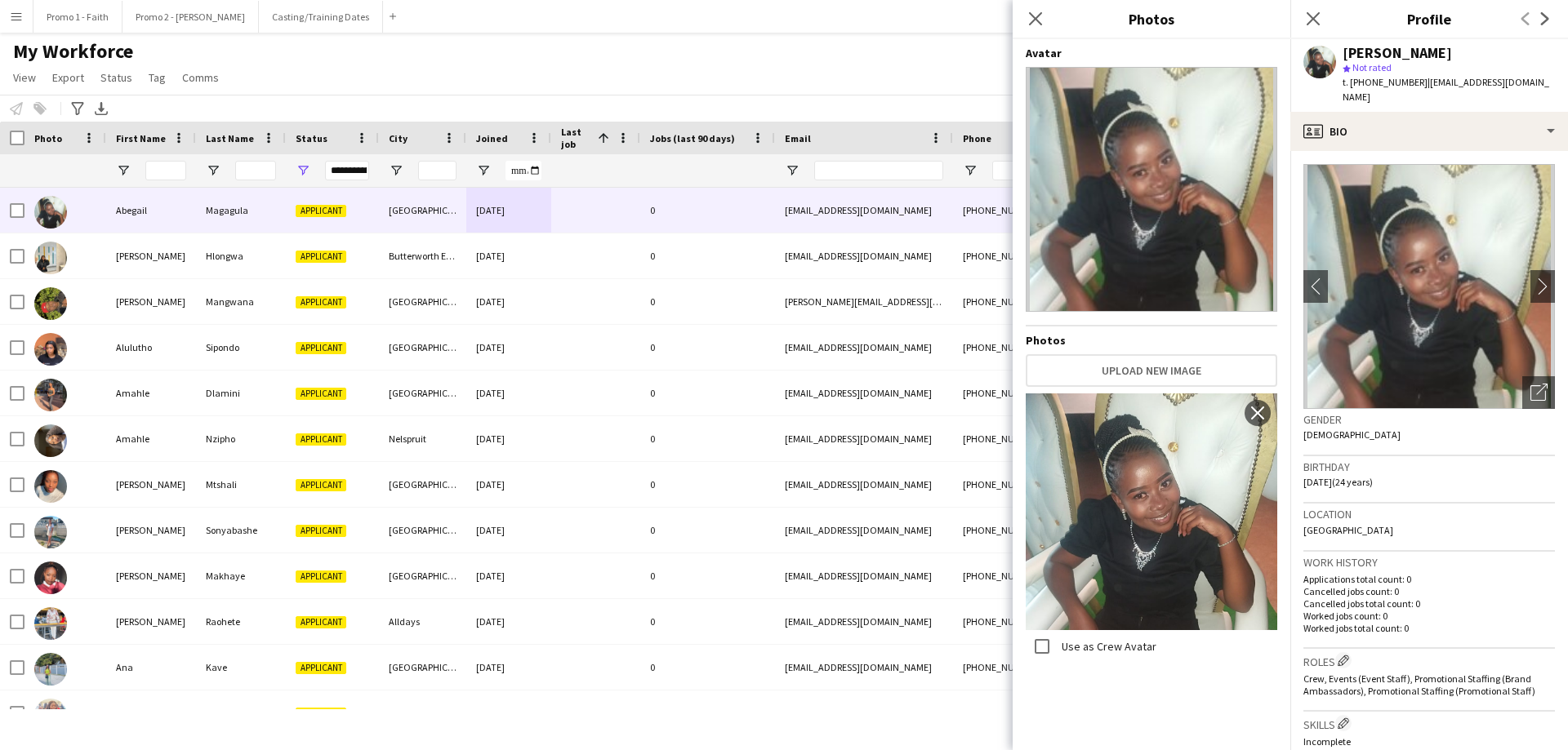
click at [1025, 16] on app-icon "Close pop-in" at bounding box center [1035, 19] width 20 height 20
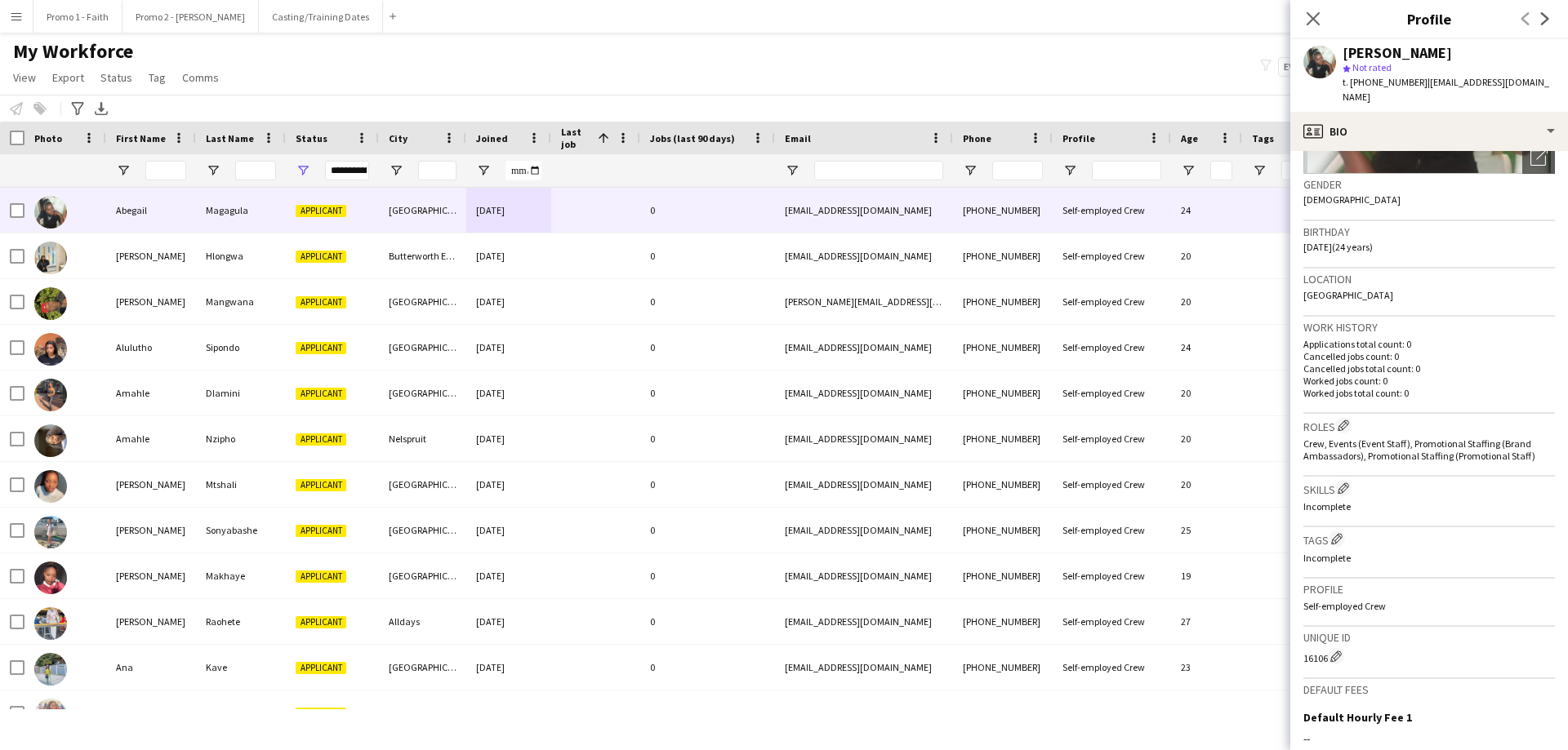
scroll to position [437, 0]
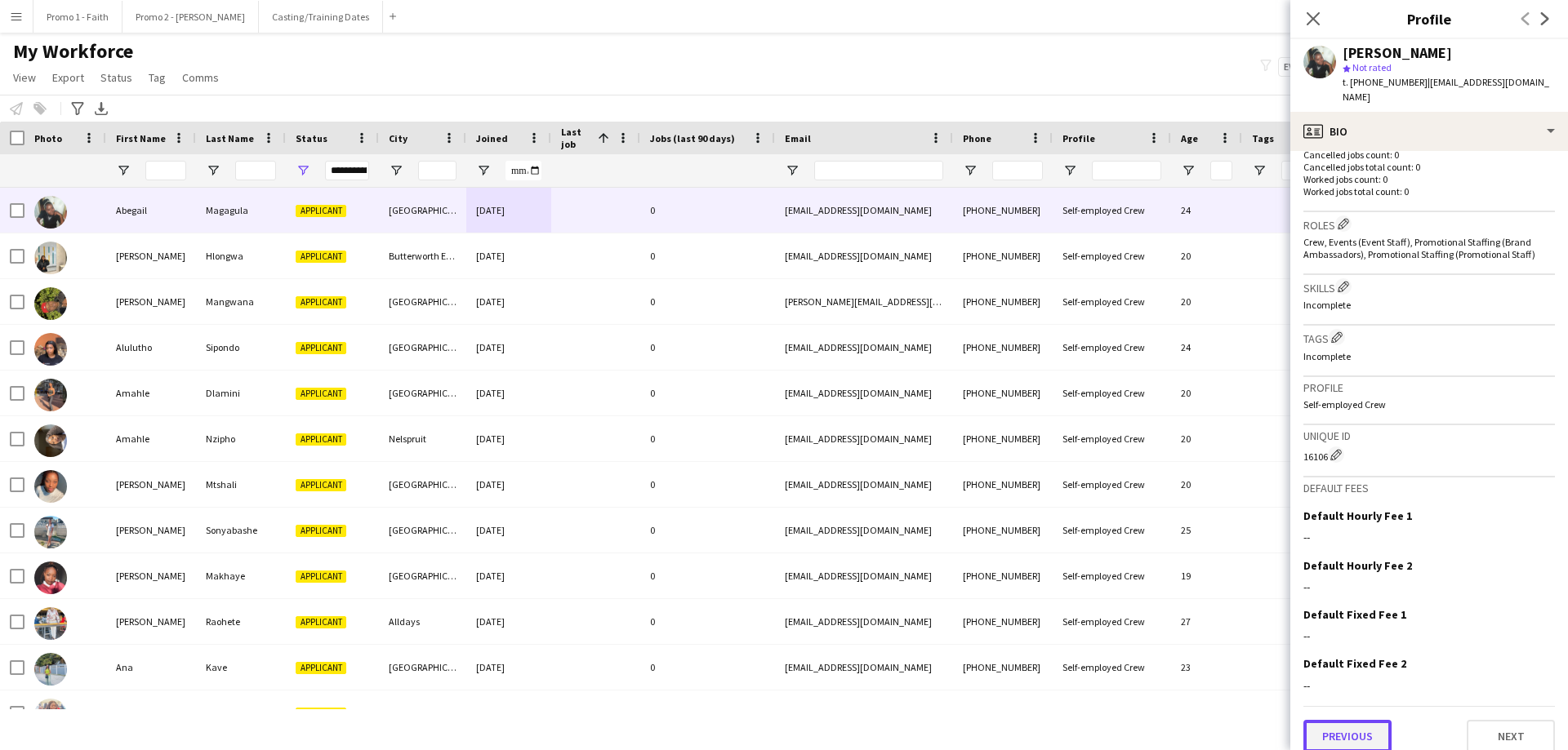
click at [1044, 455] on button "Previous" at bounding box center [1347, 736] width 88 height 32
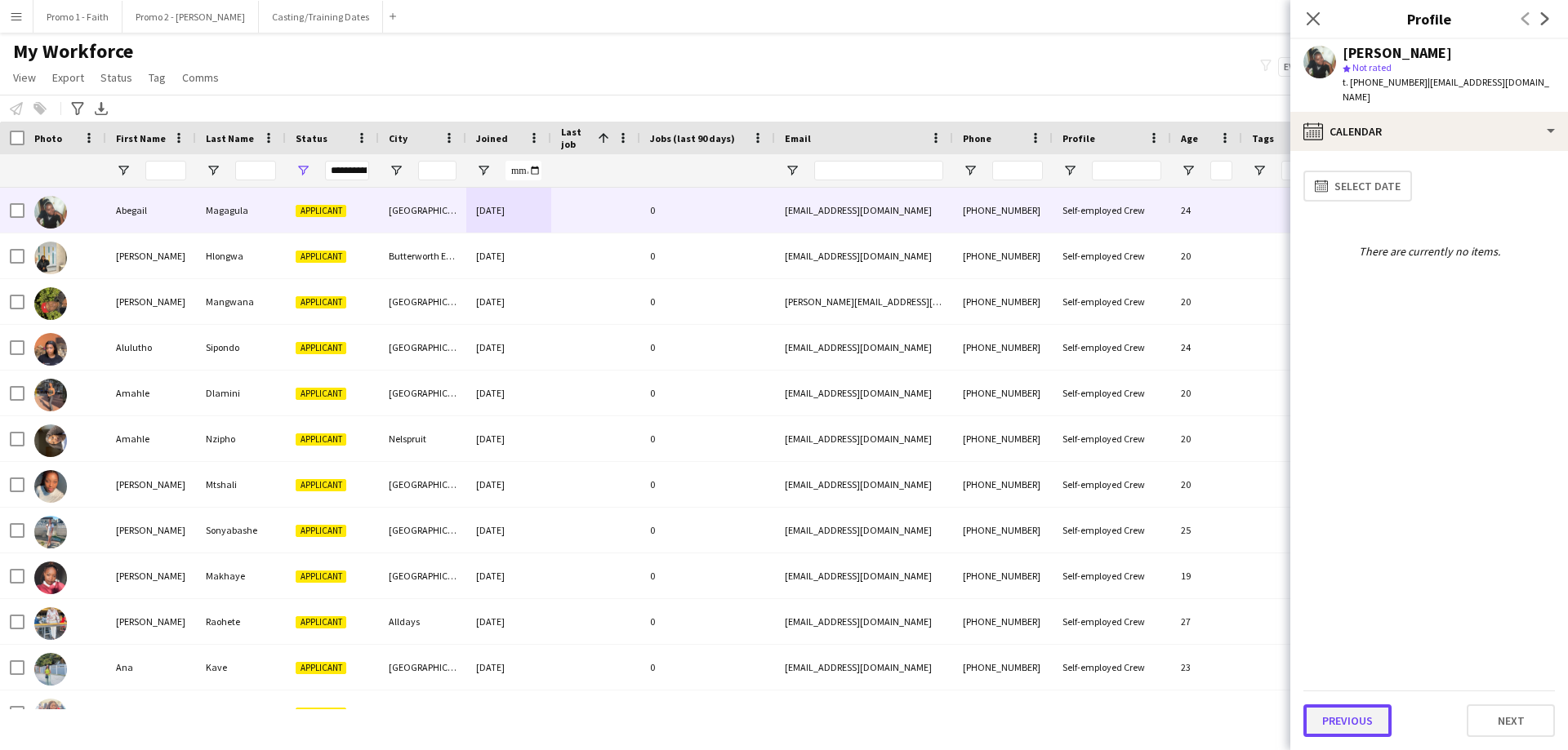
click at [1044, 455] on button "Previous" at bounding box center [1347, 721] width 88 height 32
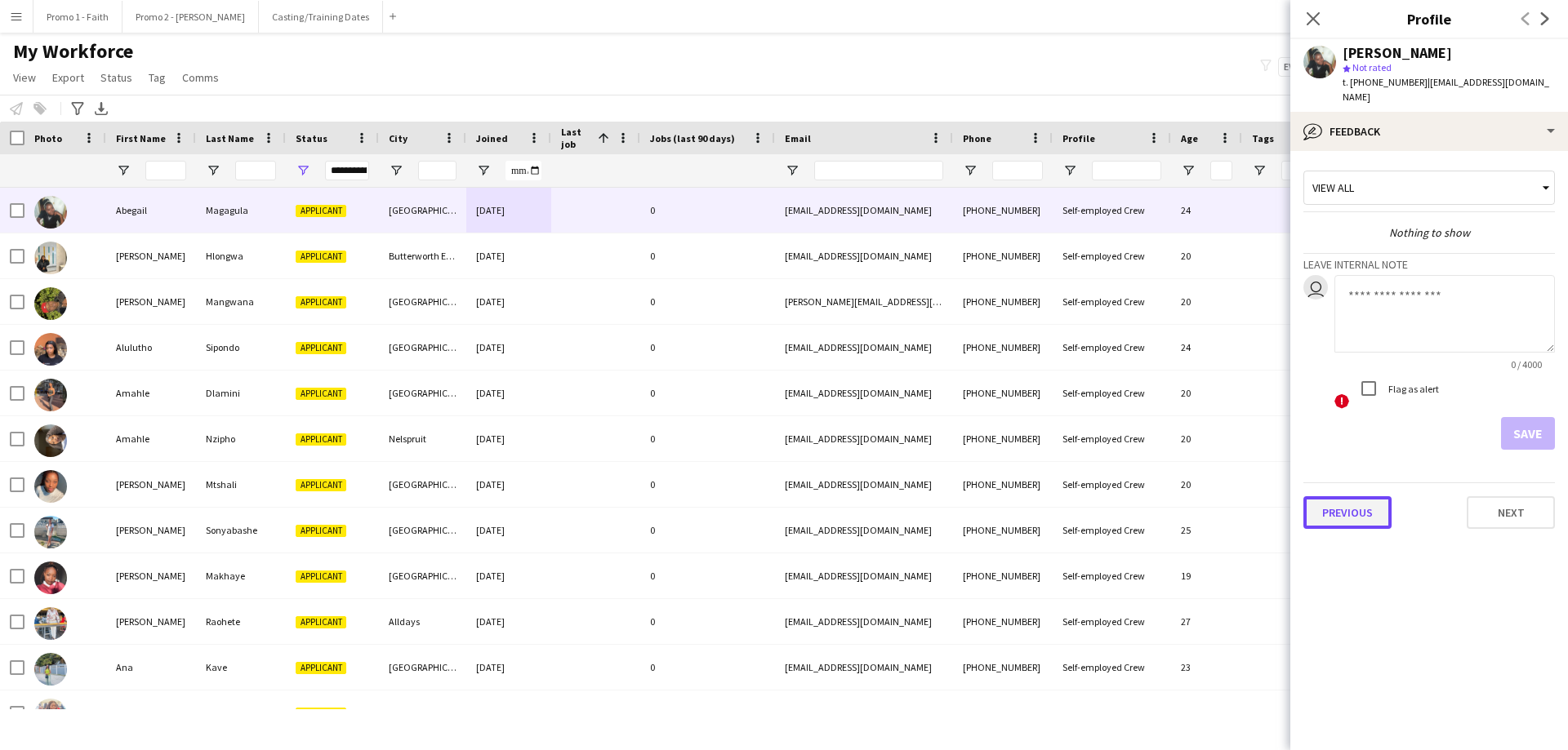
click at [1044, 455] on button "Previous" at bounding box center [1347, 513] width 88 height 32
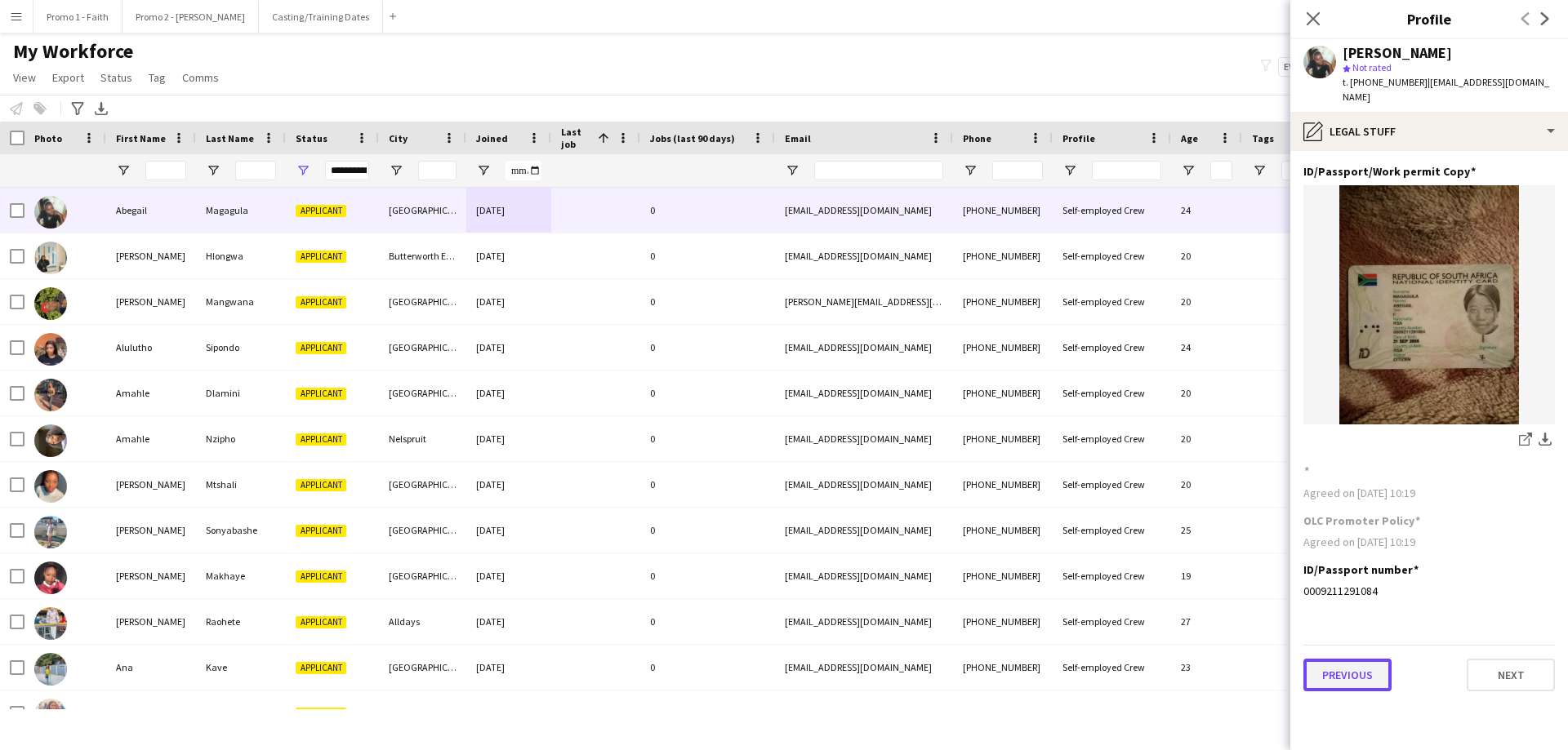
click at [1044, 455] on button "Previous" at bounding box center [1347, 675] width 88 height 32
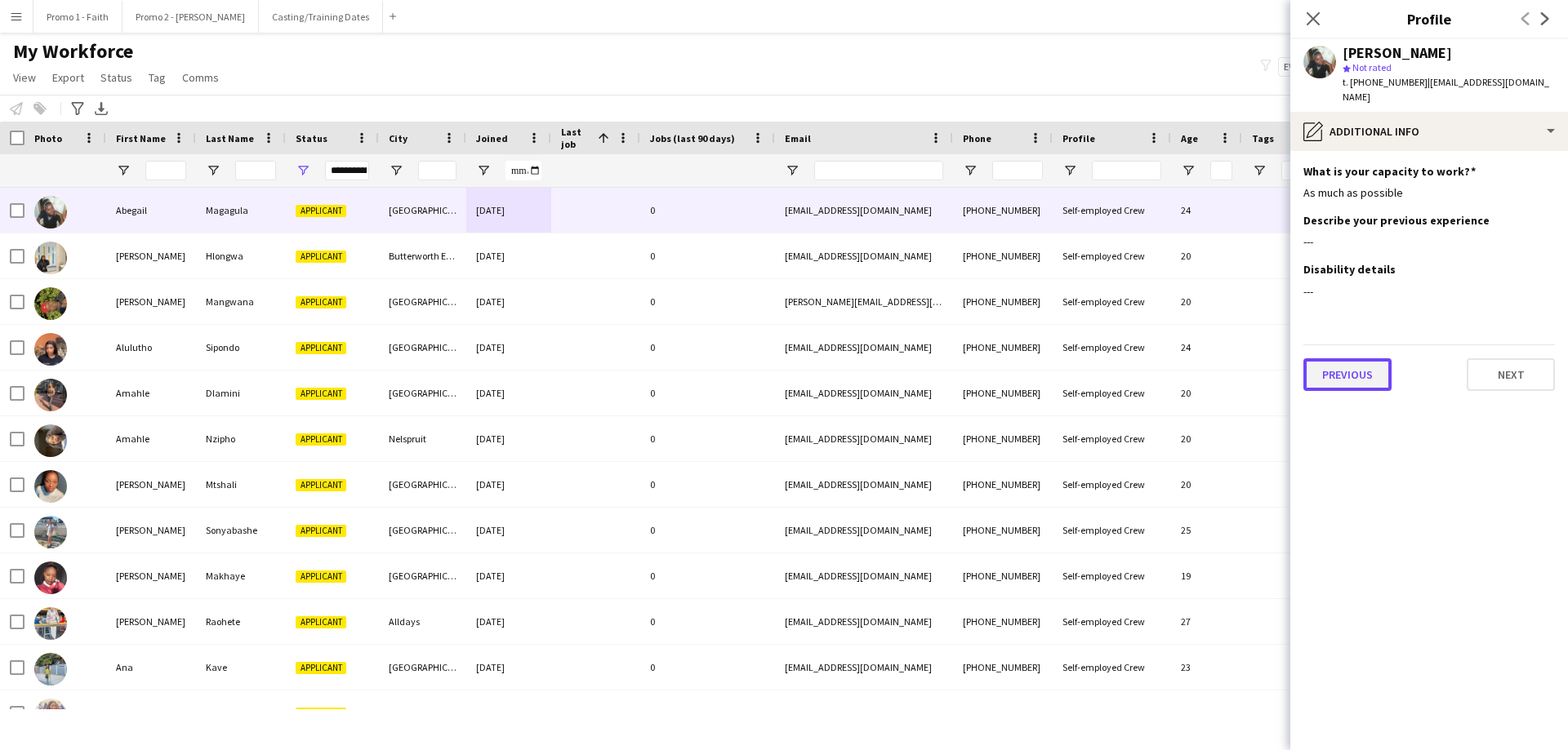
click at [1044, 359] on button "Previous" at bounding box center [1347, 375] width 88 height 32
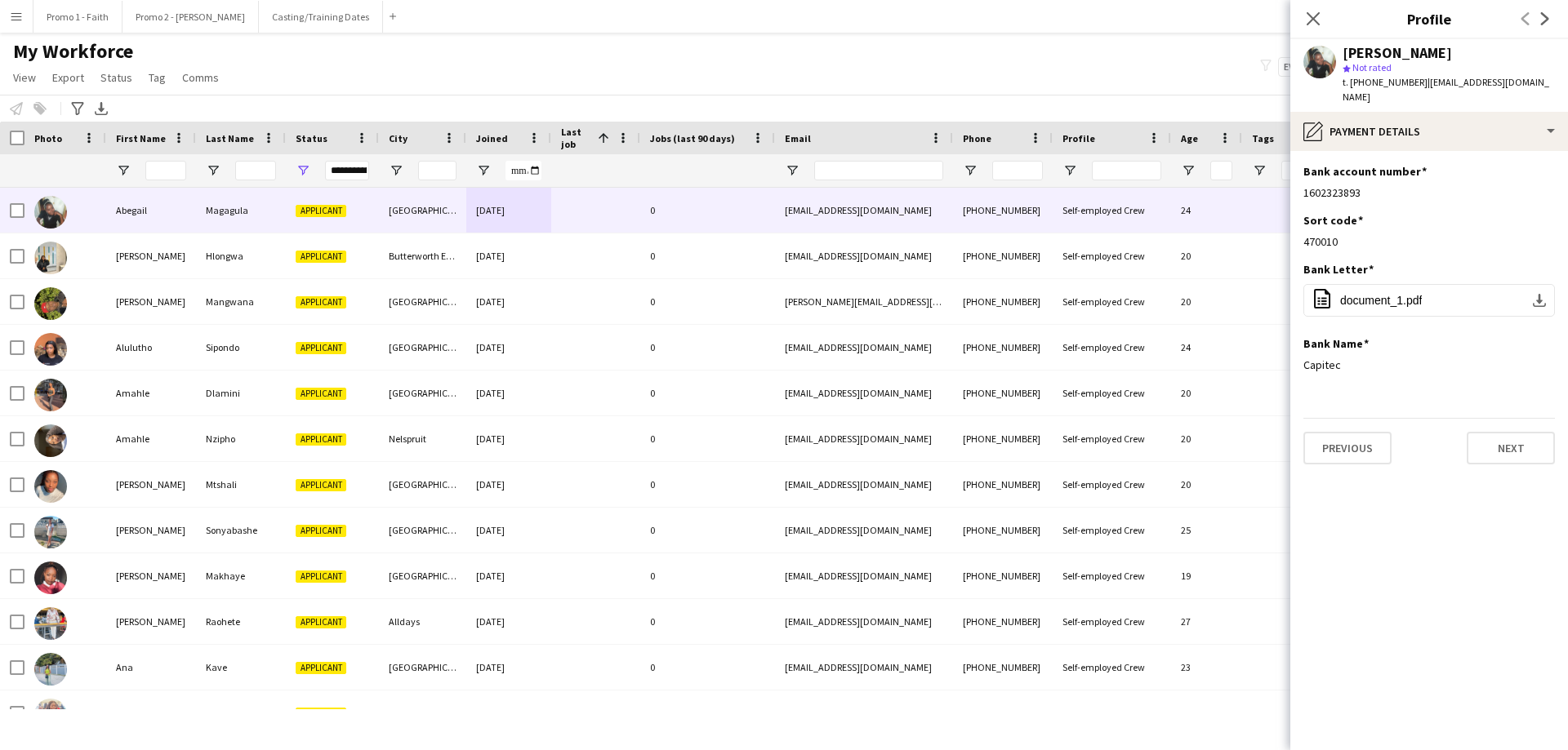
click at [1044, 418] on div "Previous Next" at bounding box center [1428, 442] width 252 height 47
click at [1044, 432] on button "Previous" at bounding box center [1347, 448] width 88 height 32
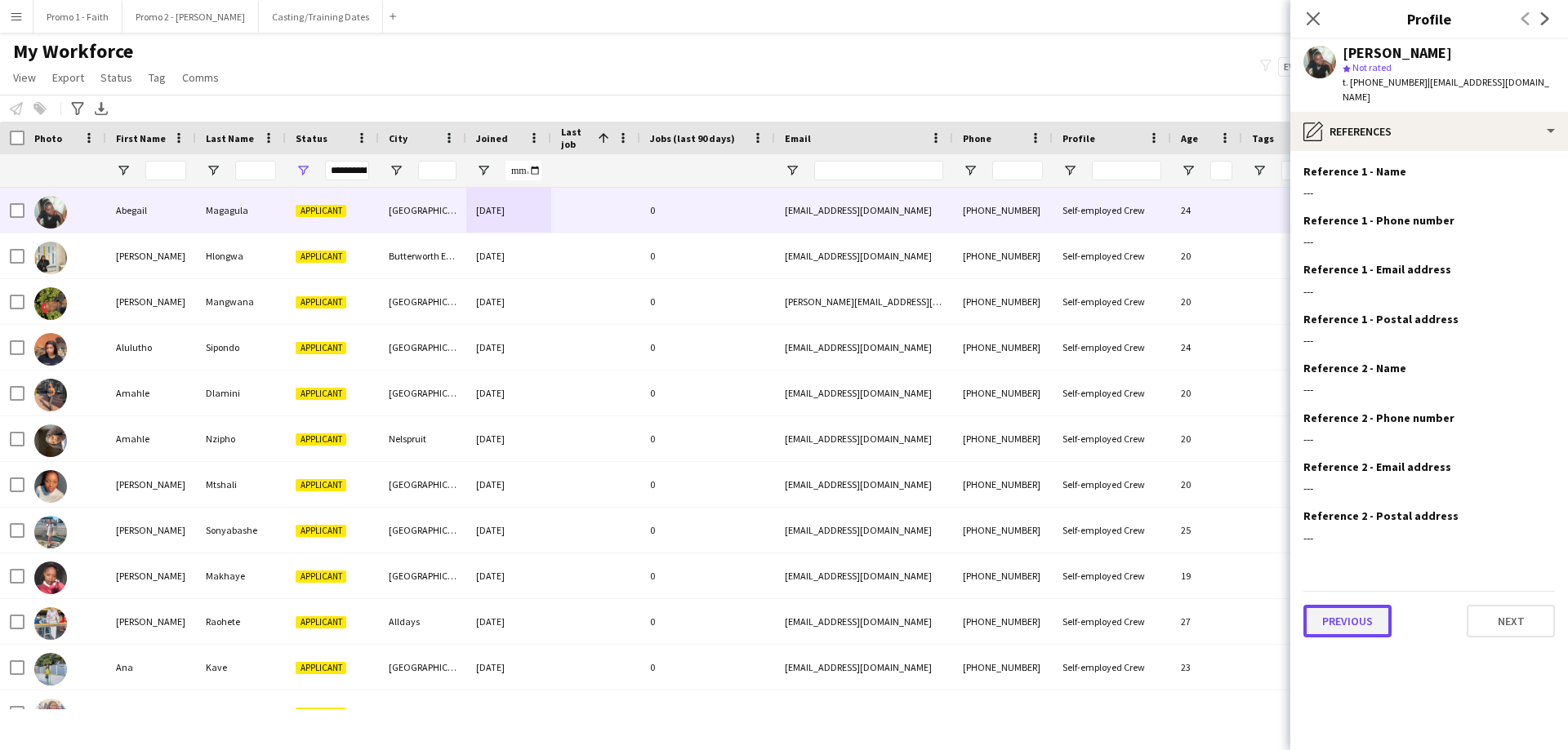
click at [1044, 455] on button "Previous" at bounding box center [1347, 621] width 88 height 32
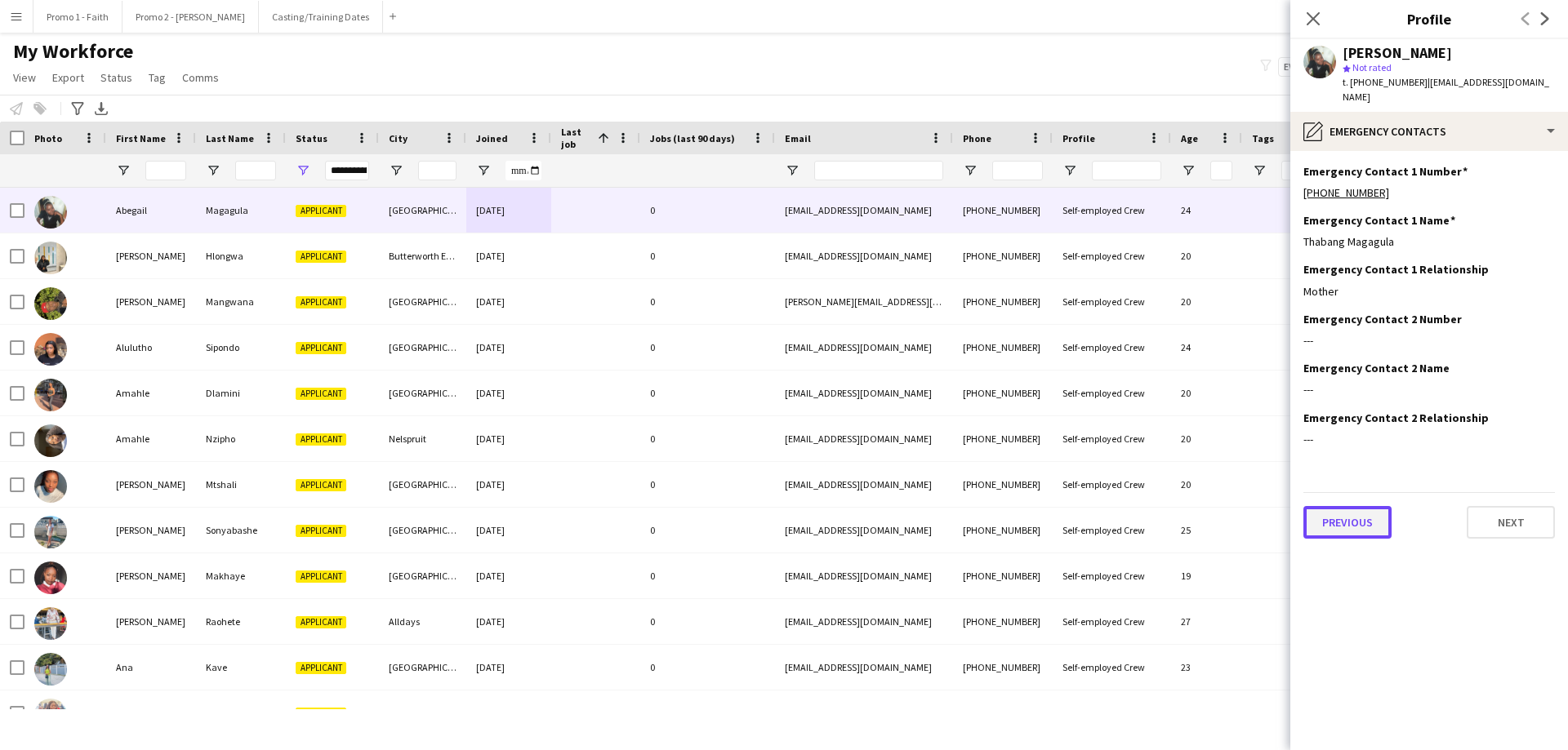
click at [1044, 455] on button "Previous" at bounding box center [1347, 523] width 88 height 32
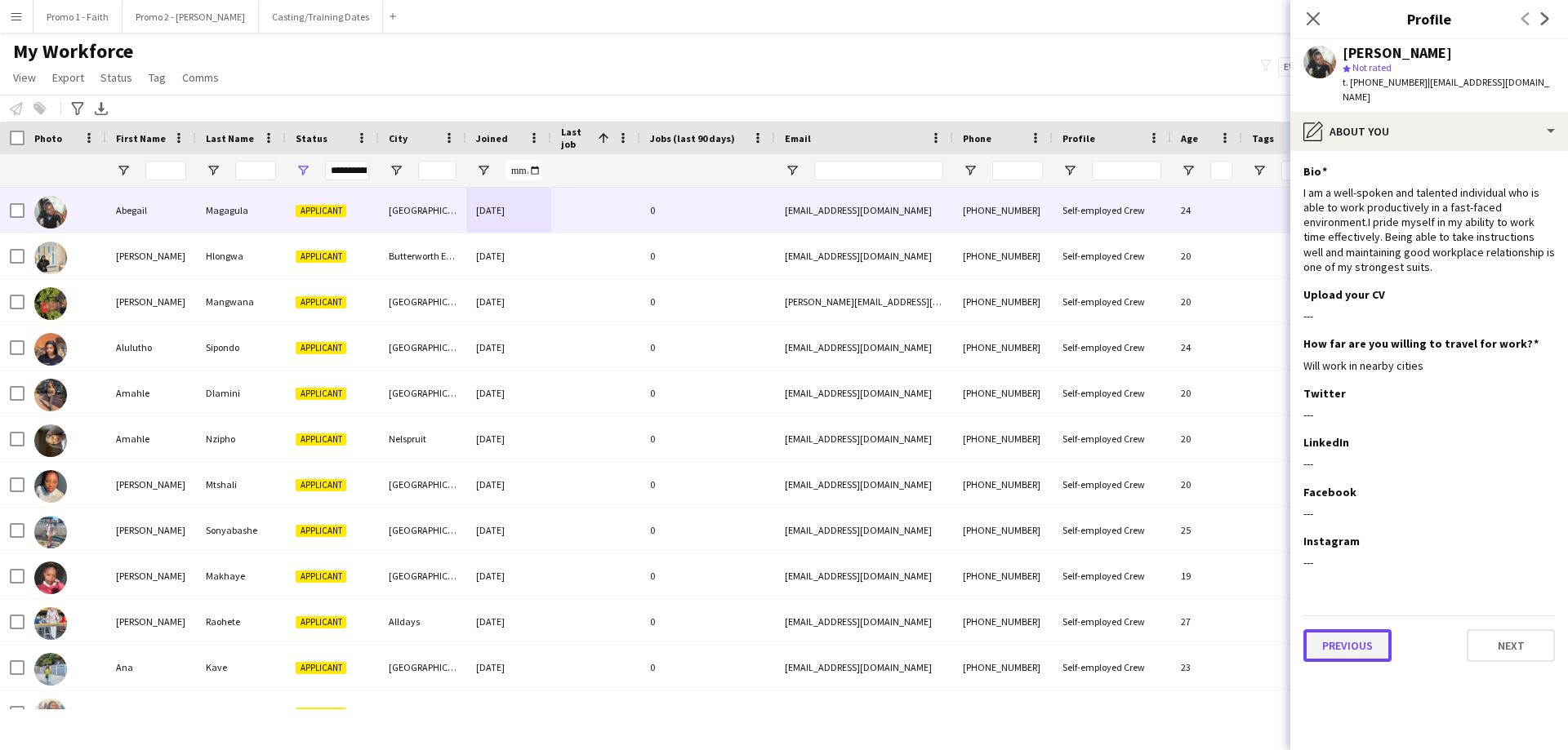
click at [1044, 455] on button "Previous" at bounding box center [1347, 645] width 88 height 32
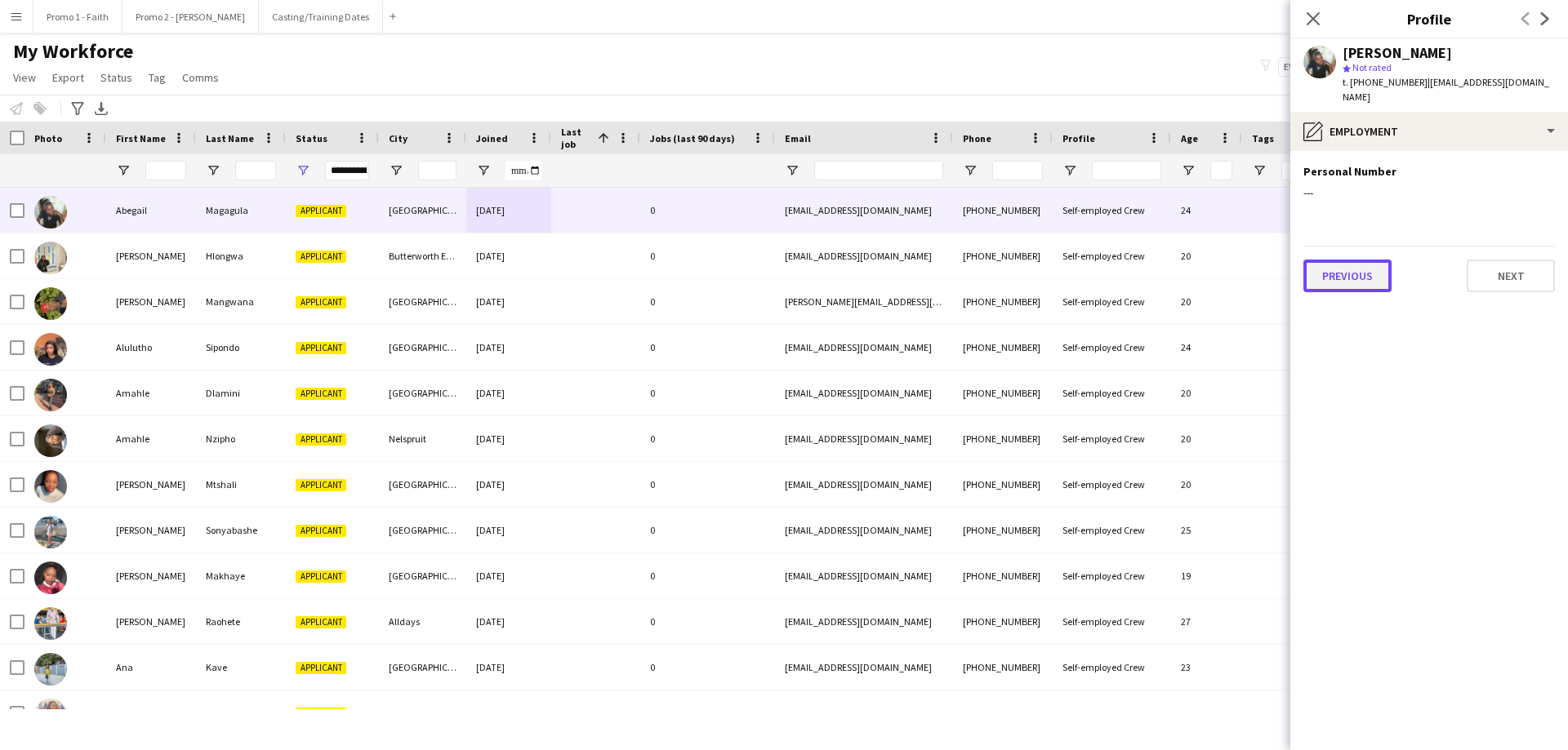
click at [1044, 272] on button "Previous" at bounding box center [1347, 276] width 88 height 32
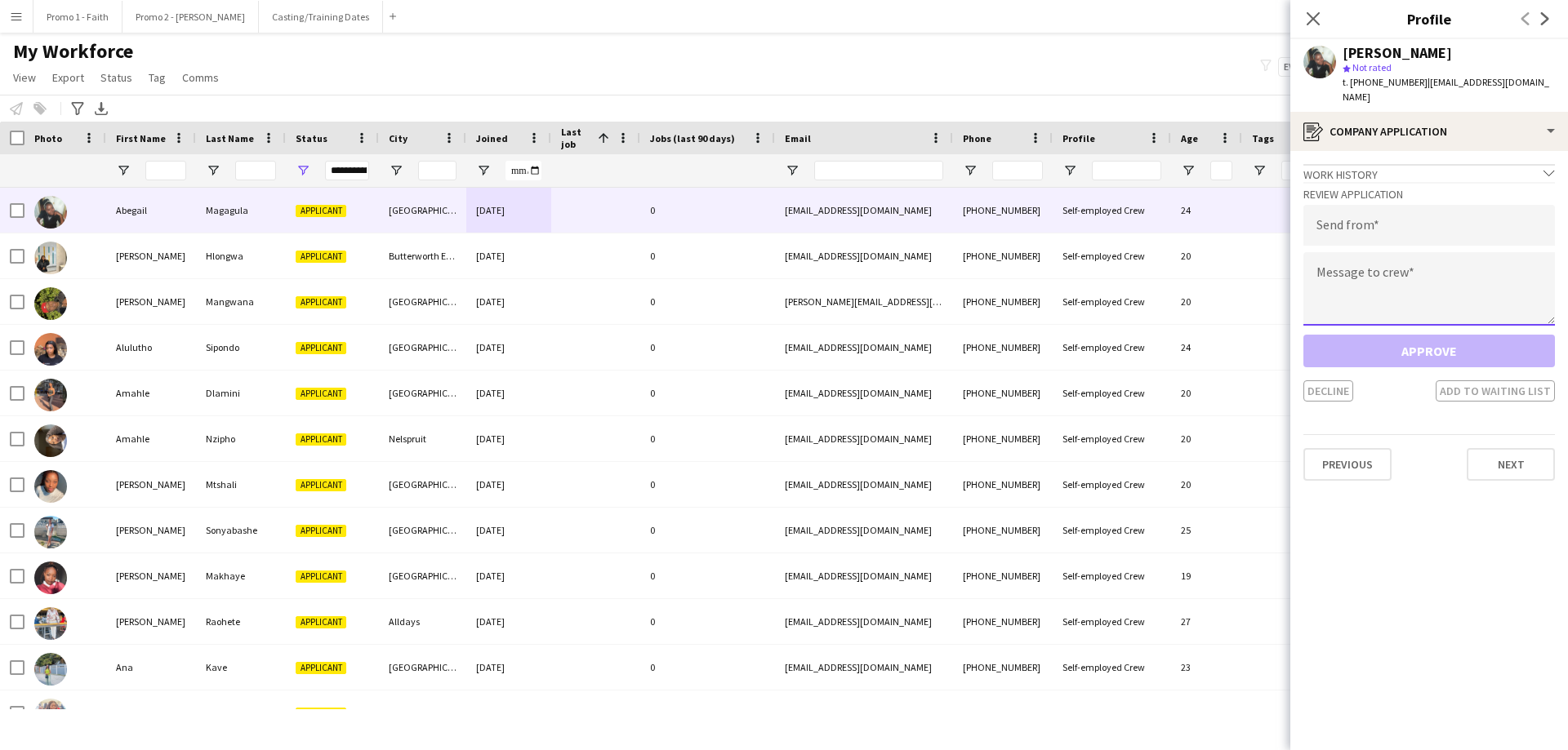
click at [1044, 277] on textarea at bounding box center [1428, 289] width 252 height 74
paste textarea "**********"
type textarea "**********"
drag, startPoint x: 1413, startPoint y: 82, endPoint x: 1567, endPoint y: 85, distance: 154.0
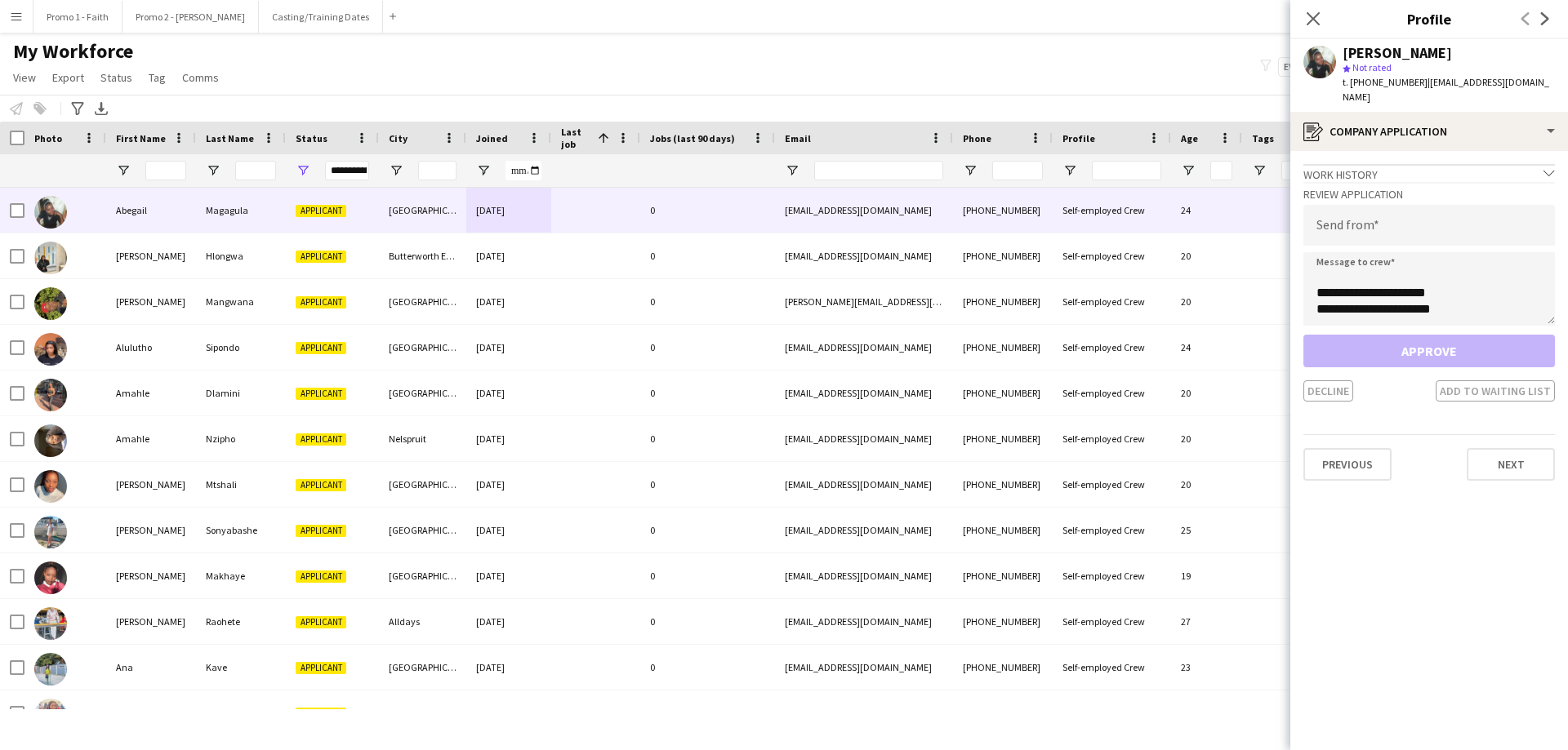
click at [1044, 85] on app-profile-header "Abegail Magagula star Not rated t. +27647682087 | keletsomafemani@gmail.com" at bounding box center [1429, 75] width 278 height 73
copy span "[EMAIL_ADDRESS][DOMAIN_NAME]"
click at [1044, 214] on input "email" at bounding box center [1428, 224] width 252 height 41
paste input "**********"
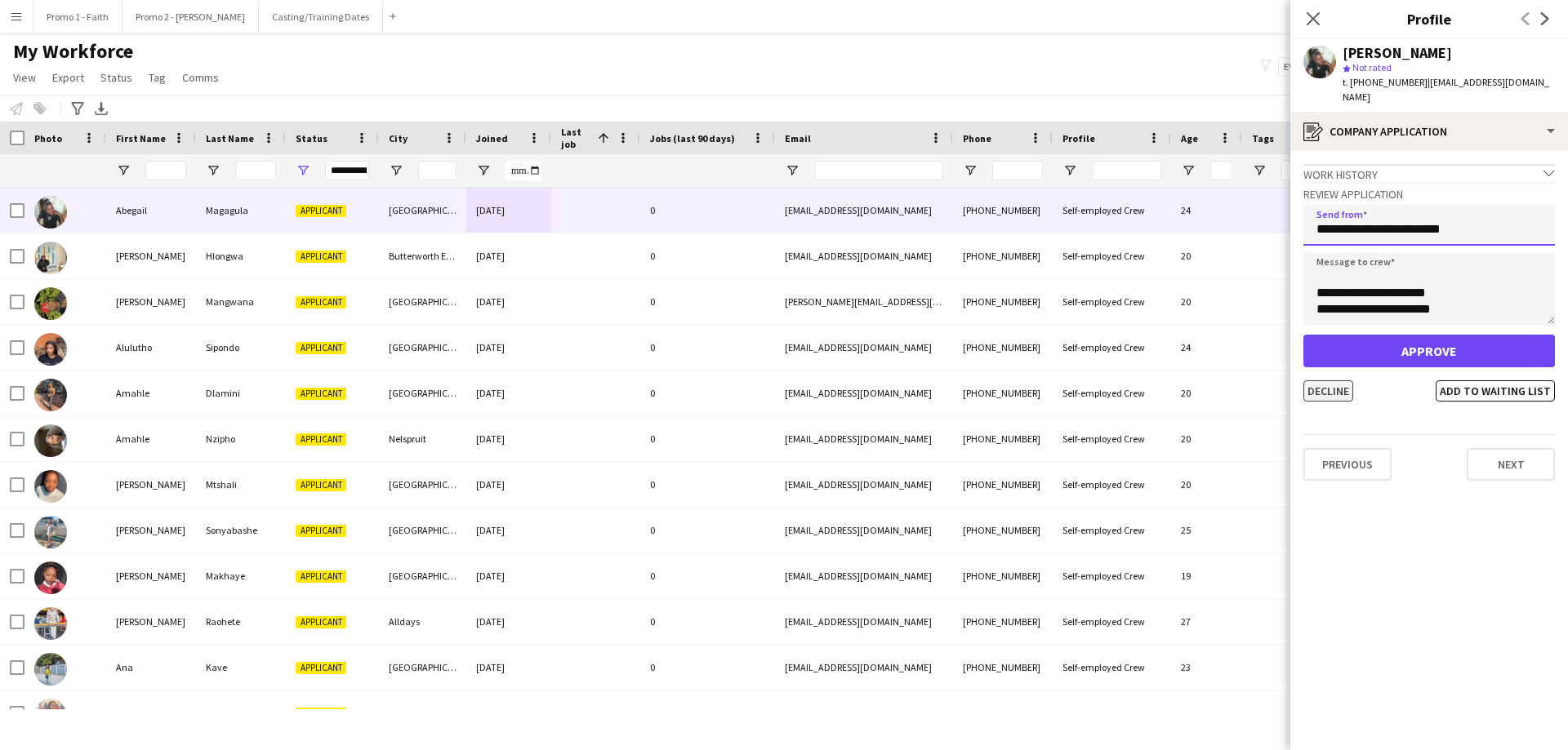
type input "**********"
click at [1044, 380] on button "Decline" at bounding box center [1327, 391] width 50 height 22
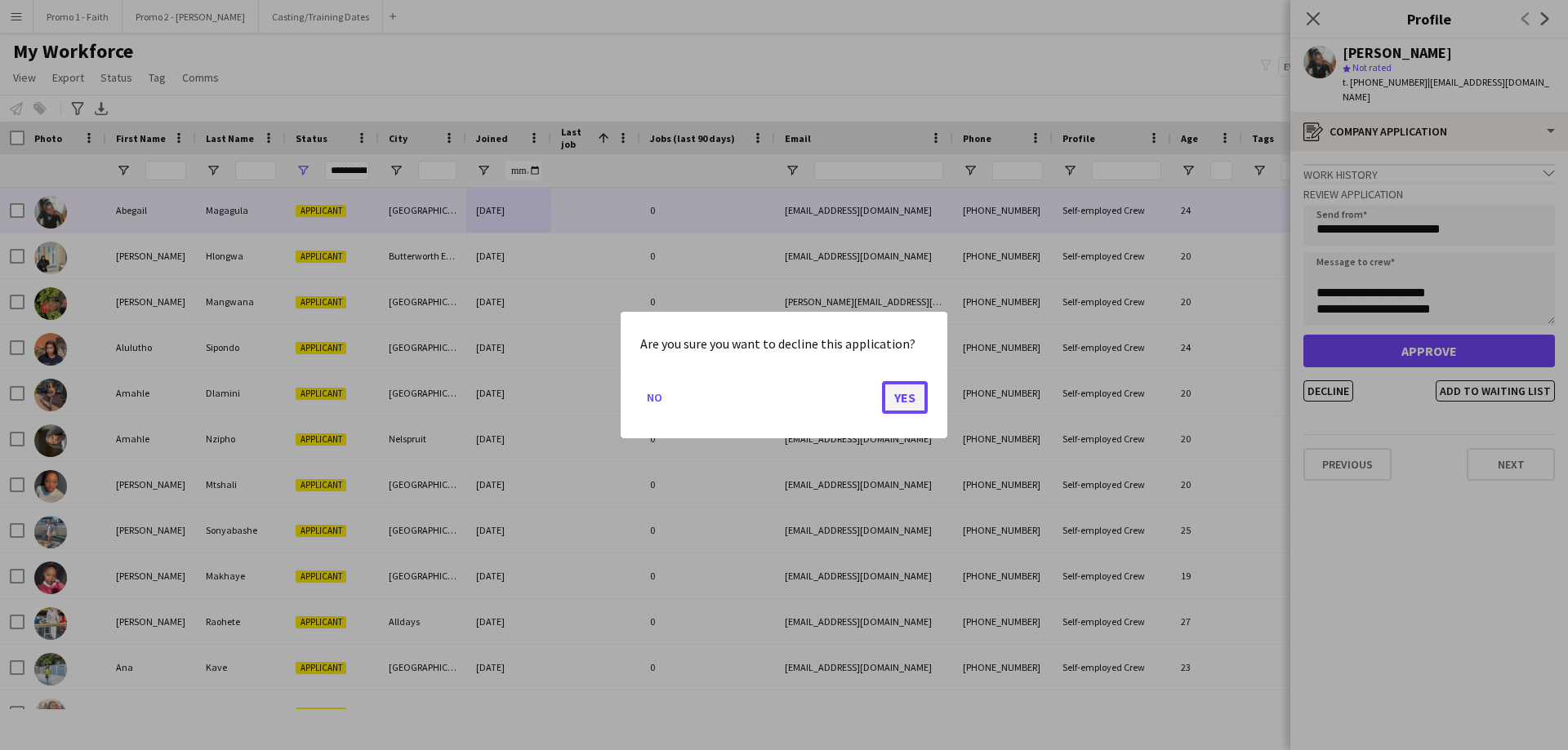
click at [913, 390] on button "Yes" at bounding box center [904, 398] width 46 height 32
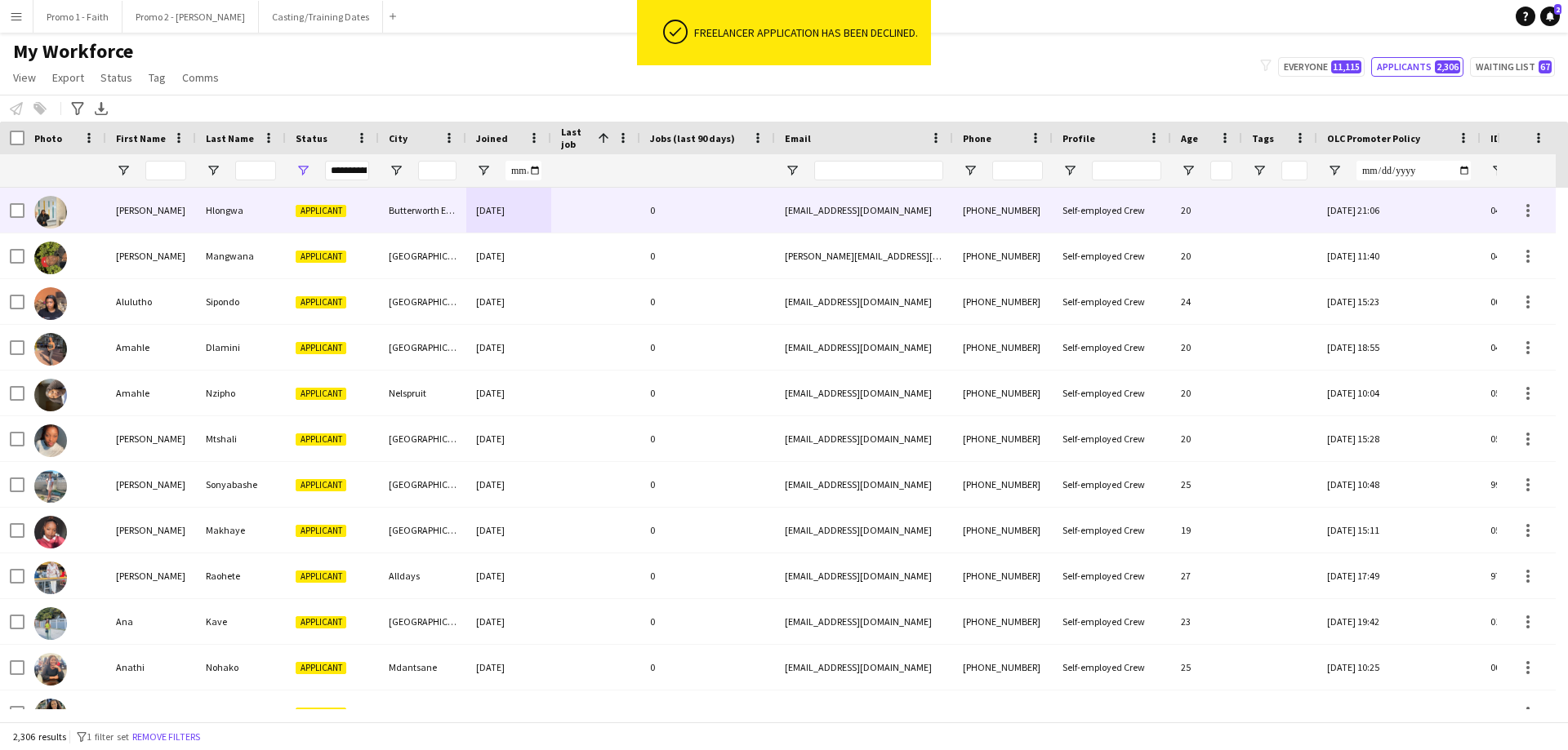
click at [385, 208] on div "Butterworth Ext2" at bounding box center [422, 210] width 87 height 45
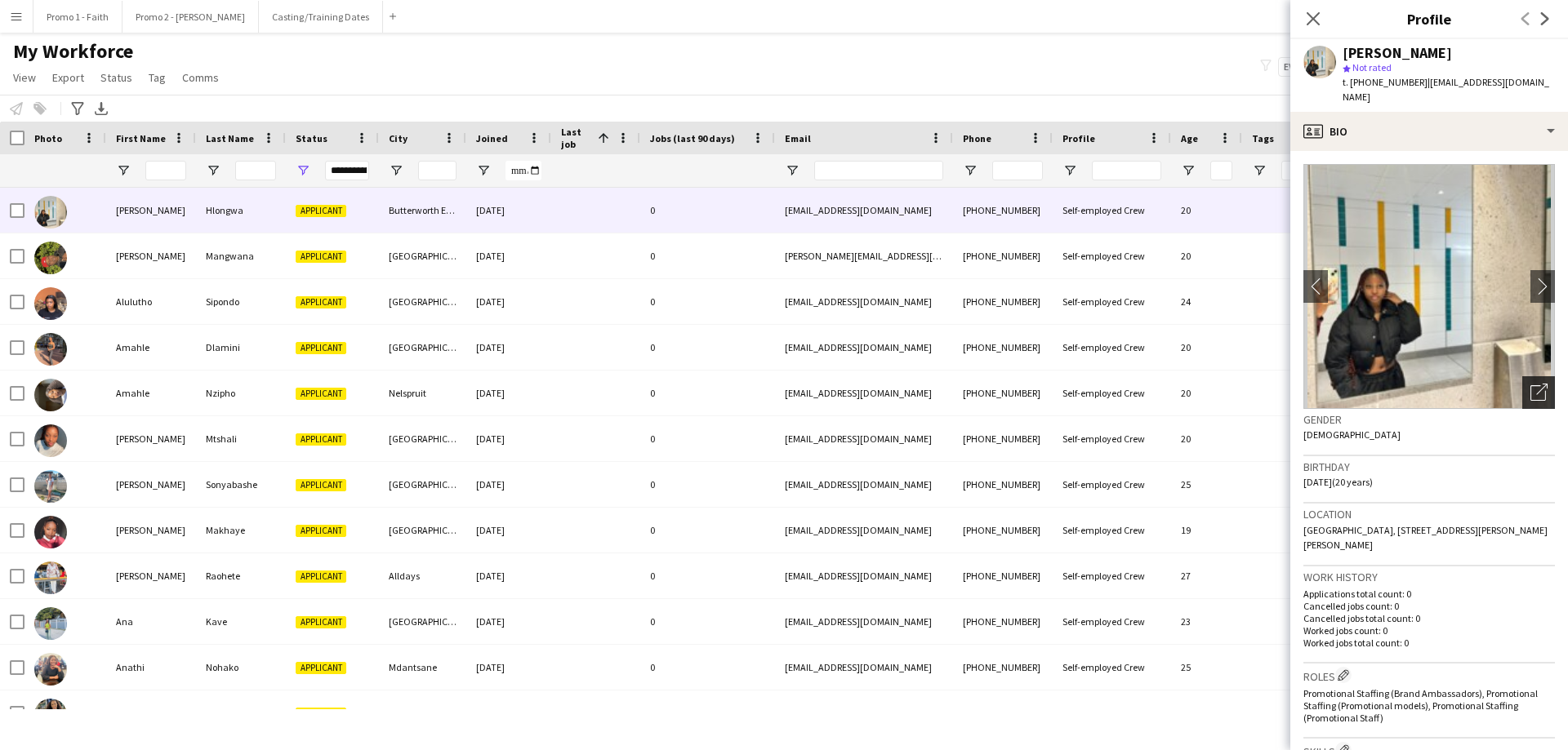
click at [1044, 384] on icon "Open photos pop-in" at bounding box center [1538, 392] width 17 height 17
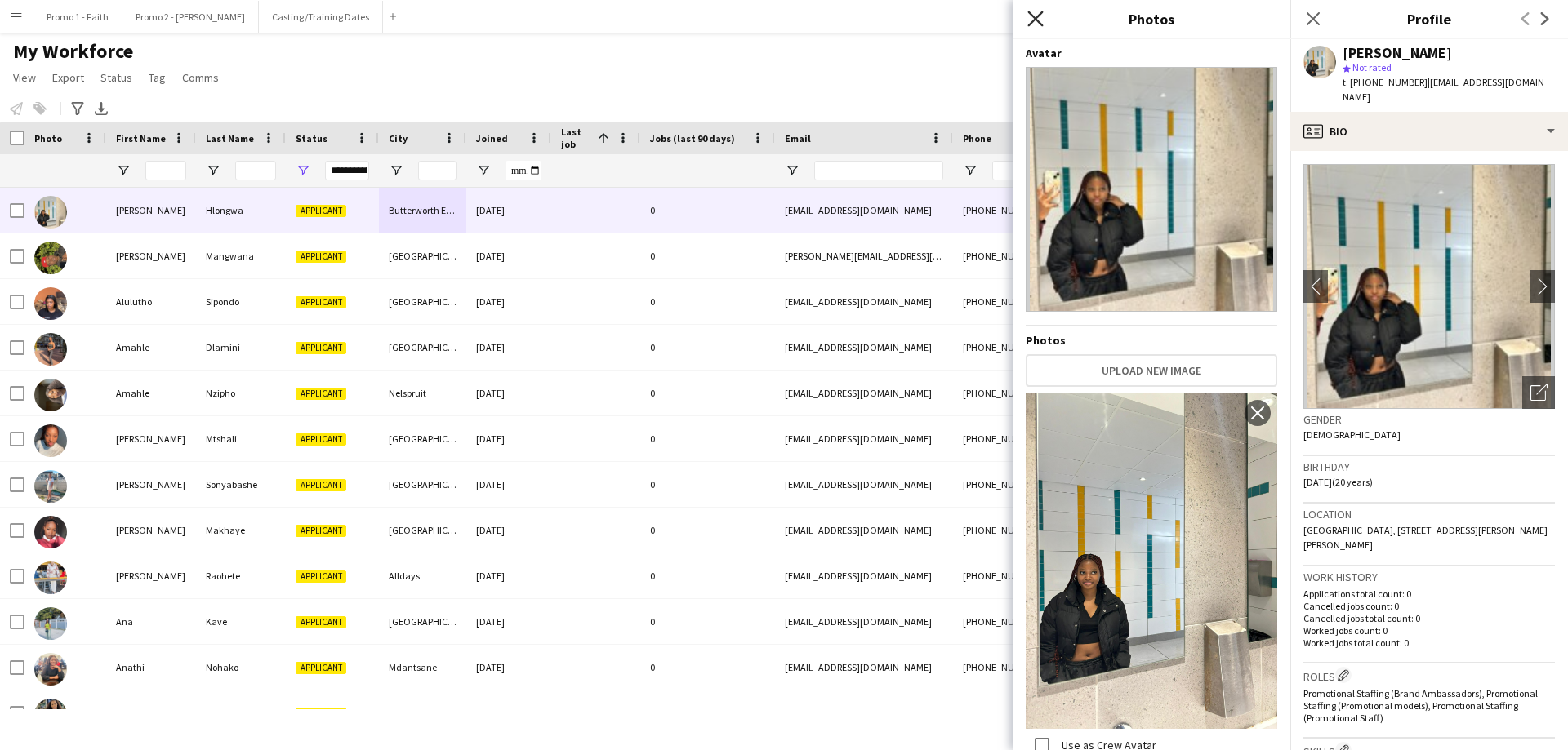
click at [1034, 13] on icon "Close pop-in" at bounding box center [1034, 18] width 15 height 15
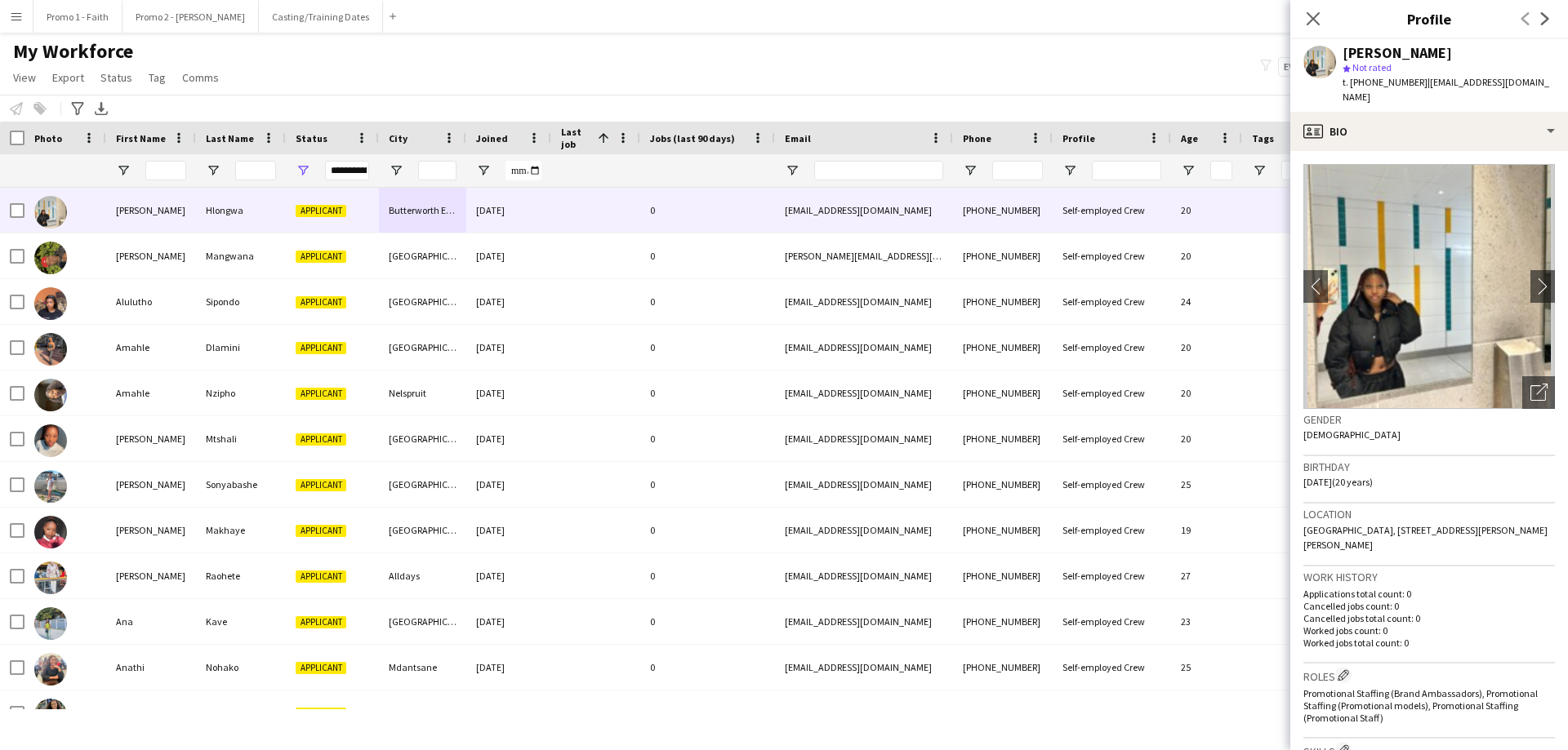
scroll to position [449, 0]
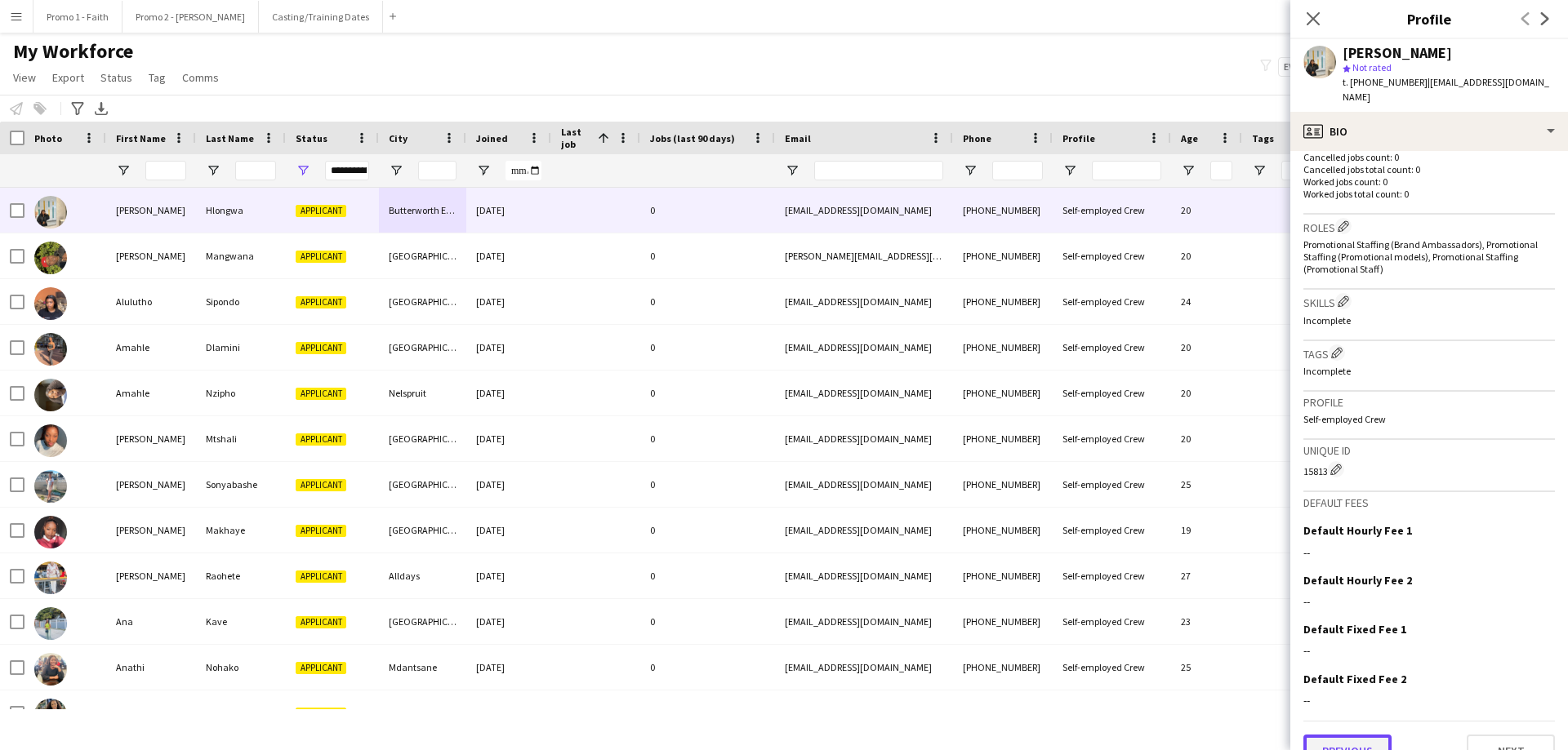
click at [1044, 455] on button "Previous" at bounding box center [1347, 751] width 88 height 32
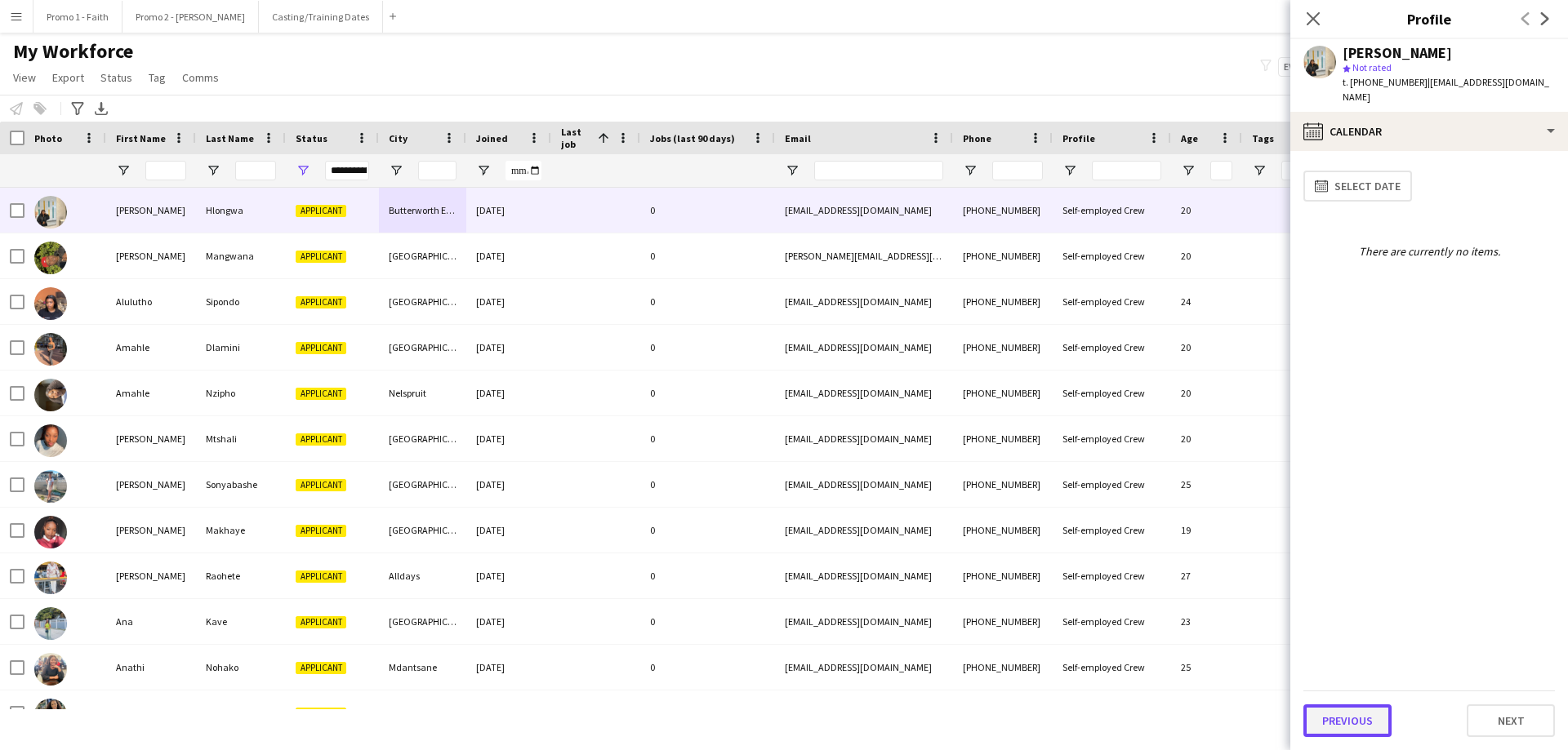
click at [1044, 455] on button "Previous" at bounding box center [1347, 721] width 88 height 32
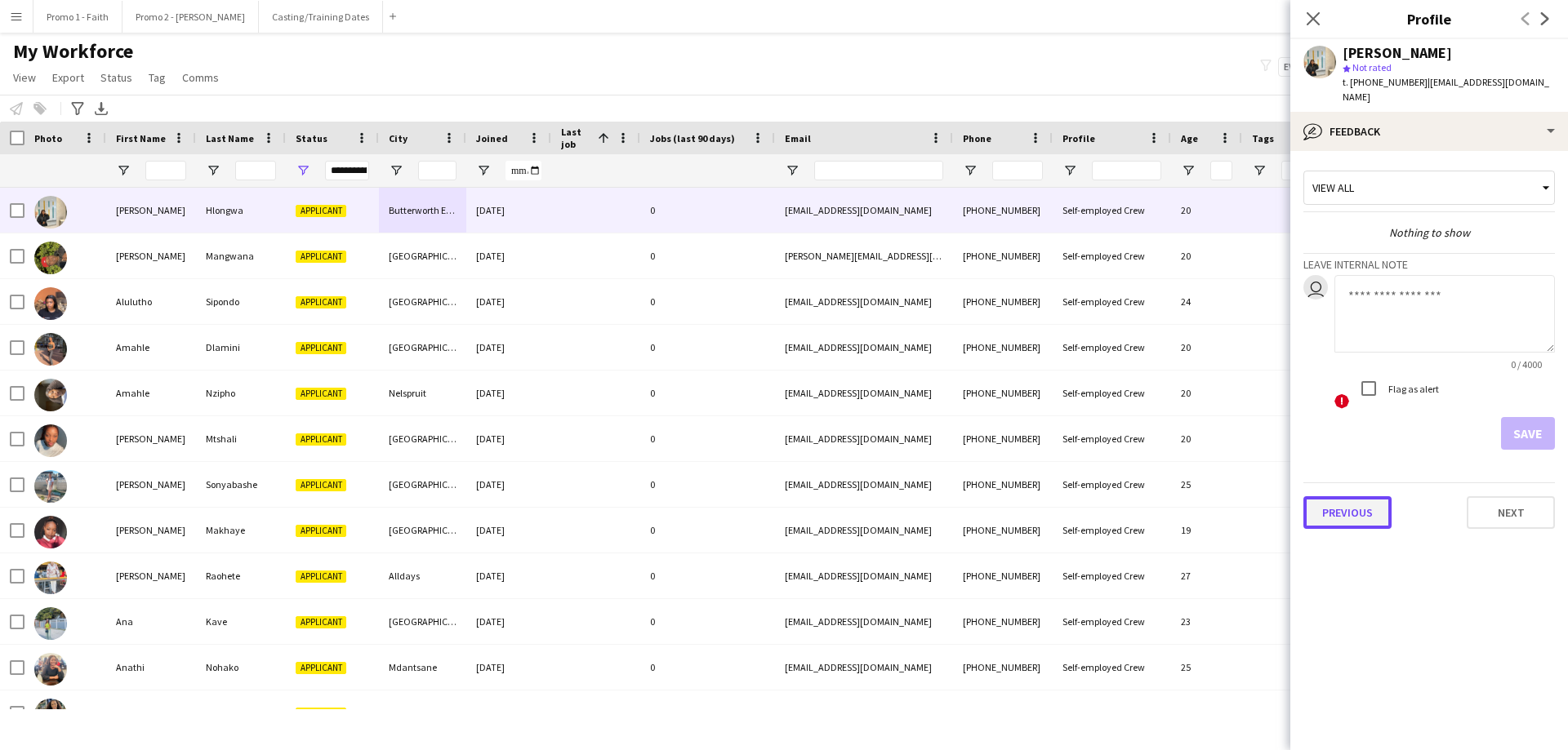
click at [1044, 455] on button "Previous" at bounding box center [1347, 513] width 88 height 32
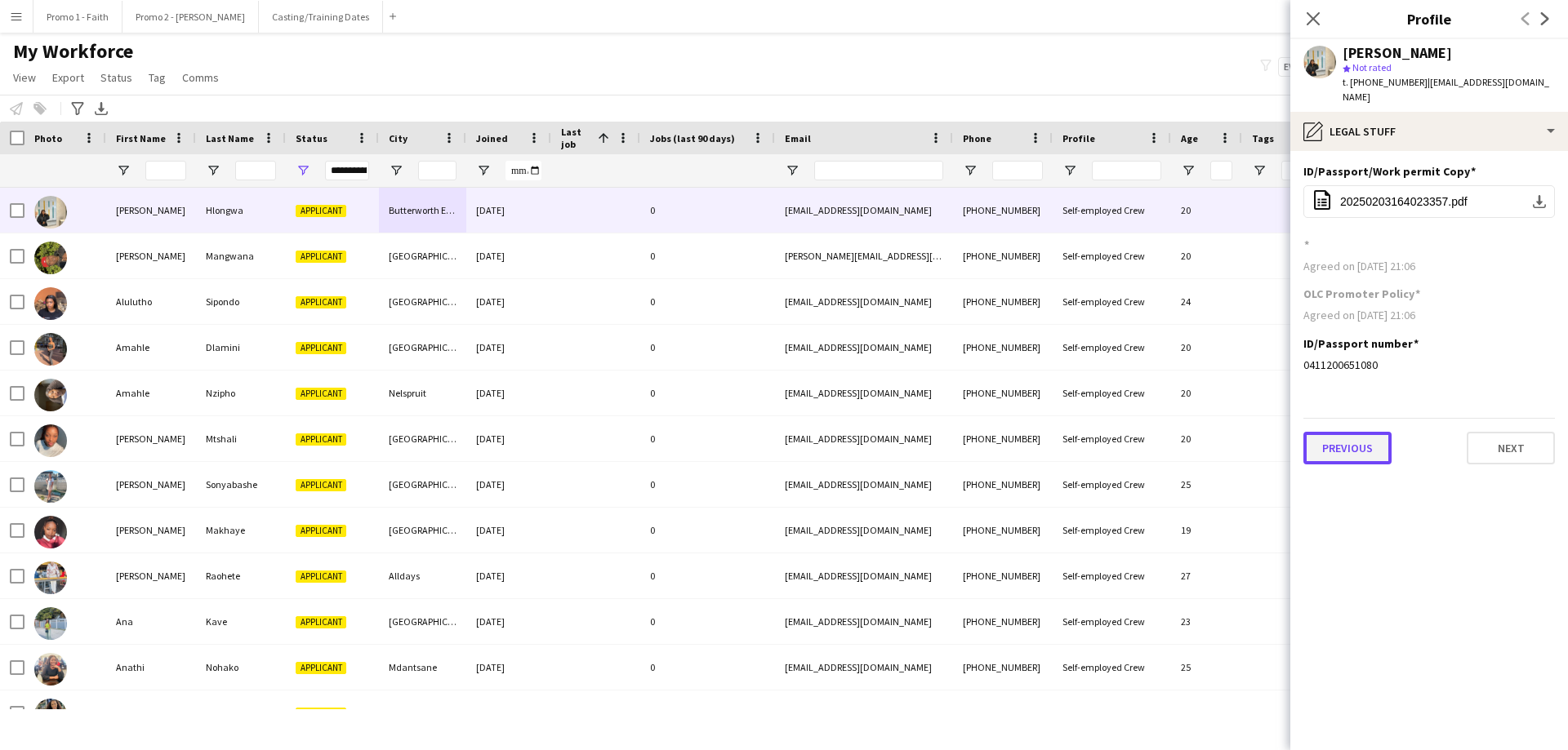
click at [1044, 434] on button "Previous" at bounding box center [1347, 448] width 88 height 32
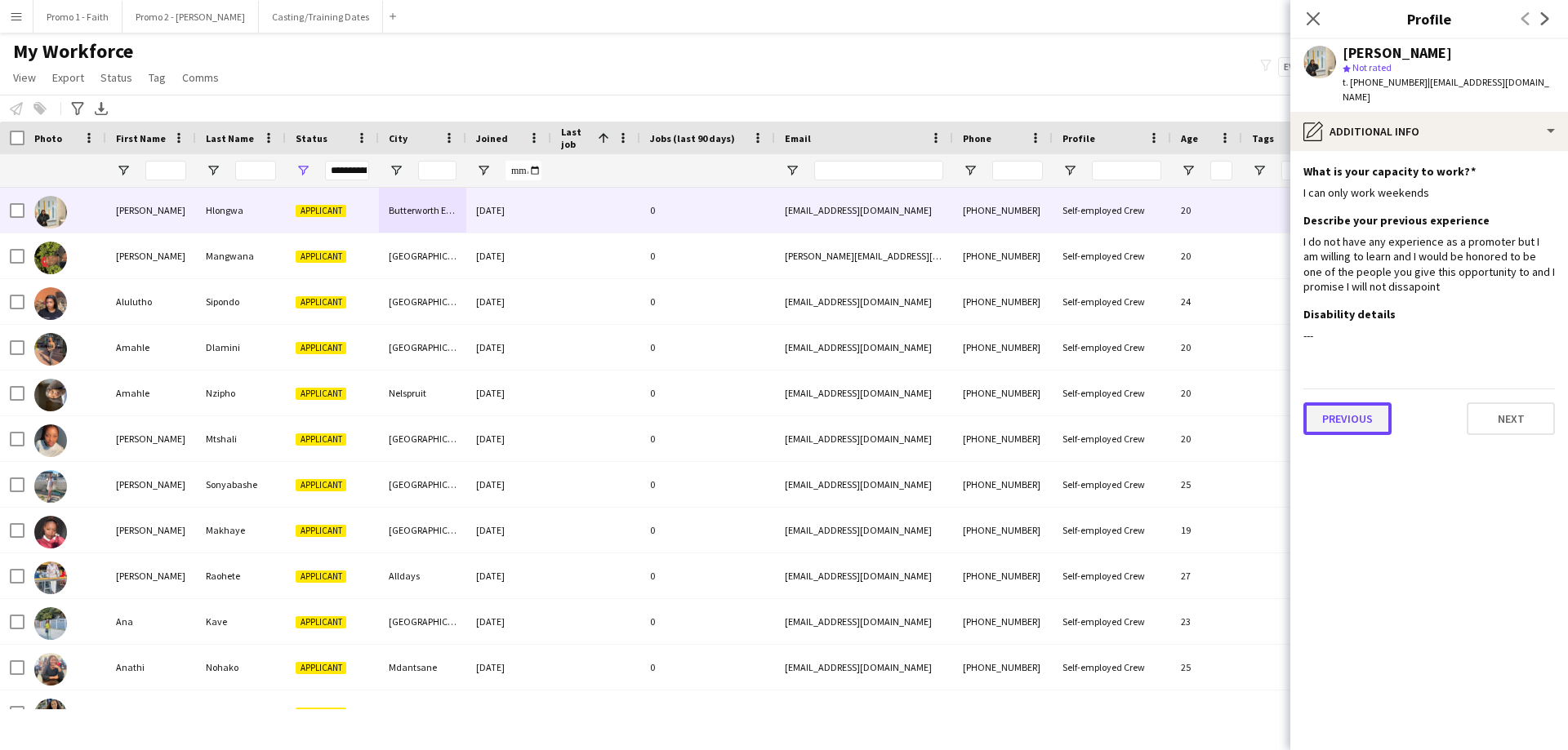
click at [1044, 402] on button "Previous" at bounding box center [1347, 418] width 88 height 32
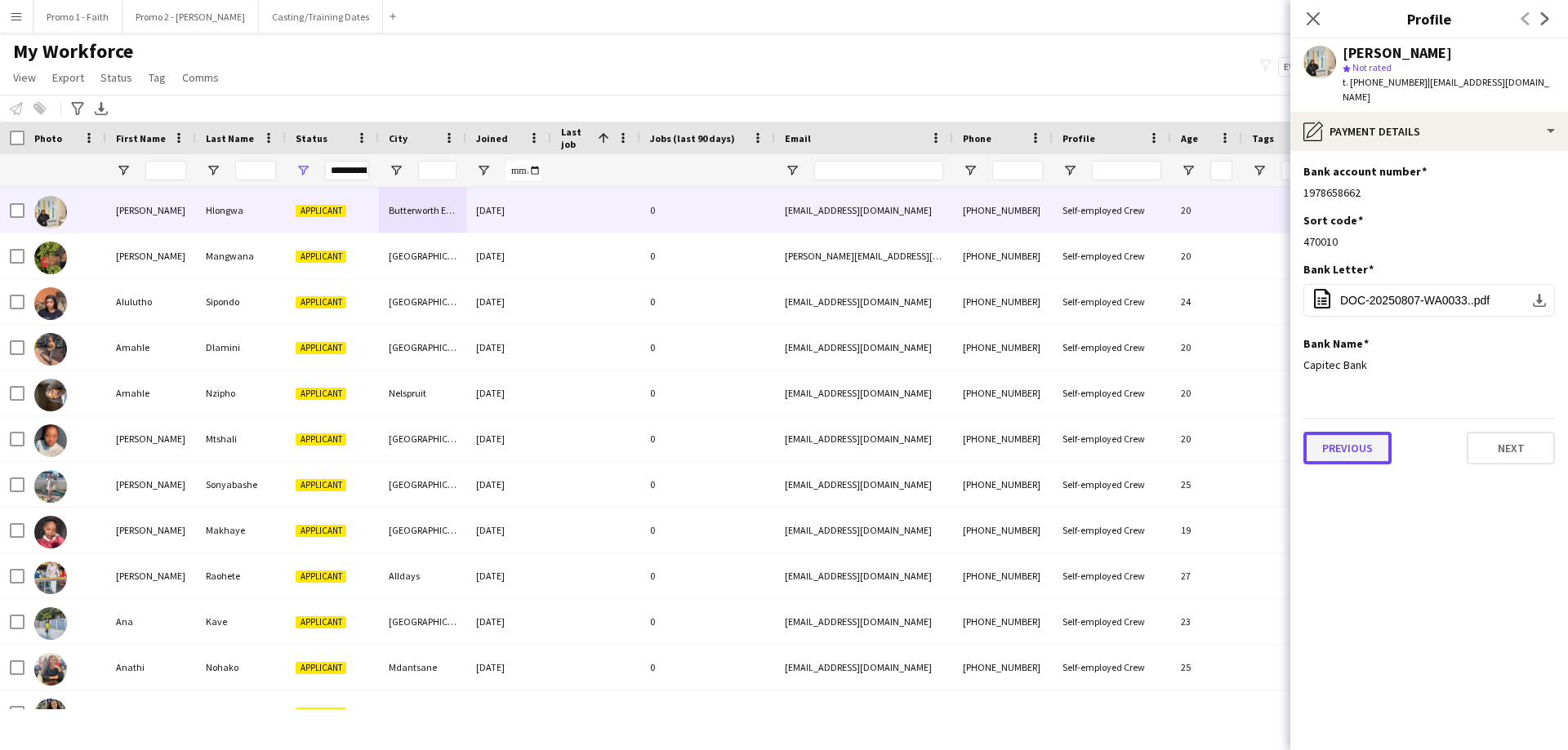
click at [1044, 438] on button "Previous" at bounding box center [1347, 448] width 88 height 32
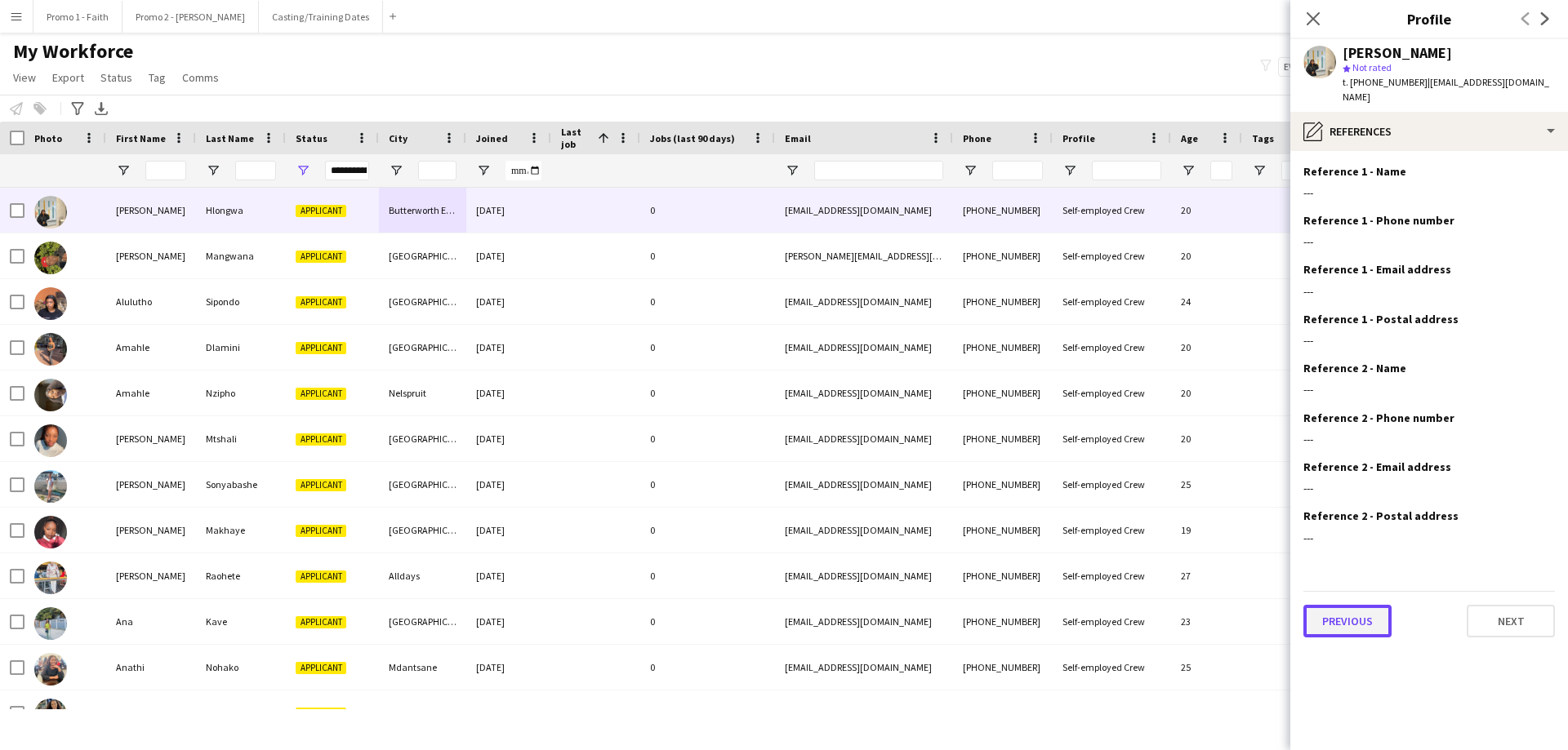
click at [1044, 455] on button "Previous" at bounding box center [1347, 621] width 88 height 32
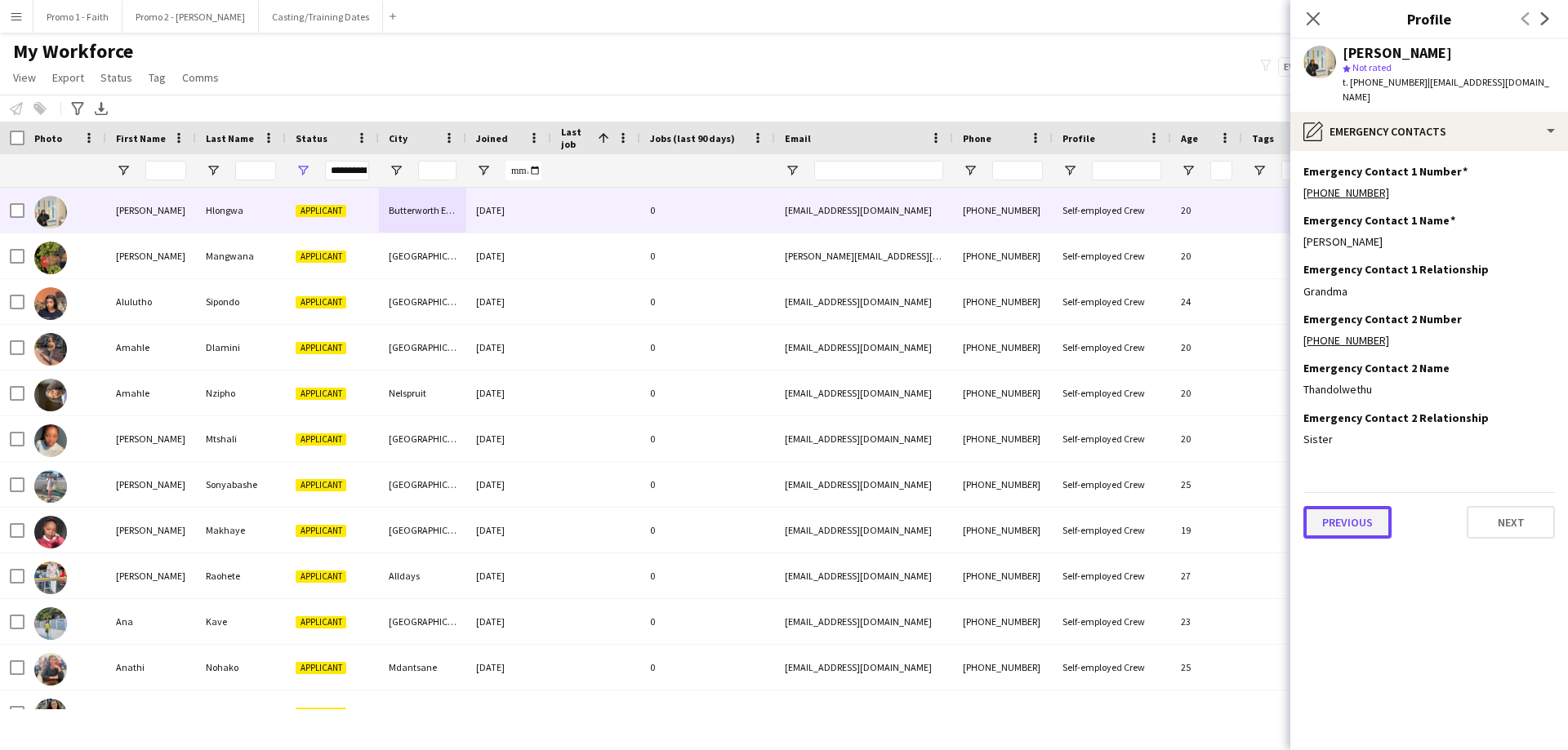
click at [1044, 455] on button "Previous" at bounding box center [1347, 523] width 88 height 32
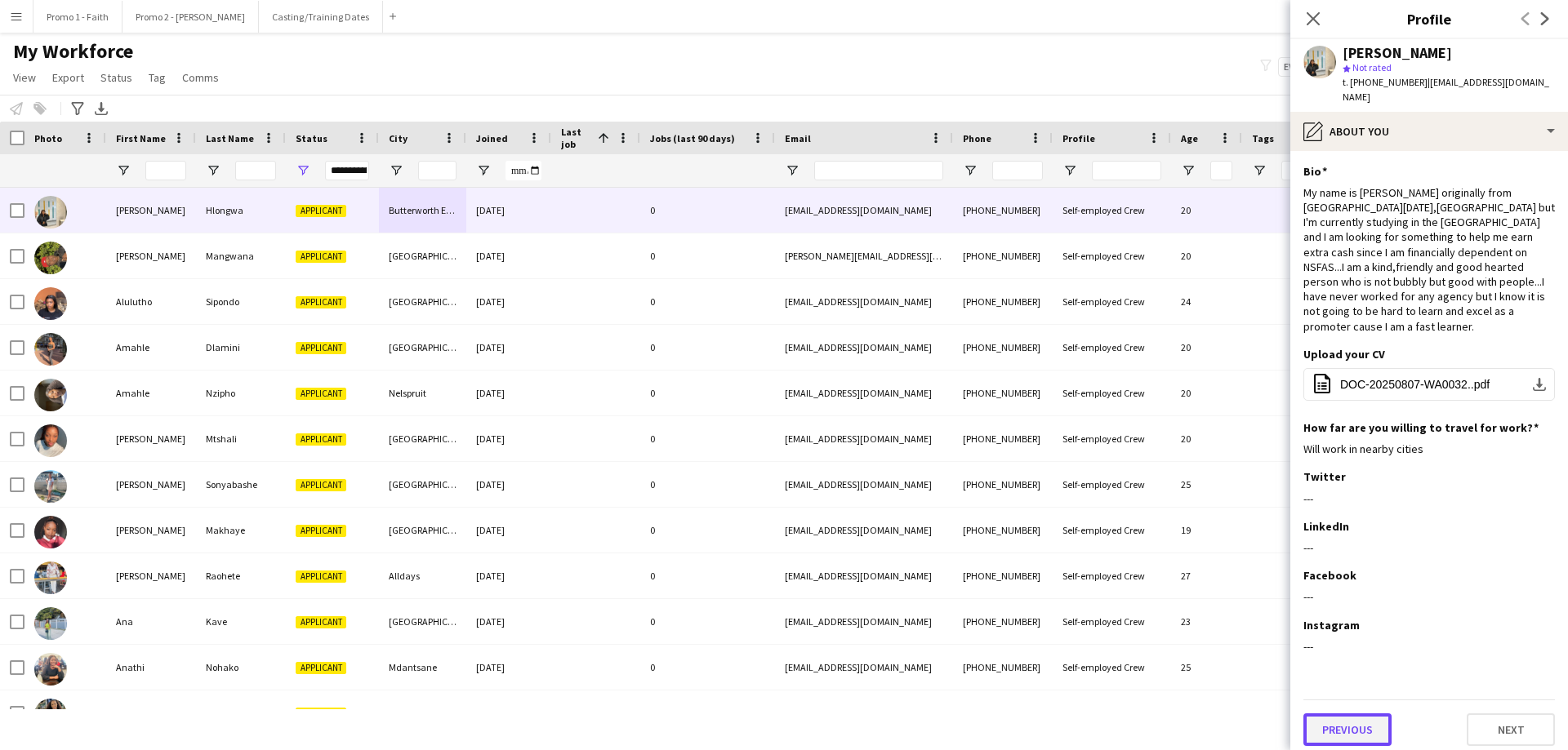
click at [1044, 455] on button "Previous" at bounding box center [1347, 730] width 88 height 32
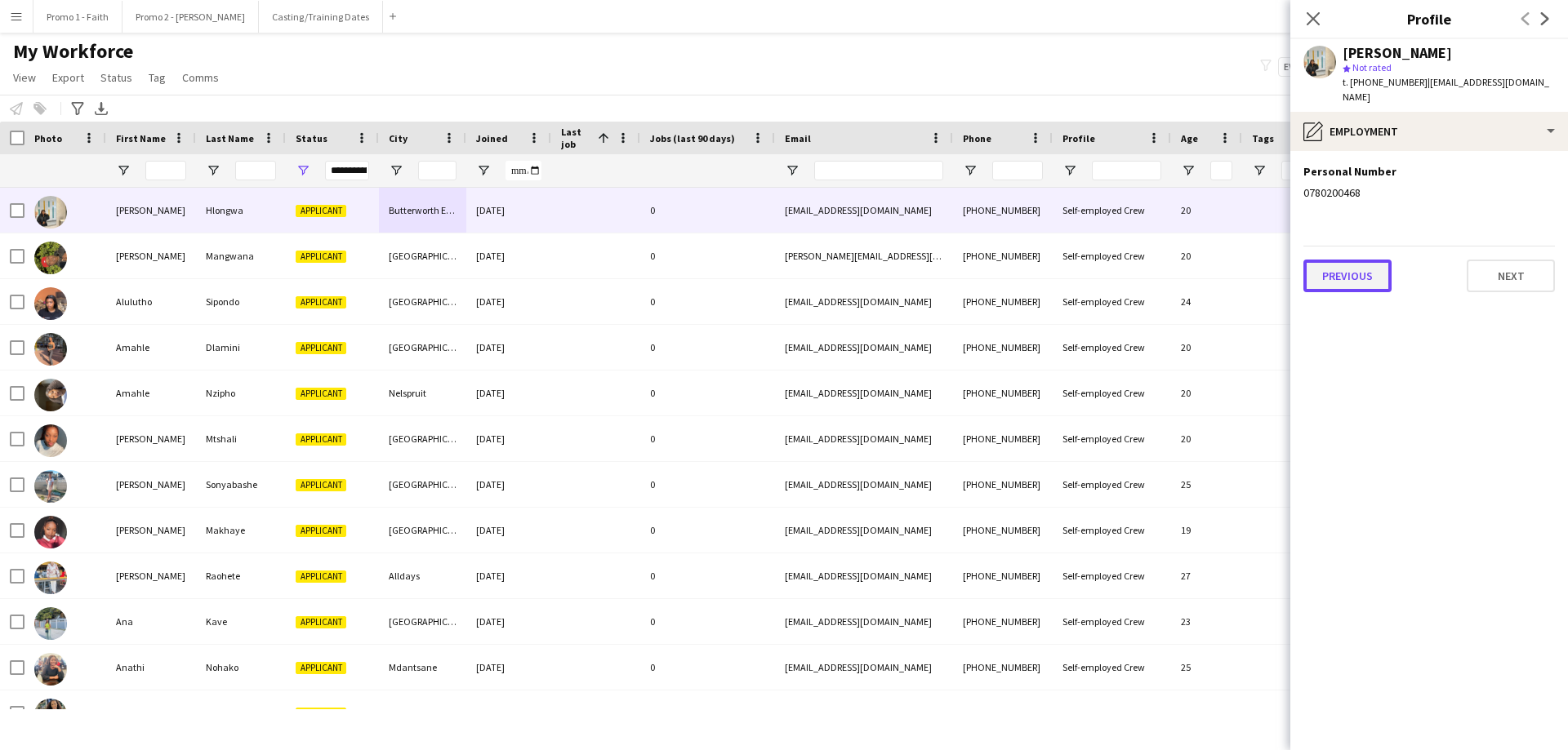
click at [1044, 260] on button "Previous" at bounding box center [1347, 276] width 88 height 32
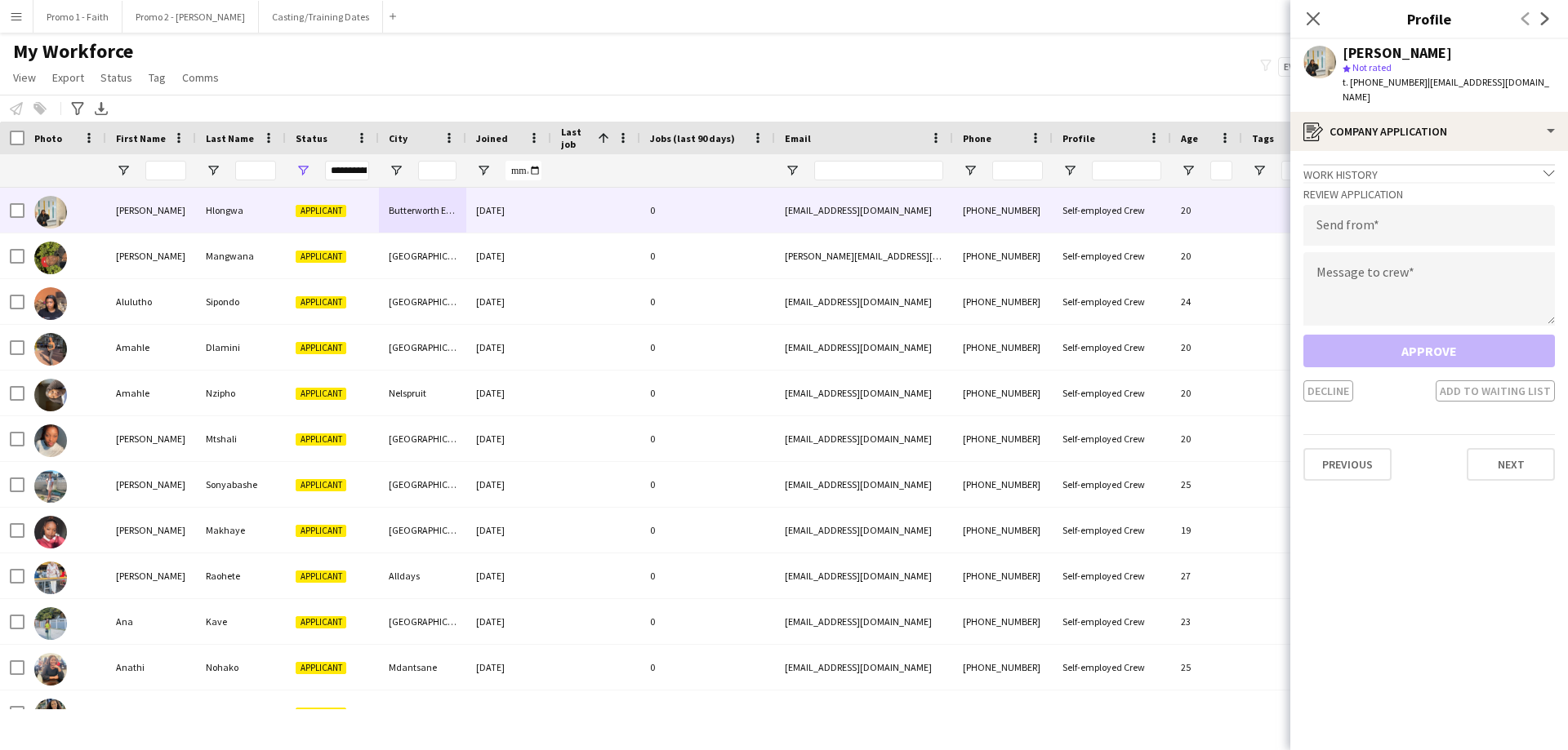
drag, startPoint x: 1413, startPoint y: 82, endPoint x: 1567, endPoint y: 82, distance: 154.0
click at [1044, 82] on app-profile-header "Akhona Nicole Hlongwa star Not rated t. +27780200468 | akhonanicole753@gmail.com" at bounding box center [1429, 75] width 278 height 73
drag, startPoint x: 1501, startPoint y: 74, endPoint x: 1567, endPoint y: 83, distance: 66.6
click at [1044, 83] on app-profile-header "Akhona Nicole Hlongwa star Not rated t. +27780200468 | akhonanicole753@gmail.com" at bounding box center [1429, 75] width 278 height 73
drag, startPoint x: 1536, startPoint y: 79, endPoint x: 1416, endPoint y: 79, distance: 120.0
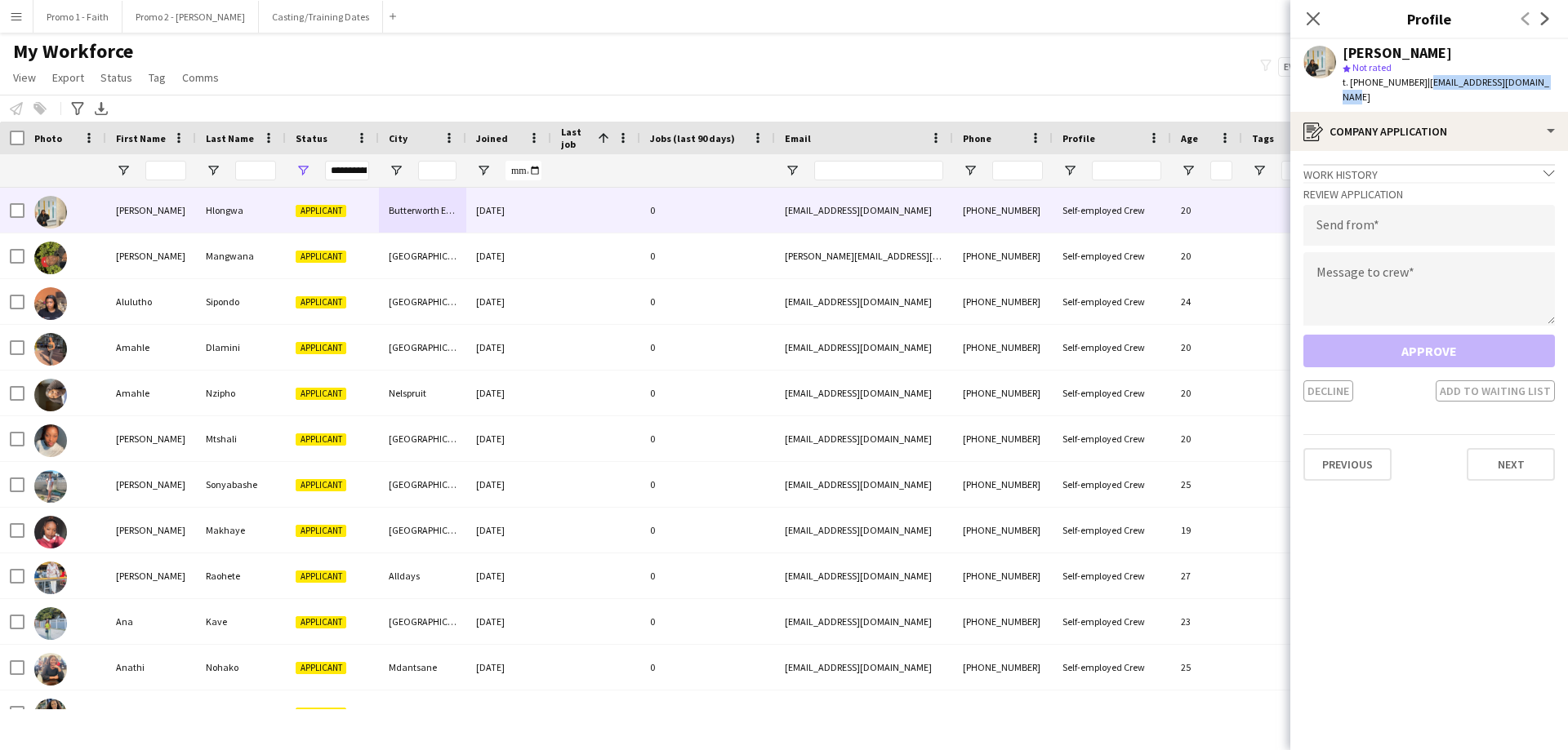
click at [1044, 79] on span "| akhonanicole753@gmail.com" at bounding box center [1445, 89] width 206 height 27
copy span "akhonanicole753@gmail.com"
click at [1044, 205] on input "email" at bounding box center [1428, 224] width 252 height 41
paste input "**********"
type input "**********"
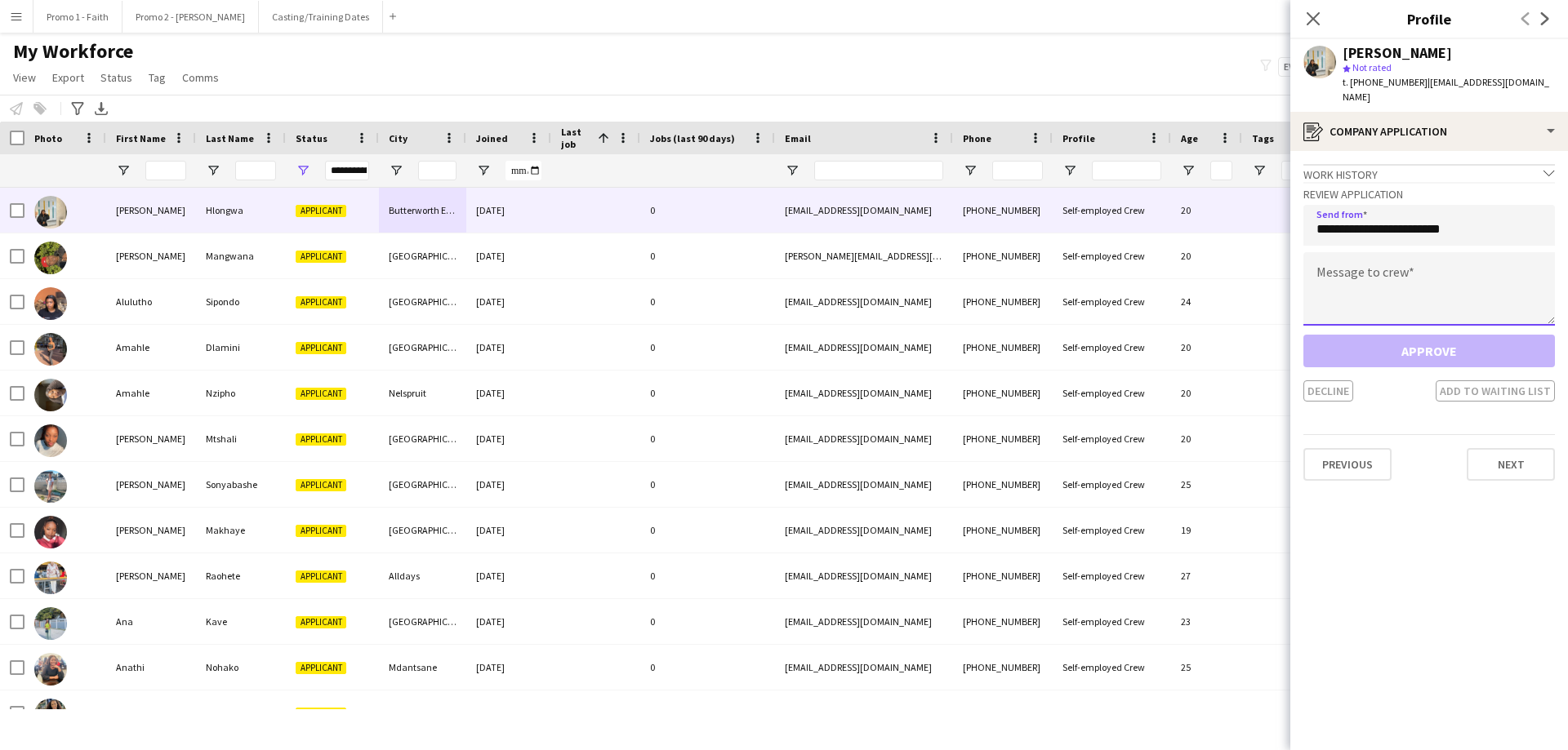
click at [1044, 280] on textarea at bounding box center [1428, 289] width 252 height 74
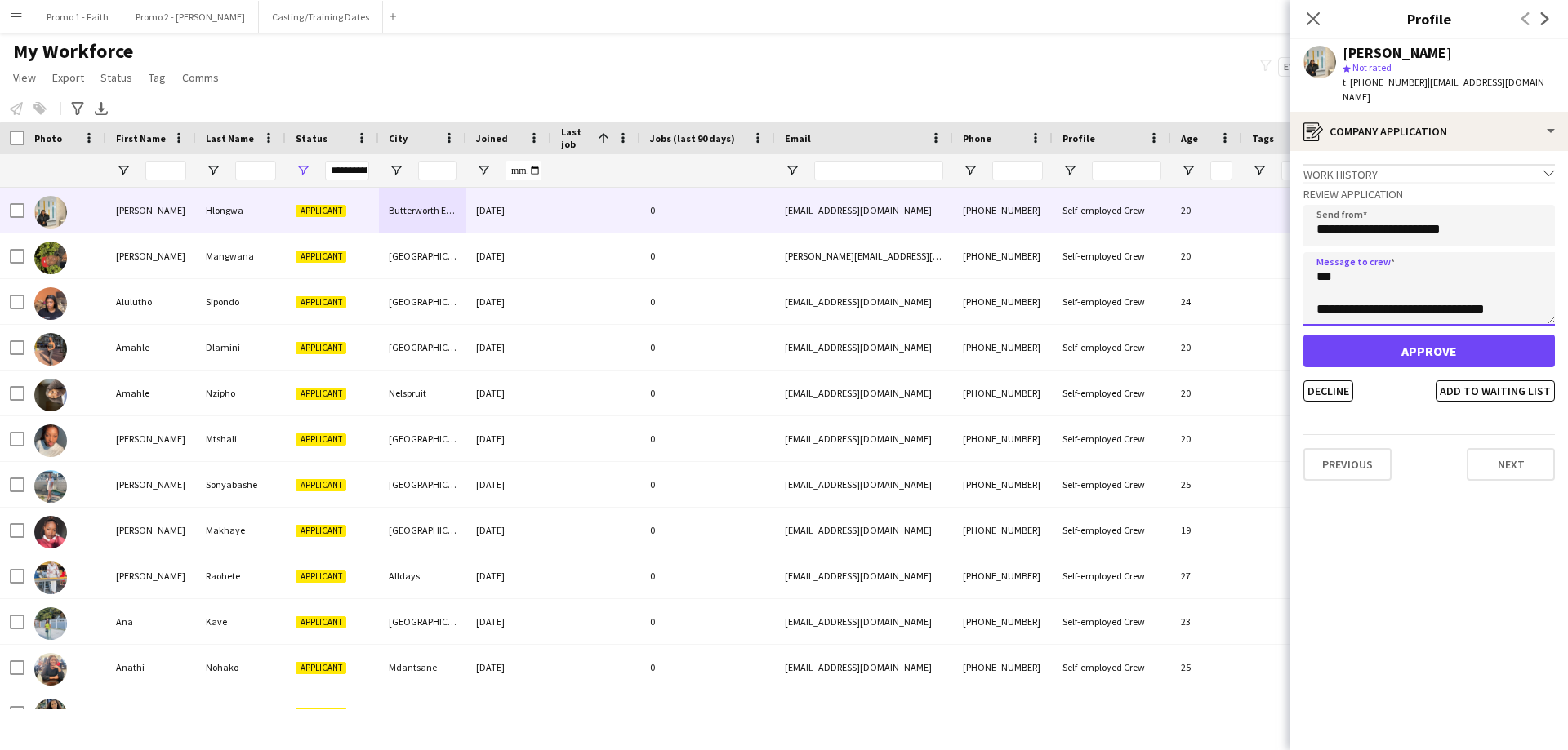
type textarea "**********"
click at [1044, 334] on button "Approve" at bounding box center [1428, 351] width 252 height 32
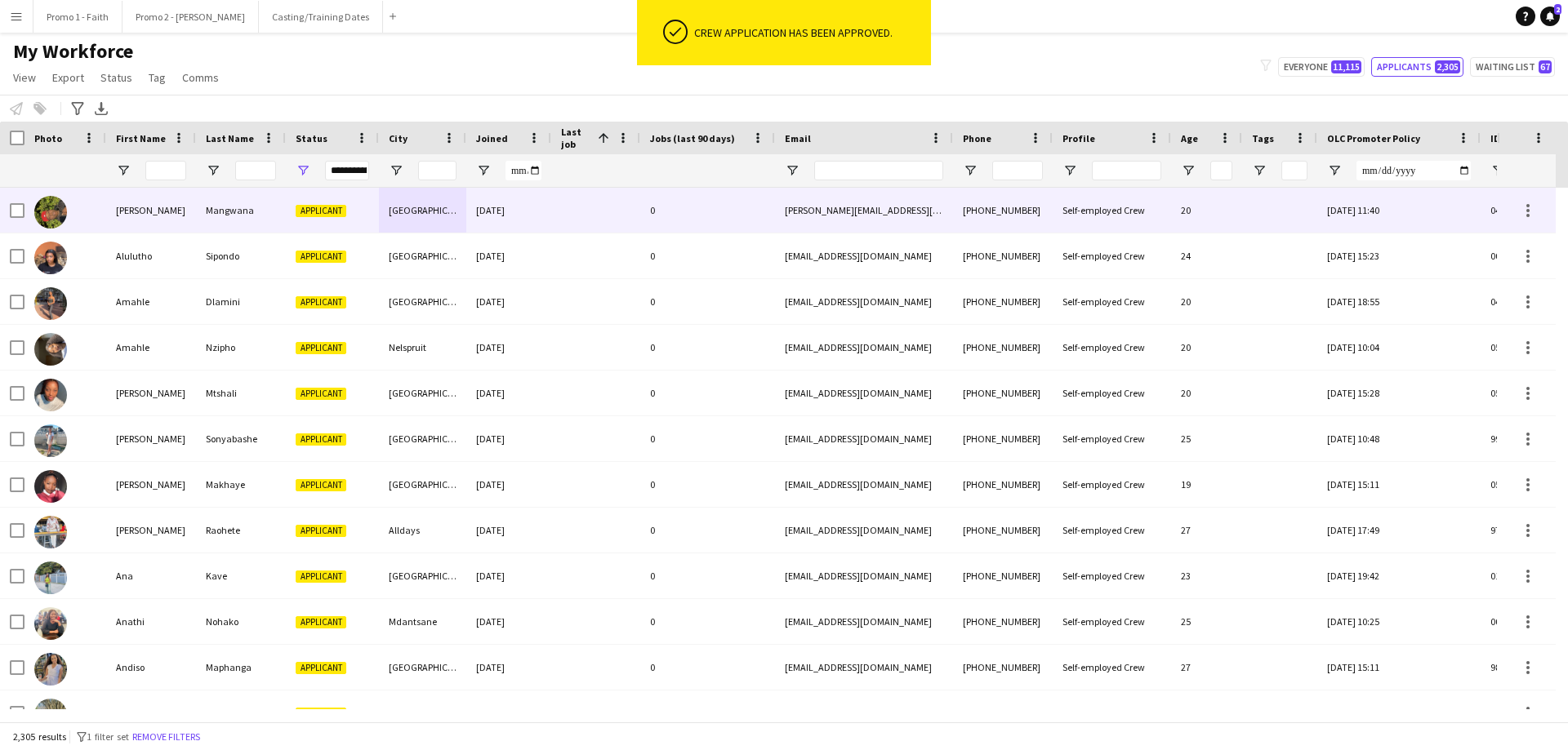
click at [579, 210] on div at bounding box center [595, 210] width 89 height 45
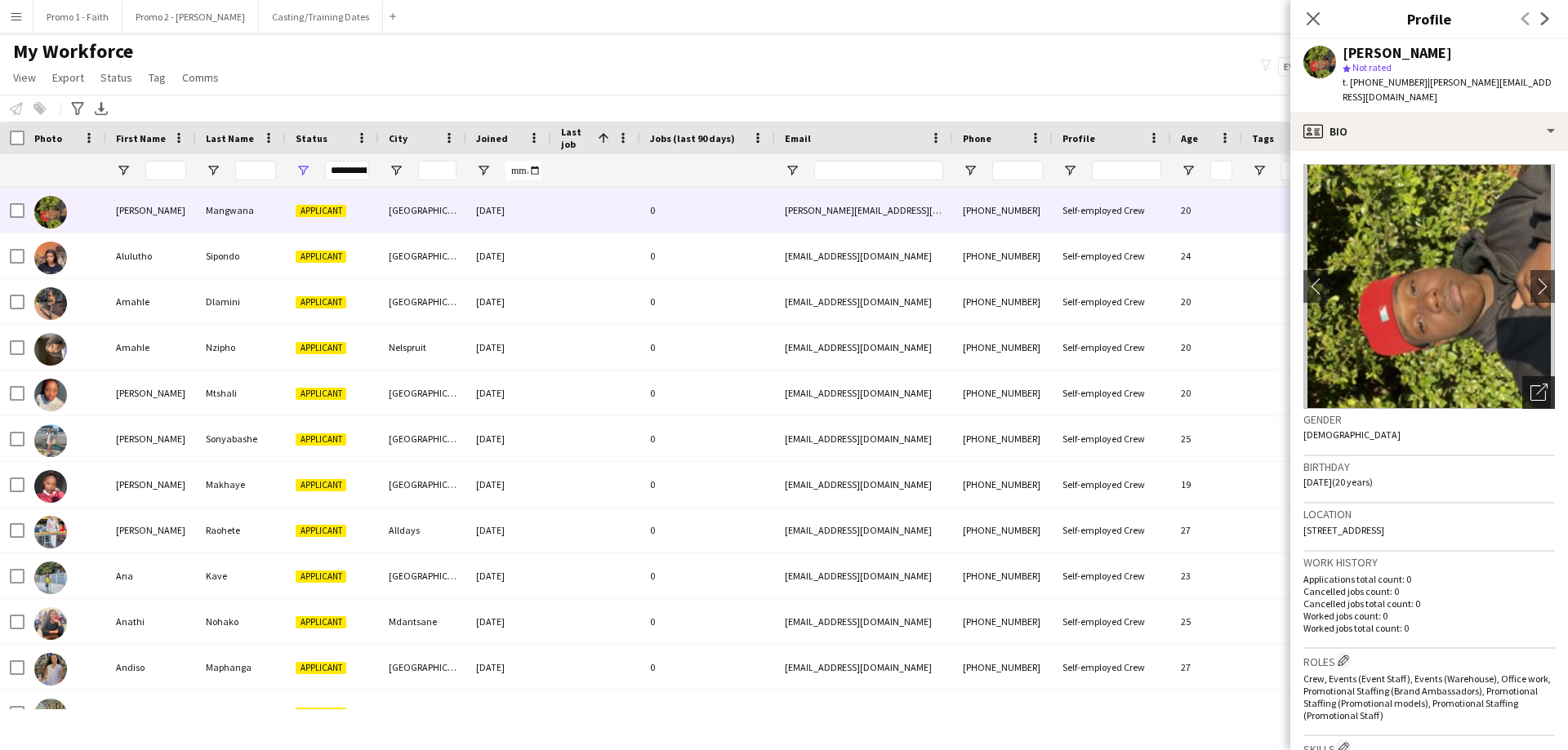
click at [1044, 384] on icon "Open photos pop-in" at bounding box center [1538, 392] width 17 height 17
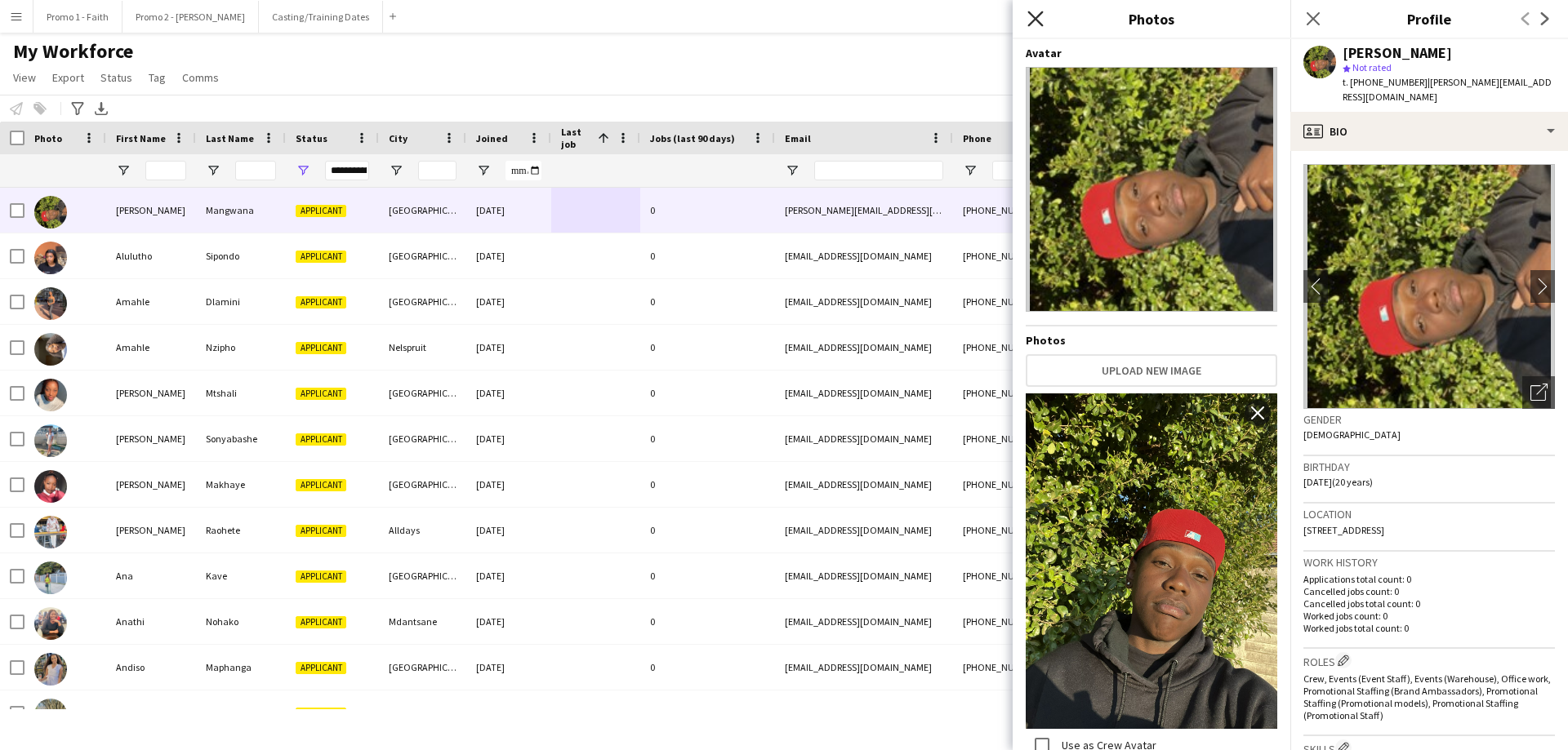
drag, startPoint x: 1042, startPoint y: 19, endPoint x: 1073, endPoint y: 31, distance: 33.2
click at [1041, 19] on icon "Close pop-in" at bounding box center [1035, 19] width 13 height 13
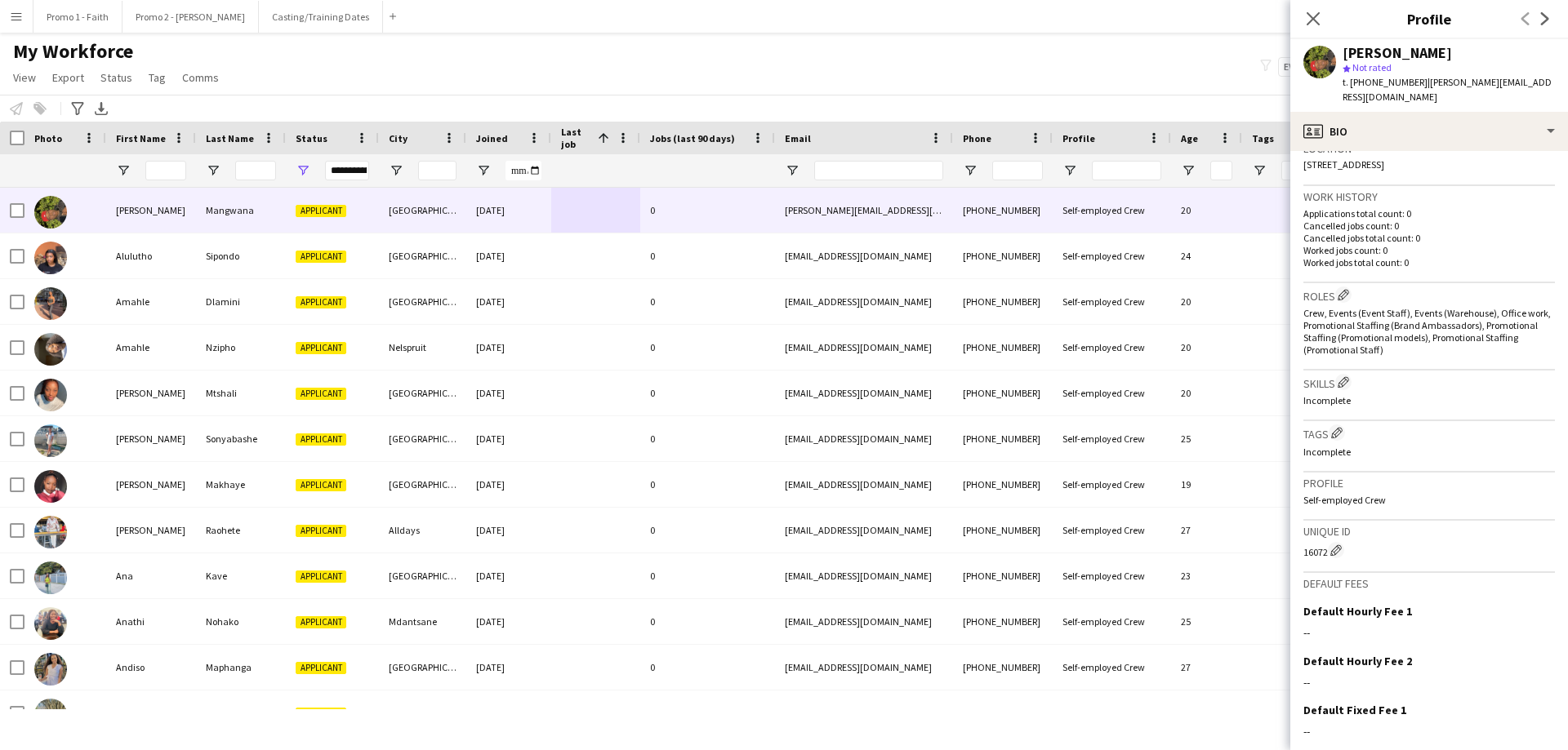
scroll to position [462, 0]
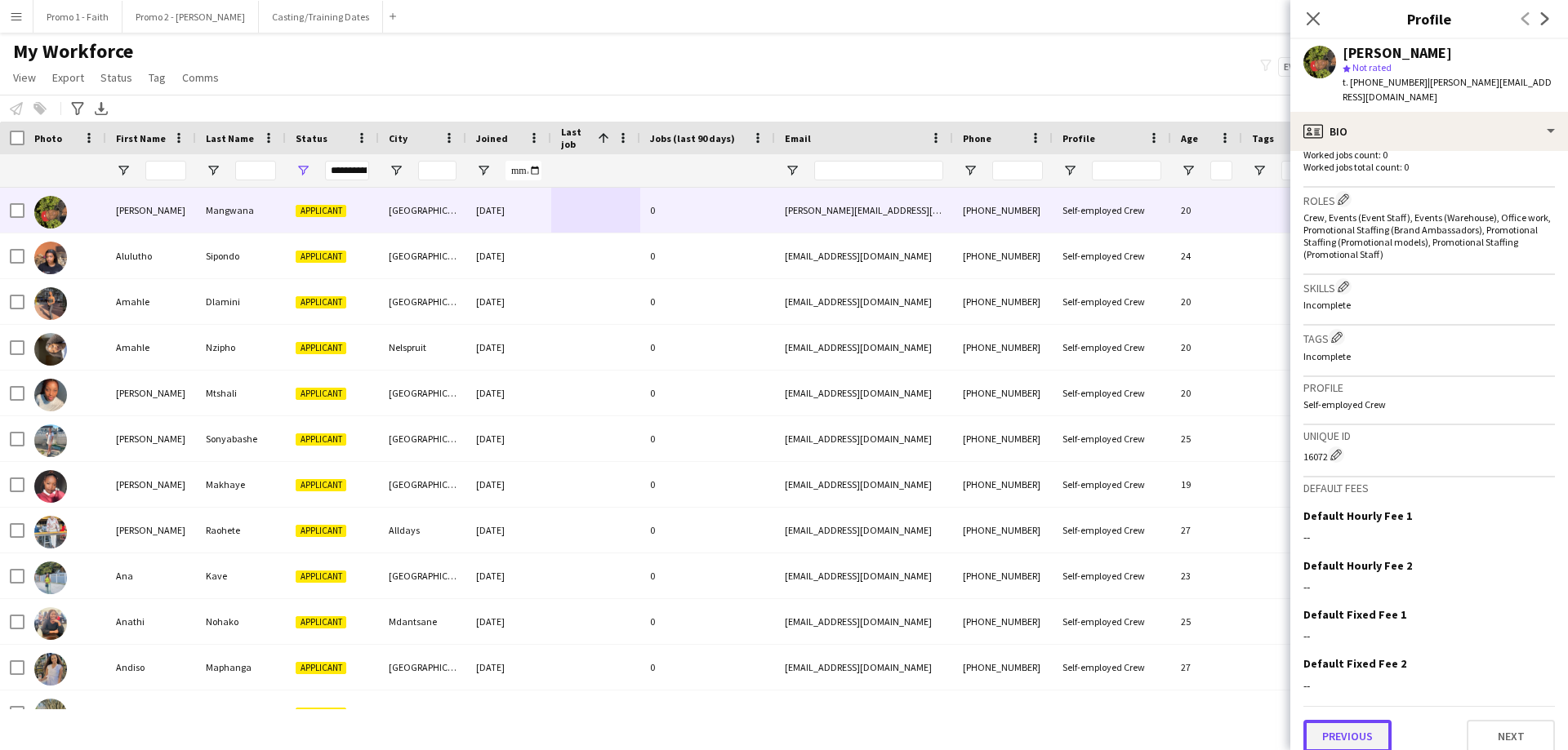
click at [1044, 455] on button "Previous" at bounding box center [1347, 736] width 88 height 32
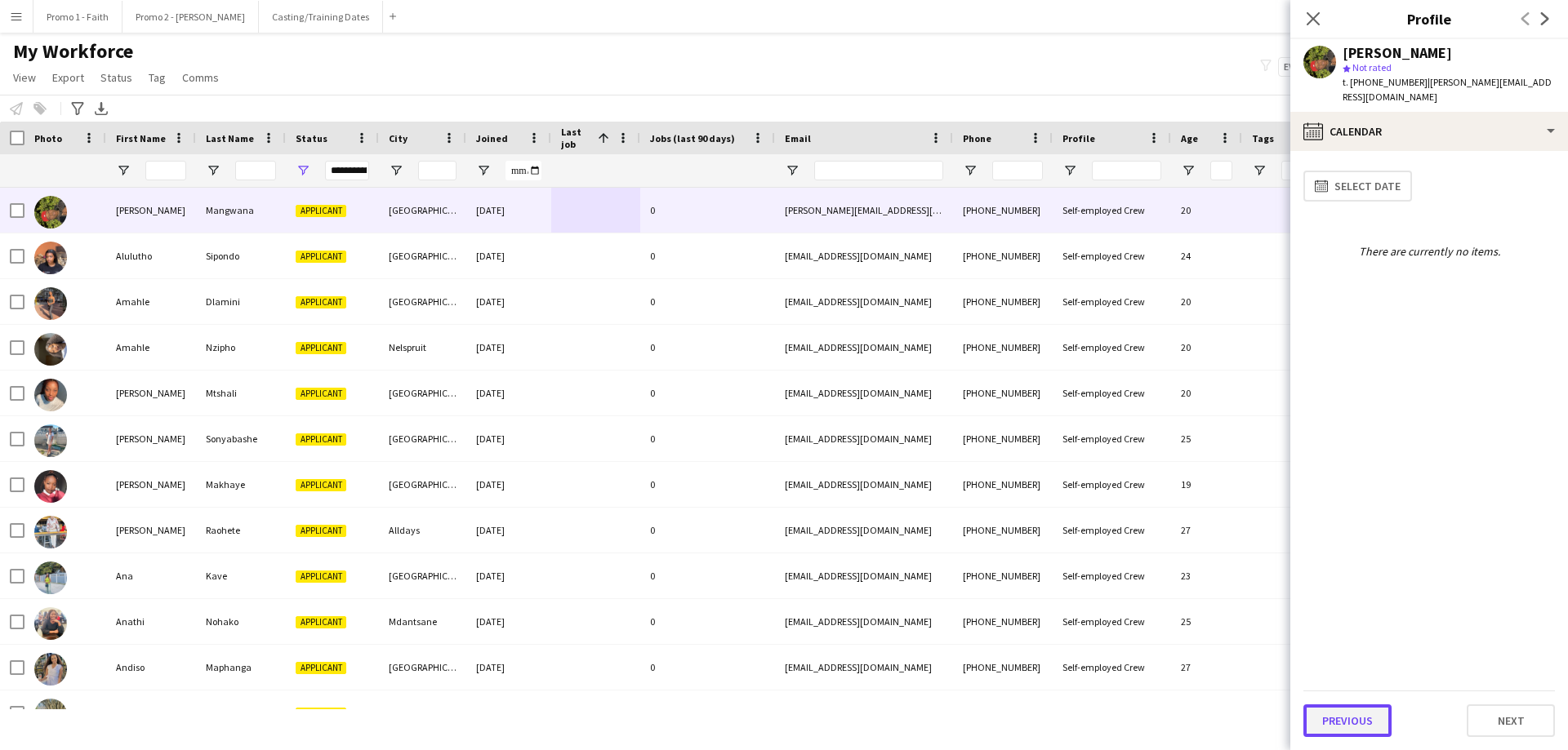
click at [1044, 455] on button "Previous" at bounding box center [1347, 721] width 88 height 32
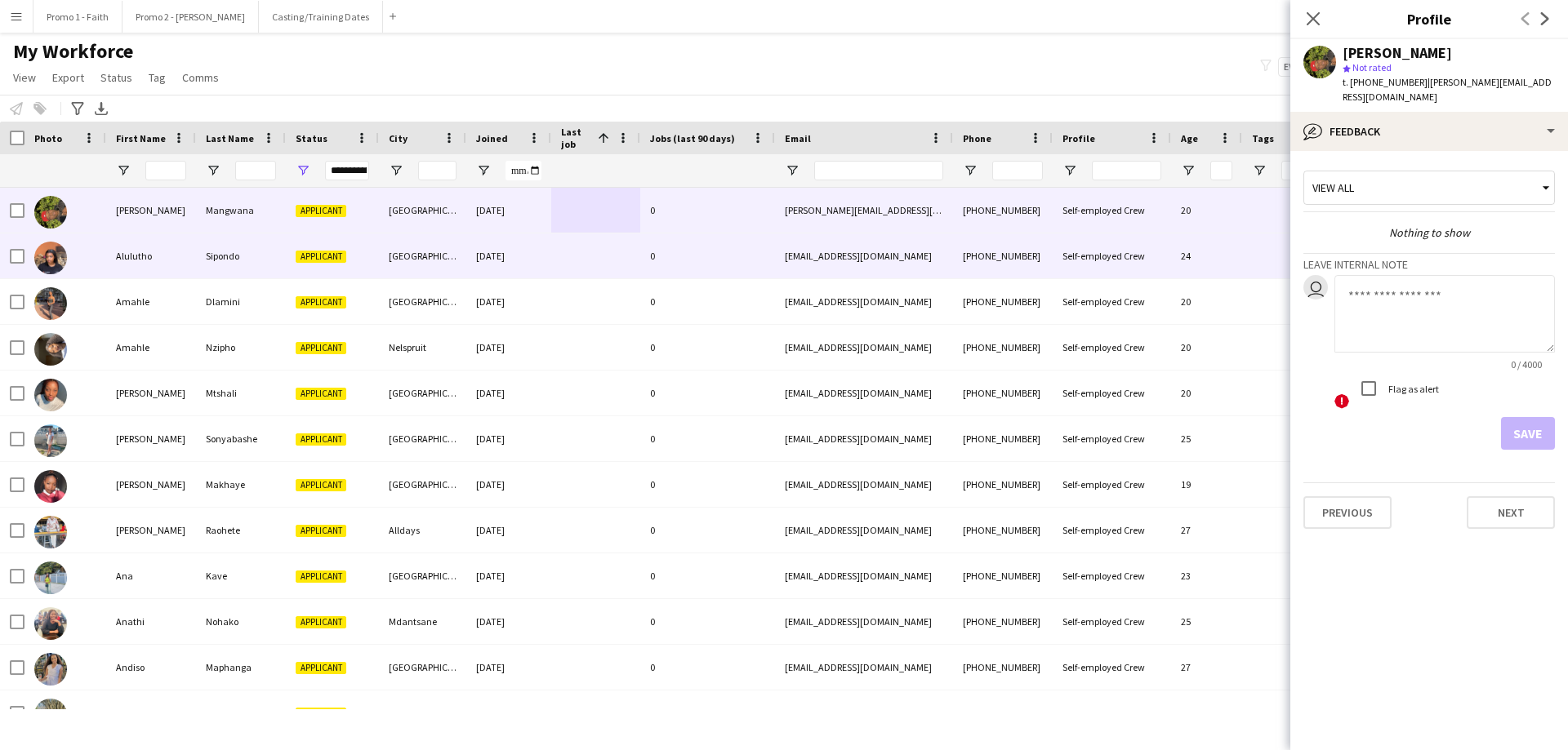
click at [225, 270] on div "Sipondo" at bounding box center [241, 256] width 90 height 45
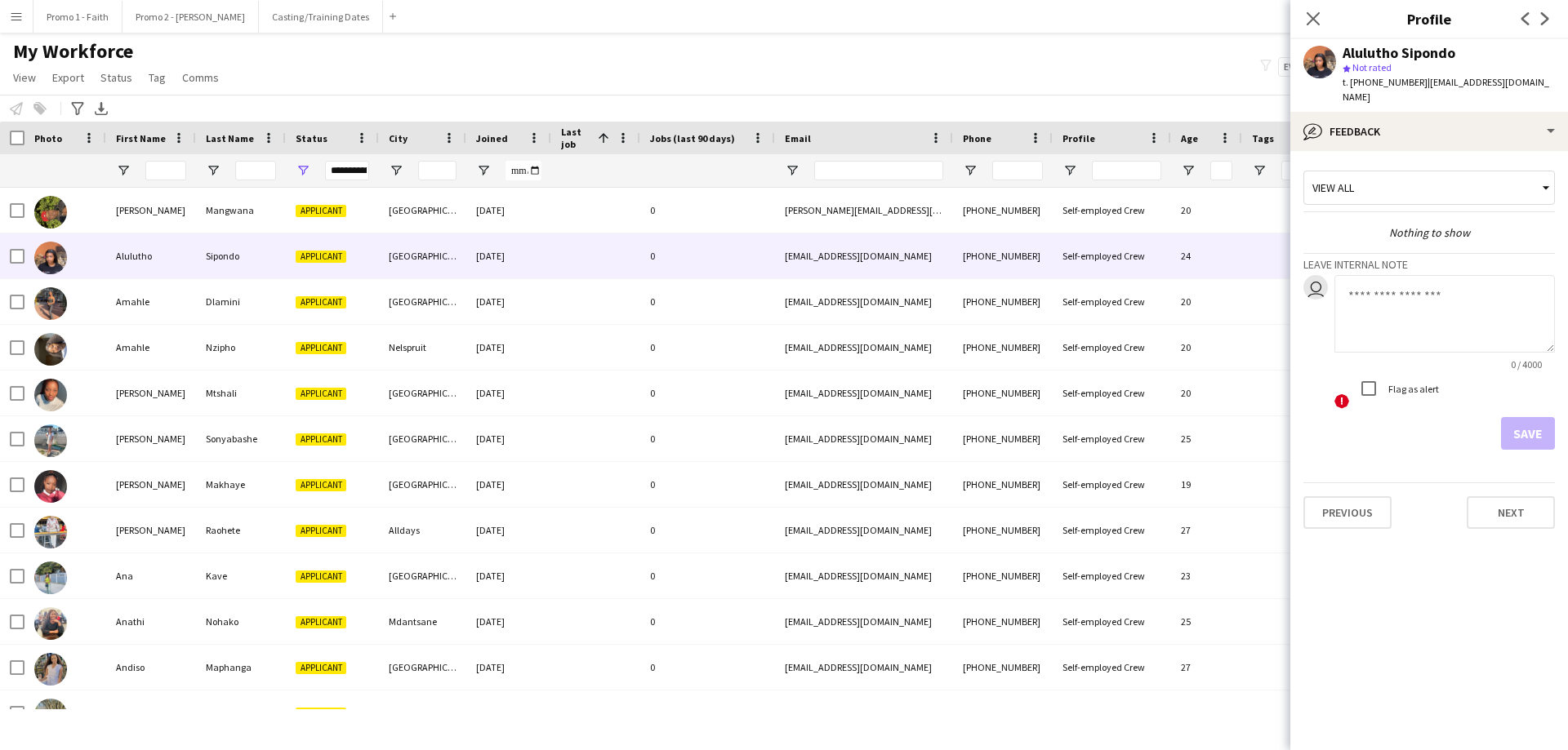
click at [1044, 8] on div "Close pop-in" at bounding box center [1313, 19] width 46 height 38
click at [1044, 17] on icon "Close pop-in" at bounding box center [1312, 18] width 15 height 15
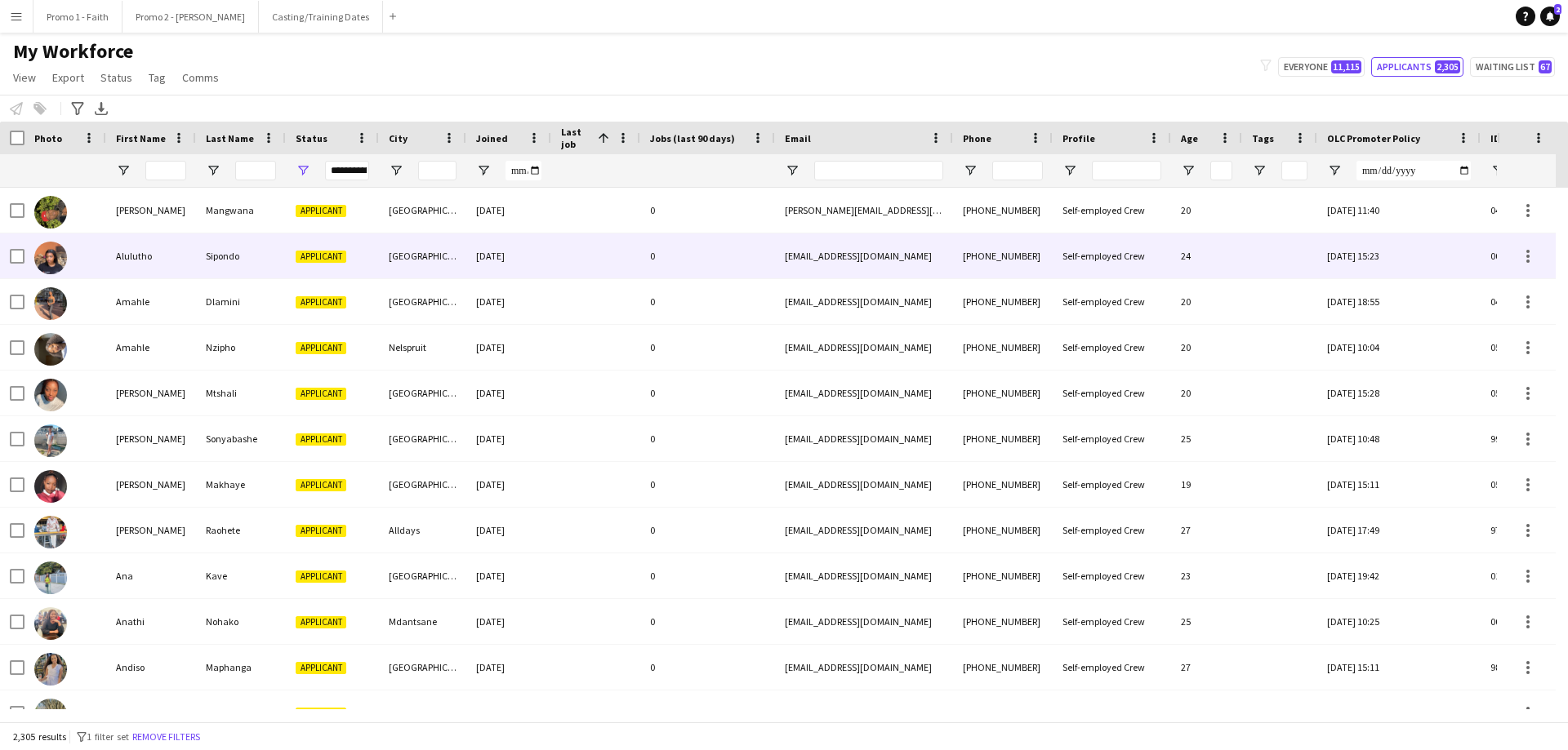
click at [169, 256] on div "Alulutho" at bounding box center [151, 256] width 90 height 45
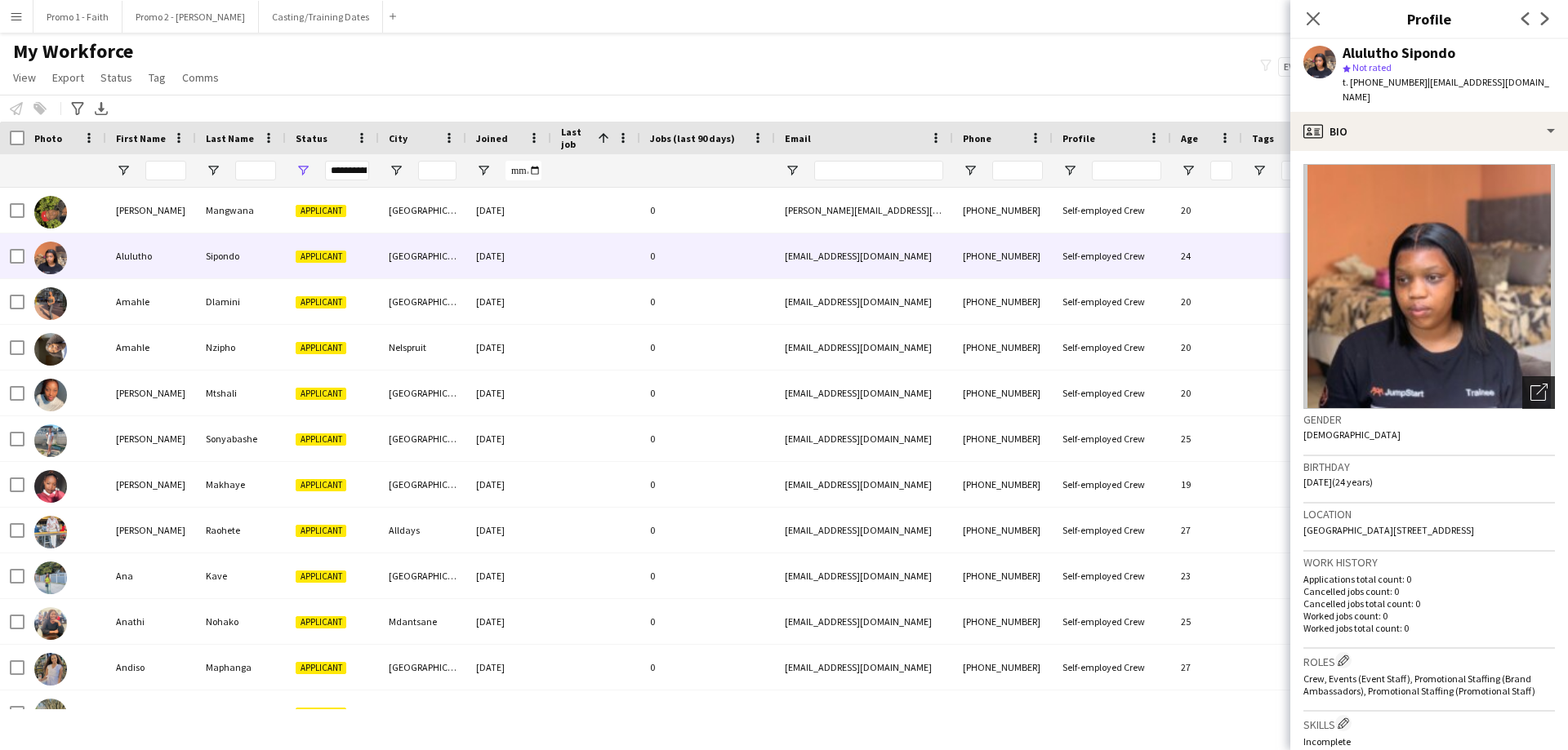
click at [1044, 384] on icon "Open photos pop-in" at bounding box center [1538, 392] width 17 height 17
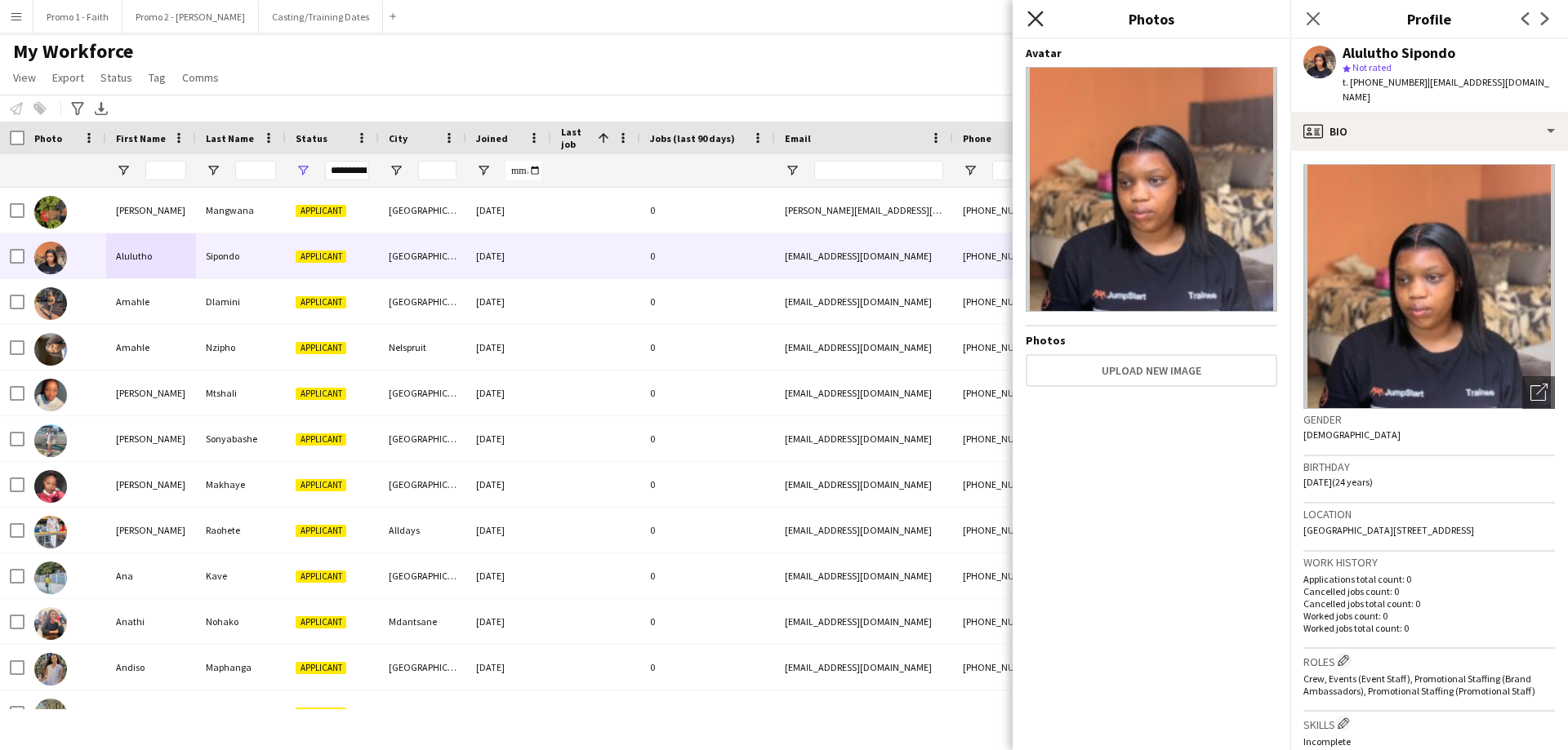
click at [1037, 20] on icon at bounding box center [1034, 18] width 15 height 15
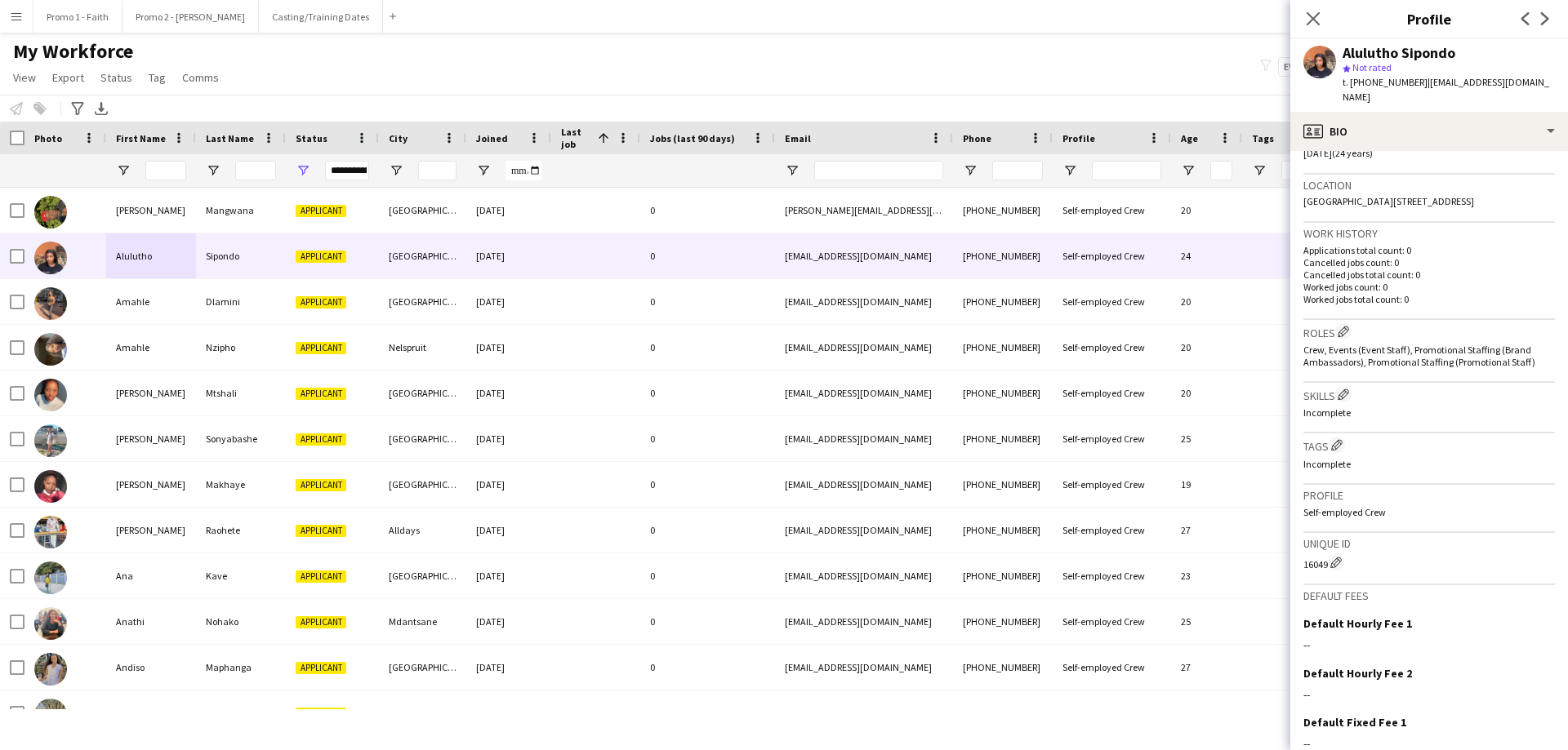
scroll to position [437, 0]
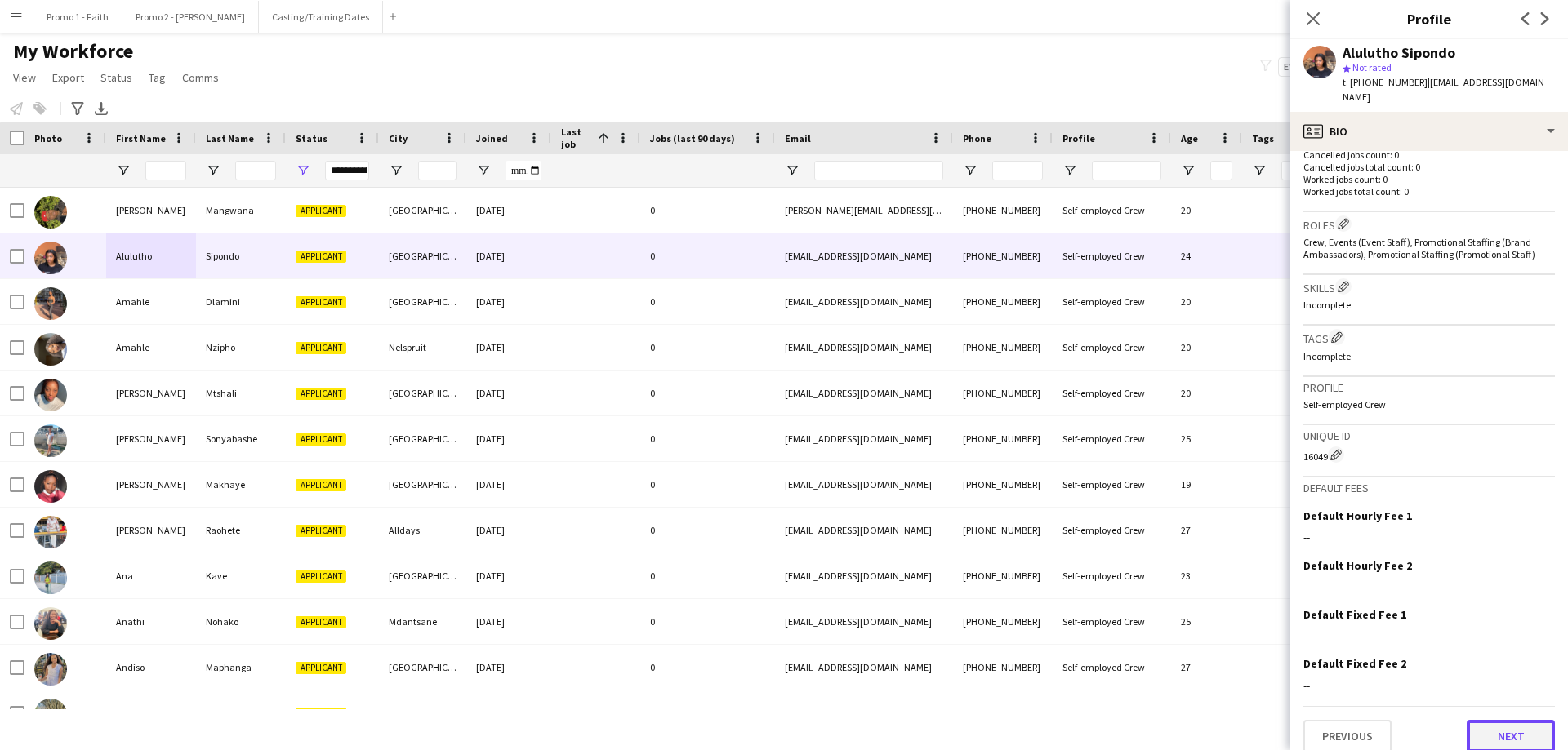
click at [1044, 455] on button "Next" at bounding box center [1511, 736] width 88 height 32
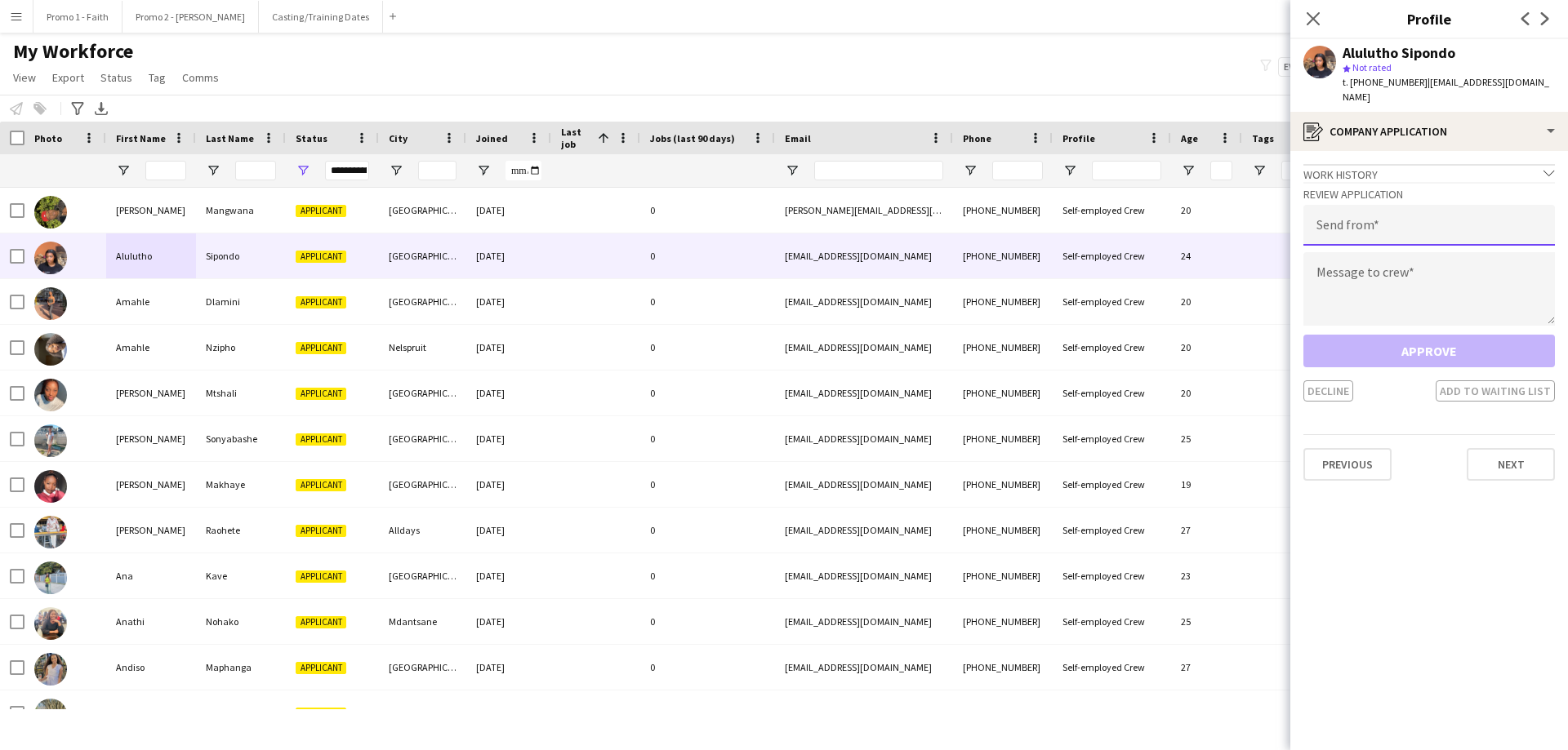
click at [1044, 218] on input "email" at bounding box center [1428, 224] width 252 height 41
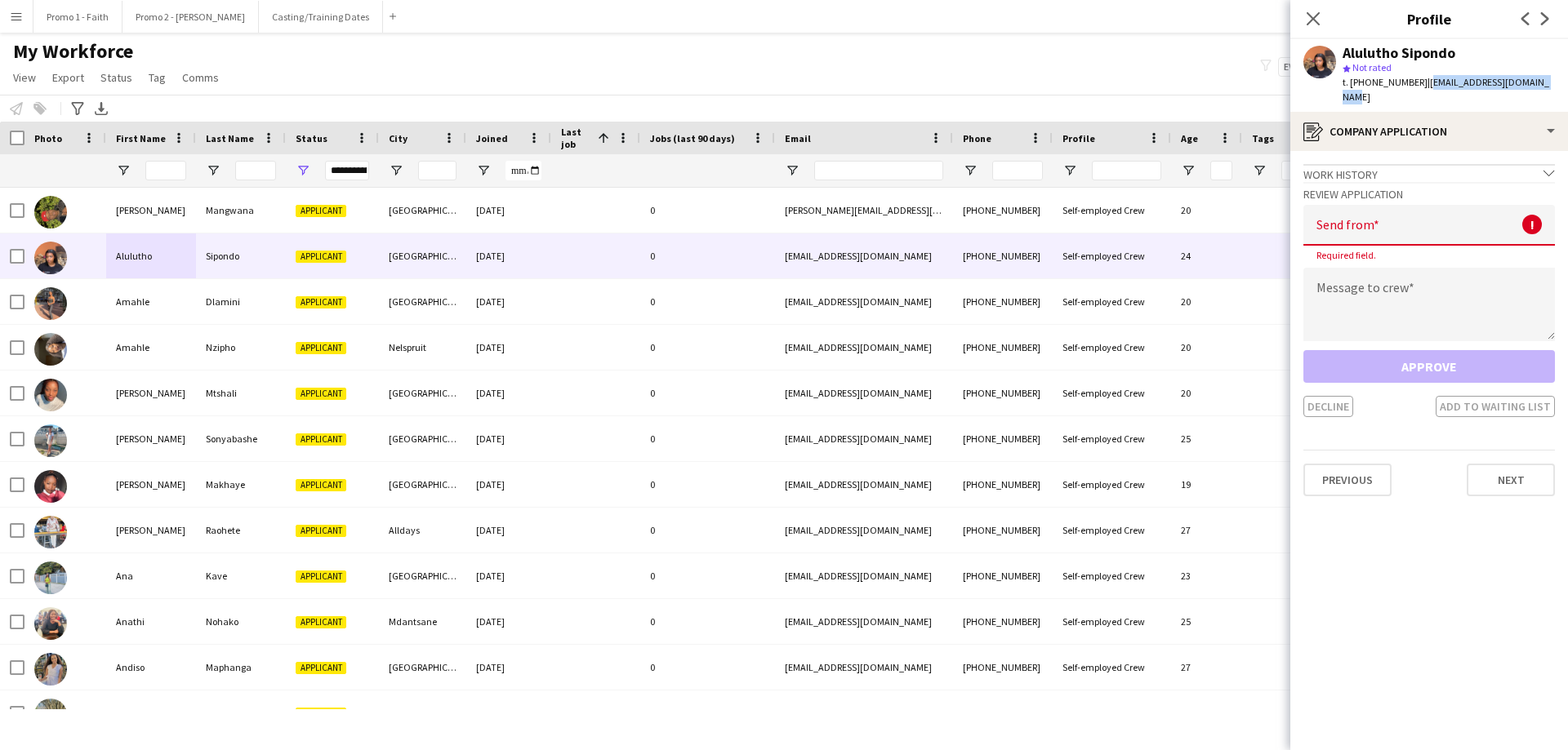
drag, startPoint x: 1420, startPoint y: 80, endPoint x: 1567, endPoint y: 82, distance: 147.0
click at [1044, 82] on app-profile-header "Alulutho Sipondo star Not rated t. +270784264571 | aluluthosipondo@gmail.com" at bounding box center [1429, 75] width 278 height 73
copy span "aluluthosipondo@gmail.com"
click at [1044, 216] on input "email" at bounding box center [1428, 224] width 252 height 41
paste input "**********"
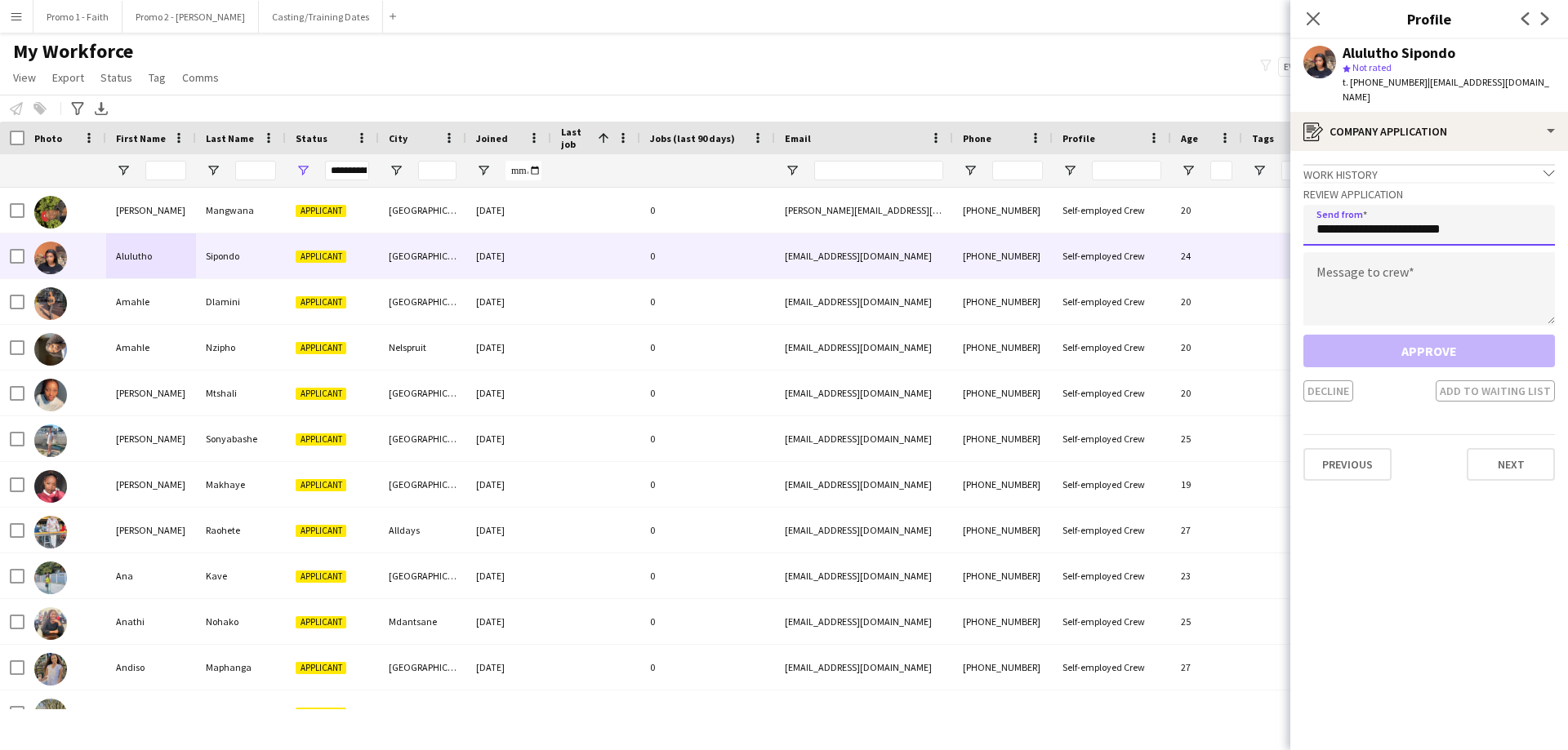
type input "**********"
click at [1044, 282] on textarea at bounding box center [1428, 289] width 252 height 74
paste textarea "**********"
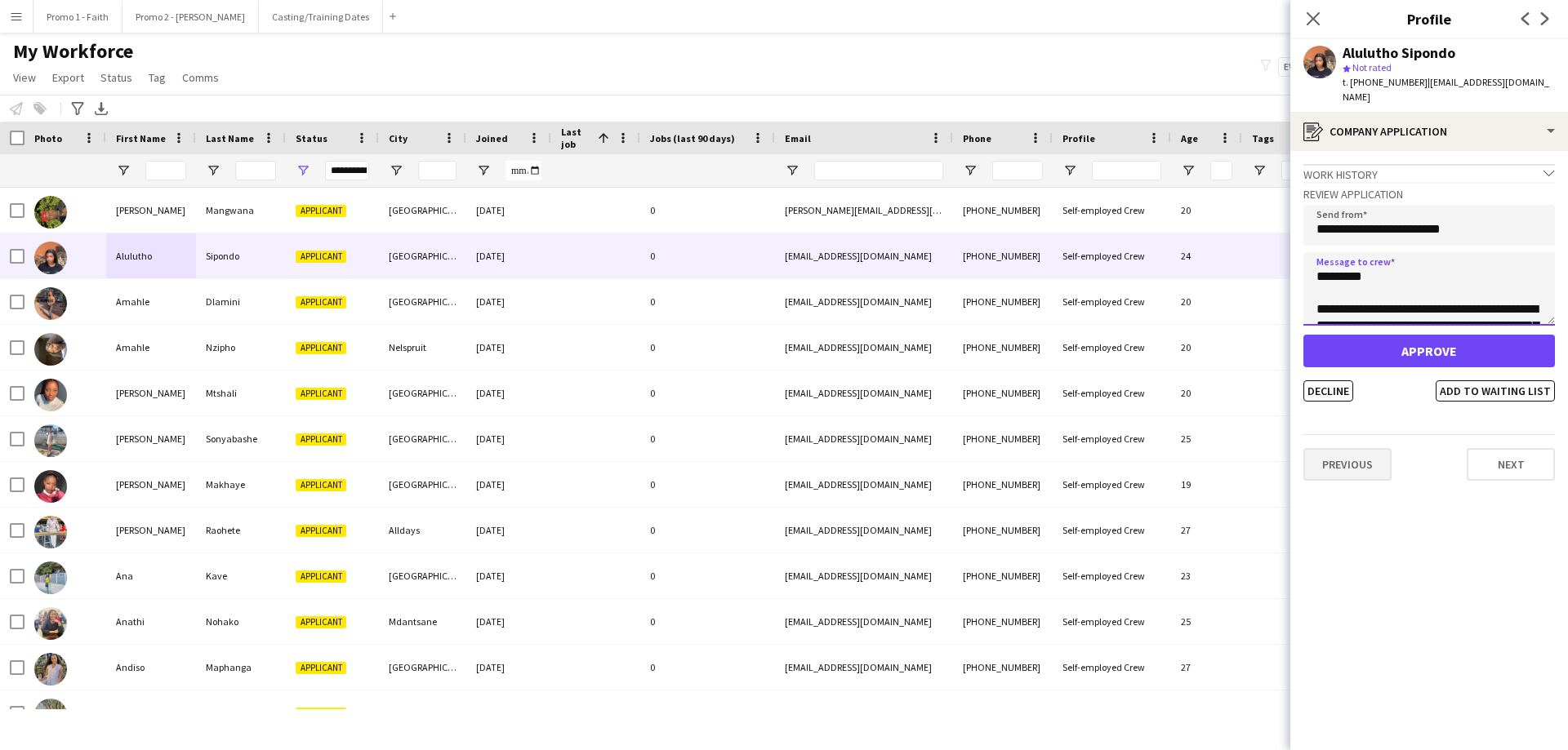
scroll to position [369, 0]
type textarea "**********"
click at [1044, 380] on button "Decline" at bounding box center [1327, 391] width 50 height 22
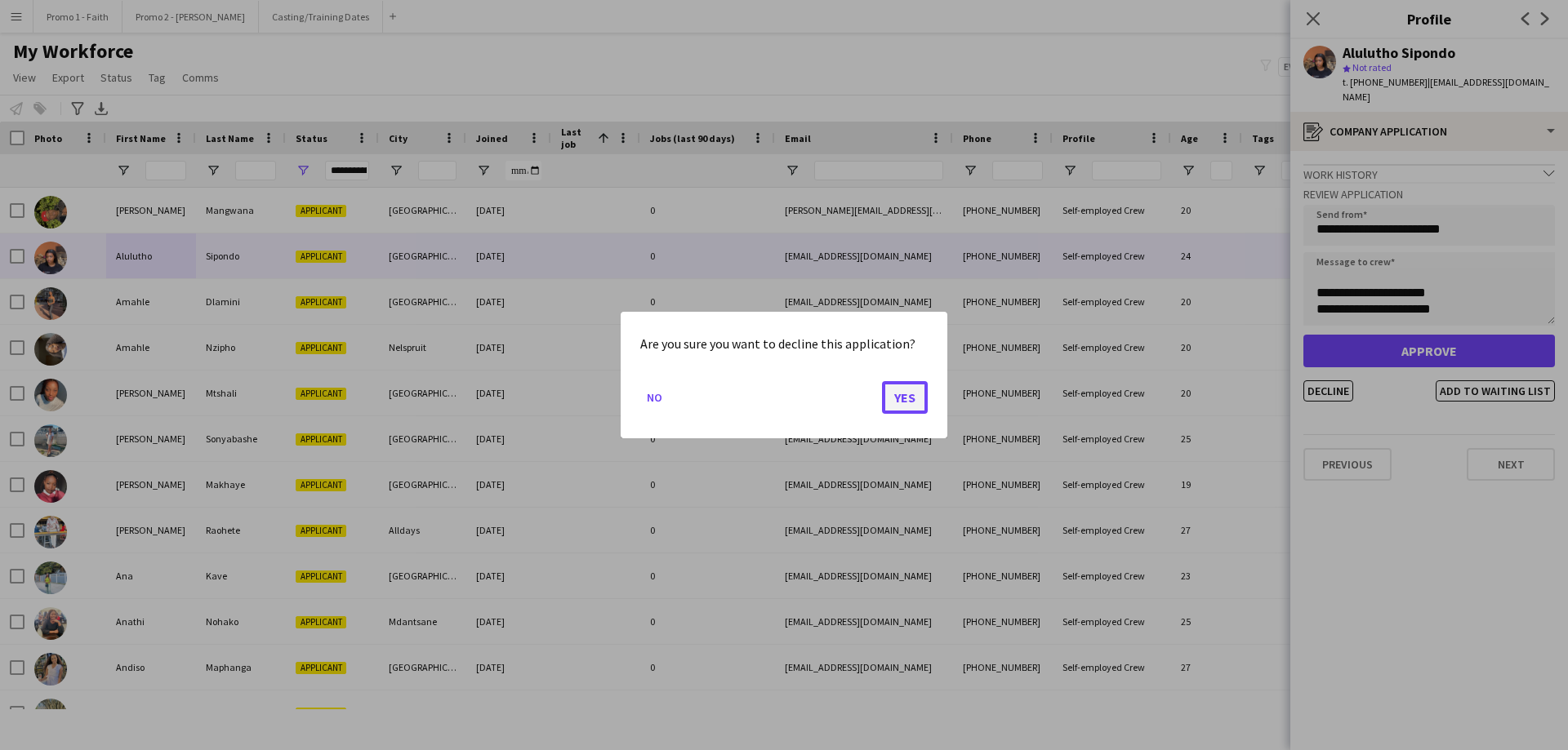
click at [904, 393] on button "Yes" at bounding box center [904, 398] width 46 height 32
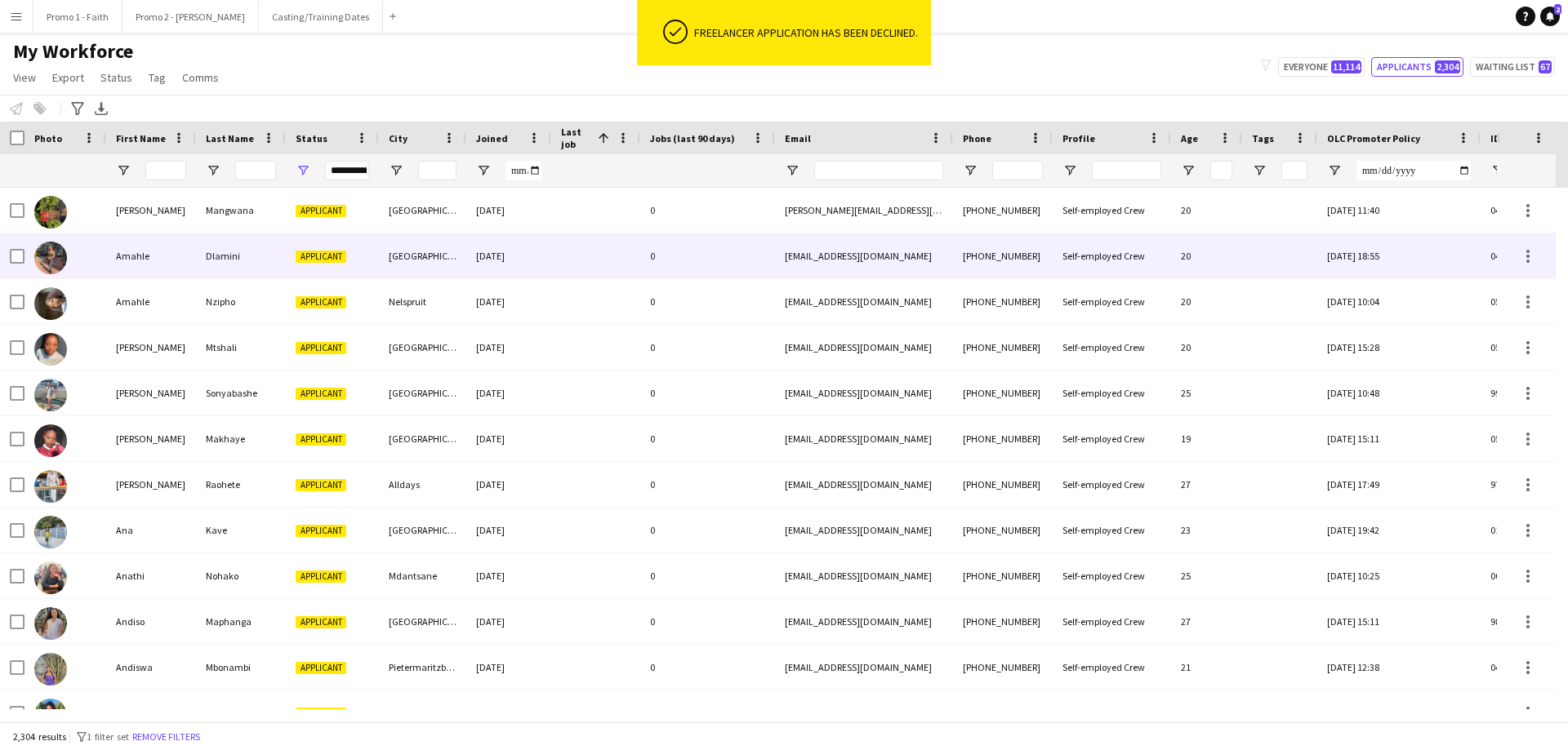
click at [251, 261] on div "Dlamini" at bounding box center [241, 256] width 90 height 45
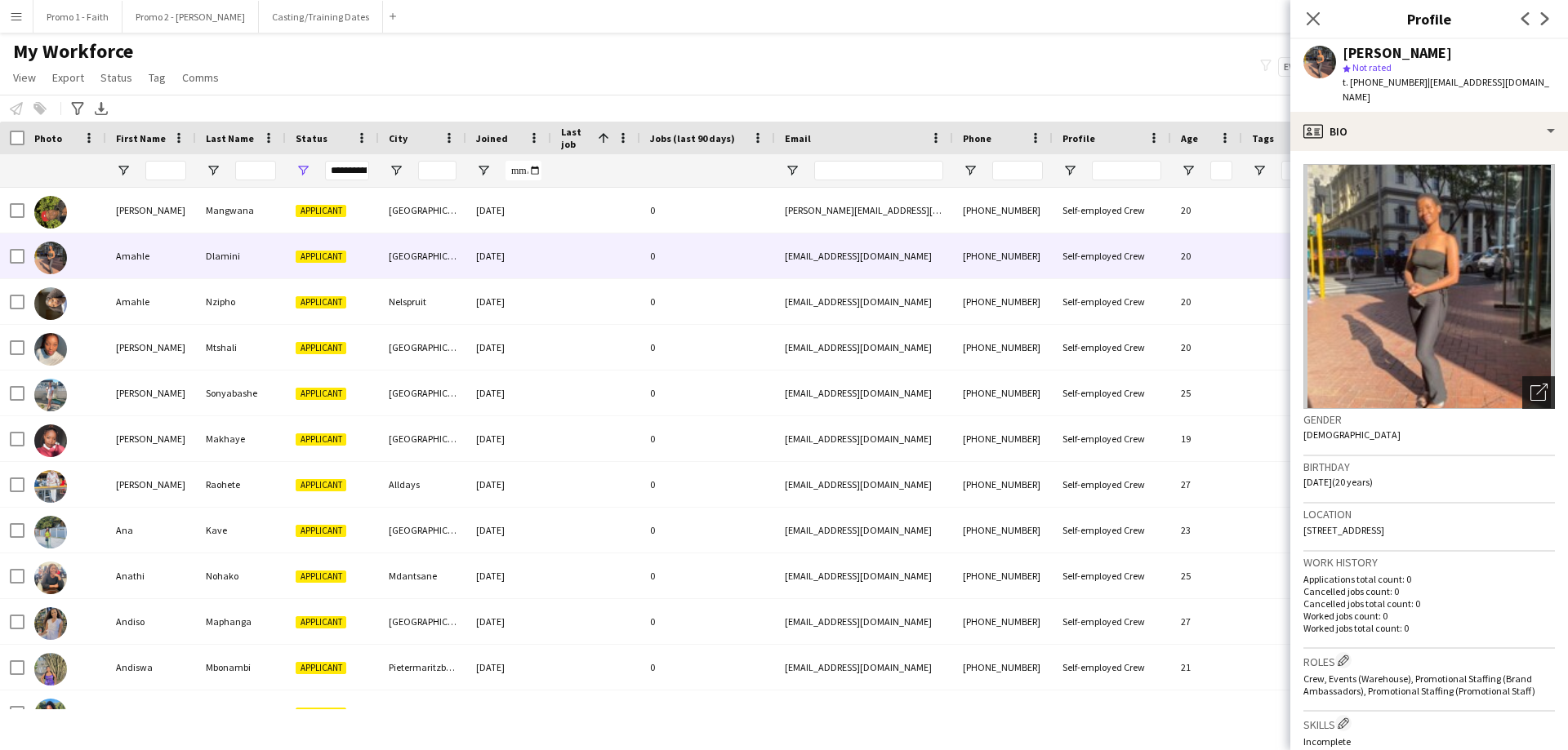
click at [1044, 384] on icon "Open photos pop-in" at bounding box center [1538, 392] width 17 height 17
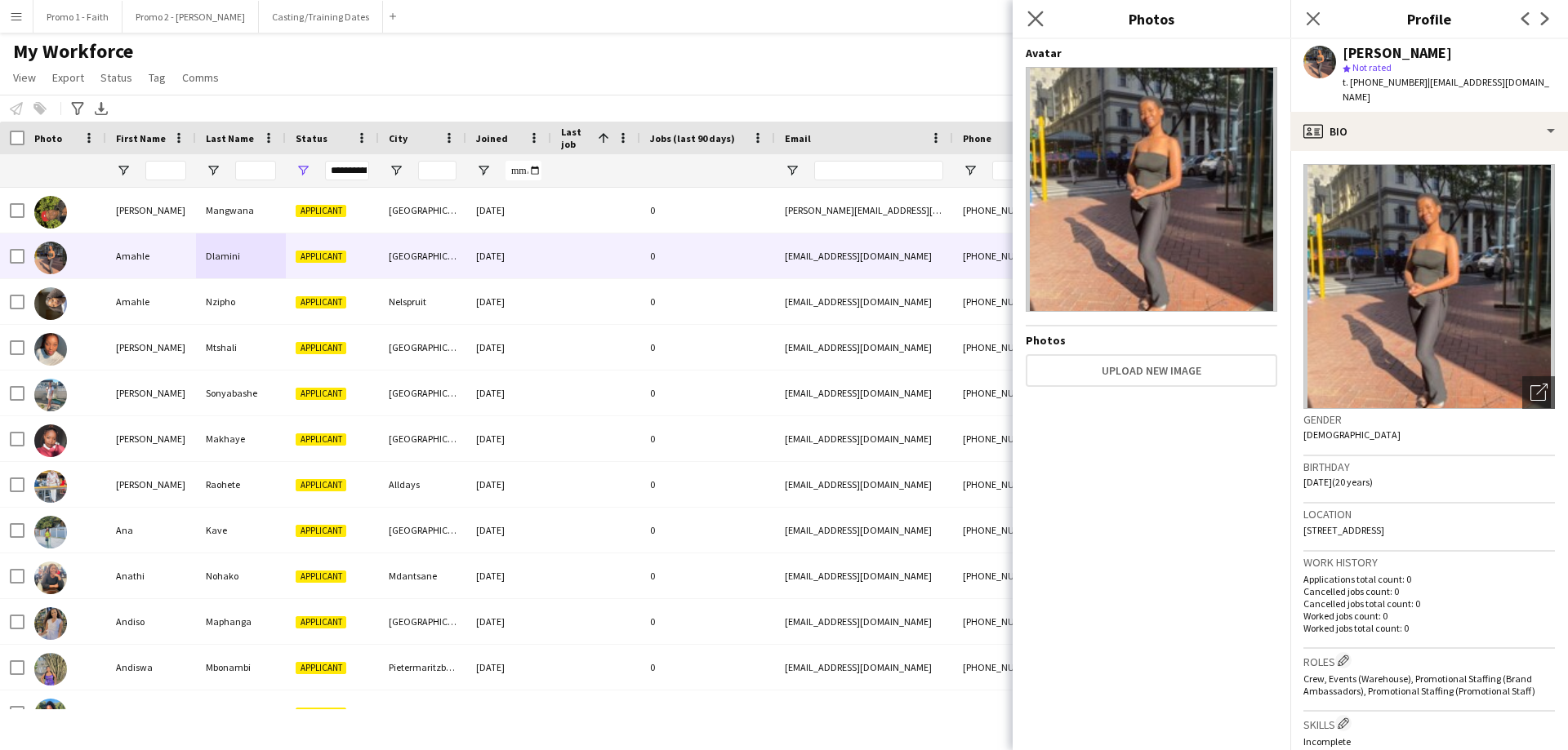
drag, startPoint x: 1032, startPoint y: 11, endPoint x: 1034, endPoint y: 20, distance: 9.2
click at [1032, 12] on icon "Close pop-in" at bounding box center [1034, 18] width 15 height 15
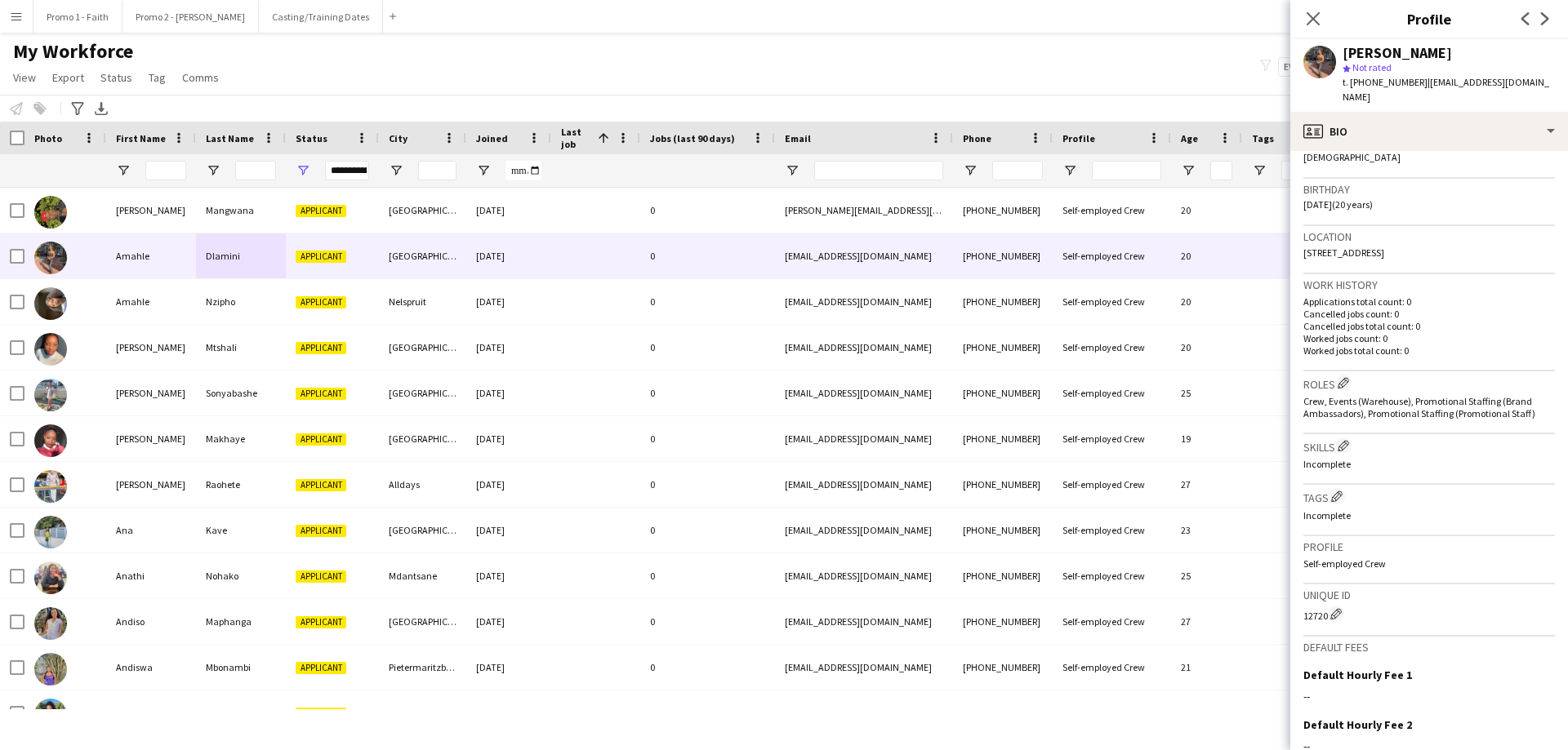
scroll to position [437, 0]
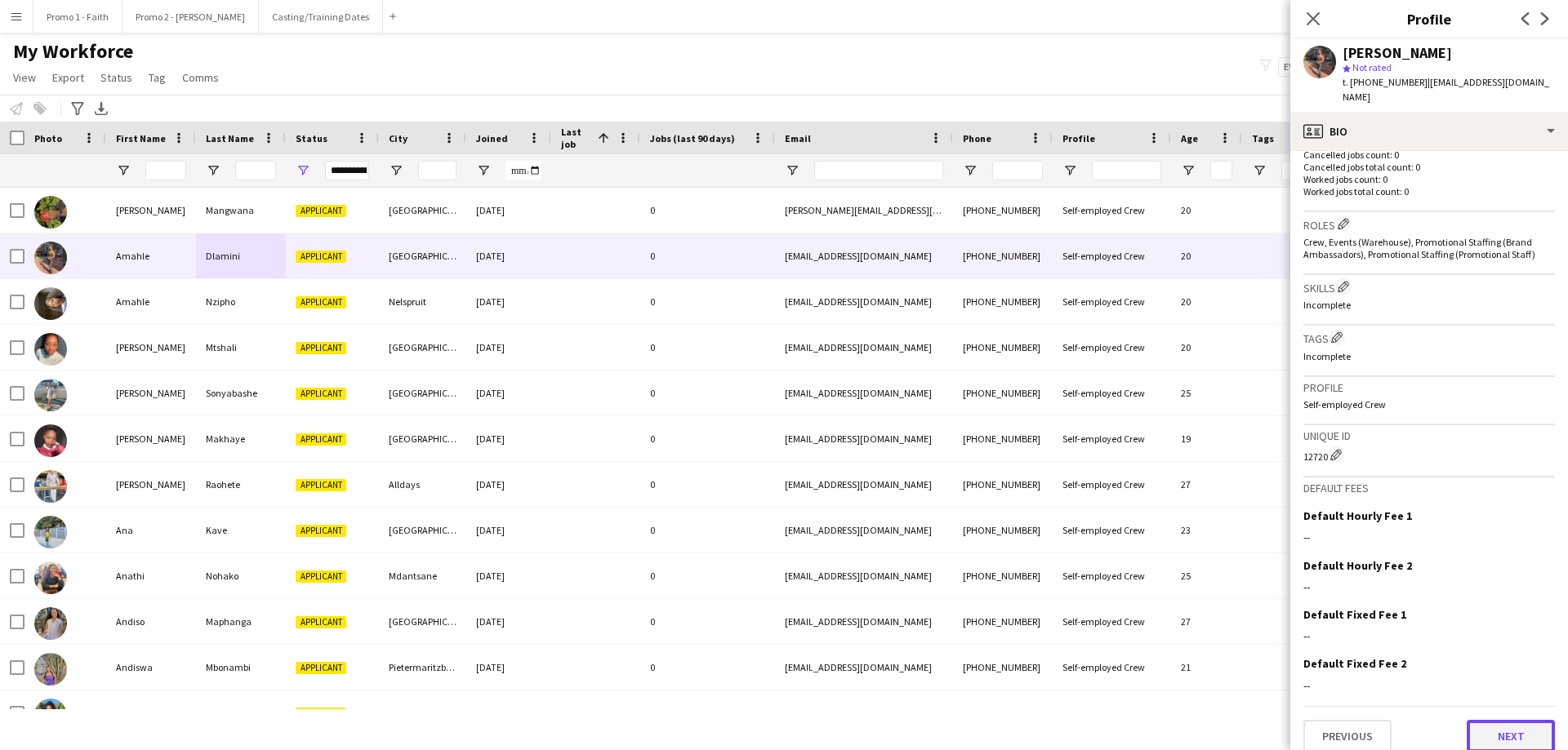
click at [1044, 455] on button "Next" at bounding box center [1511, 736] width 88 height 32
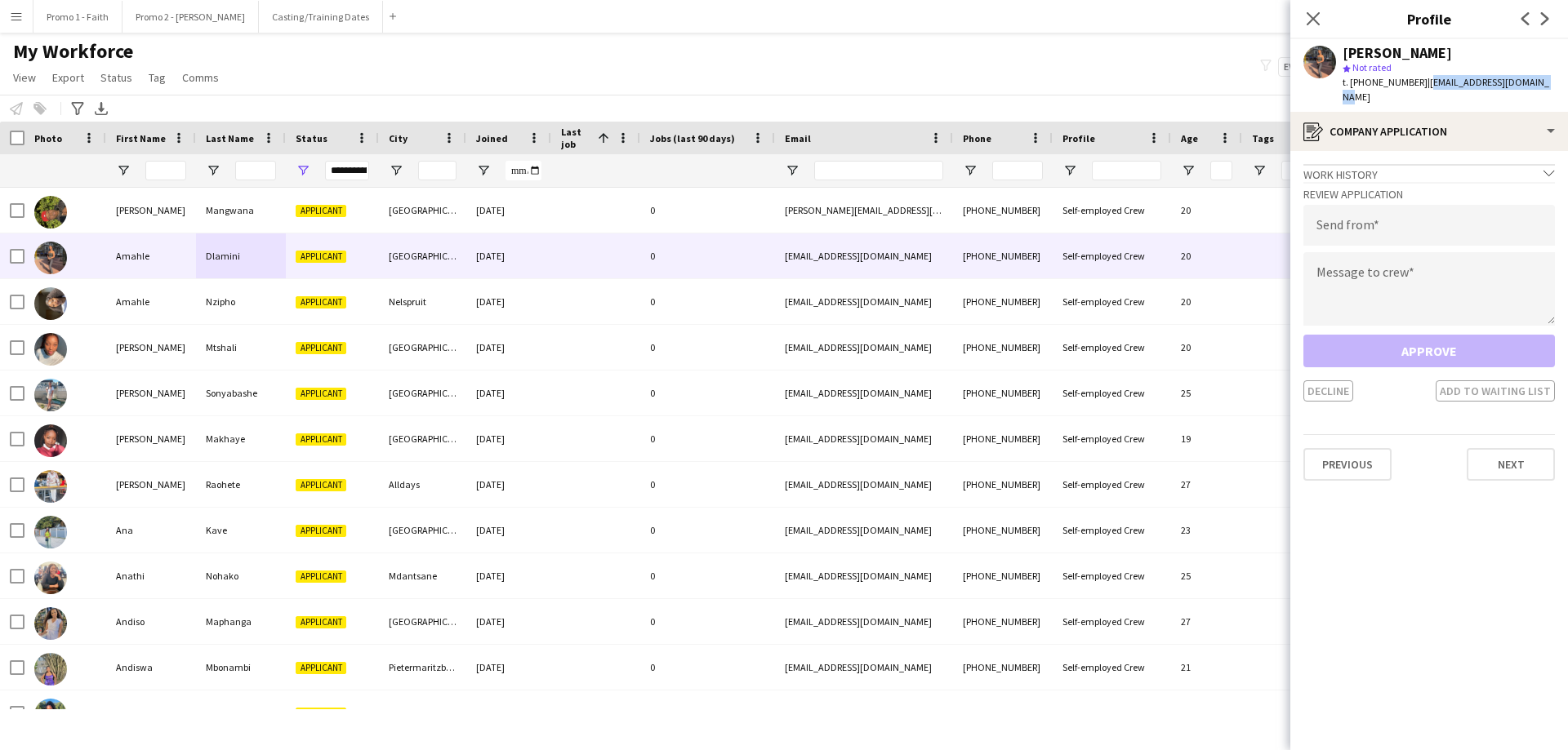
drag, startPoint x: 1415, startPoint y: 82, endPoint x: 1567, endPoint y: 83, distance: 152.0
click at [1044, 83] on app-profile-header "Amahle Dlamini star Not rated t. +27609417879 | lihlemncwango3@gmail.com" at bounding box center [1429, 75] width 278 height 73
copy span "lihlemncwango3@gmail.com"
click at [1044, 217] on input "email" at bounding box center [1428, 224] width 252 height 41
paste input "**********"
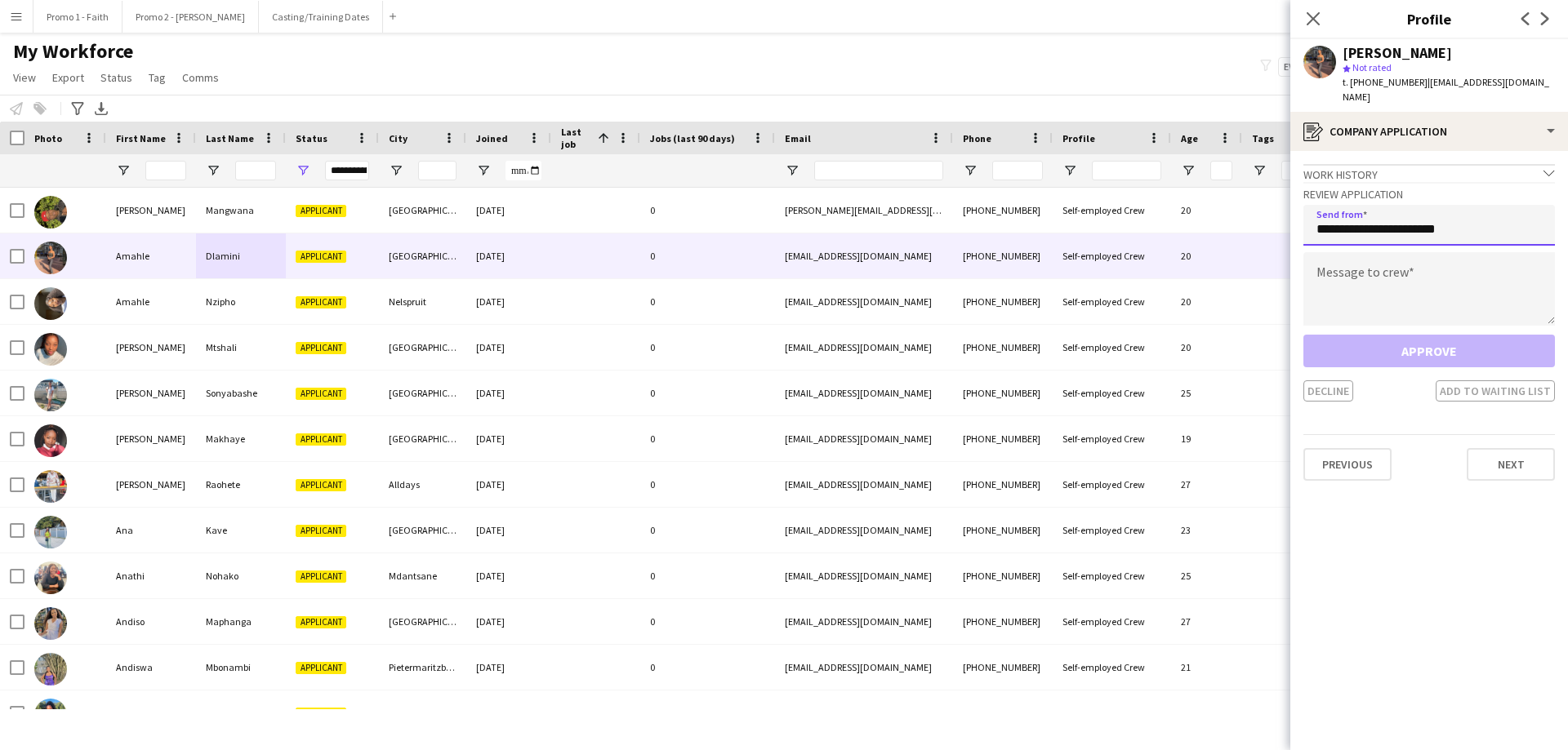
type input "**********"
click at [1044, 270] on textarea at bounding box center [1428, 289] width 252 height 74
paste textarea "**********"
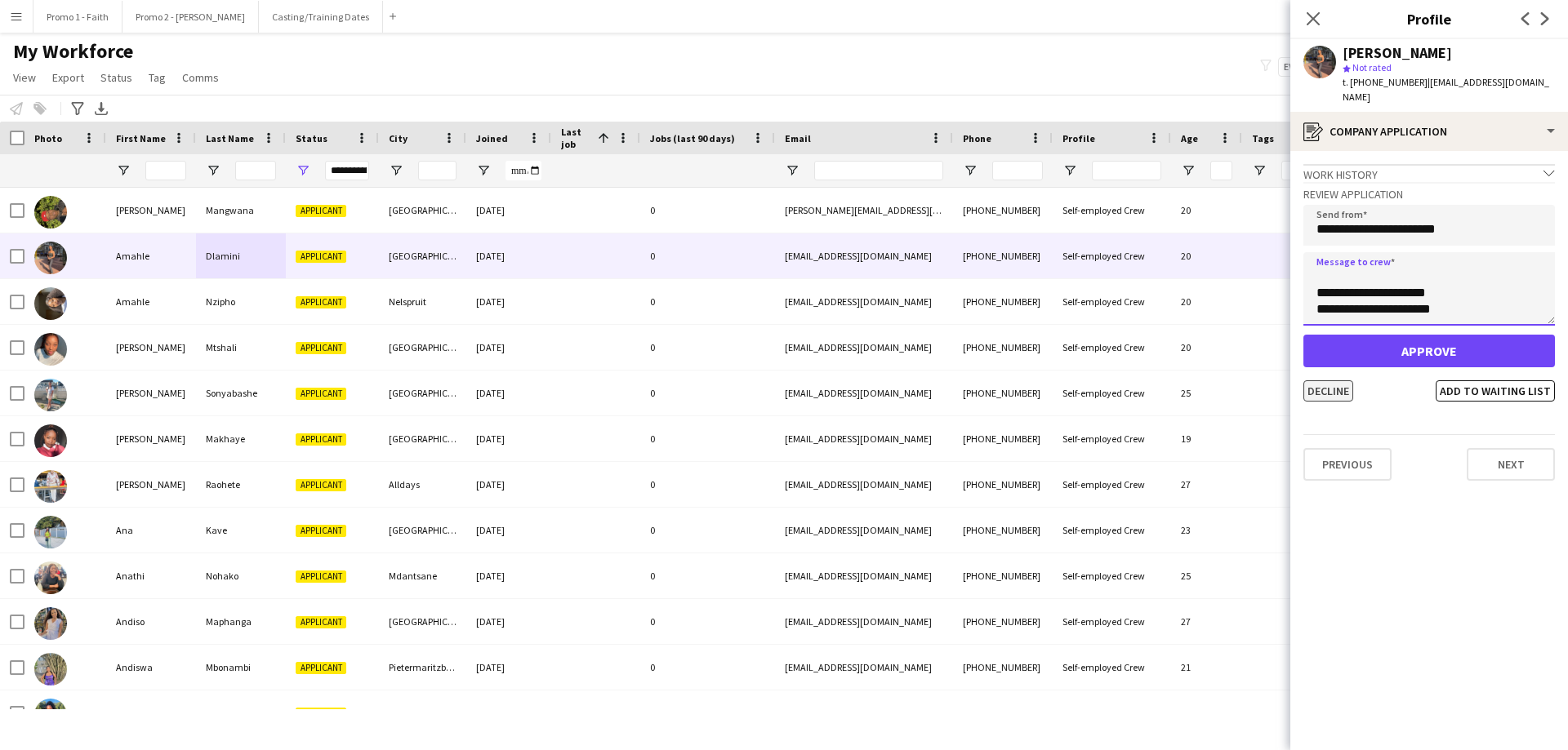
type textarea "**********"
click at [1044, 384] on button "Decline" at bounding box center [1327, 391] width 50 height 22
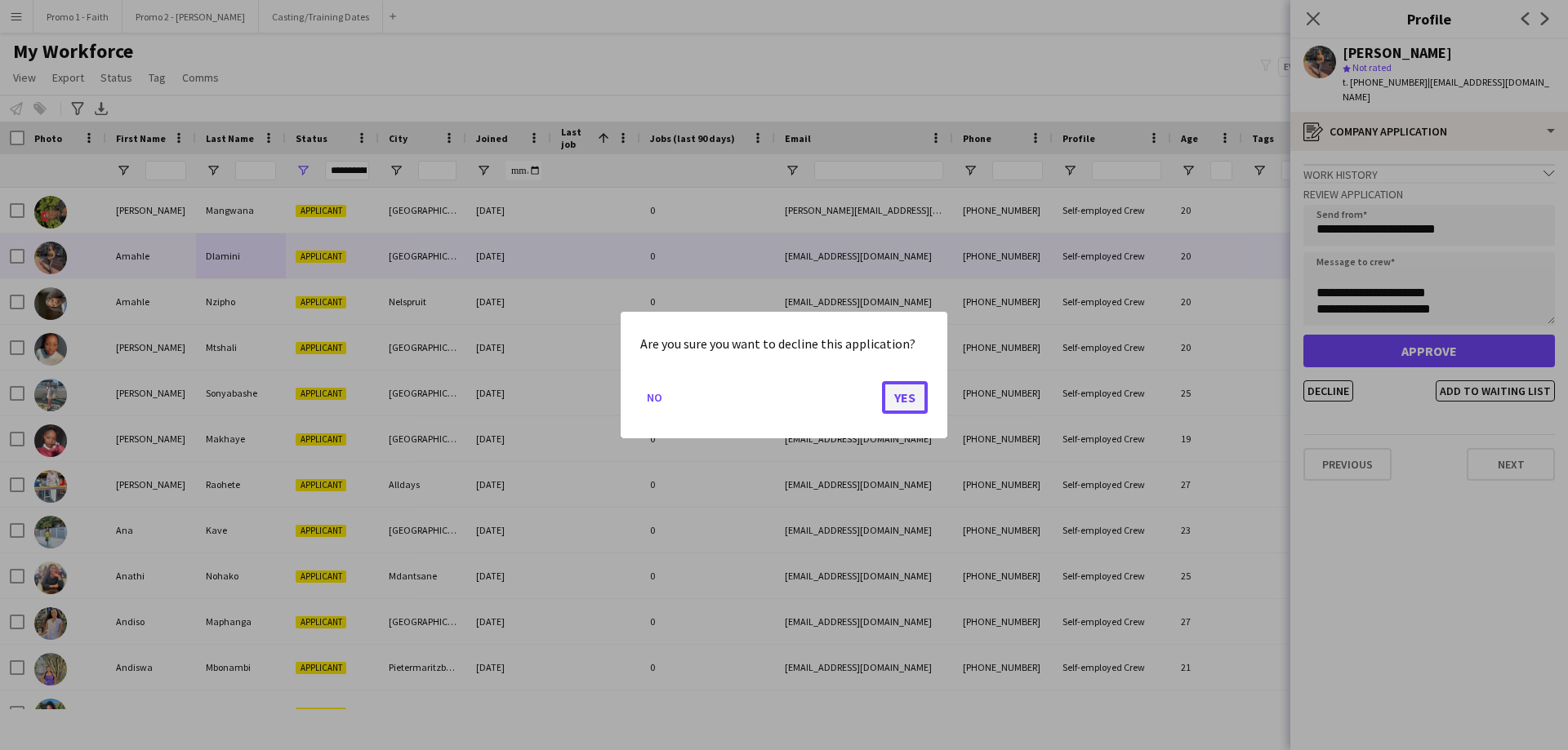
drag, startPoint x: 906, startPoint y: 399, endPoint x: 897, endPoint y: 398, distance: 9.1
click at [907, 400] on button "Yes" at bounding box center [904, 398] width 46 height 32
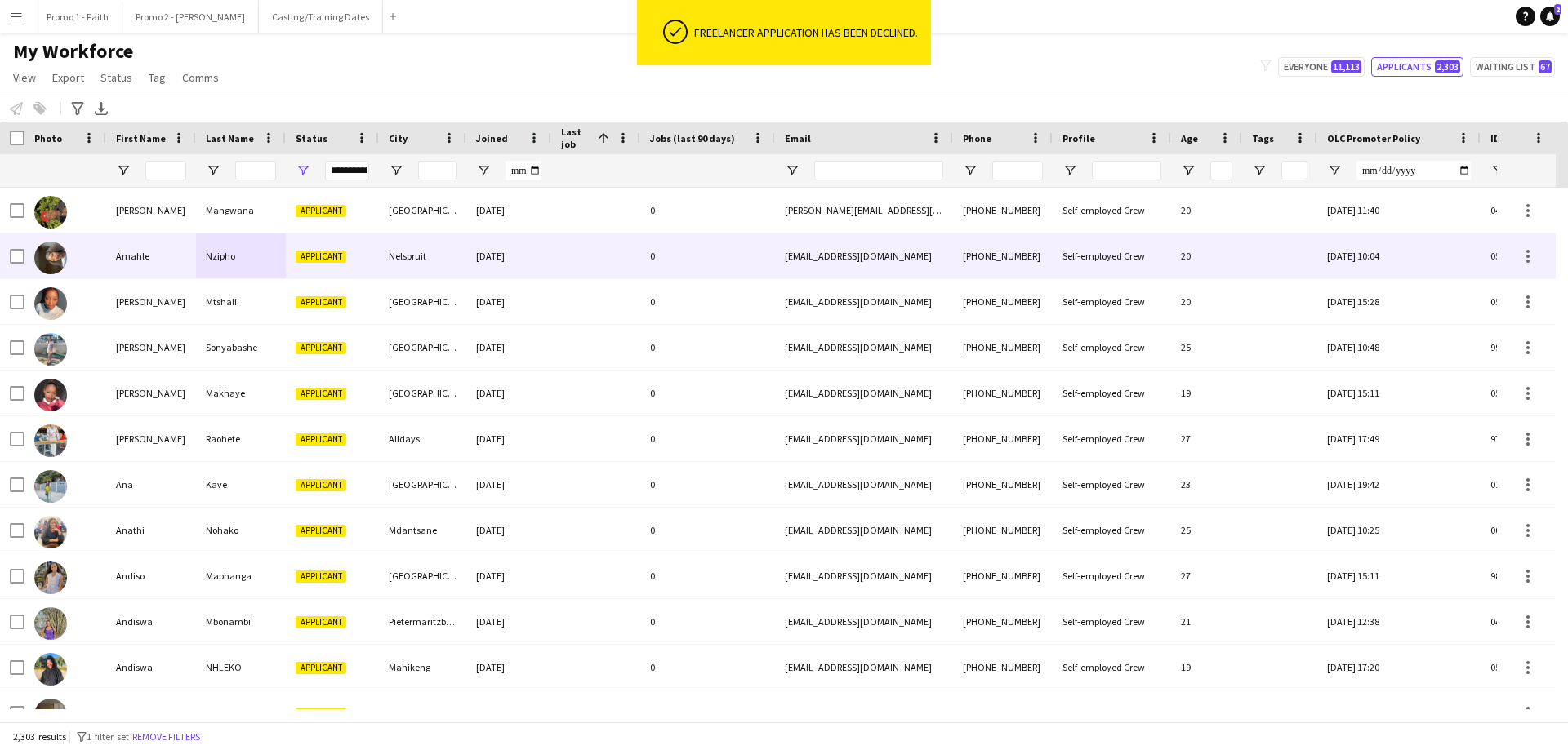
click at [347, 255] on div "Applicant" at bounding box center [332, 256] width 93 height 45
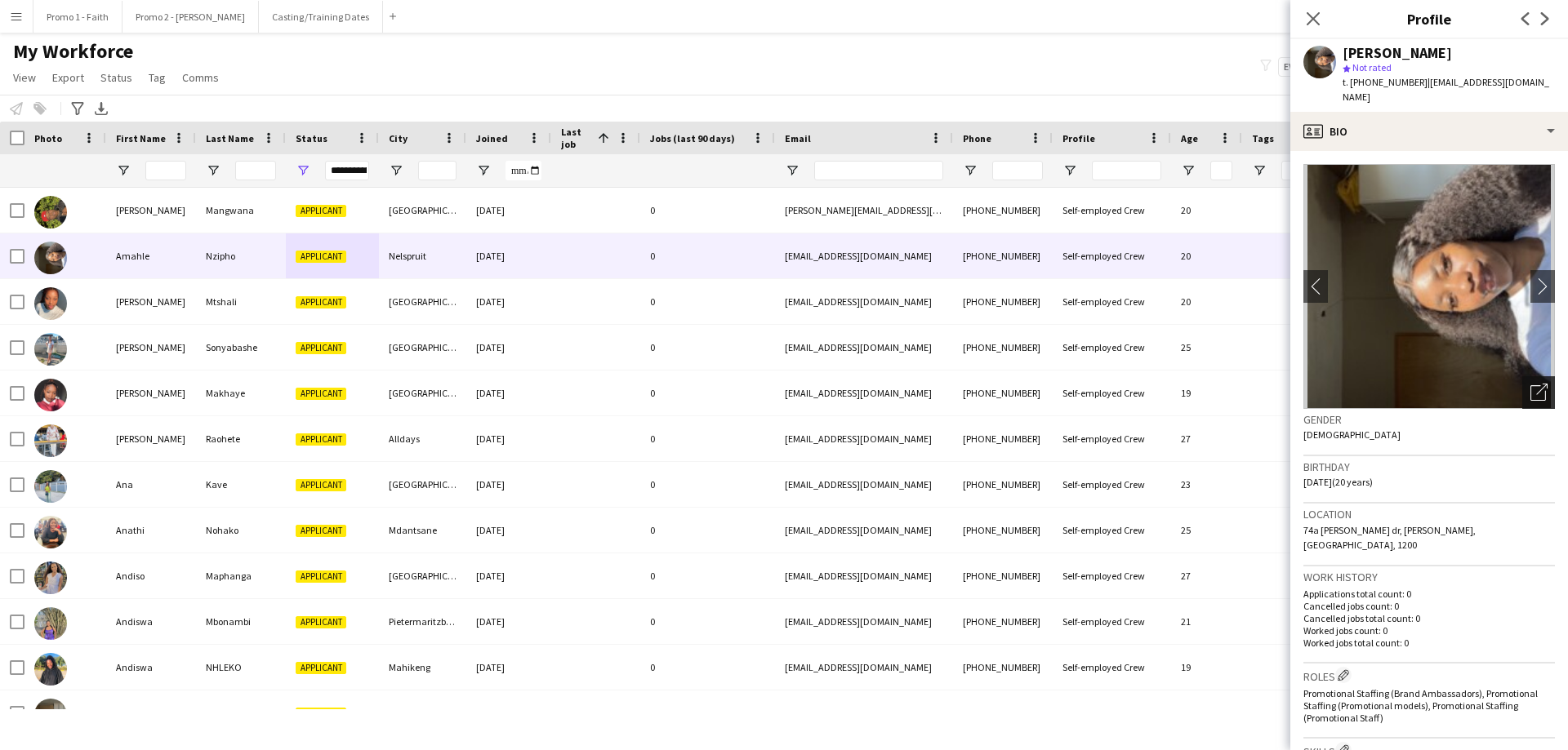
drag, startPoint x: 1535, startPoint y: 364, endPoint x: 1532, endPoint y: 372, distance: 8.5
click at [1044, 377] on div "Open photos pop-in" at bounding box center [1538, 393] width 32 height 32
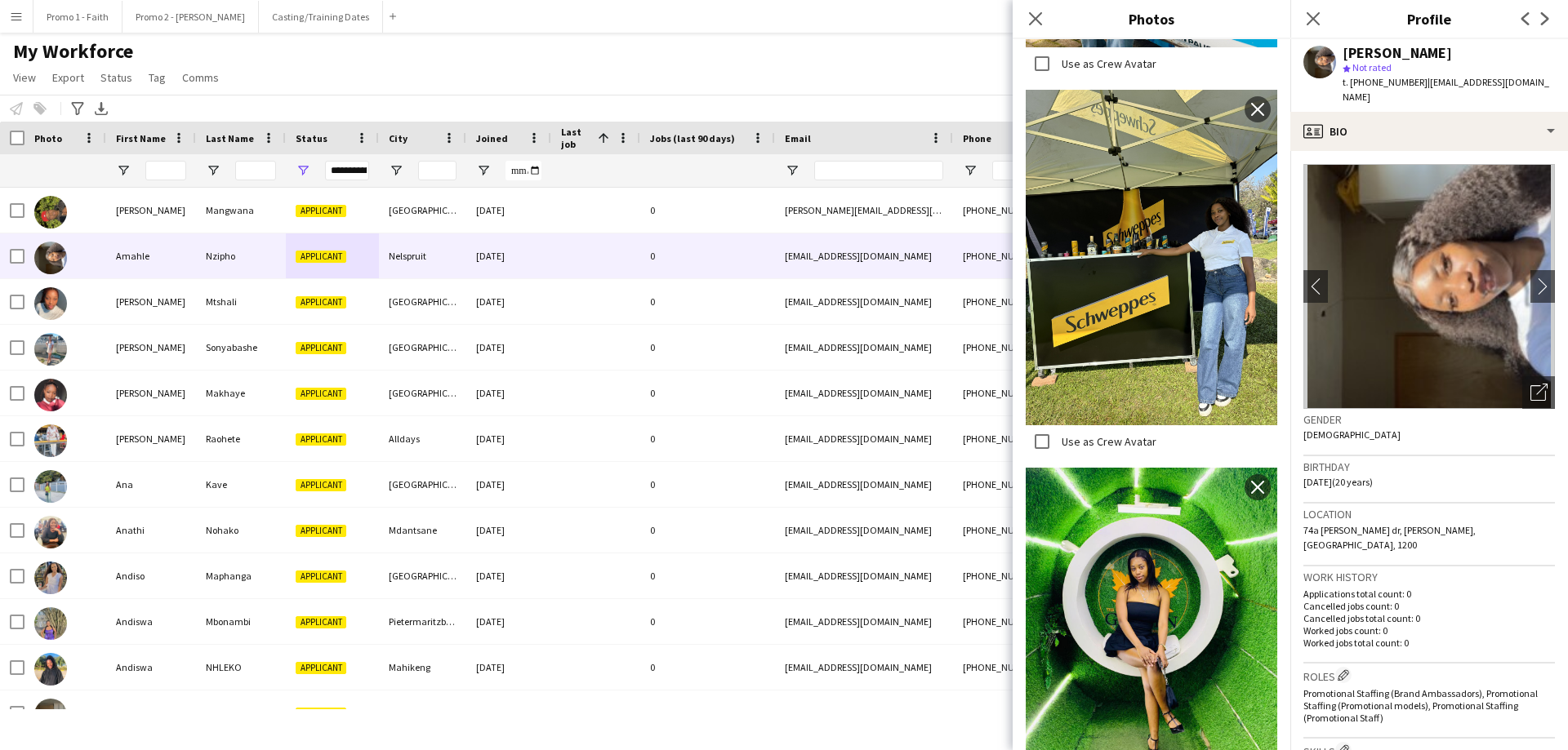
scroll to position [1440, 0]
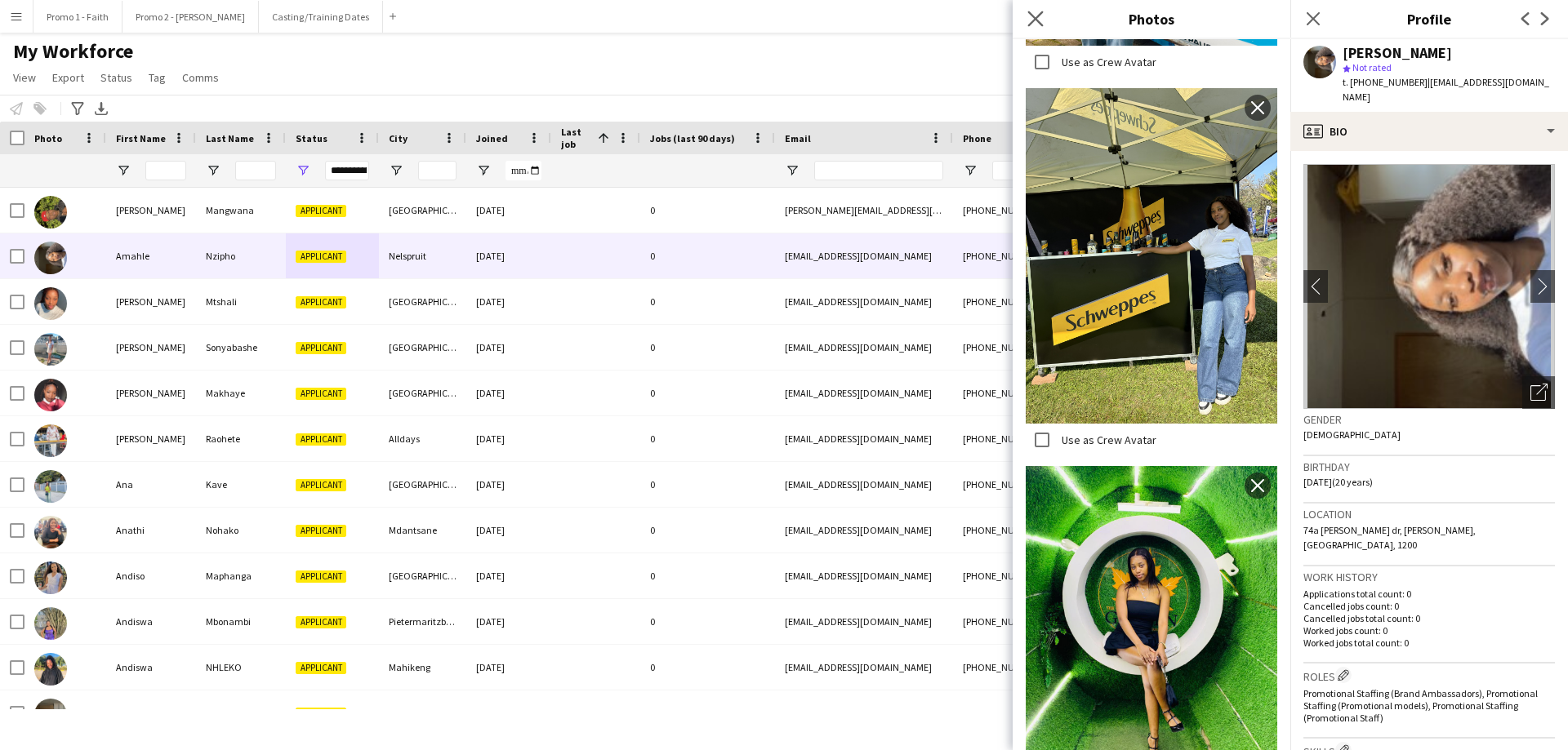
click at [1037, 27] on app-icon "Close pop-in" at bounding box center [1036, 19] width 23 height 23
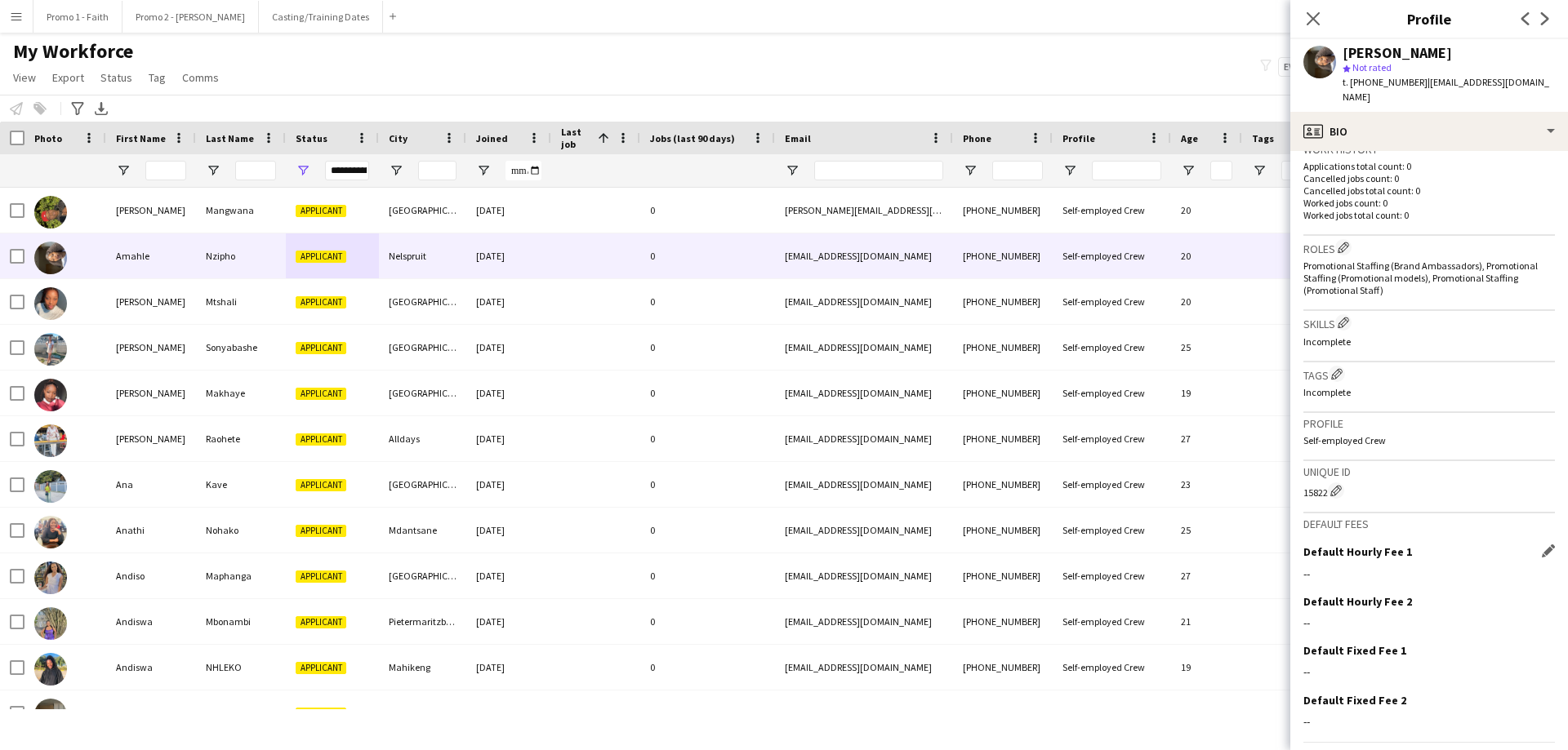
scroll to position [449, 0]
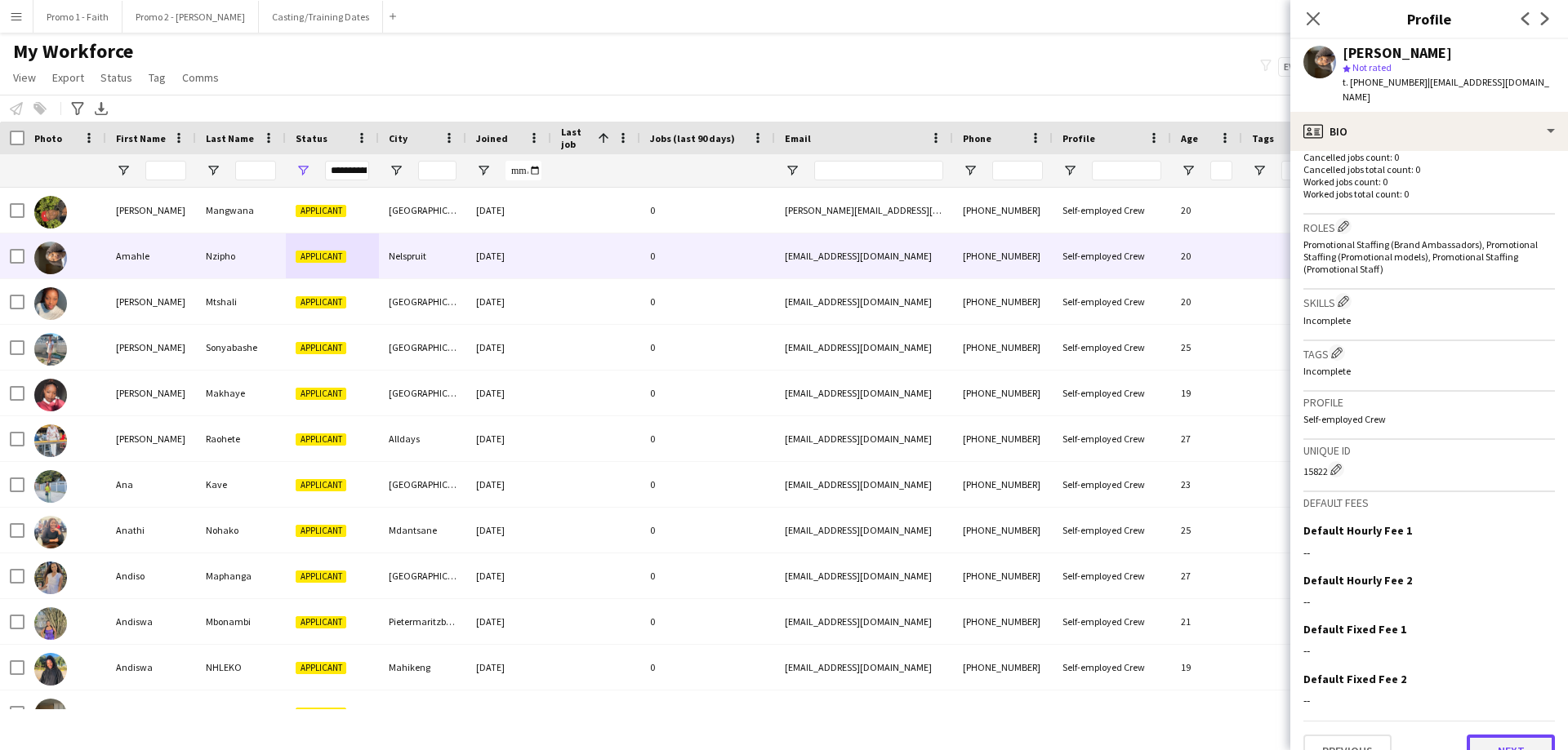
click at [1044, 455] on button "Next" at bounding box center [1511, 751] width 88 height 32
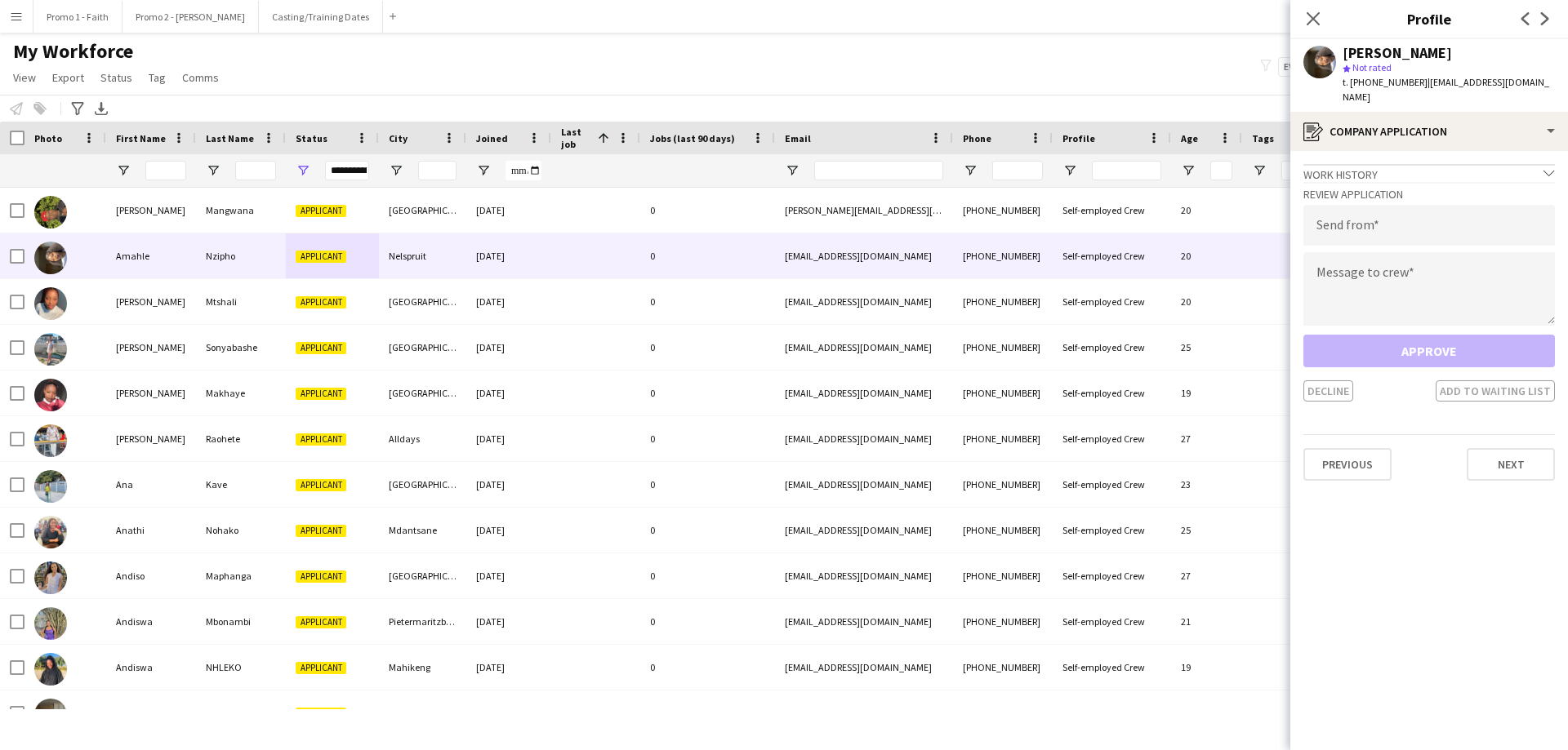
drag, startPoint x: 1413, startPoint y: 83, endPoint x: 1567, endPoint y: 86, distance: 154.0
click at [1044, 86] on app-profile-header "Amahle Nzipho star Not rated t. +27616125659 | nziphoamahle@gmail.com" at bounding box center [1429, 75] width 278 height 73
copy span "nziphoamahle@gmail.com"
click at [1044, 205] on input "email" at bounding box center [1428, 224] width 252 height 41
paste input "**********"
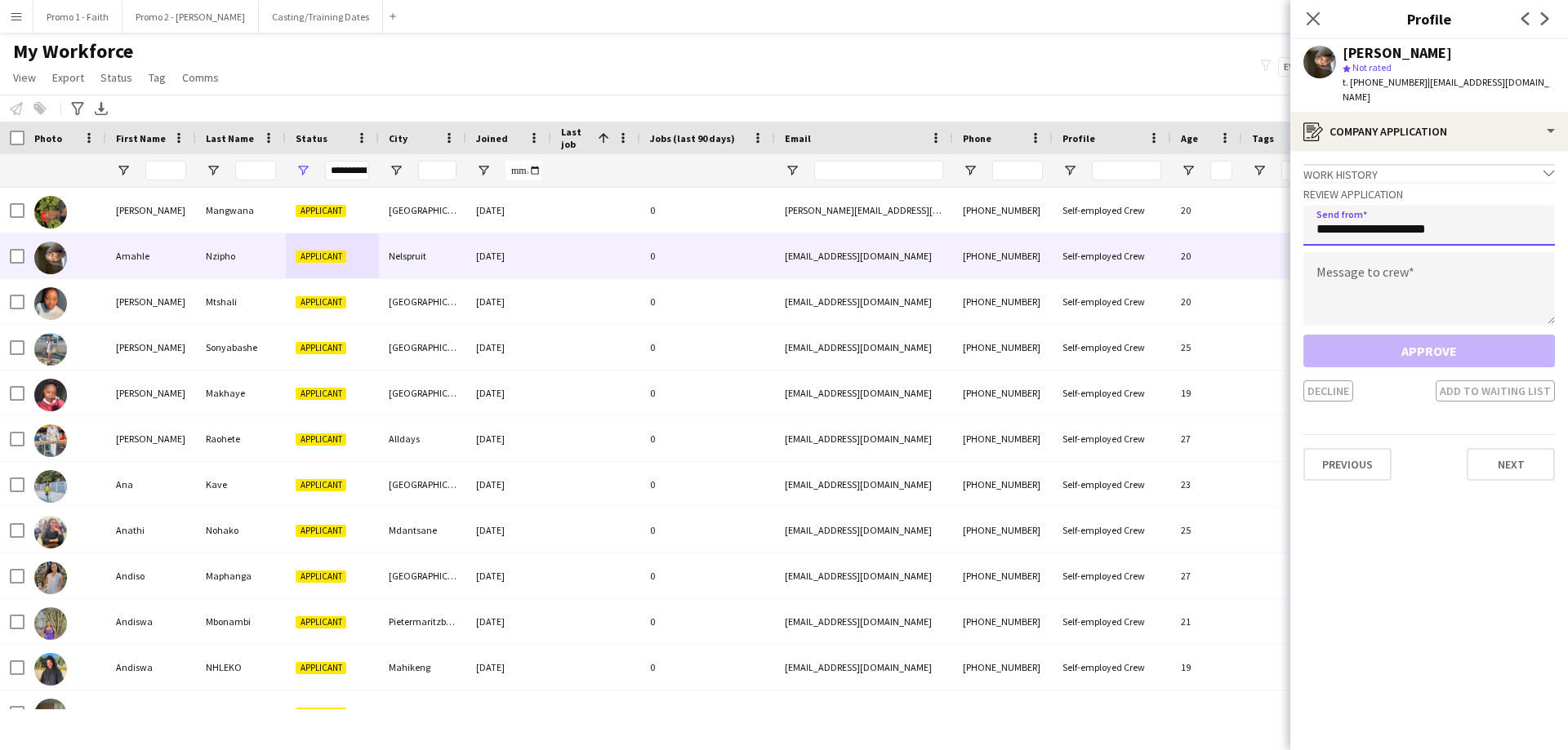
type input "**********"
click at [1044, 281] on textarea at bounding box center [1428, 289] width 252 height 74
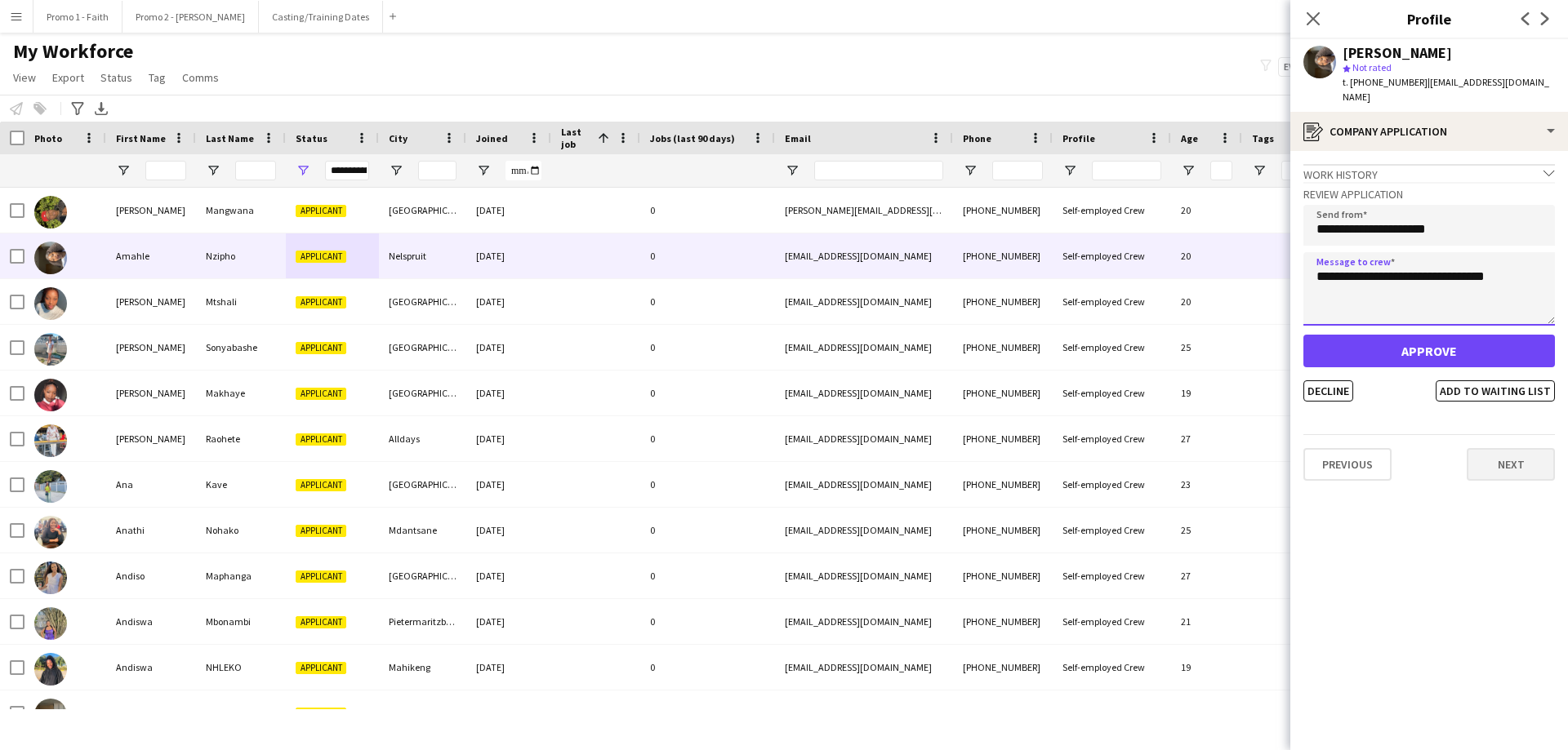
type textarea "**********"
click at [1044, 449] on button "Next" at bounding box center [1511, 464] width 88 height 32
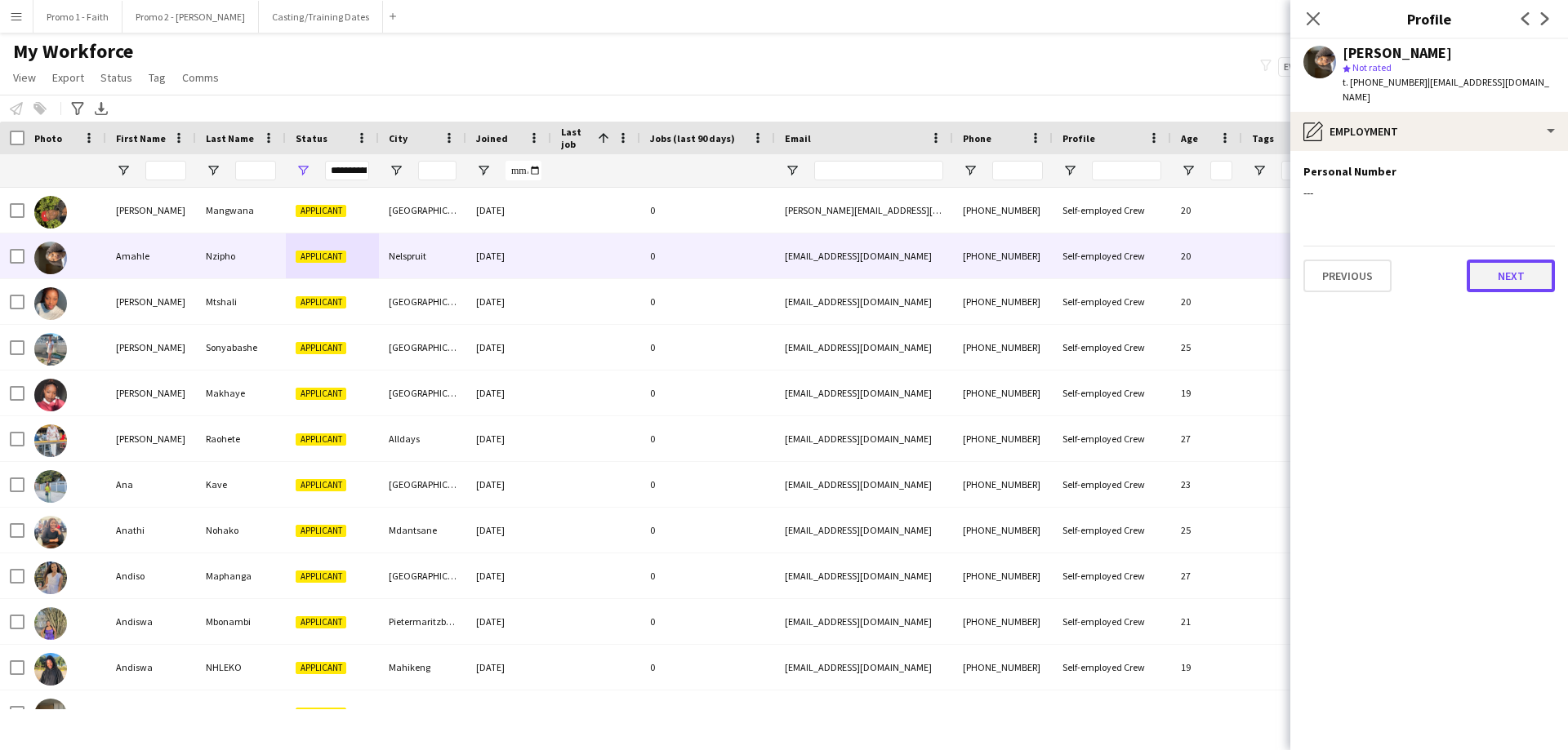
click at [1044, 260] on button "Next" at bounding box center [1511, 276] width 88 height 32
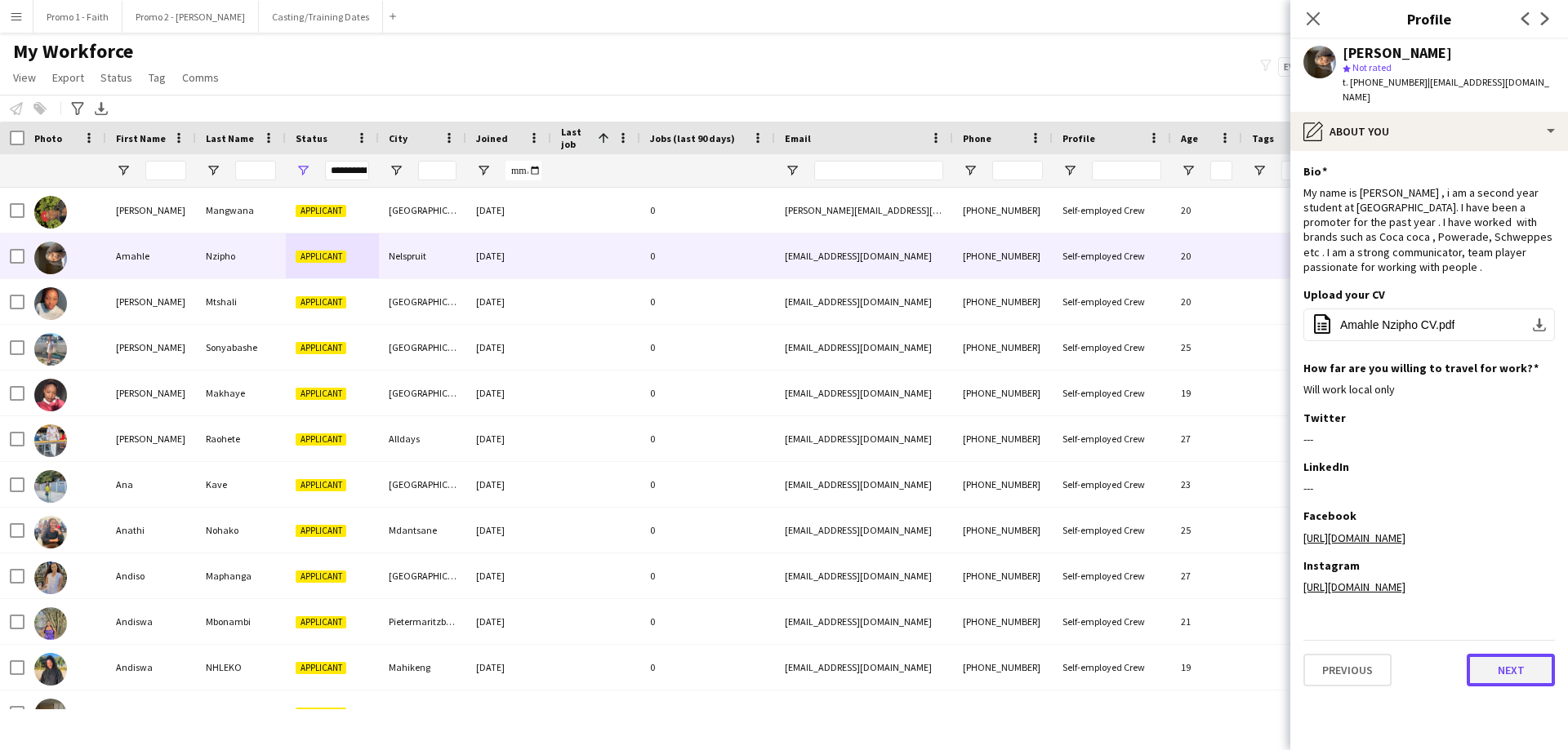
click at [1044, 455] on button "Next" at bounding box center [1511, 670] width 88 height 32
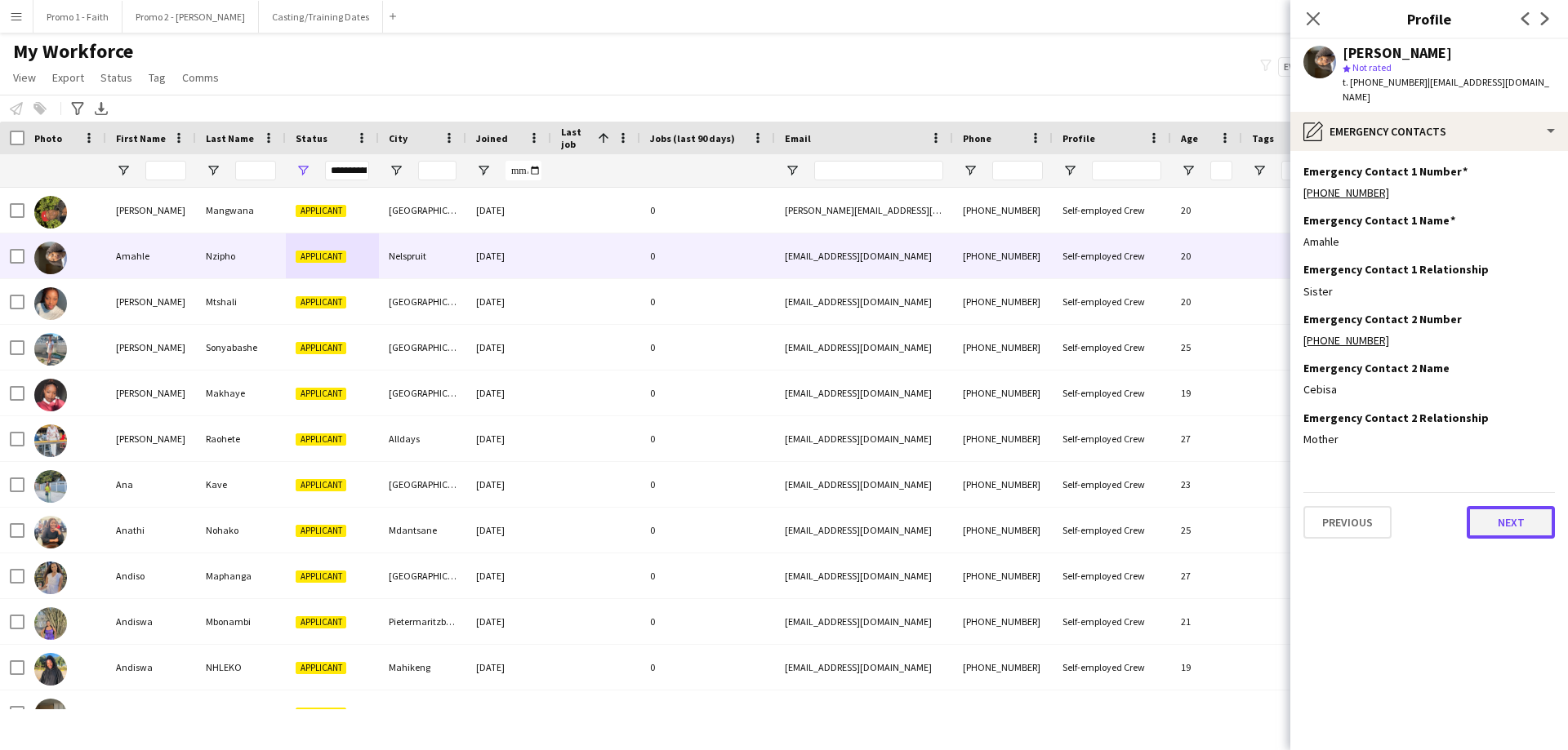
click at [1044, 455] on button "Next" at bounding box center [1511, 523] width 88 height 32
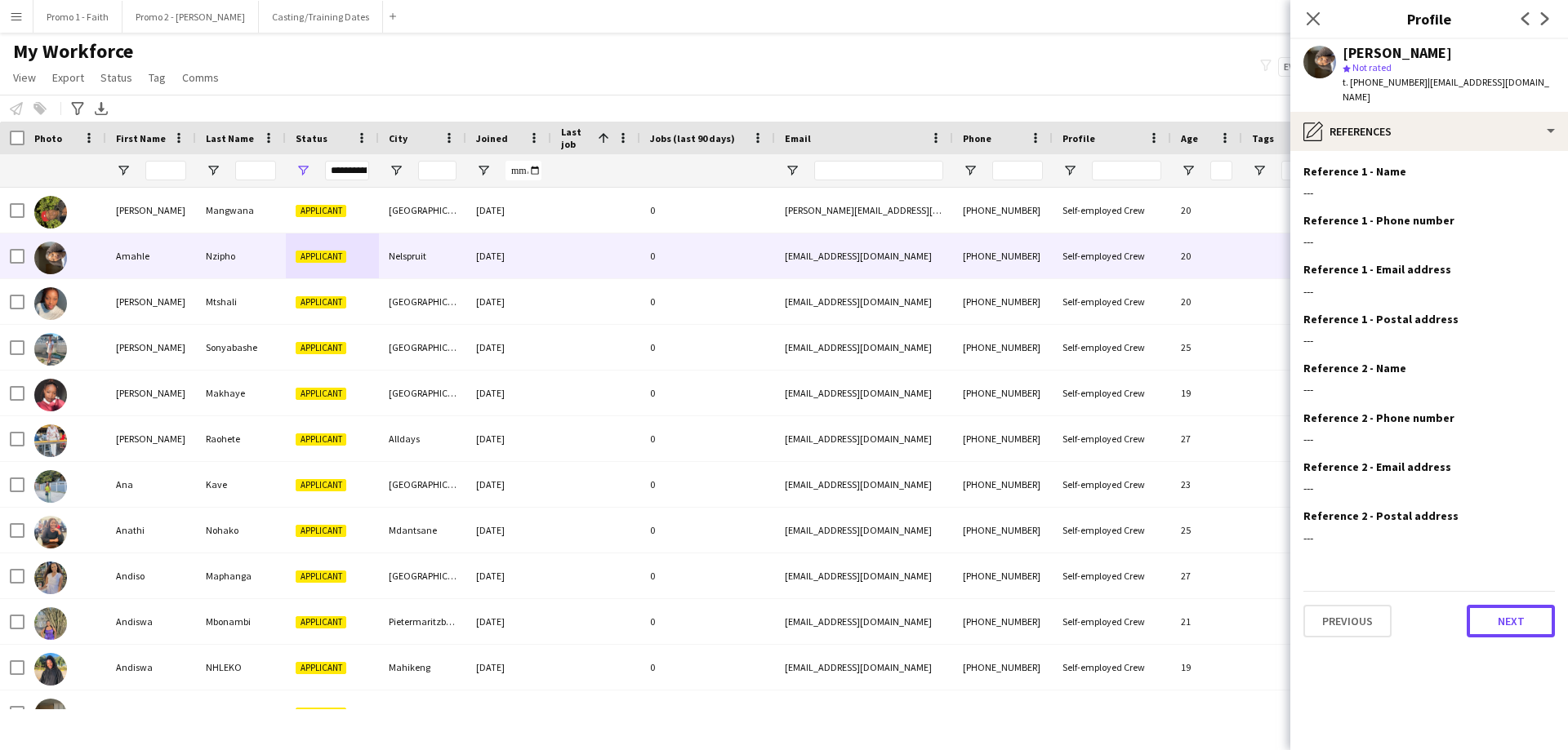
click at [1044, 455] on button "Next" at bounding box center [1511, 621] width 88 height 32
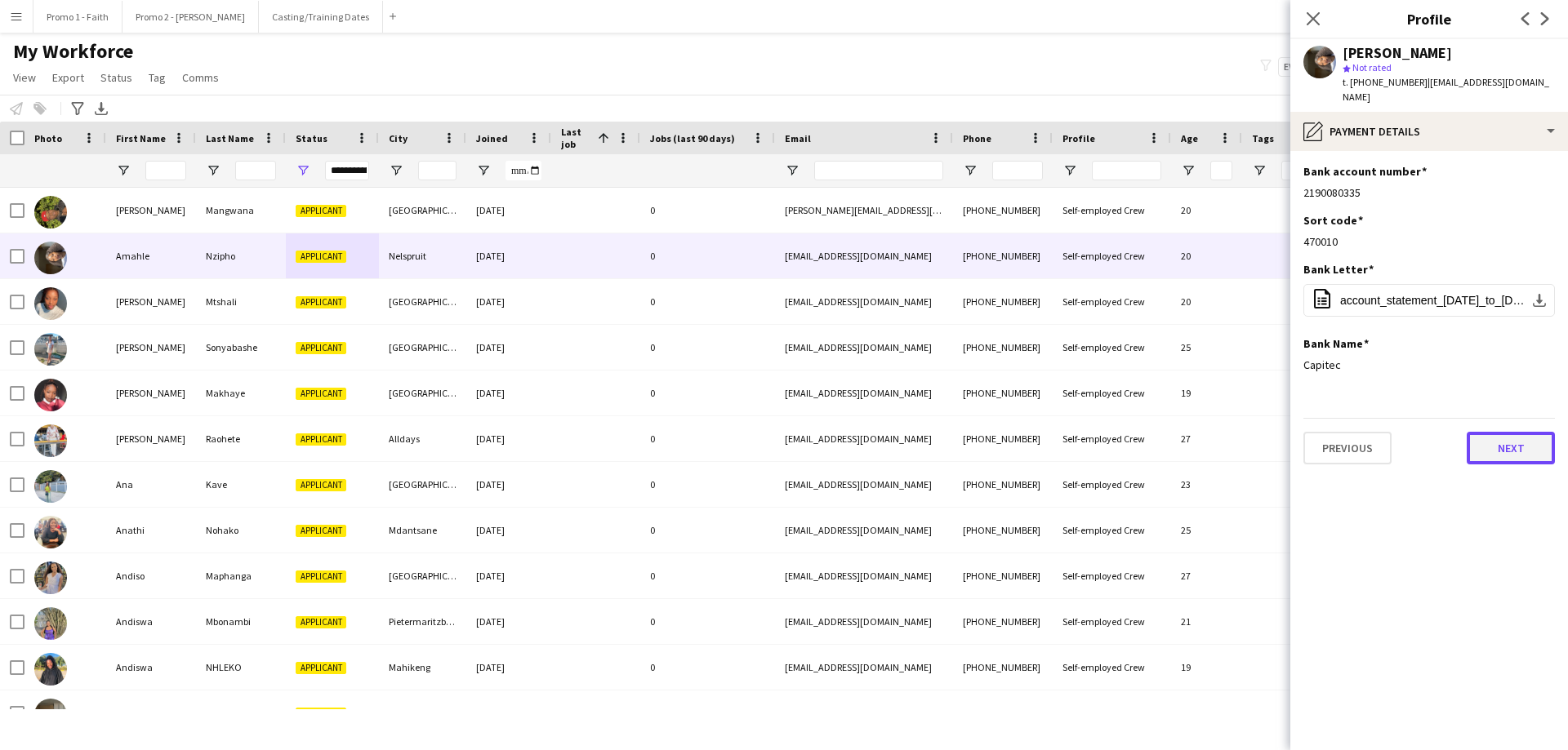
click at [1044, 432] on button "Next" at bounding box center [1511, 448] width 88 height 32
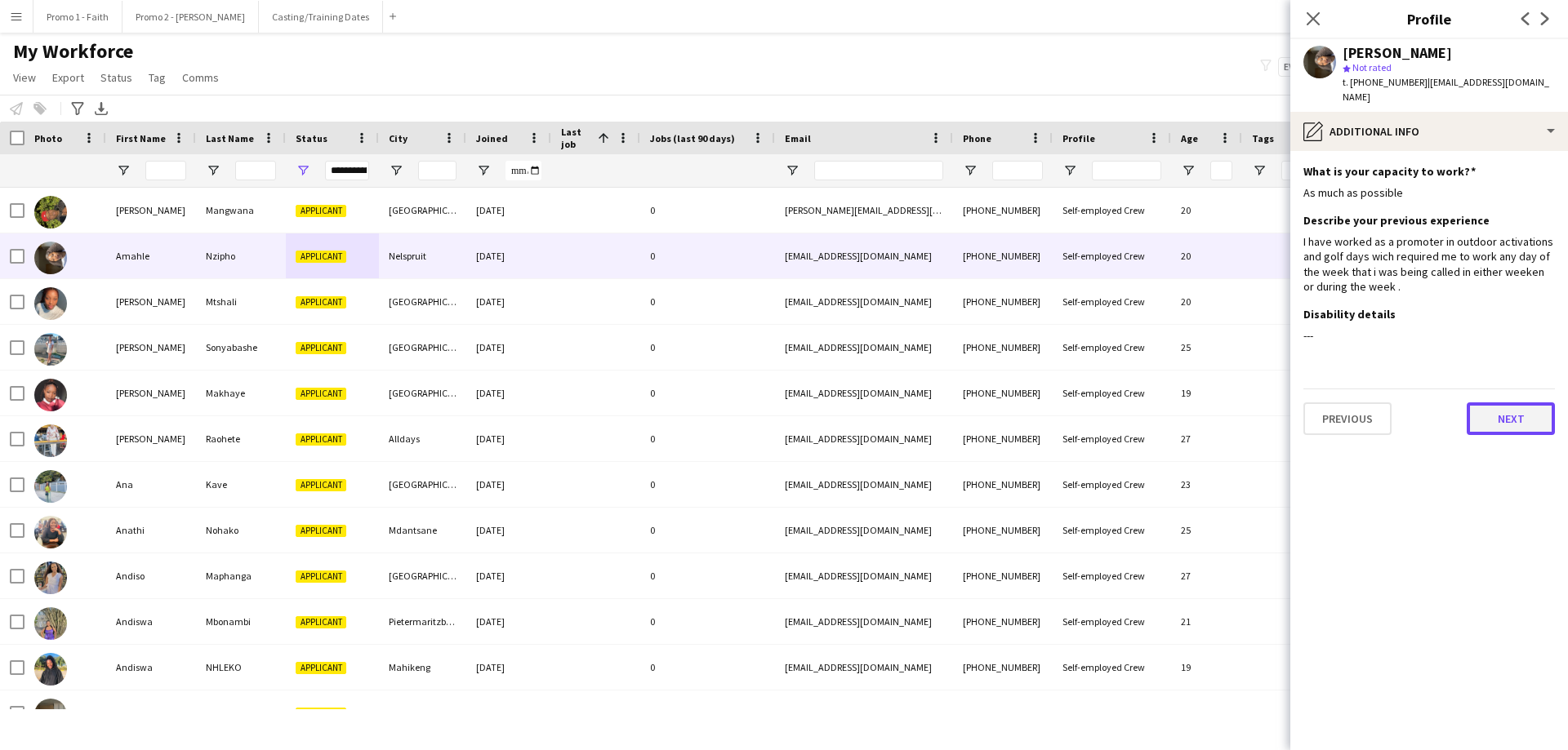
click at [1044, 403] on button "Next" at bounding box center [1511, 418] width 88 height 32
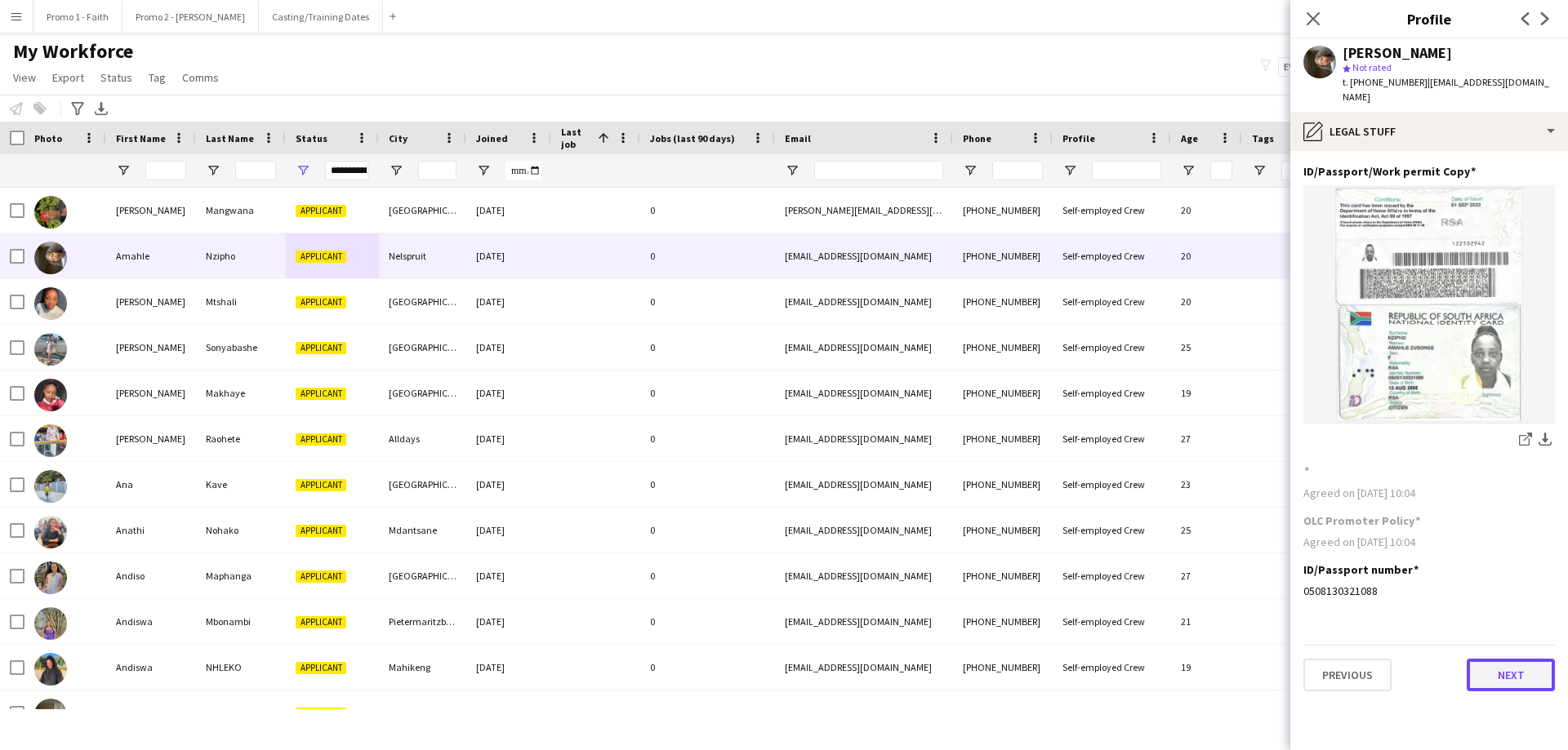
click at [1044, 455] on button "Next" at bounding box center [1511, 675] width 88 height 32
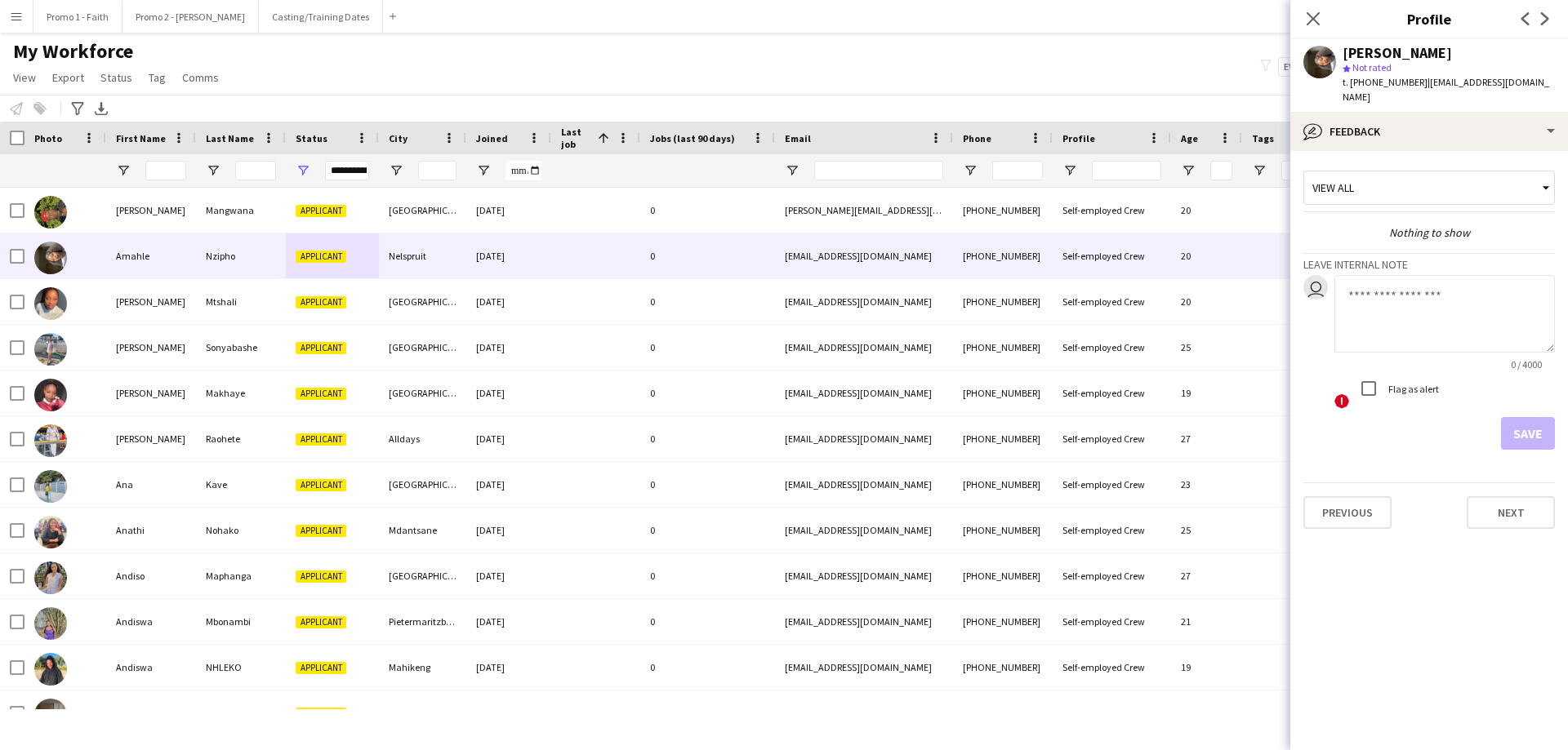
click at [1044, 455] on app-crew-profile-feedback-tab "View all Nothing to show Leave internal note user 0 / 4000 ! Flag as alert Save…" at bounding box center [1429, 451] width 278 height 599
click at [1044, 455] on button "Next" at bounding box center [1511, 513] width 88 height 32
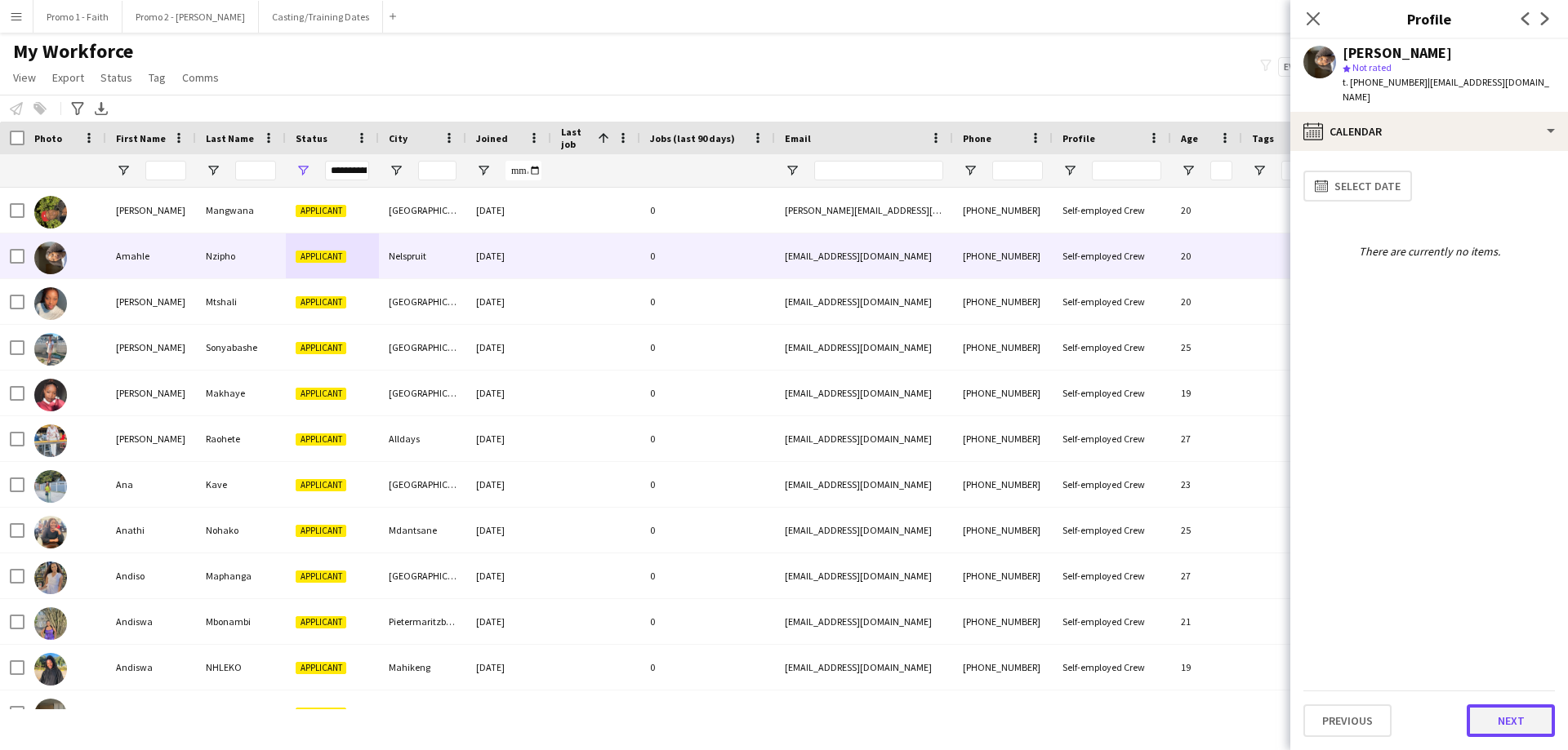
click at [1044, 455] on button "Next" at bounding box center [1511, 721] width 88 height 32
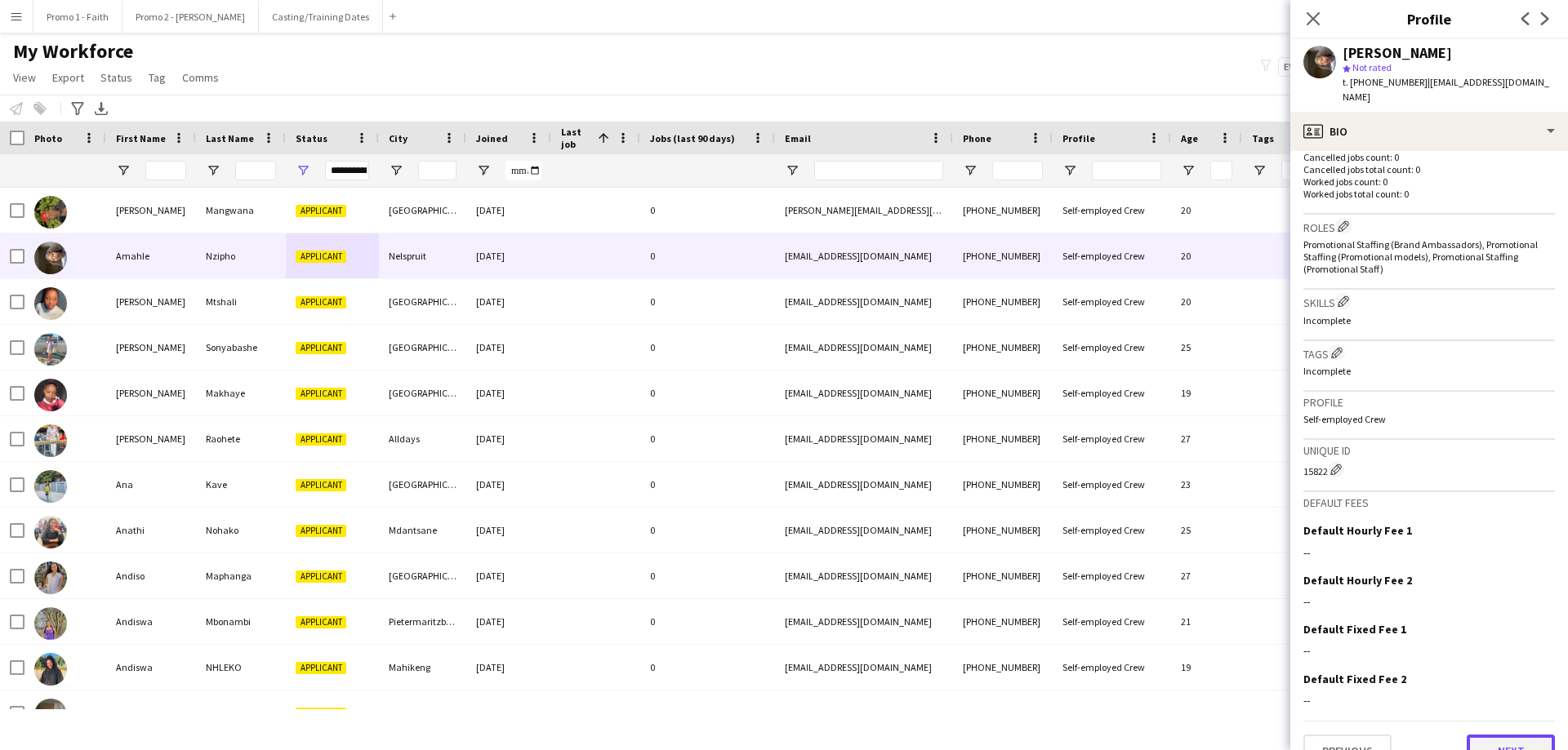
click at [1044, 455] on button "Next" at bounding box center [1511, 751] width 88 height 32
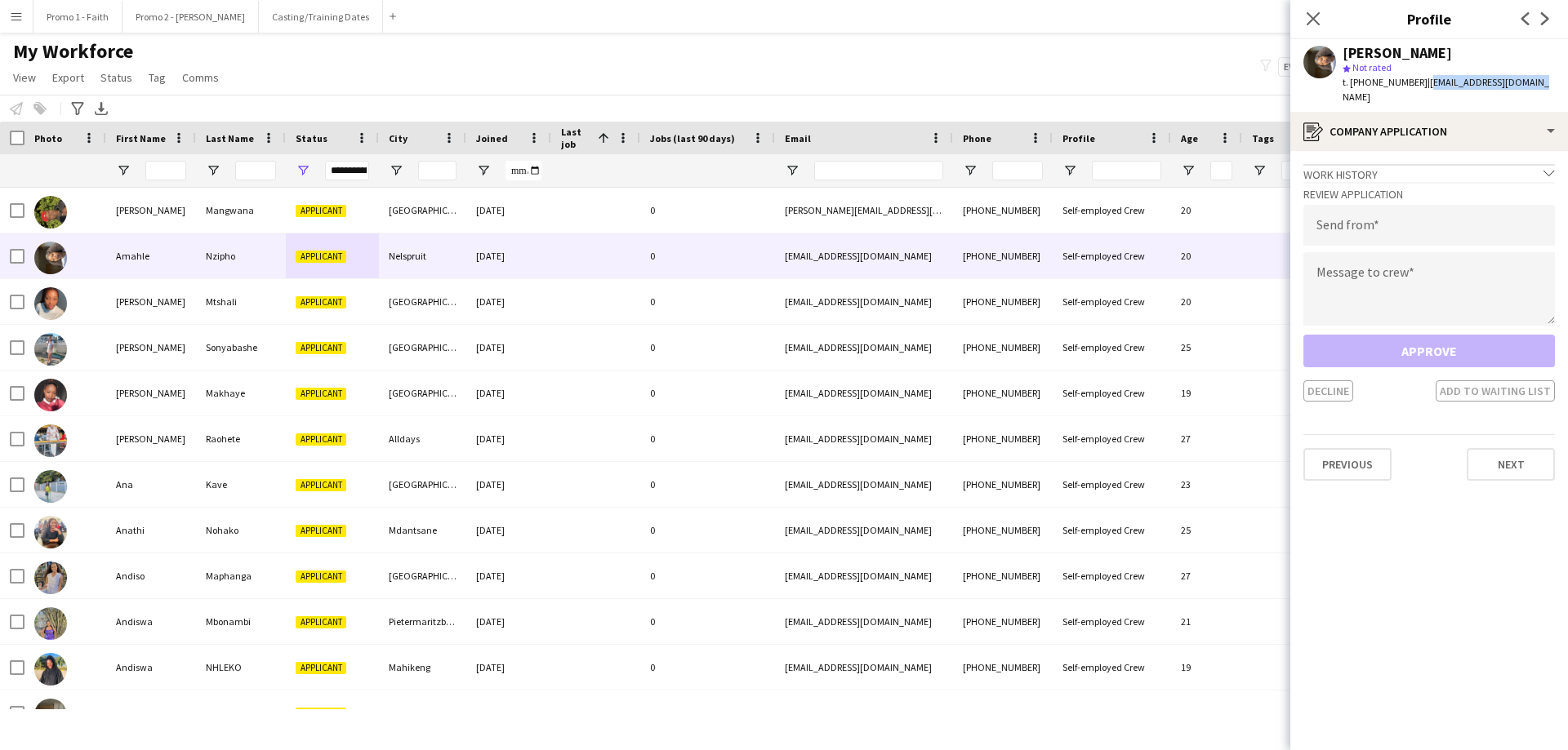
drag, startPoint x: 1415, startPoint y: 82, endPoint x: 1567, endPoint y: 81, distance: 152.0
click at [1044, 81] on app-profile-header "Amahle Nzipho star Not rated t. +27616125659 | nziphoamahle@gmail.com" at bounding box center [1429, 75] width 278 height 73
drag, startPoint x: 1467, startPoint y: 73, endPoint x: 1504, endPoint y: 82, distance: 38.1
click at [1044, 82] on span "| nziphoamahle@gmail.com" at bounding box center [1445, 89] width 206 height 27
click at [1044, 80] on div "Amahle Nzipho star Not rated t. +27616125659 | nziphoamahle@gmail.com" at bounding box center [1429, 75] width 278 height 73
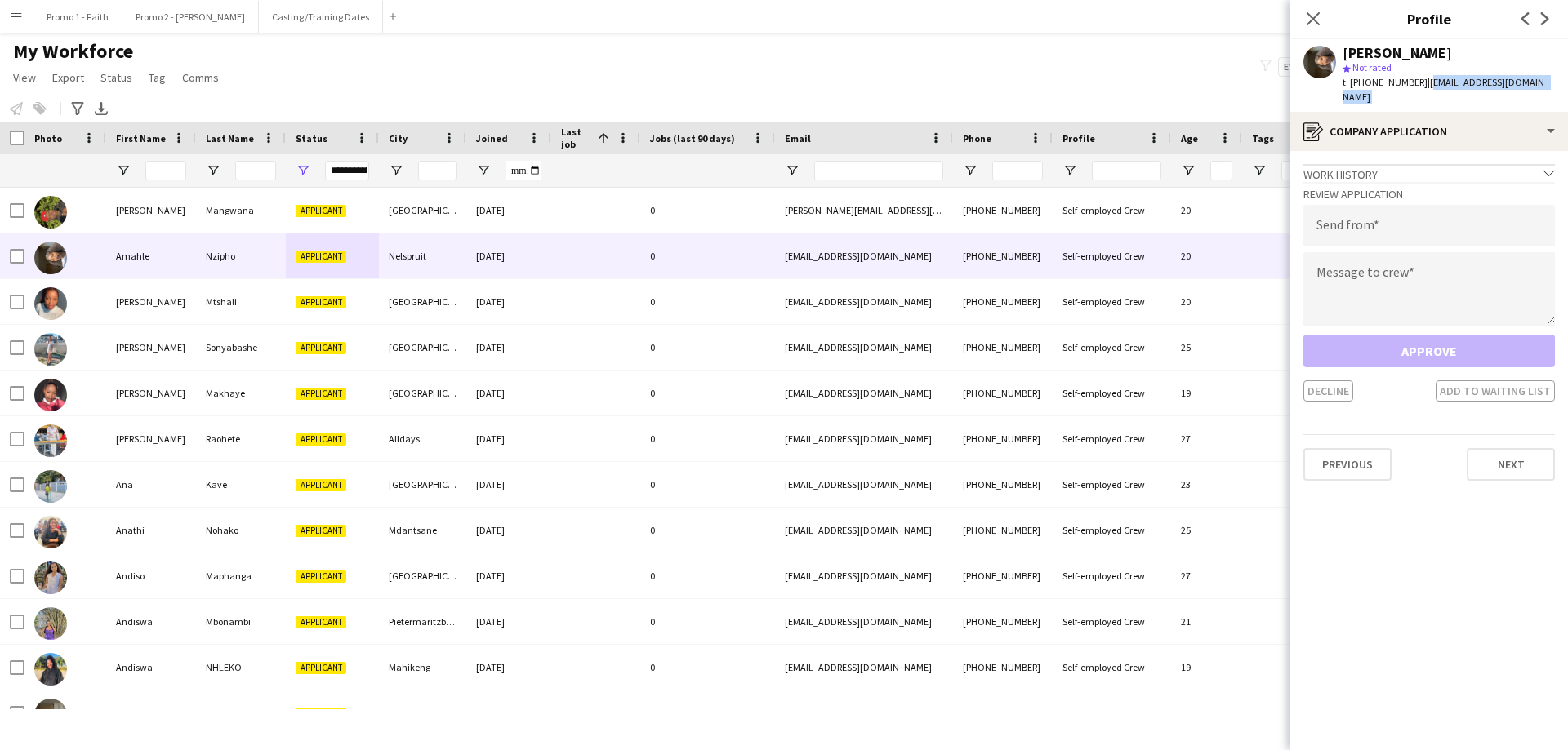
drag, startPoint x: 1524, startPoint y: 80, endPoint x: 1424, endPoint y: 78, distance: 100.0
click at [1044, 78] on span "| nziphoamahle@gmail.com" at bounding box center [1445, 89] width 206 height 27
copy app-crew-profile "nziphoamahle@gmail.com register"
click at [1044, 215] on input "email" at bounding box center [1428, 224] width 252 height 41
paste input "**********"
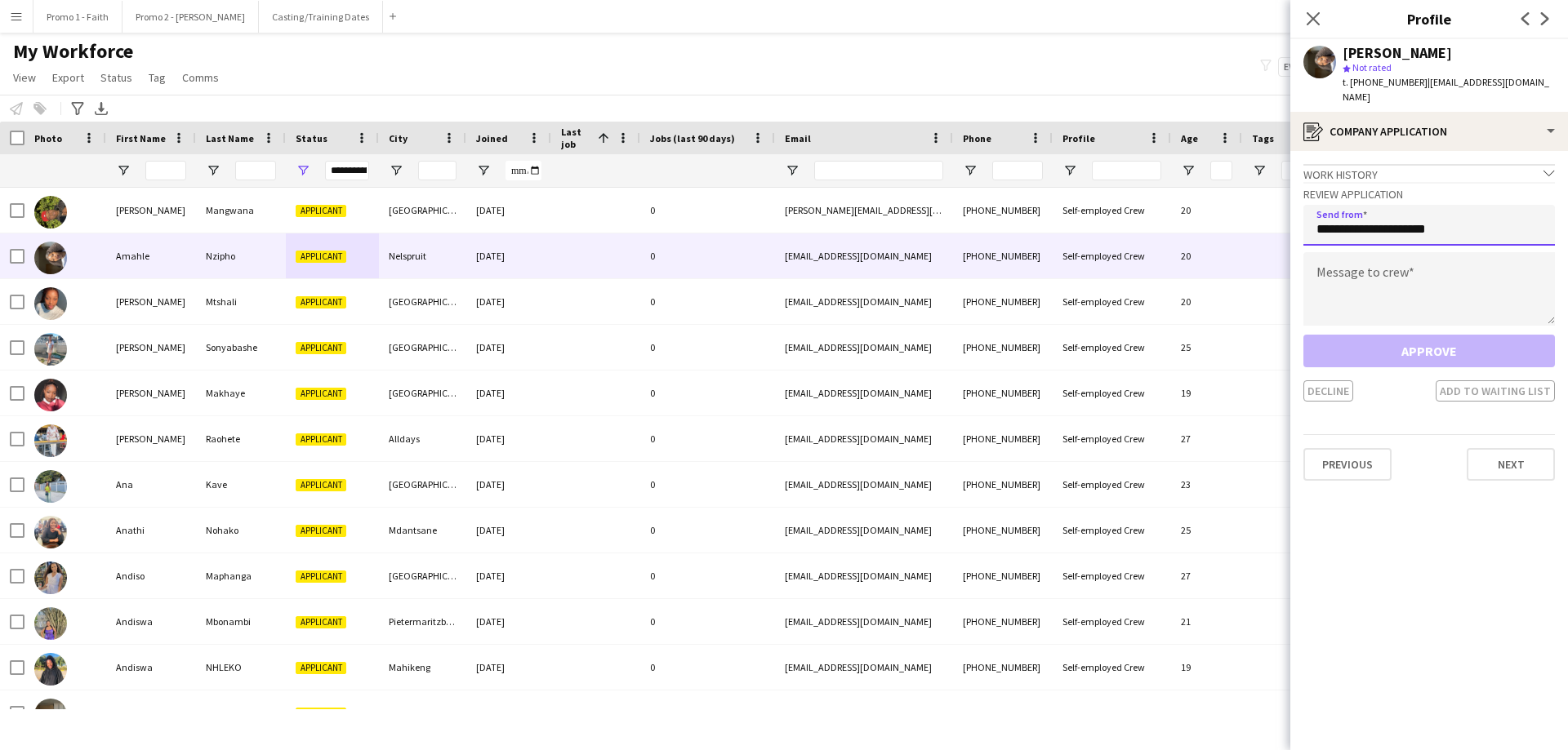
type input "**********"
click at [1044, 272] on textarea at bounding box center [1428, 289] width 252 height 74
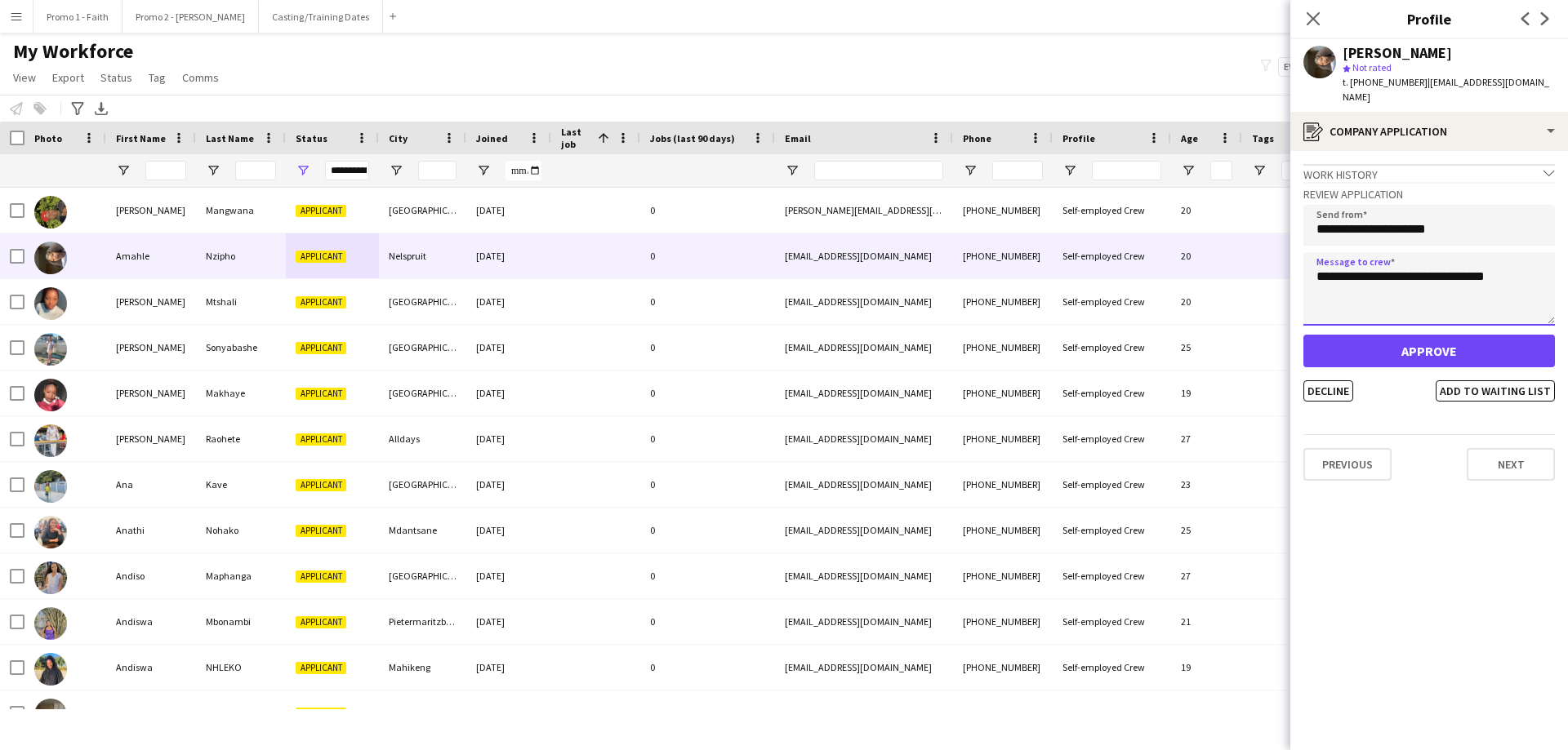
type textarea "**********"
click at [1044, 334] on button "Approve" at bounding box center [1428, 351] width 252 height 32
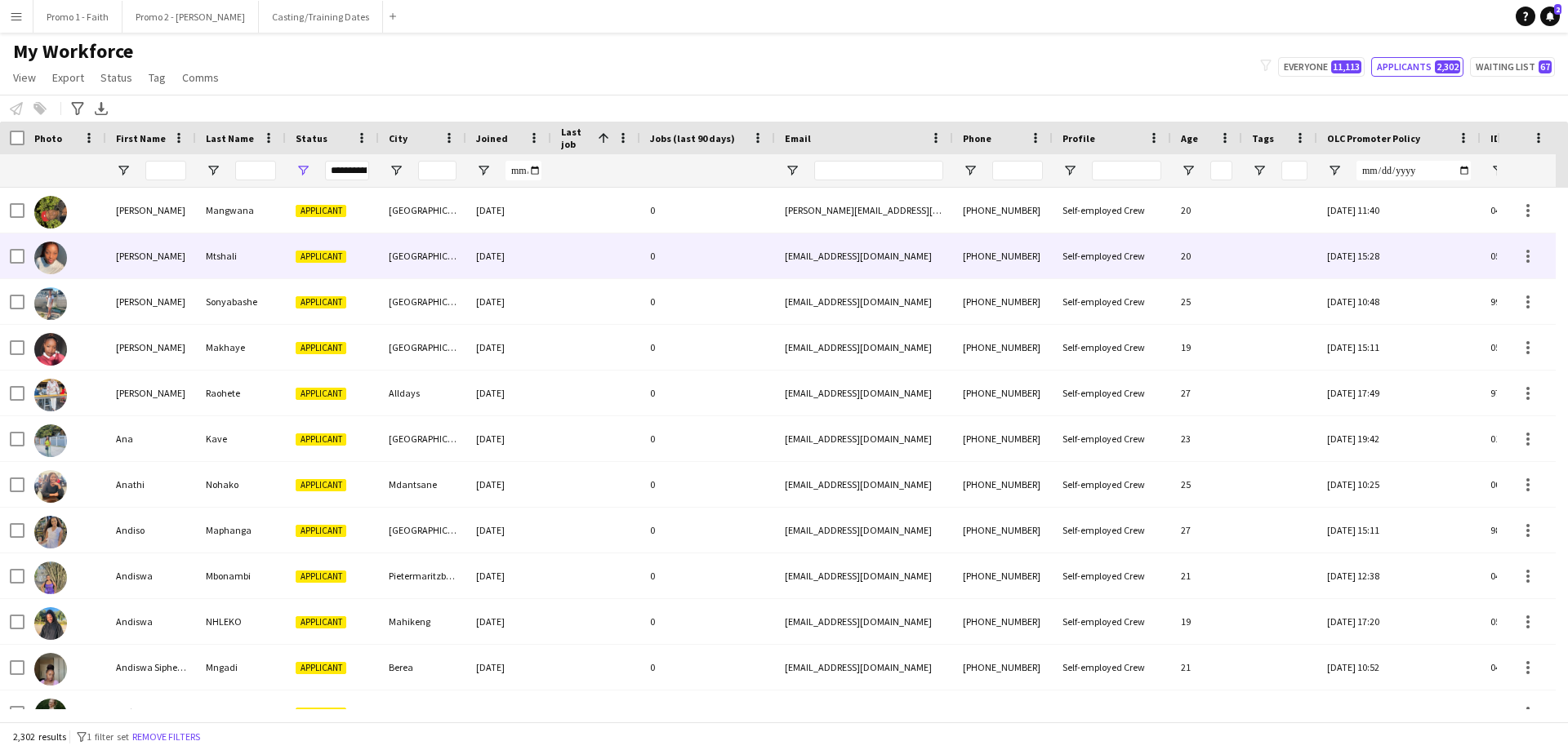
click at [316, 255] on span "Applicant" at bounding box center [321, 257] width 50 height 13
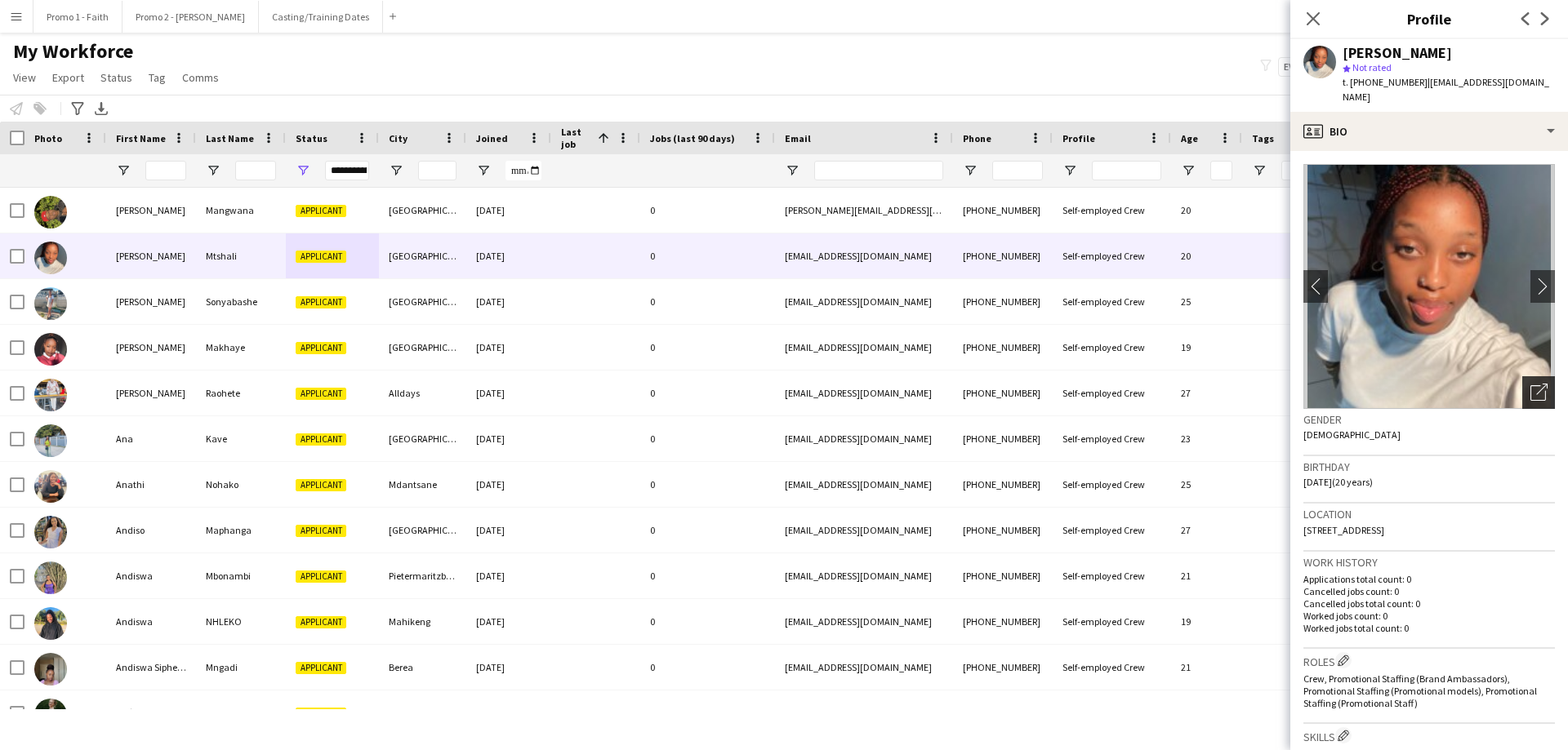
click at [1044, 386] on icon at bounding box center [1537, 392] width 15 height 15
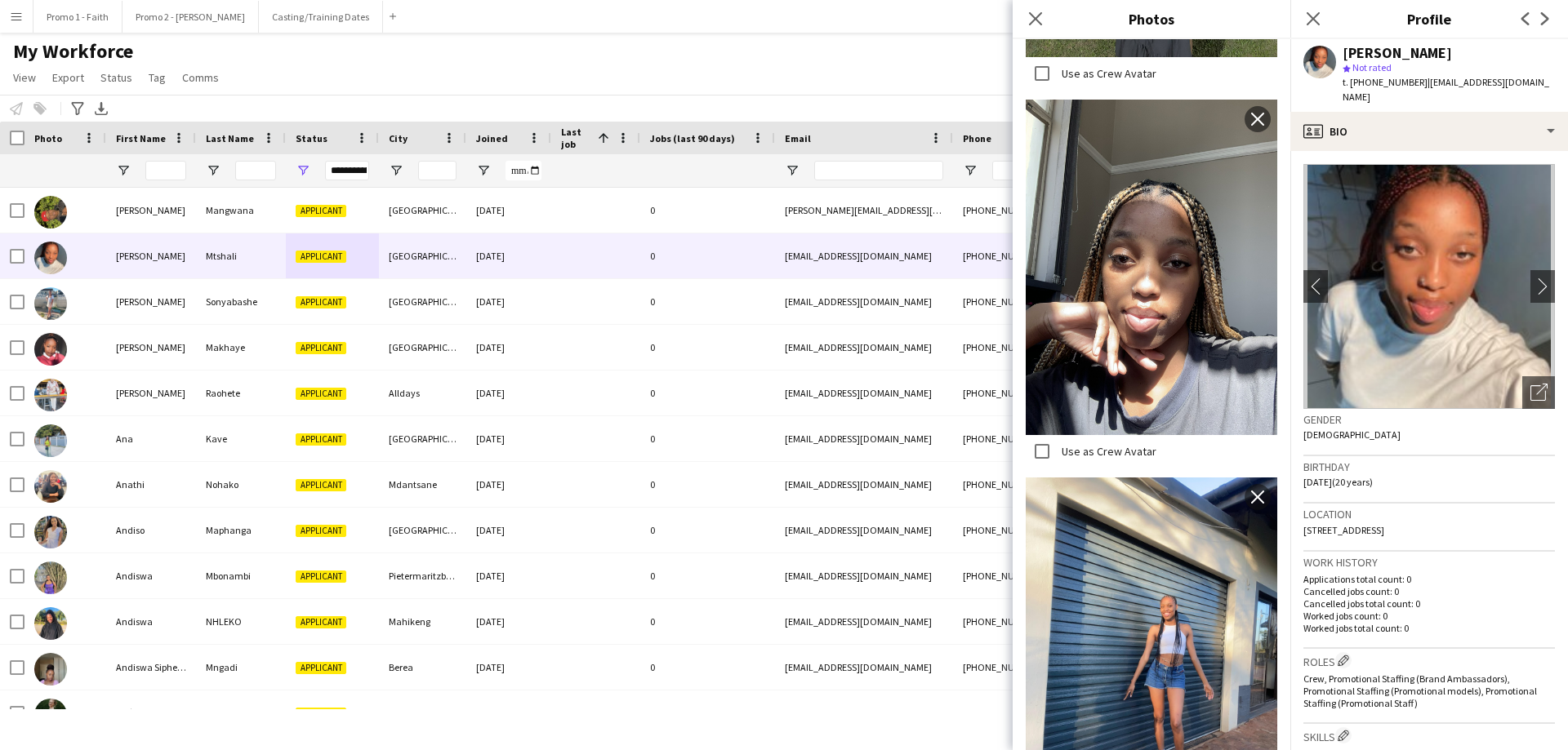
scroll to position [1440, 0]
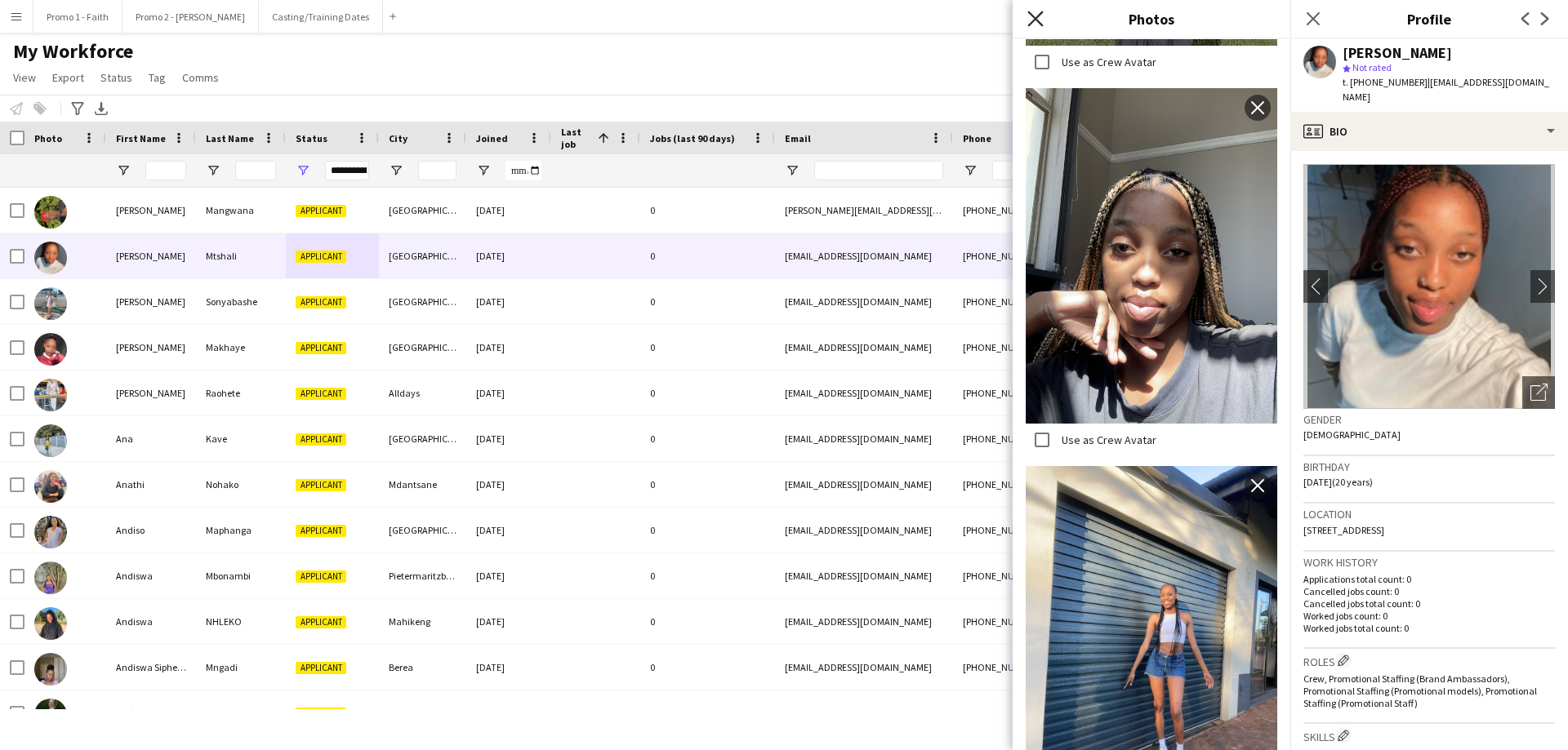
click at [1029, 14] on icon "Close pop-in" at bounding box center [1034, 18] width 15 height 15
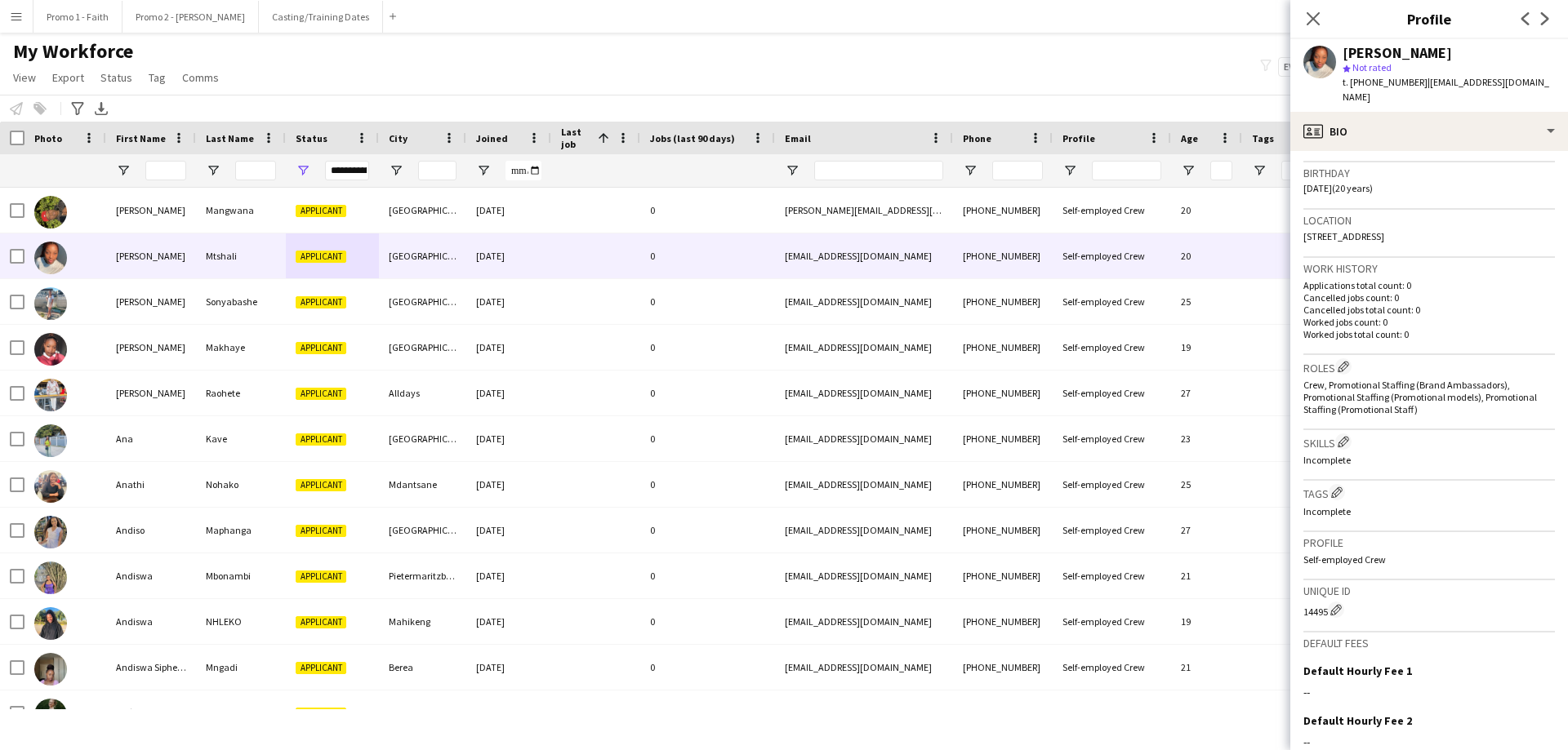
scroll to position [464, 0]
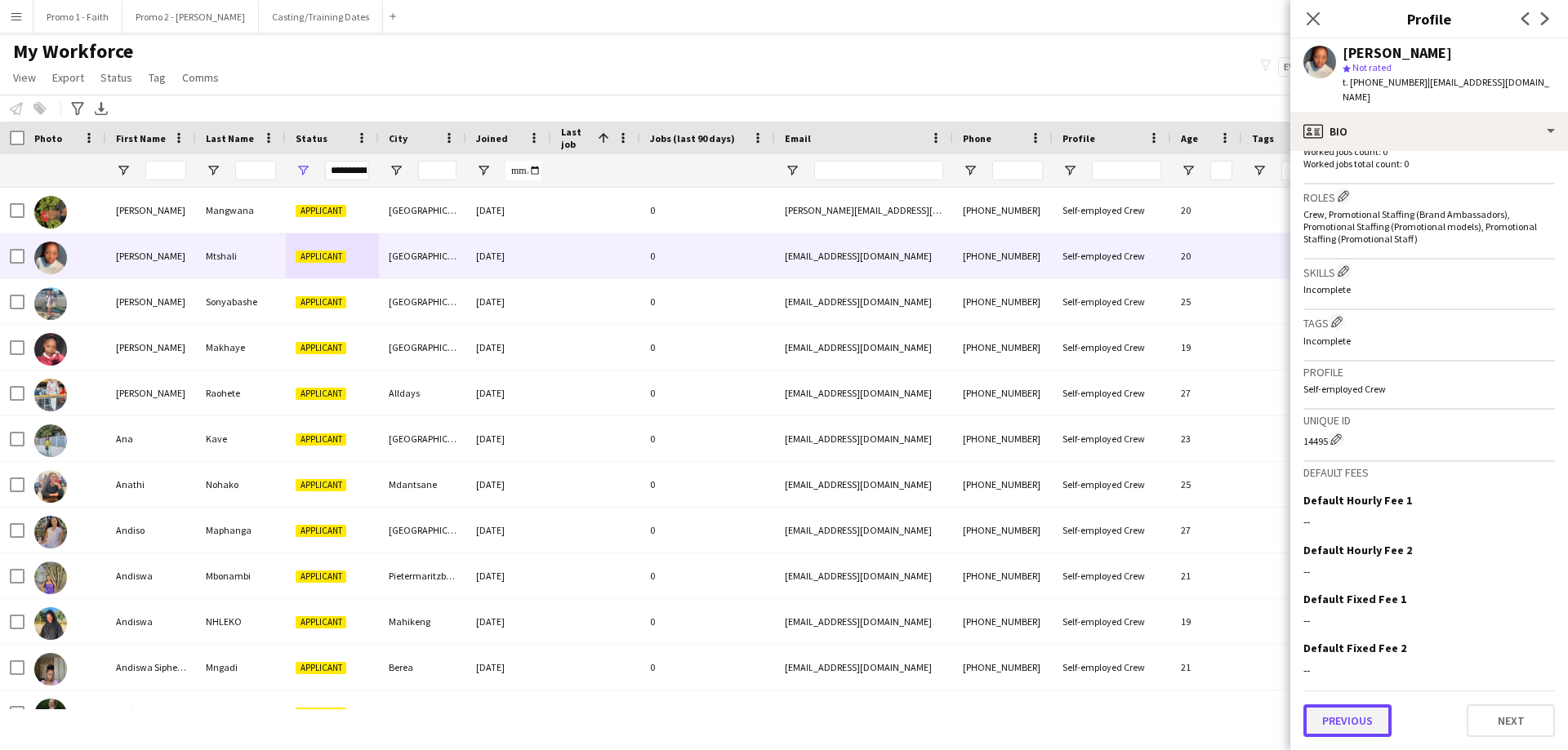
click at [1044, 455] on button "Previous" at bounding box center [1347, 721] width 88 height 32
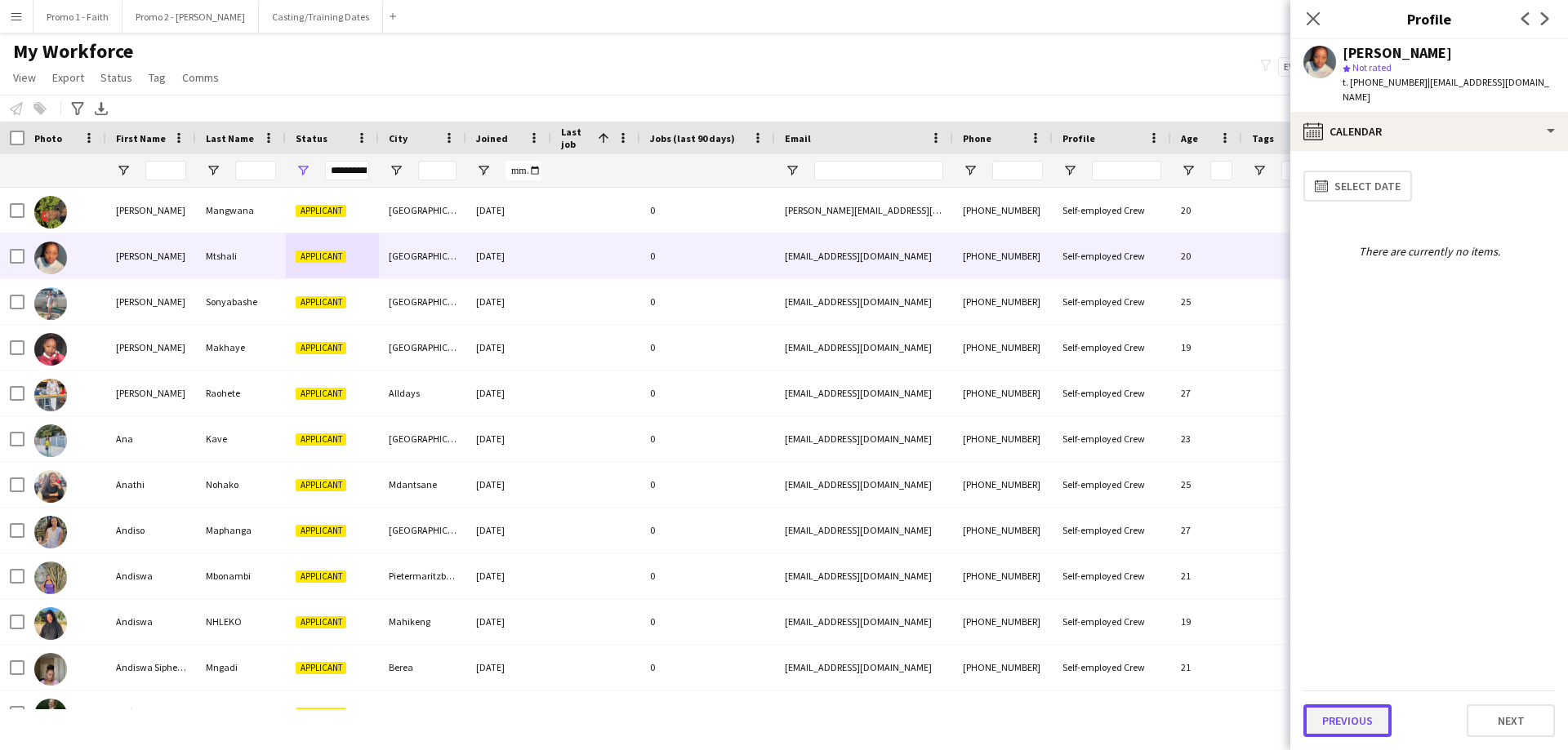
click at [1044, 455] on button "Previous" at bounding box center [1347, 721] width 88 height 32
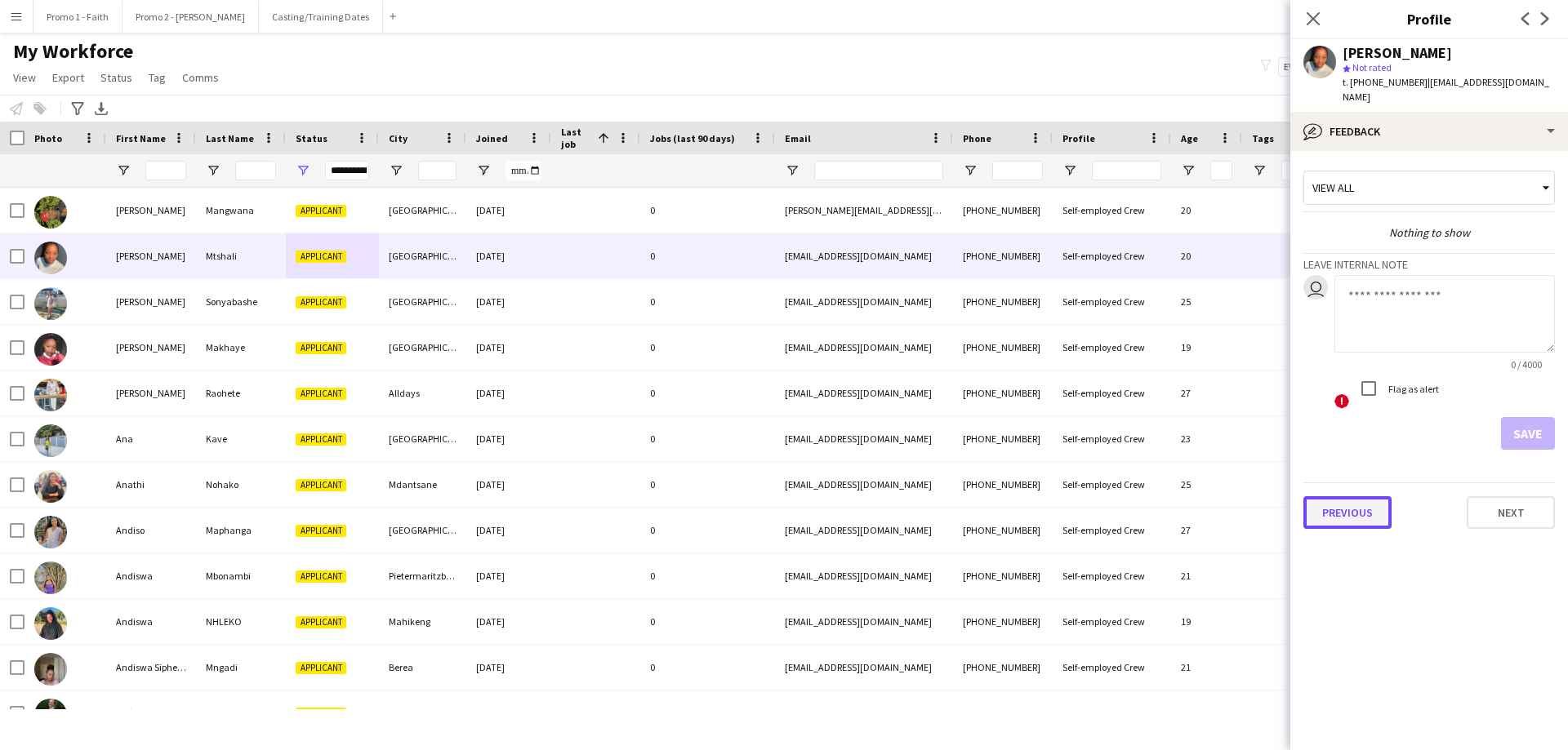
click at [1044, 455] on button "Previous" at bounding box center [1347, 513] width 88 height 32
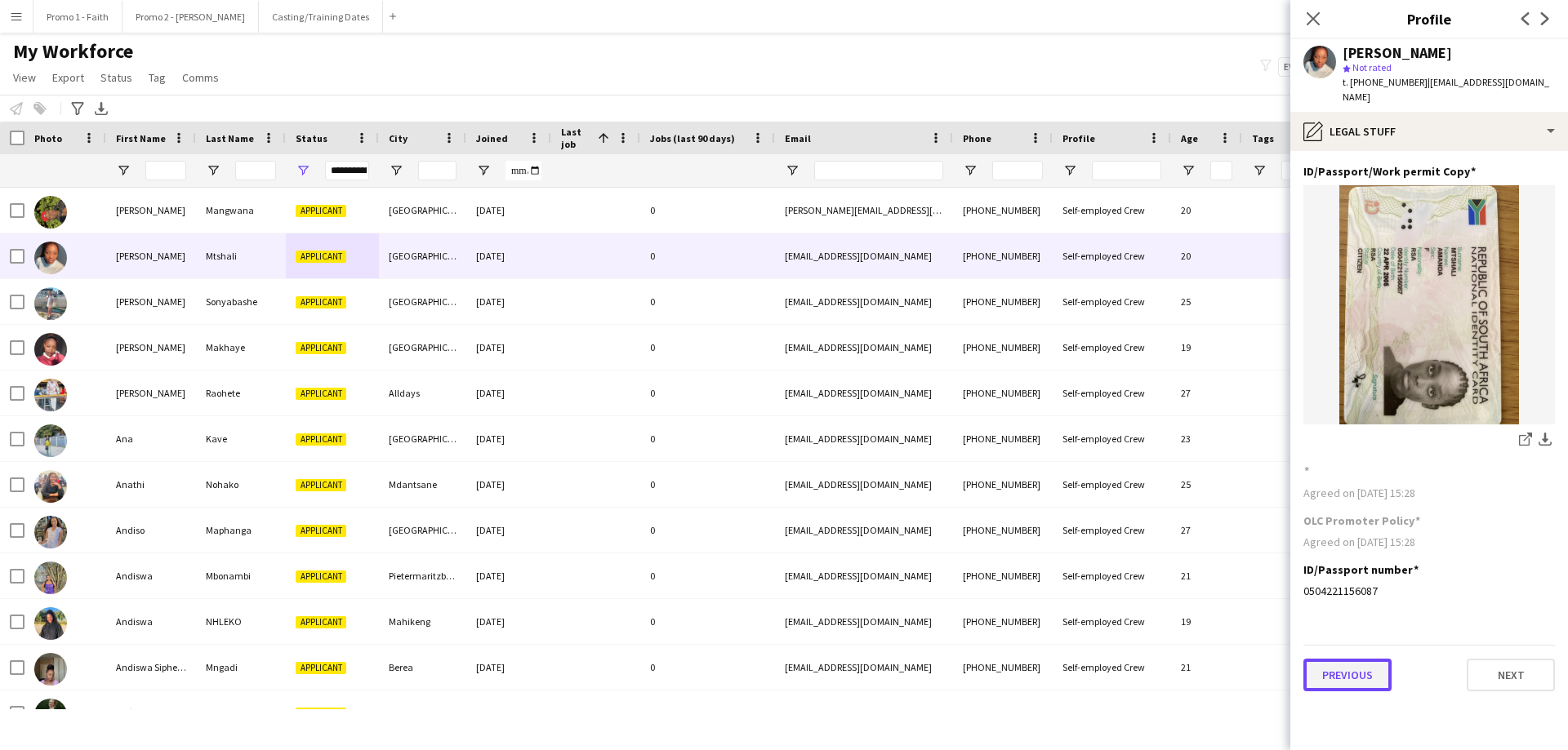
click at [1044, 455] on button "Previous" at bounding box center [1347, 675] width 88 height 32
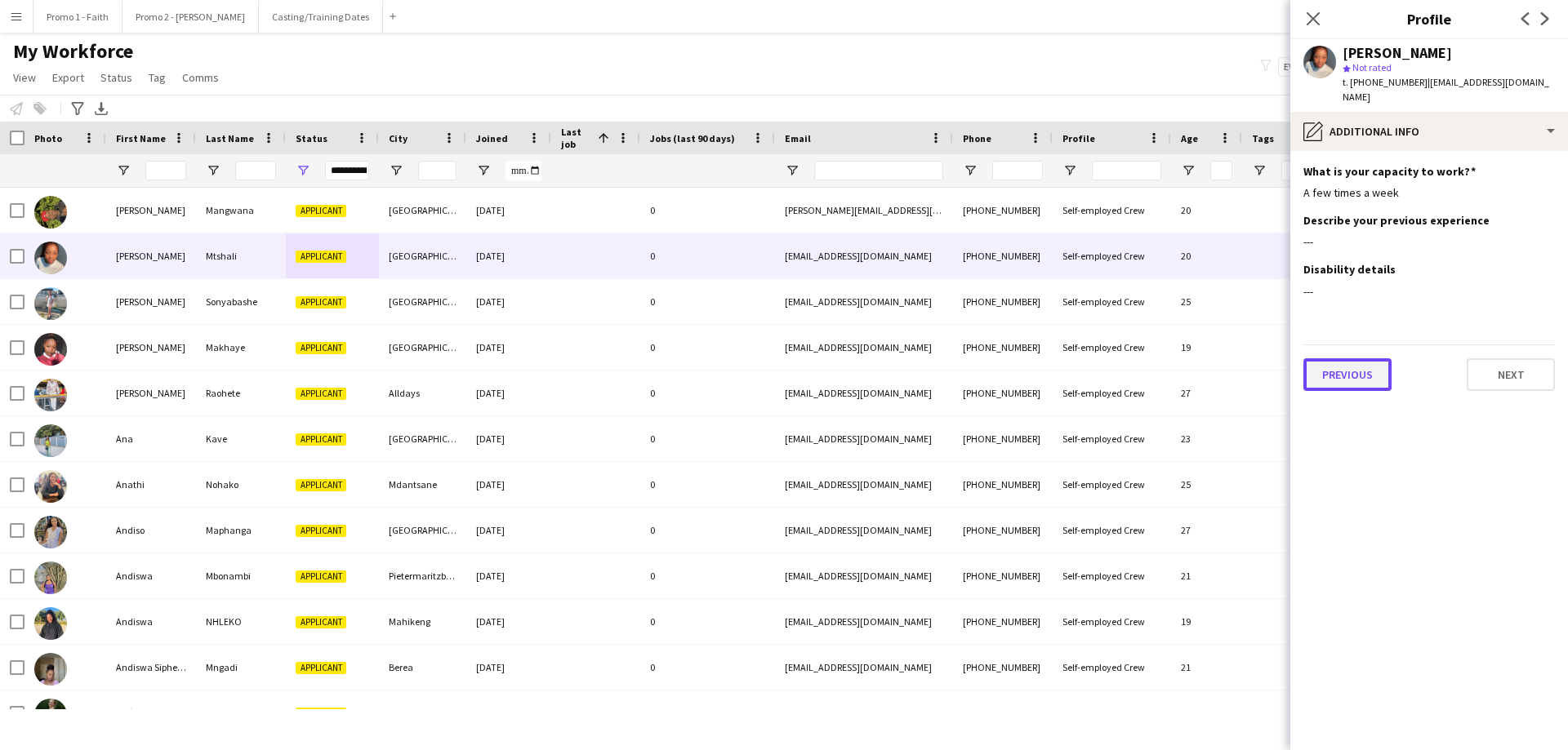
click at [1044, 379] on button "Previous" at bounding box center [1347, 375] width 88 height 32
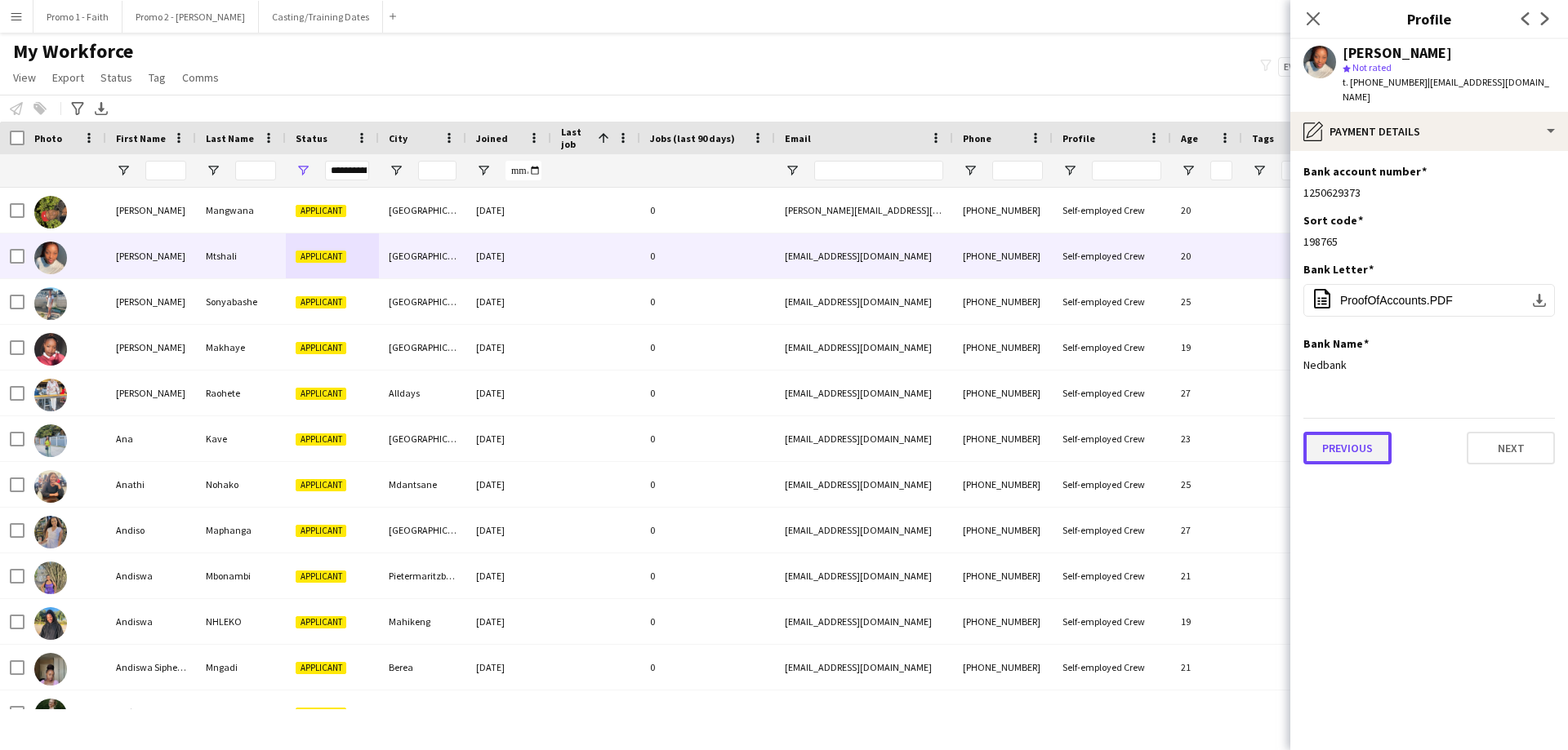
click at [1044, 445] on button "Previous" at bounding box center [1347, 448] width 88 height 32
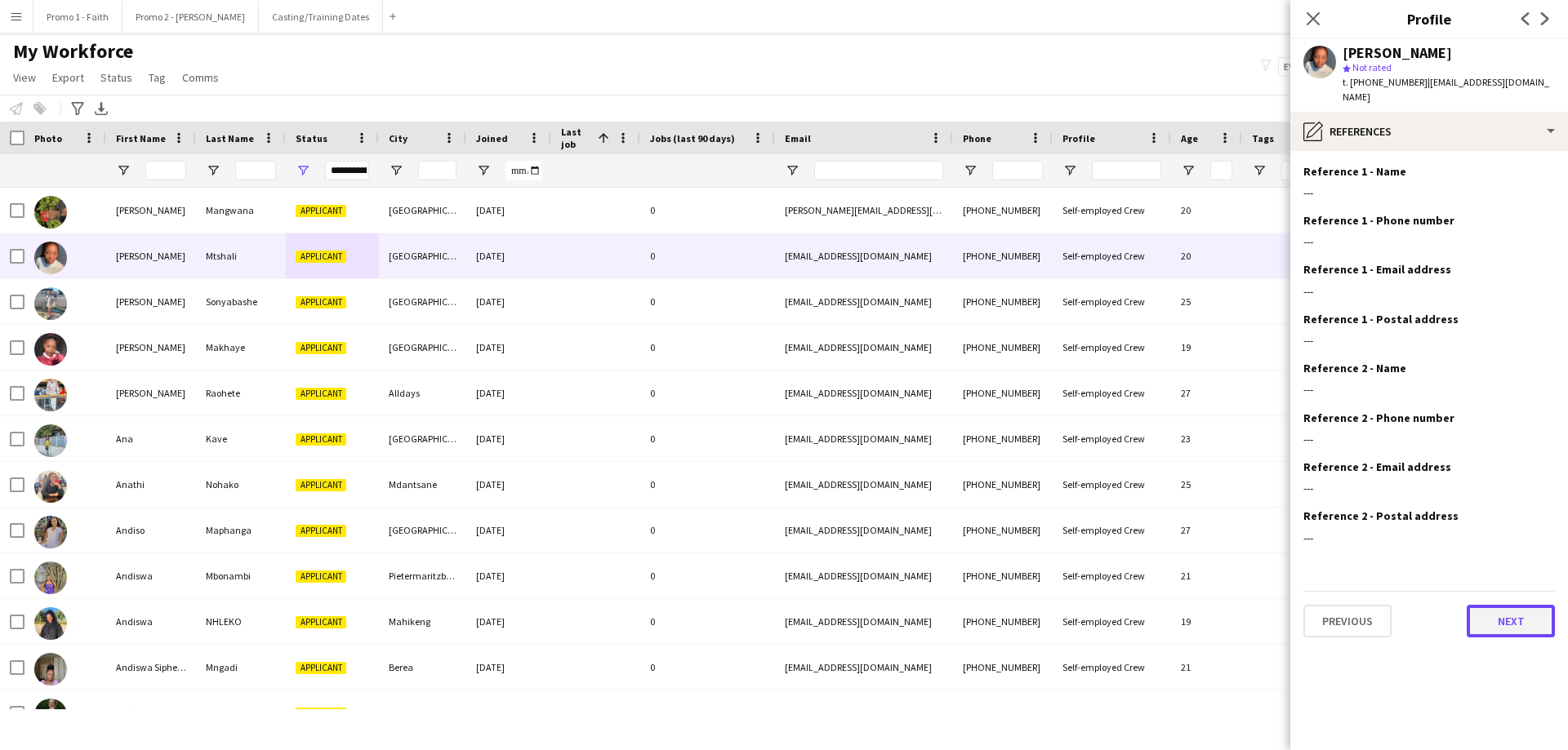
click at [1044, 455] on button "Next" at bounding box center [1511, 621] width 88 height 32
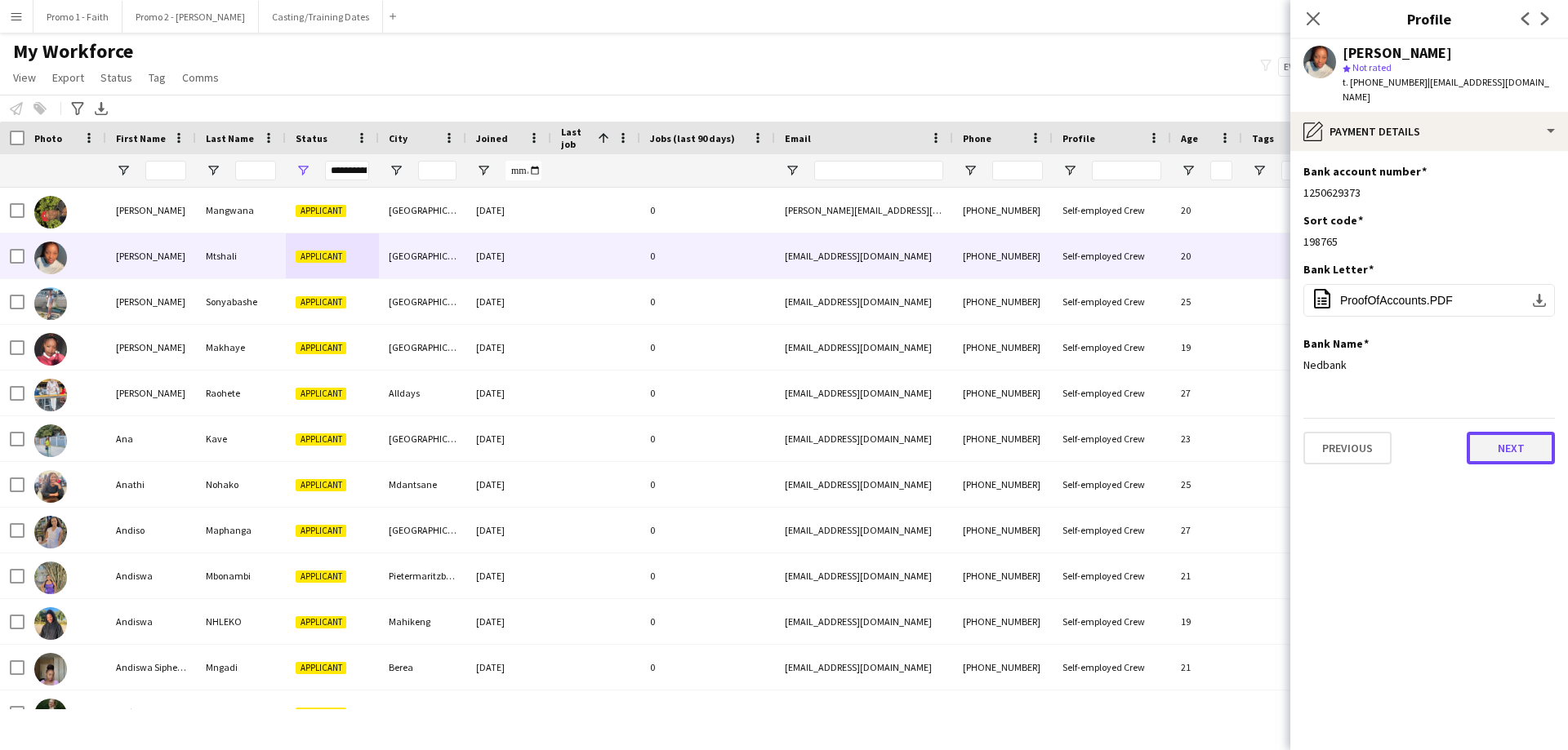
click at [1044, 451] on button "Next" at bounding box center [1511, 448] width 88 height 32
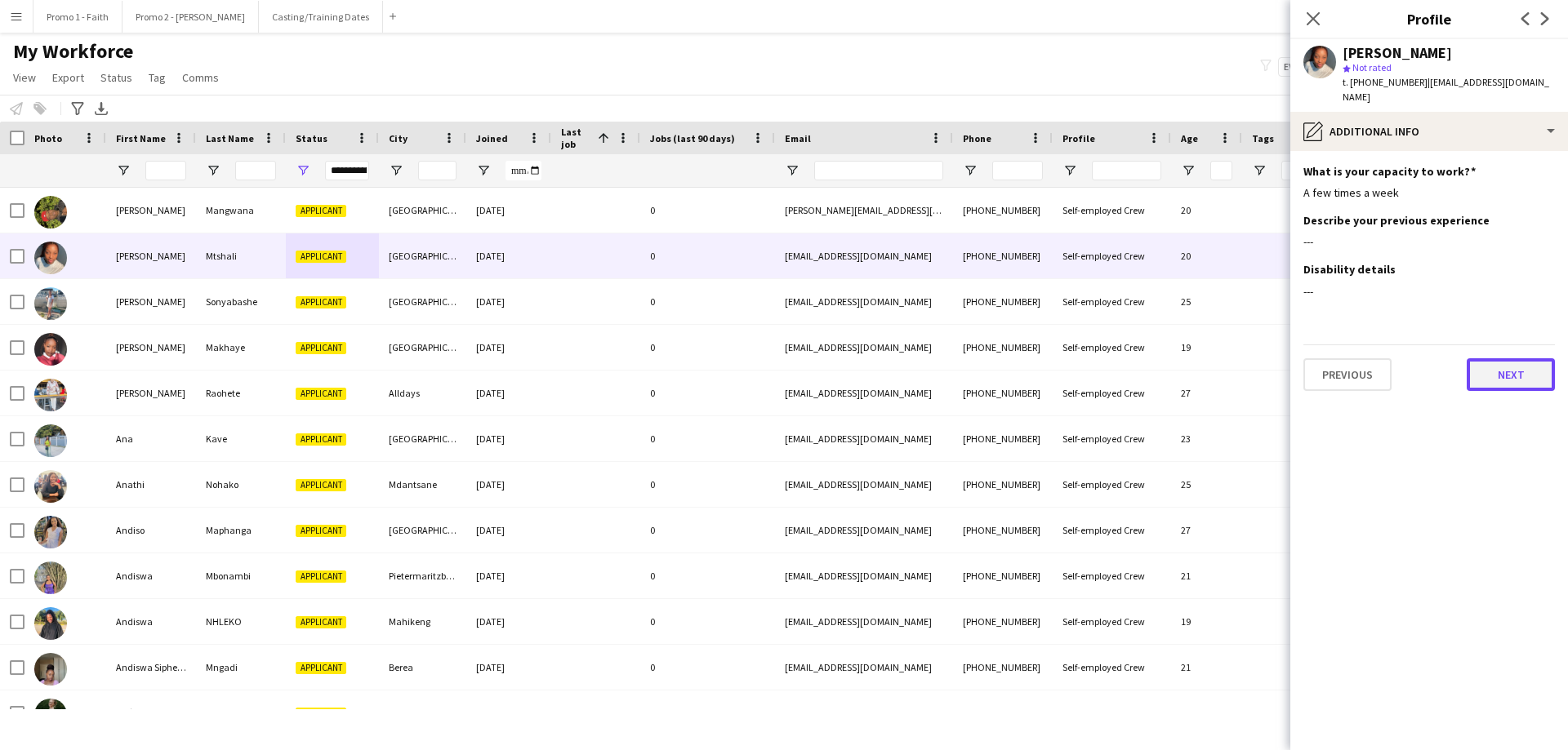
click at [1044, 375] on button "Next" at bounding box center [1511, 375] width 88 height 32
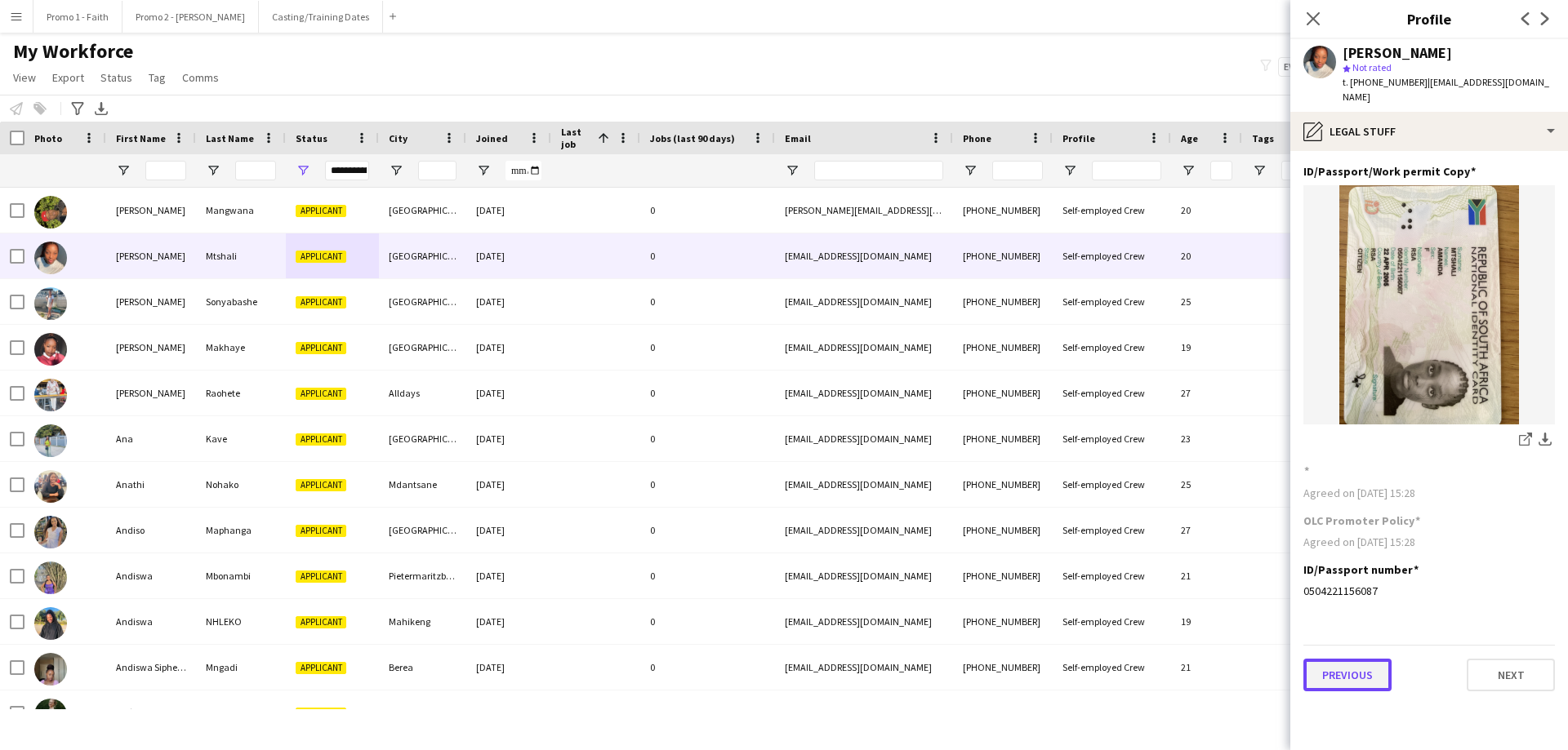
click at [1044, 455] on button "Previous" at bounding box center [1347, 675] width 88 height 32
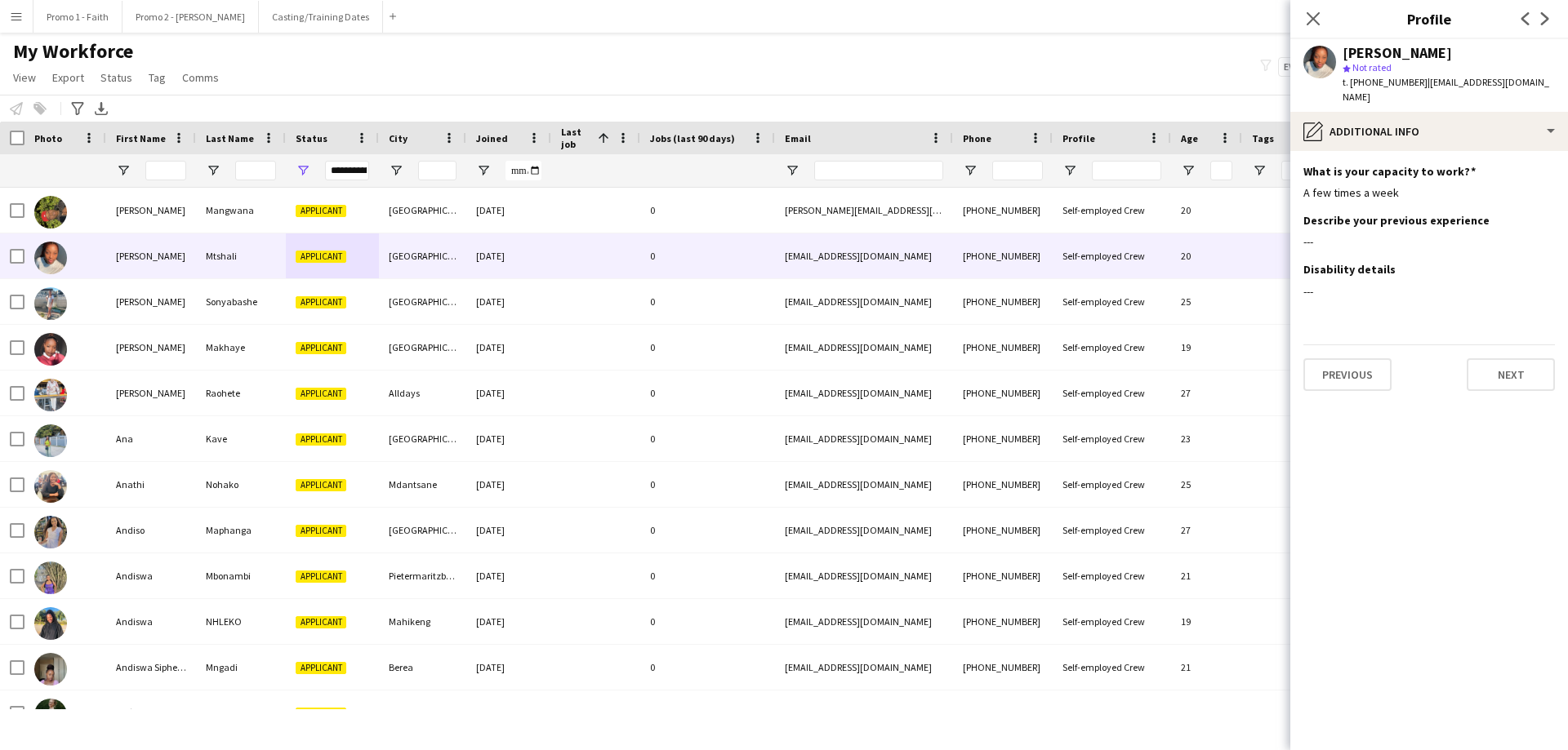
click at [1044, 455] on app-section-data-types "What is your capacity to work? Edit this field A few times a week Describe your…" at bounding box center [1429, 451] width 278 height 599
click at [1044, 378] on button "Previous" at bounding box center [1347, 375] width 88 height 32
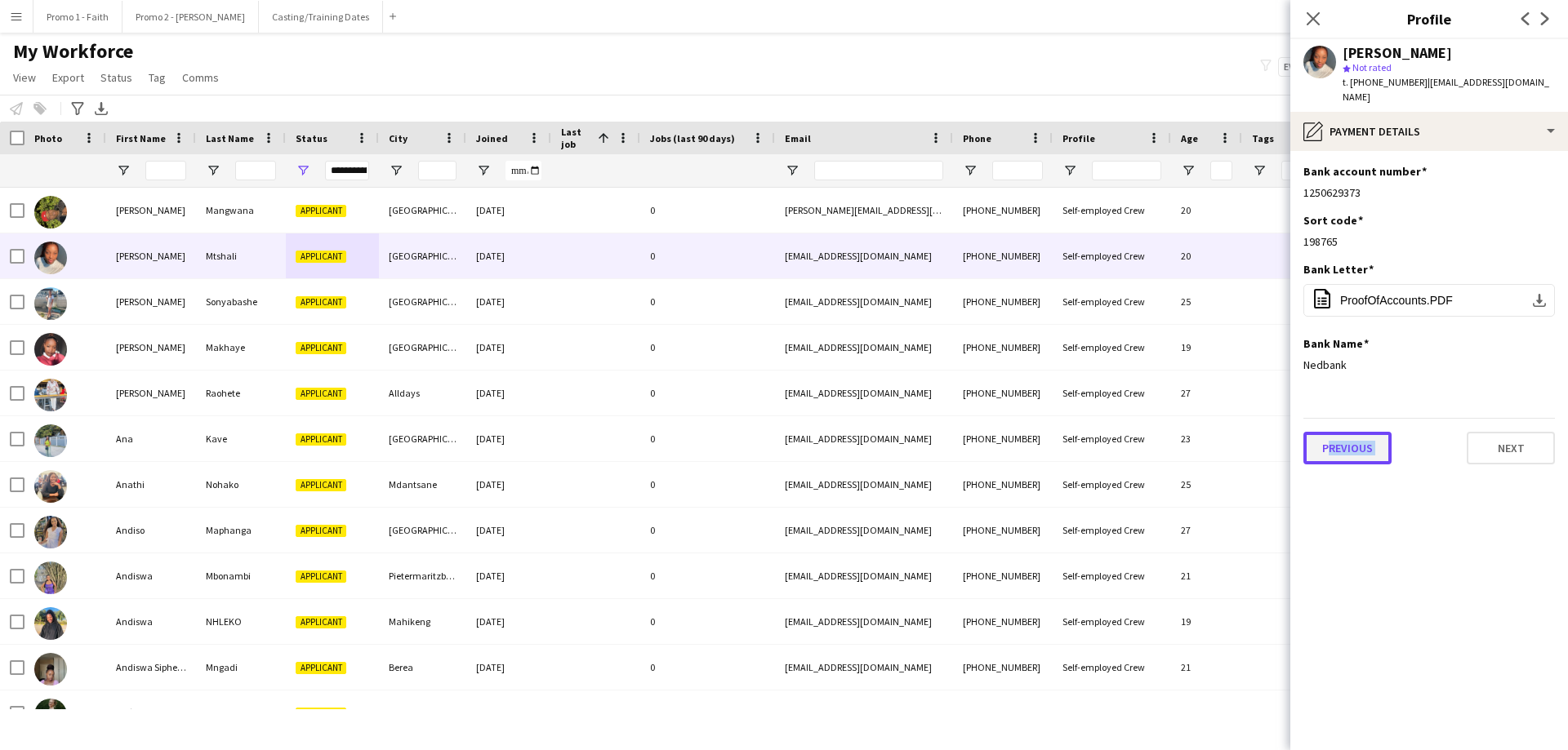
click at [1044, 452] on button "Previous" at bounding box center [1347, 448] width 88 height 32
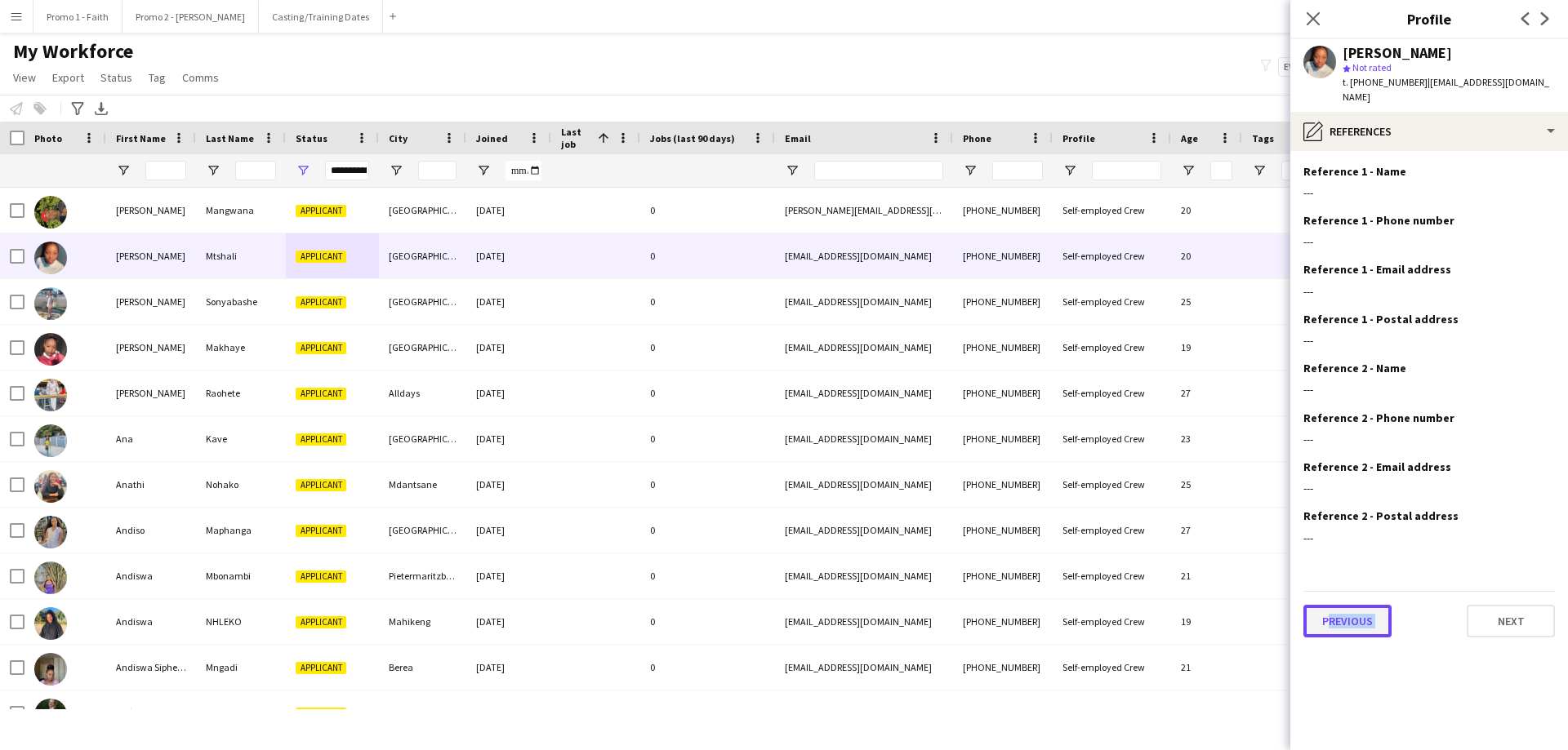
click at [1044, 455] on button "Previous" at bounding box center [1347, 621] width 88 height 32
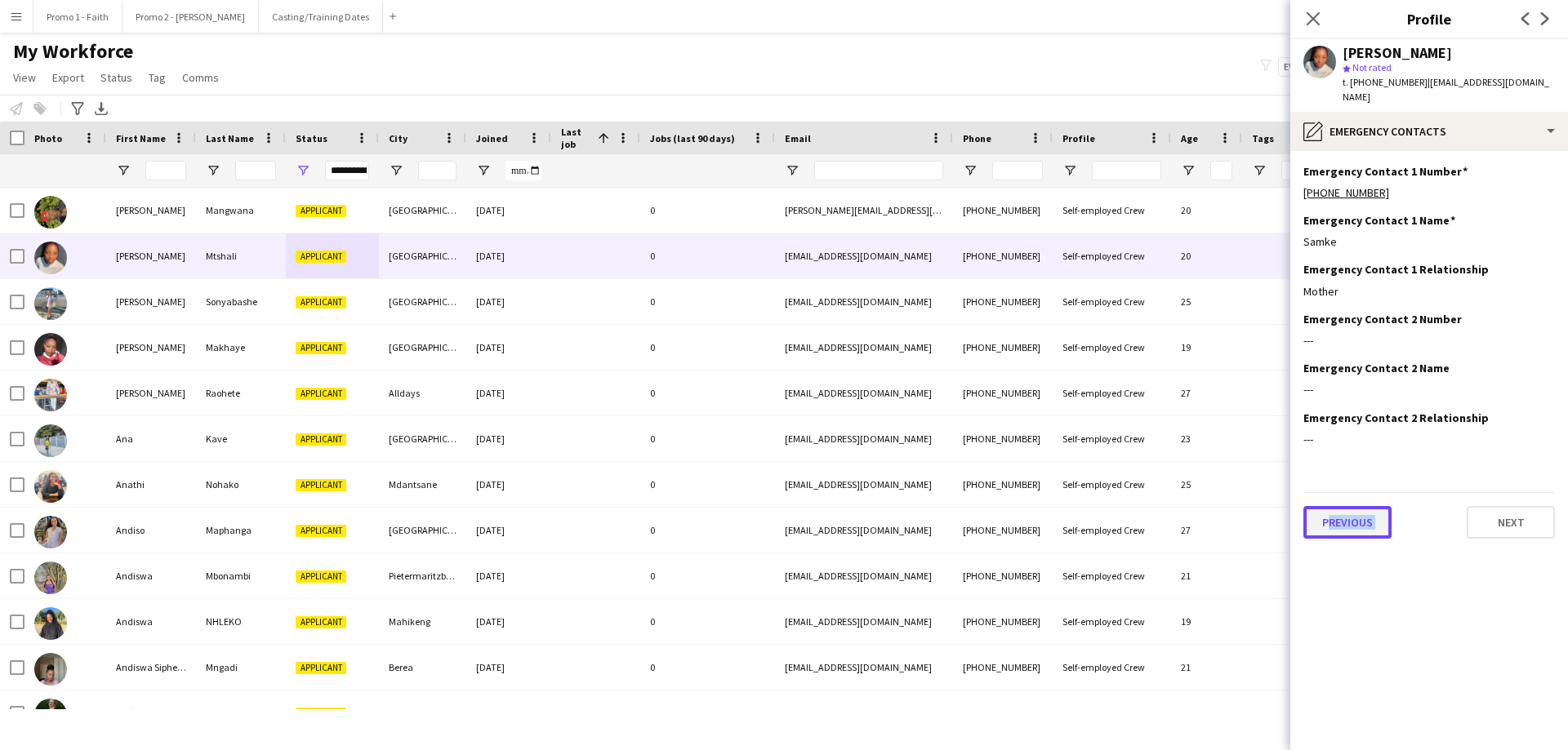
click at [1044, 455] on button "Previous" at bounding box center [1347, 523] width 88 height 32
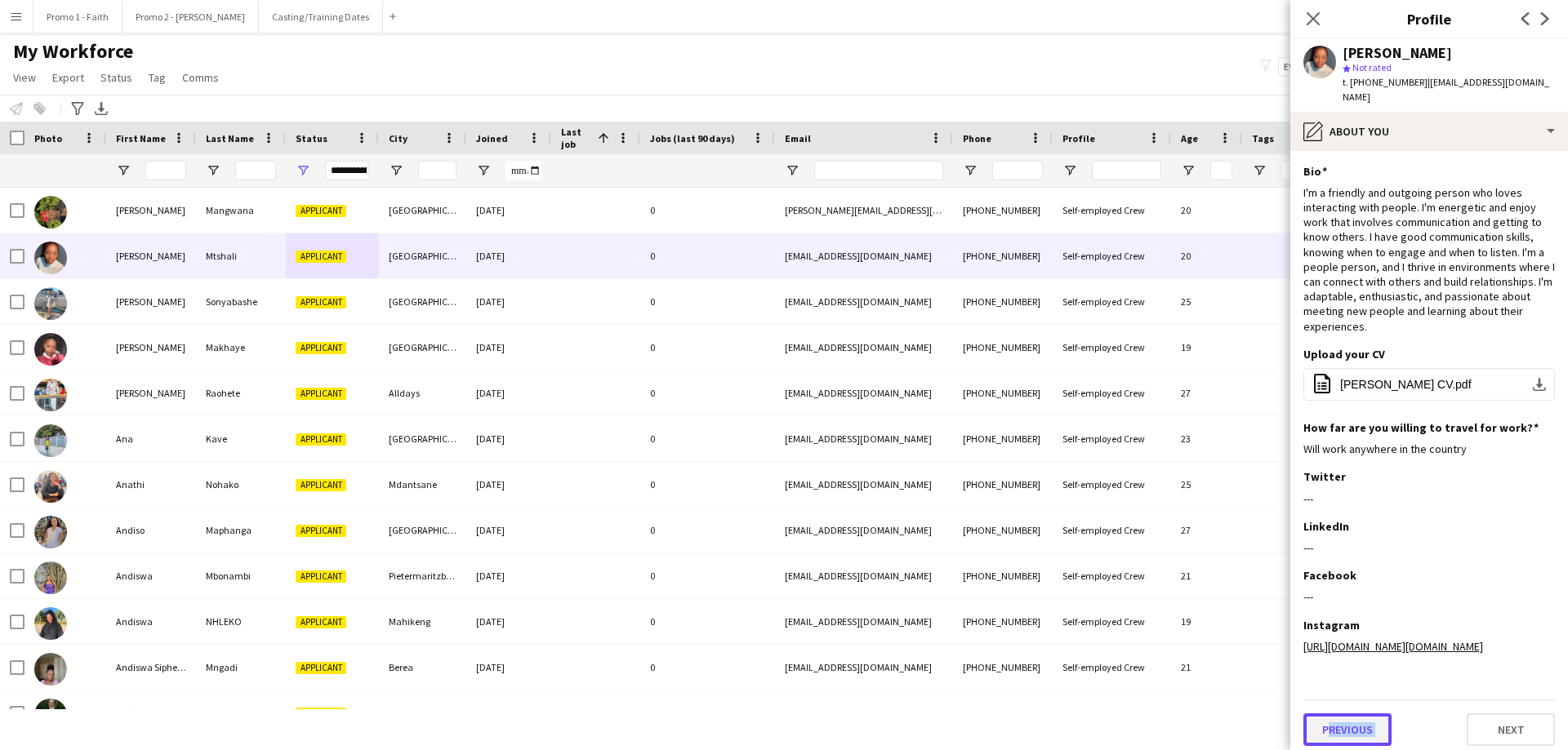
click at [1044, 455] on button "Previous" at bounding box center [1347, 730] width 88 height 32
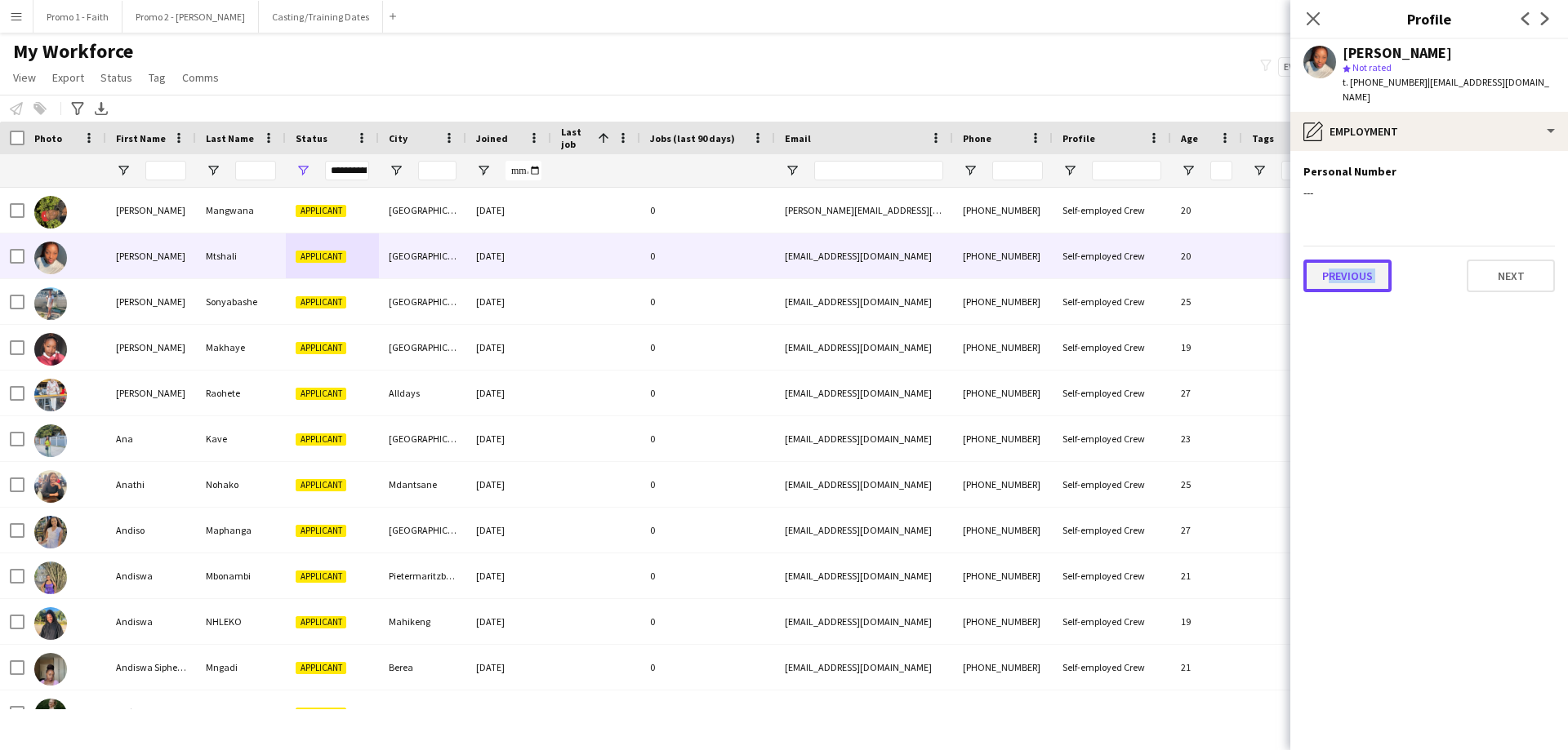
click at [1044, 276] on button "Previous" at bounding box center [1347, 276] width 88 height 32
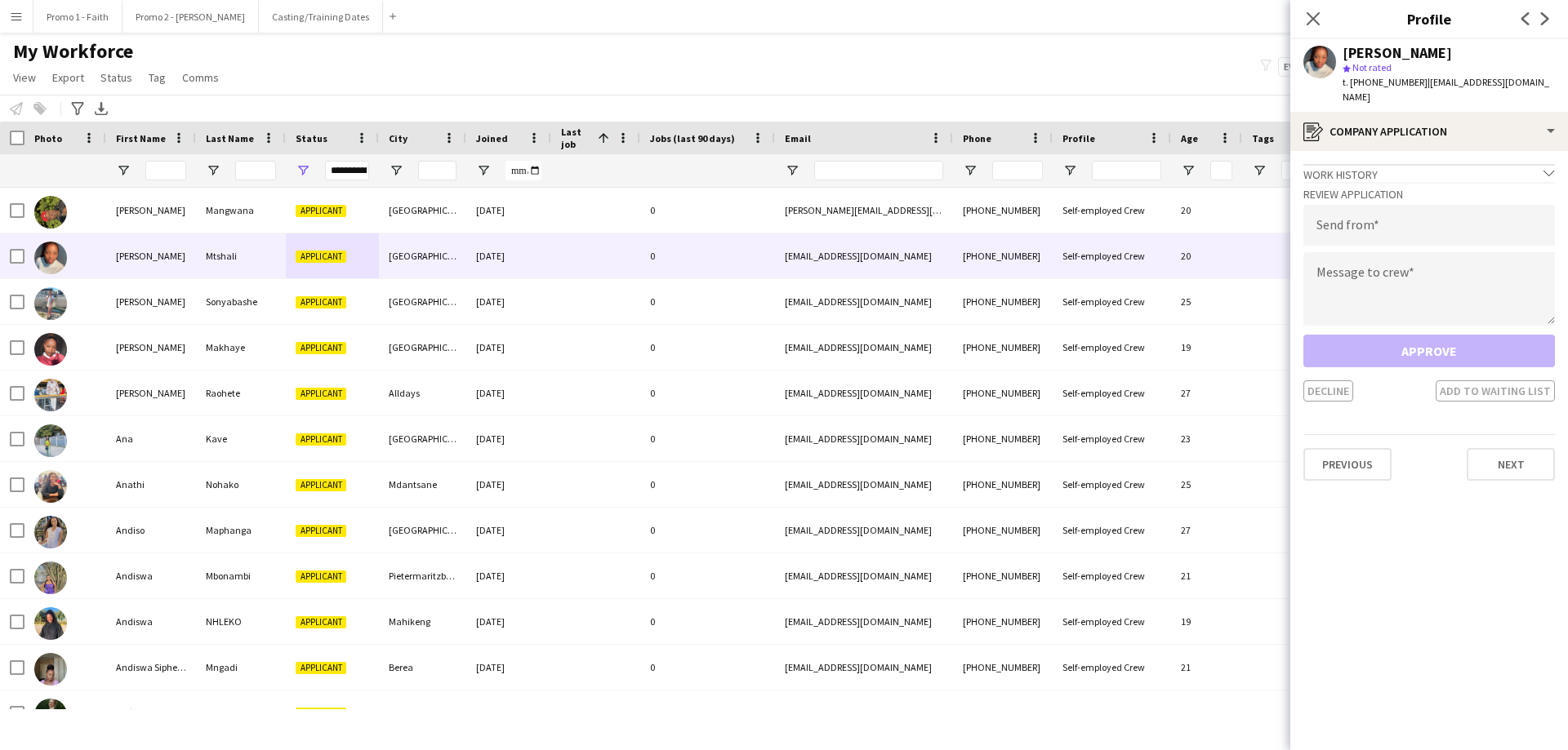
drag, startPoint x: 1414, startPoint y: 81, endPoint x: 1567, endPoint y: 104, distance: 154.7
click at [1044, 104] on div "Amanda Mtshali star Not rated t. +27683277161 | amandasindisiwemtshali@gmail.com" at bounding box center [1429, 75] width 278 height 73
copy span "amandasindisiwemtshali@gmail.com"
click at [1044, 233] on input "email" at bounding box center [1428, 224] width 252 height 41
paste input "**********"
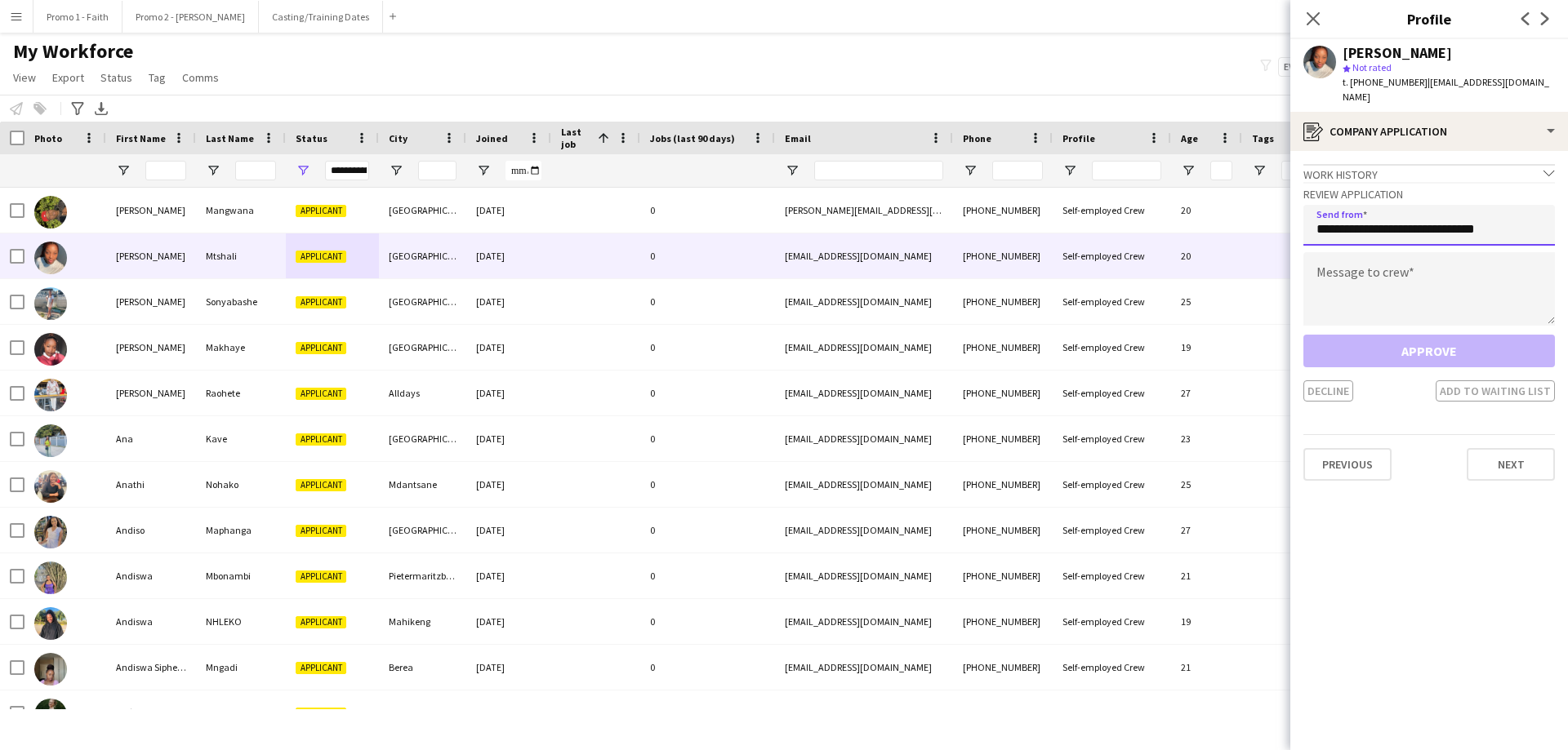
type input "**********"
click at [1044, 315] on textarea at bounding box center [1428, 289] width 252 height 74
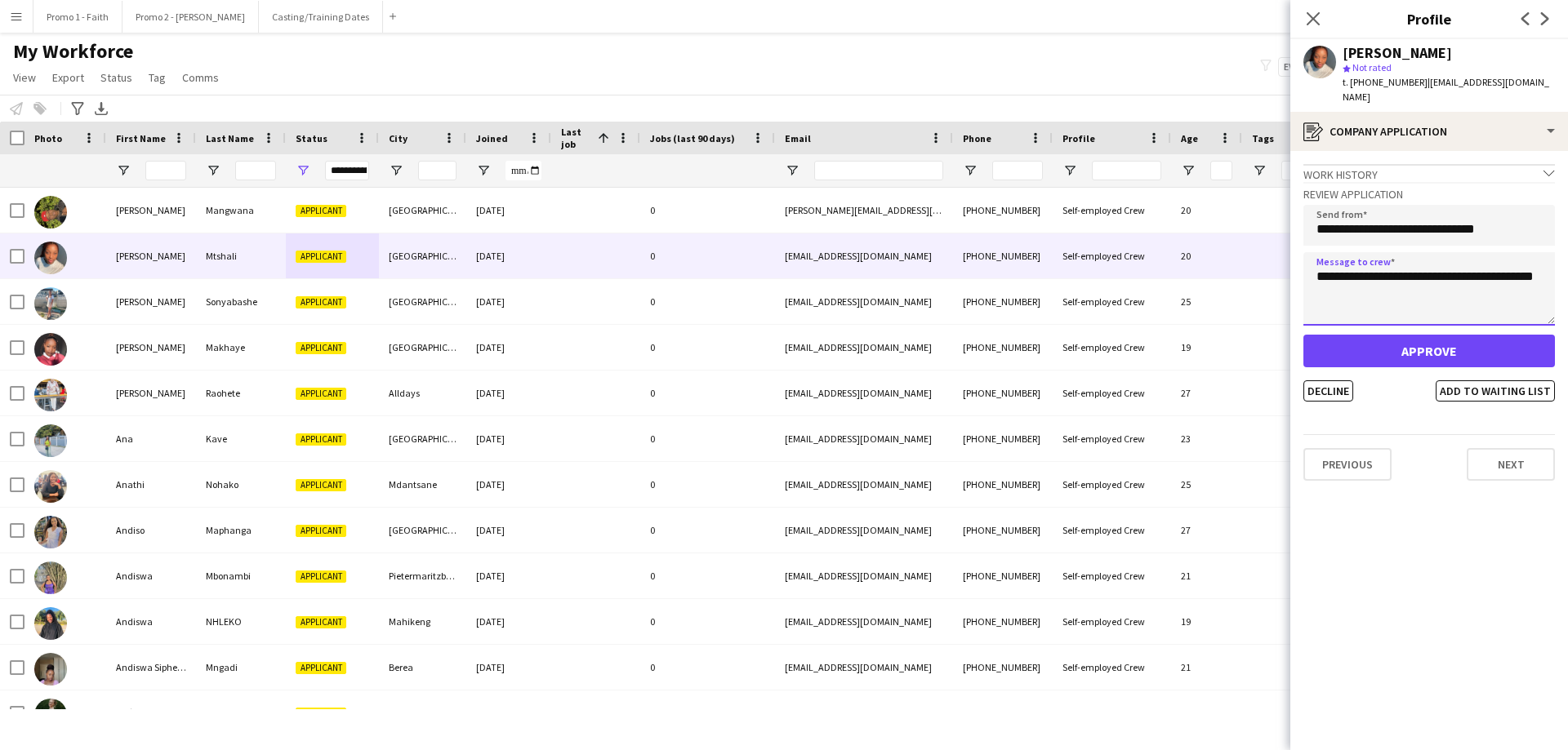
type textarea "**********"
click at [1044, 349] on button "Approve" at bounding box center [1428, 351] width 252 height 32
